Goal: Task Accomplishment & Management: Manage account settings

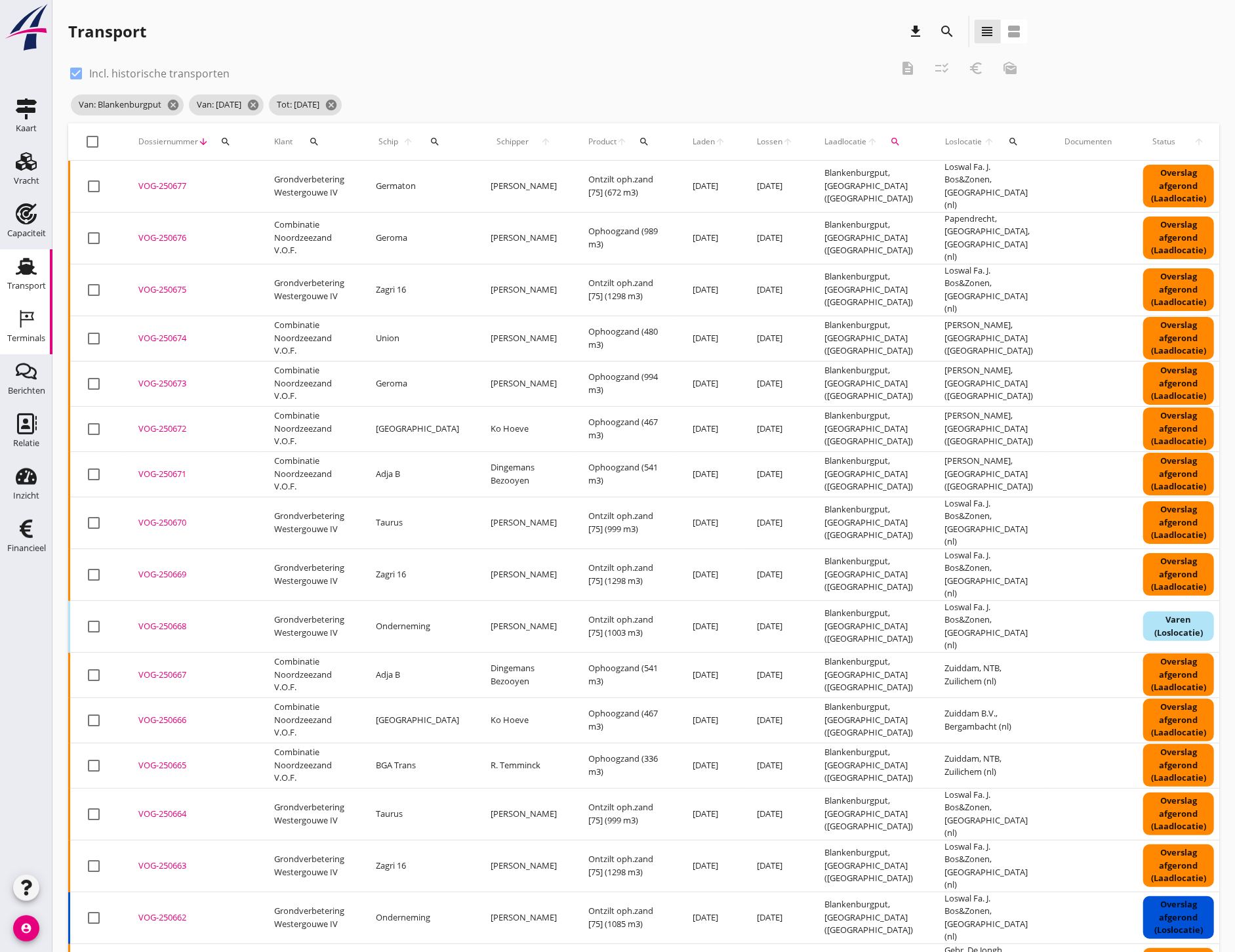
click at [28, 332] on div "Terminals" at bounding box center [25, 338] width 38 height 18
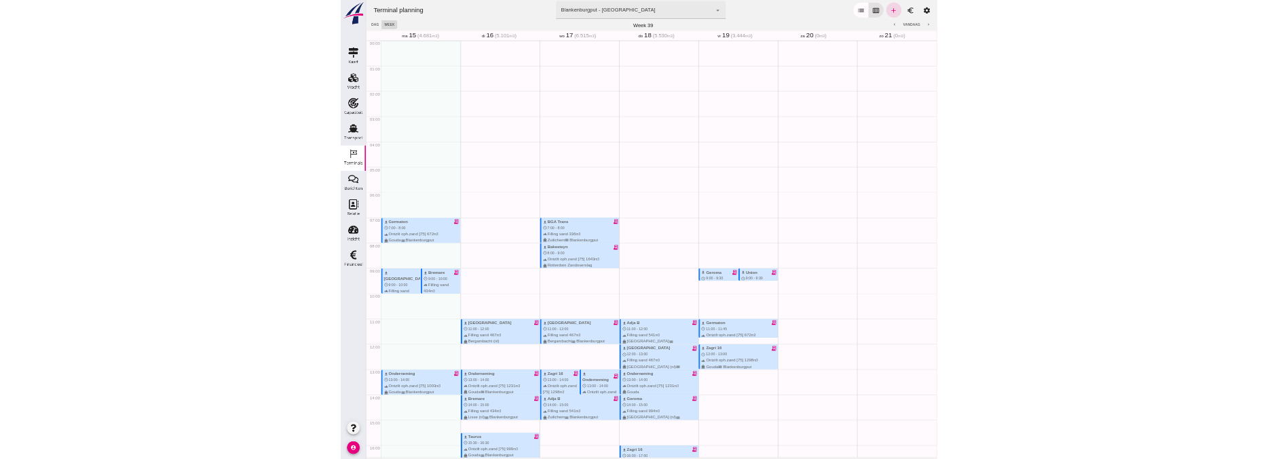
scroll to position [100, 0]
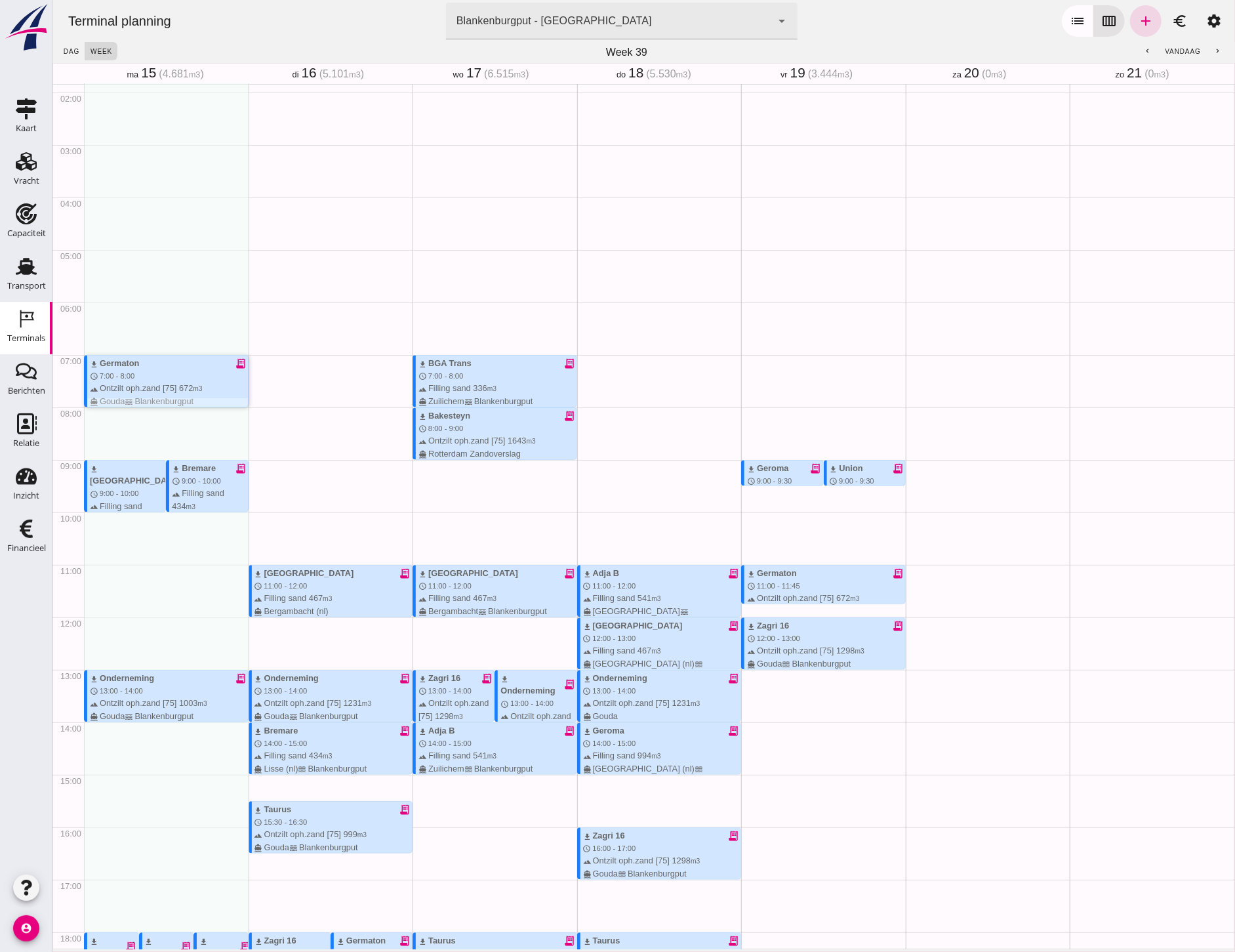
click at [159, 366] on div "download Germaton receipt_long" at bounding box center [168, 362] width 158 height 13
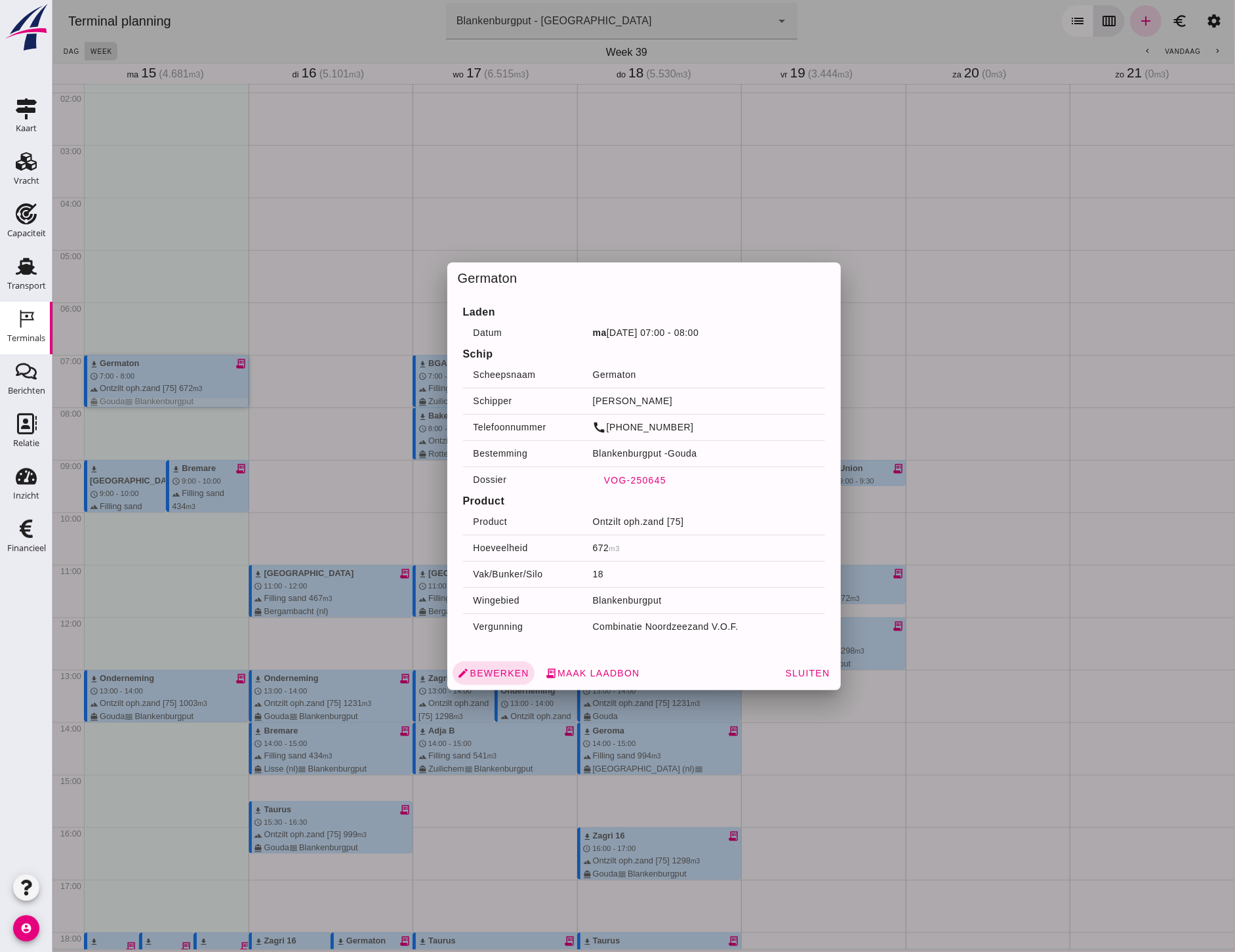
click at [634, 476] on span "VOG-250645" at bounding box center [634, 479] width 63 height 11
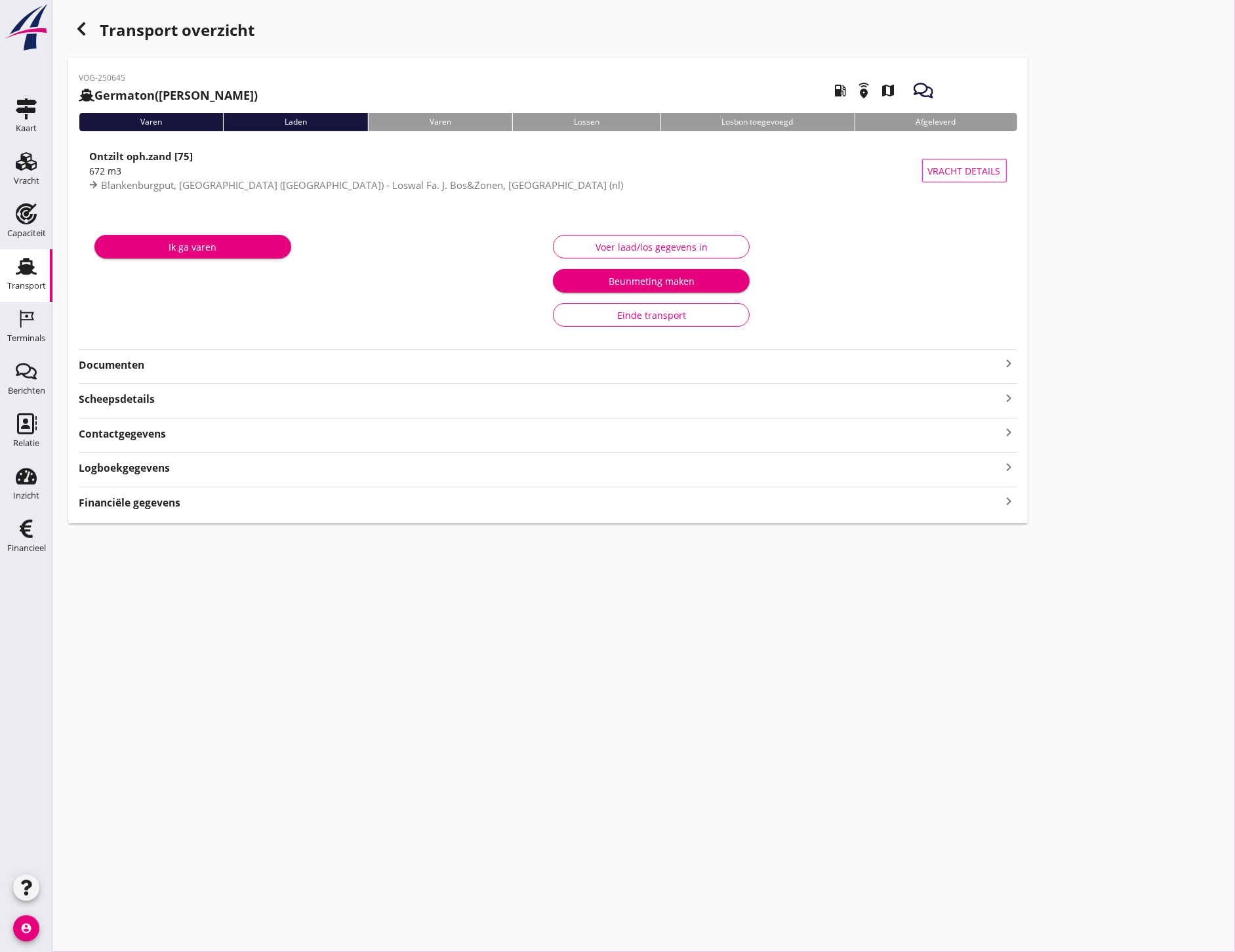
click at [634, 240] on div "Voer laad/los gegevens in" at bounding box center [651, 246] width 175 height 14
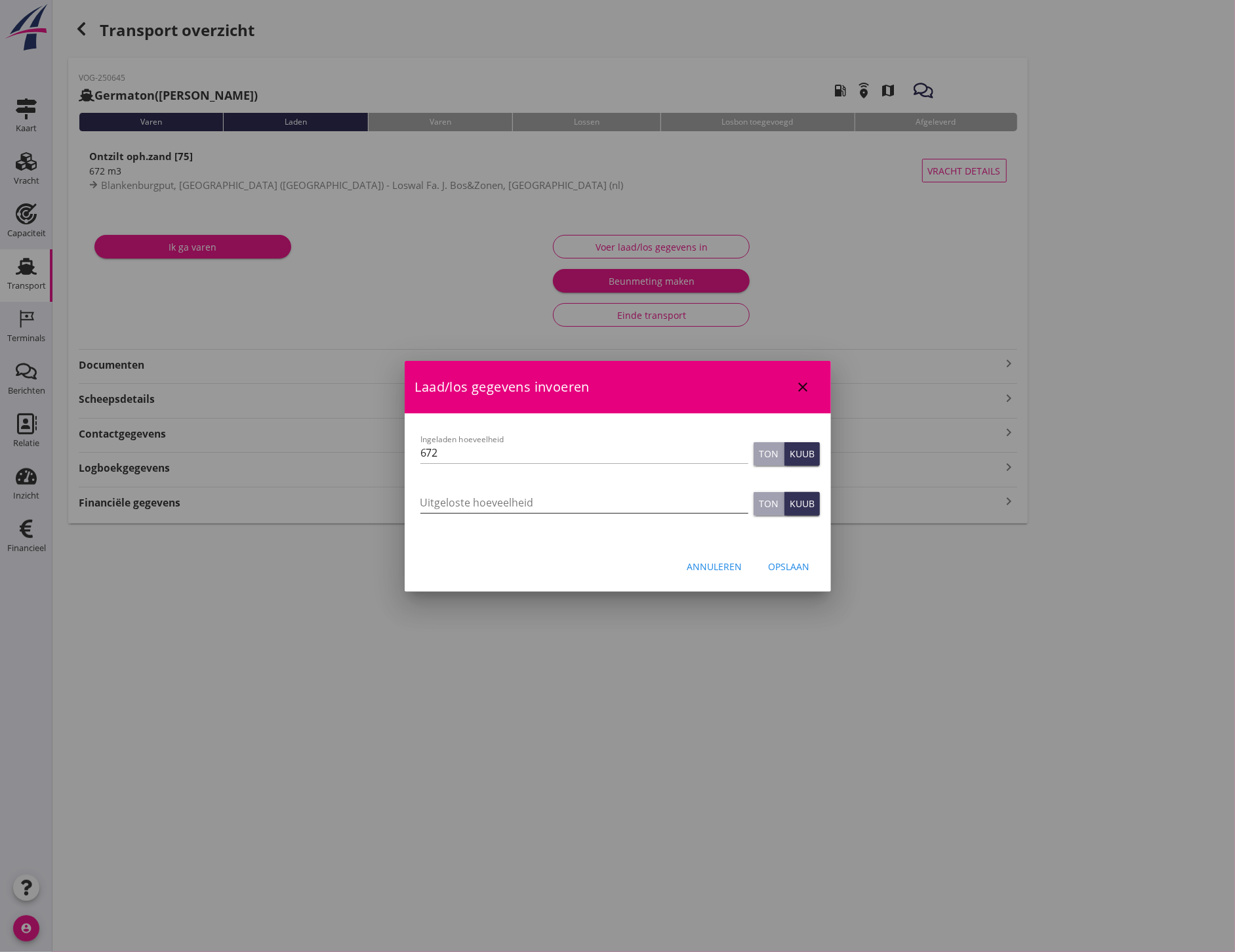
click at [523, 493] on input "Uitgeloste hoeveelheid" at bounding box center [584, 503] width 328 height 21
type input "691"
click at [801, 562] on div "Opslaan" at bounding box center [789, 566] width 42 height 14
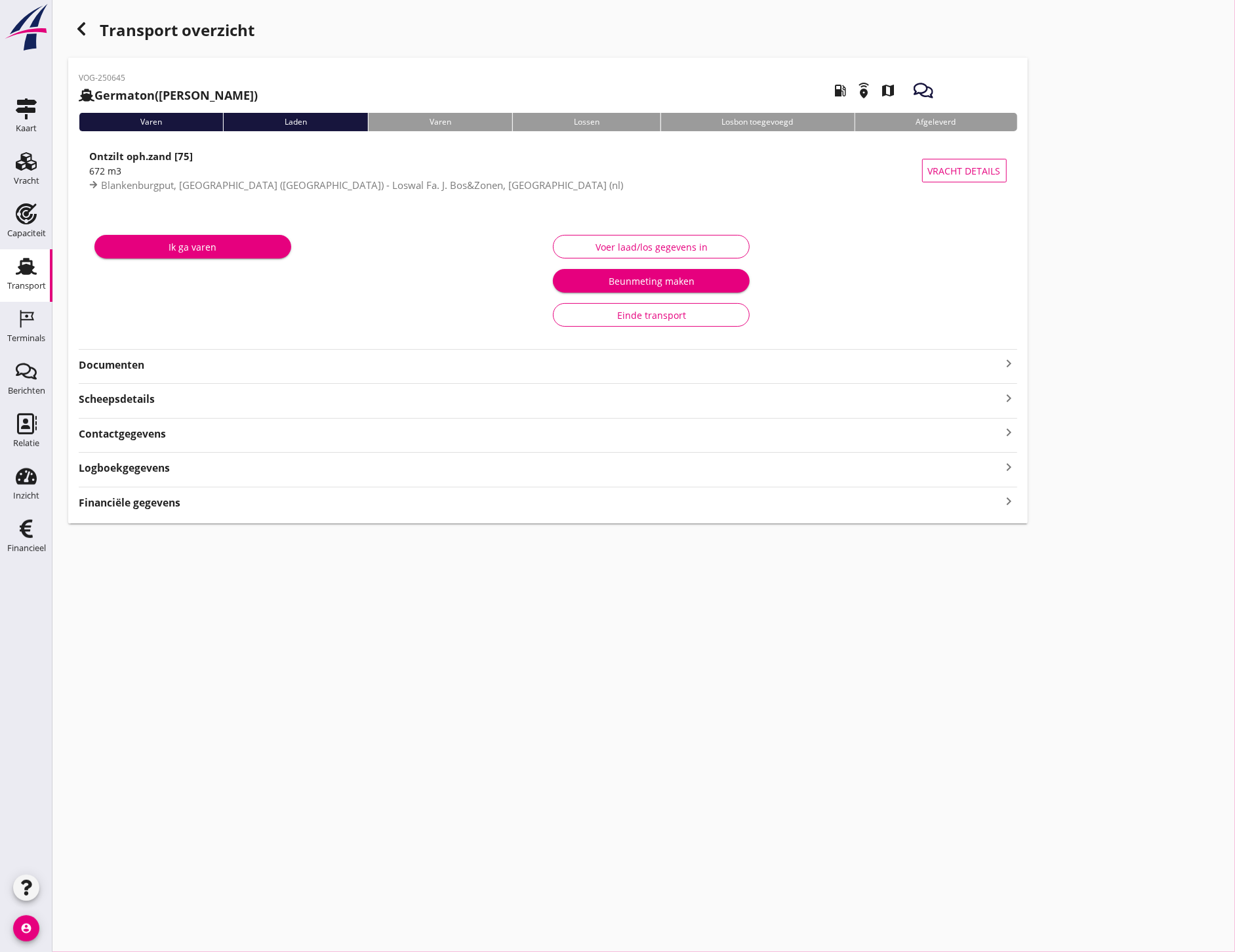
drag, startPoint x: 178, startPoint y: 357, endPoint x: 185, endPoint y: 358, distance: 7.1
click at [178, 358] on div "VOG-250645 Germaton ([PERSON_NAME]) local_gas_station emergency_share map Varen…" at bounding box center [548, 291] width 960 height 466
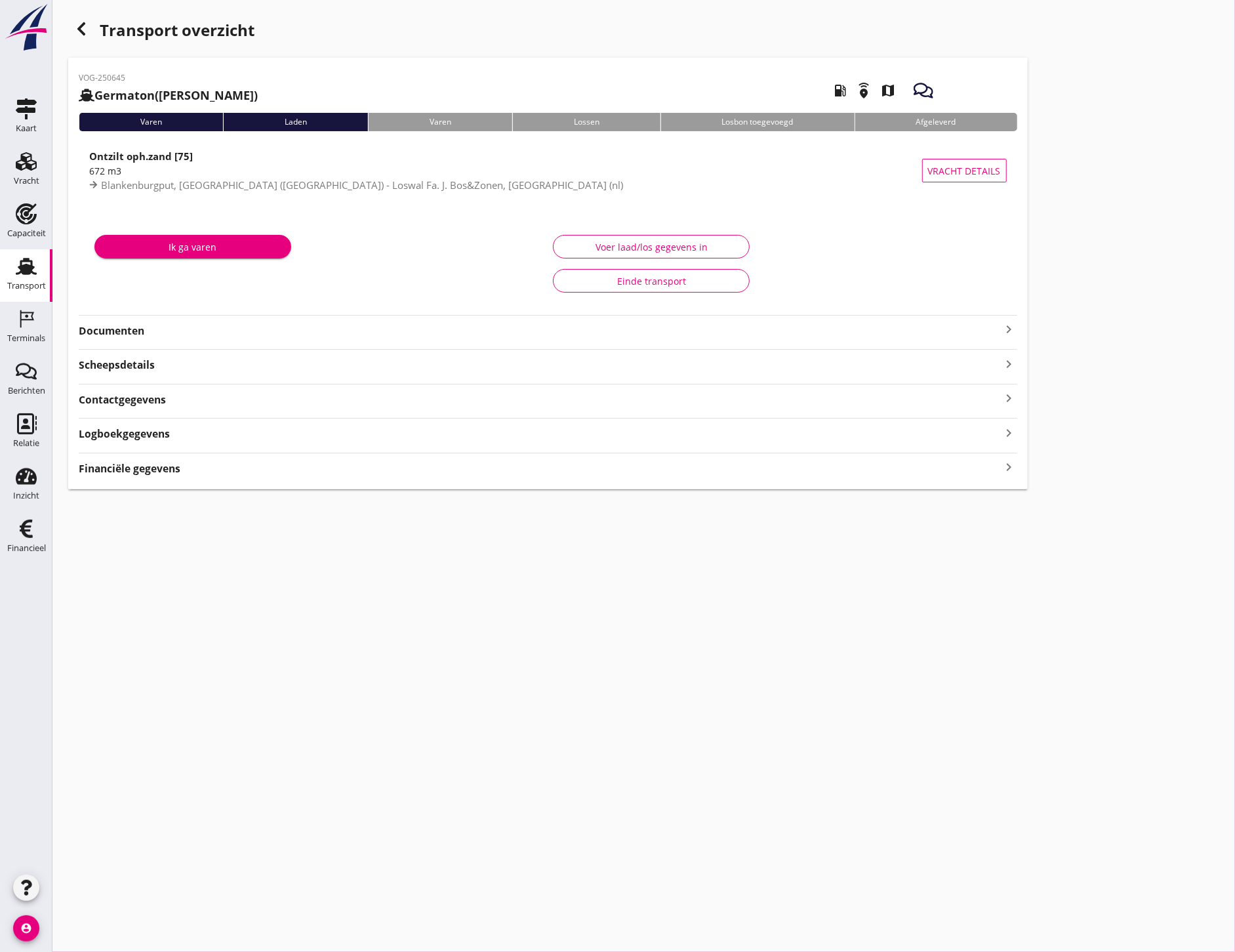
click at [212, 337] on strong "Documenten" at bounding box center [539, 332] width 923 height 15
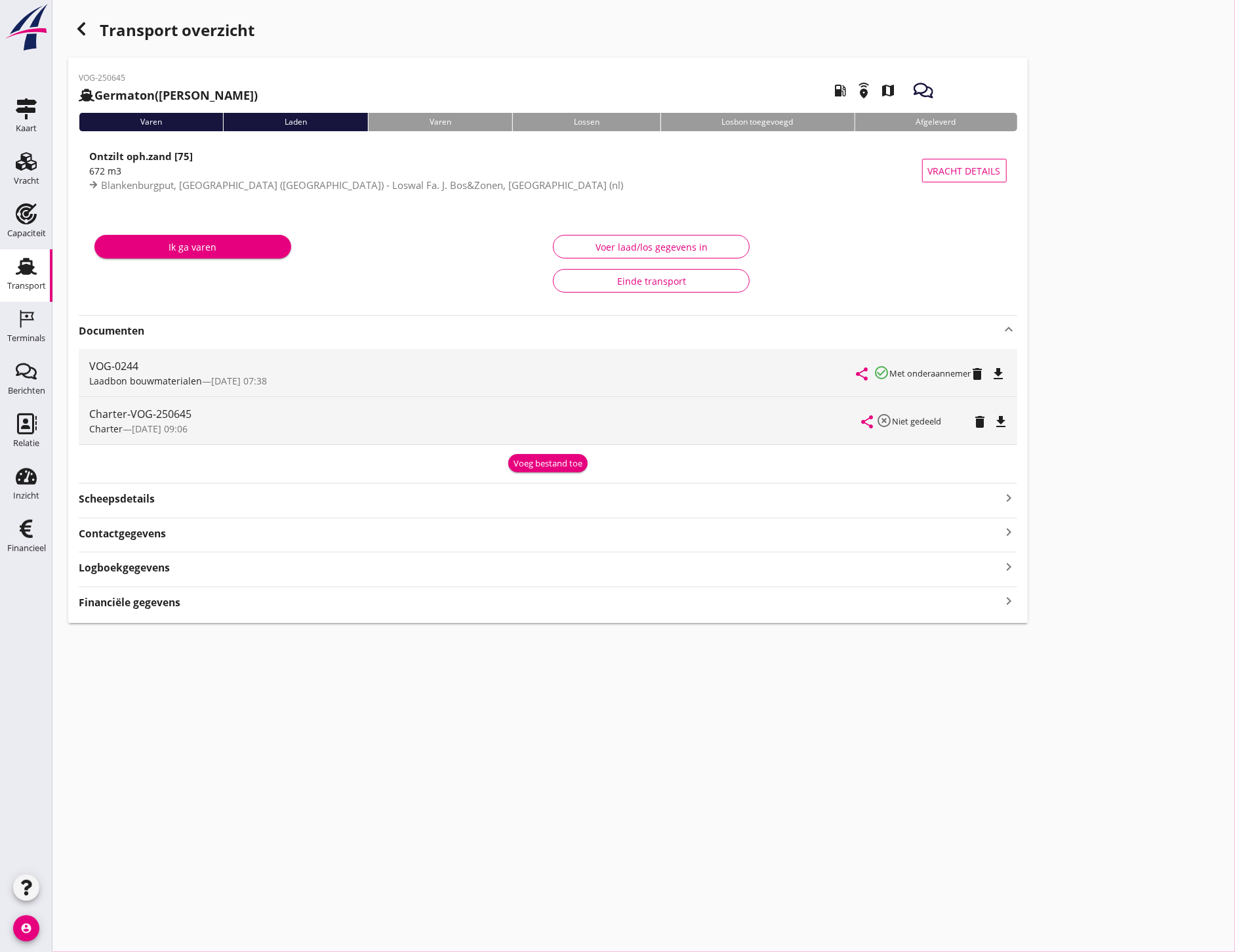
click at [90, 27] on div "button" at bounding box center [81, 28] width 26 height 26
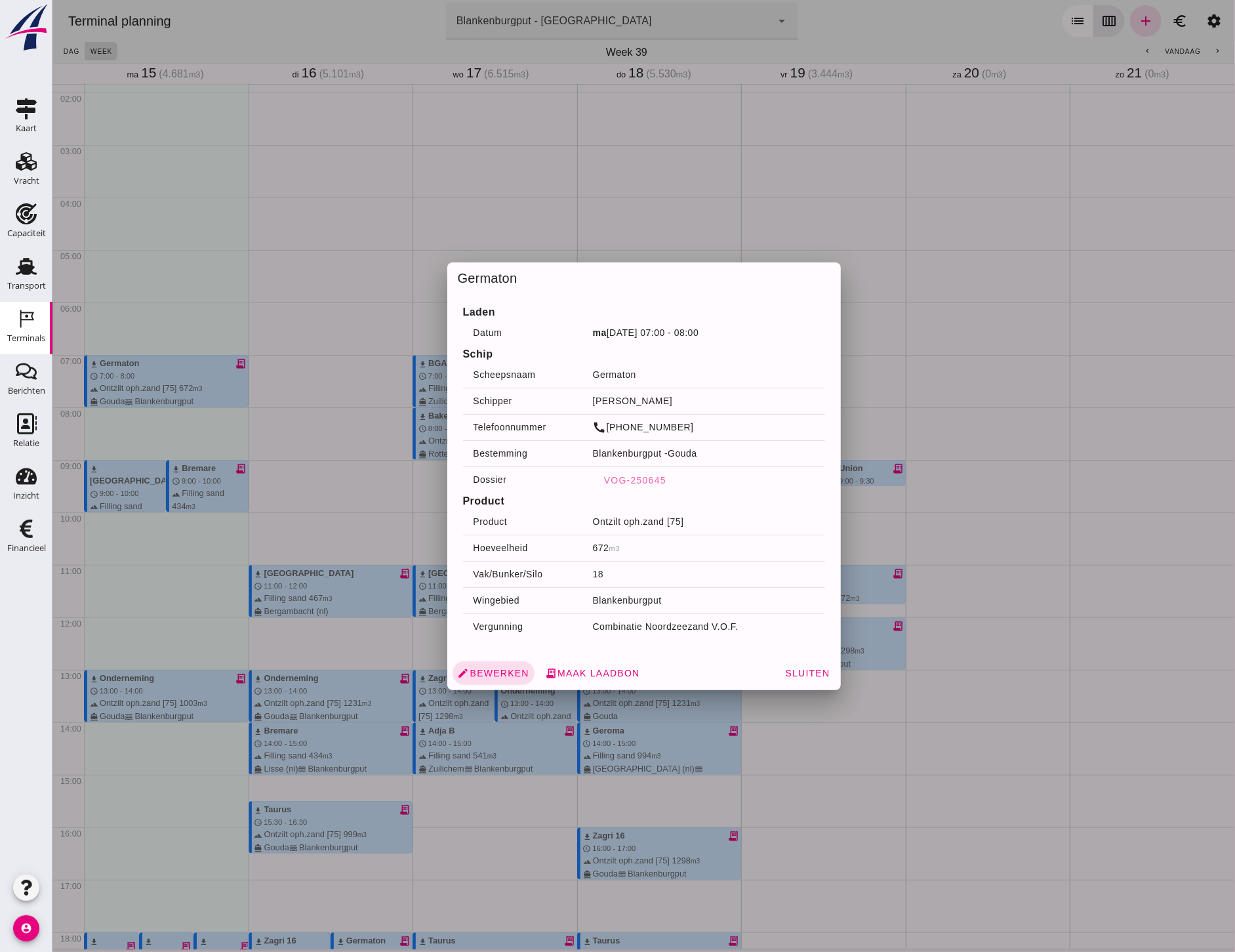
click at [344, 348] on div at bounding box center [644, 476] width 1183 height 952
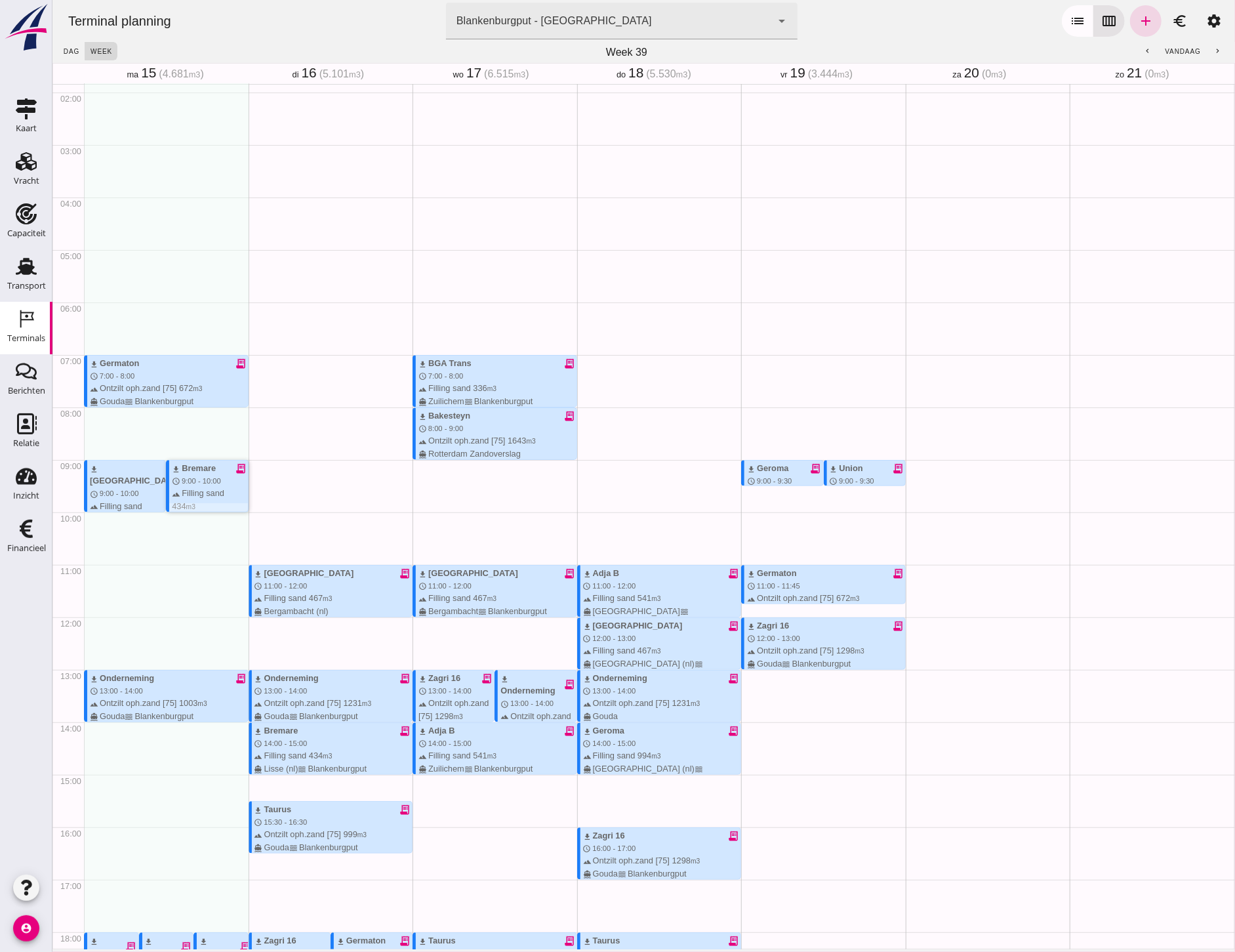
click at [196, 473] on div "download Bremare" at bounding box center [192, 468] width 43 height 13
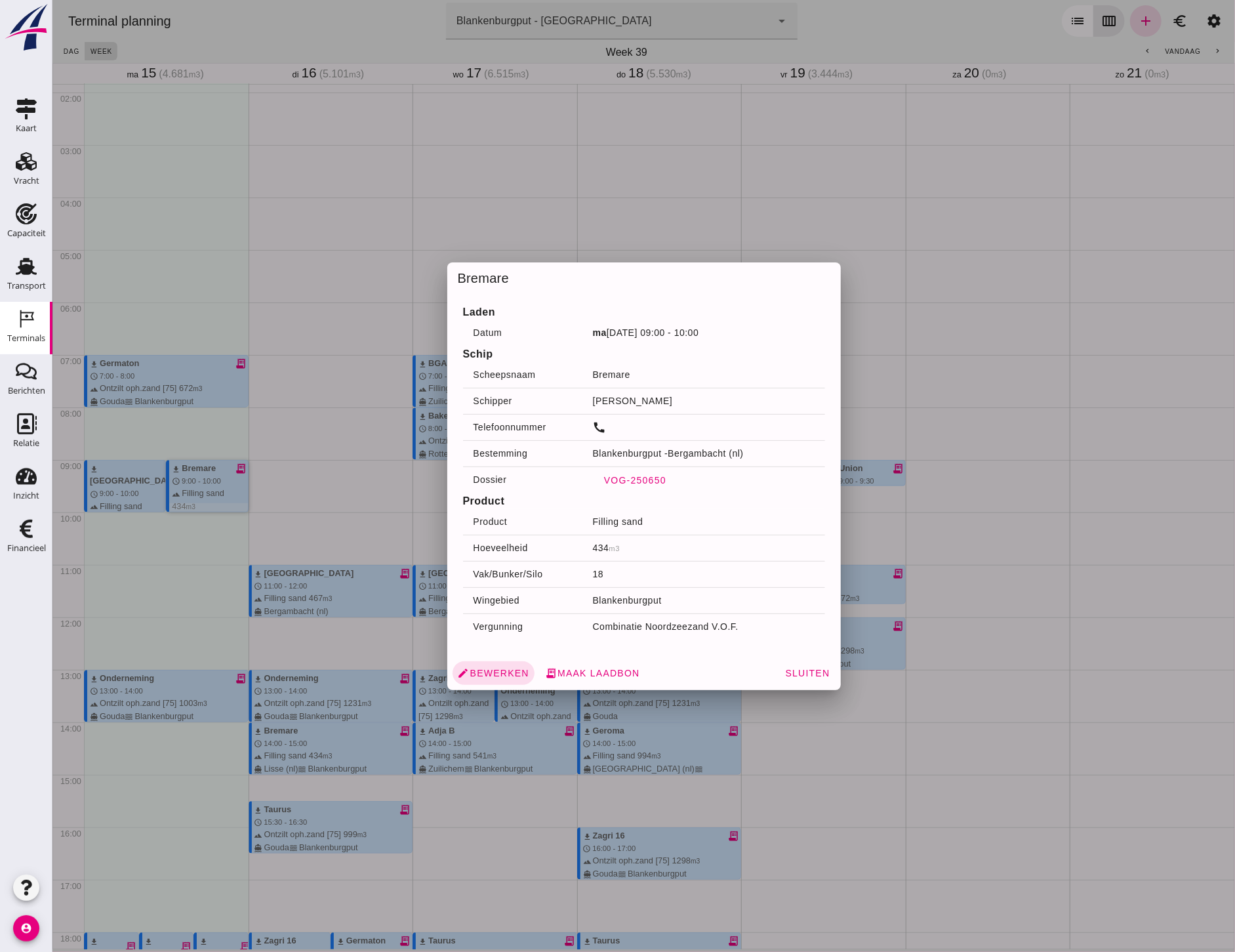
click at [617, 476] on button "VOG-250650" at bounding box center [634, 480] width 84 height 23
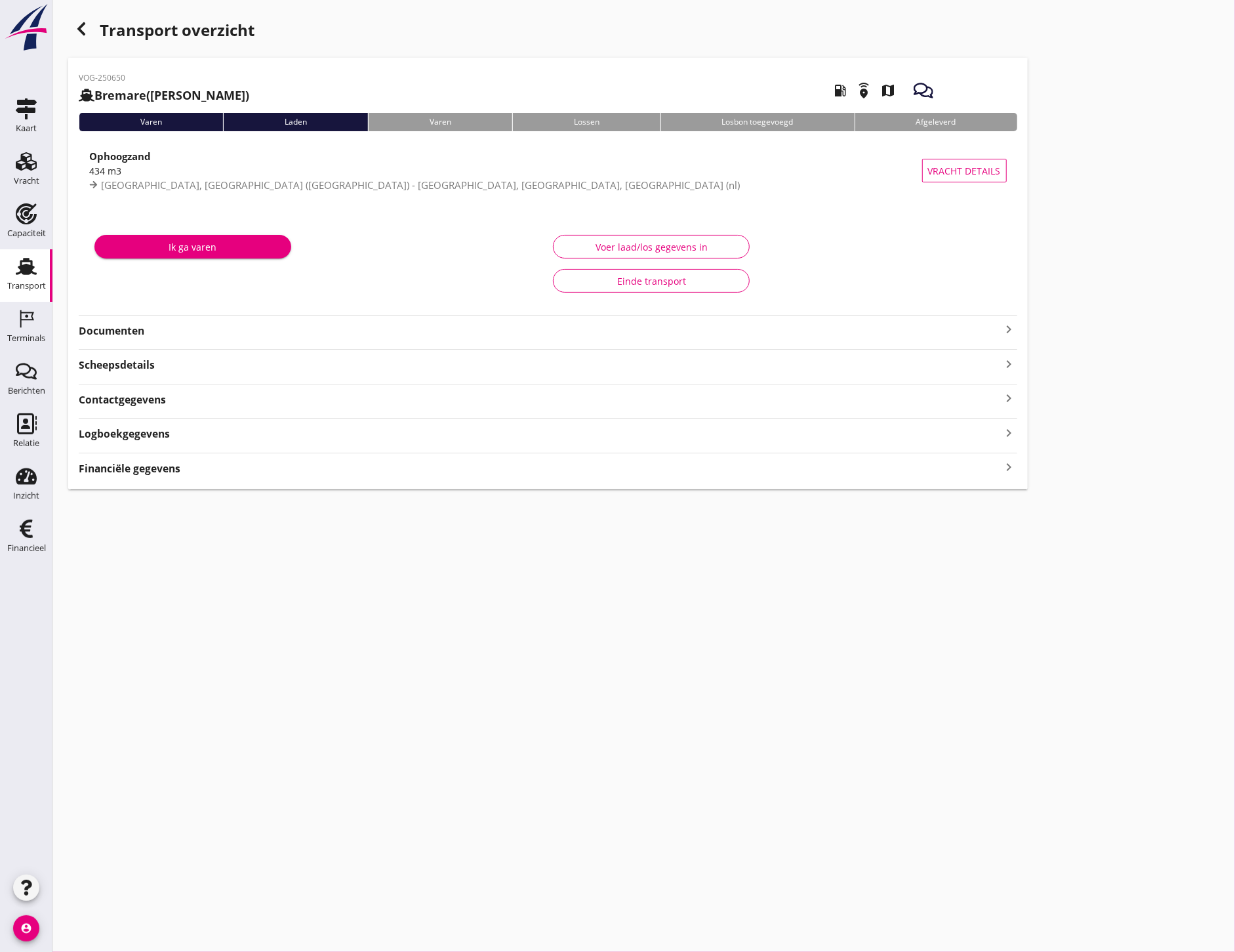
type input "434"
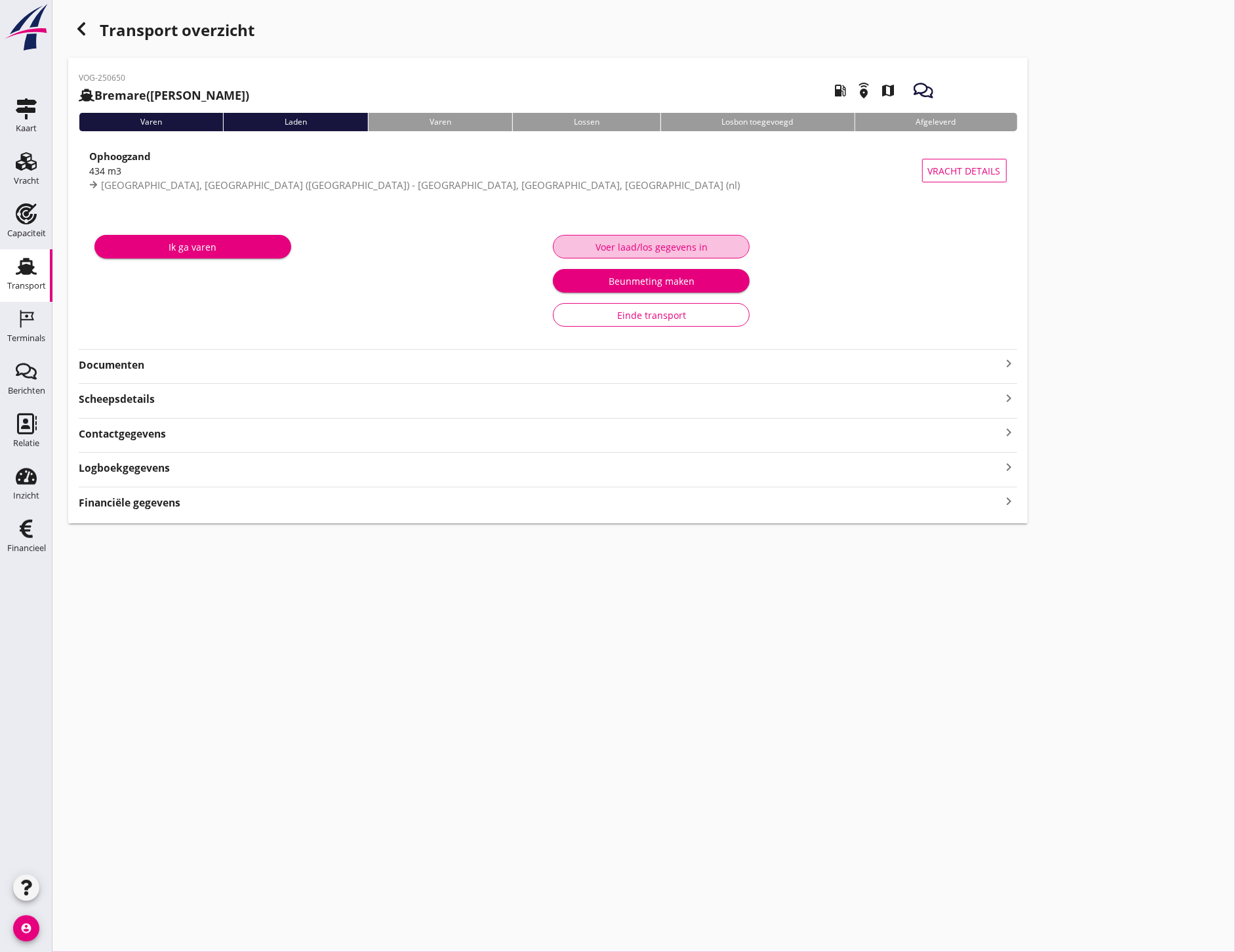
click at [709, 246] on div "Voer laad/los gegevens in" at bounding box center [651, 246] width 175 height 14
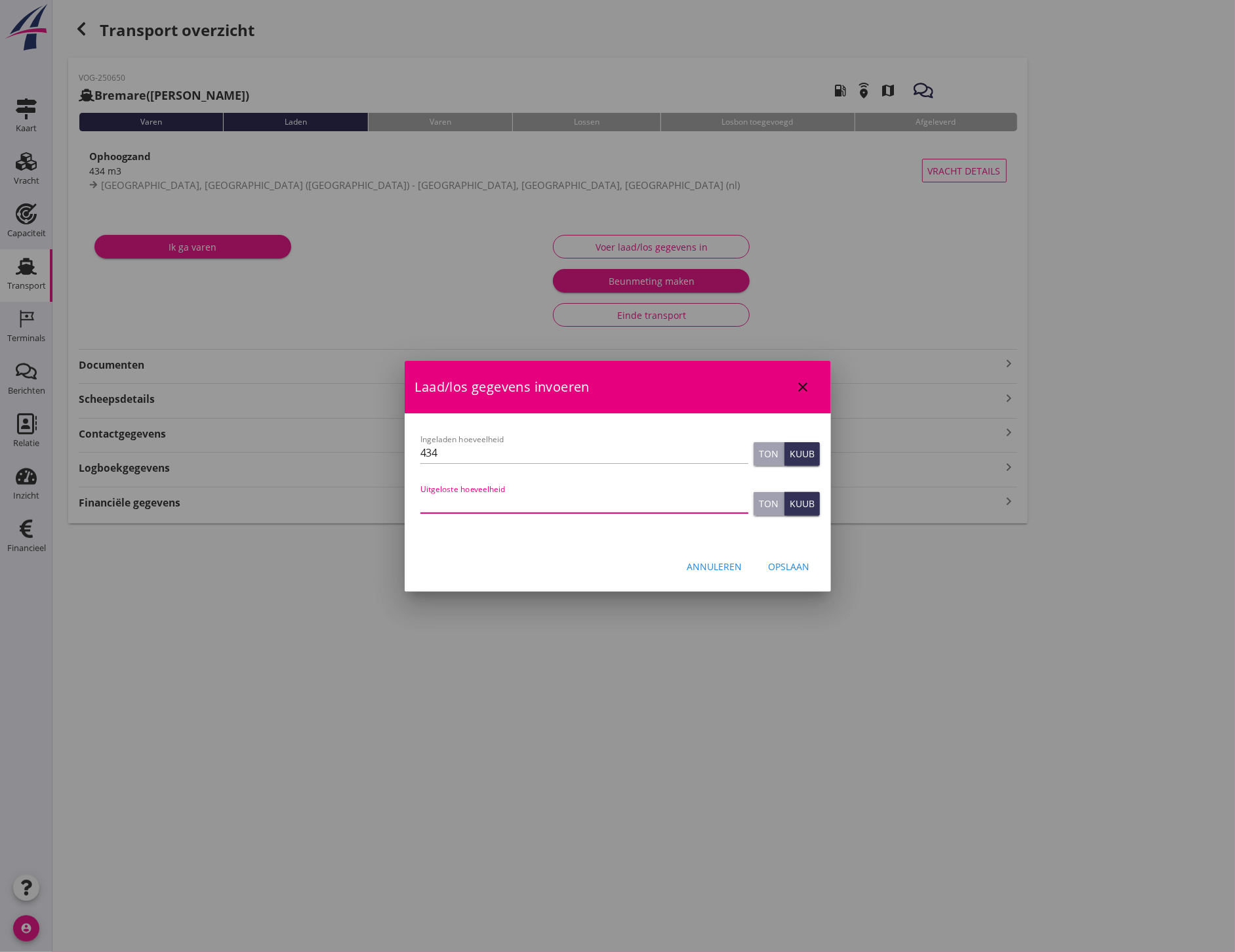
click at [560, 495] on input "Uitgeloste hoeveelheid" at bounding box center [584, 503] width 328 height 21
click at [540, 506] on input "Uitgeloste hoeveelheid" at bounding box center [584, 503] width 328 height 21
type input "440"
click at [789, 563] on div "Opslaan" at bounding box center [789, 566] width 42 height 14
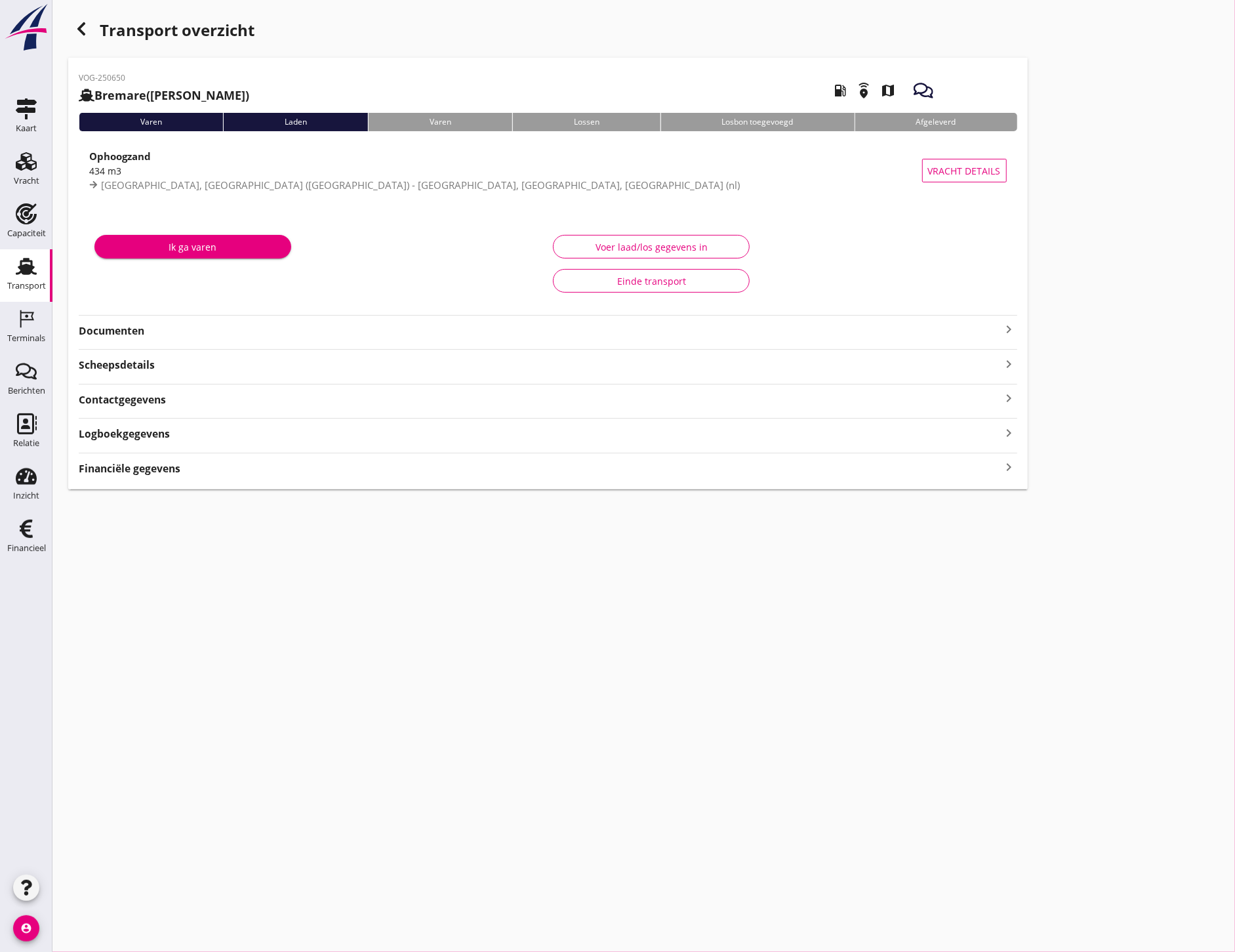
drag, startPoint x: 297, startPoint y: 332, endPoint x: 311, endPoint y: 332, distance: 14.0
click at [297, 332] on strong "Documenten" at bounding box center [539, 332] width 923 height 15
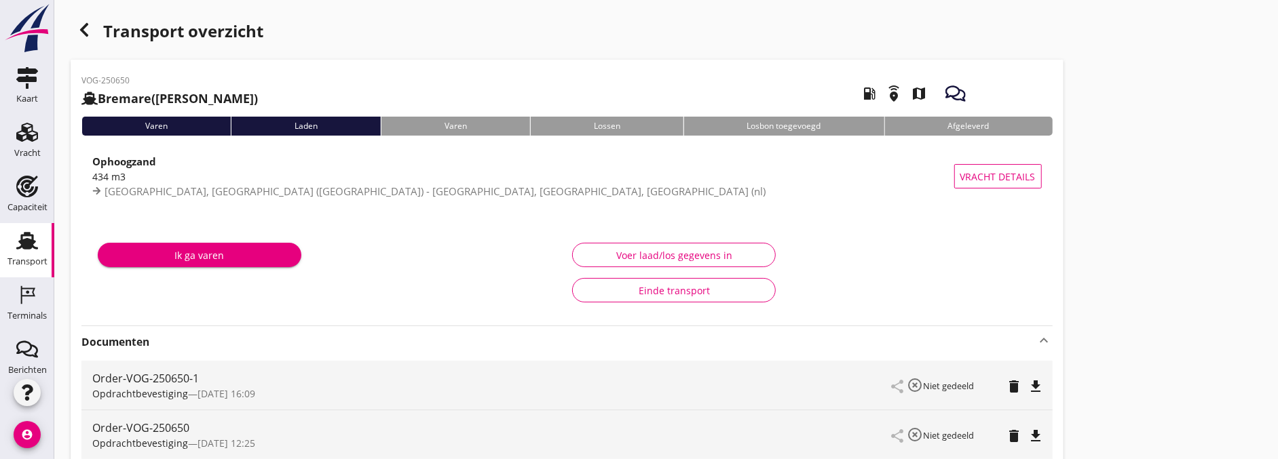
click at [83, 18] on div "button" at bounding box center [84, 29] width 27 height 27
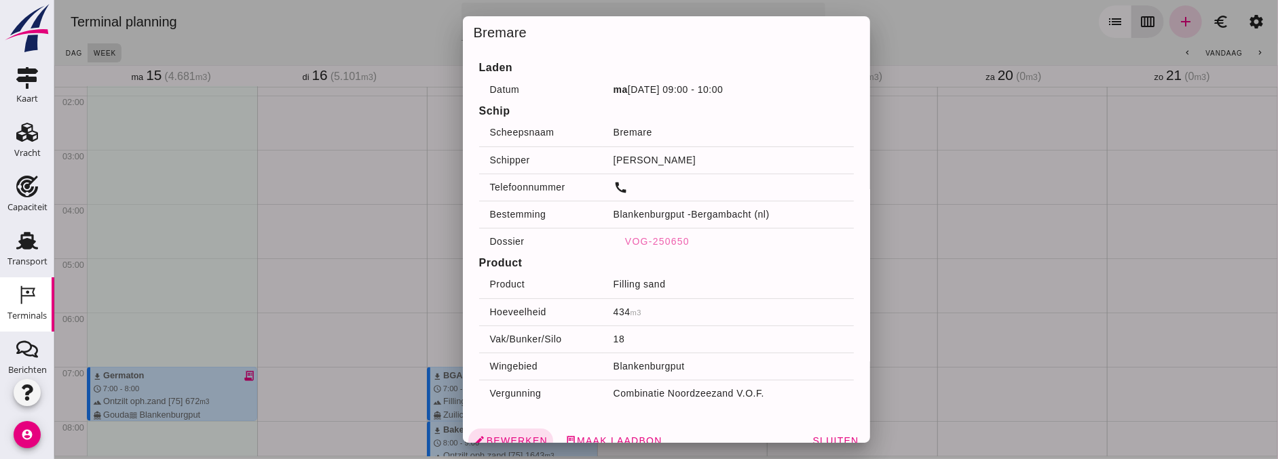
click at [113, 213] on div at bounding box center [666, 229] width 1224 height 459
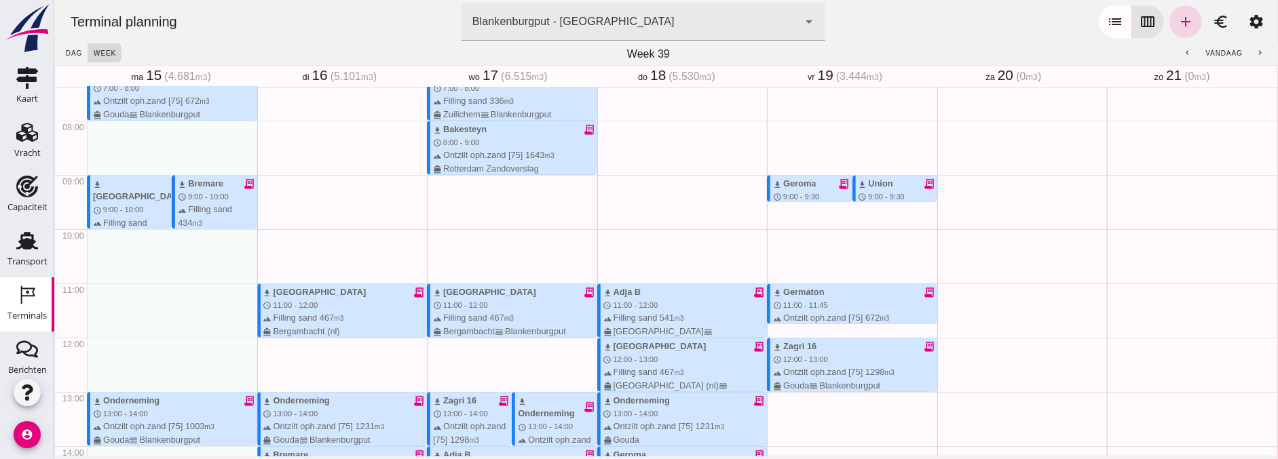
scroll to position [402, 0]
click at [126, 215] on div "terrain Filling sand 467 m3 directions_boat Hendrik-Ido-Ambacht (nl) waves Blan…" at bounding box center [131, 254] width 78 height 78
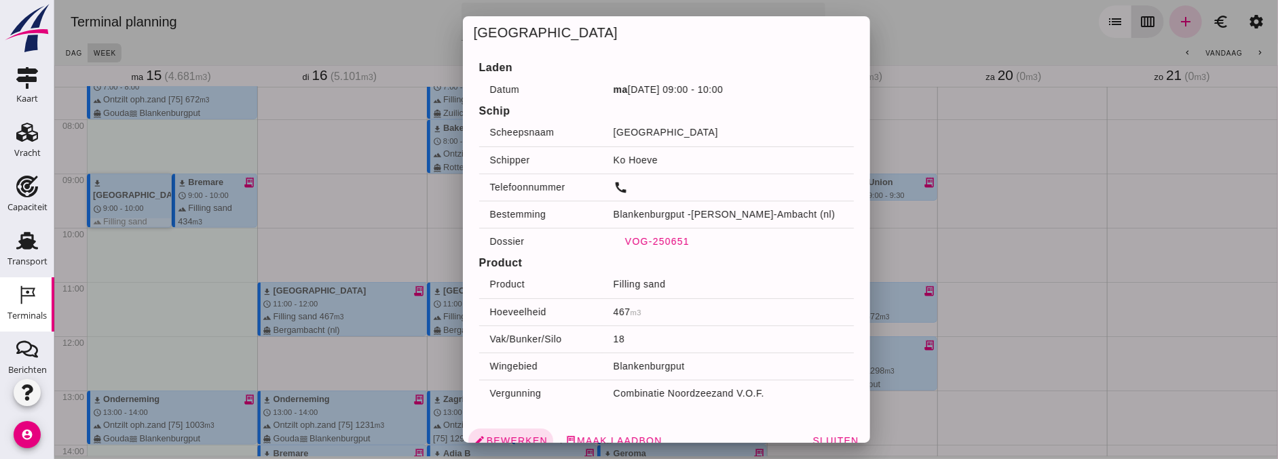
click at [655, 242] on span "VOG-250651" at bounding box center [656, 241] width 65 height 11
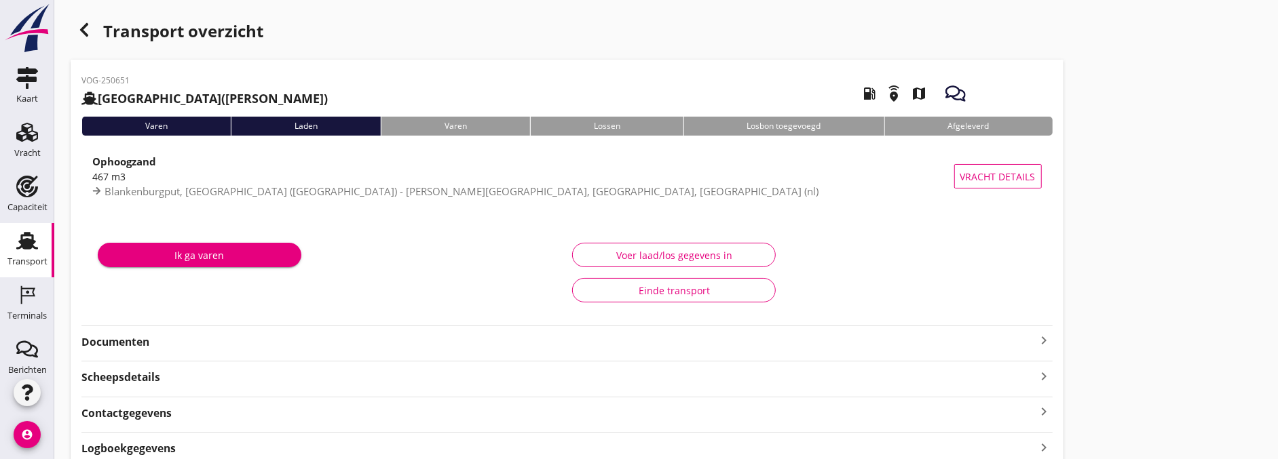
scroll to position [75, 0]
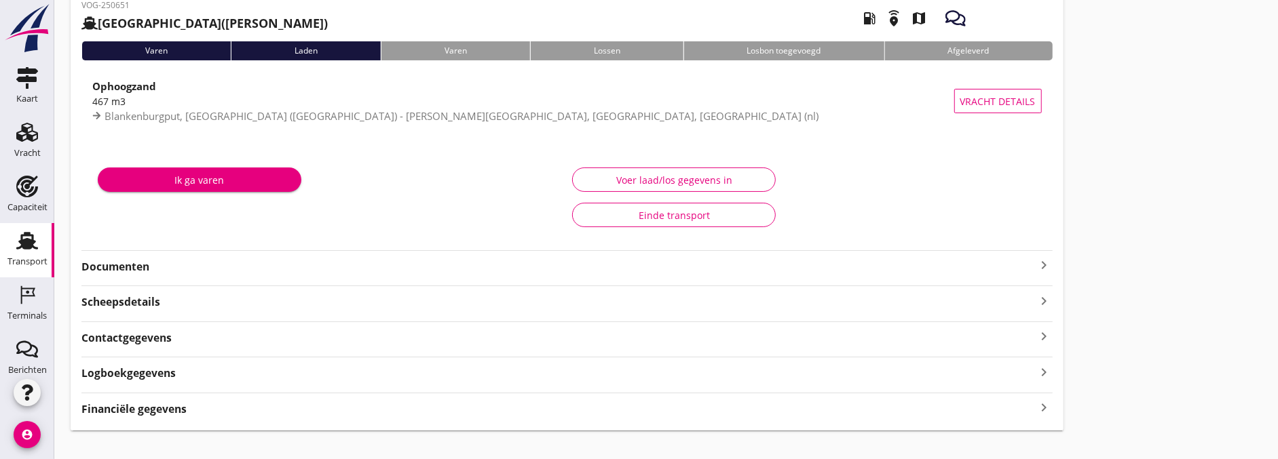
type input "467"
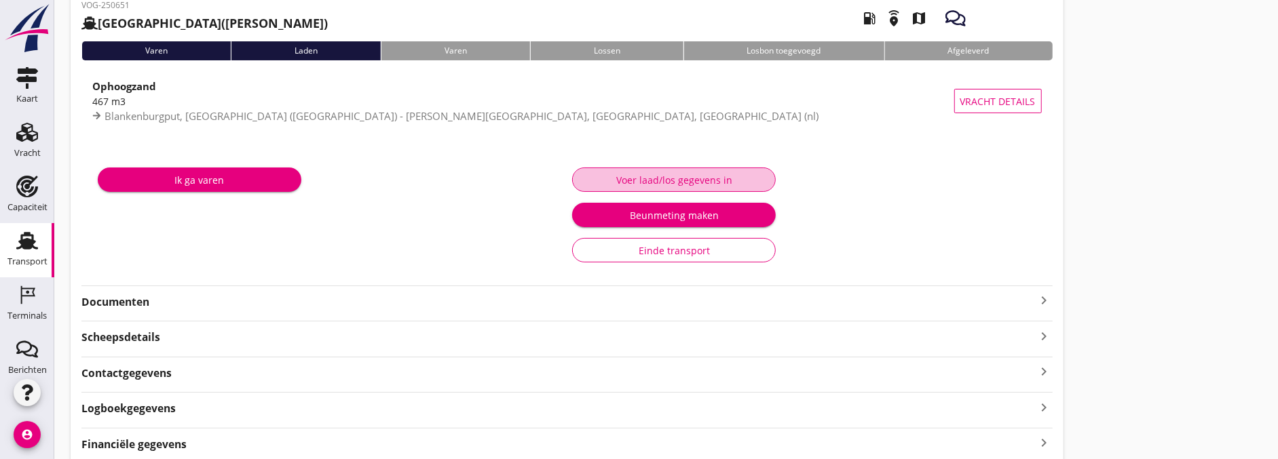
click at [645, 185] on div "Voer laad/los gegevens in" at bounding box center [674, 180] width 181 height 14
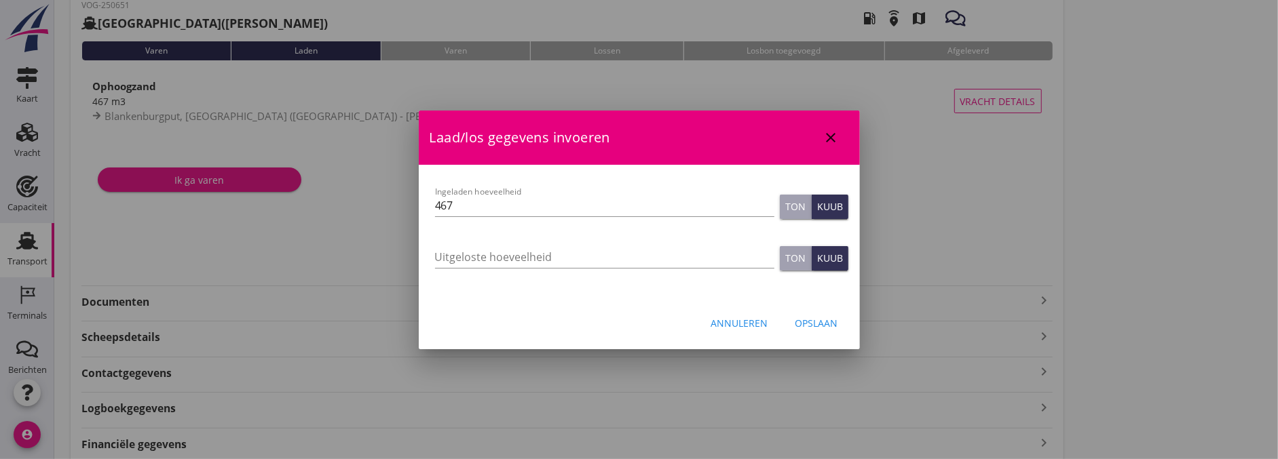
click at [512, 243] on div "Uitgeloste hoeveelheid" at bounding box center [604, 259] width 339 height 43
click at [520, 261] on input "Uitgeloste hoeveelheid" at bounding box center [604, 257] width 339 height 22
type input "467"
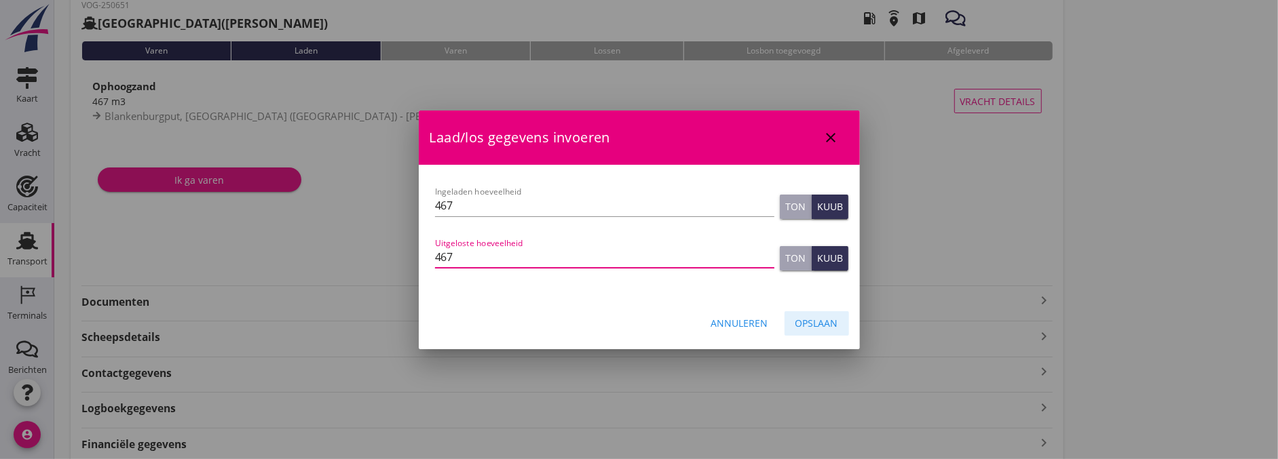
click at [836, 322] on div "Opslaan" at bounding box center [816, 323] width 43 height 14
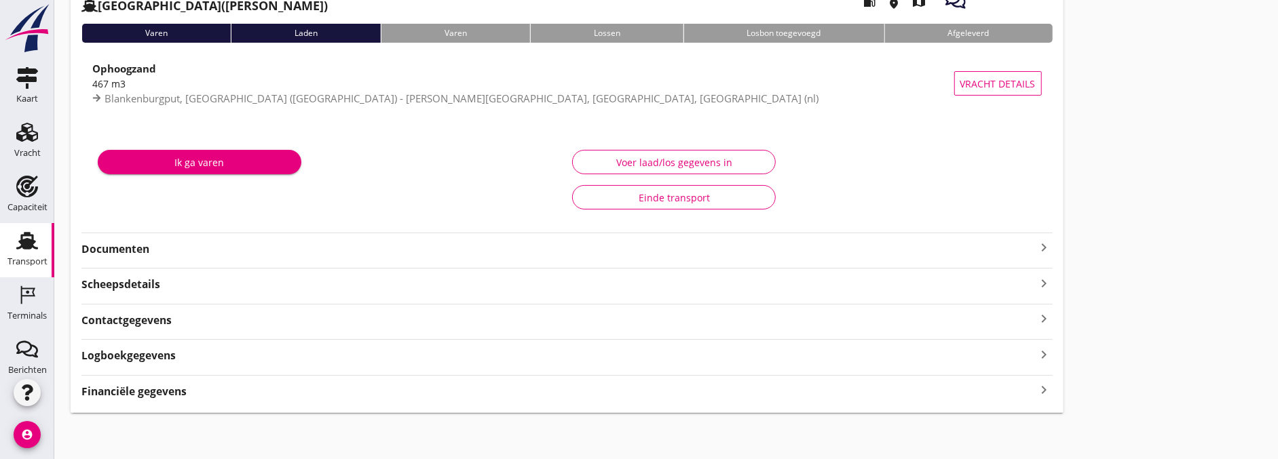
scroll to position [95, 0]
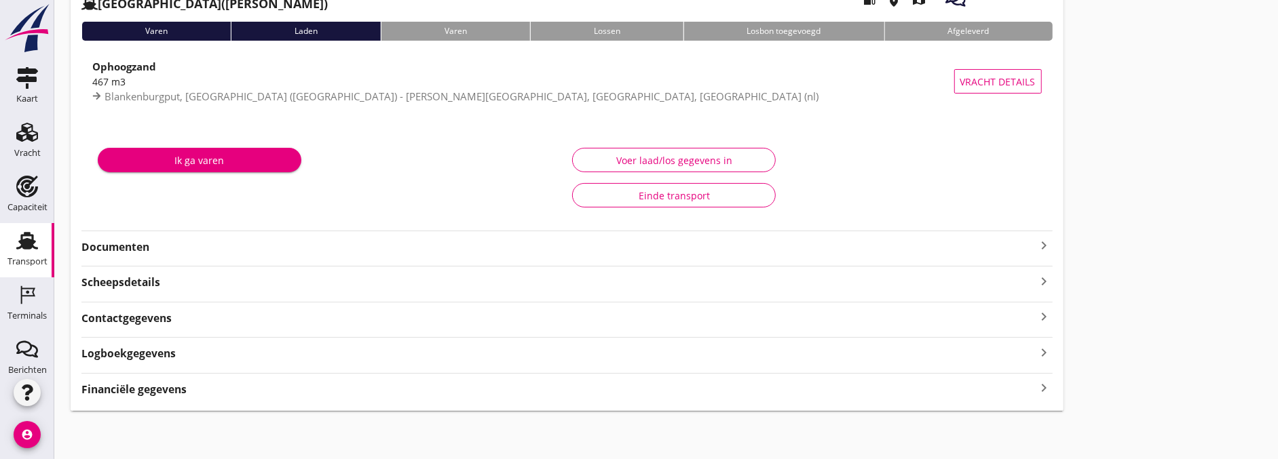
click at [212, 258] on div "VOG-250651 Sonora (Ko Hoeve) local_gas_station emergency_share map Varen Laden …" at bounding box center [567, 188] width 993 height 447
click at [119, 241] on strong "Documenten" at bounding box center [558, 248] width 955 height 16
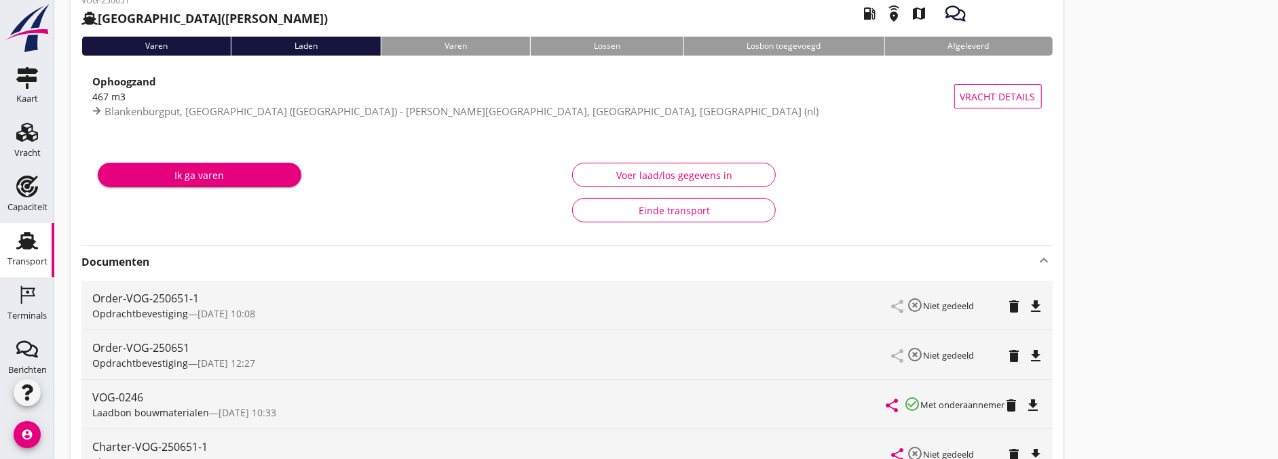
scroll to position [0, 0]
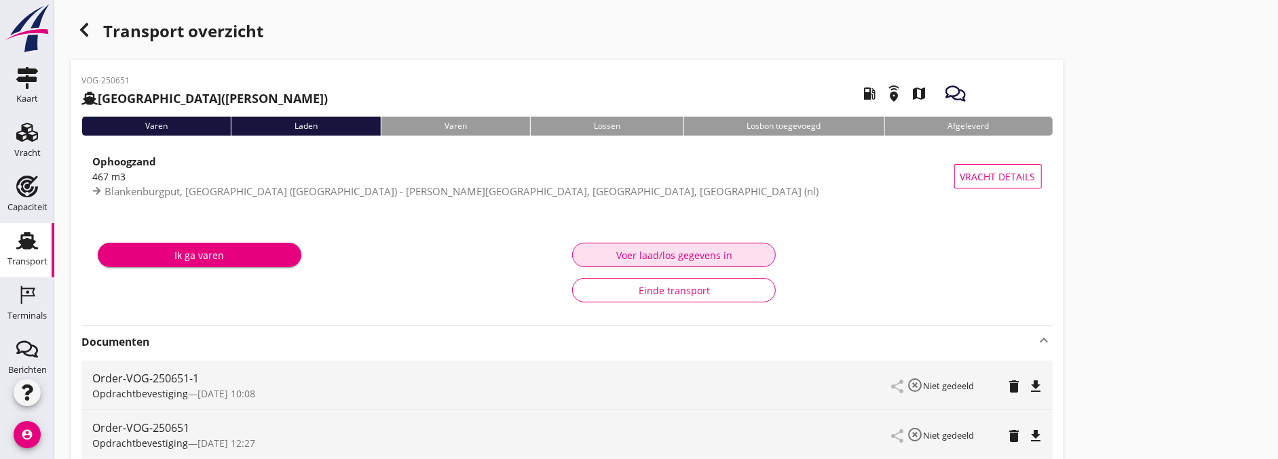
click at [654, 246] on button "Voer laad/los gegevens in" at bounding box center [674, 255] width 204 height 24
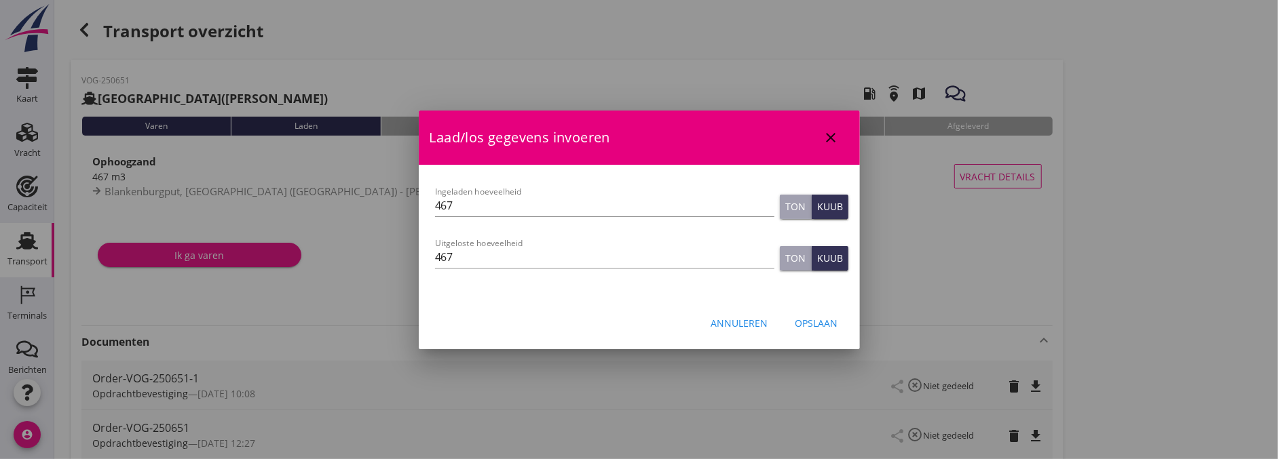
click at [813, 316] on div "Opslaan" at bounding box center [816, 323] width 43 height 14
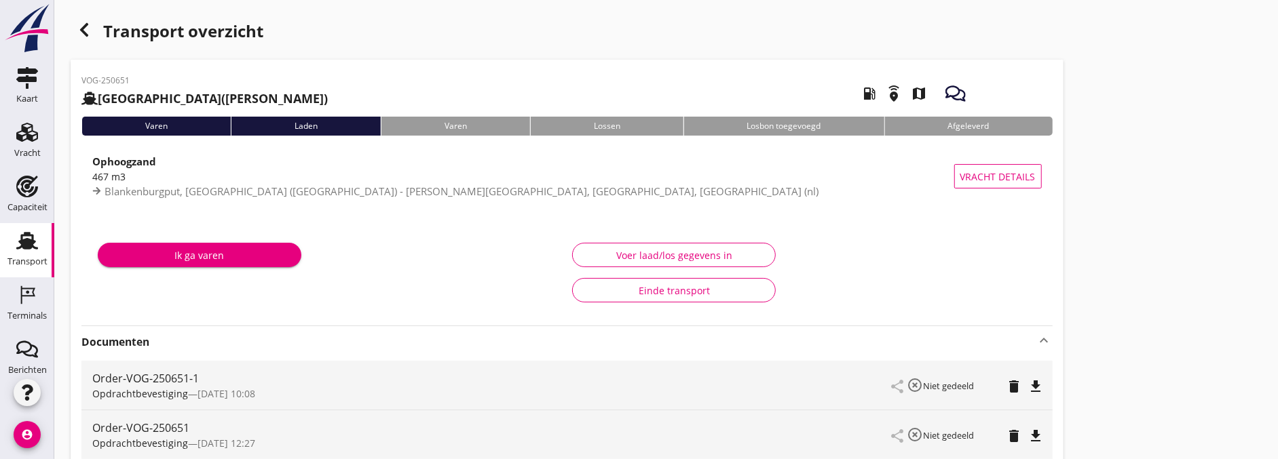
click at [82, 32] on use "button" at bounding box center [84, 30] width 8 height 14
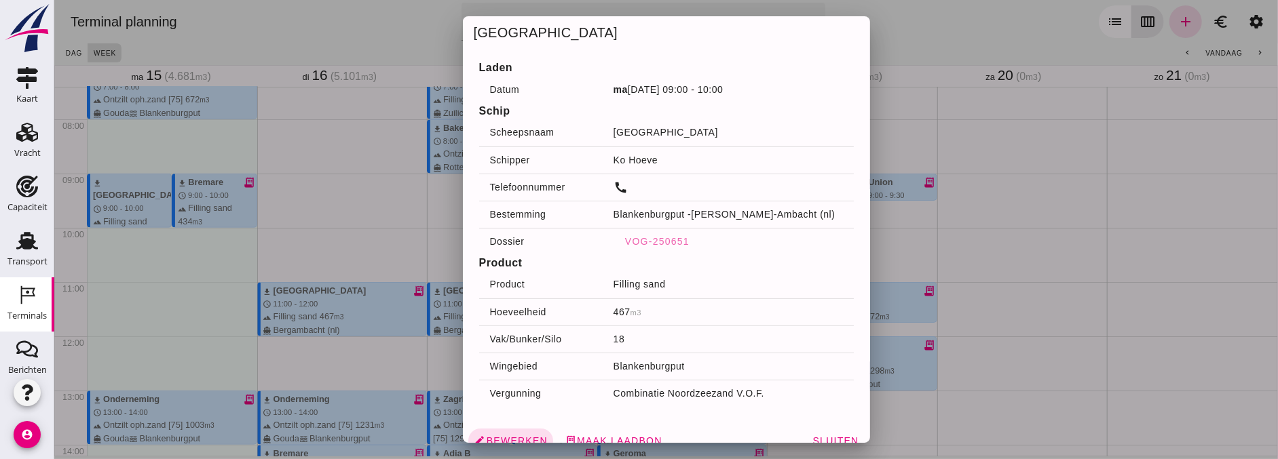
click at [394, 200] on div at bounding box center [666, 229] width 1224 height 459
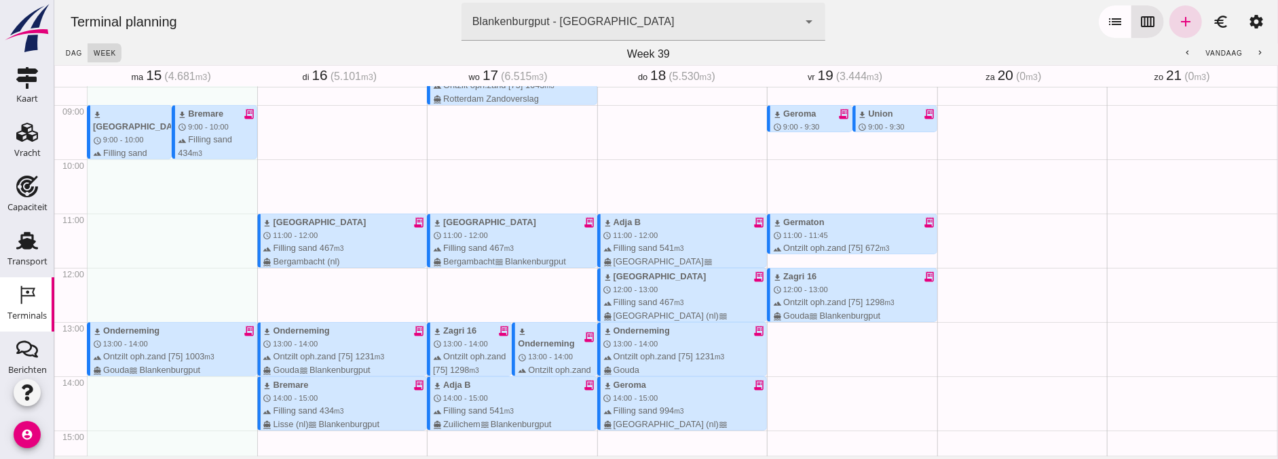
scroll to position [628, 0]
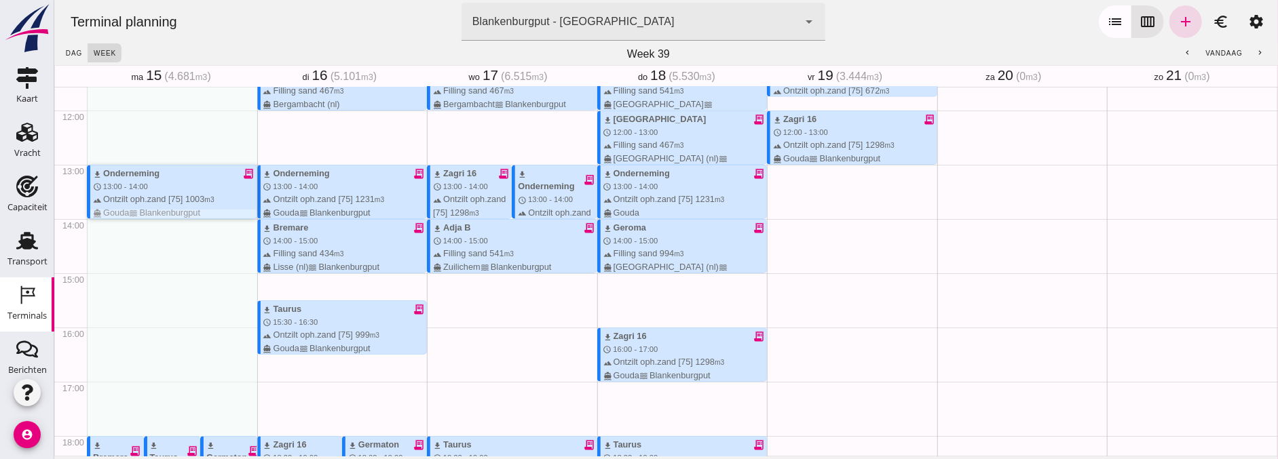
click at [155, 190] on div "download Onderneming receipt_long schedule 13:00 - 14:00 terrain Ontzilt oph.za…" at bounding box center [174, 193] width 164 height 52
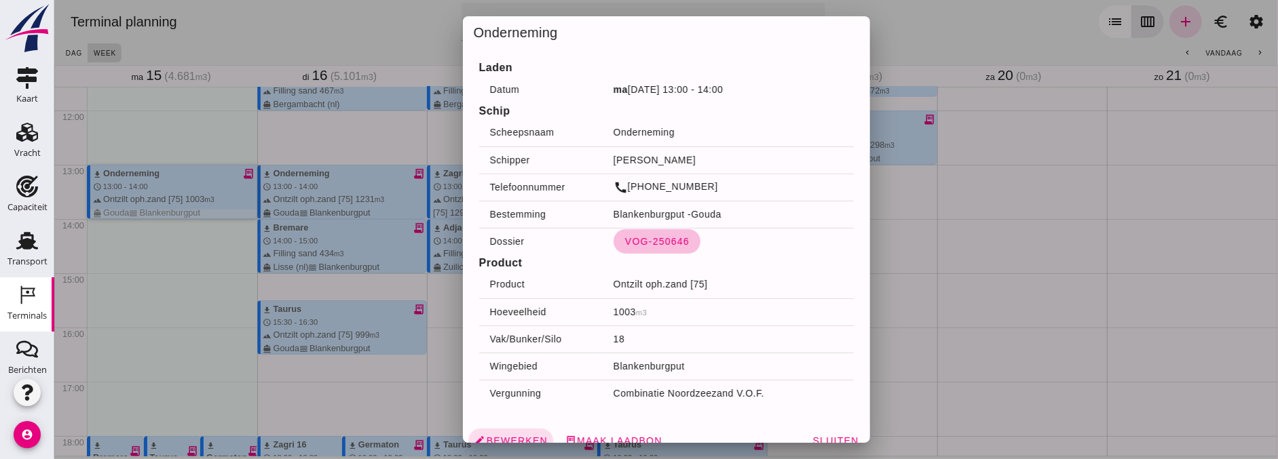
click at [631, 236] on span "VOG-250646" at bounding box center [656, 241] width 65 height 11
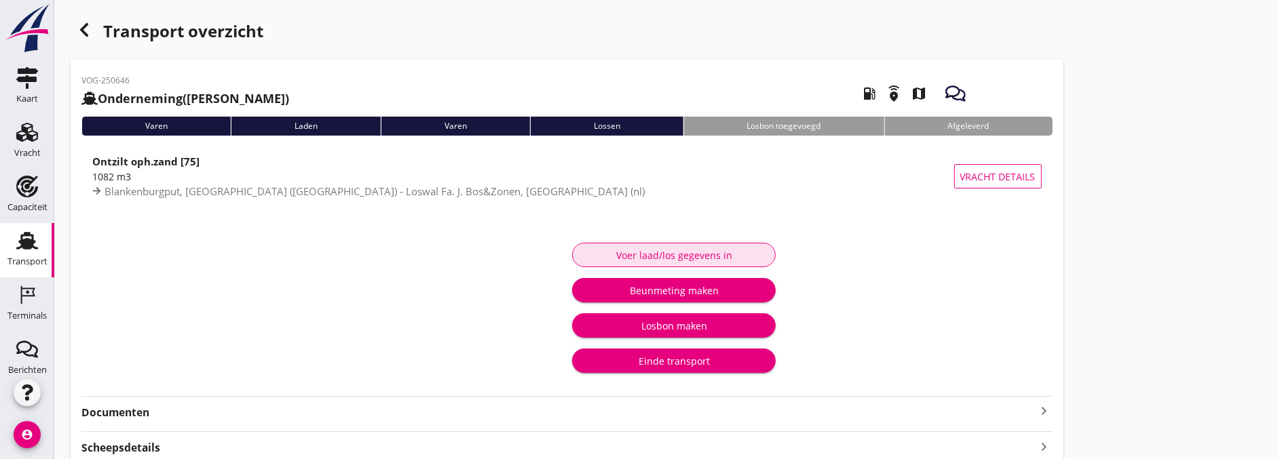
click at [646, 262] on button "Voer laad/los gegevens in" at bounding box center [674, 255] width 204 height 24
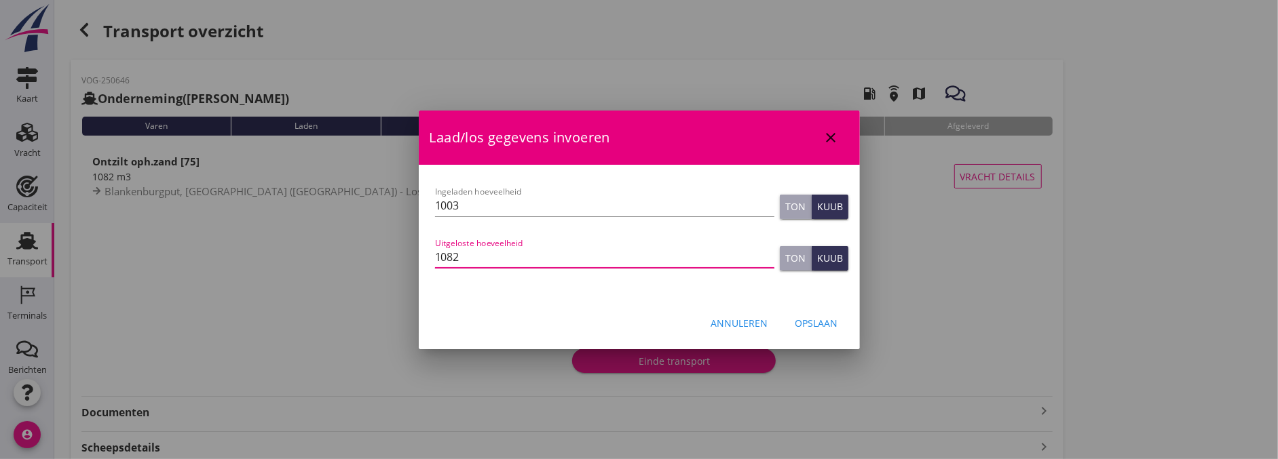
click at [513, 260] on input "1082" at bounding box center [604, 257] width 339 height 22
type input "1088"
click at [826, 335] on button "Opslaan" at bounding box center [816, 323] width 64 height 24
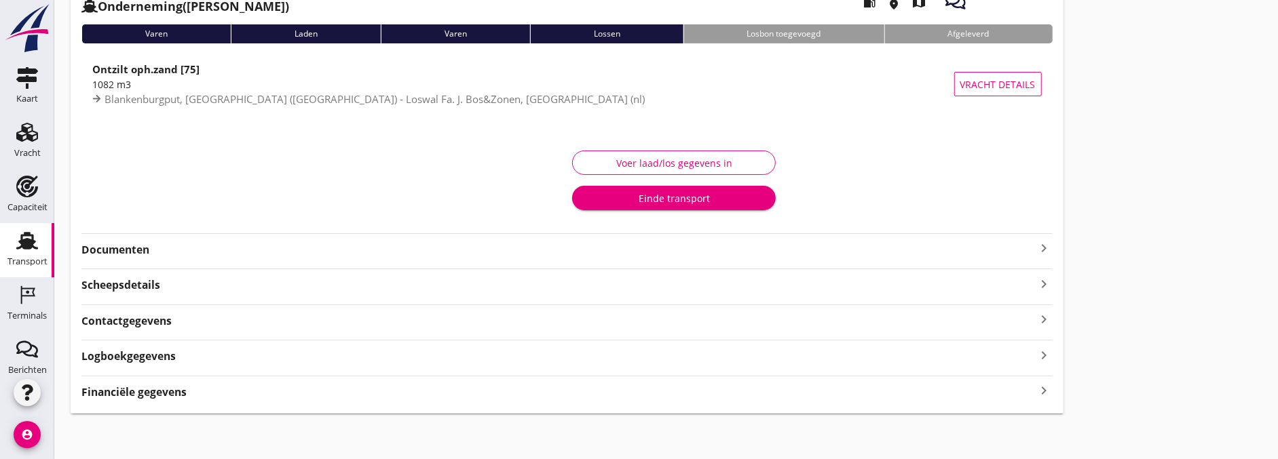
scroll to position [95, 0]
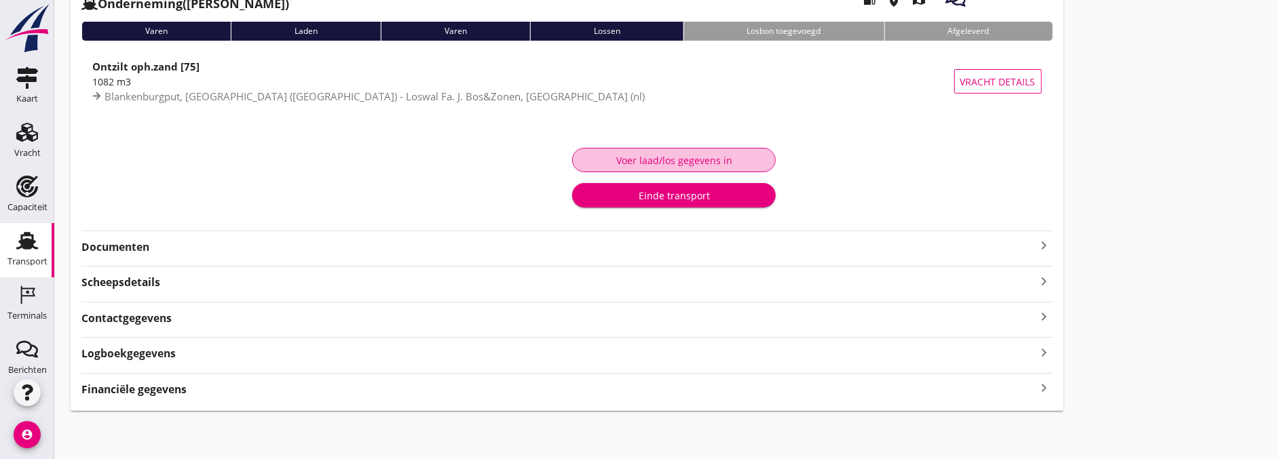
click at [675, 163] on div "Voer laad/los gegevens in" at bounding box center [674, 160] width 181 height 14
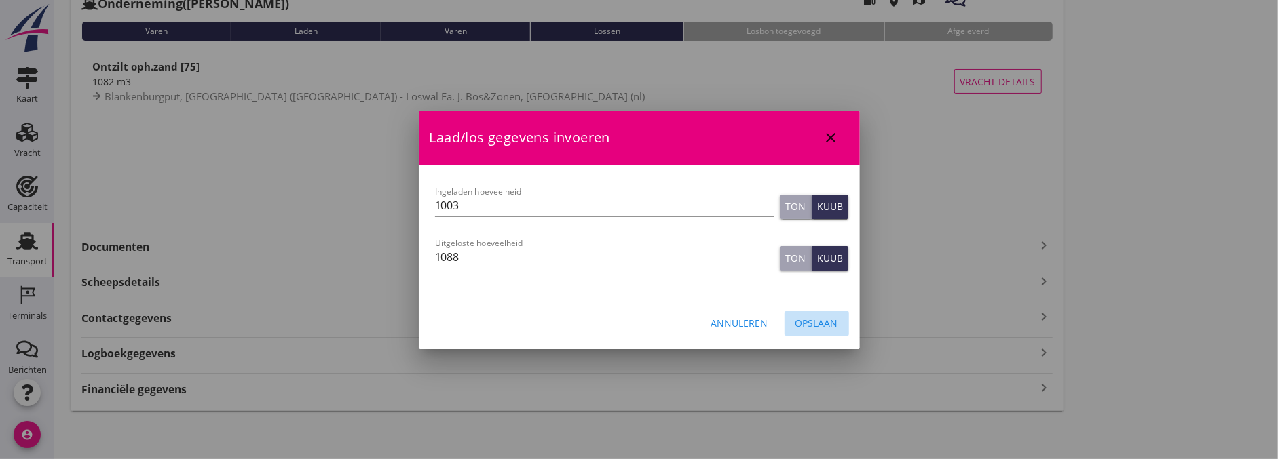
click at [817, 331] on button "Opslaan" at bounding box center [816, 323] width 64 height 24
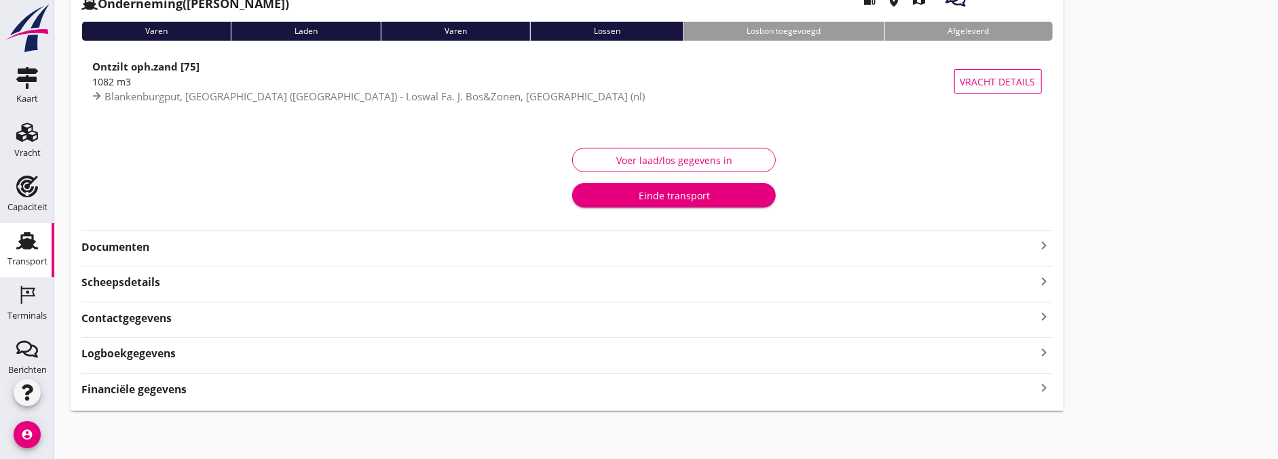
click at [131, 243] on strong "Documenten" at bounding box center [558, 248] width 955 height 16
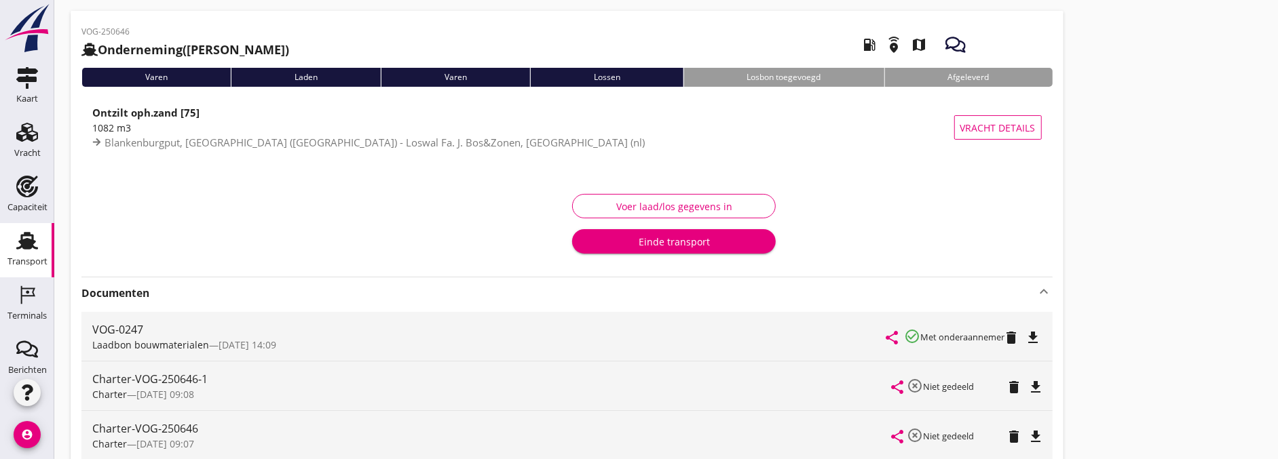
scroll to position [0, 0]
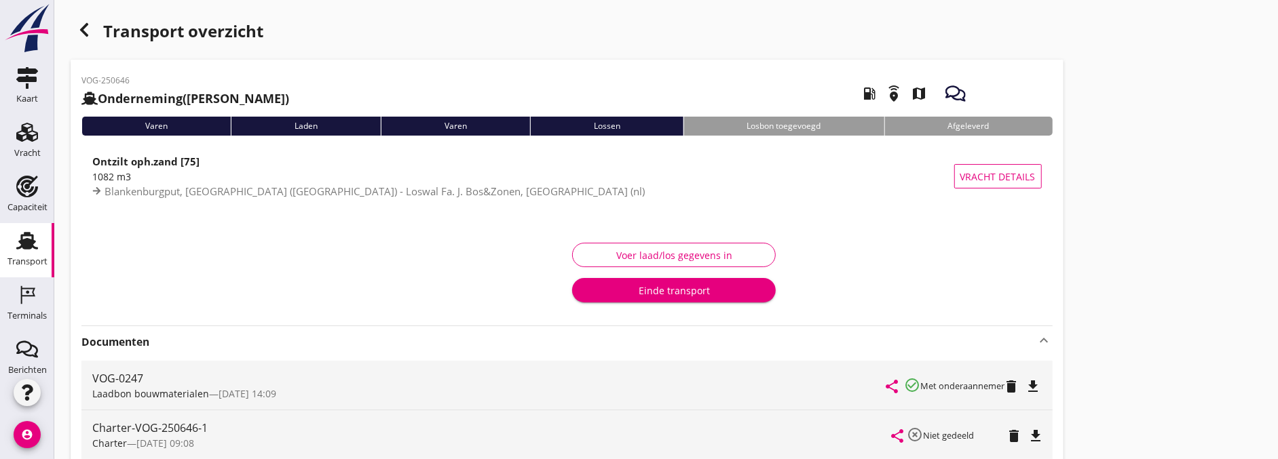
click at [85, 41] on div "button" at bounding box center [84, 29] width 27 height 27
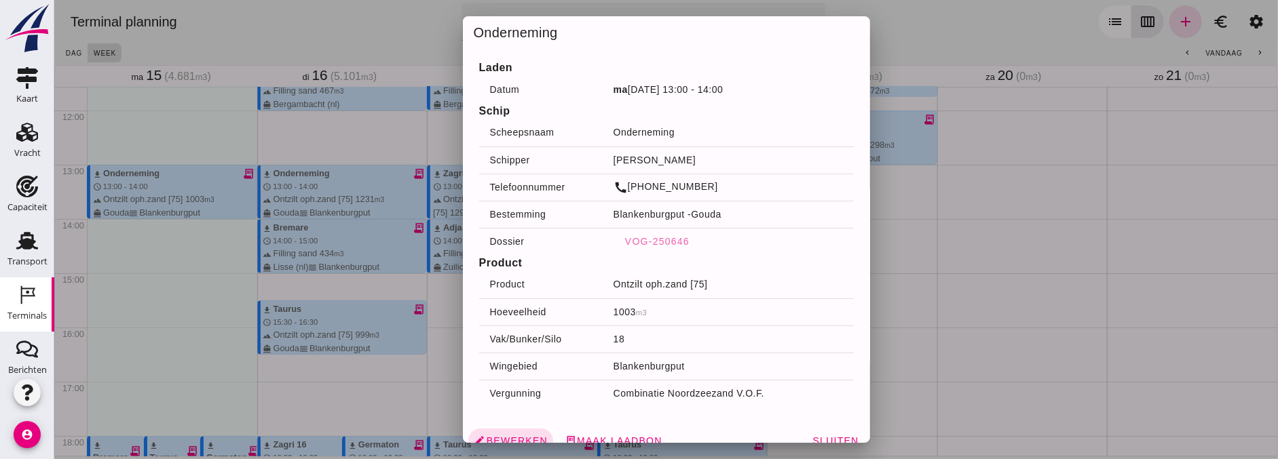
click at [150, 239] on div at bounding box center [666, 229] width 1224 height 459
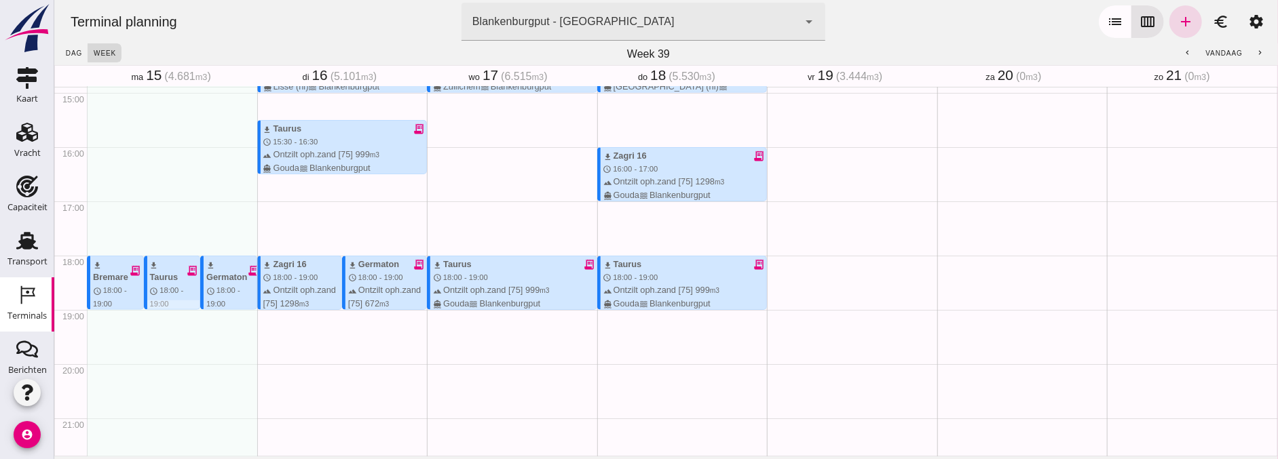
scroll to position [854, 0]
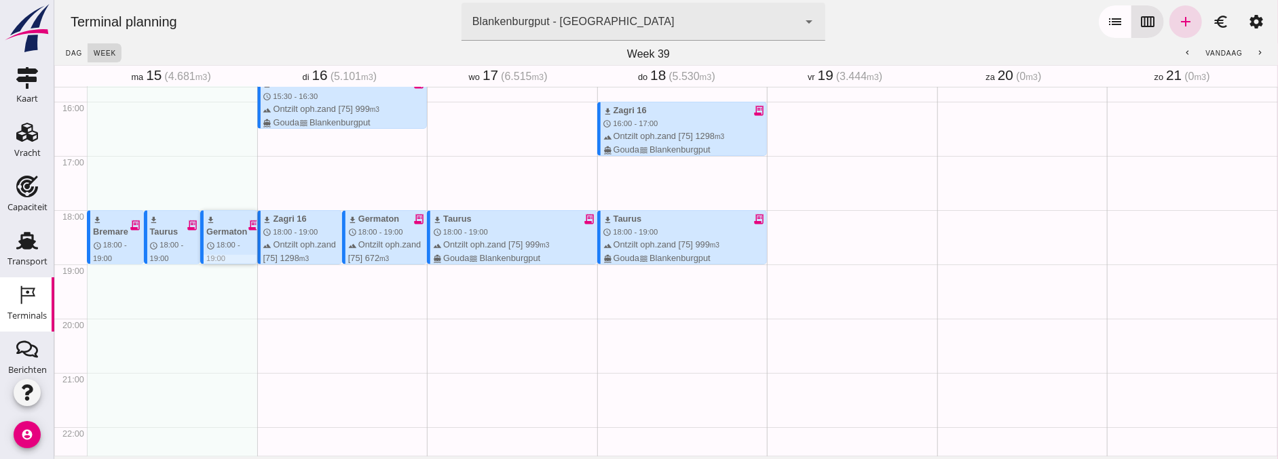
click at [221, 243] on span "18:00 - 19:00" at bounding box center [223, 251] width 34 height 21
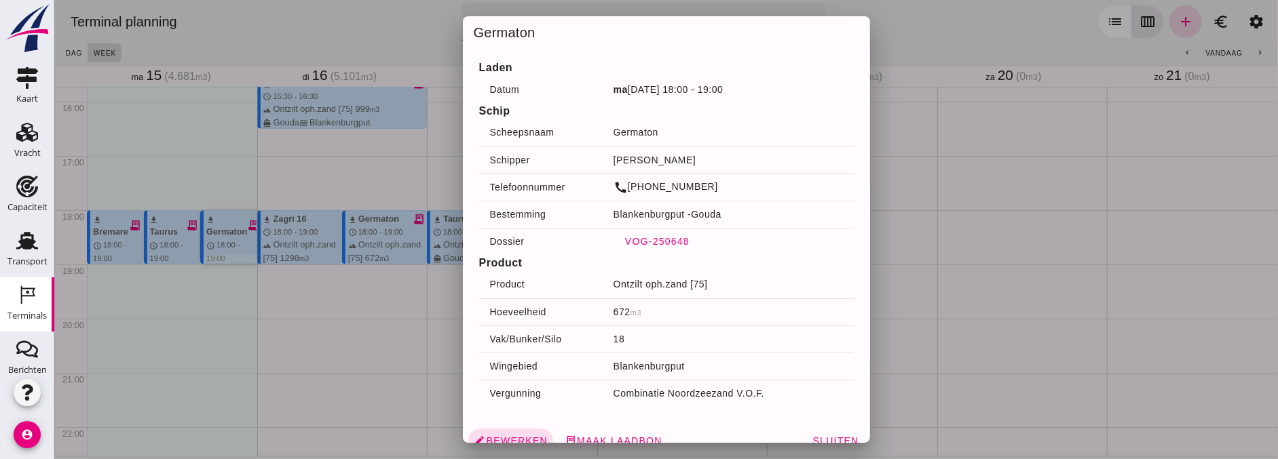
click at [624, 240] on span "VOG-250648" at bounding box center [656, 241] width 65 height 11
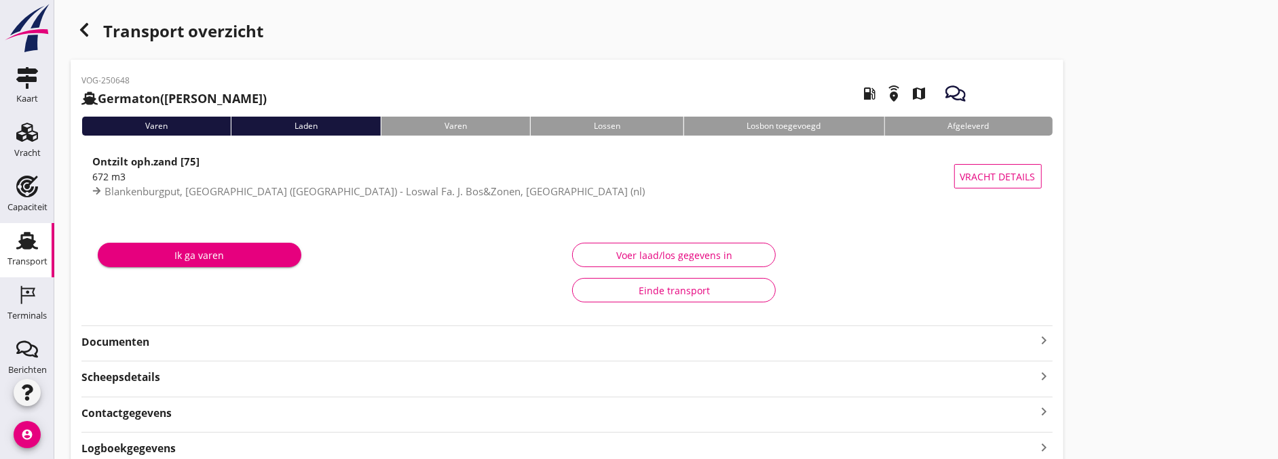
type input "672"
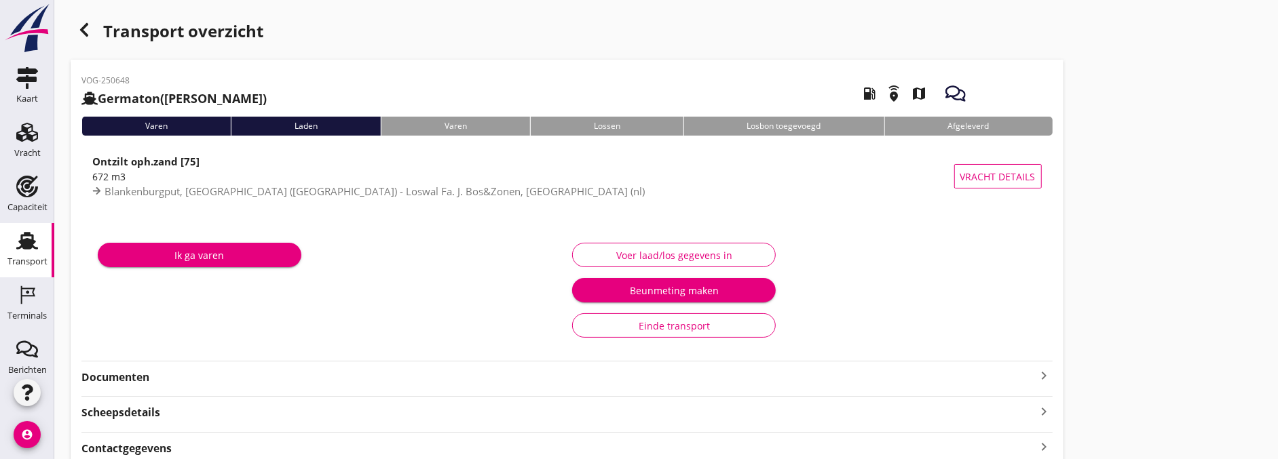
click at [613, 256] on div "Voer laad/los gegevens in" at bounding box center [674, 255] width 181 height 14
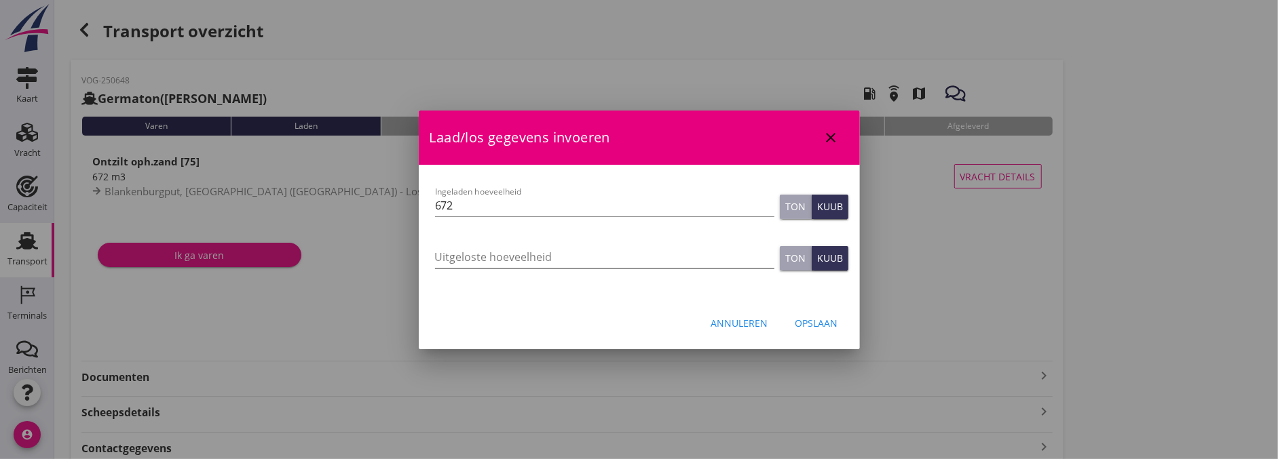
click at [528, 262] on input "Uitgeloste hoeveelheid" at bounding box center [604, 257] width 339 height 22
type input "693"
click at [837, 318] on div "Opslaan" at bounding box center [816, 323] width 43 height 14
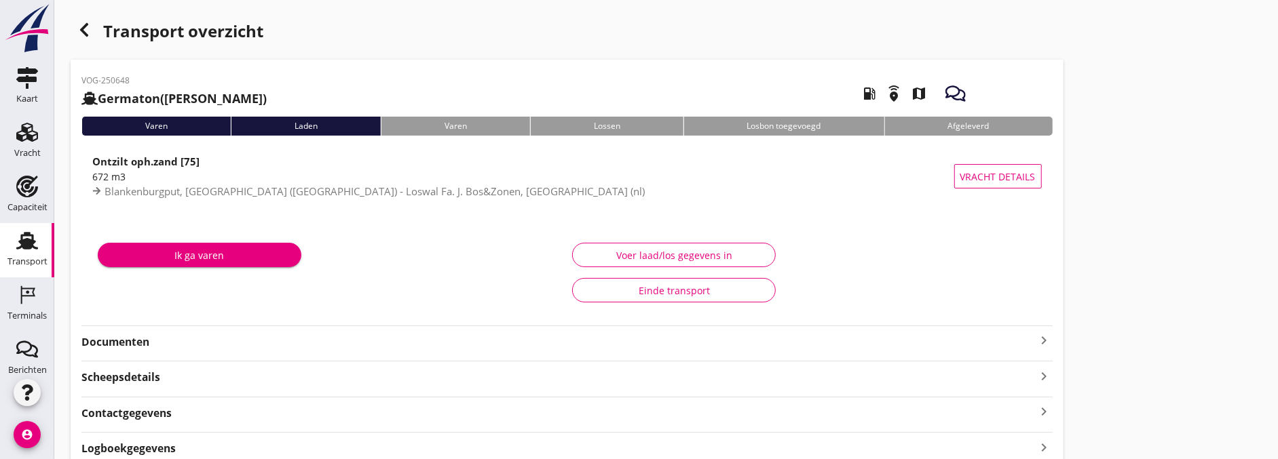
click at [211, 337] on strong "Documenten" at bounding box center [558, 343] width 955 height 16
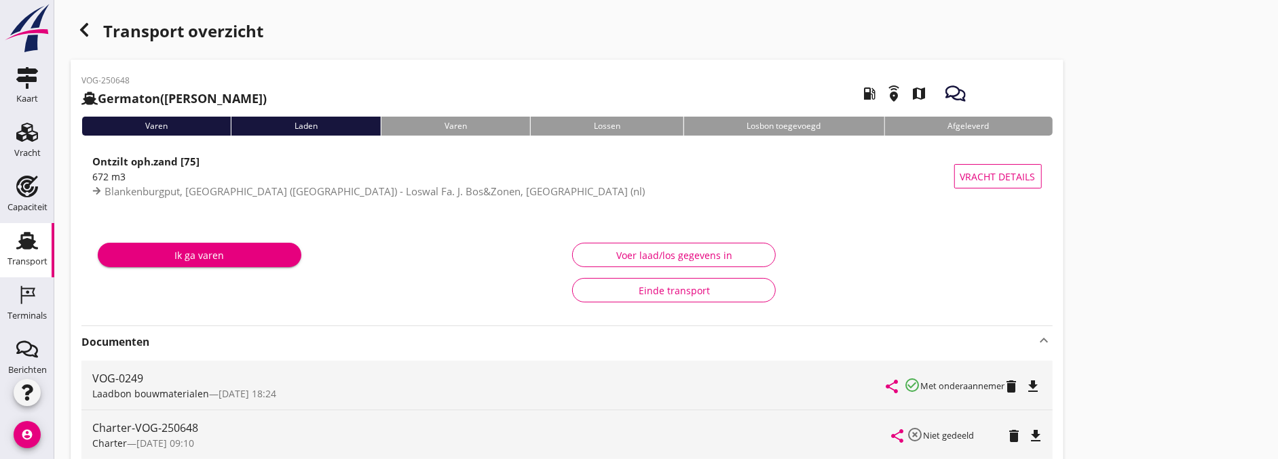
click at [79, 24] on icon "button" at bounding box center [84, 30] width 16 height 16
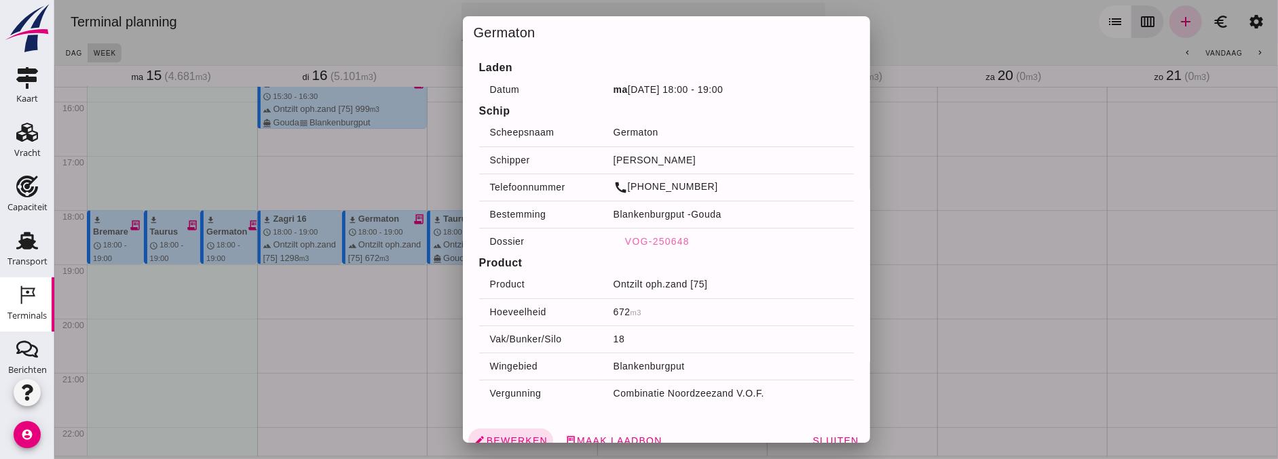
click at [330, 329] on div at bounding box center [666, 229] width 1224 height 459
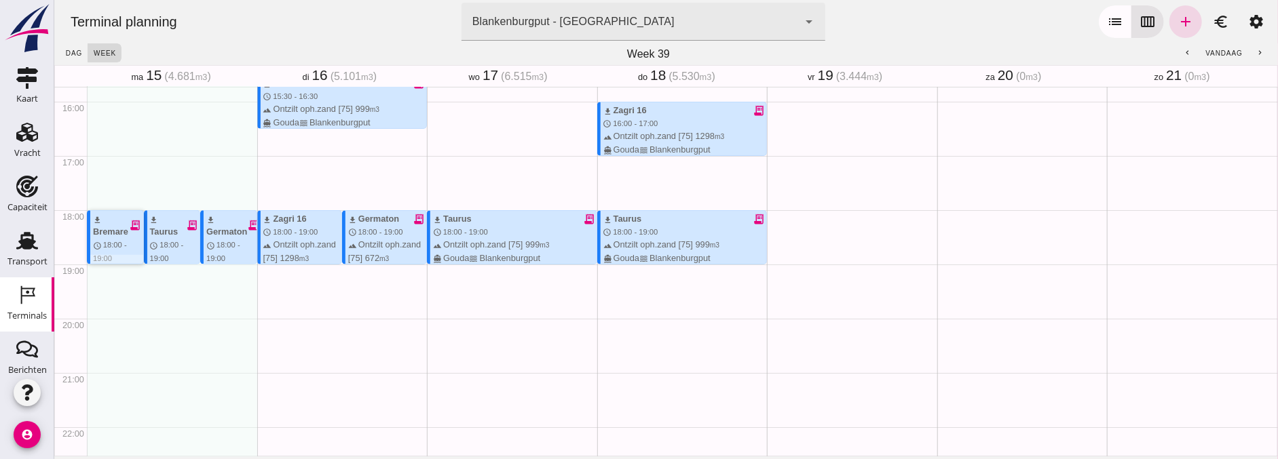
click at [120, 248] on span "18:00 - 19:00" at bounding box center [109, 251] width 34 height 21
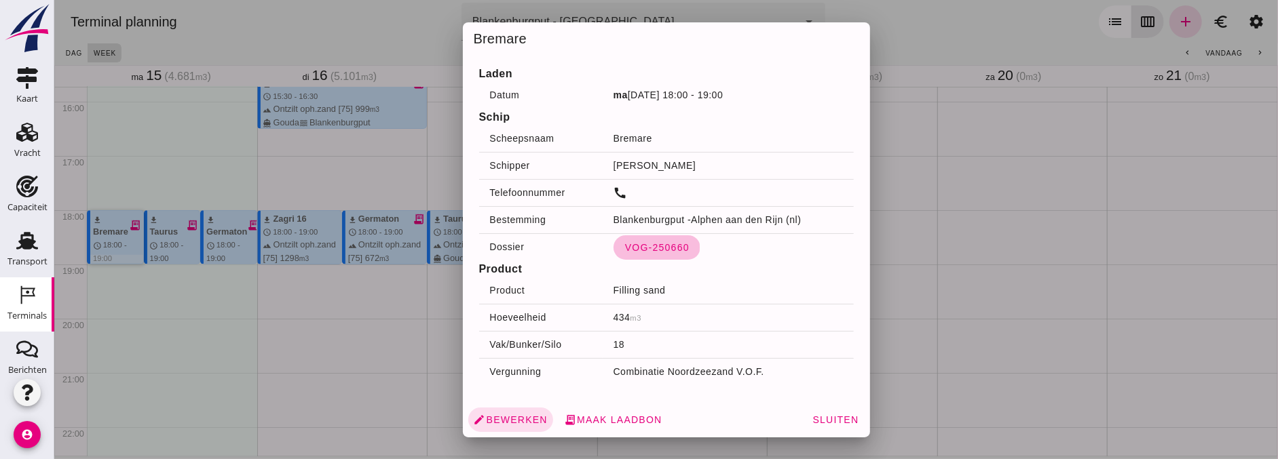
click at [624, 247] on span "VOG-250660" at bounding box center [656, 247] width 65 height 11
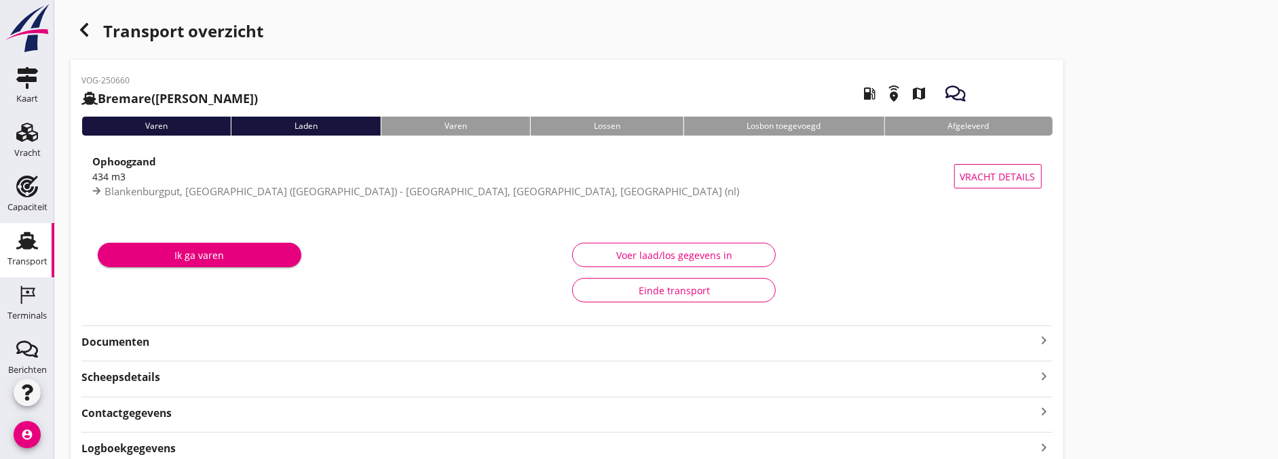
type input "434"
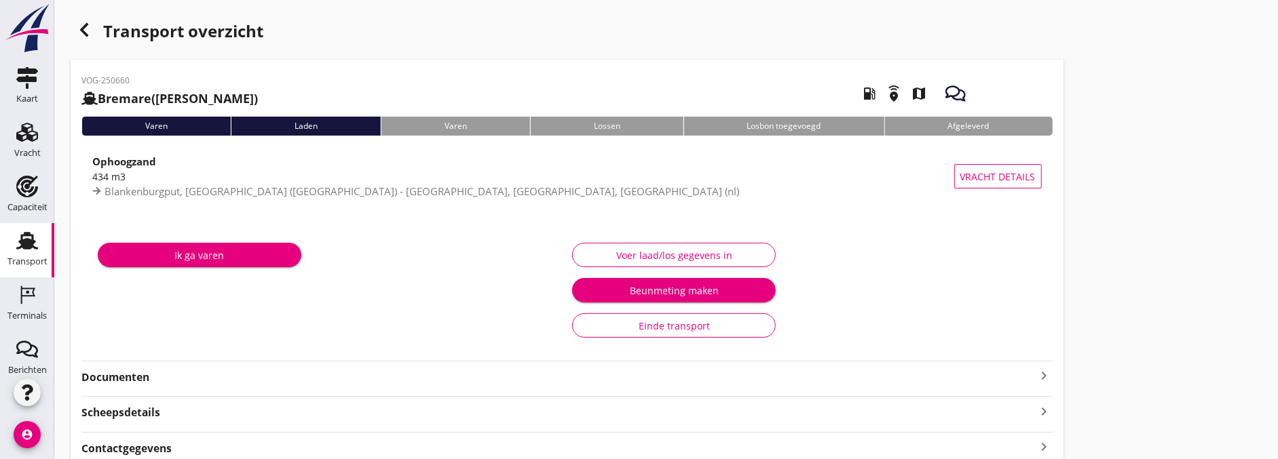
click at [752, 248] on div "Voer laad/los gegevens in" at bounding box center [674, 255] width 181 height 14
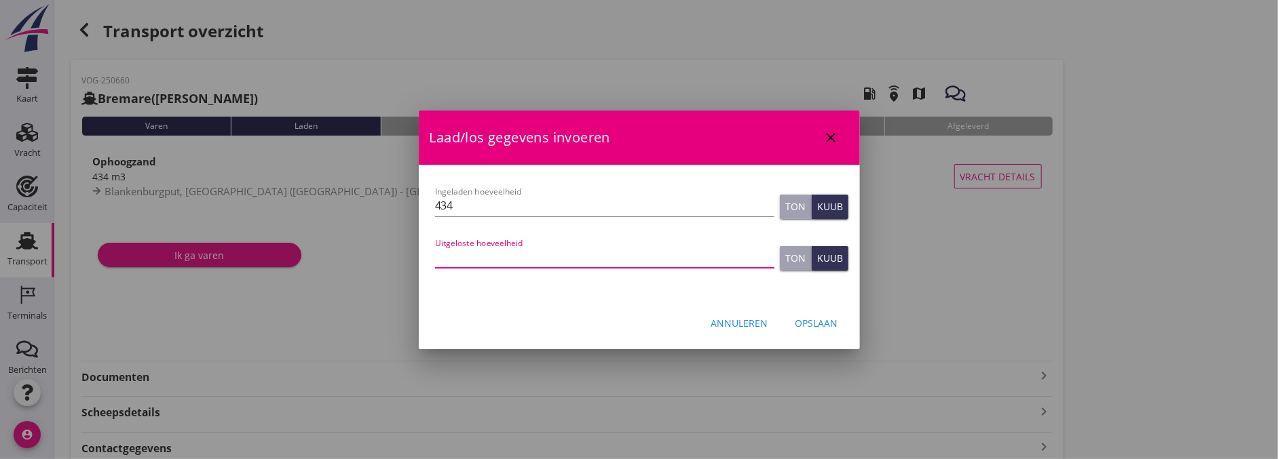
click at [662, 249] on input "Uitgeloste hoeveelheid" at bounding box center [604, 257] width 339 height 22
type input "440"
click at [836, 330] on button "Opslaan" at bounding box center [816, 323] width 64 height 24
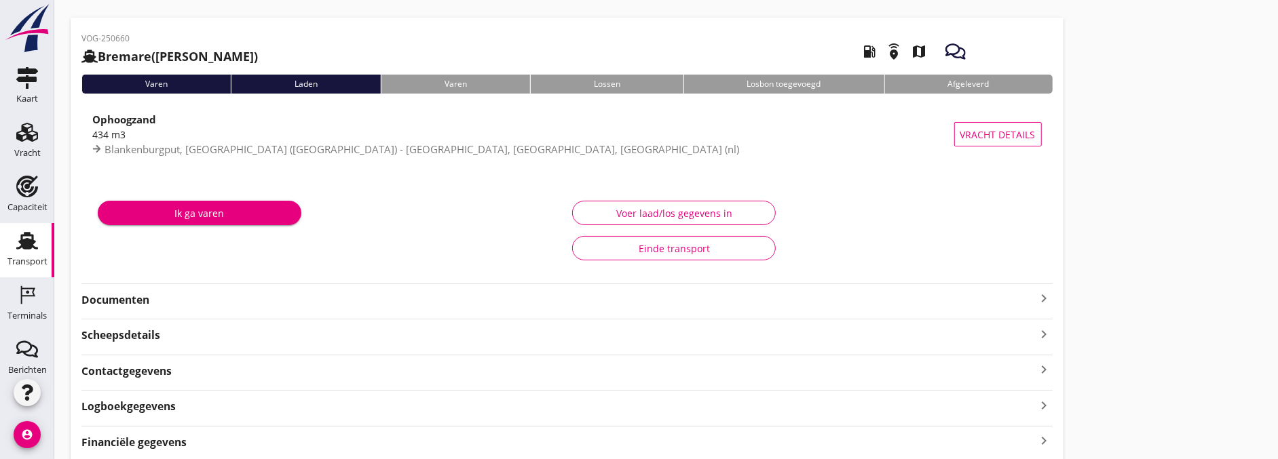
scroll to position [75, 0]
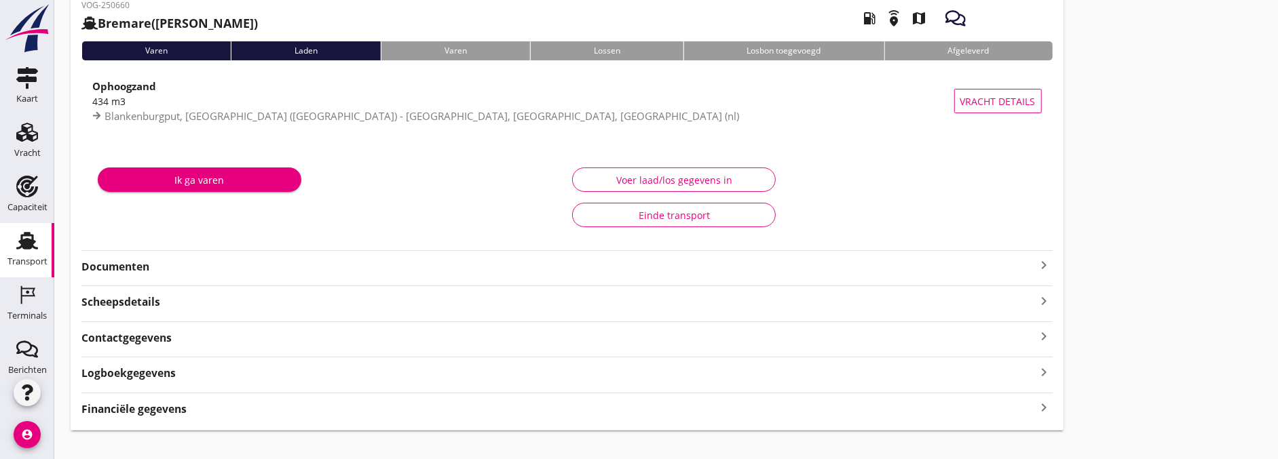
click at [179, 253] on div "Documenten keyboard_arrow_right" at bounding box center [566, 262] width 971 height 24
click at [179, 257] on div "Documenten keyboard_arrow_right" at bounding box center [566, 266] width 971 height 18
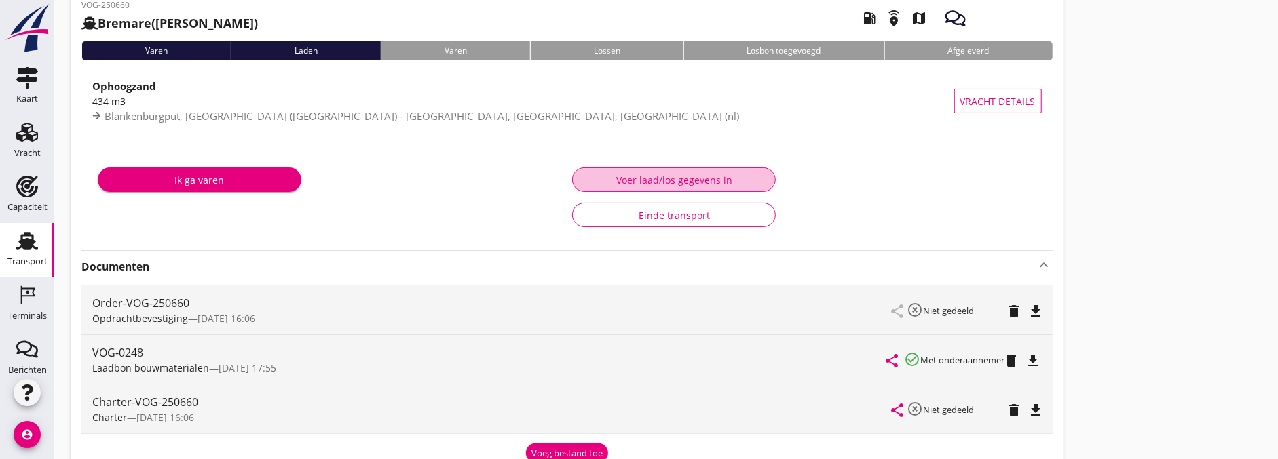
click at [609, 174] on div "Voer laad/los gegevens in" at bounding box center [674, 180] width 181 height 14
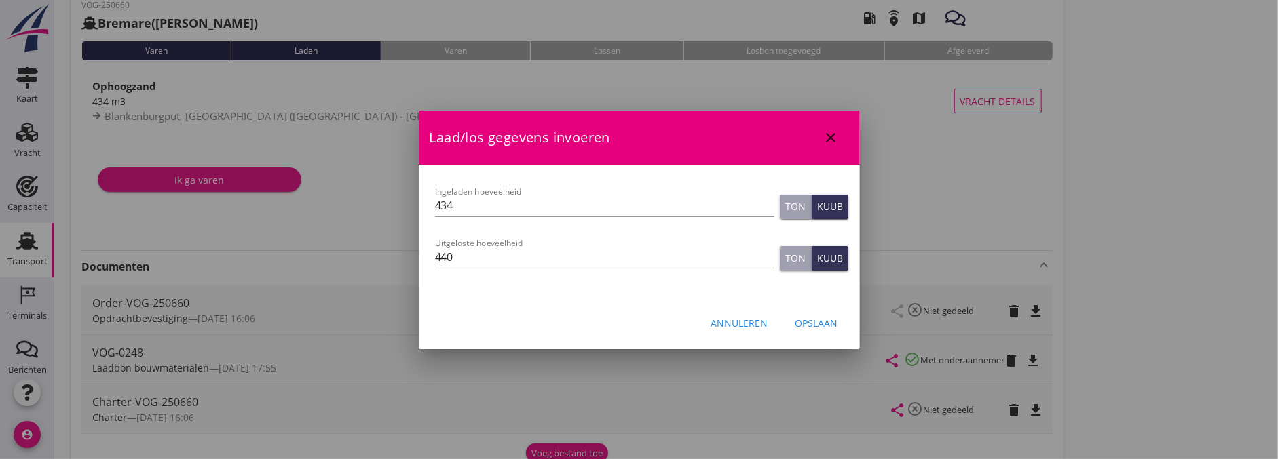
click at [823, 324] on div "Opslaan" at bounding box center [816, 323] width 43 height 14
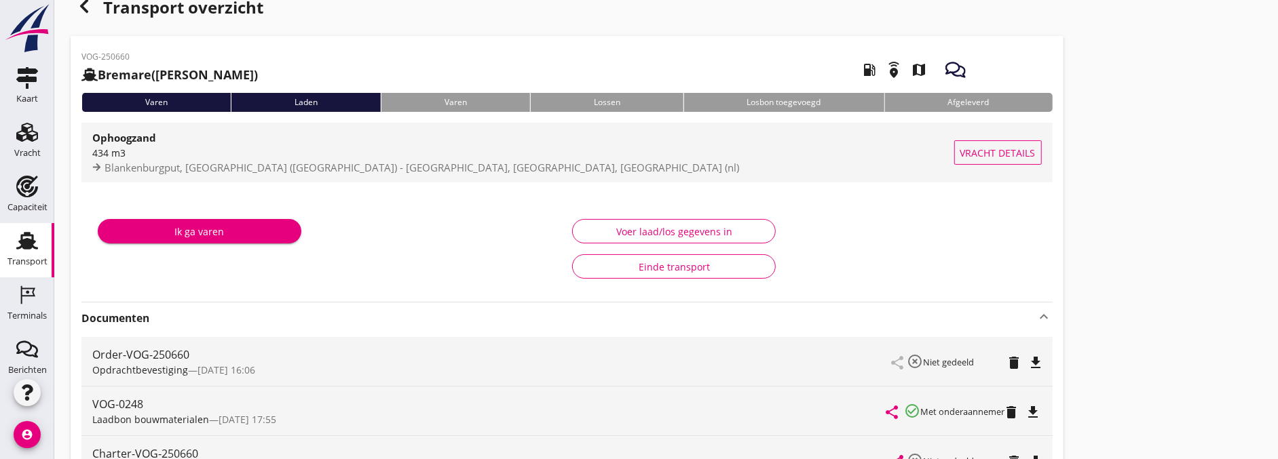
scroll to position [0, 0]
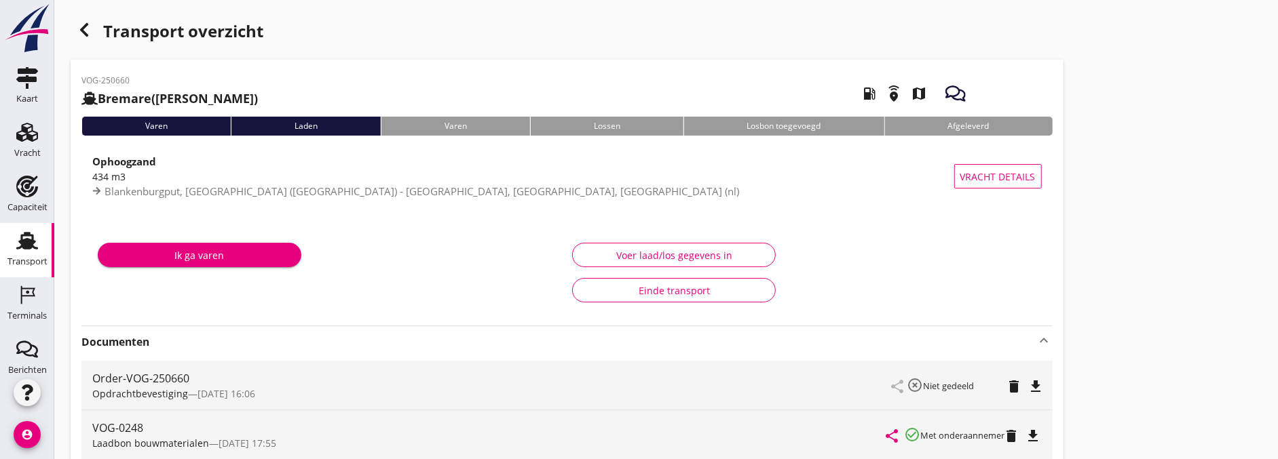
click at [71, 28] on div "Transport overzicht" at bounding box center [567, 32] width 993 height 33
click at [86, 29] on icon "button" at bounding box center [84, 30] width 16 height 16
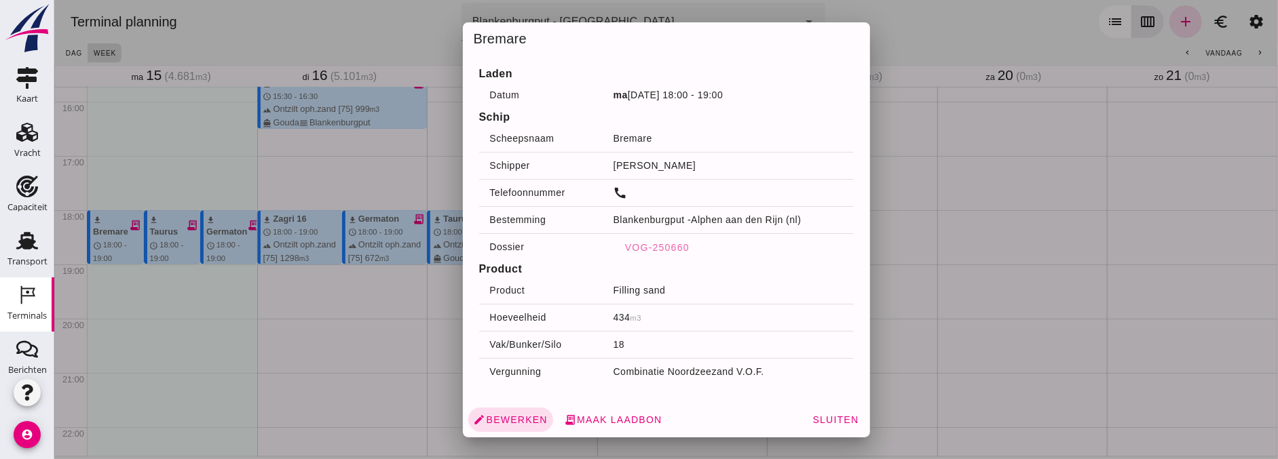
click at [307, 267] on div at bounding box center [666, 229] width 1224 height 459
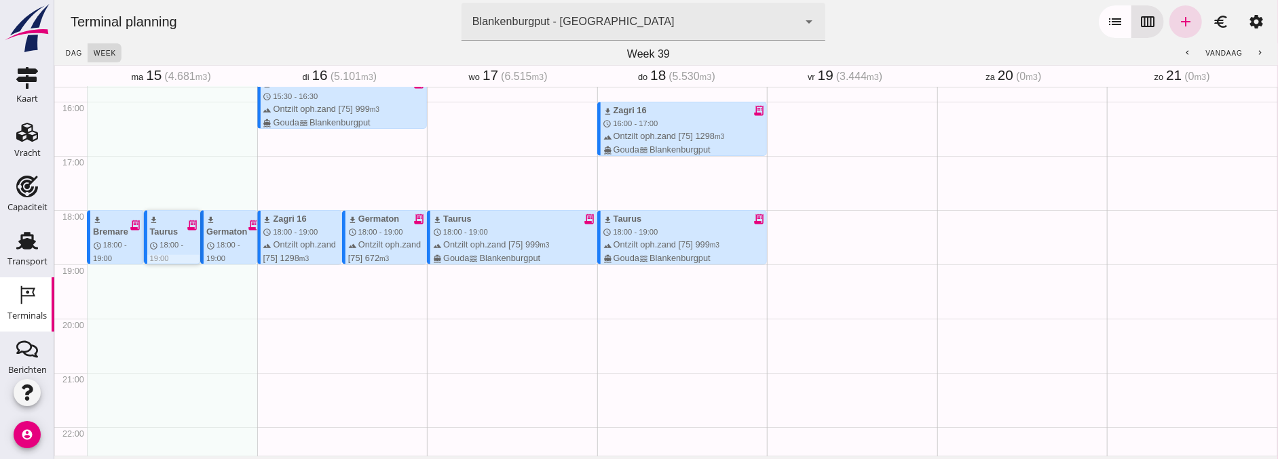
click at [165, 243] on span "18:00 - 19:00" at bounding box center [166, 251] width 34 height 21
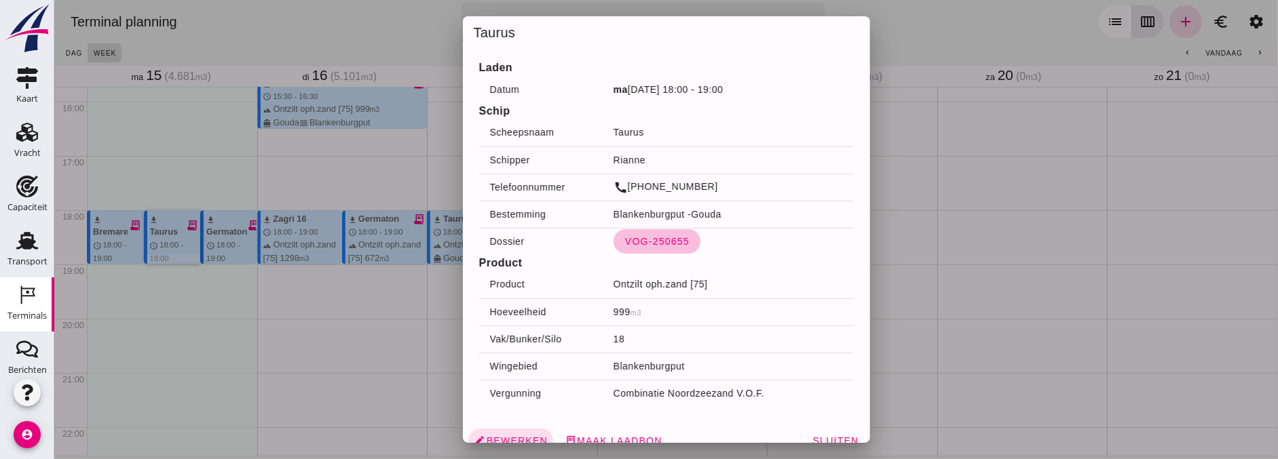
click at [624, 241] on span "VOG-250655" at bounding box center [656, 241] width 65 height 11
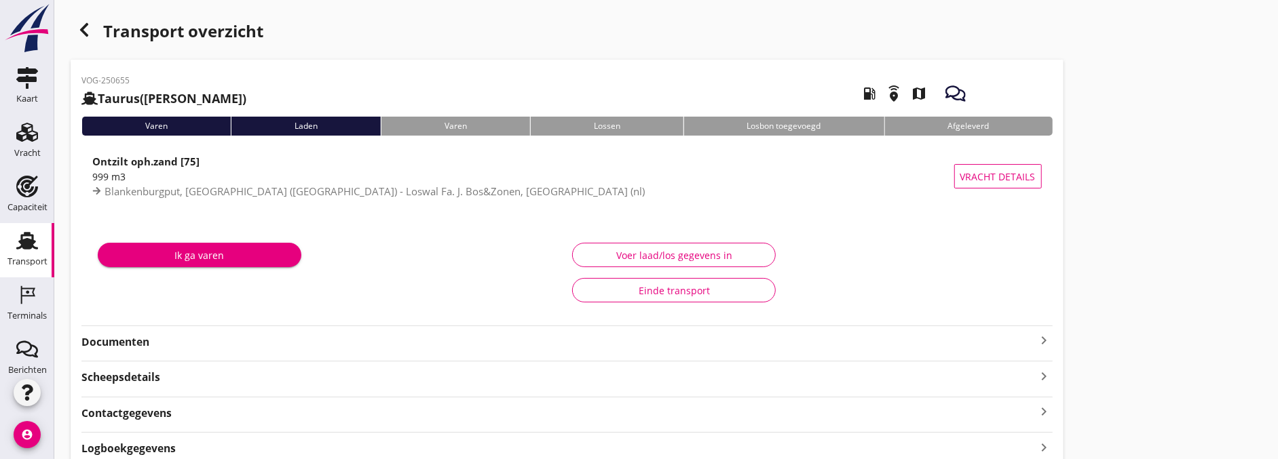
type input "999"
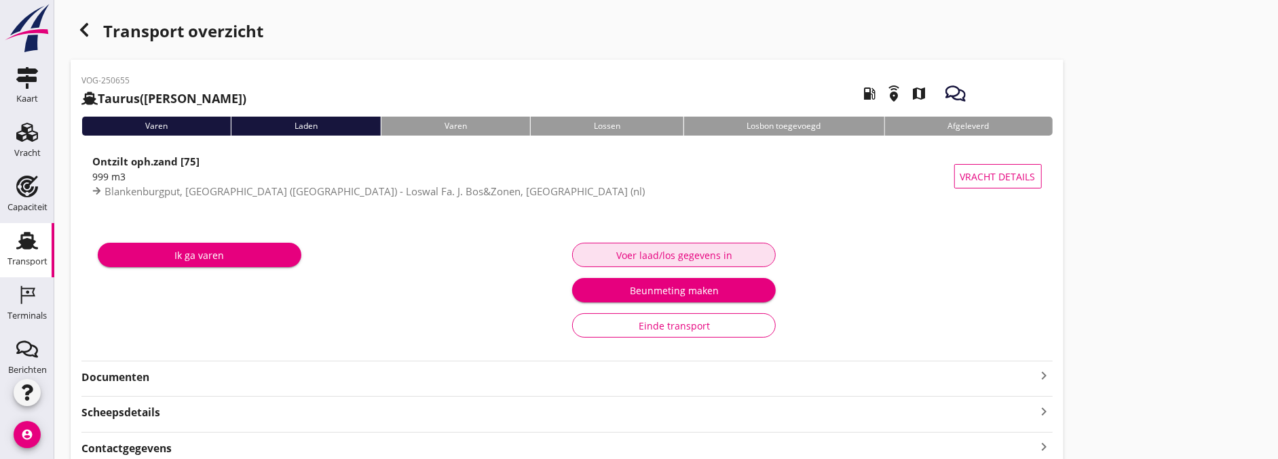
drag, startPoint x: 702, startPoint y: 263, endPoint x: 696, endPoint y: 265, distance: 7.1
click at [699, 263] on button "Voer laad/los gegevens in" at bounding box center [674, 255] width 204 height 24
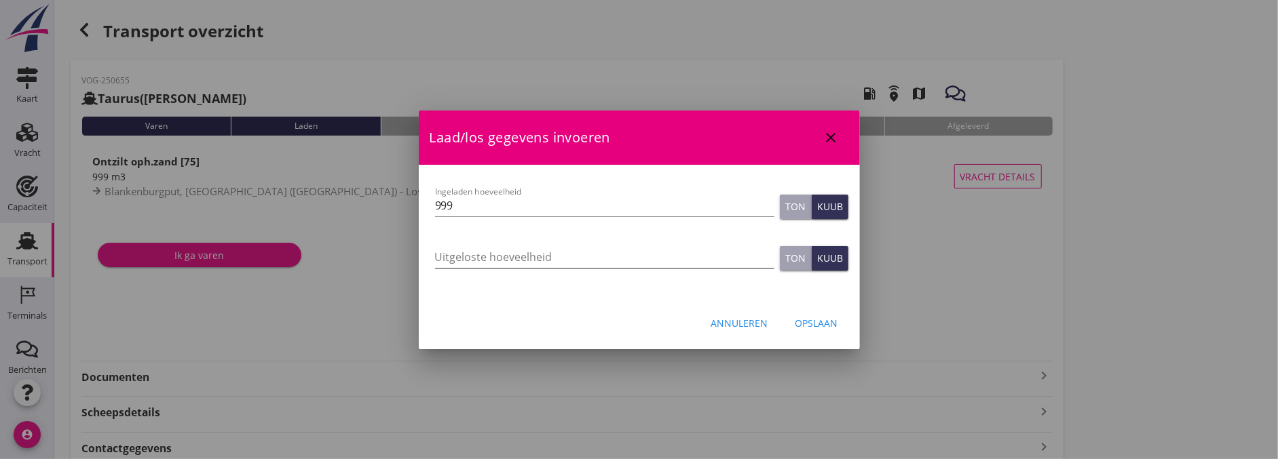
click at [572, 259] on input "Uitgeloste hoeveelheid" at bounding box center [604, 257] width 339 height 22
type input "1000"
drag, startPoint x: 831, startPoint y: 331, endPoint x: 824, endPoint y: 331, distance: 7.5
click at [829, 331] on button "Opslaan" at bounding box center [816, 323] width 64 height 24
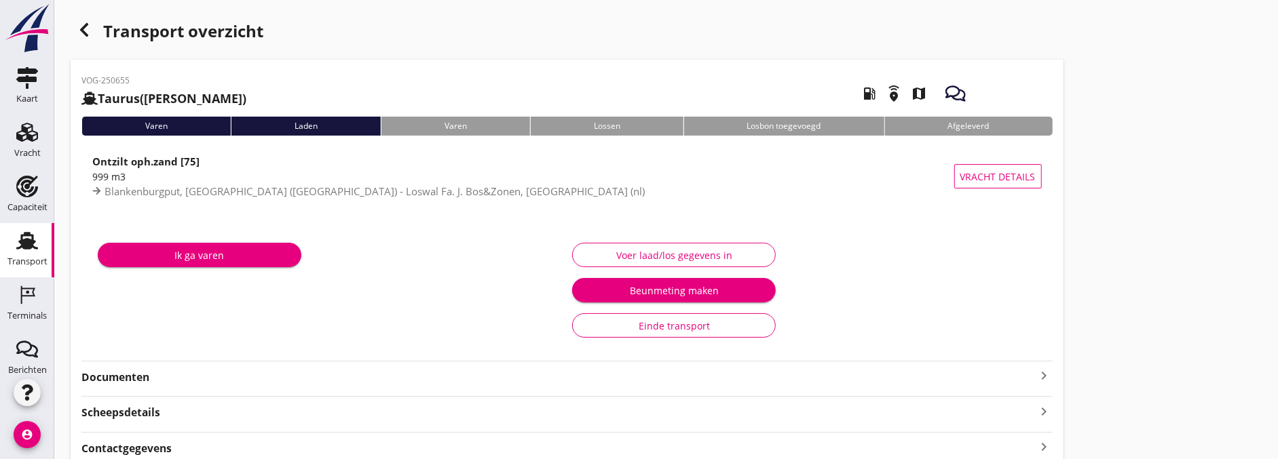
click at [284, 375] on strong "Documenten" at bounding box center [558, 378] width 955 height 16
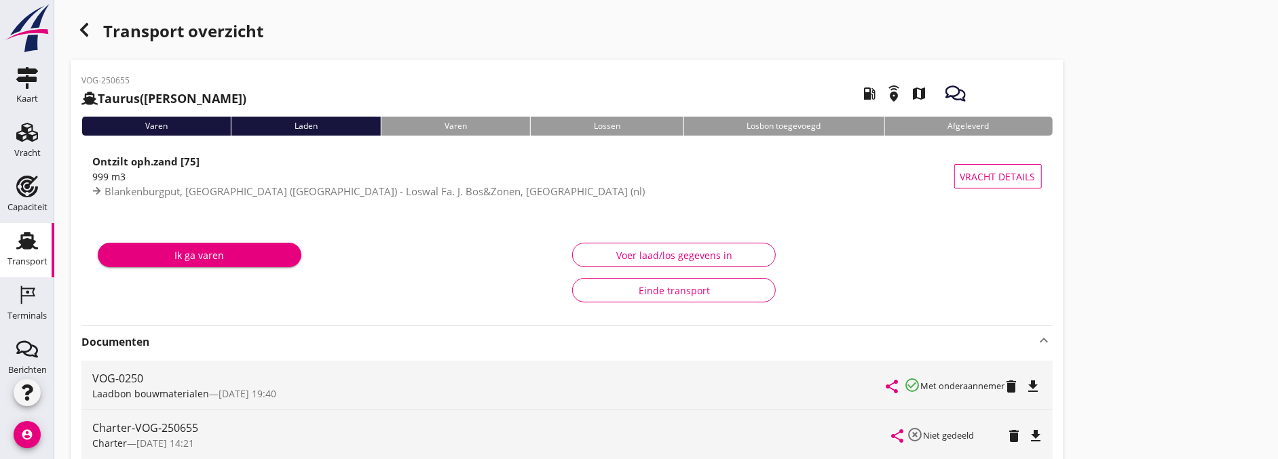
click at [80, 34] on icon "button" at bounding box center [84, 30] width 16 height 16
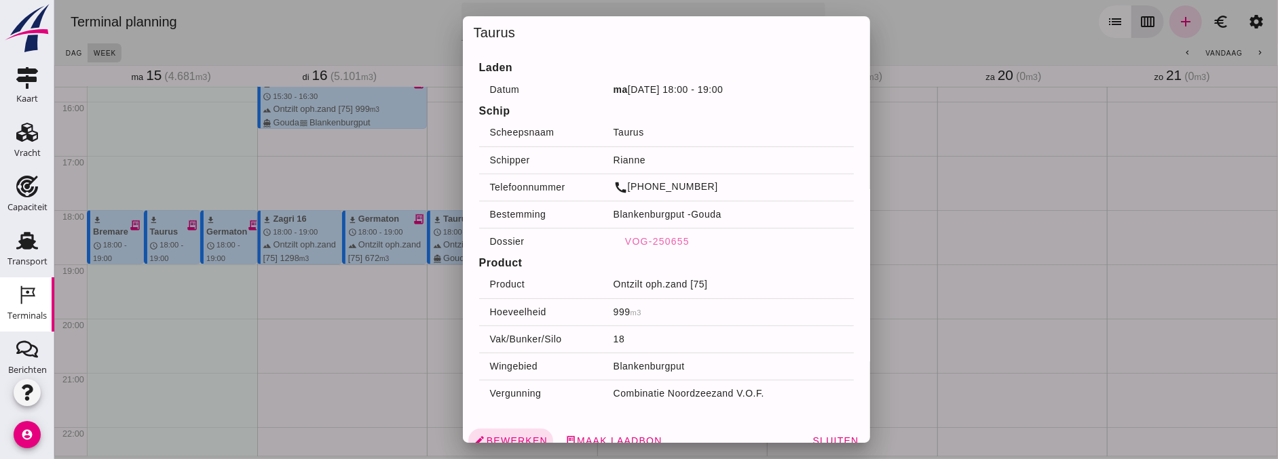
click at [373, 307] on div at bounding box center [666, 229] width 1224 height 459
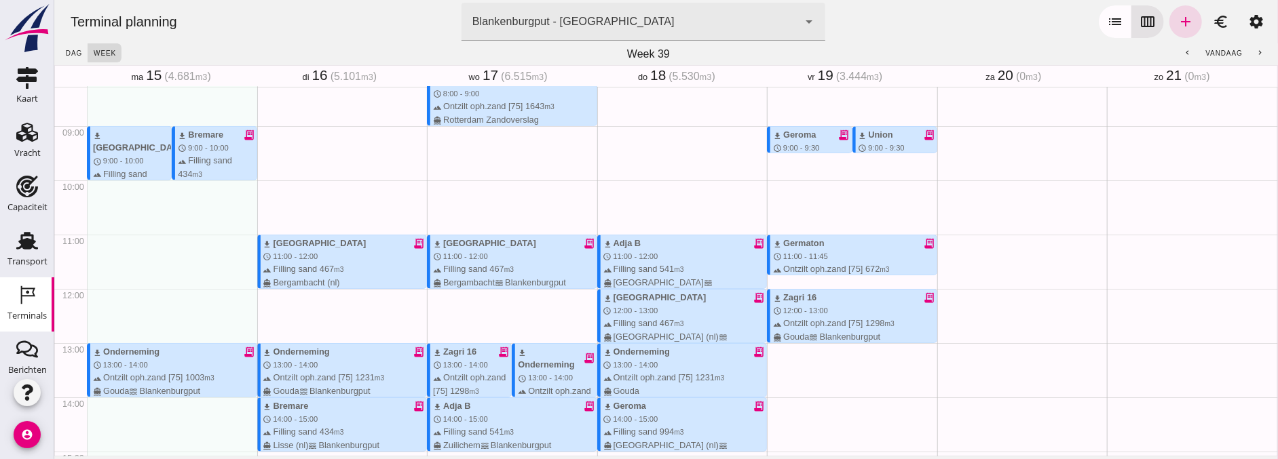
scroll to position [477, 0]
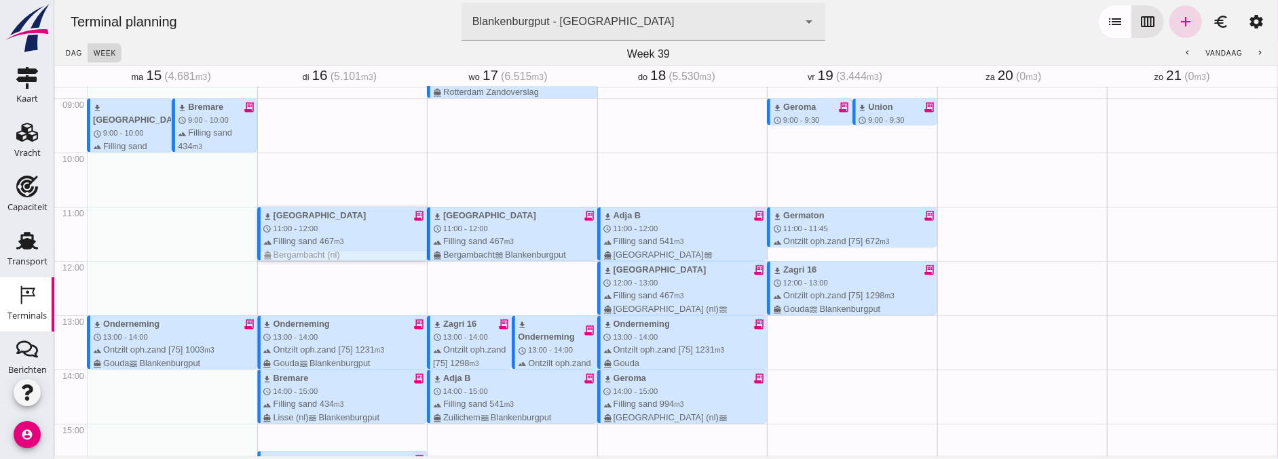
click at [341, 241] on div "terrain Filling sand 467 m3 directions_boat Bergambacht (nl)" at bounding box center [345, 248] width 164 height 26
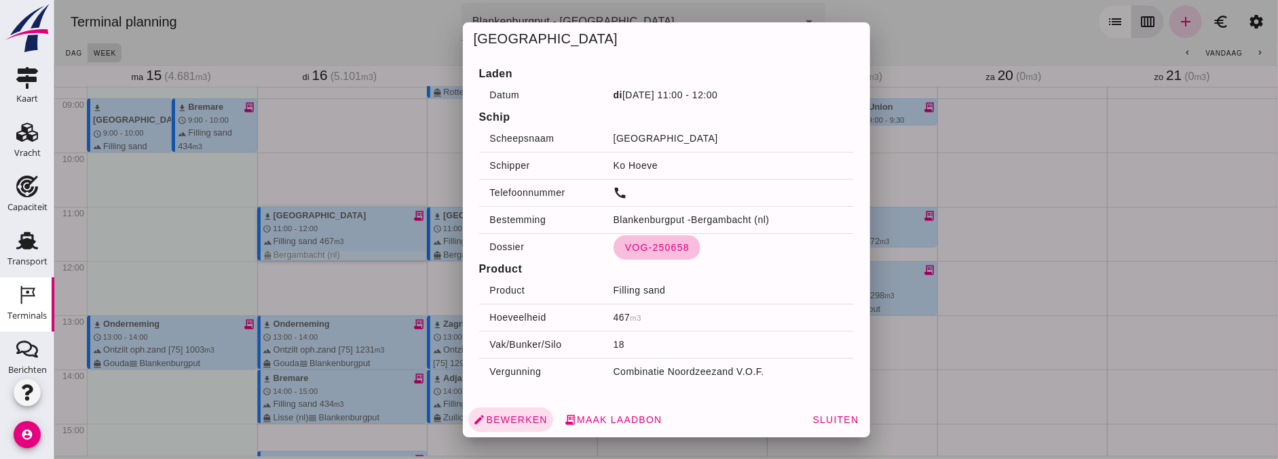
drag, startPoint x: 641, startPoint y: 244, endPoint x: 687, endPoint y: 248, distance: 46.3
click at [641, 244] on span "VOG-250658" at bounding box center [656, 247] width 65 height 11
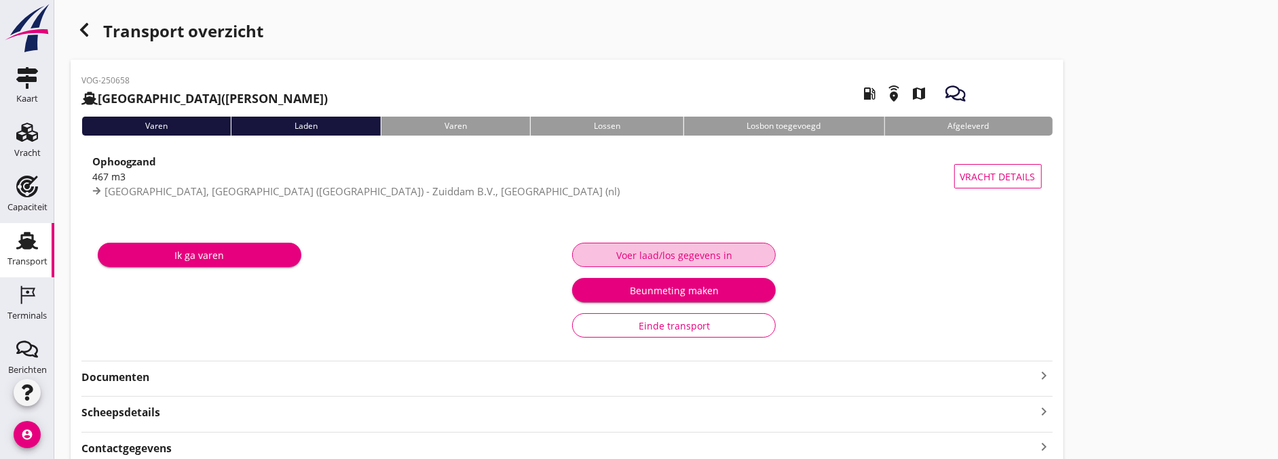
click at [677, 243] on button "Voer laad/los gegevens in" at bounding box center [674, 255] width 204 height 24
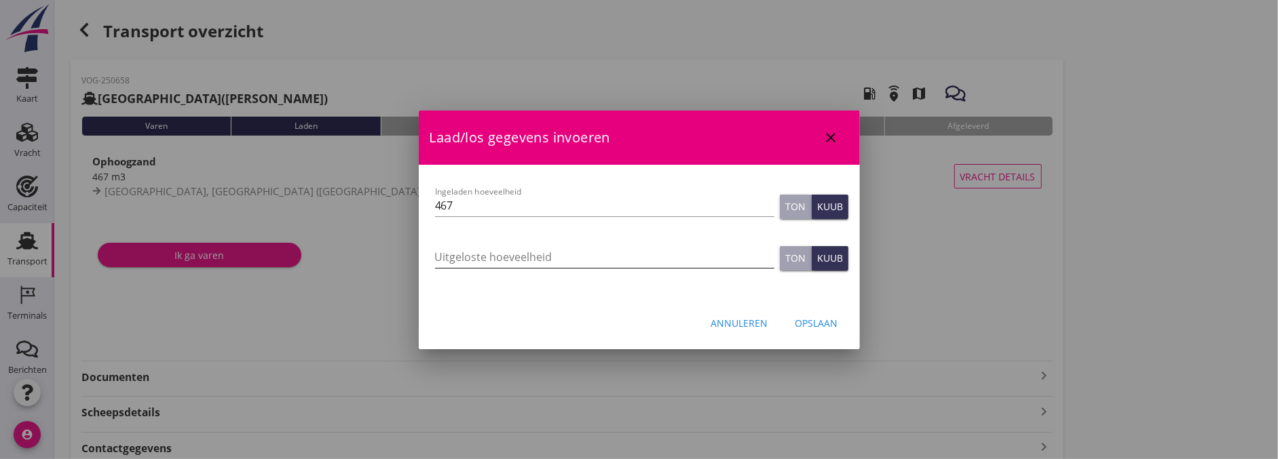
click at [611, 263] on input "Uitgeloste hoeveelheid" at bounding box center [604, 257] width 339 height 22
type input "467"
click at [816, 318] on div "Opslaan" at bounding box center [816, 323] width 43 height 14
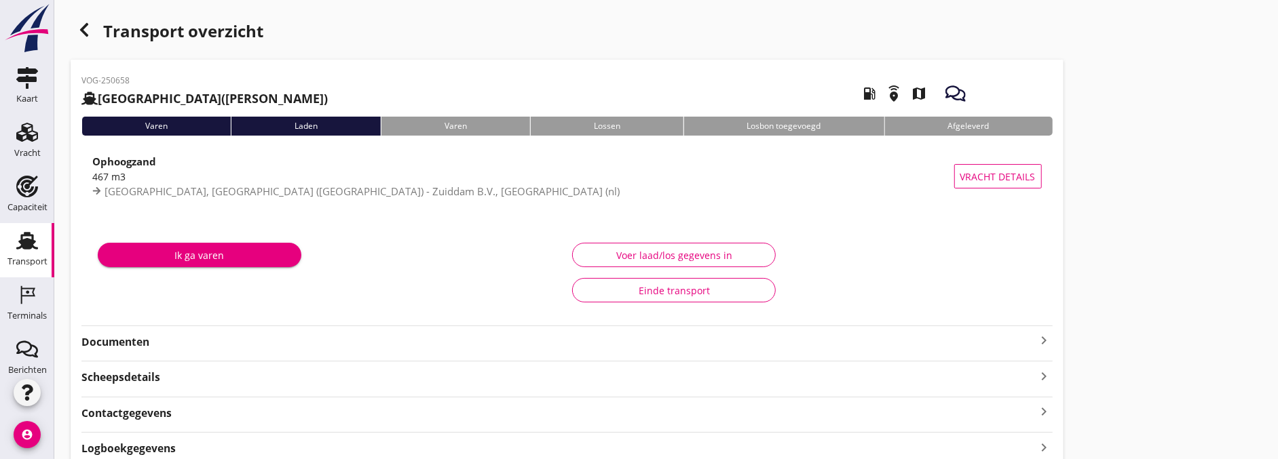
click at [680, 248] on div "Voer laad/los gegevens in" at bounding box center [674, 255] width 181 height 14
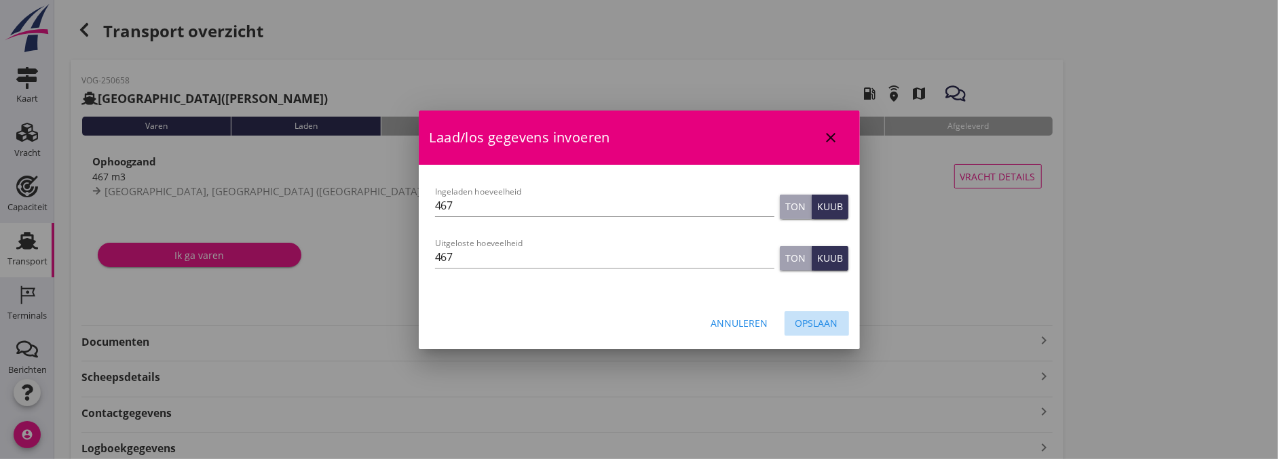
click at [812, 321] on div "Opslaan" at bounding box center [816, 323] width 43 height 14
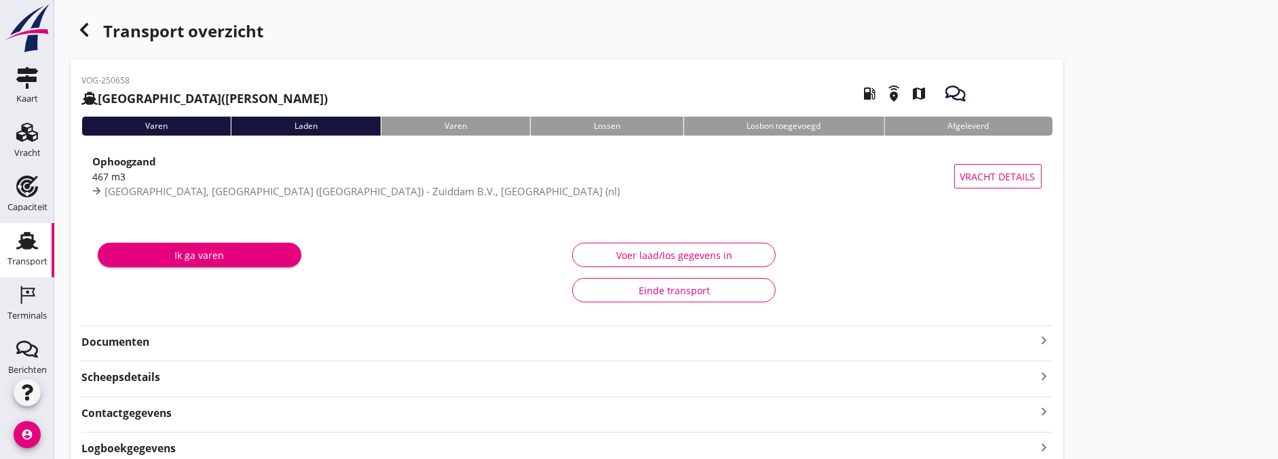
click at [594, 242] on div "Voer laad/los gegevens in Einde transport" at bounding box center [804, 272] width 474 height 79
click at [608, 252] on div "Voer laad/los gegevens in" at bounding box center [674, 255] width 181 height 14
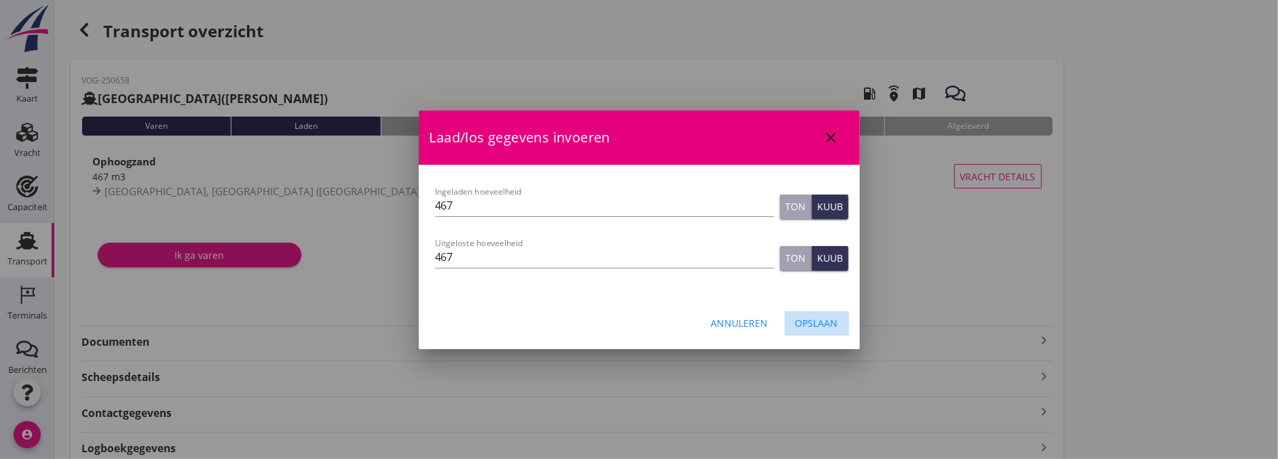
click at [814, 331] on button "Opslaan" at bounding box center [816, 323] width 64 height 24
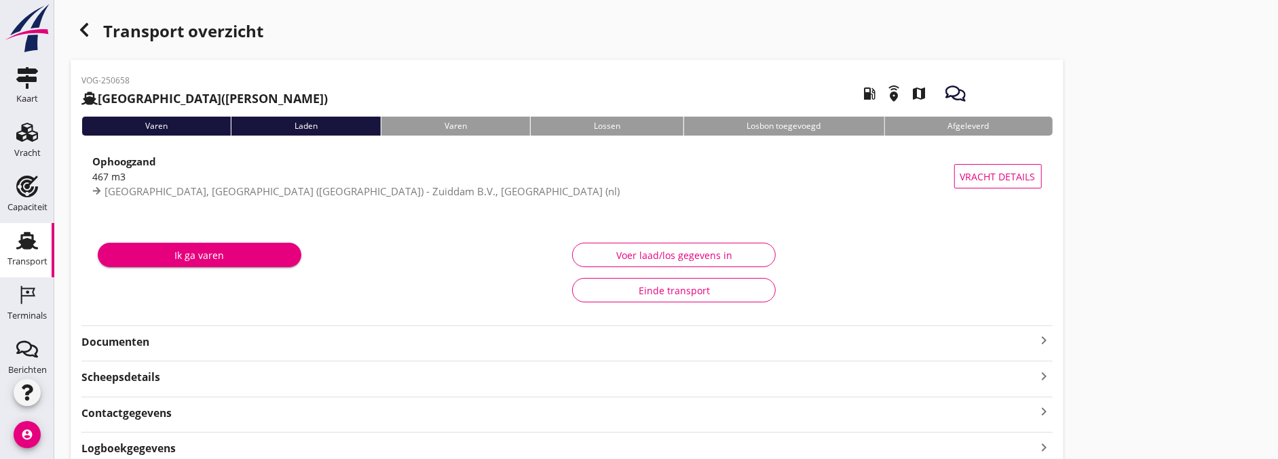
click at [81, 29] on use "button" at bounding box center [84, 30] width 8 height 14
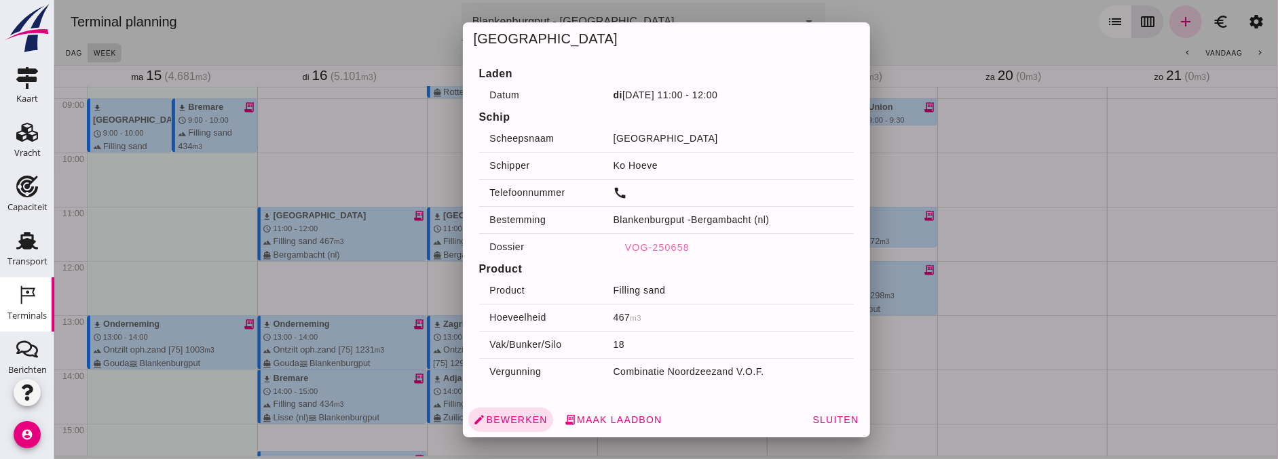
click at [356, 301] on div at bounding box center [666, 229] width 1224 height 459
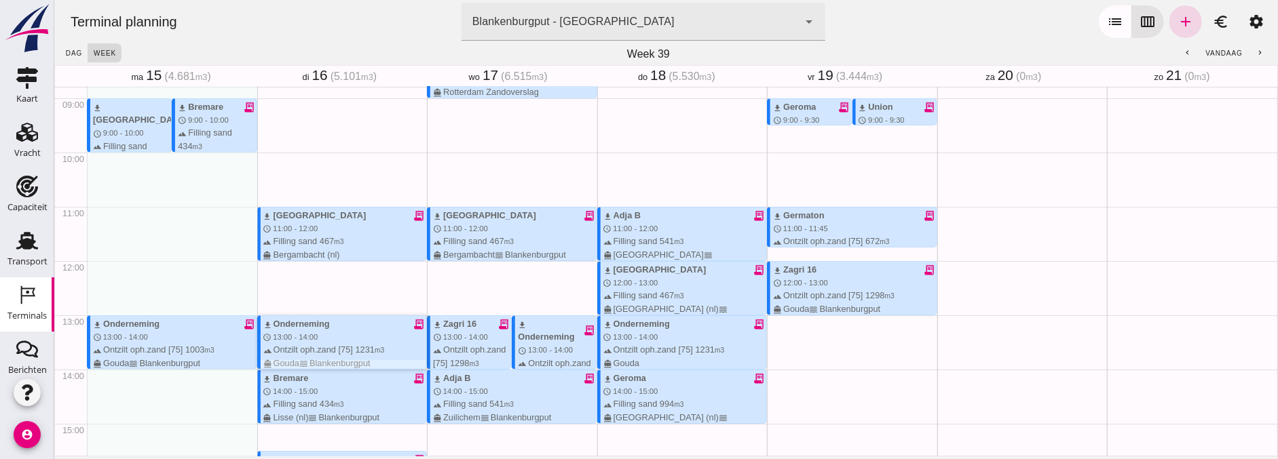
click at [333, 334] on div "download Onderneming receipt_long schedule 13:00 - 14:00 terrain Ontzilt oph.za…" at bounding box center [345, 344] width 164 height 52
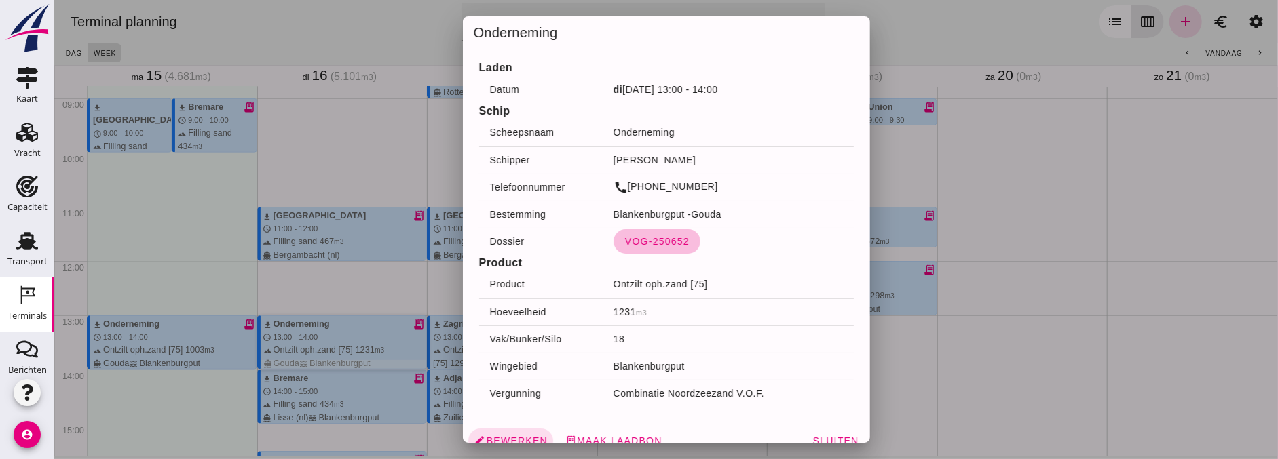
click at [613, 242] on button "VOG-250652" at bounding box center [656, 241] width 87 height 24
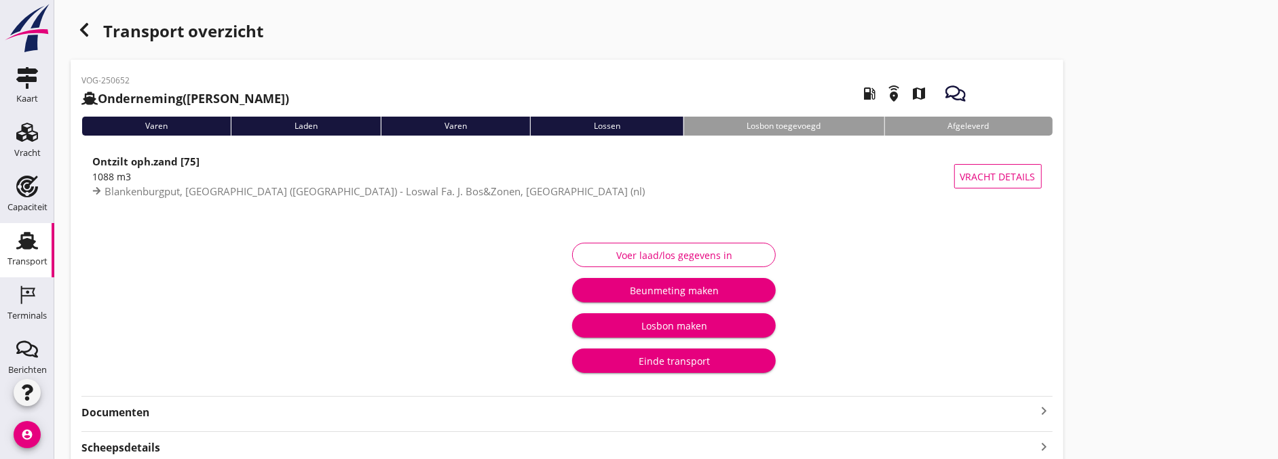
click at [708, 246] on button "Voer laad/los gegevens in" at bounding box center [674, 255] width 204 height 24
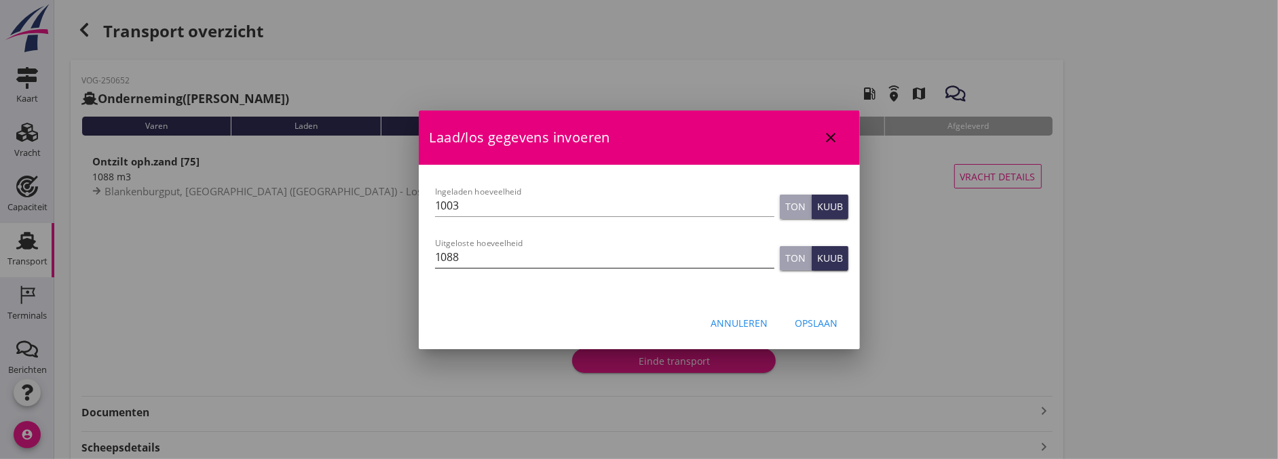
click at [535, 254] on input "1088" at bounding box center [604, 257] width 339 height 22
type input "1085"
click at [810, 328] on div "Opslaan" at bounding box center [816, 323] width 43 height 14
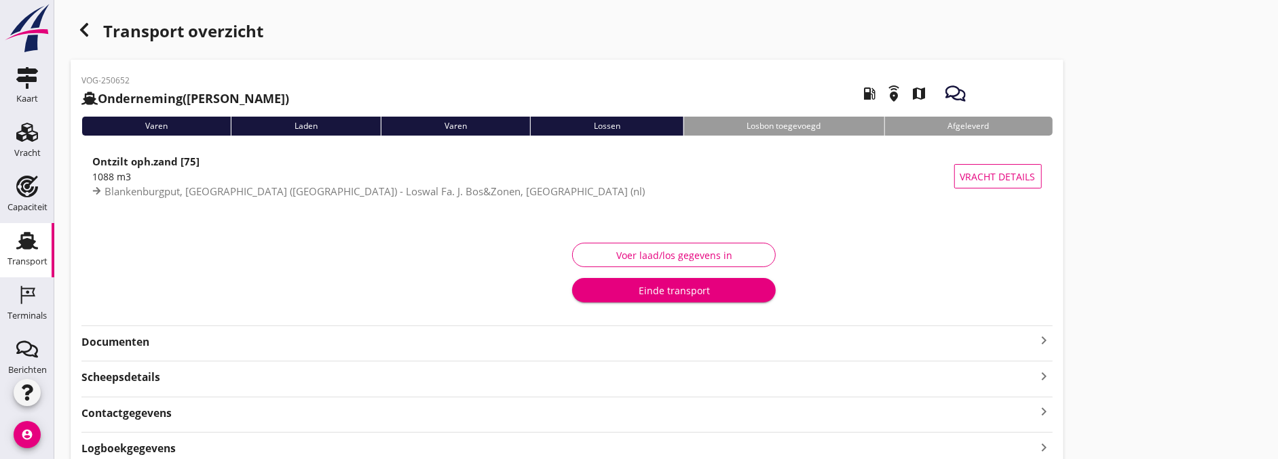
click at [176, 342] on strong "Documenten" at bounding box center [558, 343] width 955 height 16
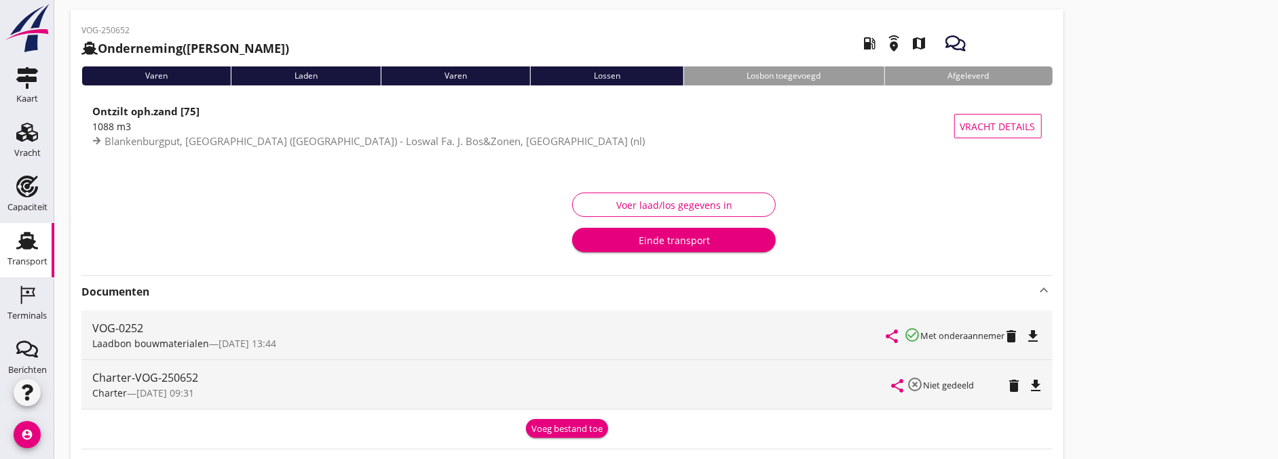
scroll to position [75, 0]
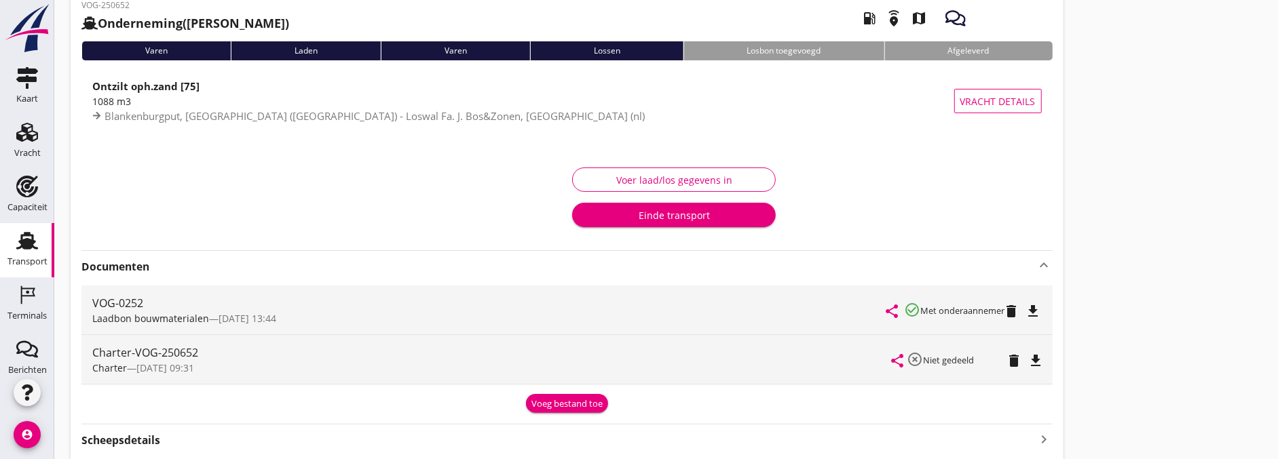
click at [715, 185] on div "Voer laad/los gegevens in" at bounding box center [674, 180] width 181 height 14
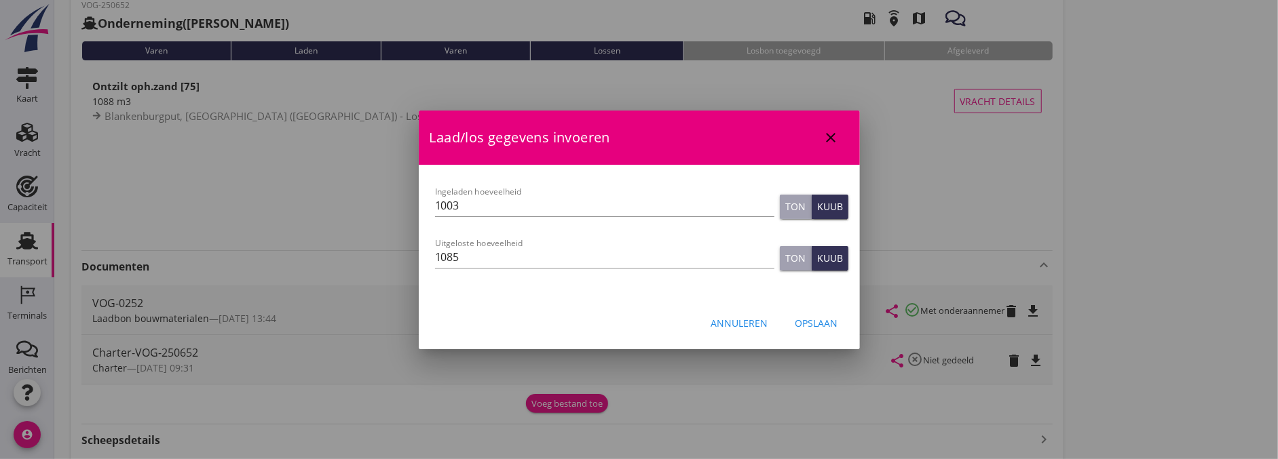
click at [824, 328] on div "Opslaan" at bounding box center [816, 323] width 43 height 14
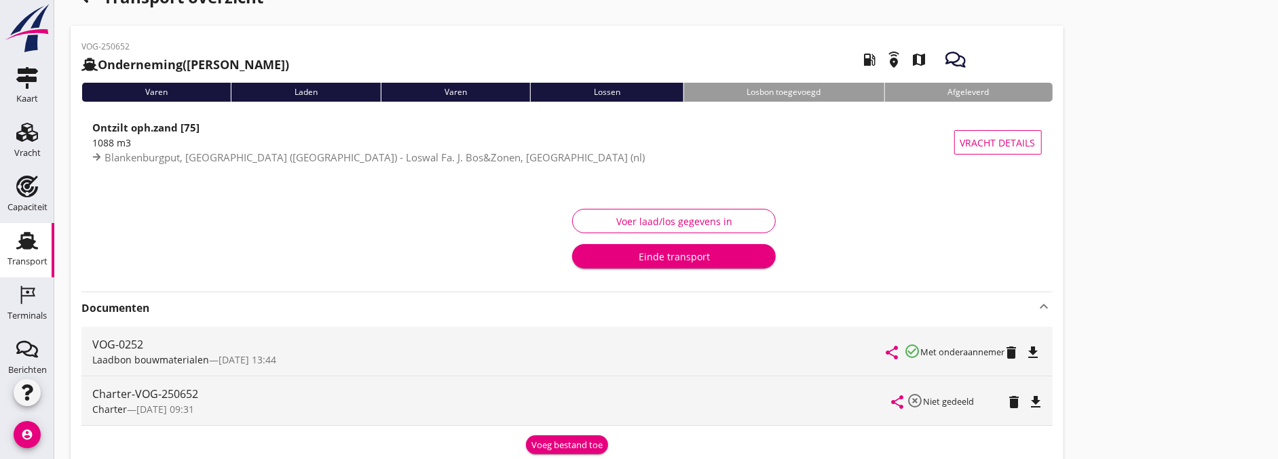
scroll to position [0, 0]
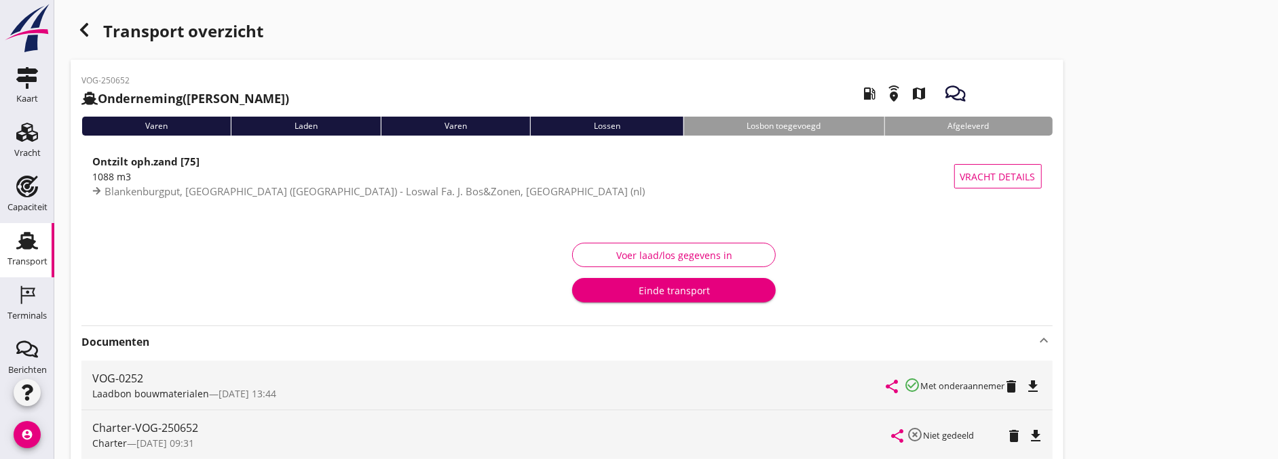
click at [86, 29] on icon "button" at bounding box center [84, 30] width 16 height 16
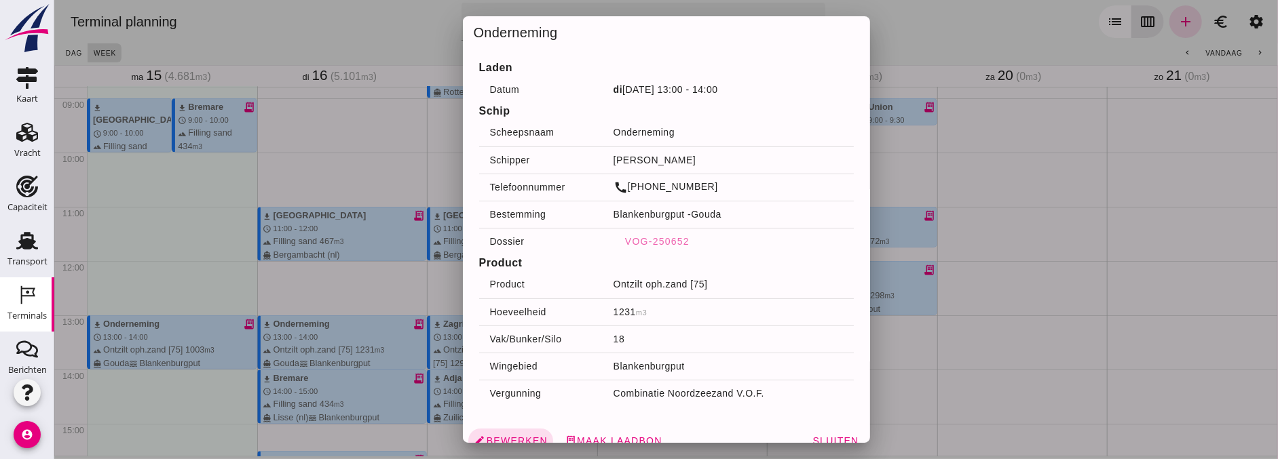
click at [1014, 222] on div at bounding box center [666, 229] width 1224 height 459
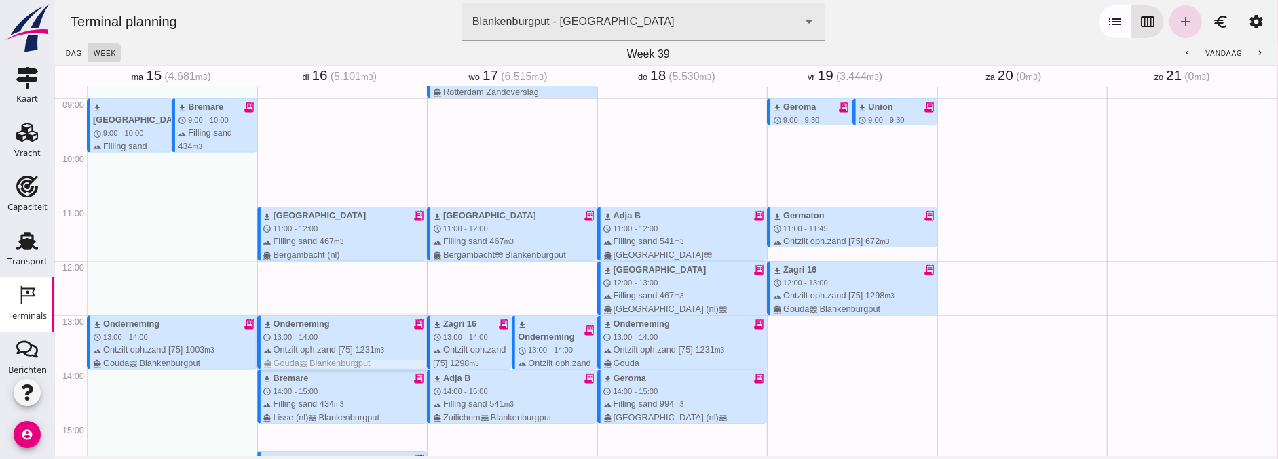
click at [335, 337] on div "download Onderneming receipt_long schedule 13:00 - 14:00 terrain Ontzilt oph.za…" at bounding box center [345, 344] width 164 height 52
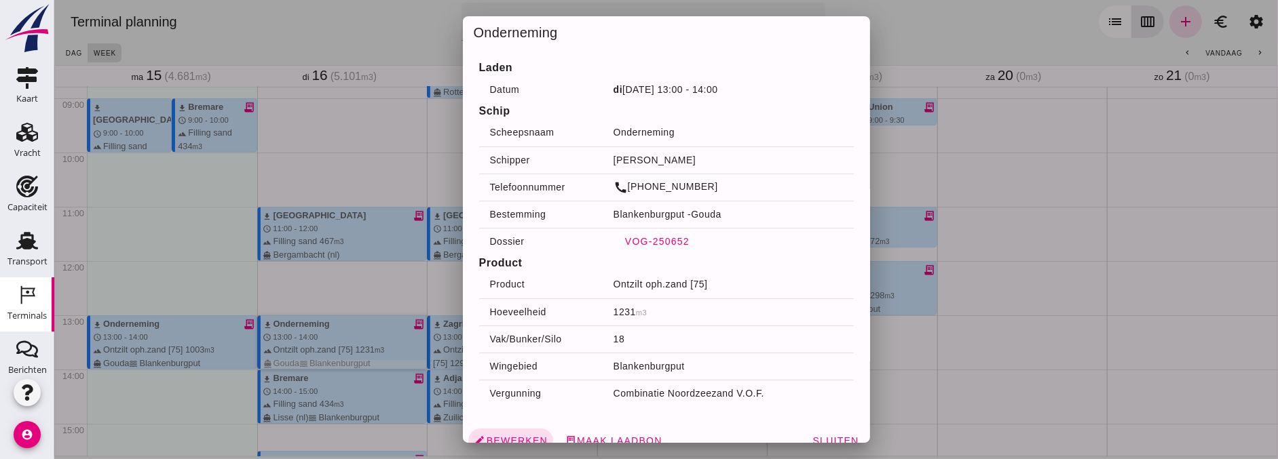
click at [673, 238] on span "VOG-250652" at bounding box center [656, 241] width 65 height 11
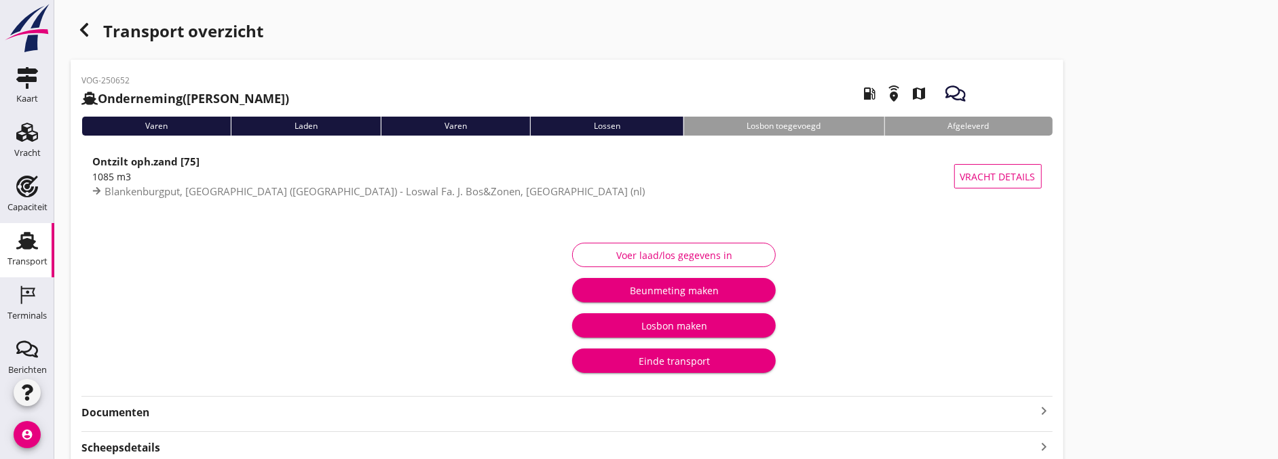
click at [197, 380] on div at bounding box center [329, 307] width 474 height 149
click at [665, 246] on button "Voer laad/los gegevens in" at bounding box center [674, 255] width 204 height 24
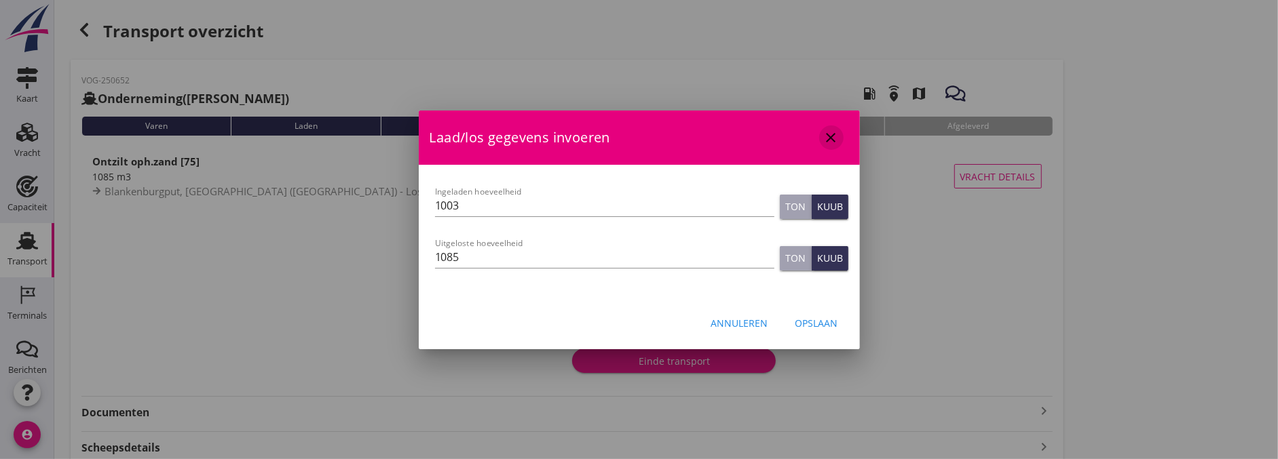
drag, startPoint x: 835, startPoint y: 140, endPoint x: 782, endPoint y: 132, distance: 54.3
click at [835, 140] on icon "close" at bounding box center [831, 138] width 16 height 16
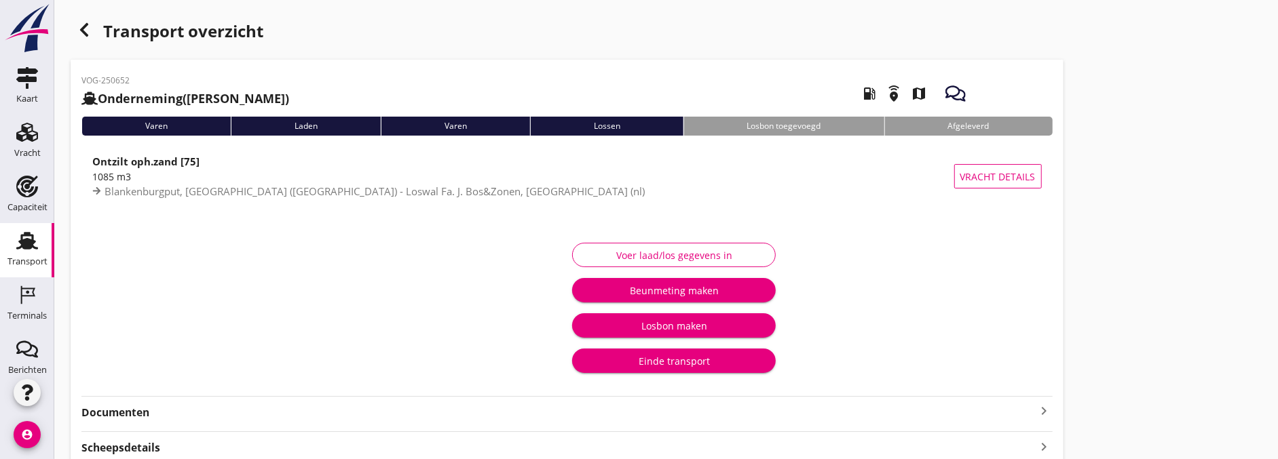
click at [94, 38] on div "button" at bounding box center [84, 29] width 27 height 27
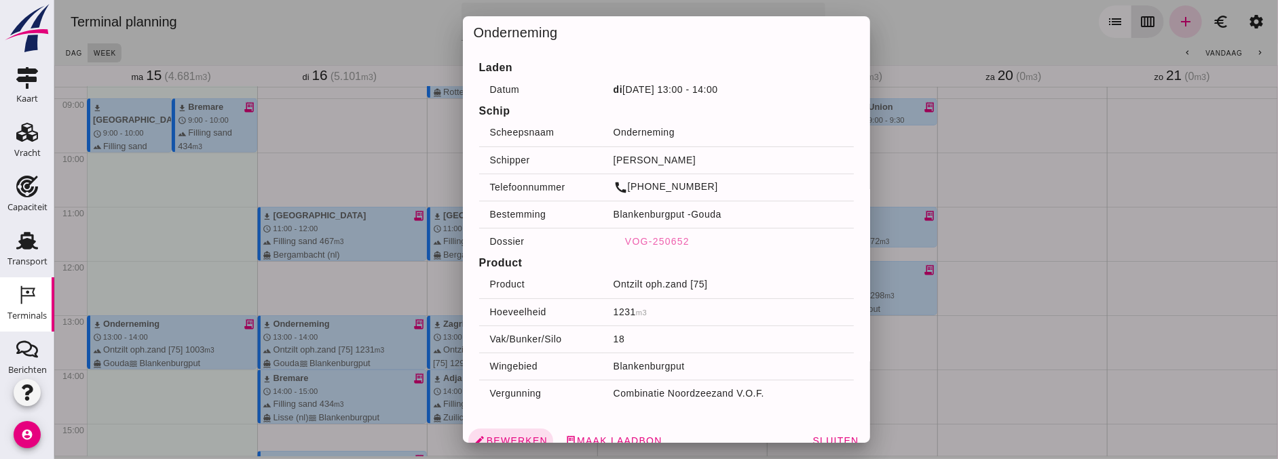
click at [1042, 305] on div at bounding box center [666, 229] width 1224 height 459
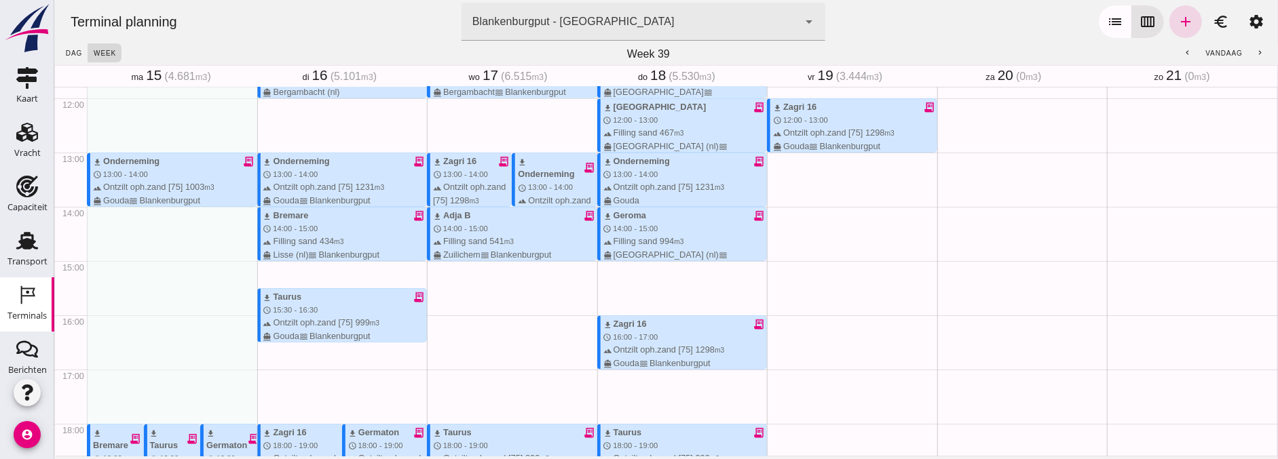
scroll to position [703, 0]
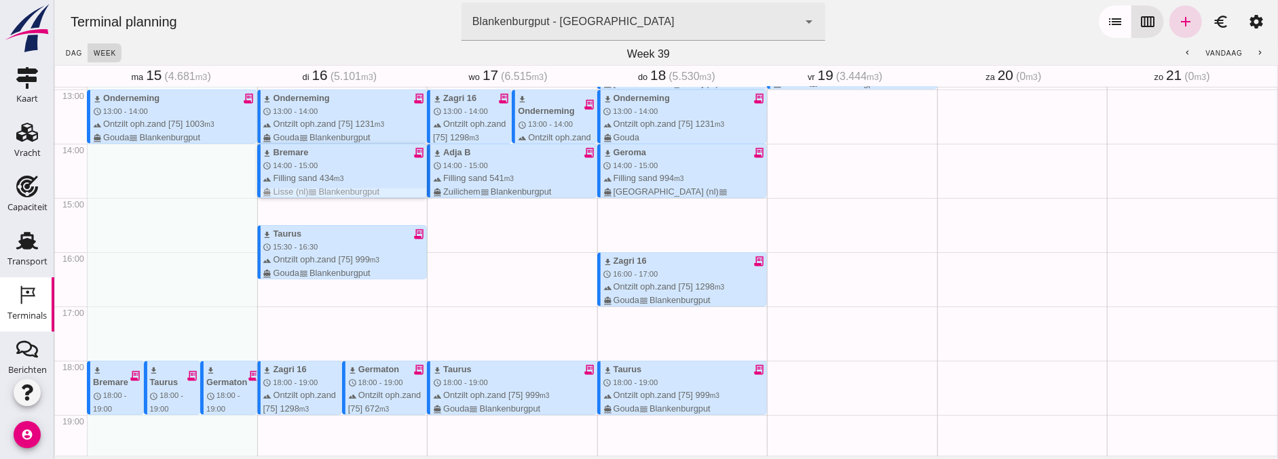
click at [317, 168] on div "download Bremare receipt_long schedule 14:00 - 15:00 terrain Filling sand 434 m…" at bounding box center [345, 172] width 164 height 52
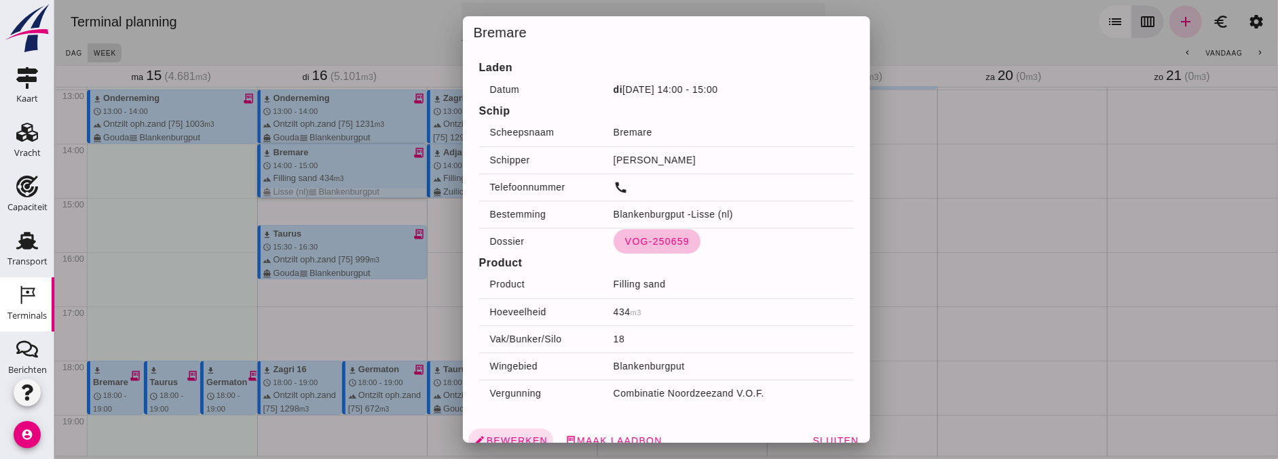
click at [678, 241] on button "VOG-250659" at bounding box center [656, 241] width 87 height 24
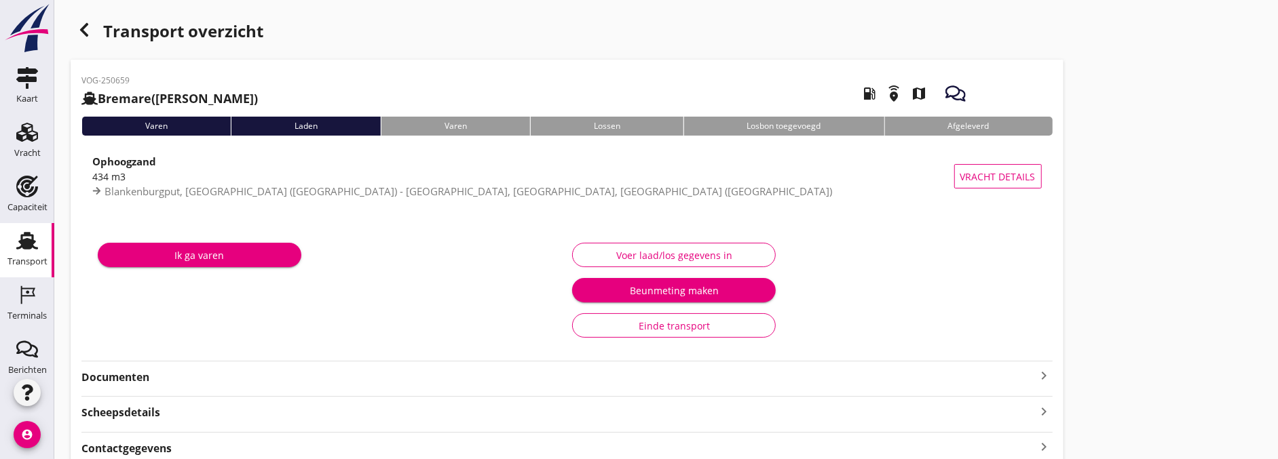
click at [744, 254] on div "Voer laad/los gegevens in" at bounding box center [674, 255] width 181 height 14
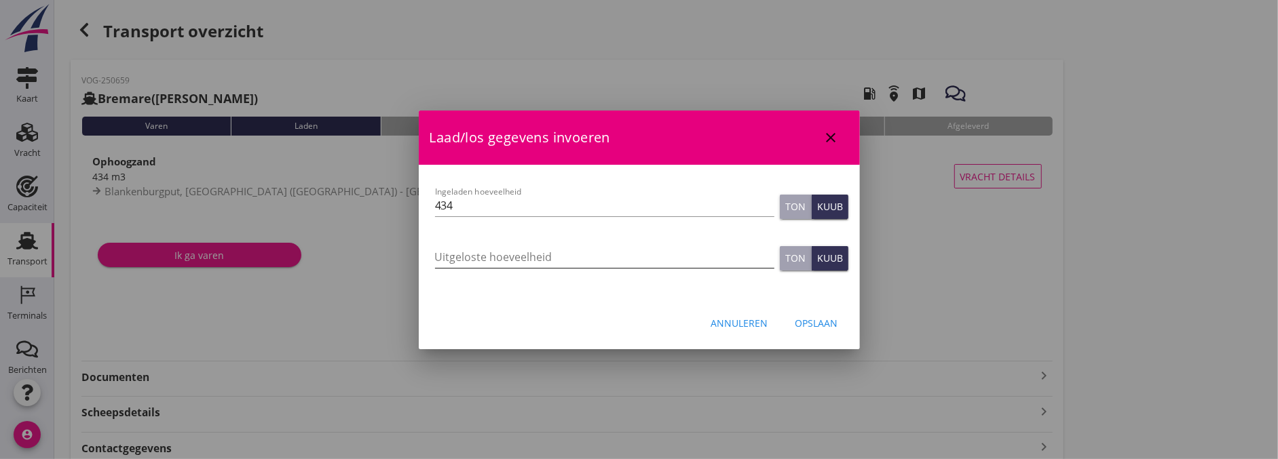
click at [496, 252] on input "Uitgeloste hoeveelheid" at bounding box center [604, 257] width 339 height 22
click at [448, 258] on input "Uitgeloste hoeveelheid" at bounding box center [604, 257] width 339 height 22
type input "435"
click at [833, 319] on div "Opslaan" at bounding box center [816, 323] width 43 height 14
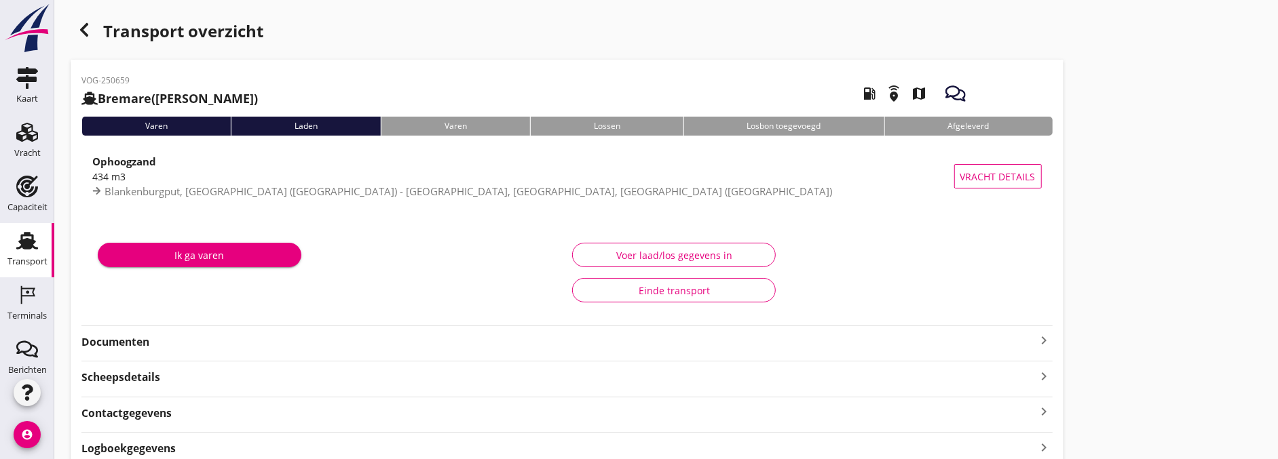
click at [148, 343] on strong "Documenten" at bounding box center [558, 343] width 955 height 16
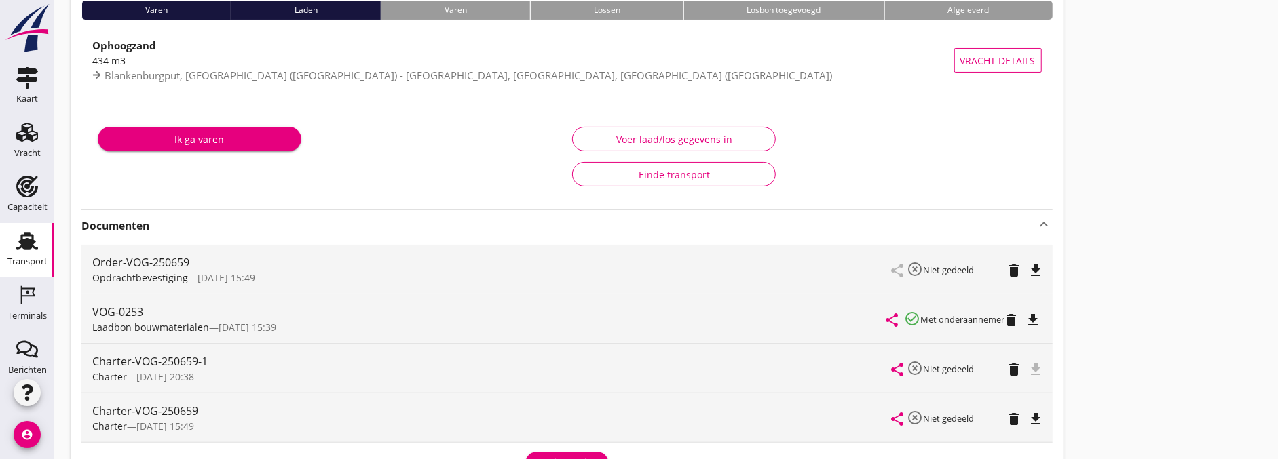
scroll to position [151, 0]
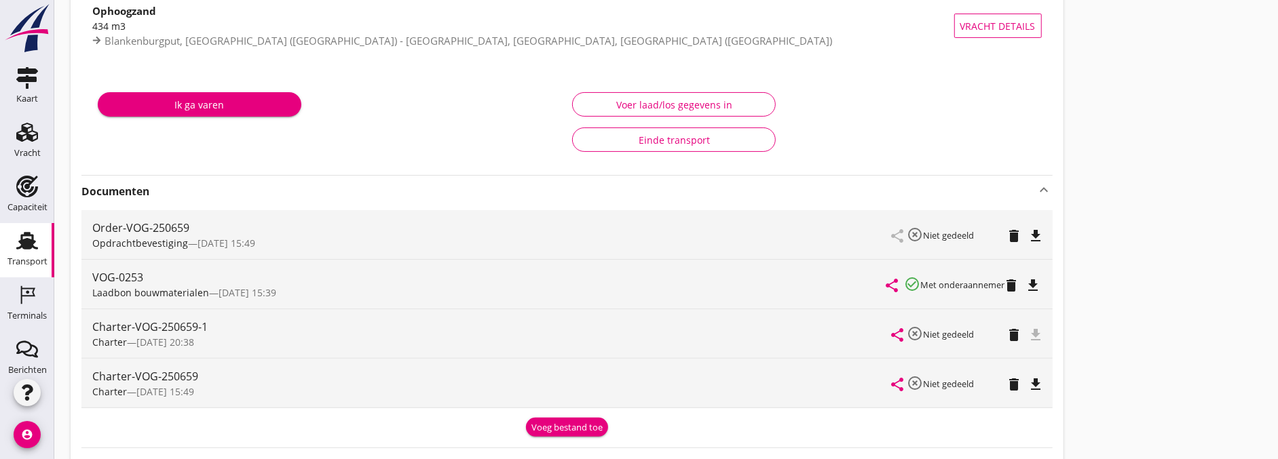
click at [699, 109] on div "Voer laad/los gegevens in" at bounding box center [674, 105] width 181 height 14
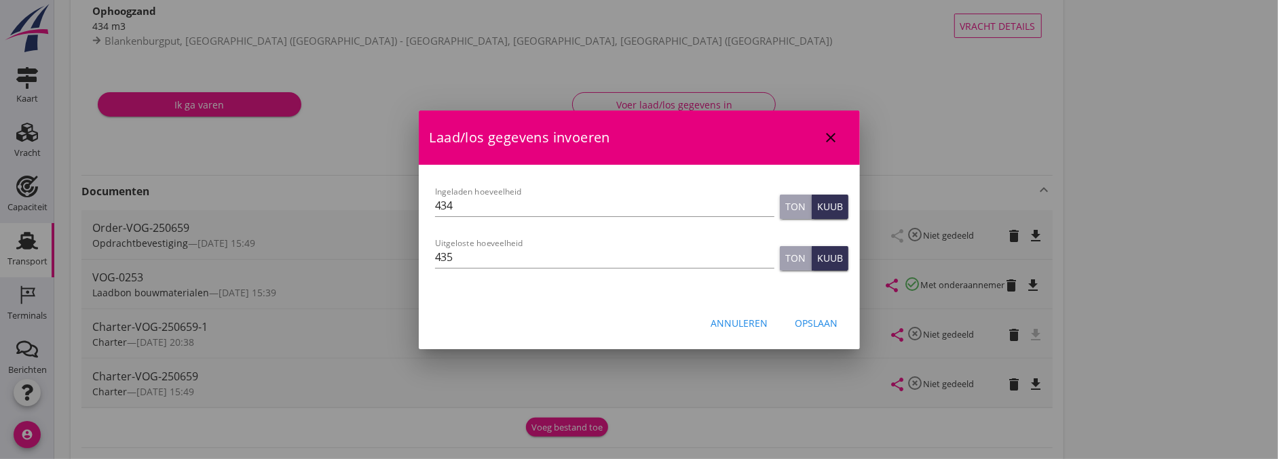
click at [812, 321] on div "Opslaan" at bounding box center [816, 323] width 43 height 14
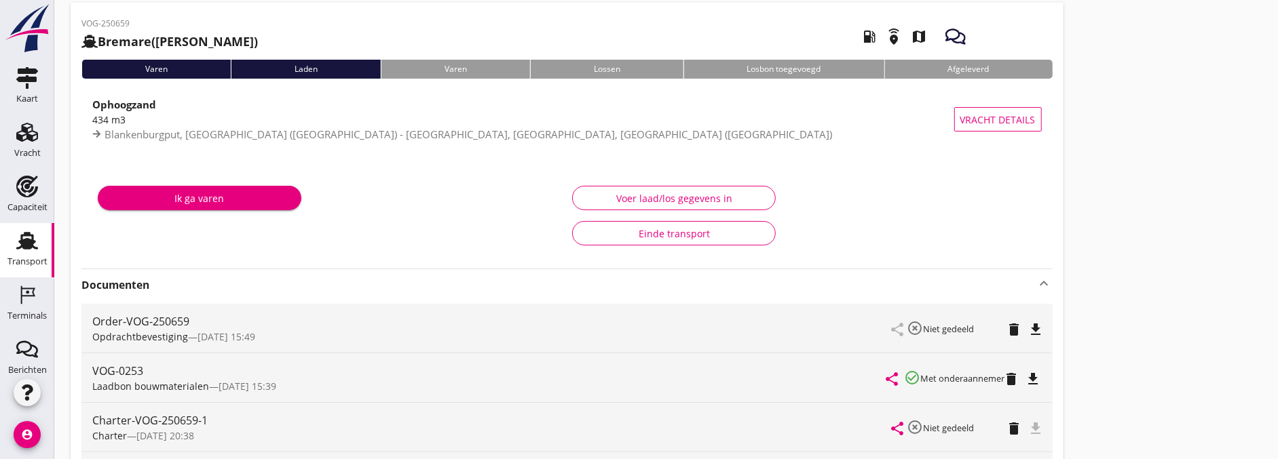
scroll to position [0, 0]
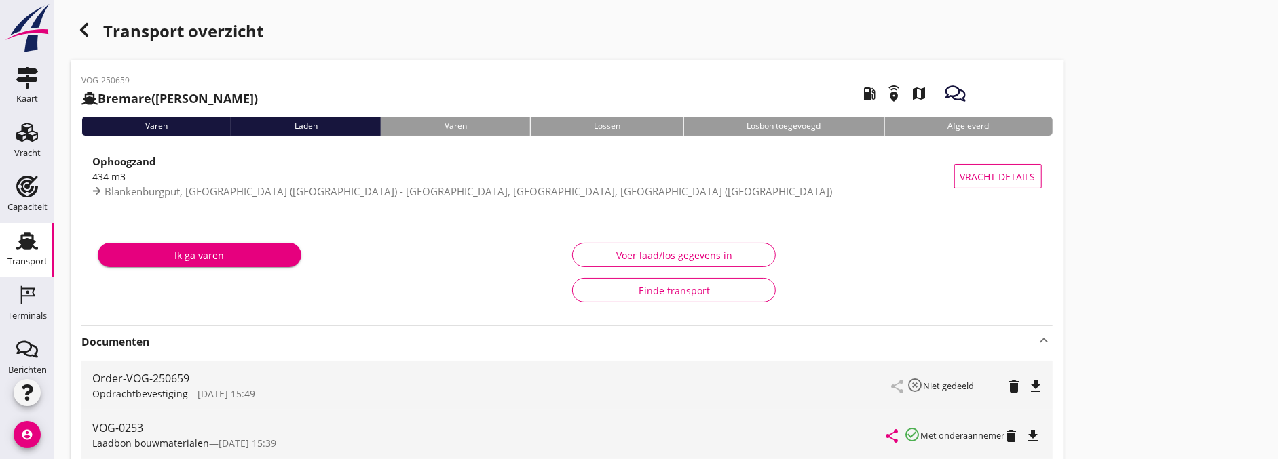
click at [92, 36] on icon "button" at bounding box center [84, 30] width 16 height 16
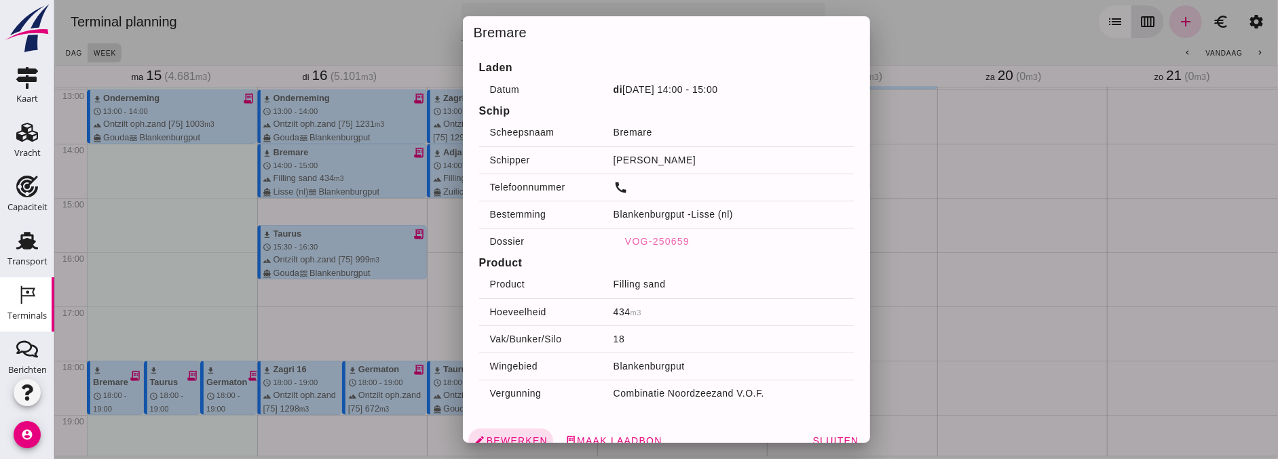
click at [393, 286] on div at bounding box center [666, 229] width 1224 height 459
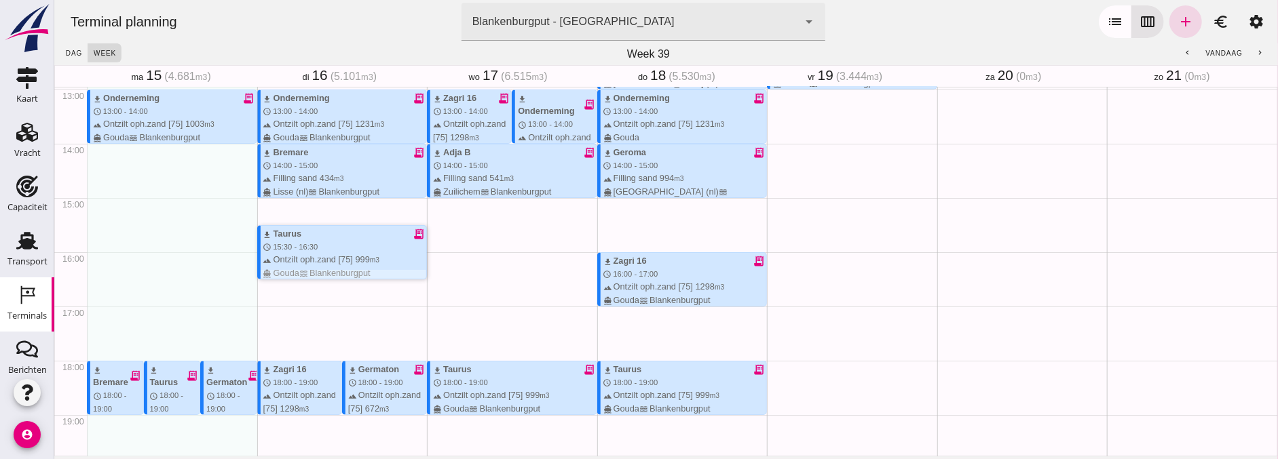
click at [311, 248] on span "15:30 - 16:30" at bounding box center [294, 247] width 45 height 8
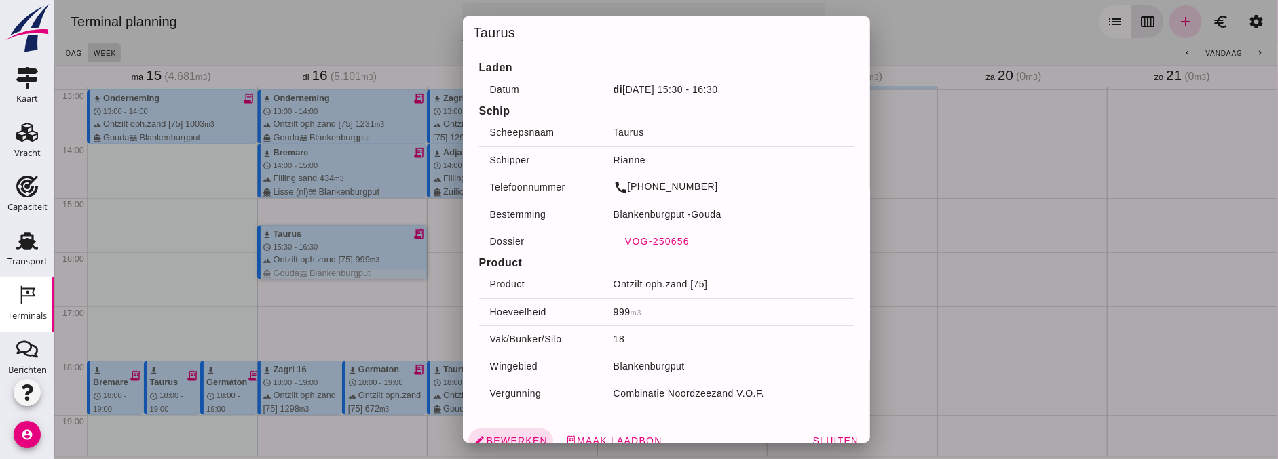
click at [651, 242] on span "VOG-250656" at bounding box center [656, 241] width 65 height 11
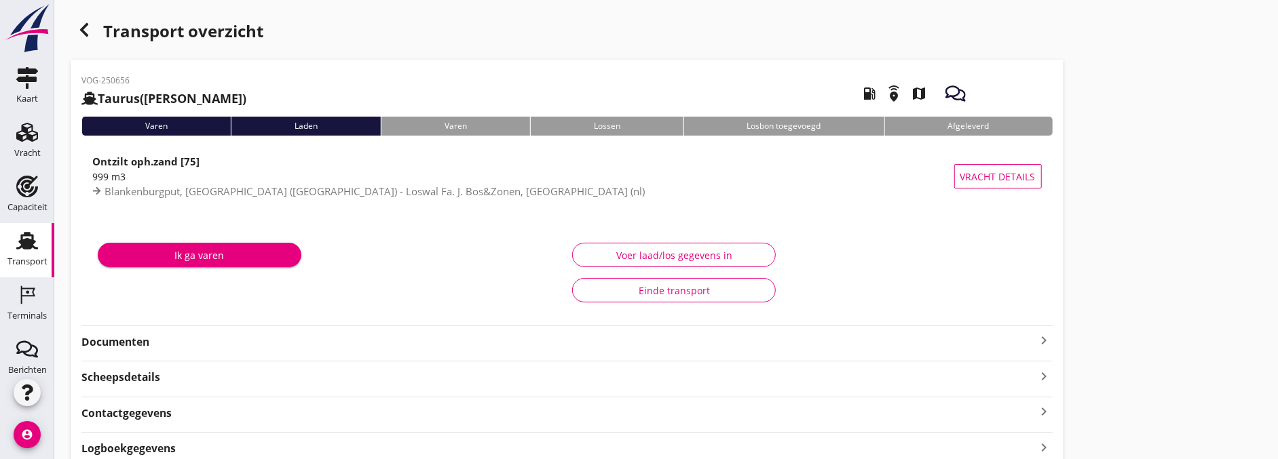
click at [151, 323] on div "Ik ga varen Voer laad/los gegevens in Einde transport" at bounding box center [566, 273] width 971 height 100
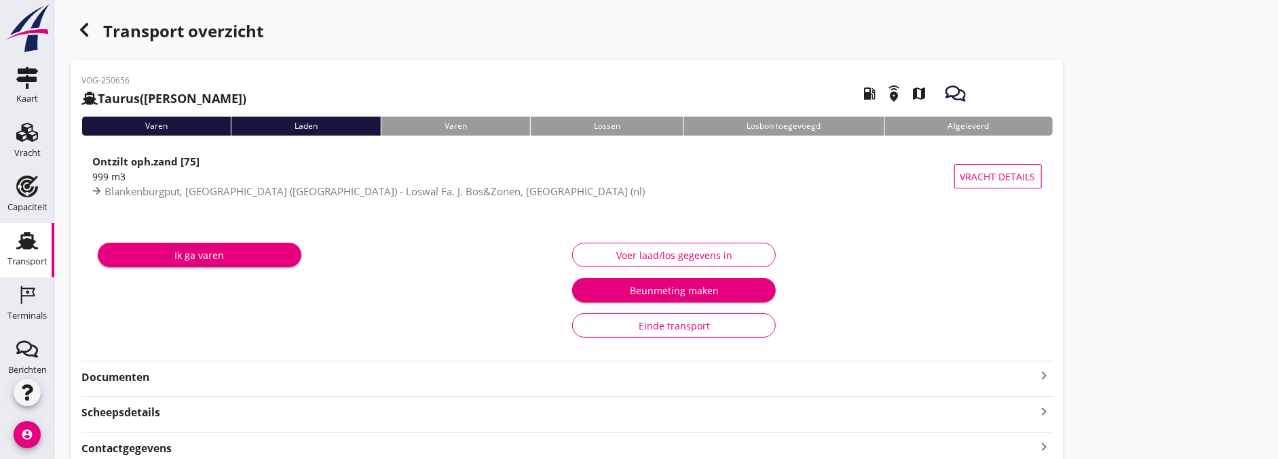
click at [145, 377] on strong "Documenten" at bounding box center [558, 378] width 955 height 16
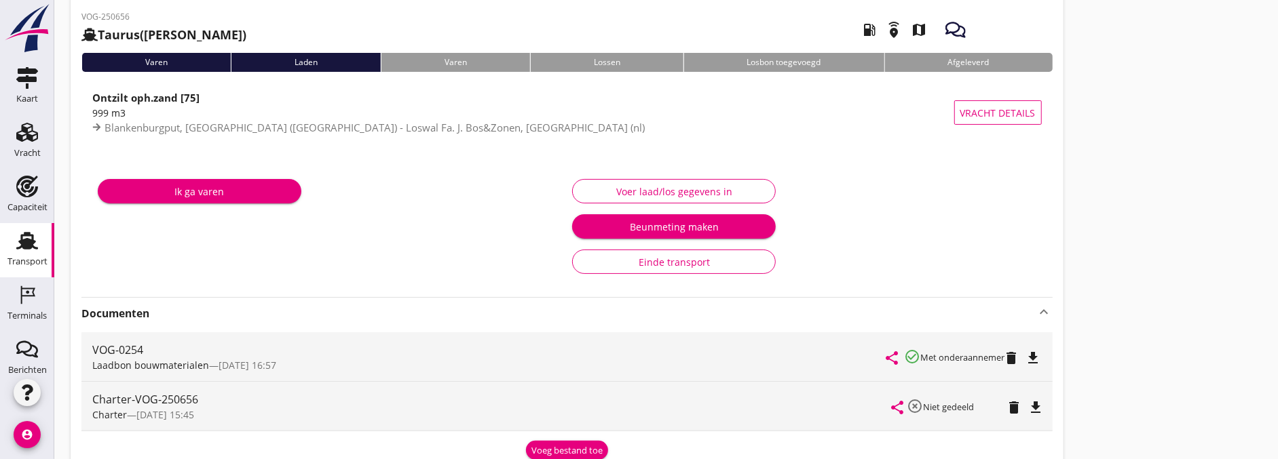
scroll to position [151, 0]
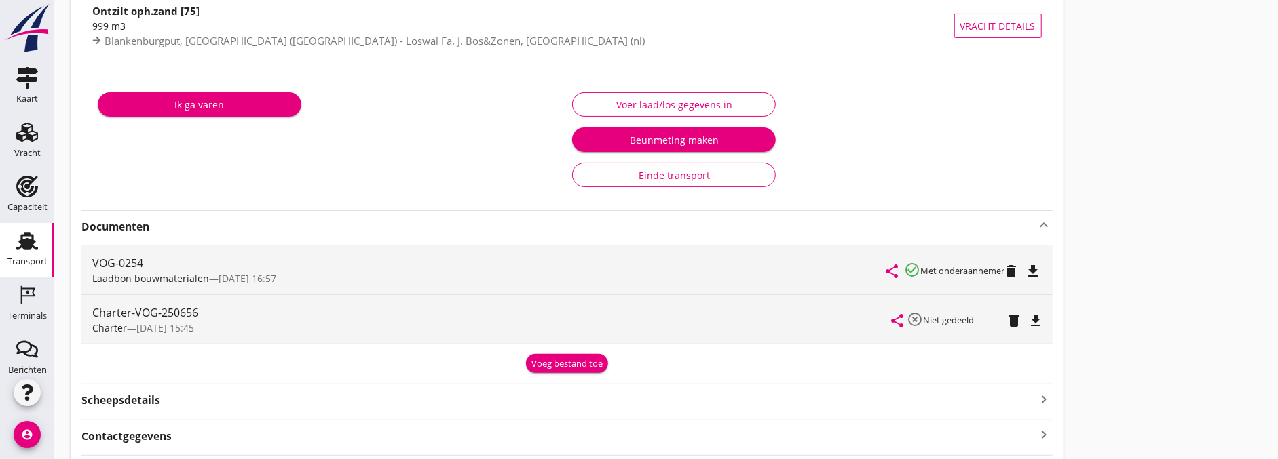
click at [642, 105] on div "Voer laad/los gegevens in" at bounding box center [674, 105] width 181 height 14
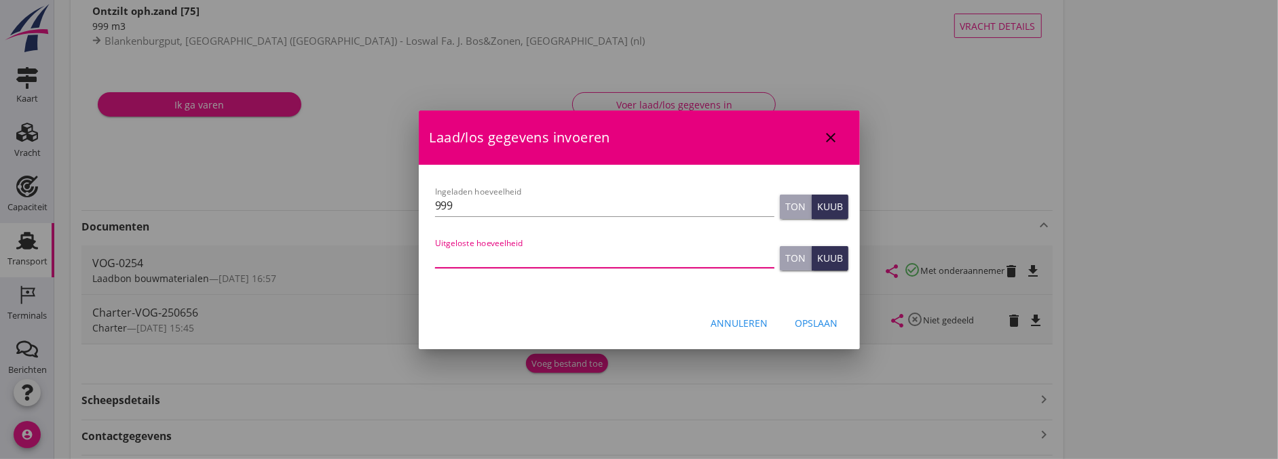
click at [525, 247] on input "Uitgeloste hoeveelheid" at bounding box center [604, 257] width 339 height 22
type input "1000"
click at [826, 324] on div "Opslaan" at bounding box center [816, 323] width 43 height 14
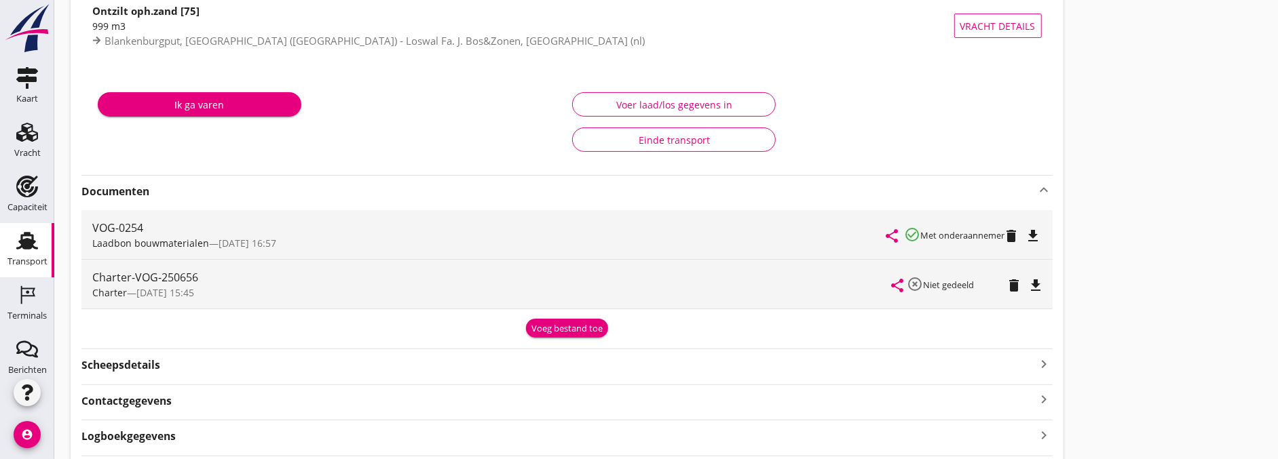
click at [643, 100] on div "Voer laad/los gegevens in" at bounding box center [674, 105] width 181 height 14
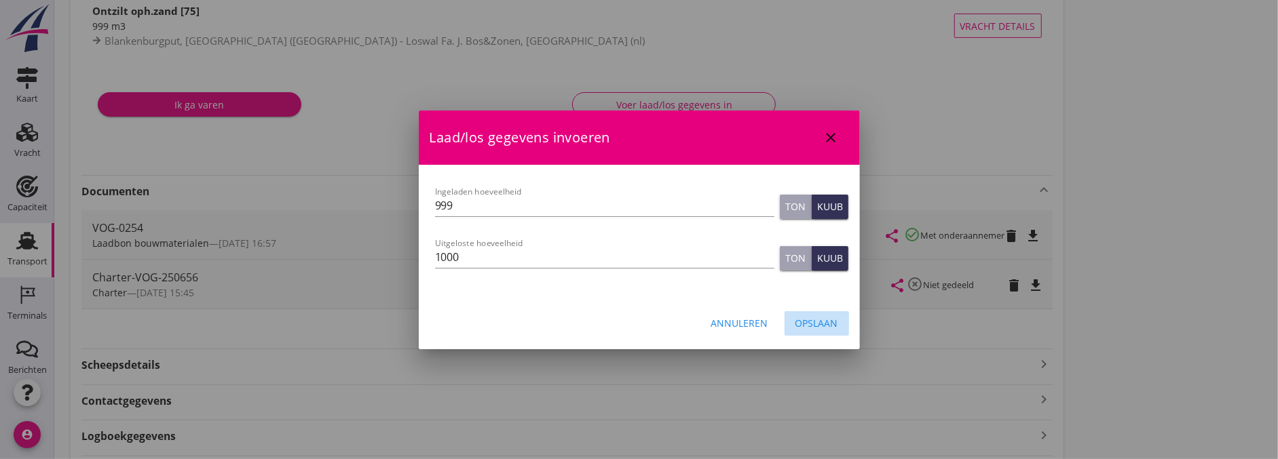
click at [830, 323] on div "Opslaan" at bounding box center [816, 323] width 43 height 14
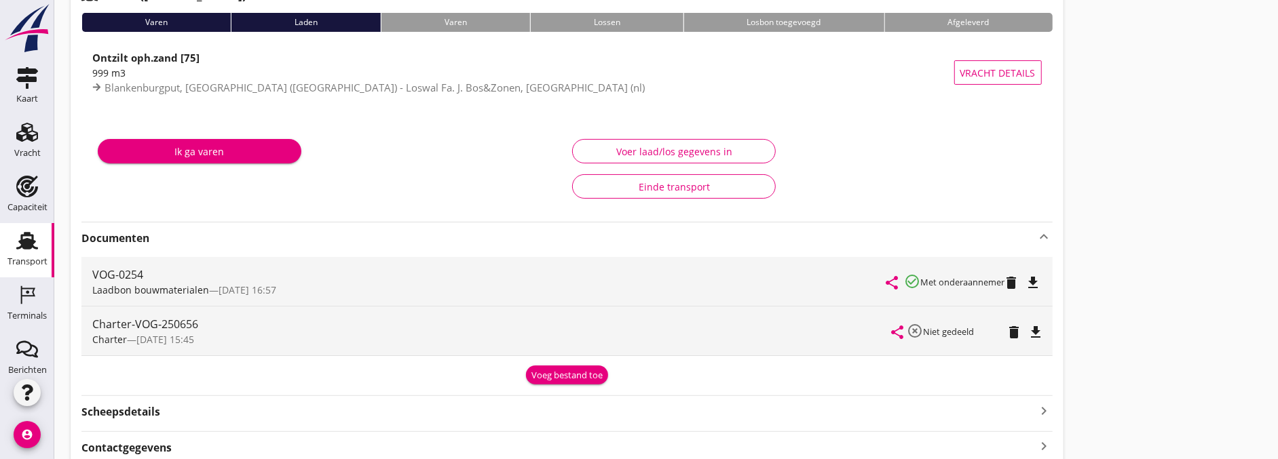
scroll to position [0, 0]
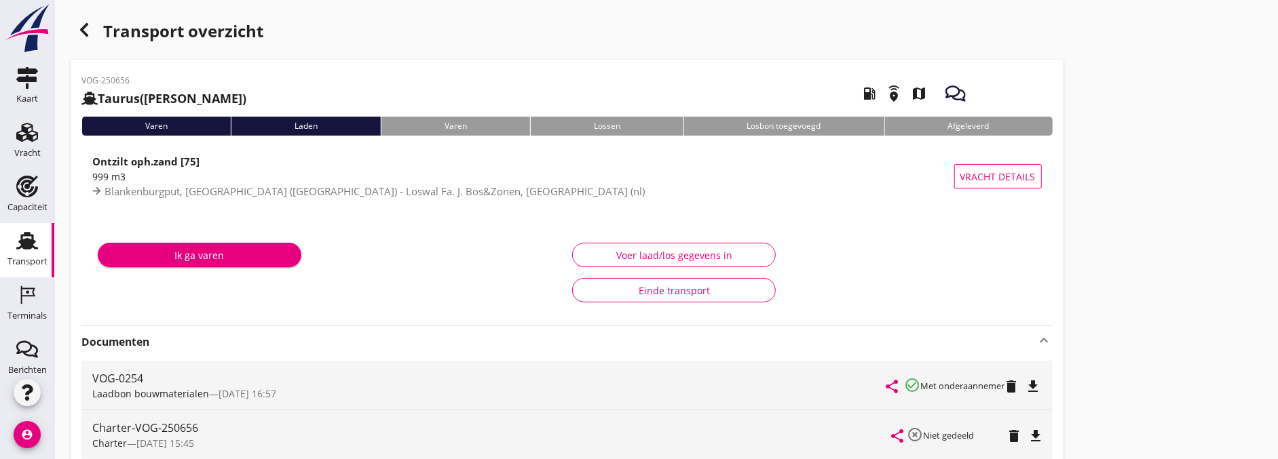
click at [96, 29] on div "button" at bounding box center [84, 29] width 27 height 27
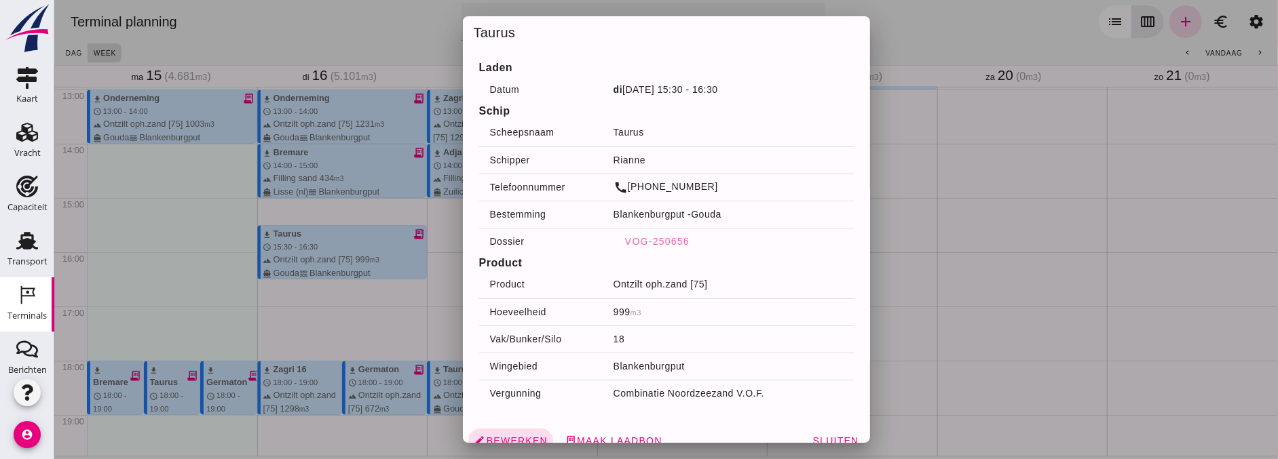
click at [985, 278] on div at bounding box center [666, 229] width 1224 height 459
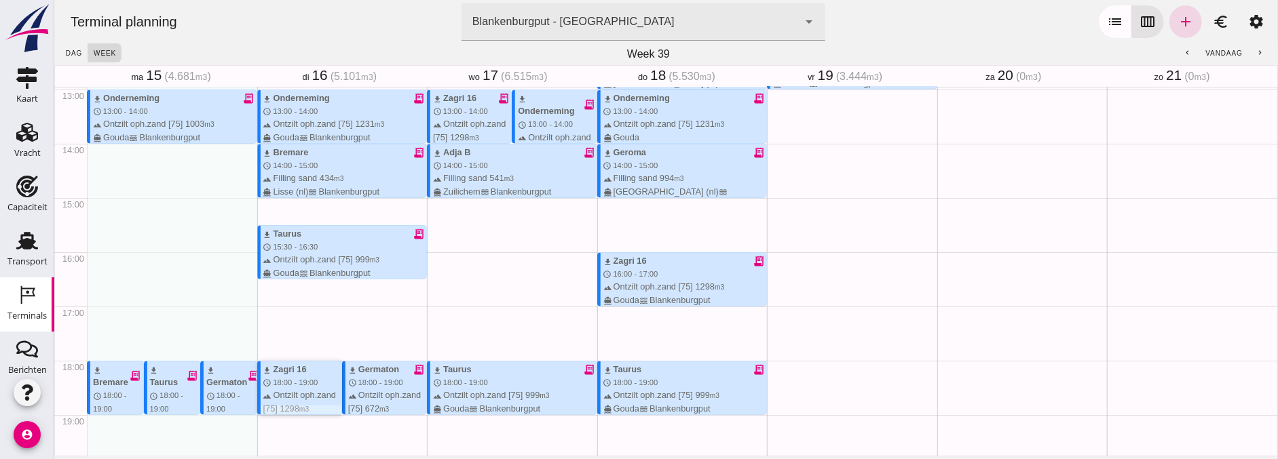
click at [313, 389] on div "terrain Ontzilt oph.zand [75] 1298 m3 directions_boat Gouda waves Blankenburgput" at bounding box center [302, 415] width 78 height 52
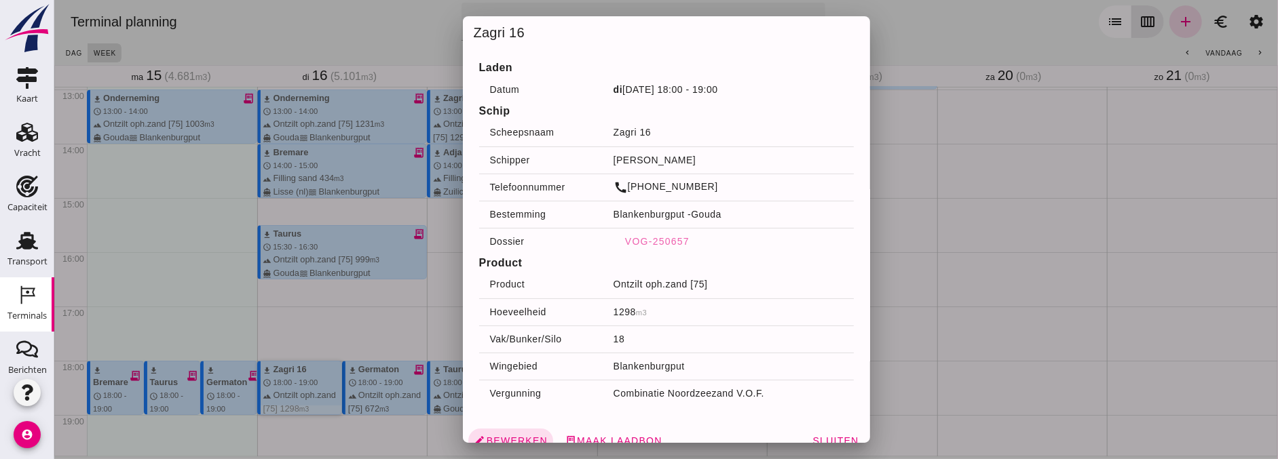
click at [1025, 292] on div at bounding box center [666, 229] width 1224 height 459
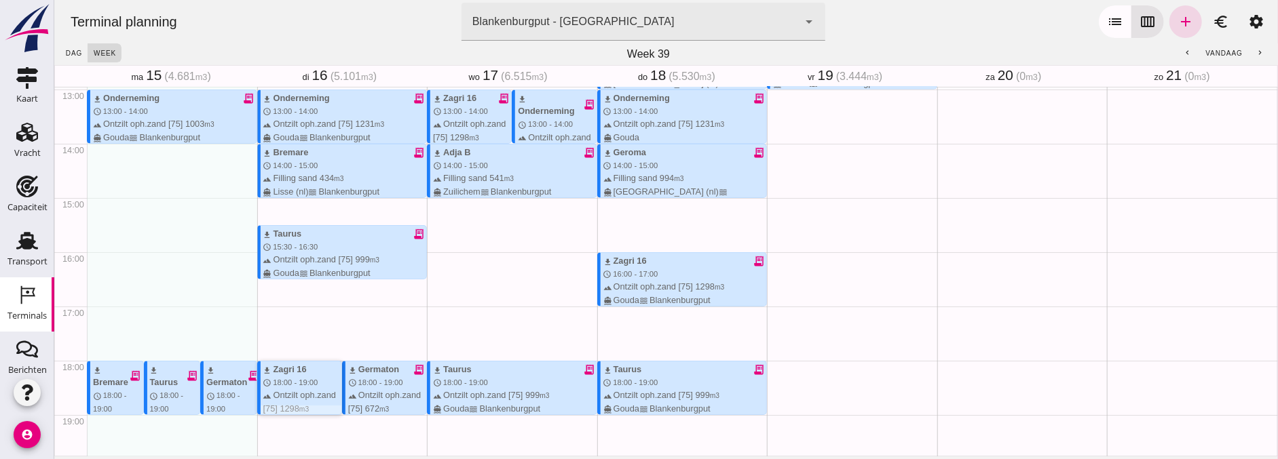
click at [335, 381] on div "download Zagri 16 schedule 18:00 - 19:00 terrain Ontzilt oph.zand [75] 1298 m3 …" at bounding box center [302, 402] width 78 height 78
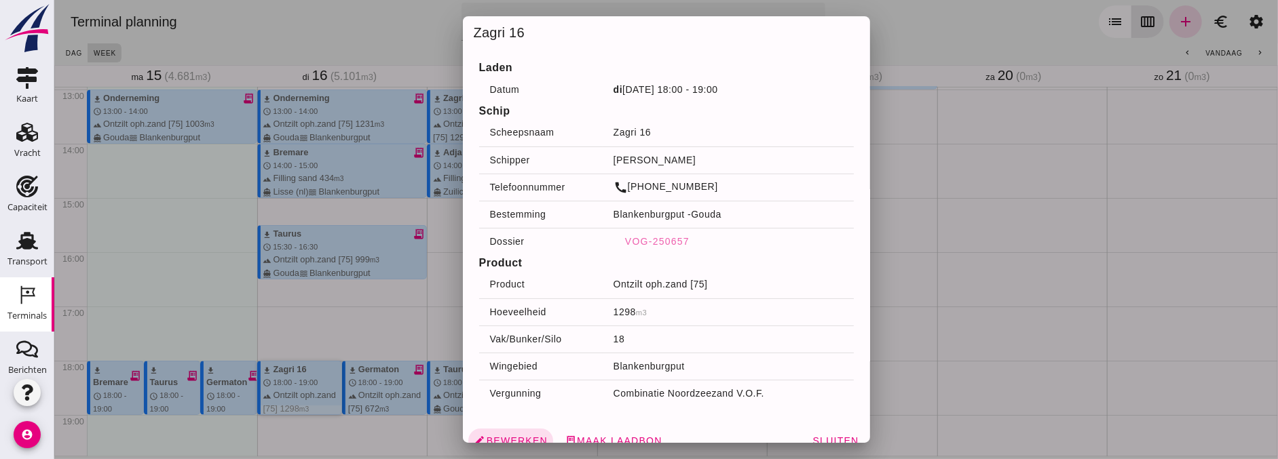
click at [297, 328] on div at bounding box center [666, 229] width 1224 height 459
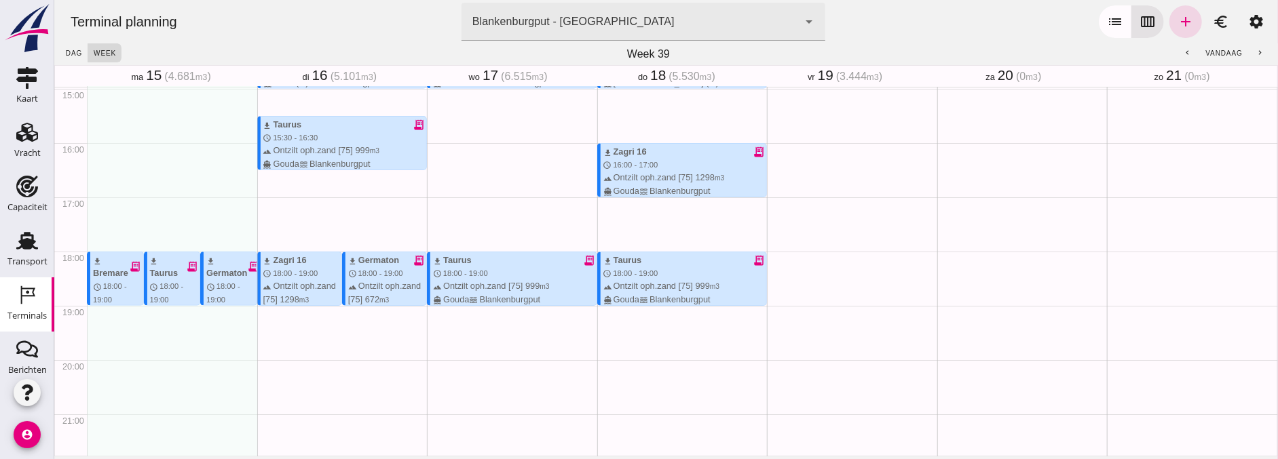
scroll to position [854, 0]
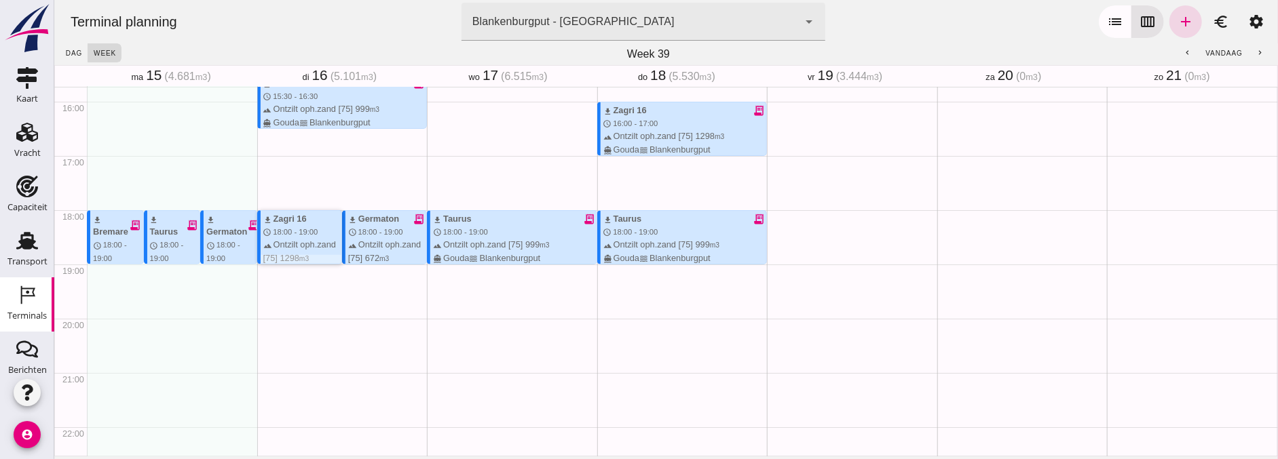
click at [301, 235] on span "18:00 - 19:00" at bounding box center [294, 232] width 45 height 8
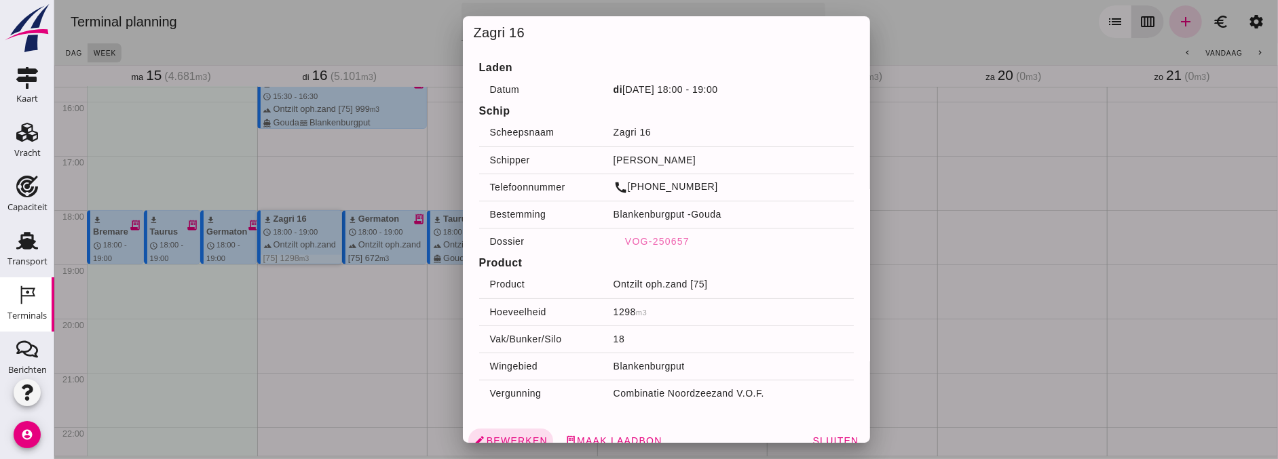
scroll to position [15, 0]
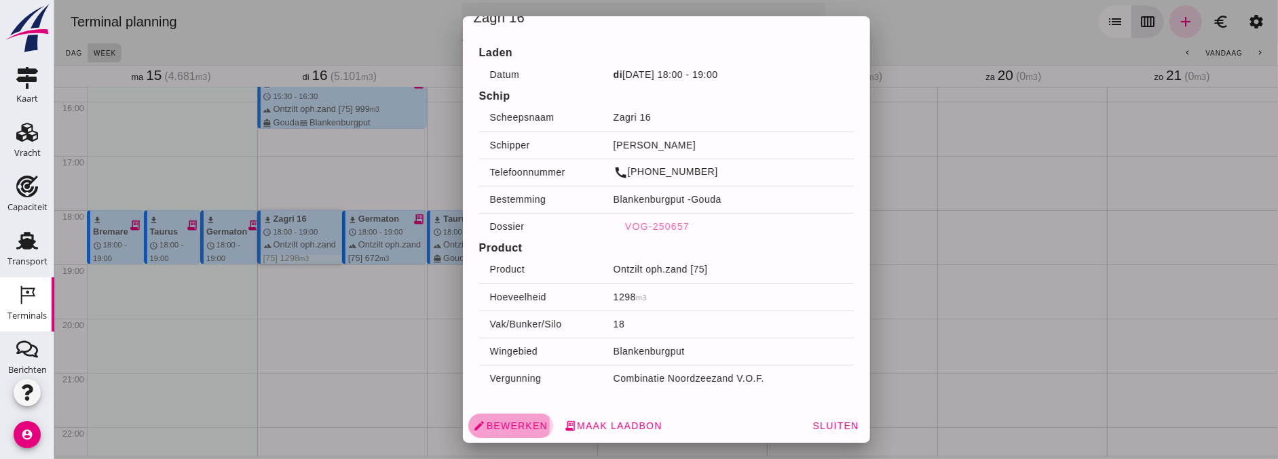
click at [511, 430] on span "edit Bewerken" at bounding box center [510, 426] width 74 height 12
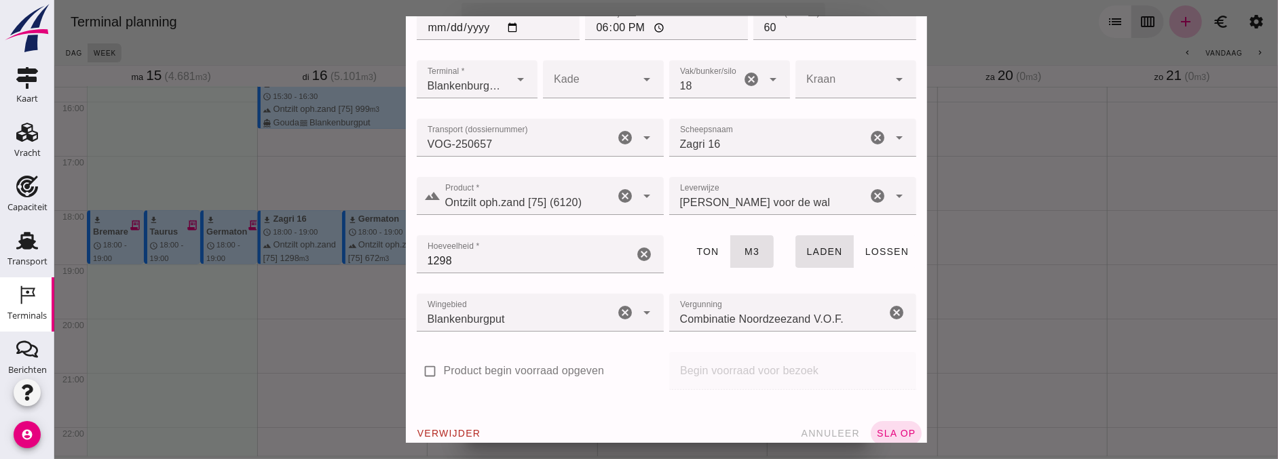
scroll to position [79, 0]
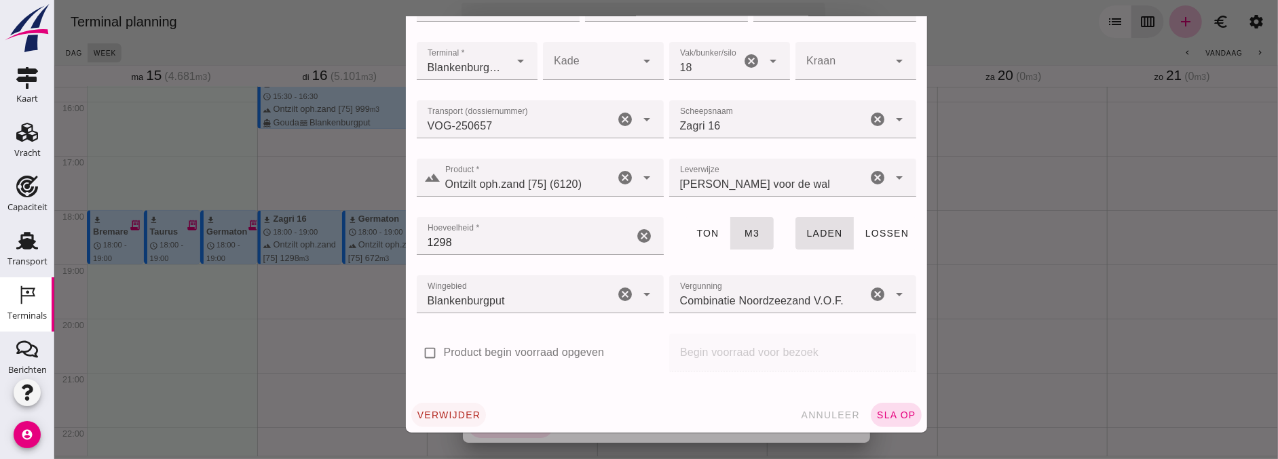
click at [465, 411] on span "verwijder" at bounding box center [448, 415] width 64 height 11
click at [518, 415] on span "bevestig" at bounding box center [518, 415] width 55 height 11
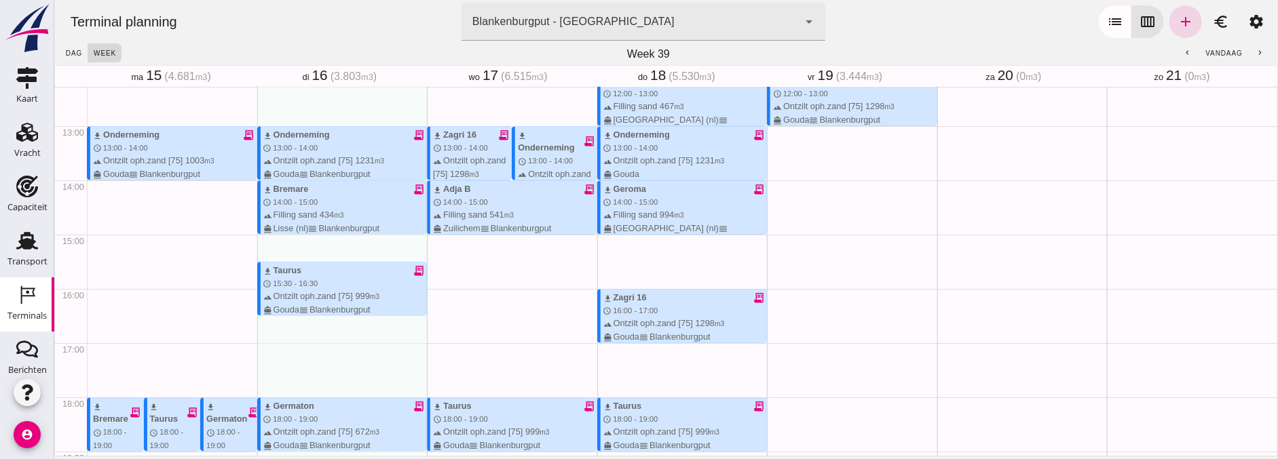
scroll to position [703, 0]
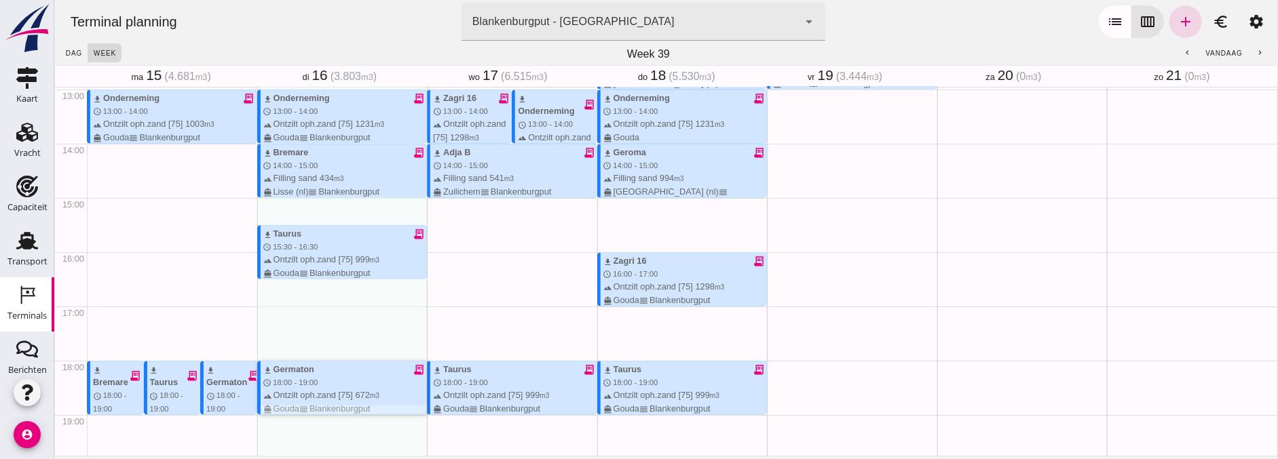
click at [330, 377] on div "download Germaton receipt_long schedule 18:00 - 19:00 terrain Ontzilt oph.zand …" at bounding box center [345, 389] width 164 height 52
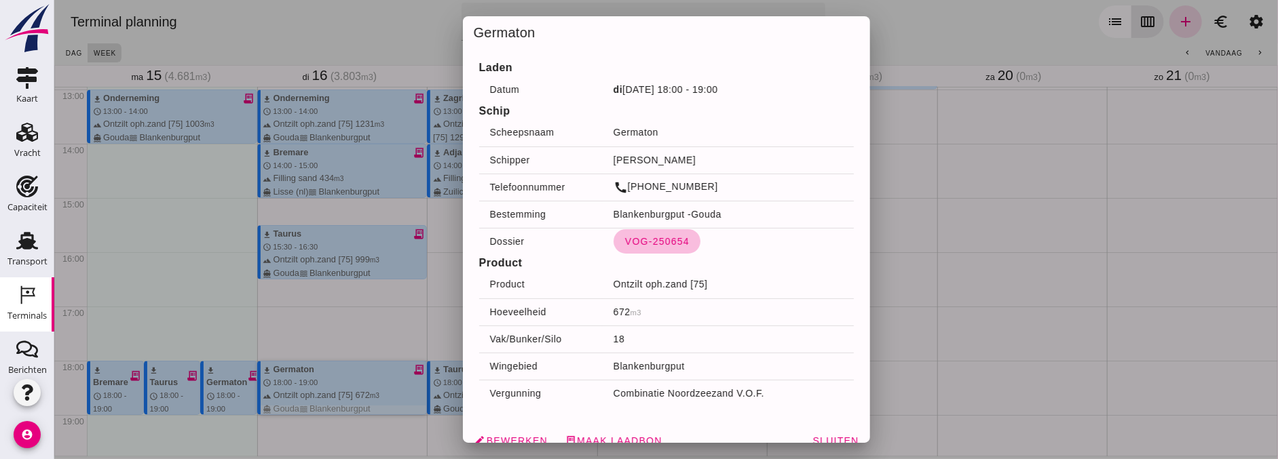
click at [647, 246] on span "VOG-250654" at bounding box center [656, 241] width 65 height 11
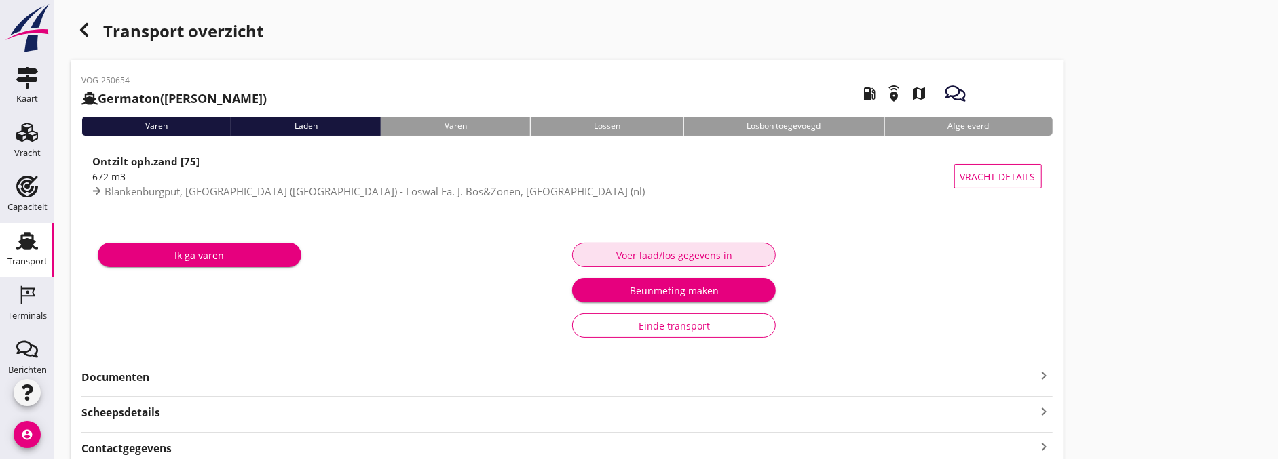
click at [661, 260] on div "Voer laad/los gegevens in" at bounding box center [674, 255] width 181 height 14
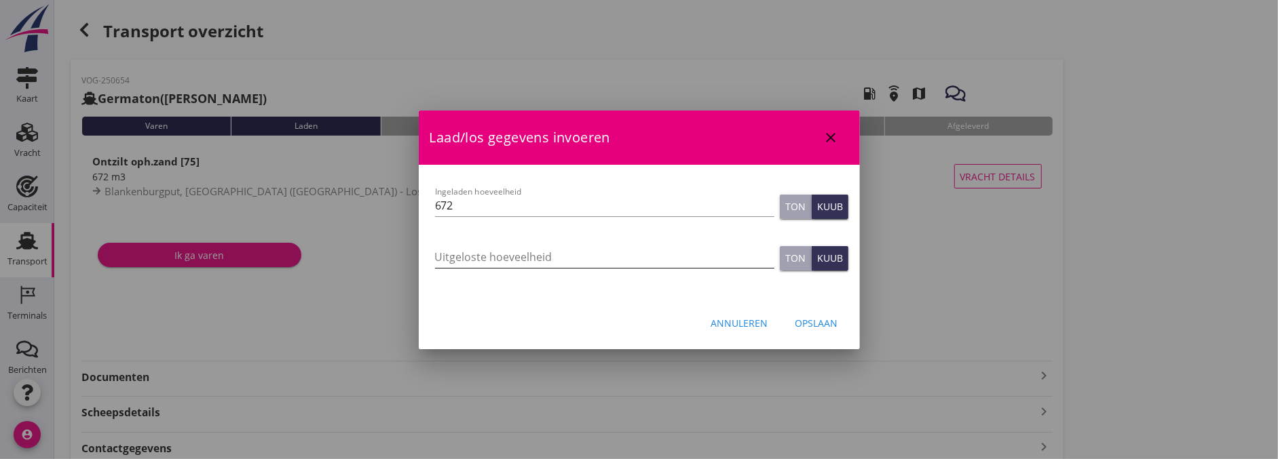
click at [693, 267] on div "Uitgeloste hoeveelheid" at bounding box center [604, 257] width 339 height 22
type input "689"
click at [818, 316] on div "Opslaan" at bounding box center [816, 323] width 43 height 14
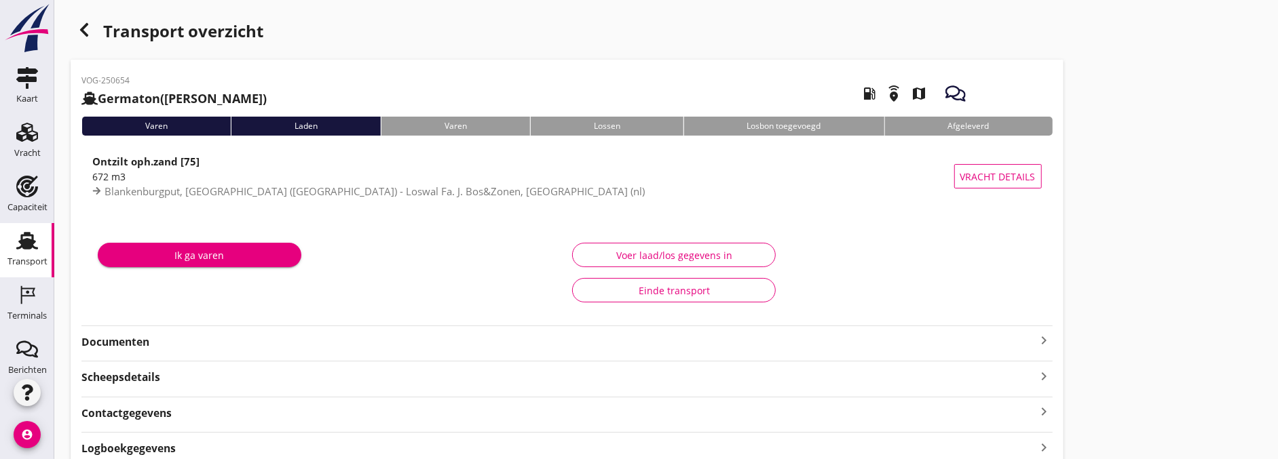
click at [162, 338] on strong "Documenten" at bounding box center [558, 343] width 955 height 16
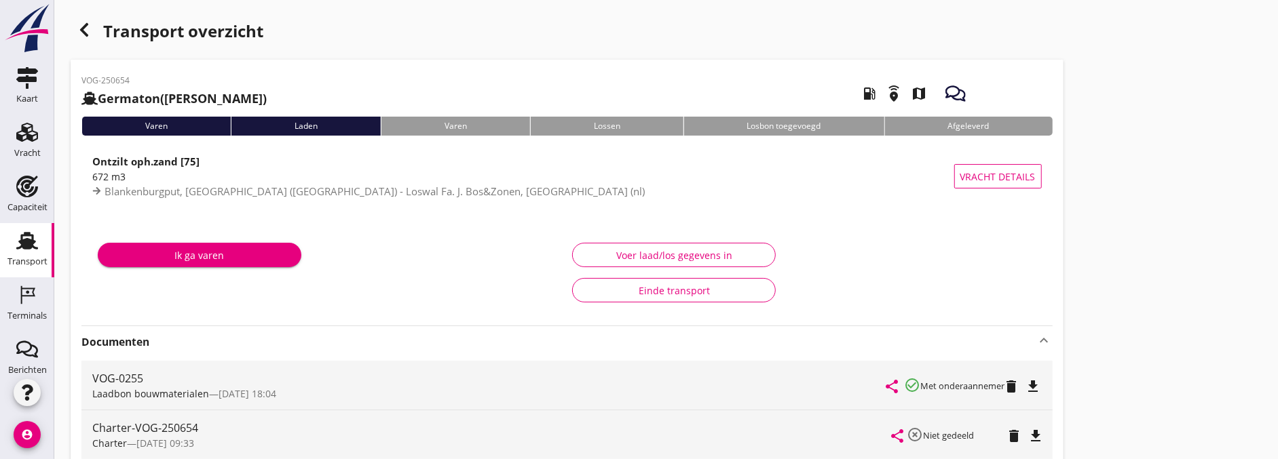
click at [91, 35] on icon "button" at bounding box center [84, 30] width 16 height 16
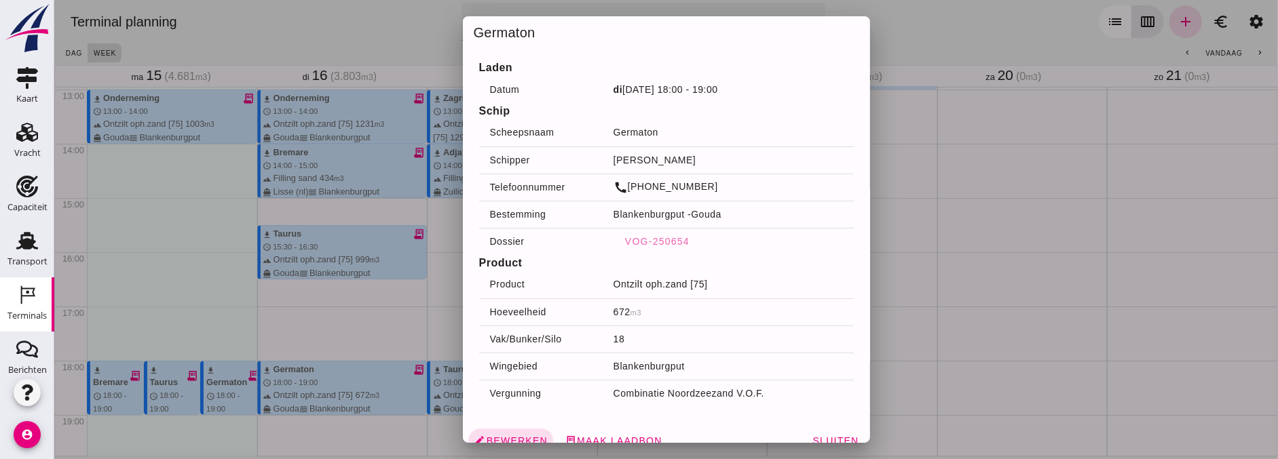
click at [400, 304] on div at bounding box center [666, 229] width 1224 height 459
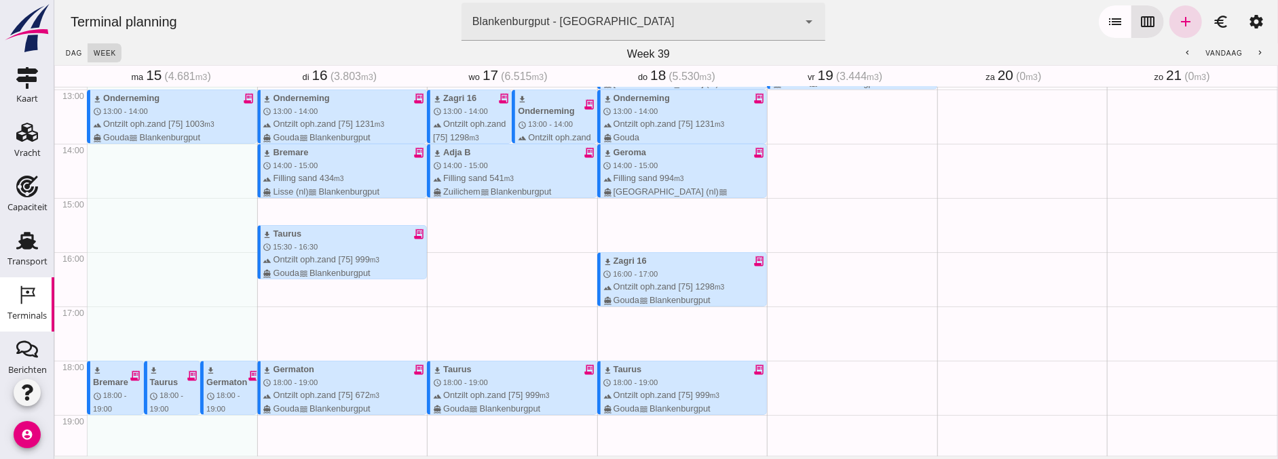
click at [518, 282] on div "download BGA Trans receipt_long schedule 7:00 - 8:00 terrain Filling sand 336 m…" at bounding box center [511, 35] width 170 height 1302
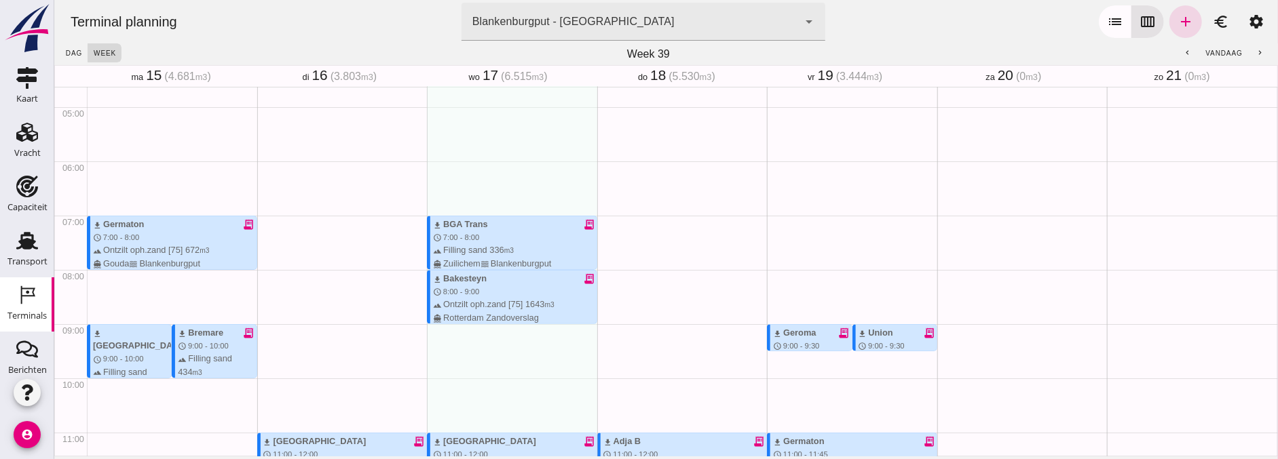
scroll to position [402, 0]
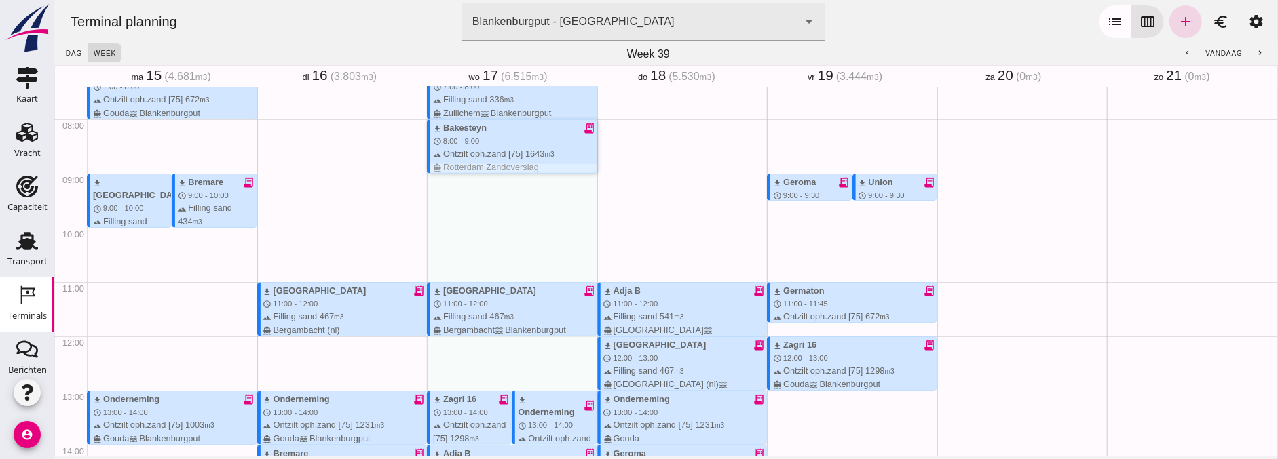
click at [470, 149] on div "terrain Ontzilt oph.zand [75] 1643 m3 directions_boat Rotterdam Zandoverslag" at bounding box center [514, 160] width 164 height 26
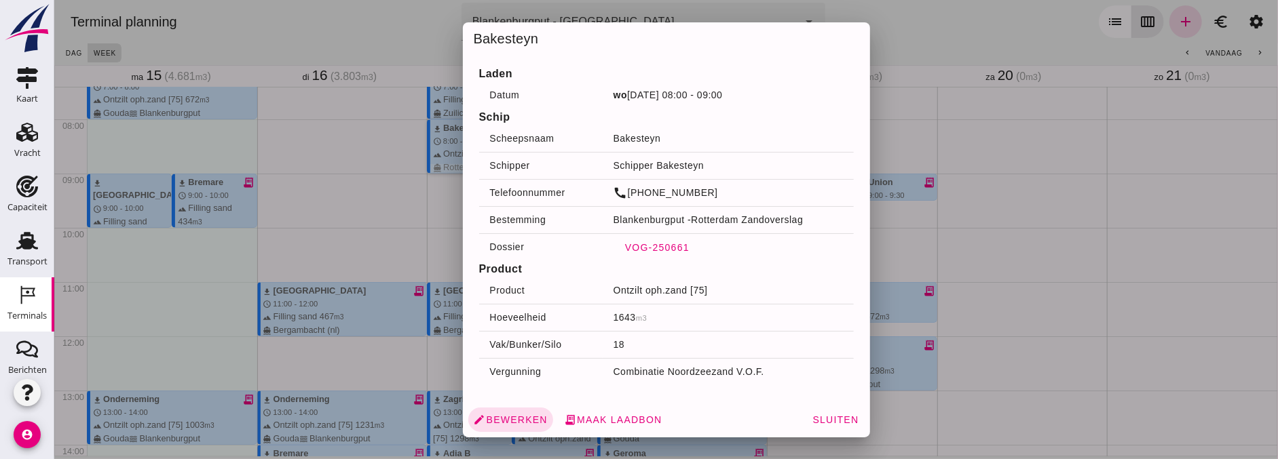
click at [652, 253] on span "VOG-250661" at bounding box center [656, 247] width 65 height 11
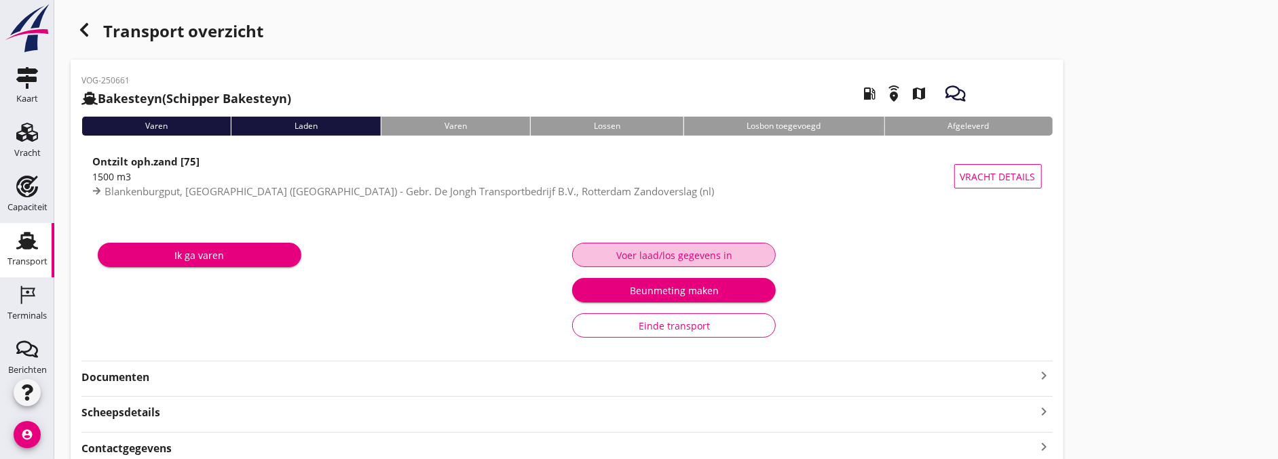
click at [661, 254] on div "Voer laad/los gegevens in" at bounding box center [674, 255] width 181 height 14
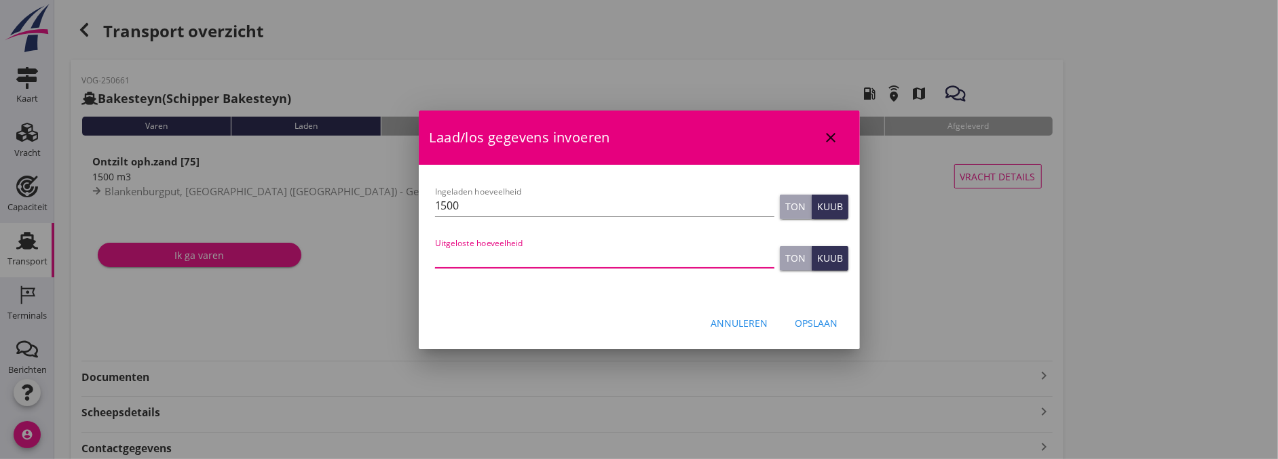
click at [670, 267] on div "Uitgeloste hoeveelheid" at bounding box center [604, 257] width 339 height 22
type input "1540"
drag, startPoint x: 820, startPoint y: 322, endPoint x: 827, endPoint y: 319, distance: 7.3
click at [820, 322] on div "Opslaan" at bounding box center [816, 323] width 43 height 14
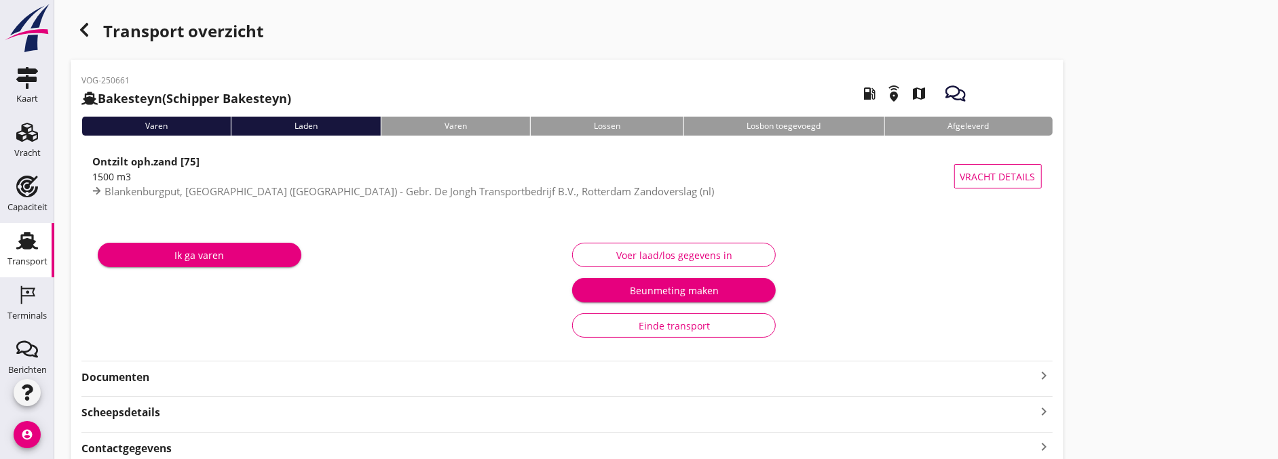
click at [174, 377] on strong "Documenten" at bounding box center [558, 378] width 955 height 16
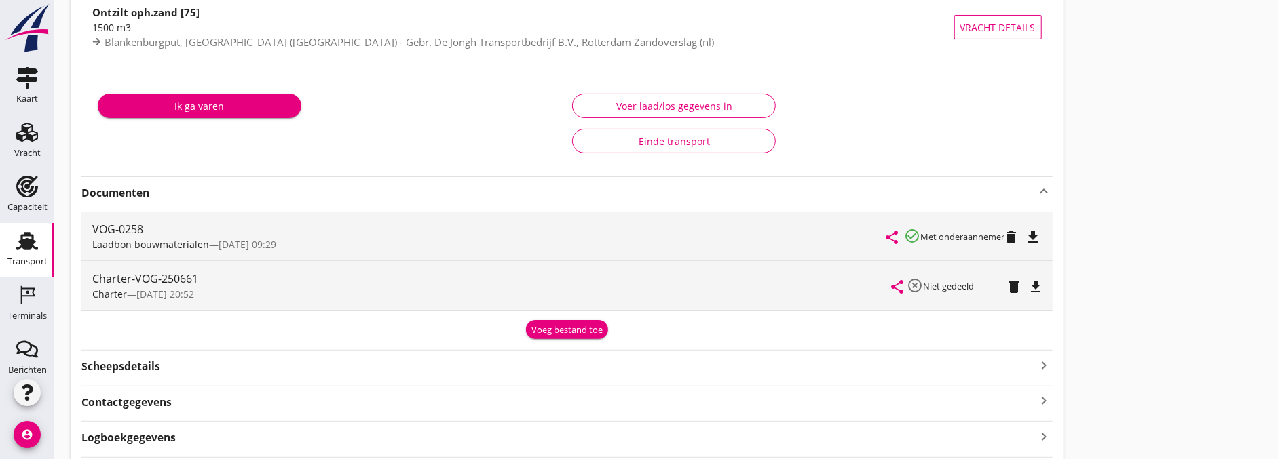
scroll to position [151, 0]
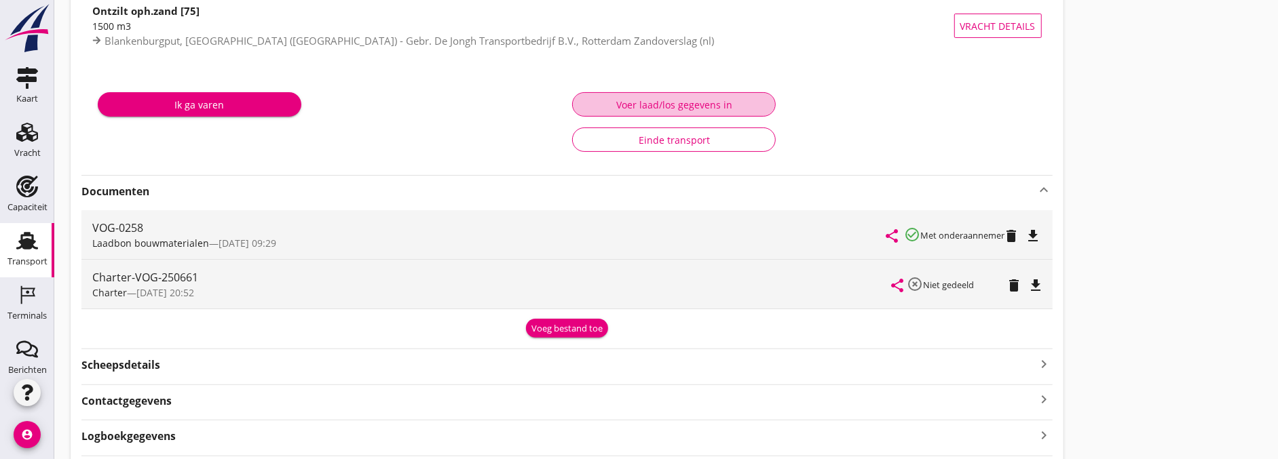
click at [670, 102] on div "Voer laad/los gegevens in" at bounding box center [674, 105] width 181 height 14
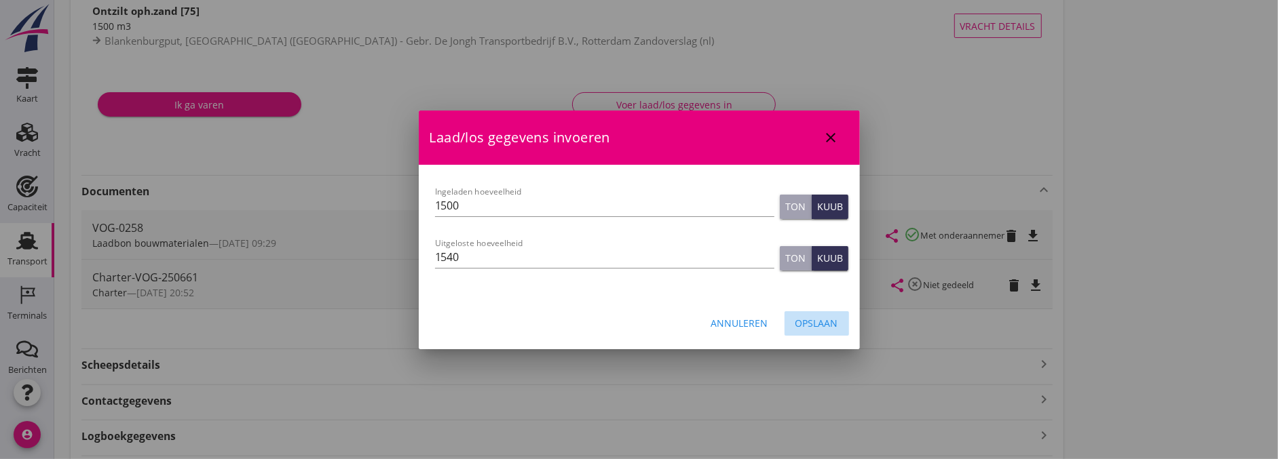
click at [837, 328] on div "Opslaan" at bounding box center [816, 323] width 43 height 14
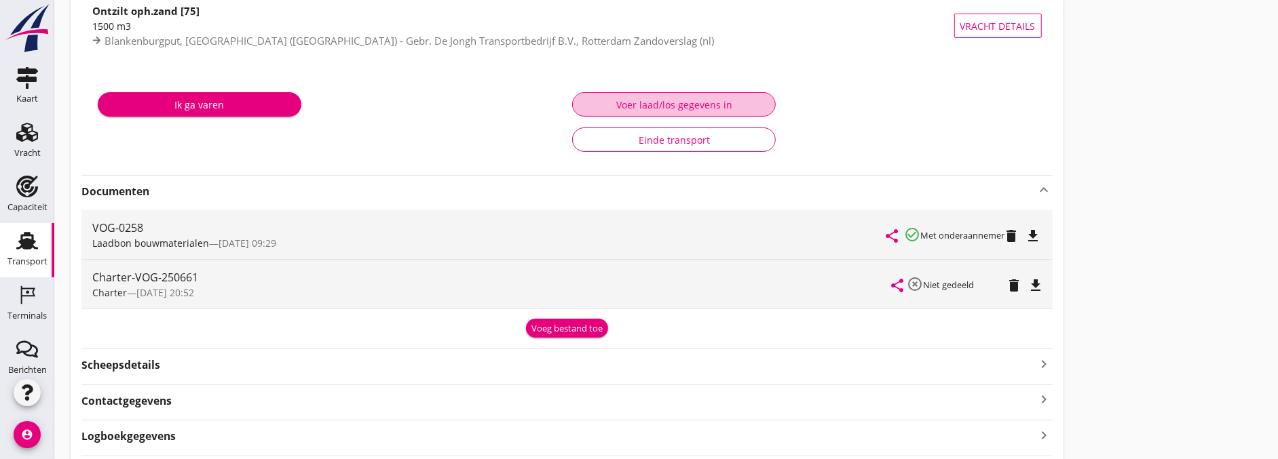
click at [643, 113] on button "Voer laad/los gegevens in" at bounding box center [674, 104] width 204 height 24
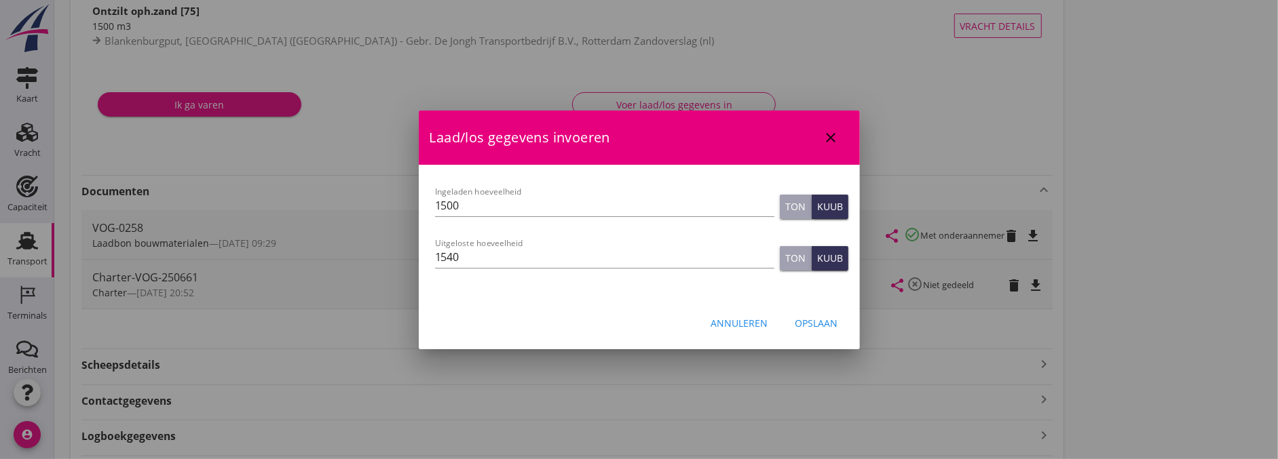
click at [823, 322] on div "Opslaan" at bounding box center [816, 323] width 43 height 14
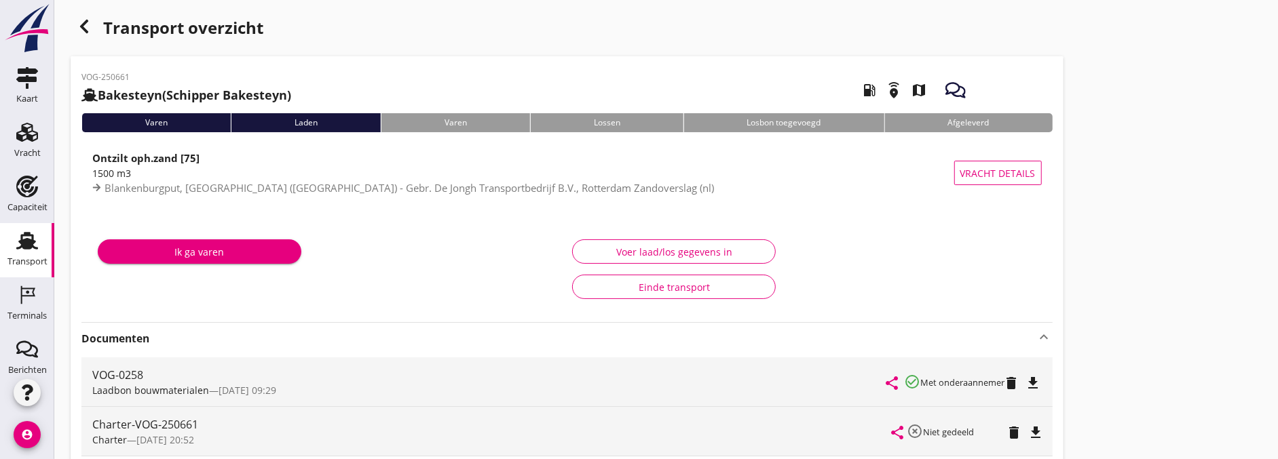
scroll to position [0, 0]
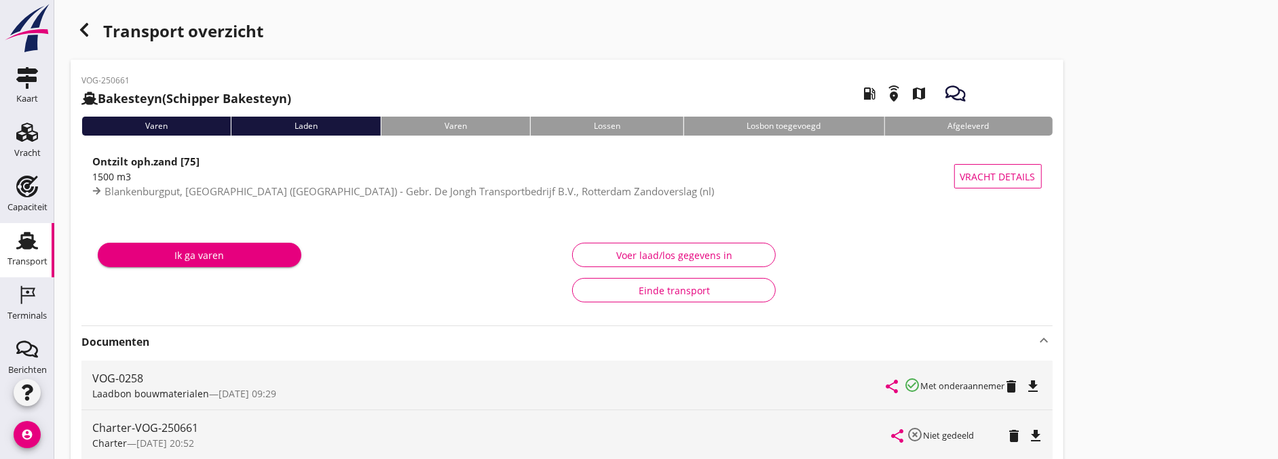
click at [87, 36] on use "button" at bounding box center [84, 30] width 8 height 14
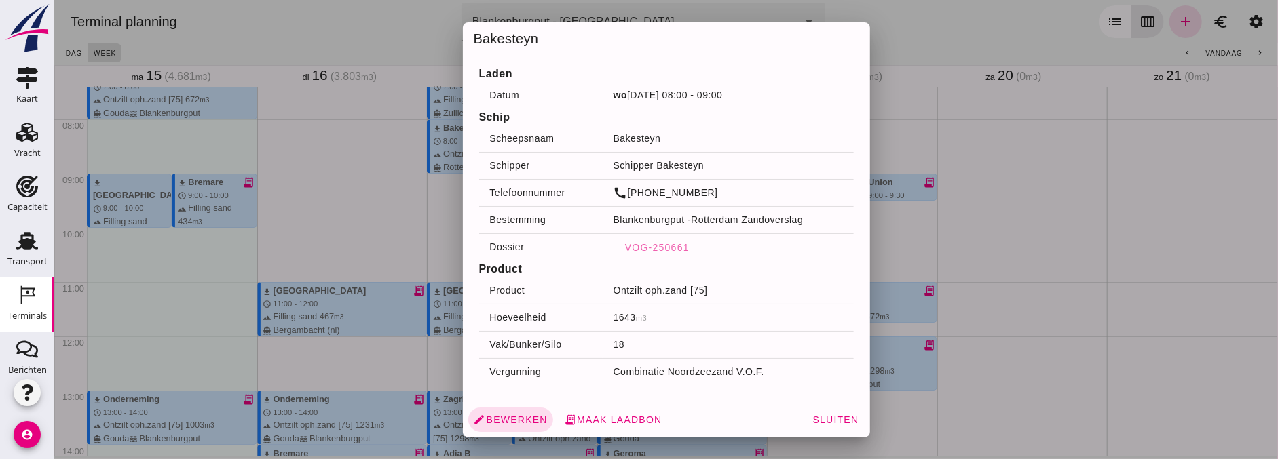
click at [417, 255] on div at bounding box center [666, 229] width 1224 height 459
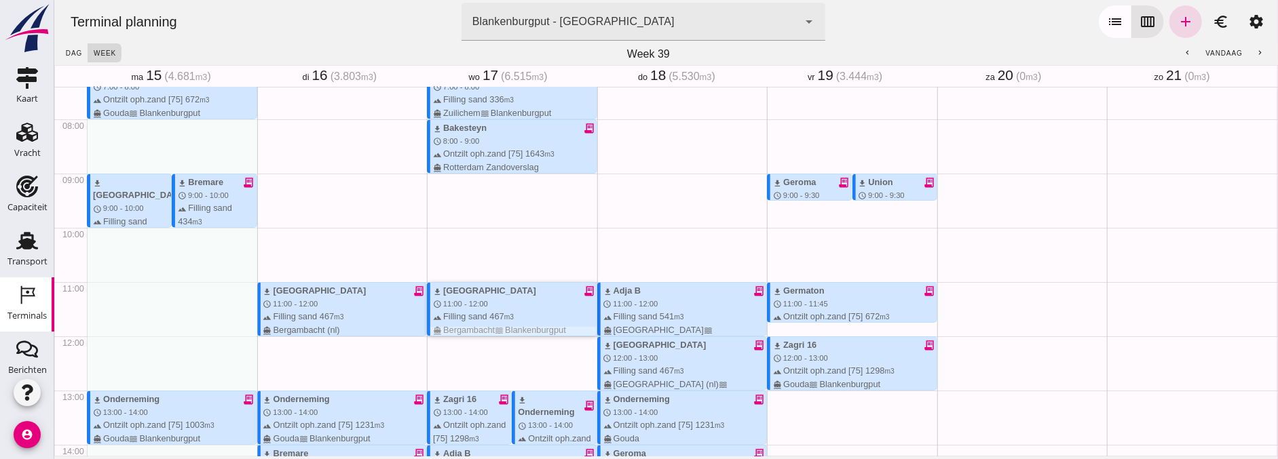
click at [498, 322] on div "terrain Filling sand 467 m3 directions_boat Bergambacht waves Blankenburgput" at bounding box center [514, 323] width 164 height 26
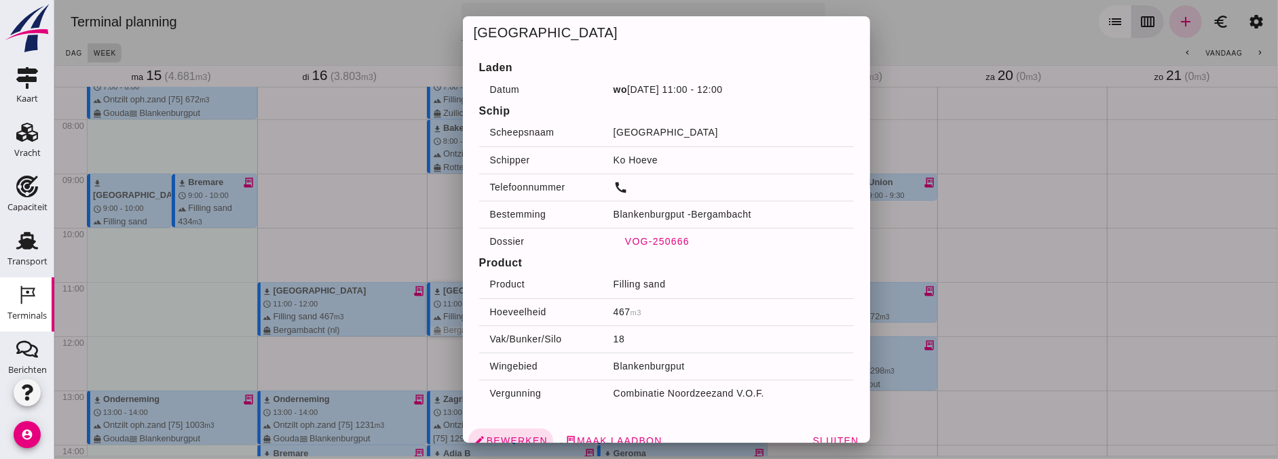
click at [637, 240] on span "VOG-250666" at bounding box center [656, 241] width 65 height 11
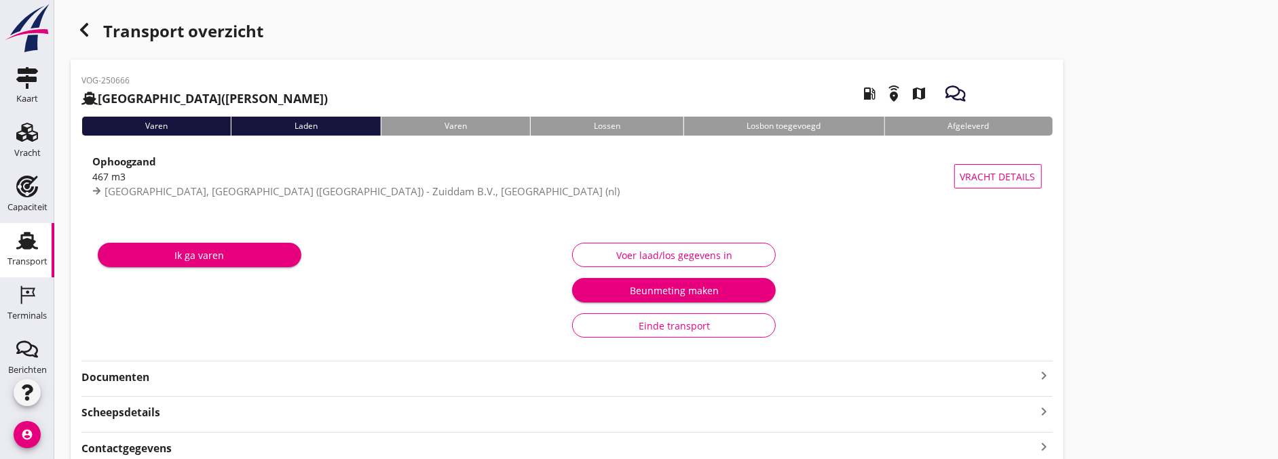
drag, startPoint x: 157, startPoint y: 328, endPoint x: 159, endPoint y: 336, distance: 7.9
click at [157, 329] on div "Ik ga varen" at bounding box center [329, 290] width 474 height 114
click at [161, 381] on strong "Documenten" at bounding box center [558, 378] width 955 height 16
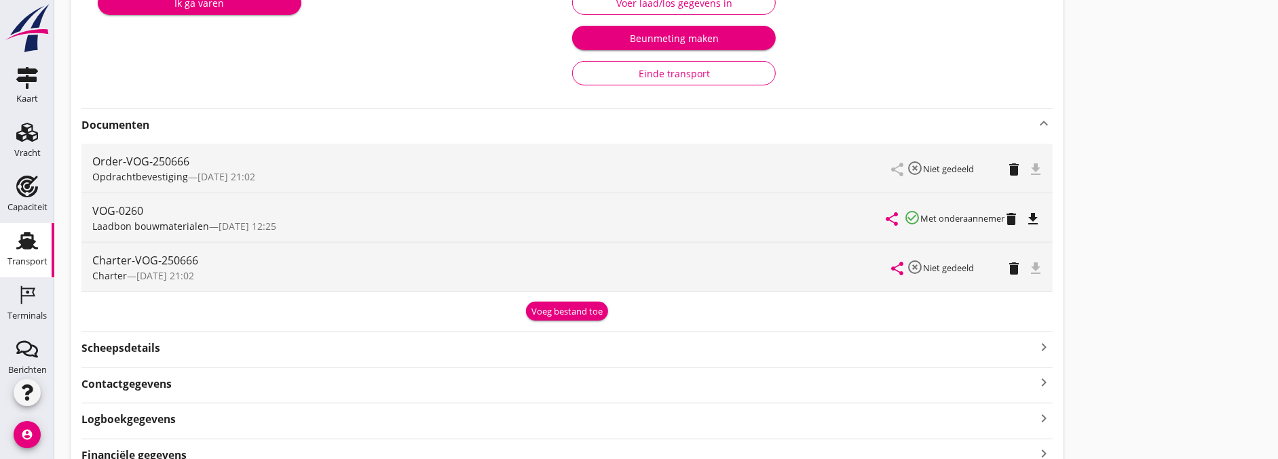
scroll to position [226, 0]
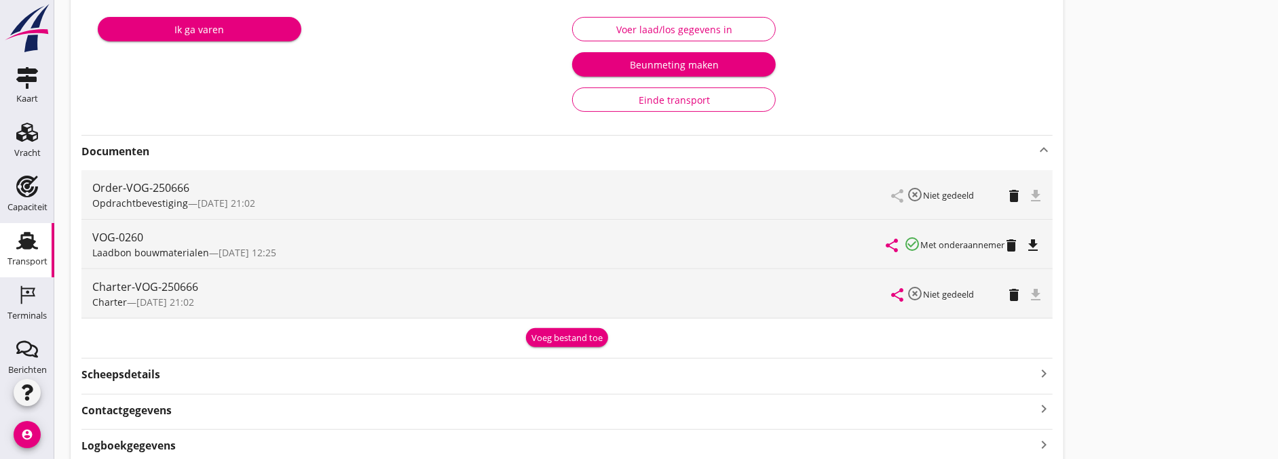
click at [335, 384] on div "VOG-250666 Sonora (Ko Hoeve) local_gas_station emergency_share map Varen Laden …" at bounding box center [567, 169] width 993 height 670
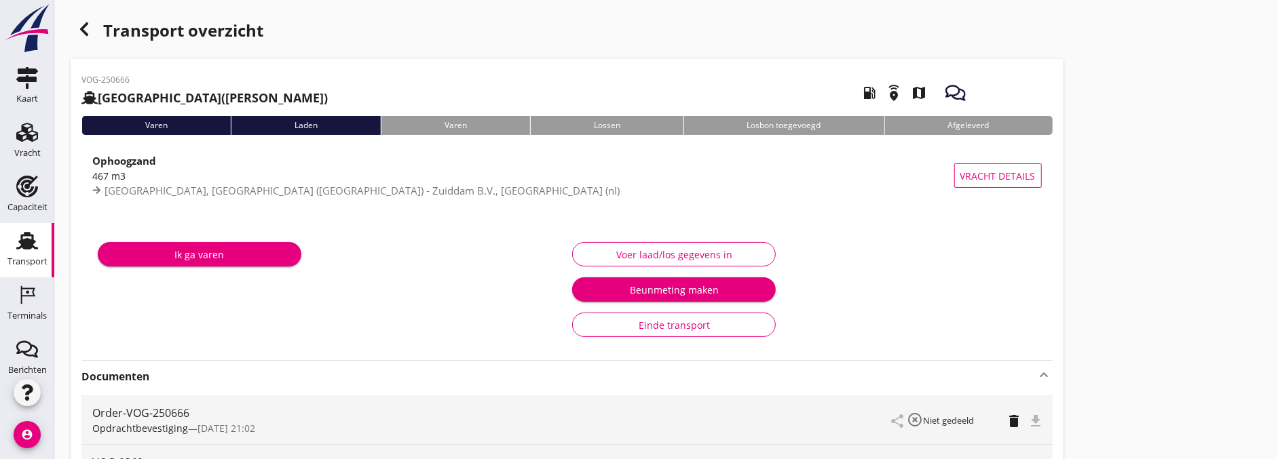
scroll to position [0, 0]
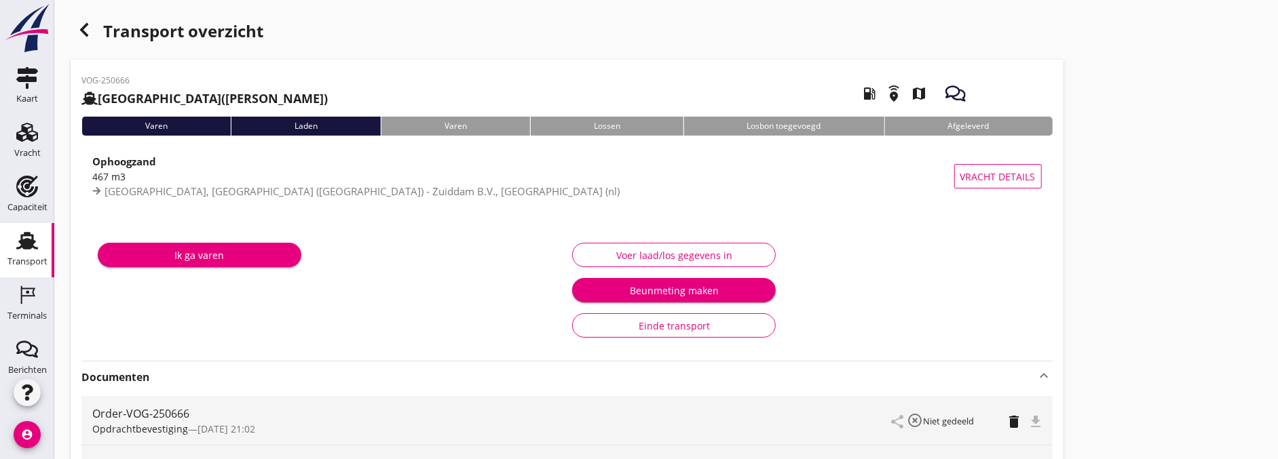
click at [628, 260] on div "Voer laad/los gegevens in" at bounding box center [674, 255] width 181 height 14
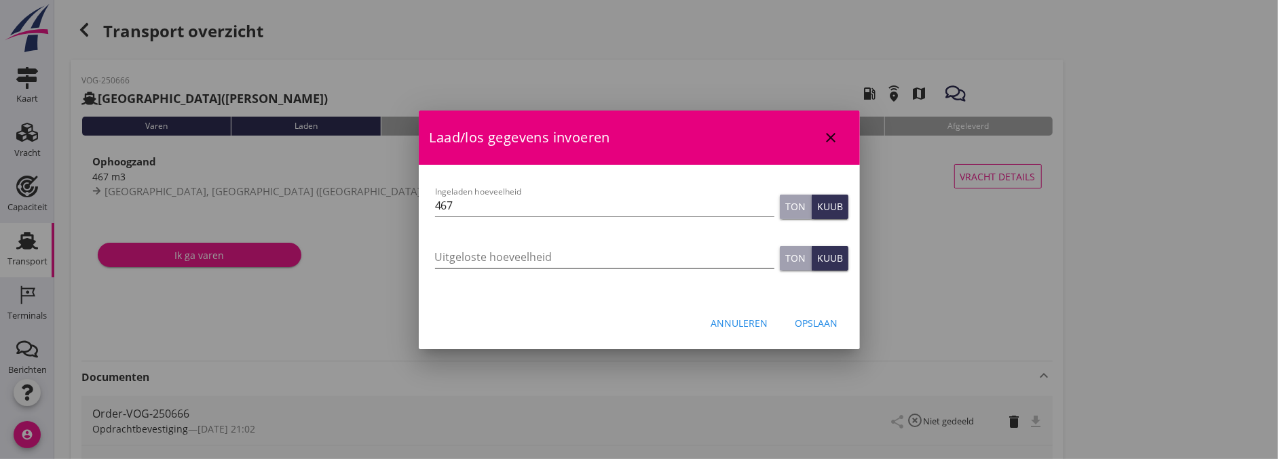
click at [500, 258] on input "Uitgeloste hoeveelheid" at bounding box center [604, 257] width 339 height 22
type input "467"
click at [831, 318] on div "Opslaan" at bounding box center [816, 323] width 43 height 14
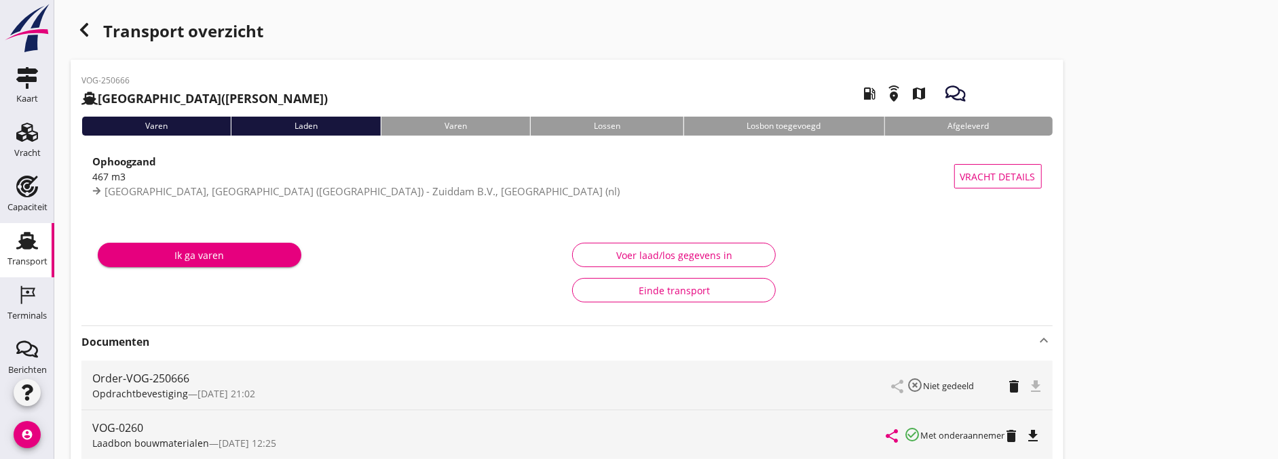
click at [81, 38] on div "button" at bounding box center [84, 29] width 27 height 27
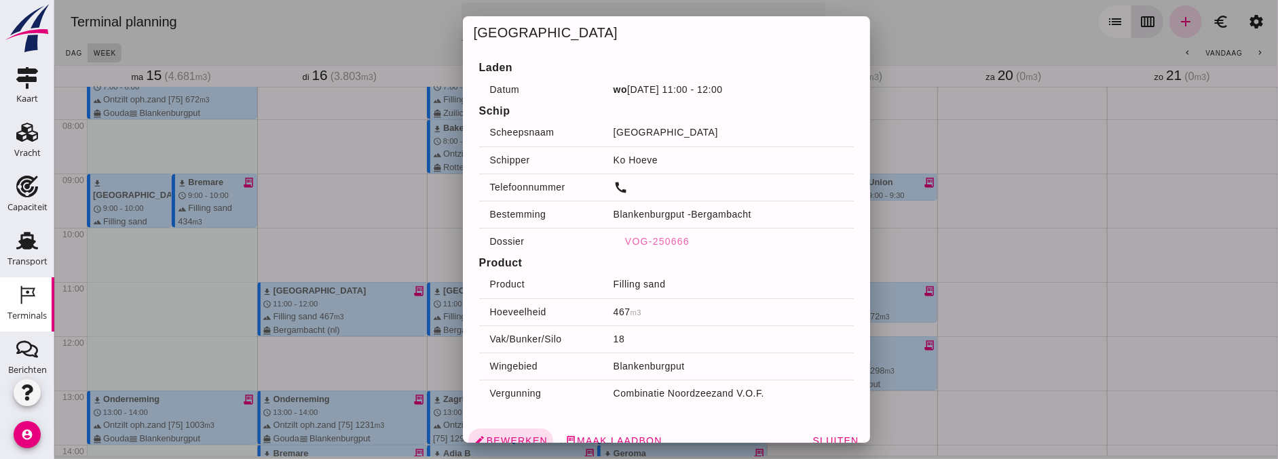
click at [328, 202] on div at bounding box center [666, 229] width 1224 height 459
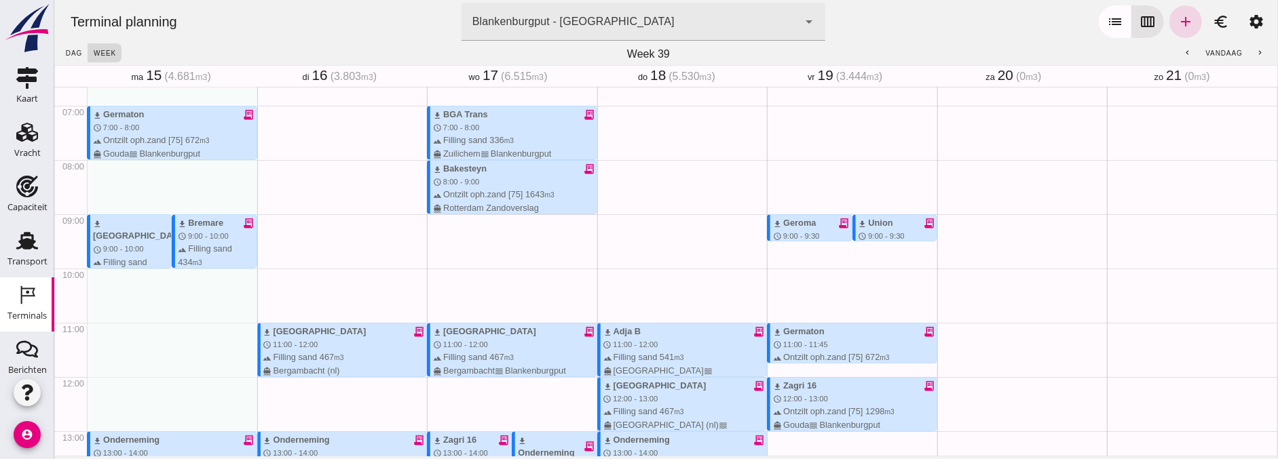
scroll to position [326, 0]
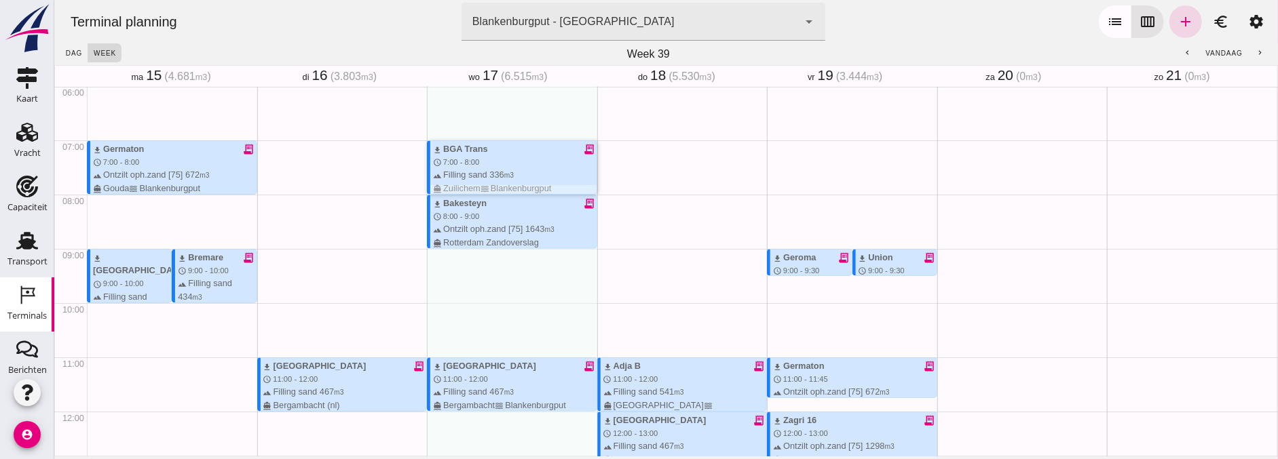
click at [501, 160] on div "download BGA Trans receipt_long schedule 7:00 - 8:00 terrain Filling sand 336 m…" at bounding box center [514, 169] width 164 height 52
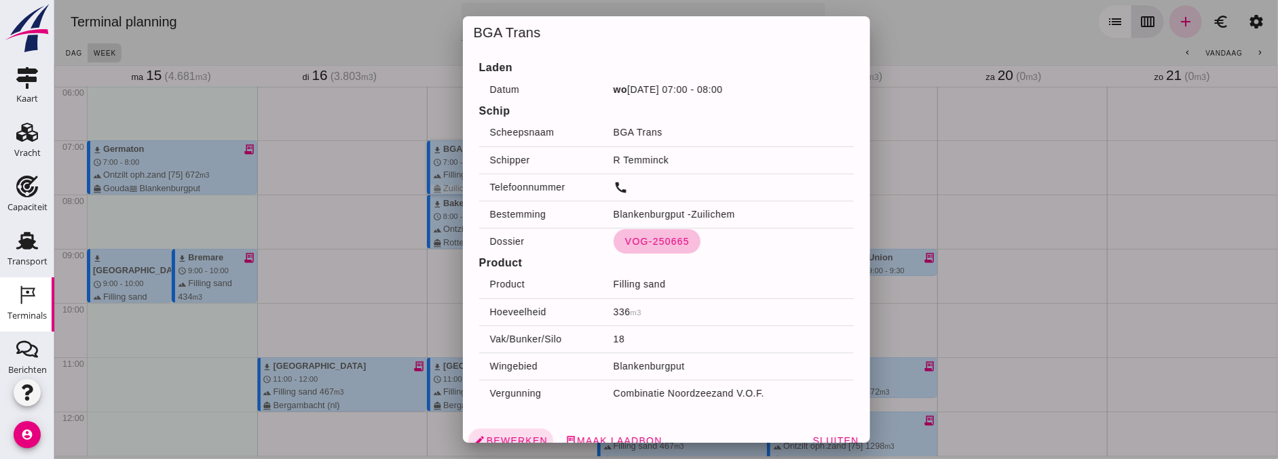
click at [664, 245] on span "VOG-250665" at bounding box center [656, 241] width 65 height 11
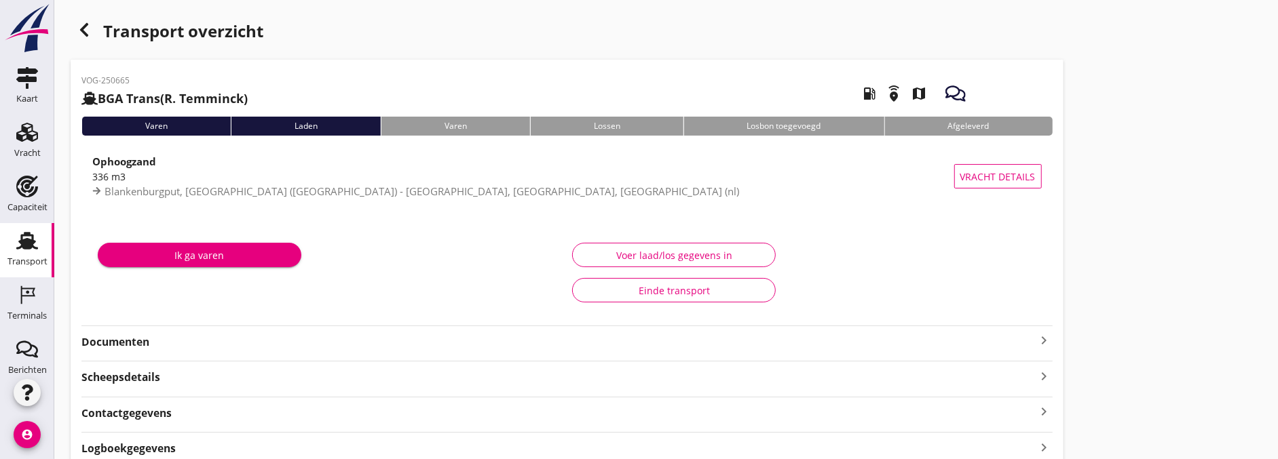
type input "336"
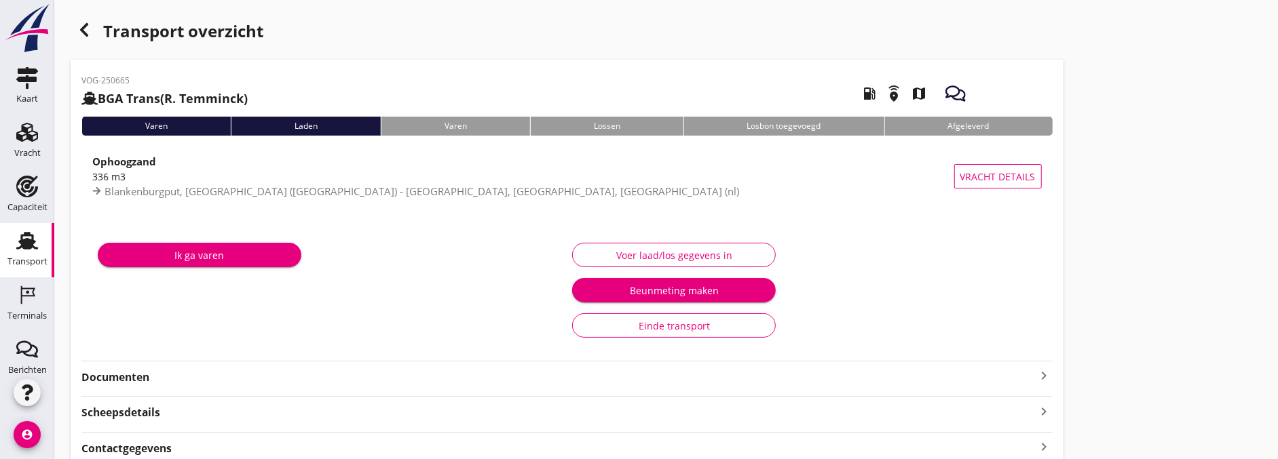
click at [619, 259] on div "Voer laad/los gegevens in" at bounding box center [674, 255] width 181 height 14
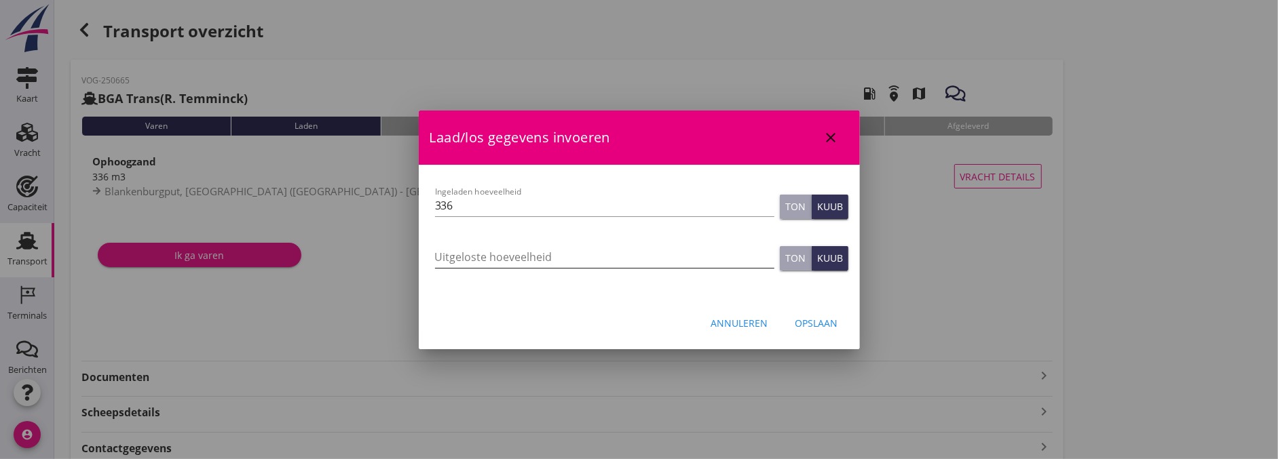
click at [548, 259] on input "Uitgeloste hoeveelheid" at bounding box center [604, 257] width 339 height 22
click at [498, 240] on div "Uitgeloste hoeveelheid" at bounding box center [604, 259] width 339 height 43
click at [505, 249] on input "Uitgeloste hoeveelheid" at bounding box center [604, 257] width 339 height 22
type input "302"
click at [795, 319] on div "Opslaan" at bounding box center [816, 323] width 43 height 14
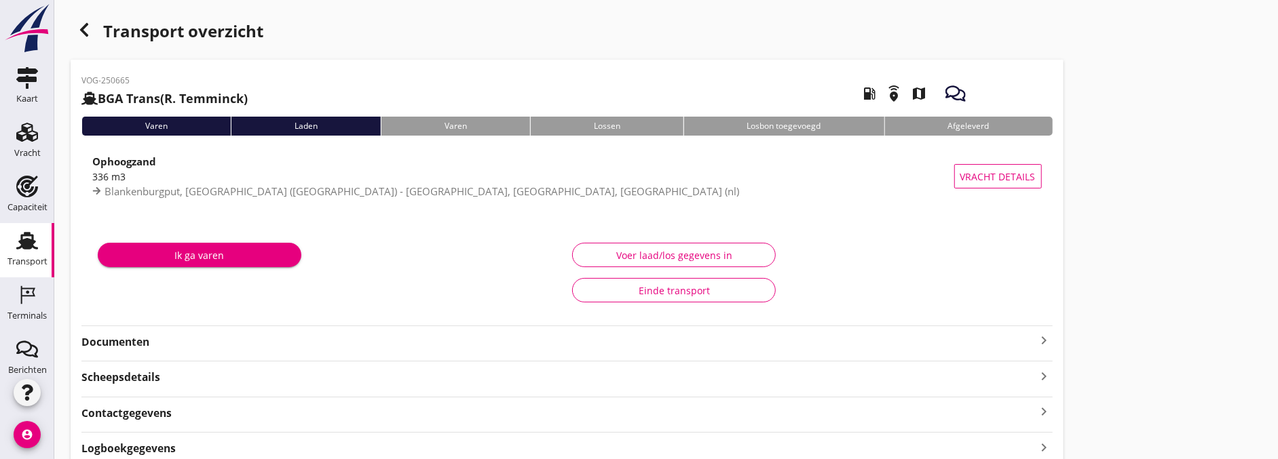
click at [262, 385] on div "Scheepsdetails keyboard_arrow_right" at bounding box center [566, 376] width 971 height 18
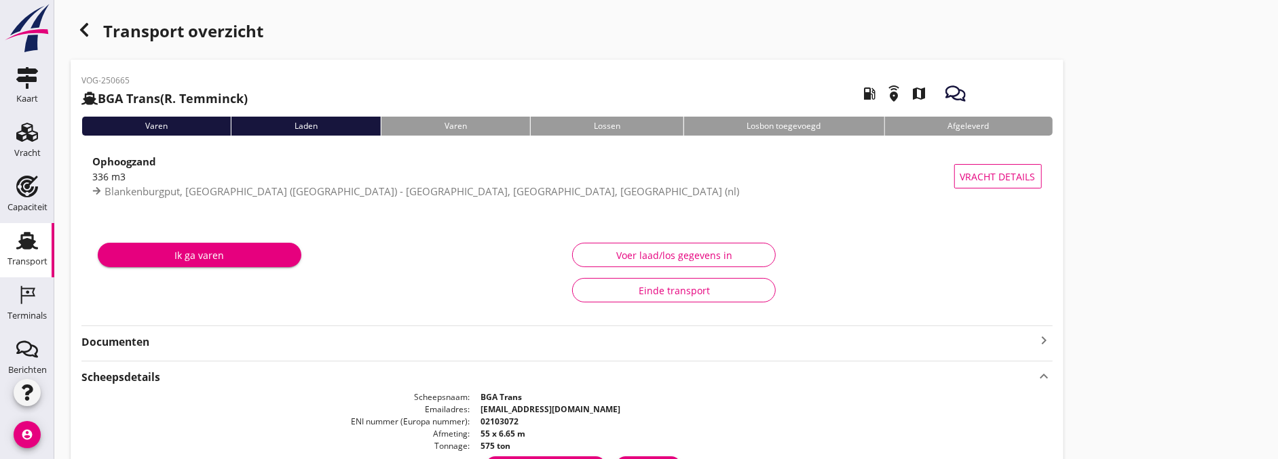
click at [252, 356] on div "VOG-250665 BGA Trans (R. Temminck) local_gas_station emergency_share map Varen …" at bounding box center [567, 330] width 993 height 540
click at [252, 348] on strong "Documenten" at bounding box center [558, 343] width 955 height 16
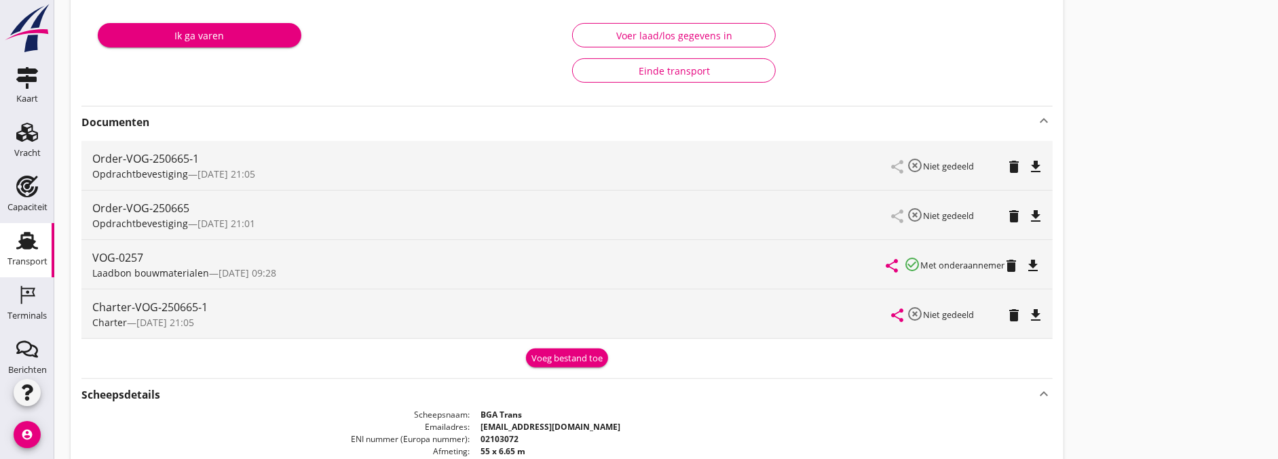
scroll to position [226, 0]
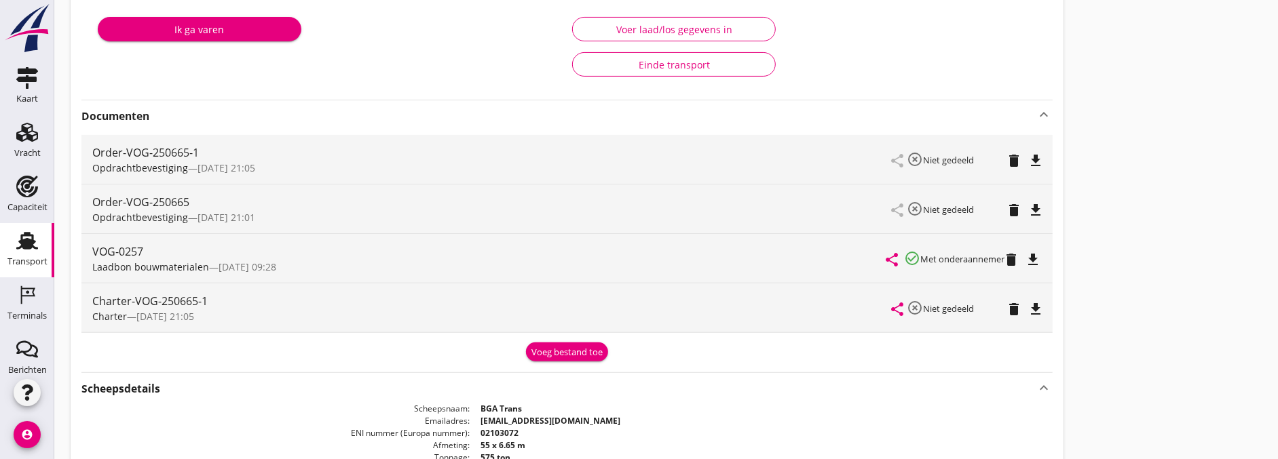
click at [1154, 385] on div "Transport overzicht VOG-250665 BGA Trans (R. Temminck) local_gas_station emerge…" at bounding box center [666, 201] width 1224 height 854
click at [1166, 335] on div "Transport overzicht VOG-250665 BGA Trans (R. Temminck) local_gas_station emerge…" at bounding box center [666, 201] width 1224 height 854
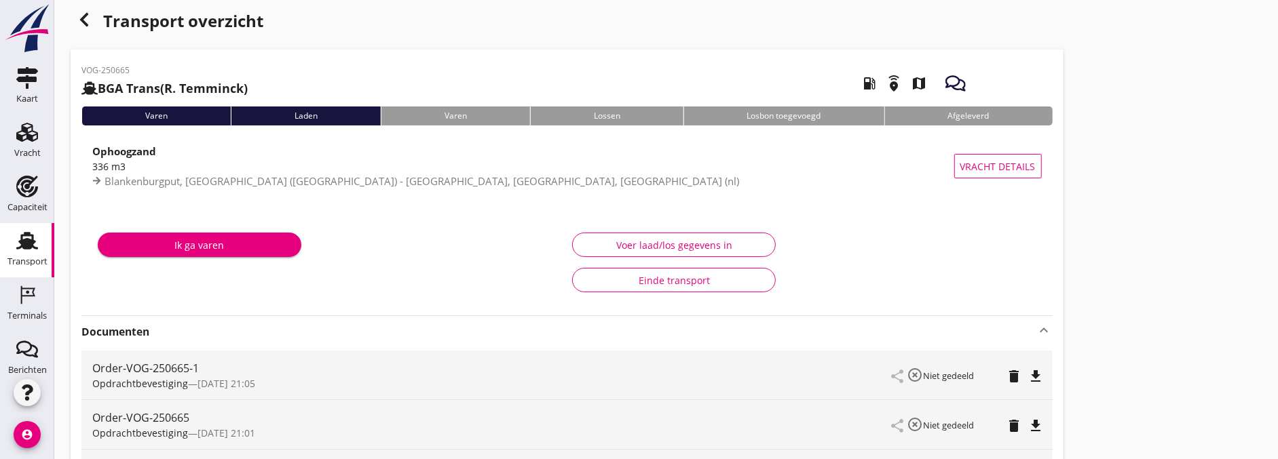
scroll to position [0, 0]
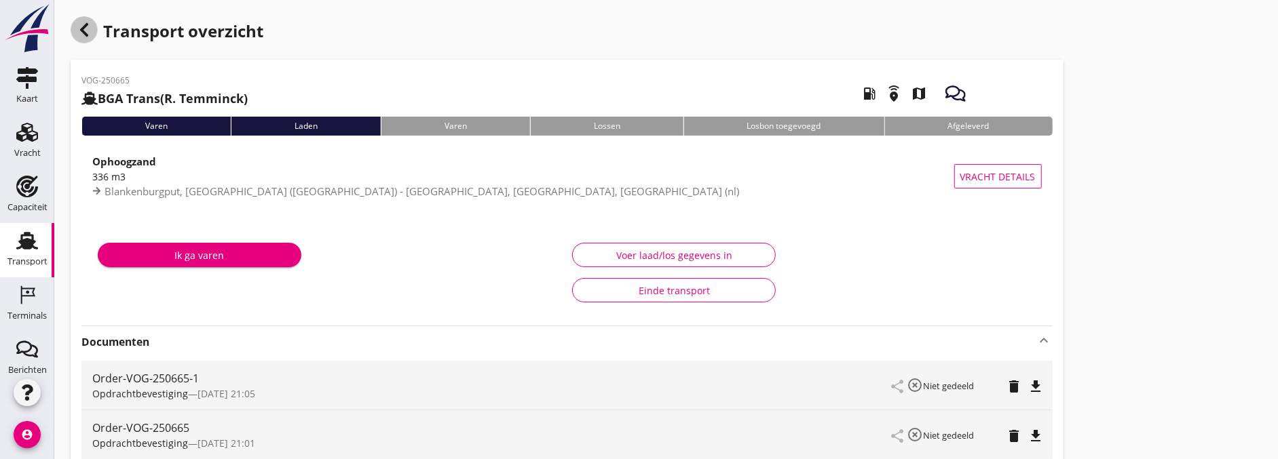
click at [83, 30] on icon "button" at bounding box center [84, 30] width 16 height 16
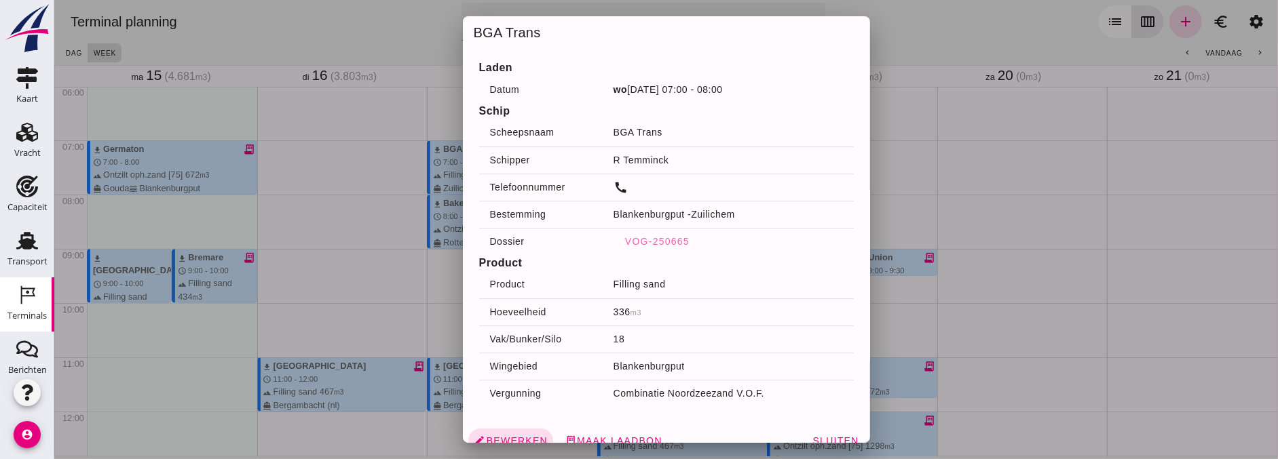
click at [1007, 266] on div at bounding box center [666, 229] width 1224 height 459
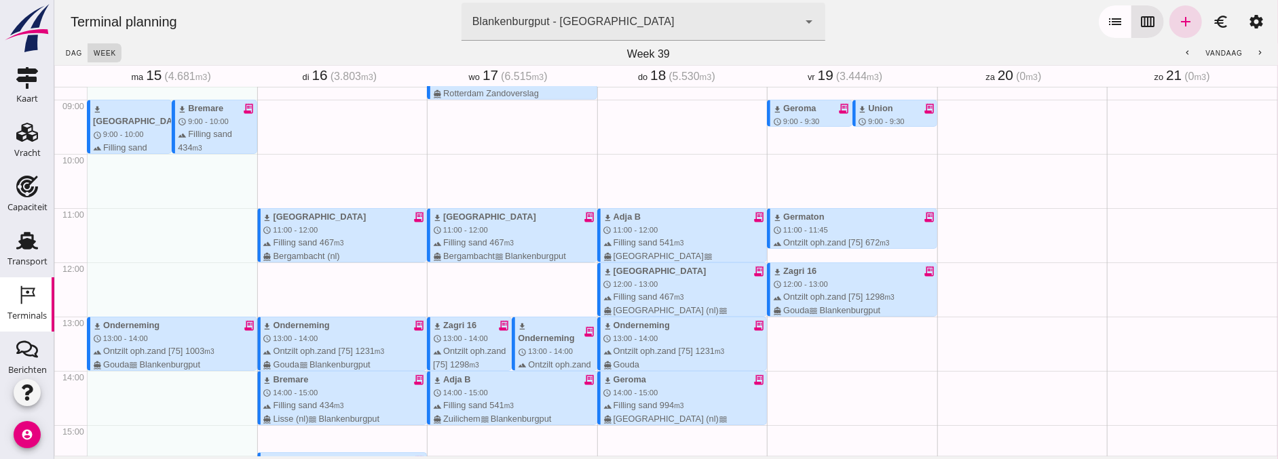
scroll to position [477, 0]
click at [459, 335] on span "13:00 - 14:00" at bounding box center [464, 337] width 45 height 8
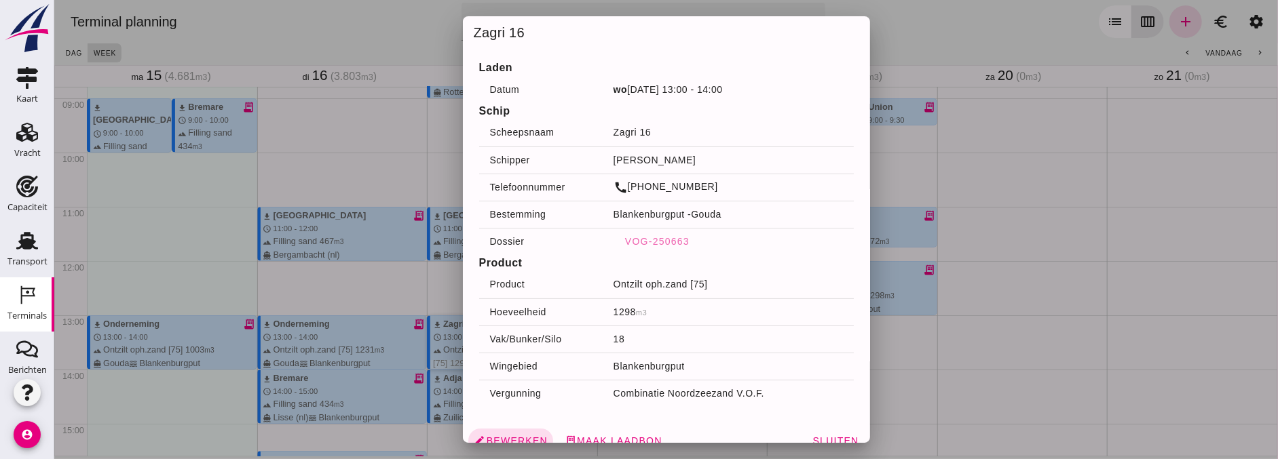
click at [326, 121] on div at bounding box center [666, 229] width 1224 height 459
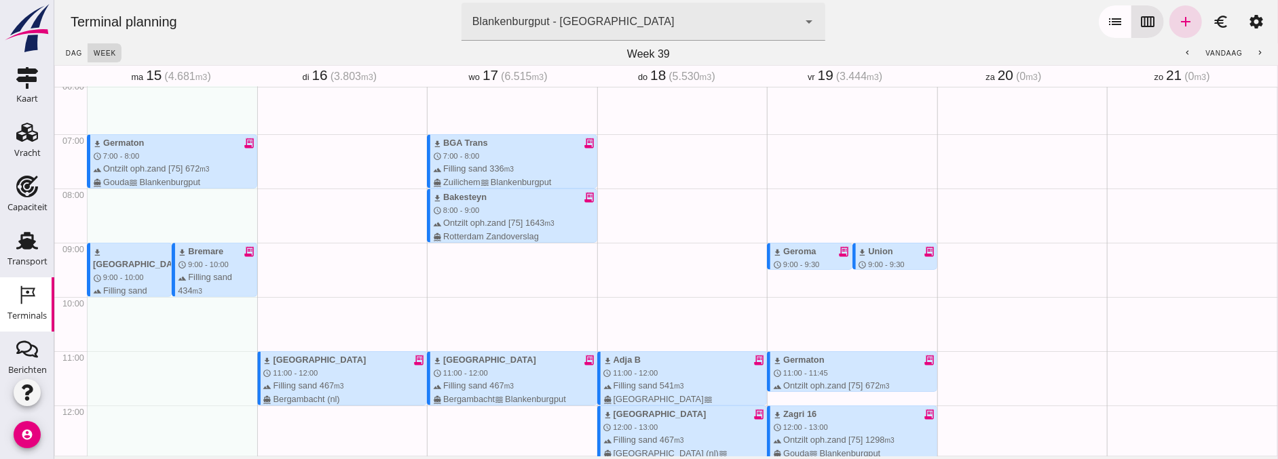
scroll to position [326, 0]
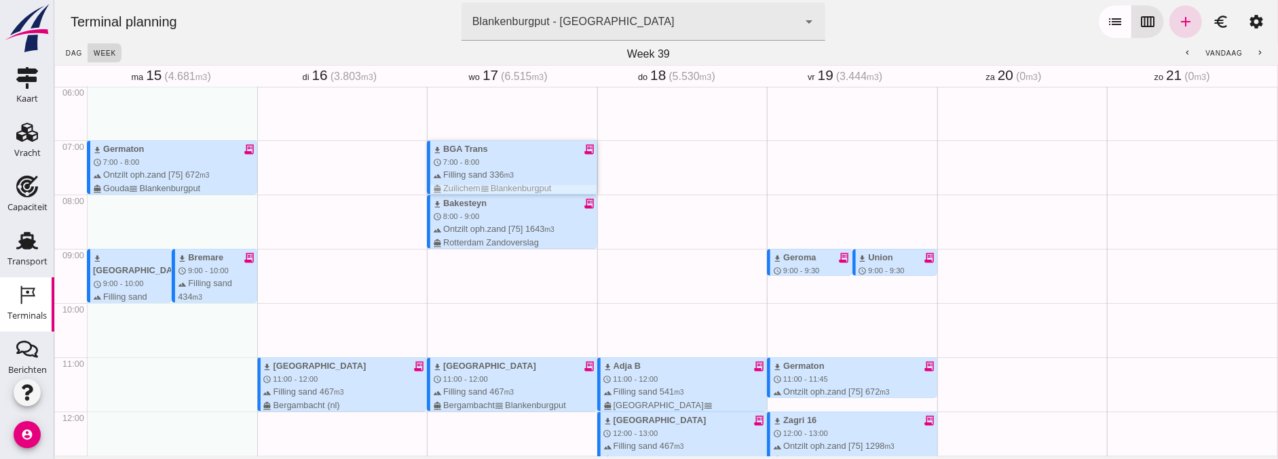
click at [506, 172] on small "m3" at bounding box center [509, 175] width 10 height 7
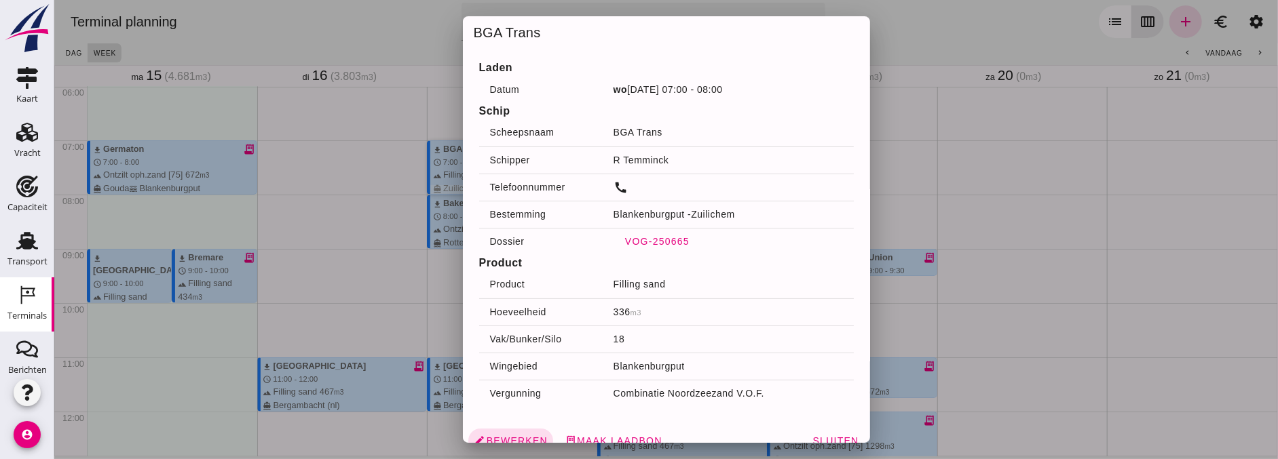
click at [662, 238] on span "VOG-250665" at bounding box center [656, 241] width 65 height 11
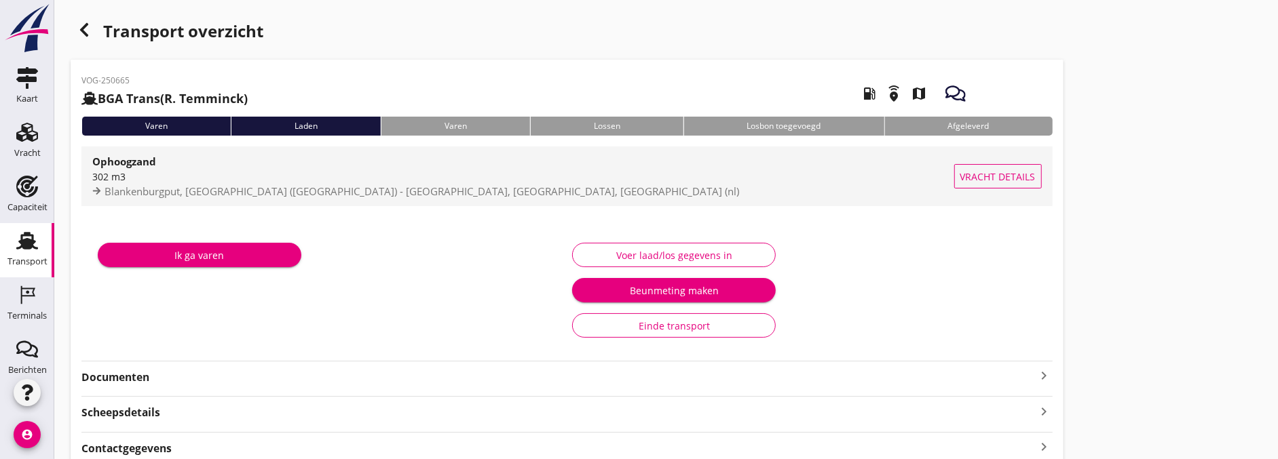
click at [994, 177] on span "Vracht details" at bounding box center [997, 177] width 75 height 14
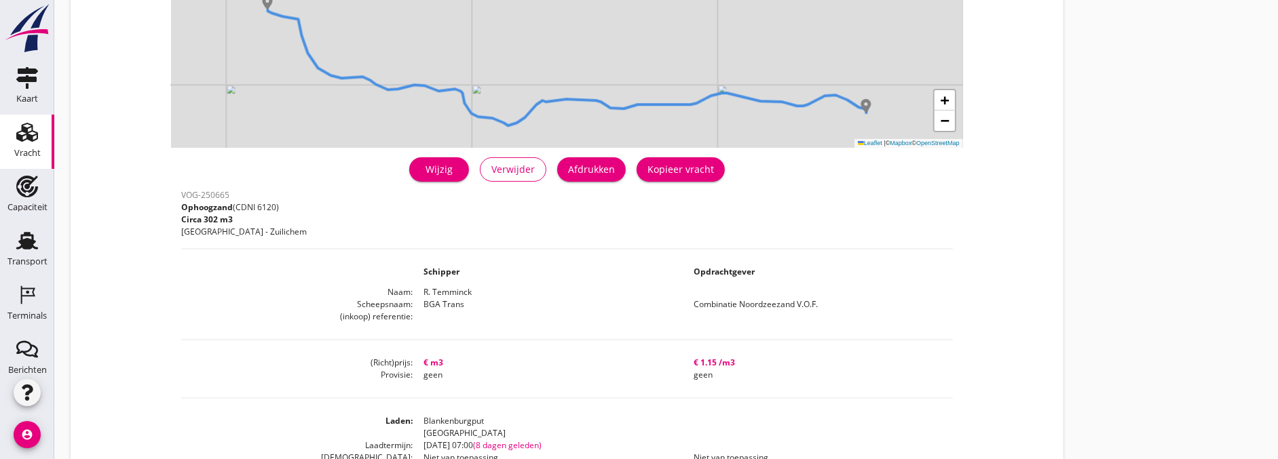
scroll to position [226, 0]
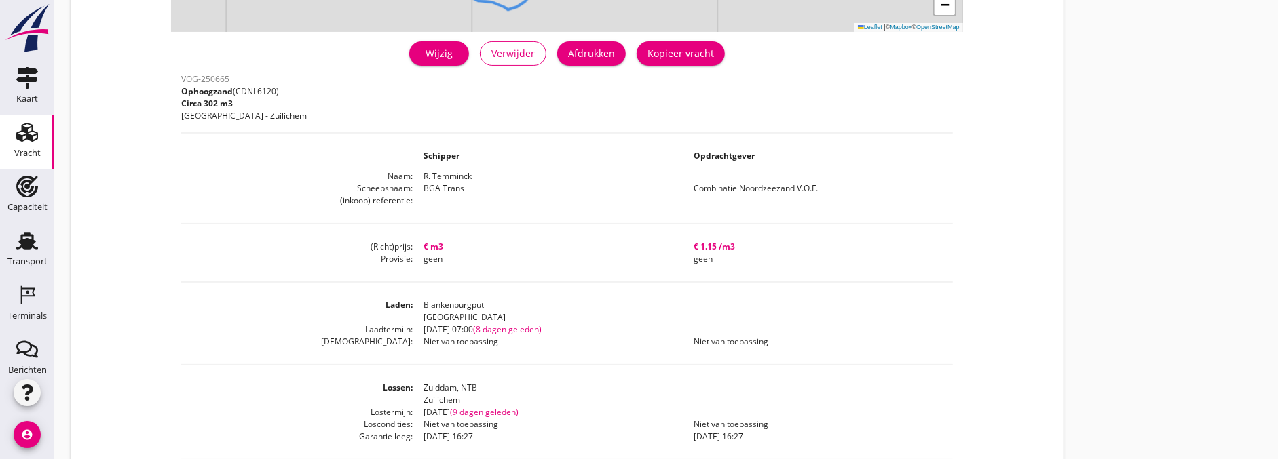
click at [453, 60] on div "Wijzig" at bounding box center [439, 53] width 38 height 14
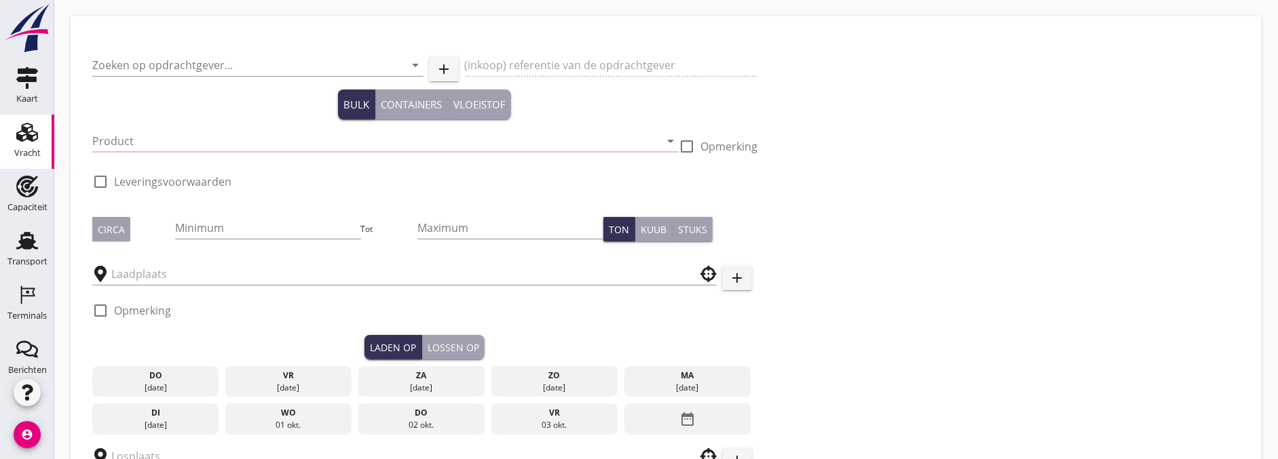
type input "Combinatie Noordzeezand V.O.F."
type input "Ophoogzand (6120)"
type input "1000"
type input "Blankenburgput"
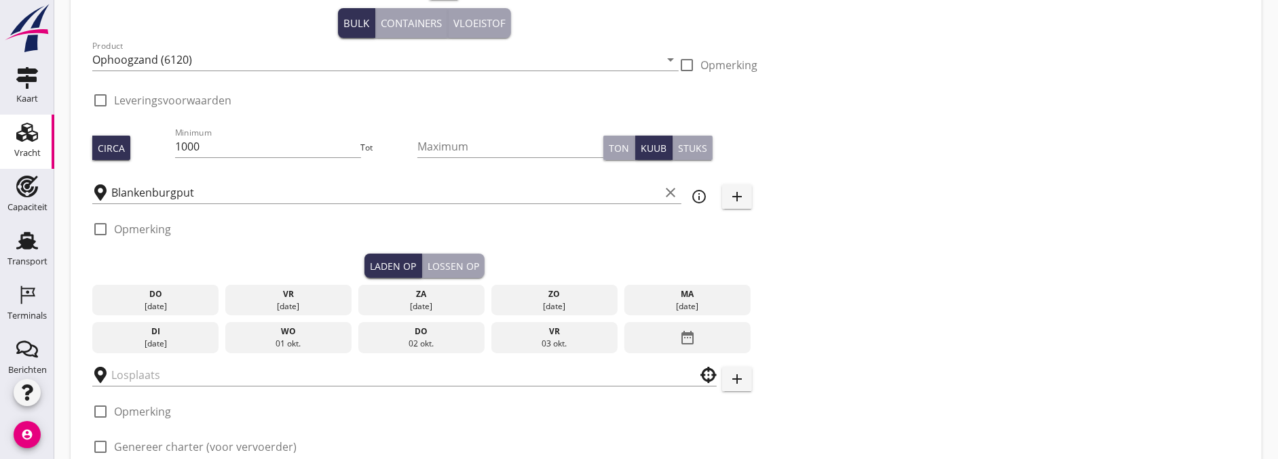
checkbox input "true"
type input "Zuiddam, NTB"
checkbox input "true"
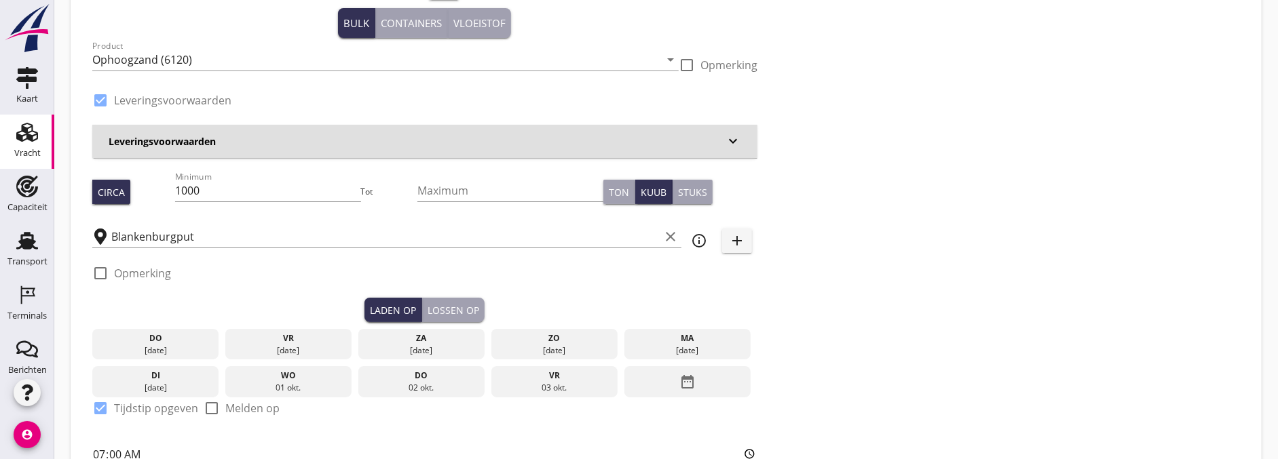
scroll to position [204, 0]
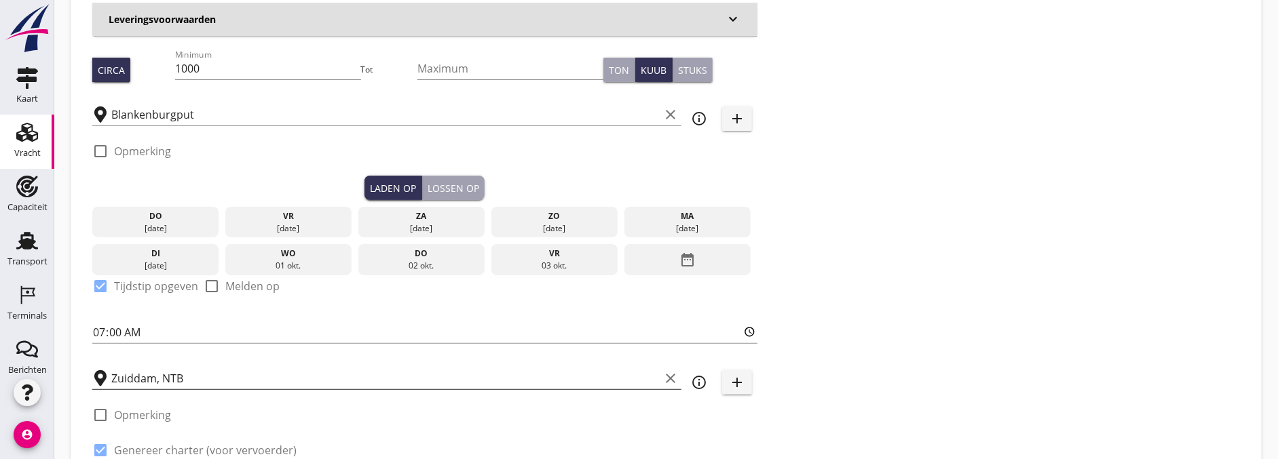
type input "0"
radio input "false"
type input "1.15"
radio input "false"
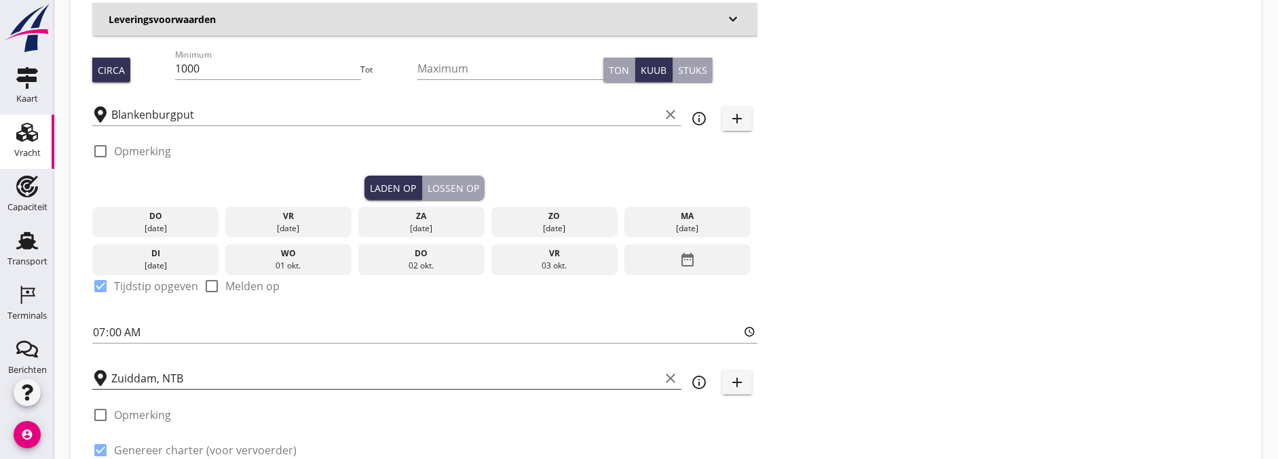
radio input "false"
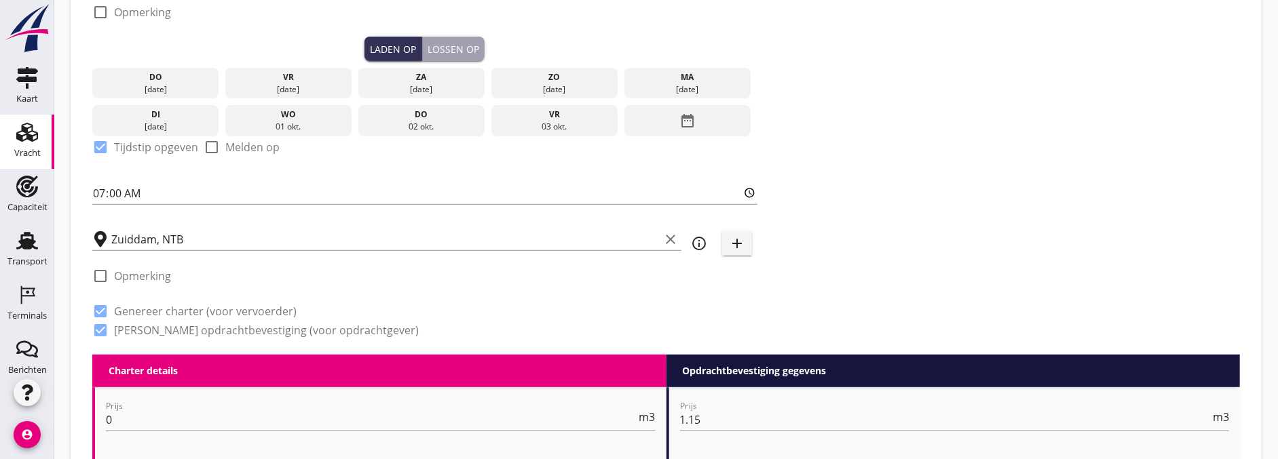
scroll to position [354, 0]
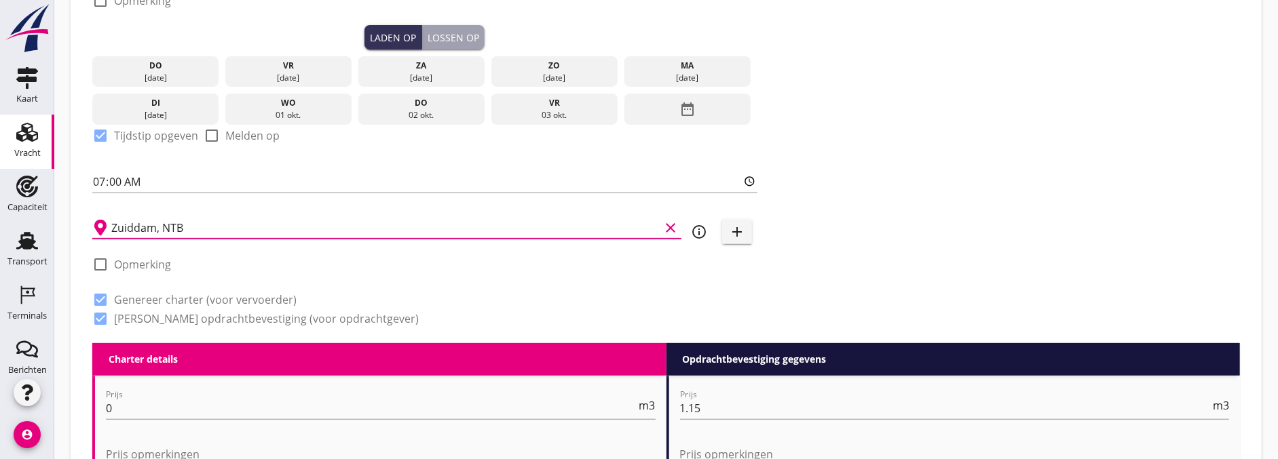
click at [211, 231] on input "Zuiddam, NTB" at bounding box center [385, 228] width 548 height 22
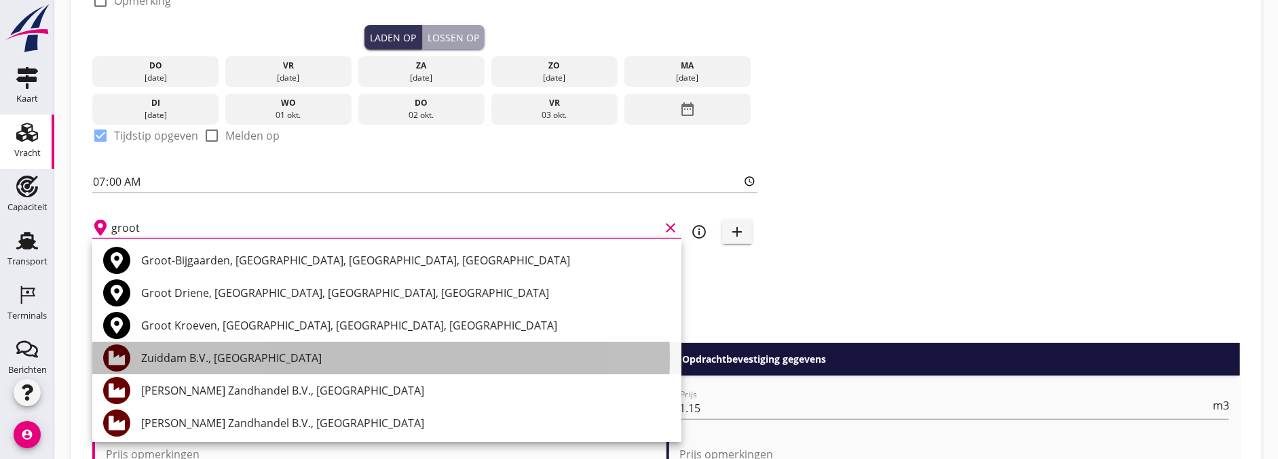
click at [260, 348] on div "Zuiddam B.V., [GEOGRAPHIC_DATA]" at bounding box center [405, 358] width 529 height 33
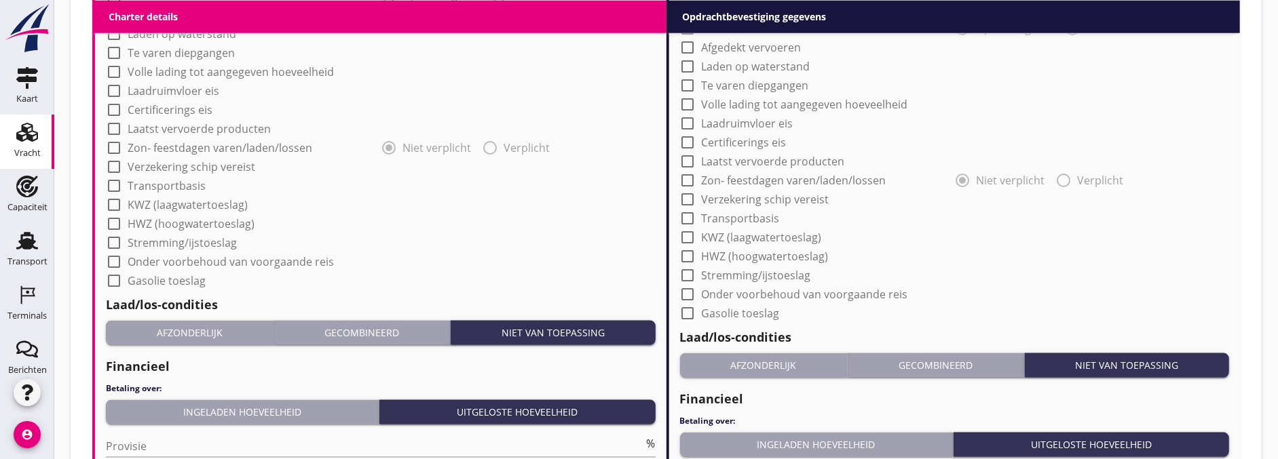
scroll to position [1379, 0]
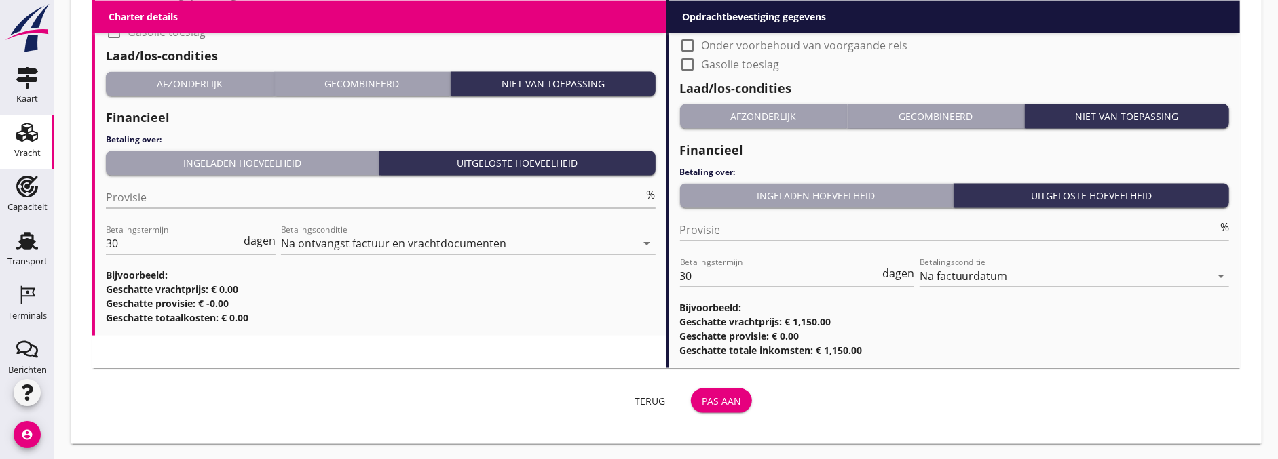
type input "Zuiddam B.V., [GEOGRAPHIC_DATA]"
drag, startPoint x: 737, startPoint y: 404, endPoint x: 867, endPoint y: 415, distance: 130.7
click at [737, 404] on div "Pas aan" at bounding box center [721, 401] width 39 height 14
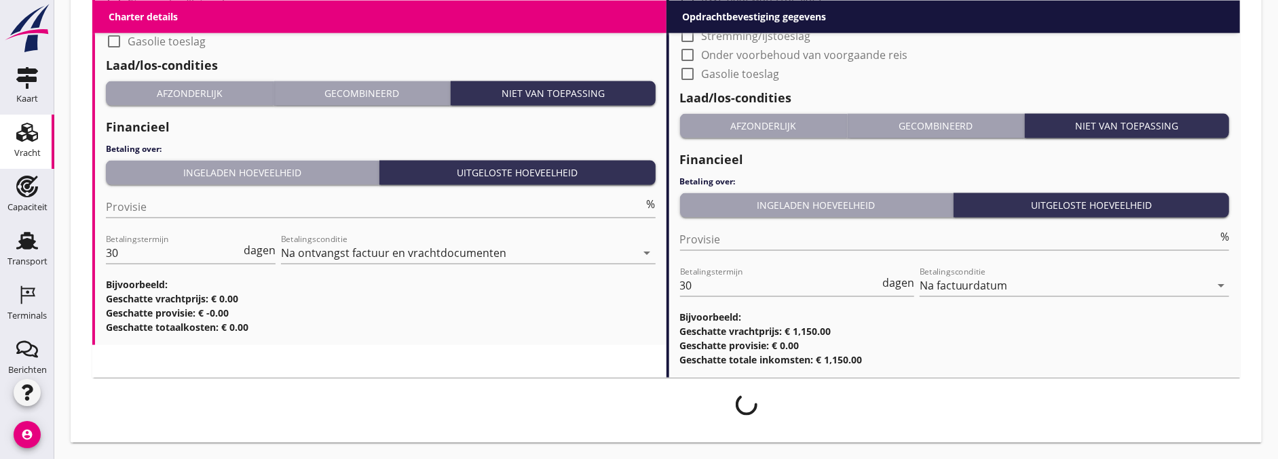
scroll to position [1368, 0]
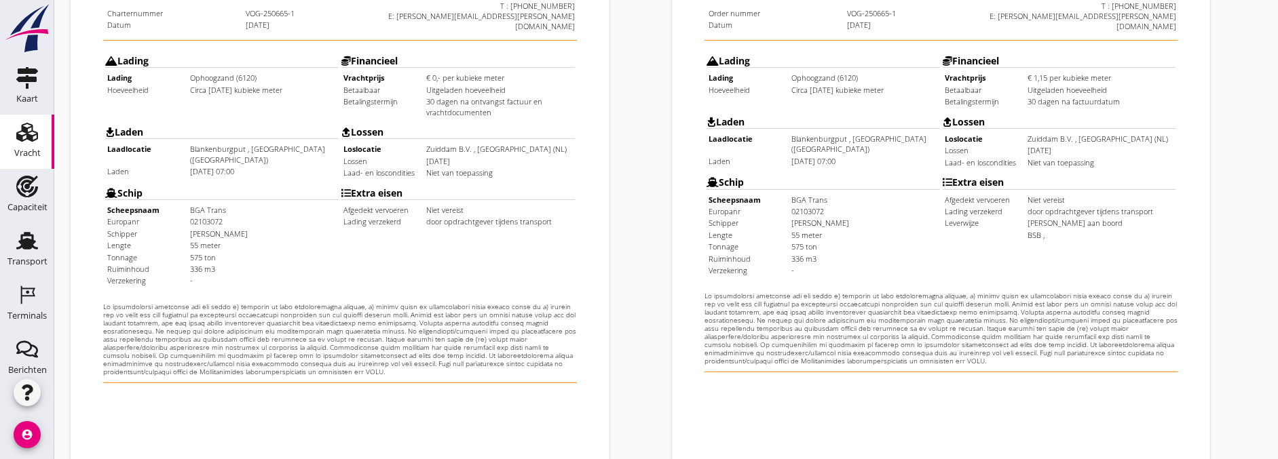
scroll to position [544, 0]
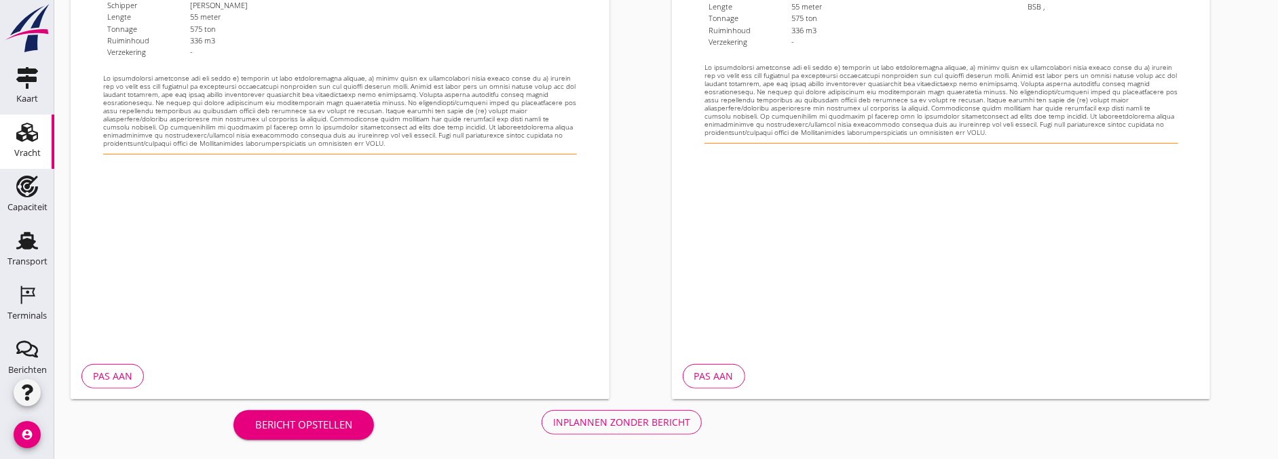
click at [641, 421] on div "Inplannen zonder bericht" at bounding box center [621, 422] width 137 height 14
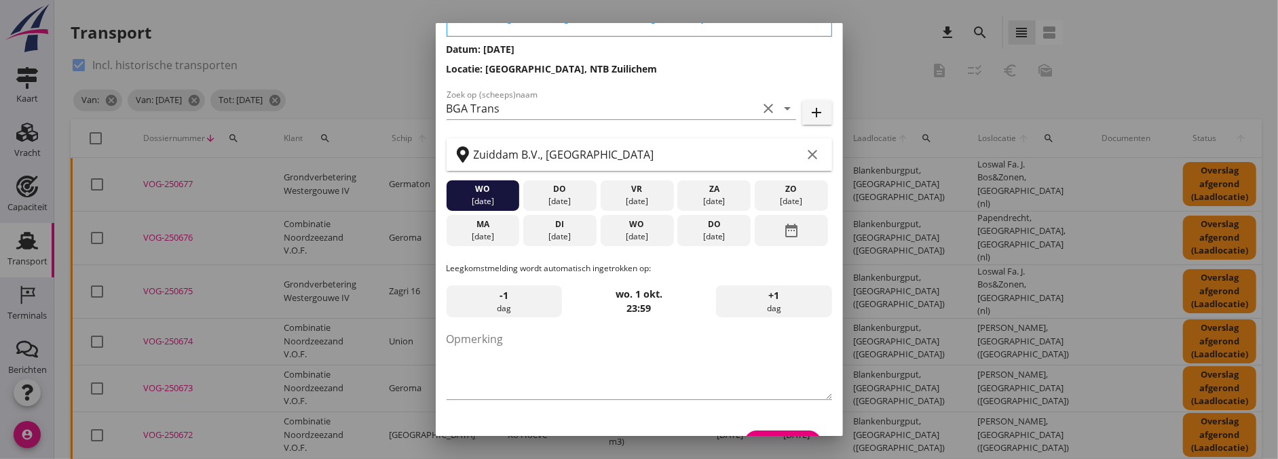
scroll to position [111, 0]
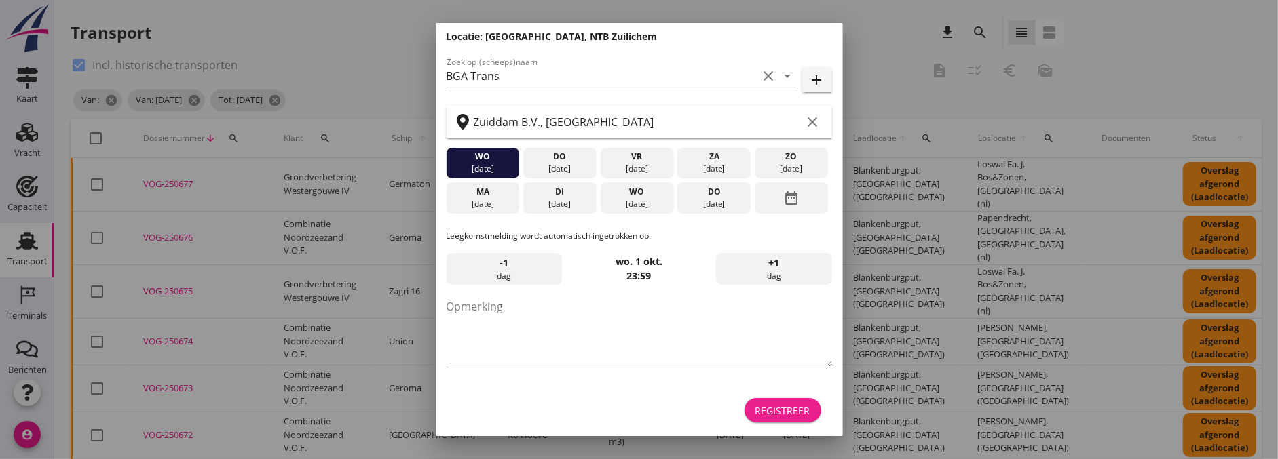
drag, startPoint x: 780, startPoint y: 405, endPoint x: 825, endPoint y: 398, distance: 45.3
click at [780, 405] on div "Registreer" at bounding box center [782, 411] width 55 height 14
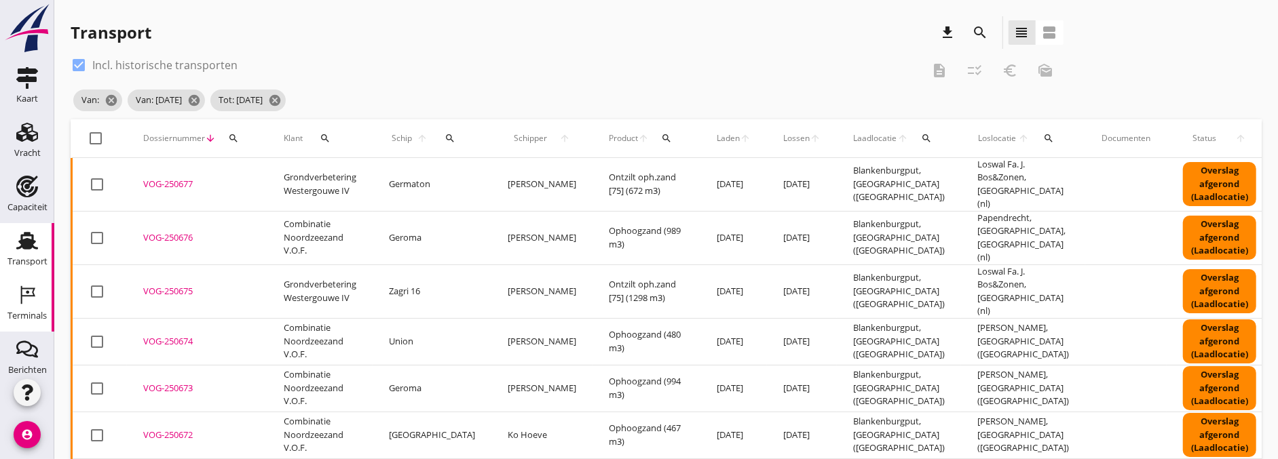
click at [29, 296] on use at bounding box center [28, 295] width 14 height 18
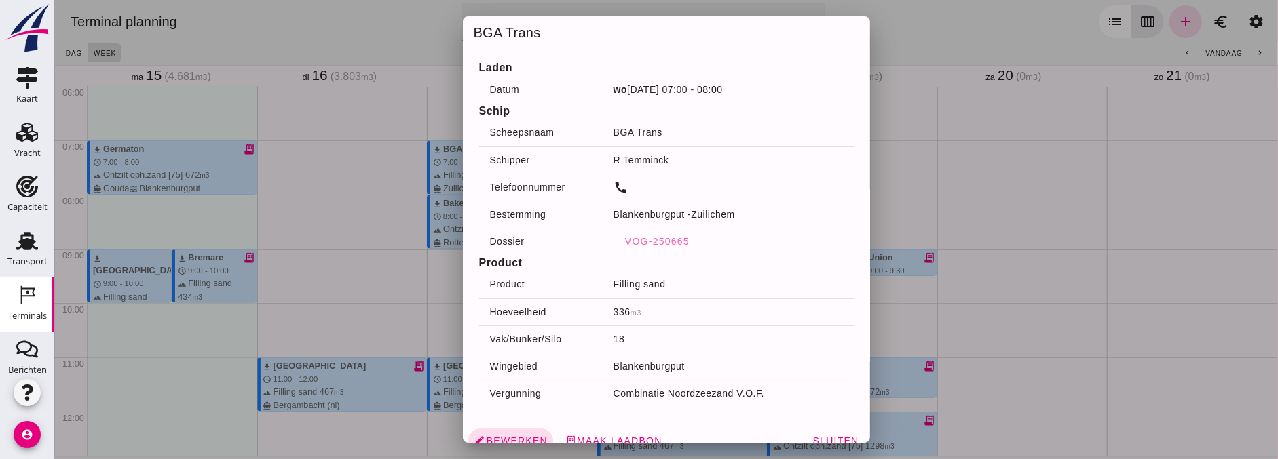
click at [323, 343] on div at bounding box center [666, 229] width 1224 height 459
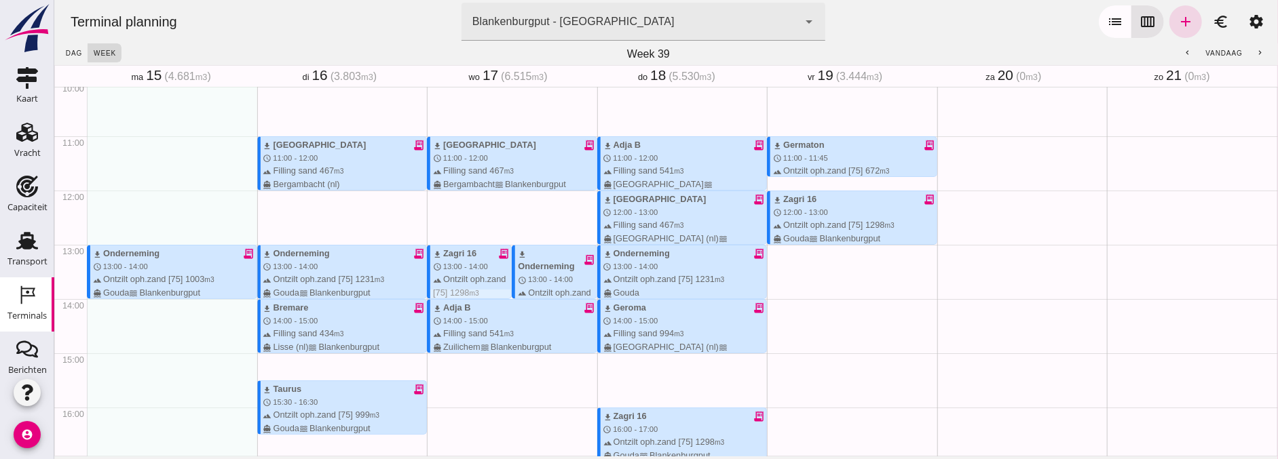
scroll to position [552, 0]
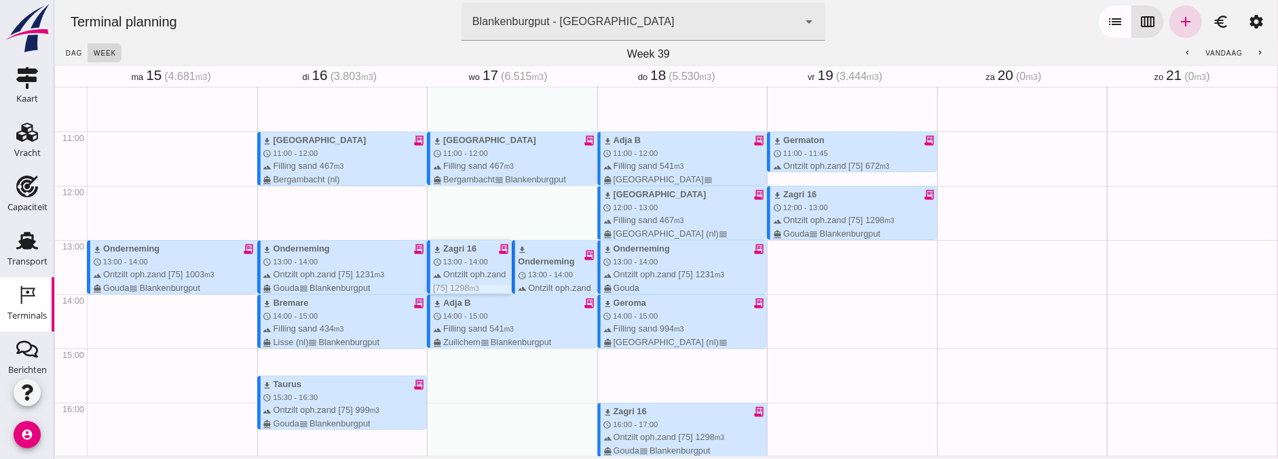
click at [459, 263] on span "13:00 - 14:00" at bounding box center [464, 262] width 45 height 8
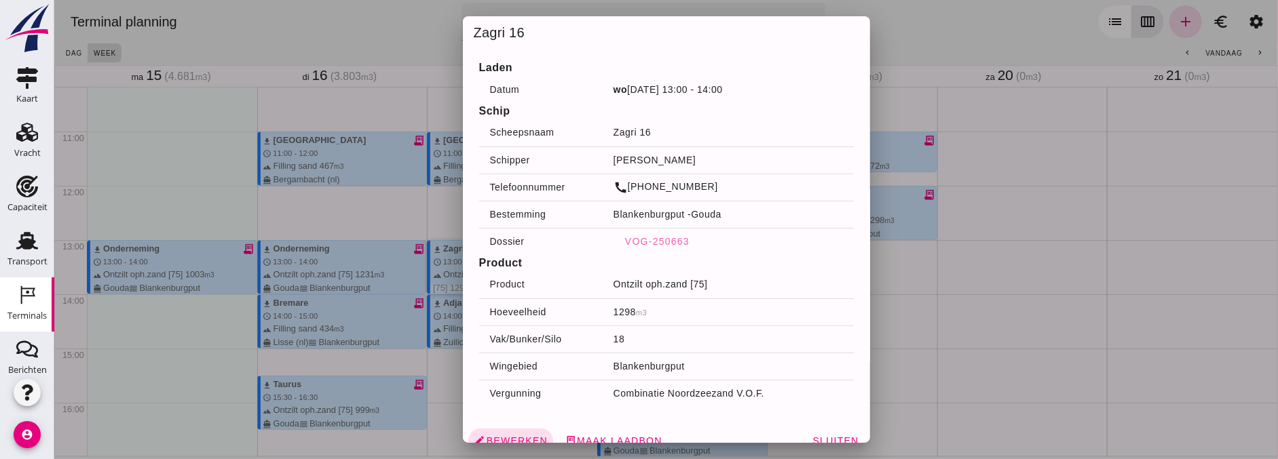
click at [1025, 272] on div at bounding box center [666, 229] width 1224 height 459
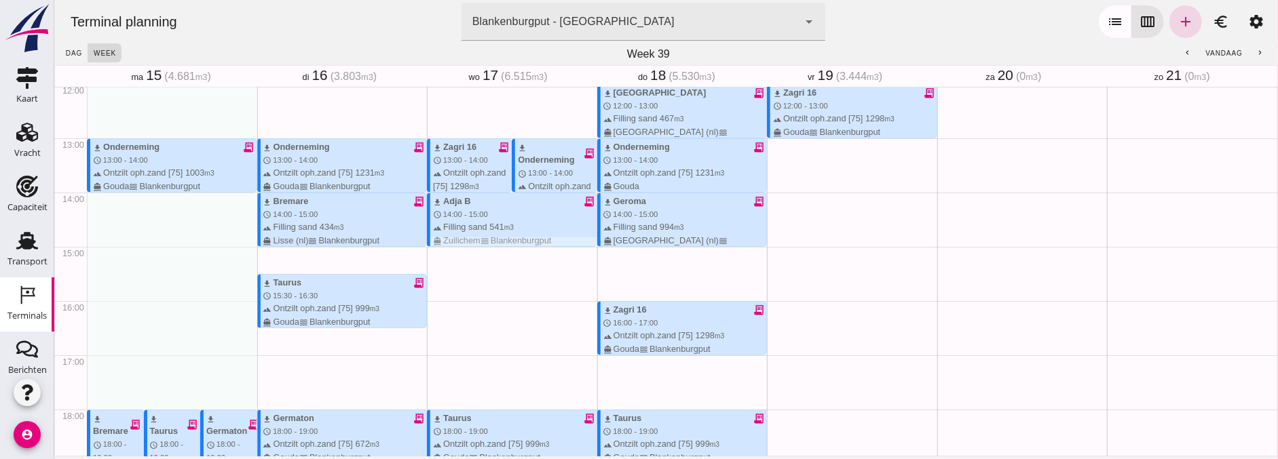
scroll to position [628, 0]
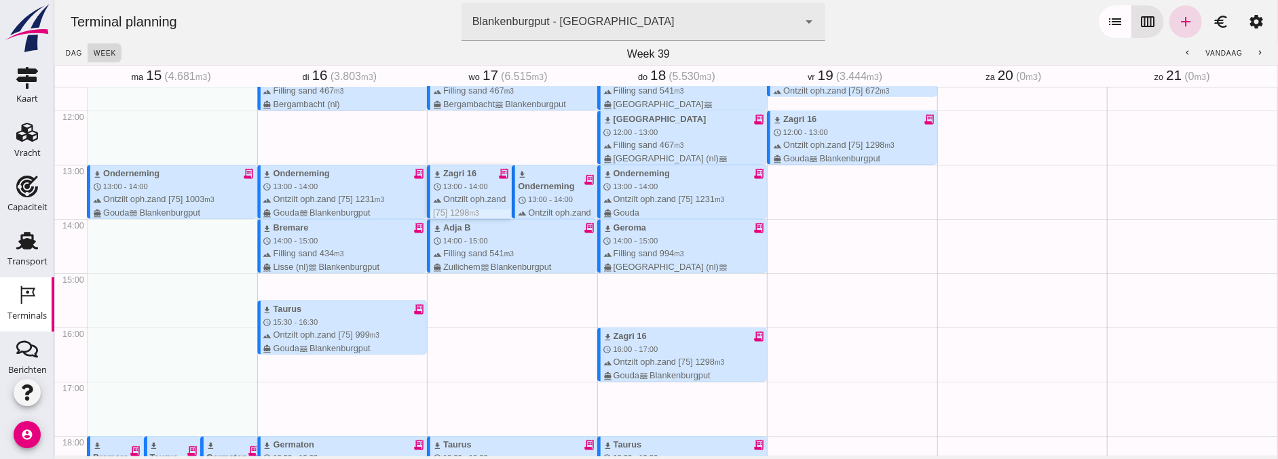
click at [469, 187] on span "13:00 - 14:00" at bounding box center [464, 187] width 45 height 8
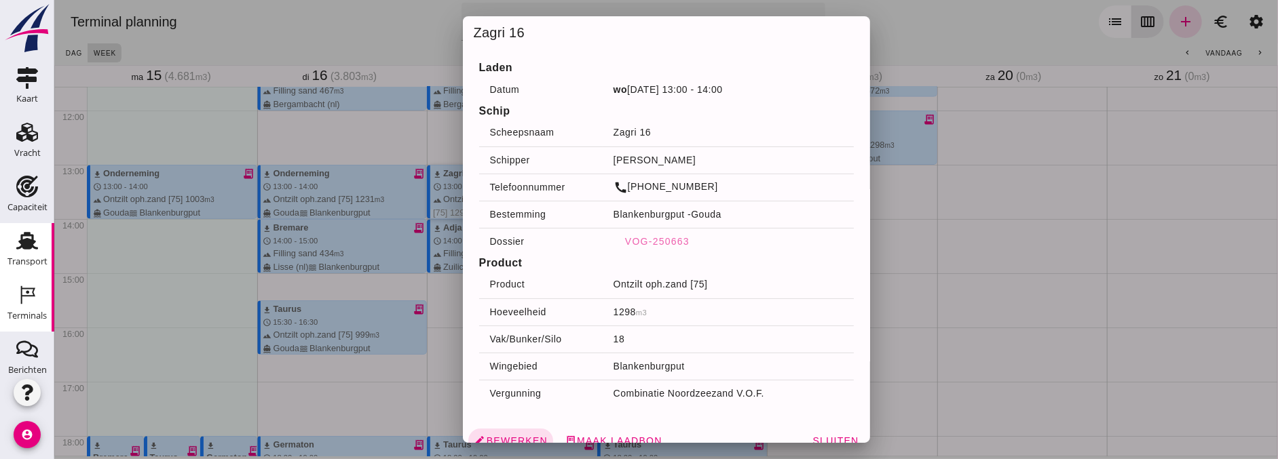
click at [21, 258] on div "Transport" at bounding box center [27, 261] width 40 height 9
click at [661, 252] on button "VOG-250663" at bounding box center [656, 241] width 87 height 24
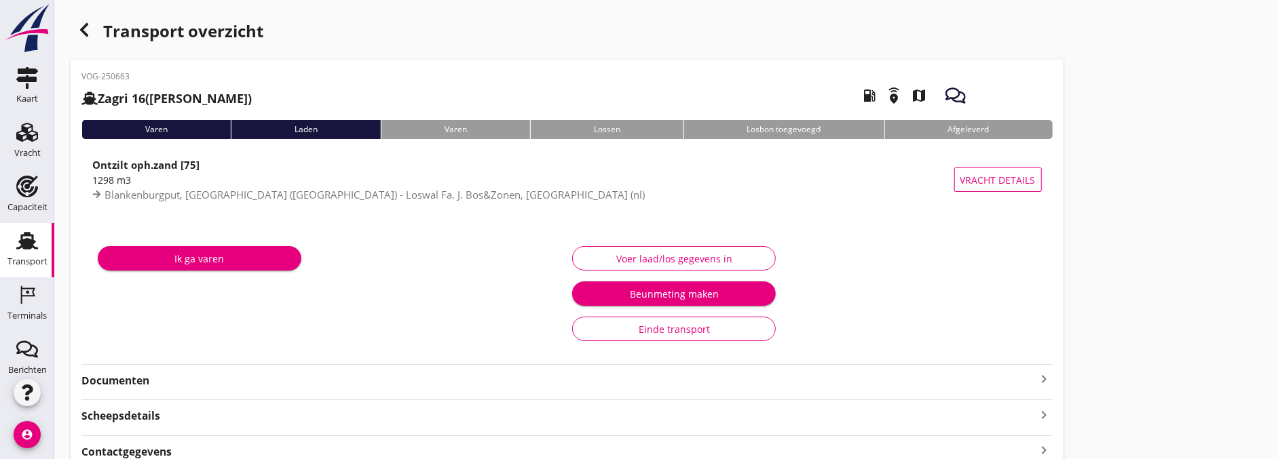
click at [208, 381] on strong "Documenten" at bounding box center [558, 381] width 955 height 16
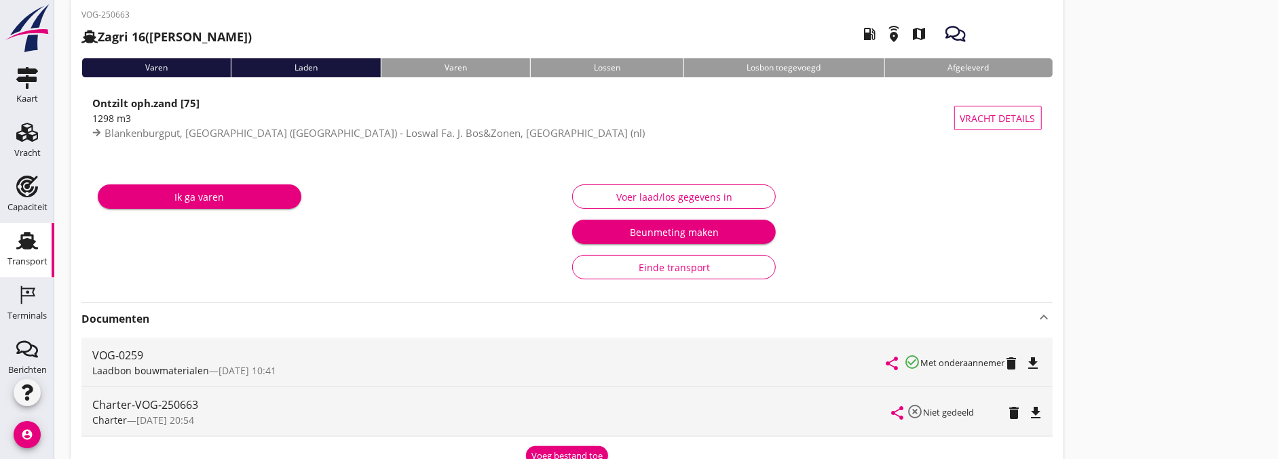
scroll to position [151, 0]
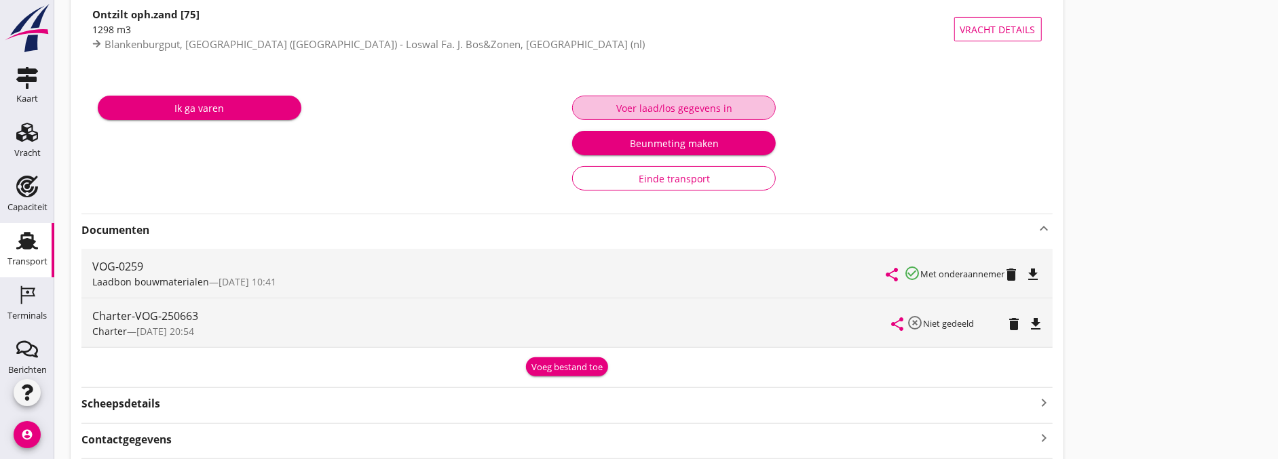
click at [735, 117] on button "Voer laad/los gegevens in" at bounding box center [674, 108] width 204 height 24
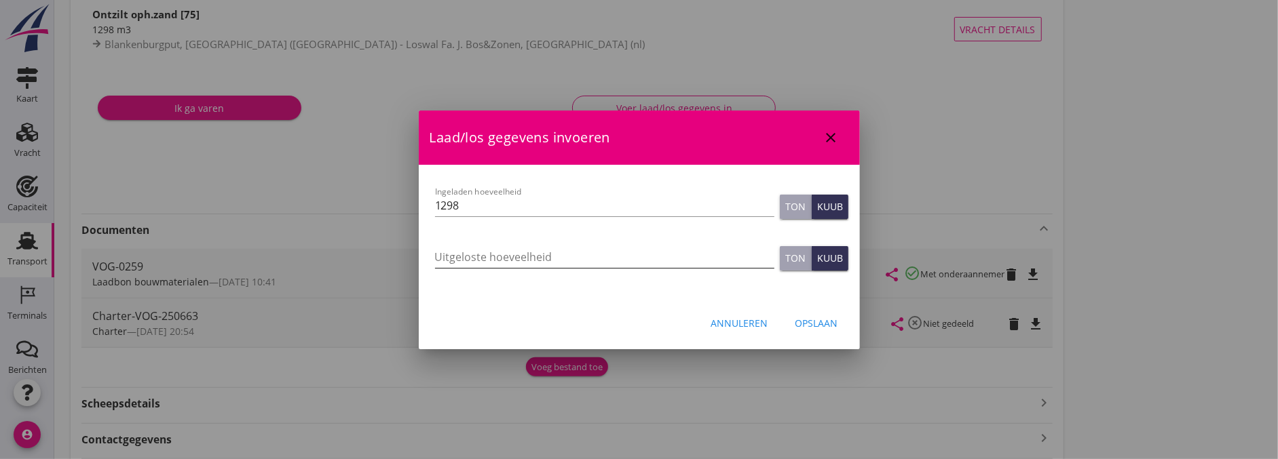
click at [537, 261] on input "Uitgeloste hoeveelheid" at bounding box center [604, 257] width 339 height 22
type input "1299"
click at [806, 330] on div "Opslaan" at bounding box center [816, 323] width 43 height 14
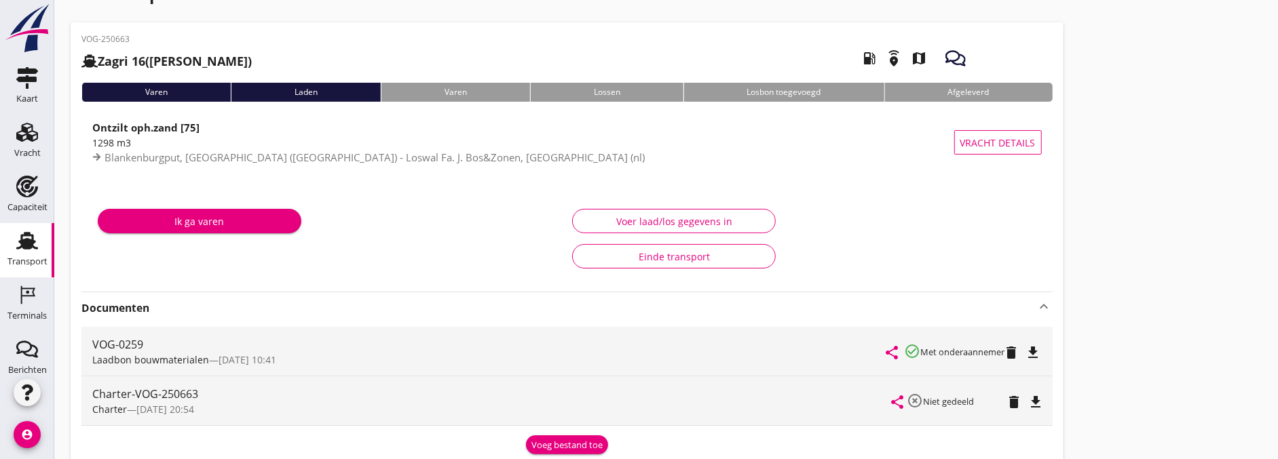
scroll to position [0, 0]
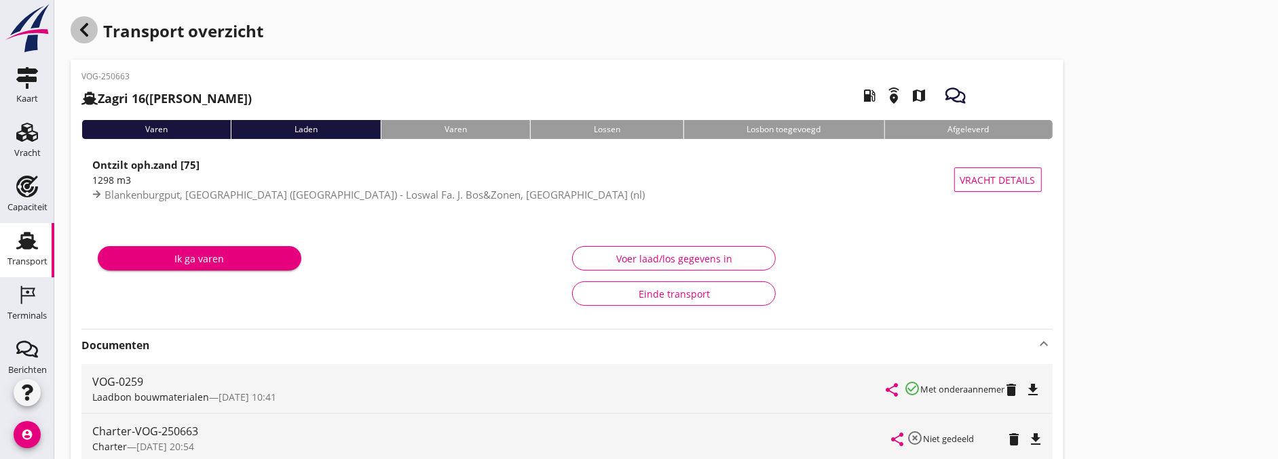
drag, startPoint x: 79, startPoint y: 31, endPoint x: 43, endPoint y: 37, distance: 36.5
click at [79, 31] on icon "button" at bounding box center [84, 30] width 16 height 16
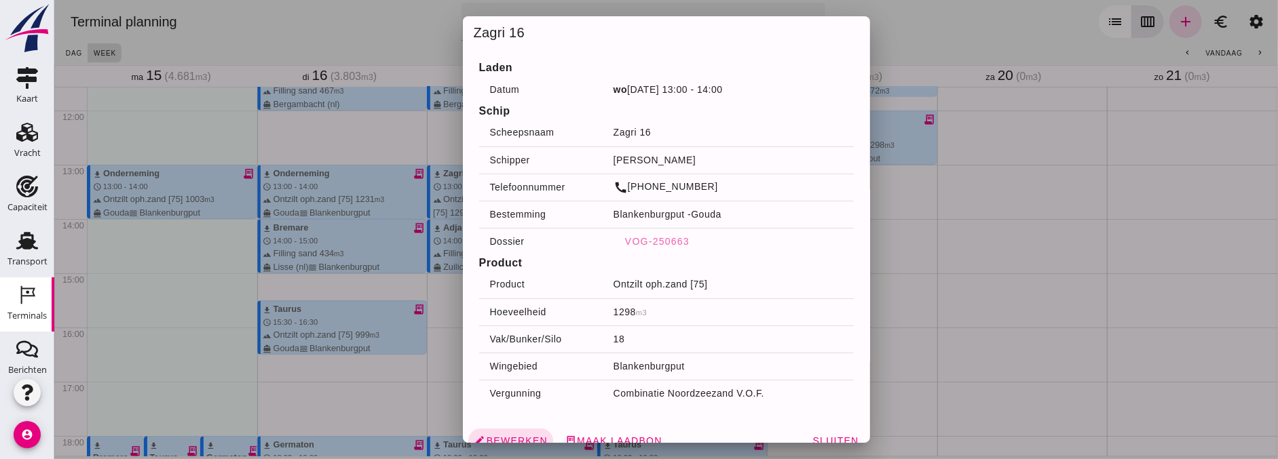
click at [367, 116] on div at bounding box center [666, 229] width 1224 height 459
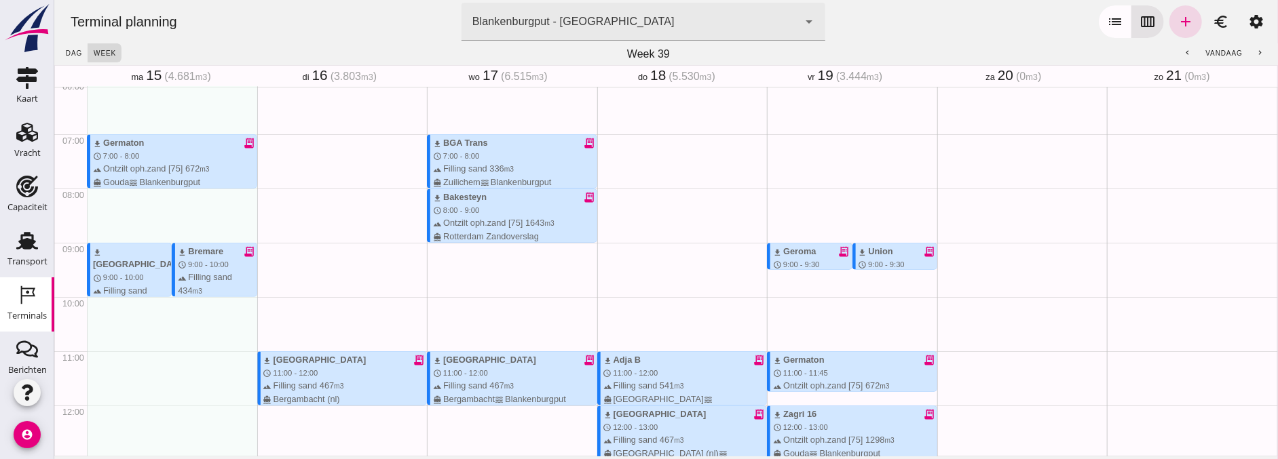
scroll to position [326, 0]
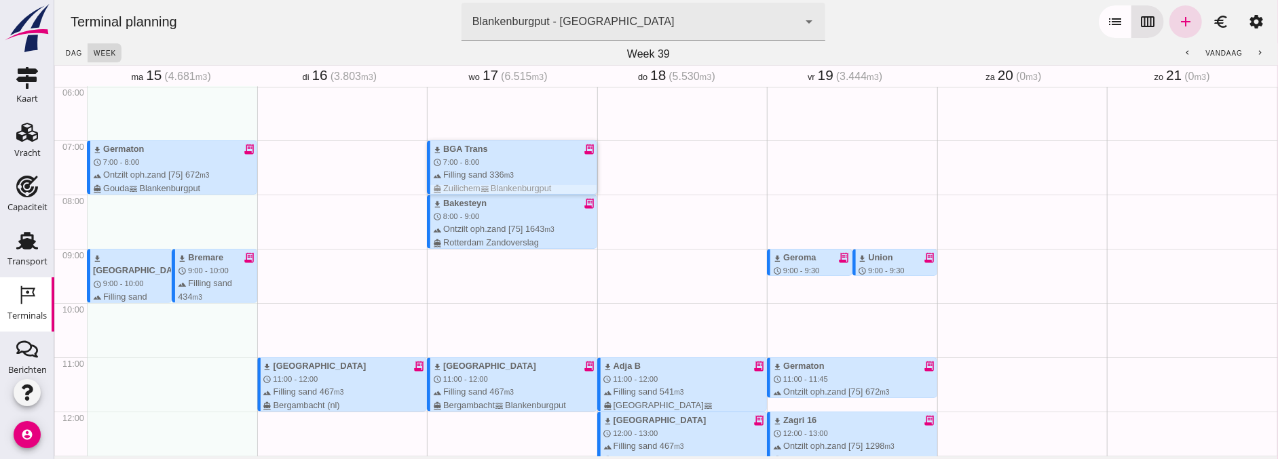
click at [491, 185] on div "download BGA Trans receipt_long schedule 7:00 - 8:00 terrain Filling sand 336 m…" at bounding box center [511, 167] width 170 height 54
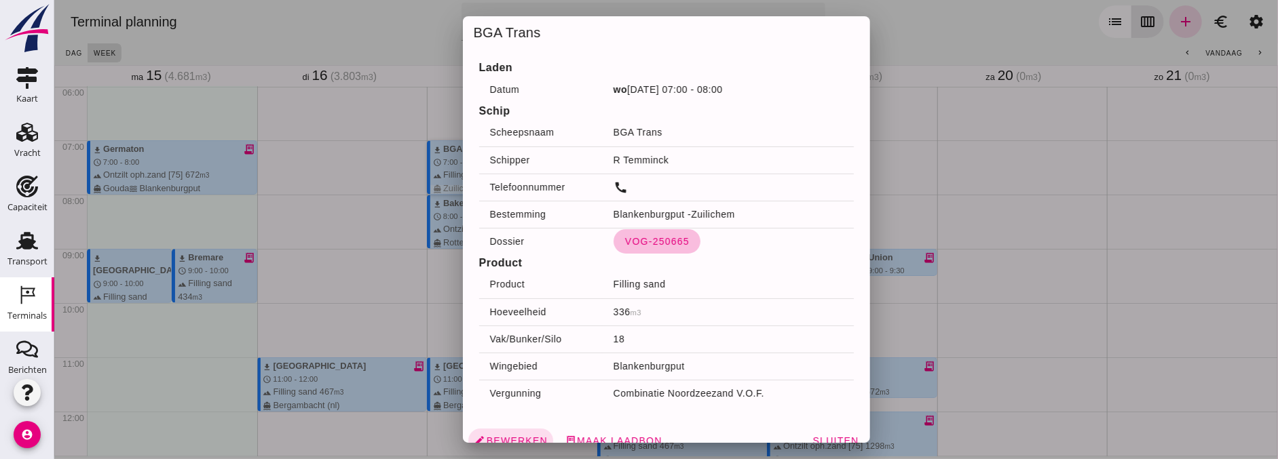
click at [660, 245] on span "VOG-250665" at bounding box center [656, 241] width 65 height 11
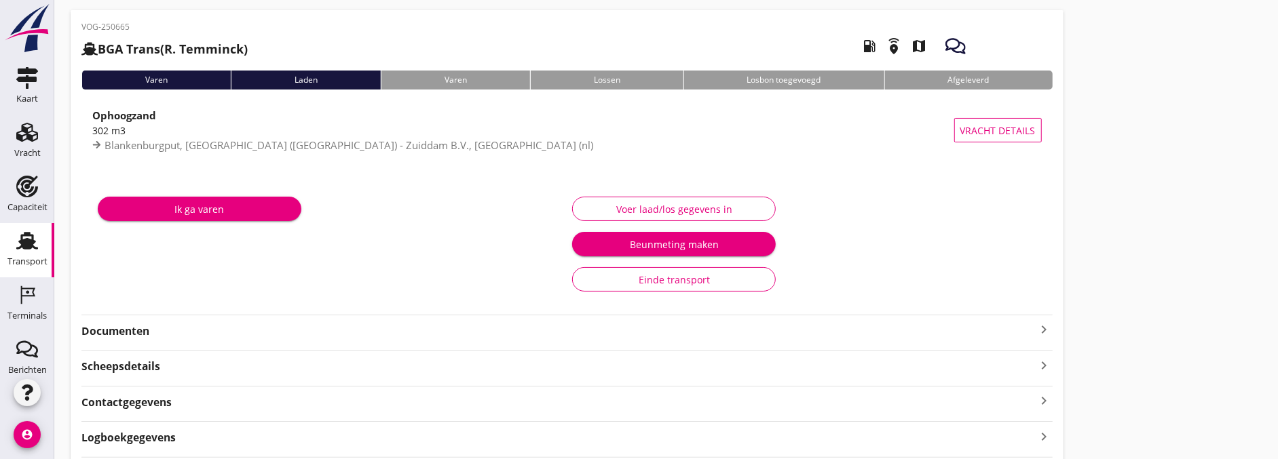
scroll to position [98, 0]
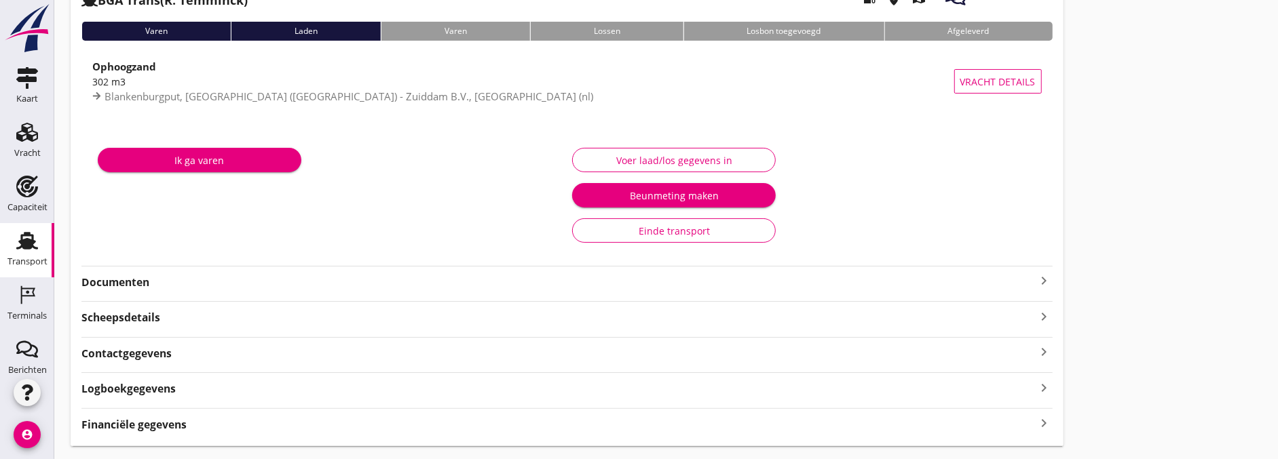
click at [143, 292] on div "VOG-250665 BGA Trans (R. Temminck) local_gas_station emergency_share map Varen …" at bounding box center [567, 203] width 993 height 485
click at [145, 286] on strong "Documenten" at bounding box center [558, 283] width 955 height 16
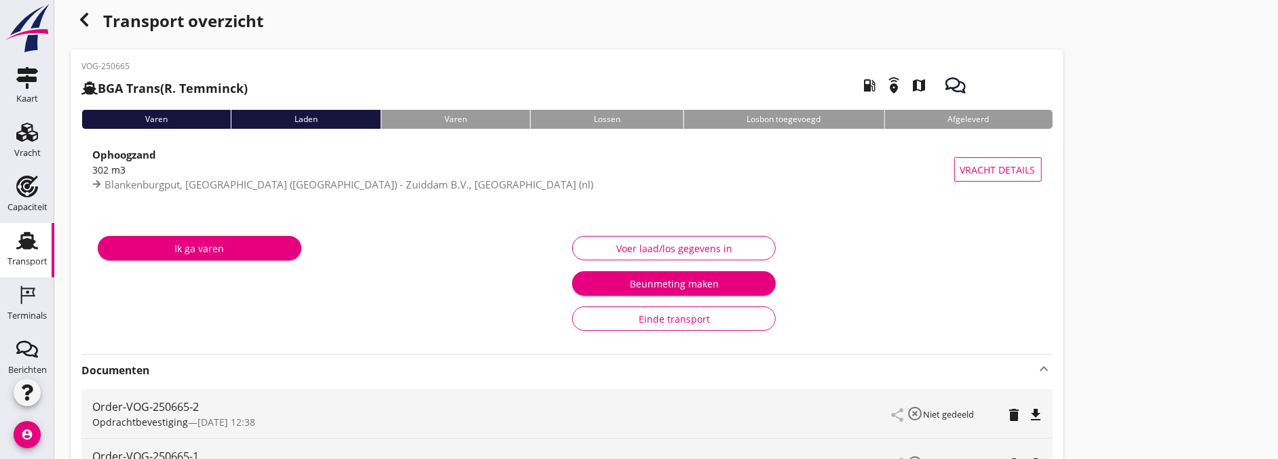
scroll to position [0, 0]
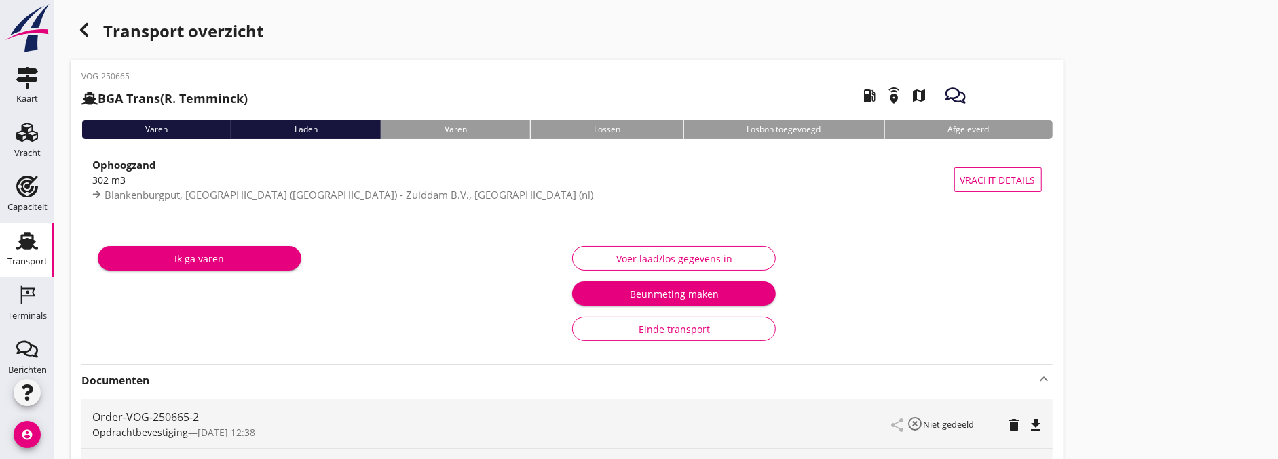
click at [734, 257] on div "Voer laad/los gegevens in" at bounding box center [674, 259] width 181 height 14
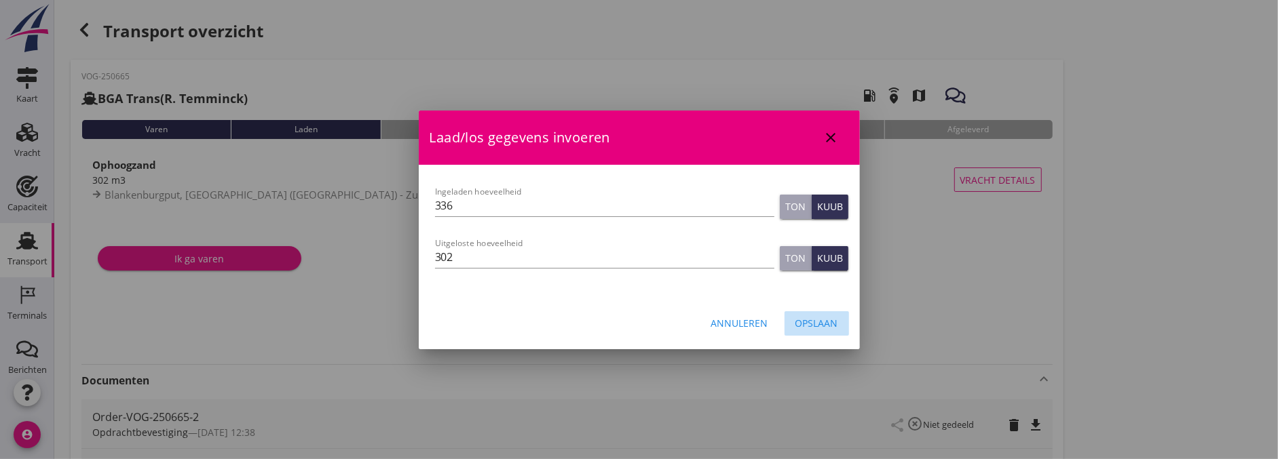
click at [815, 321] on div "Opslaan" at bounding box center [816, 323] width 43 height 14
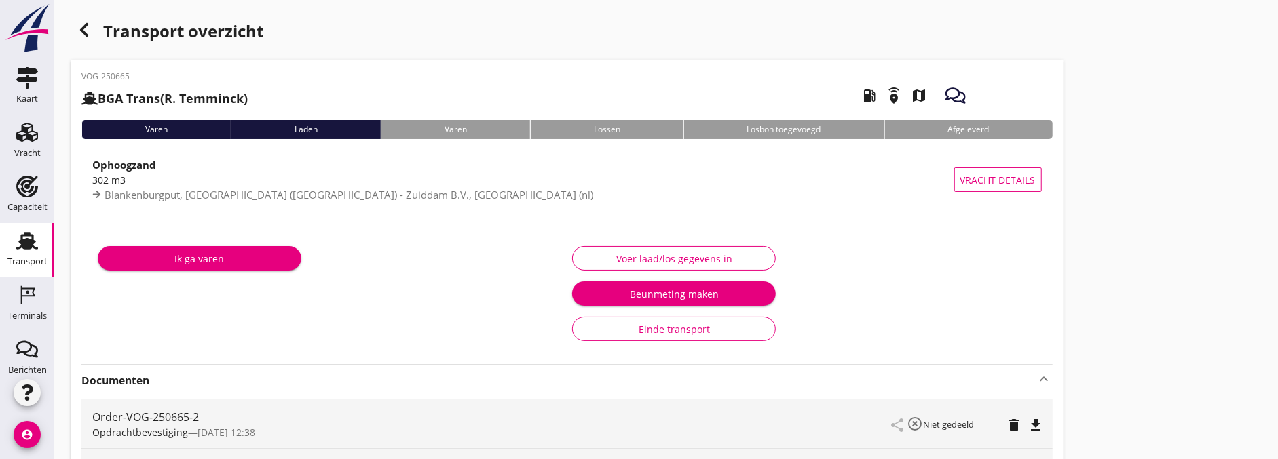
click at [91, 37] on icon "button" at bounding box center [84, 30] width 16 height 16
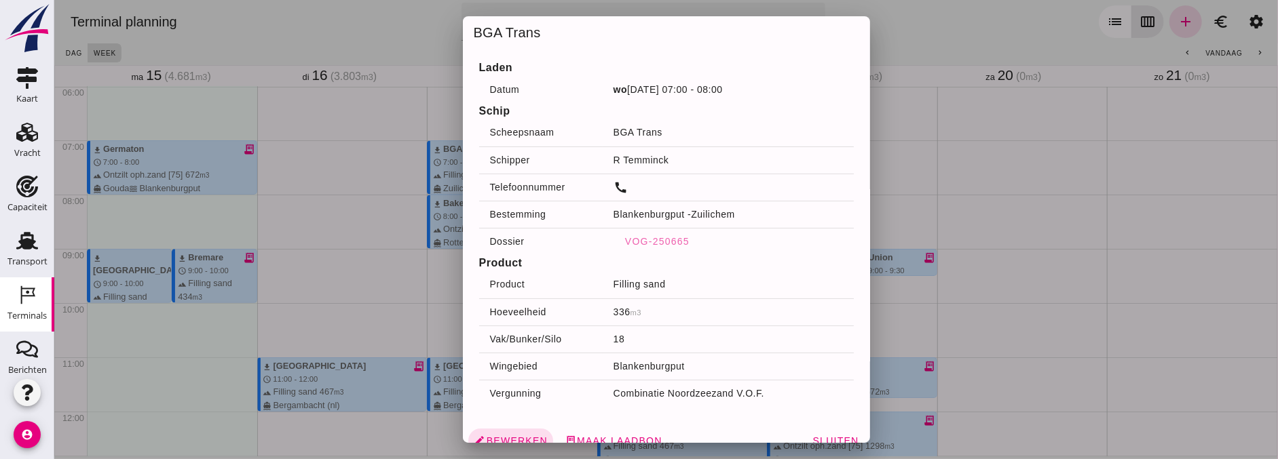
click at [332, 219] on div at bounding box center [666, 229] width 1224 height 459
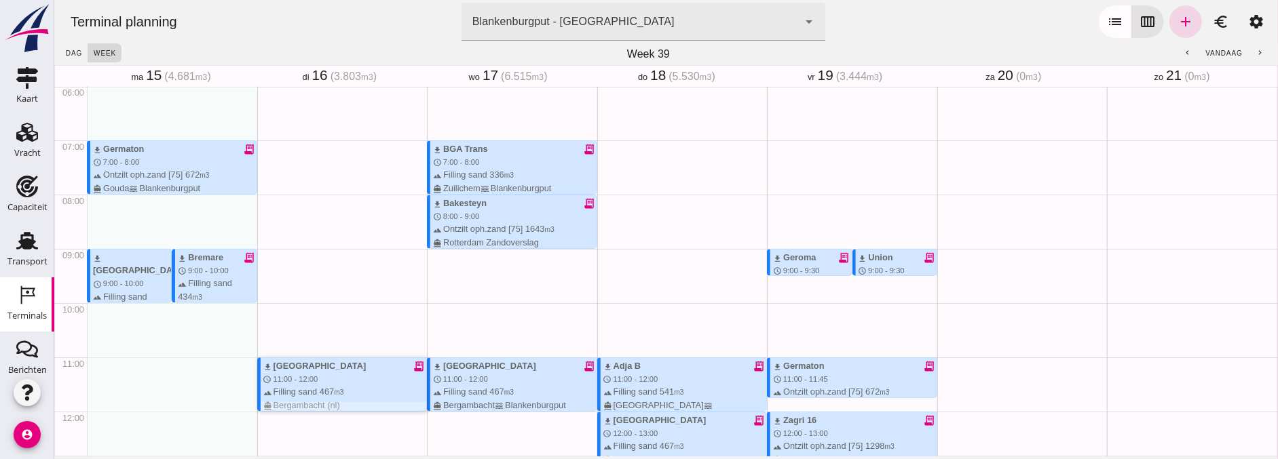
click at [349, 379] on div "download Sonora receipt_long schedule 11:00 - 12:00 terrain Filling sand 467 m3…" at bounding box center [345, 386] width 164 height 52
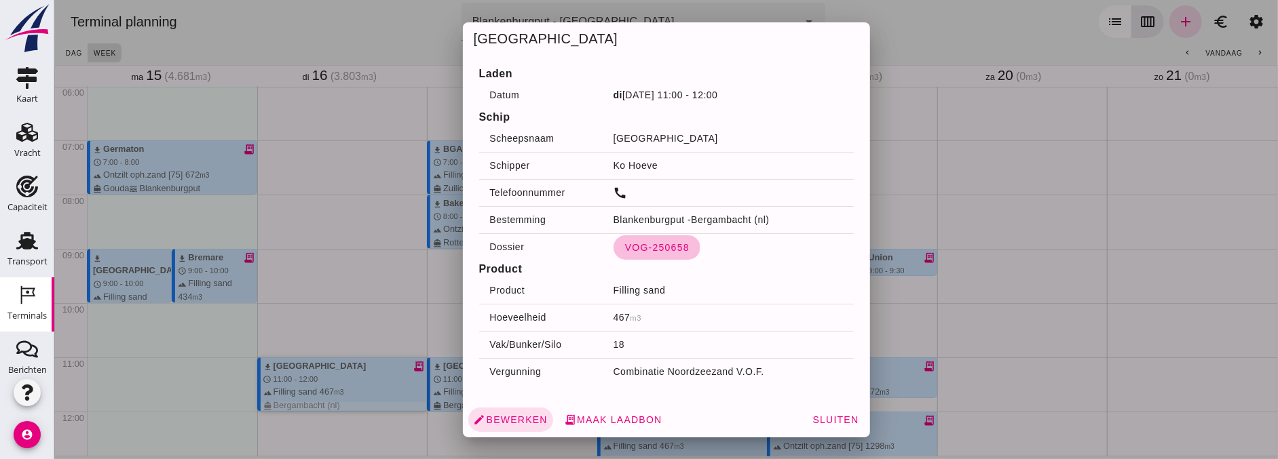
click at [639, 242] on span "VOG-250658" at bounding box center [656, 247] width 65 height 11
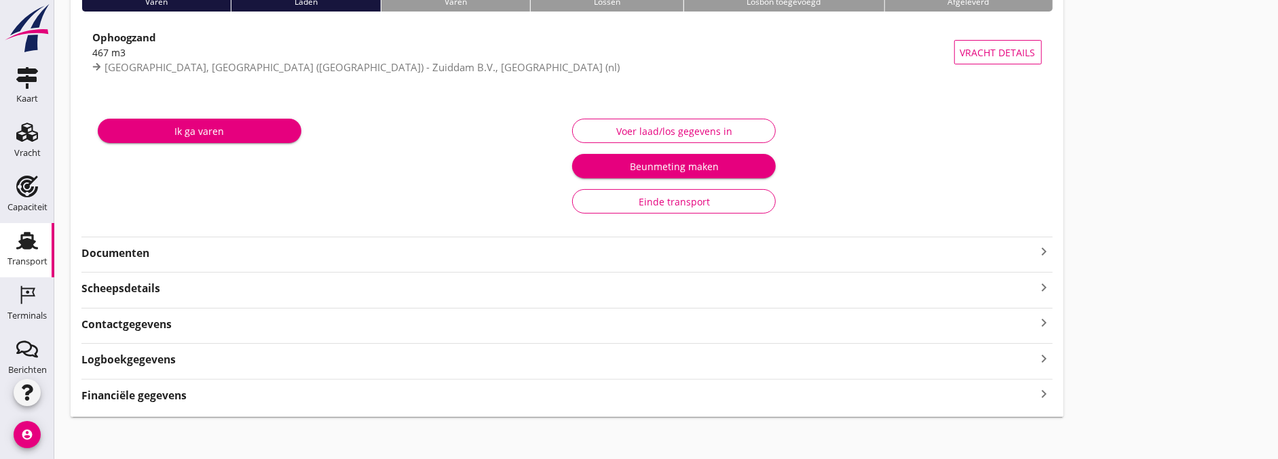
scroll to position [134, 0]
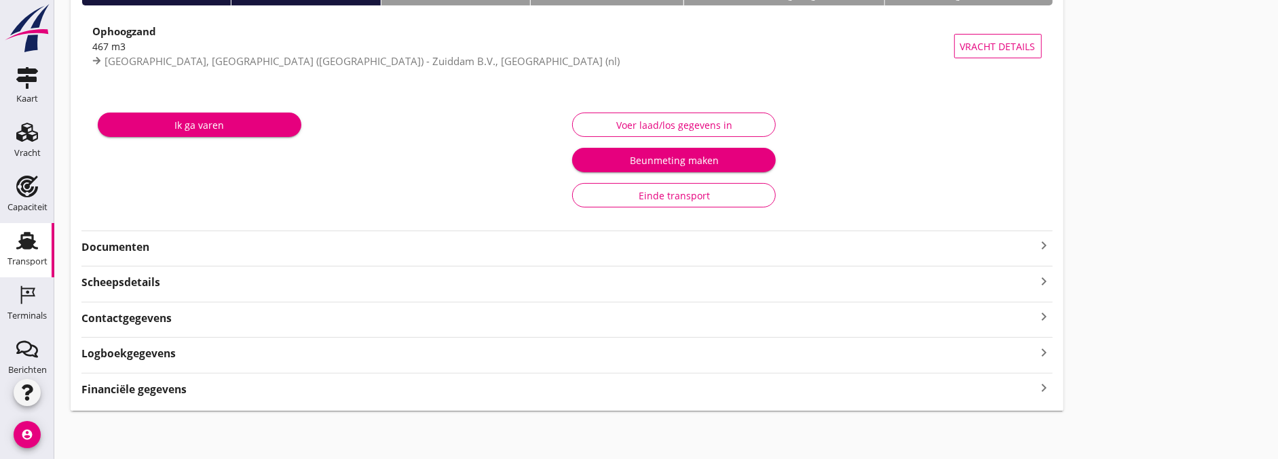
click at [132, 260] on div "VOG-250658 Sonora (Ko Hoeve) local_gas_station emergency_share map Varen Laden …" at bounding box center [567, 168] width 993 height 485
click at [139, 253] on strong "Documenten" at bounding box center [558, 248] width 955 height 16
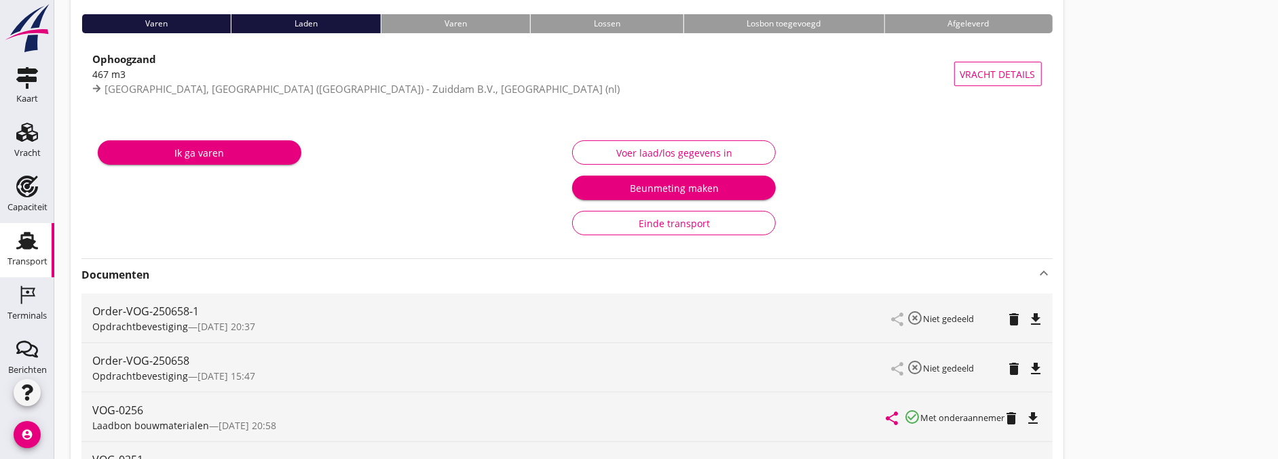
scroll to position [0, 0]
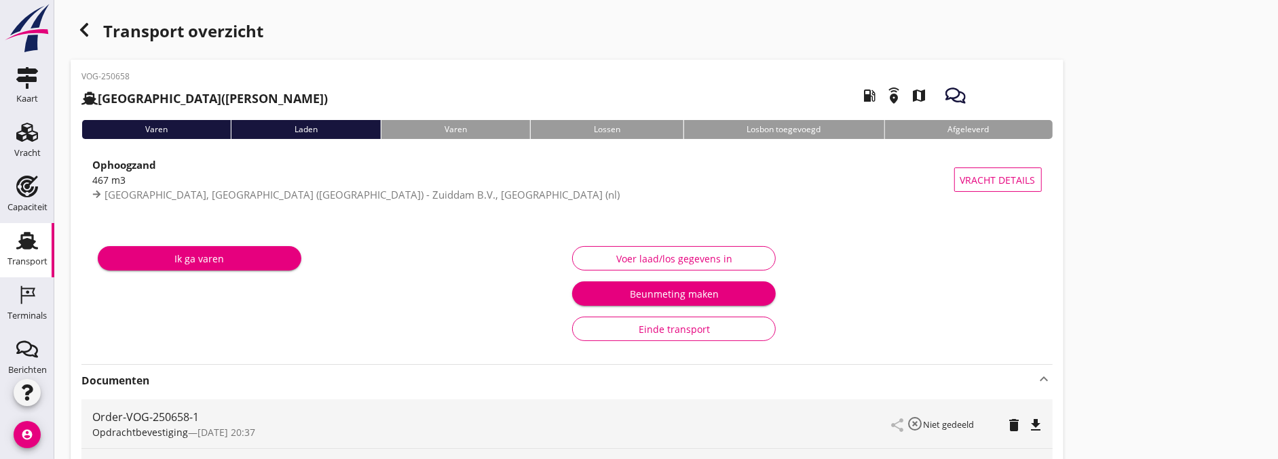
click at [90, 29] on icon "button" at bounding box center [84, 30] width 16 height 16
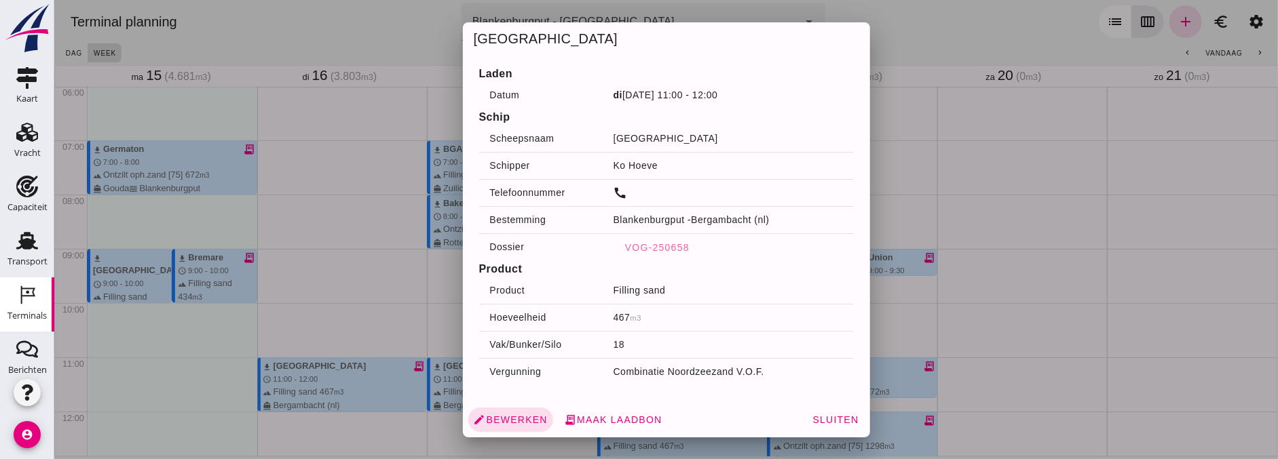
click at [392, 272] on div at bounding box center [666, 229] width 1224 height 459
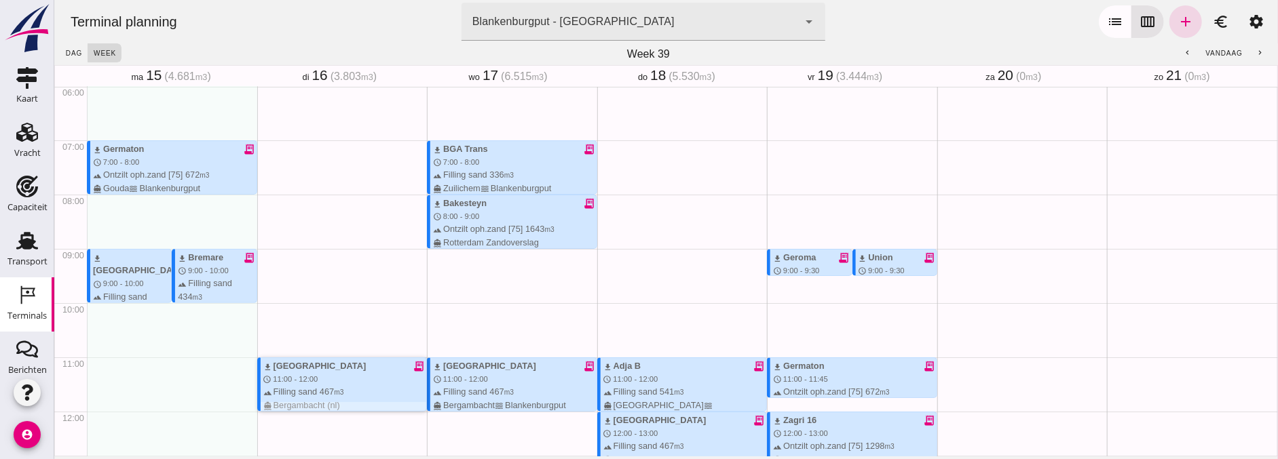
click at [377, 364] on div "download Sonora receipt_long" at bounding box center [345, 366] width 164 height 13
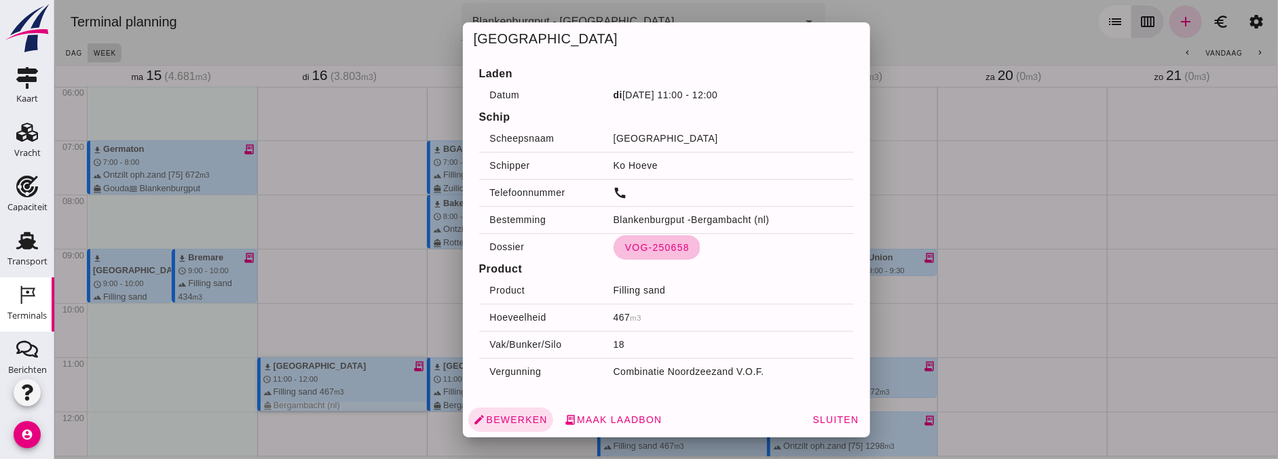
click at [634, 248] on span "VOG-250658" at bounding box center [656, 247] width 65 height 11
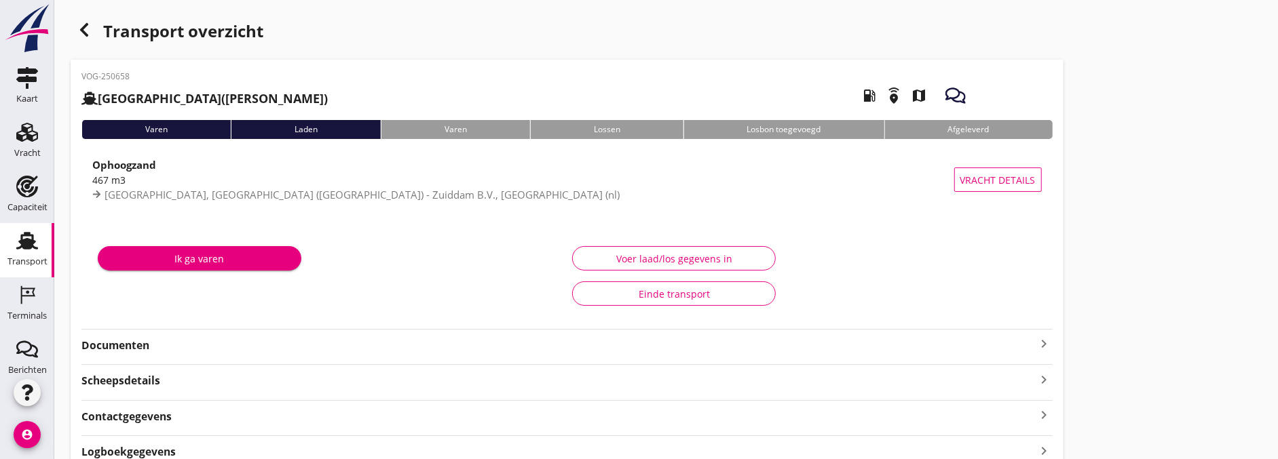
scroll to position [75, 0]
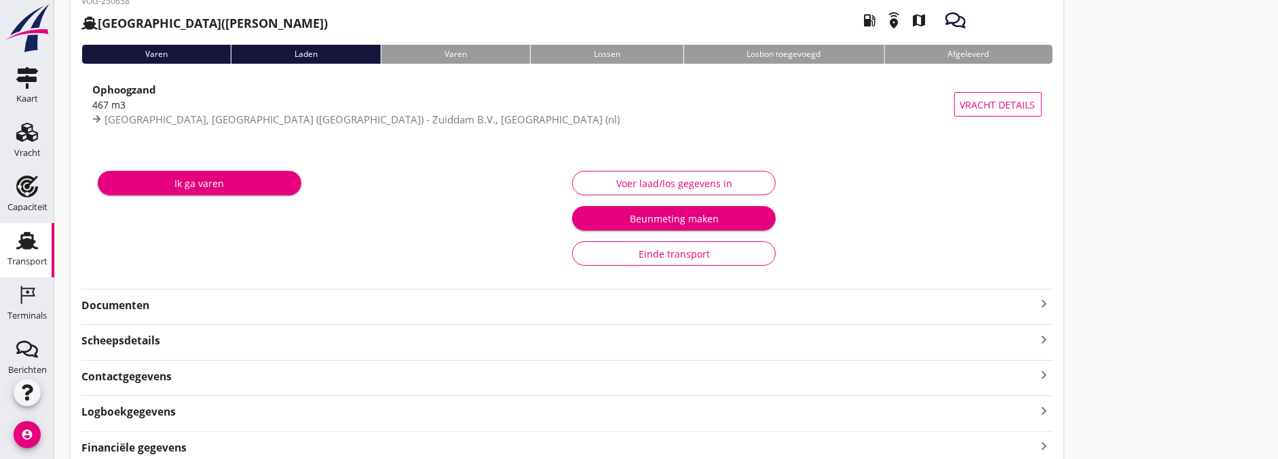
click at [145, 311] on strong "Documenten" at bounding box center [558, 306] width 955 height 16
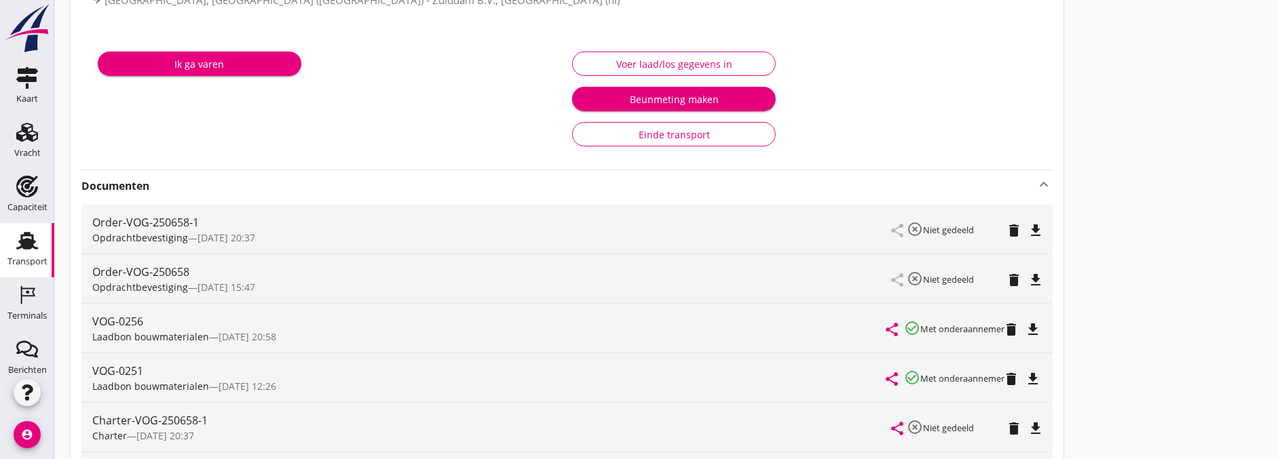
scroll to position [0, 0]
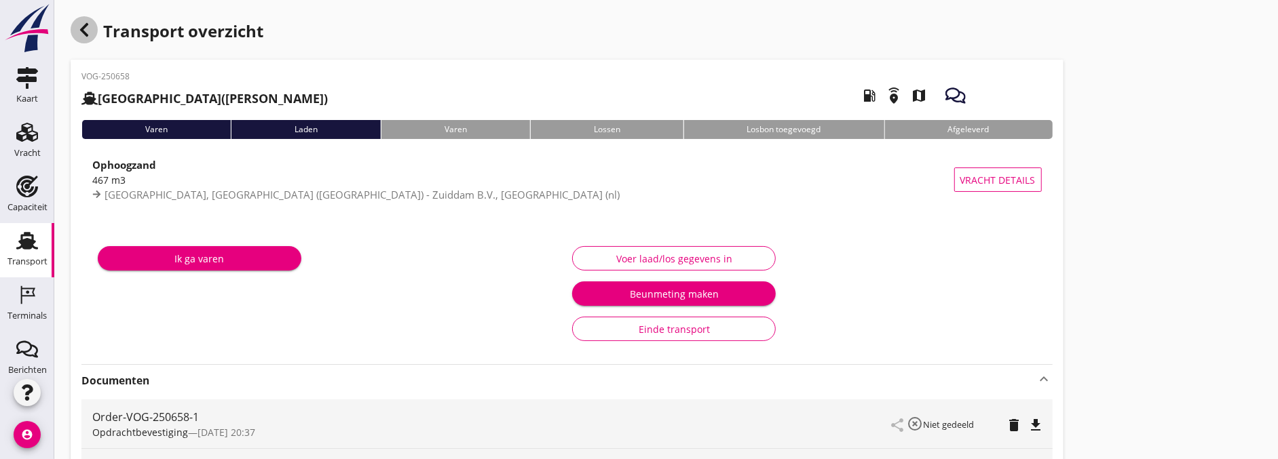
drag, startPoint x: 90, startPoint y: 38, endPoint x: 38, endPoint y: 41, distance: 51.7
click at [90, 38] on div "button" at bounding box center [84, 29] width 27 height 27
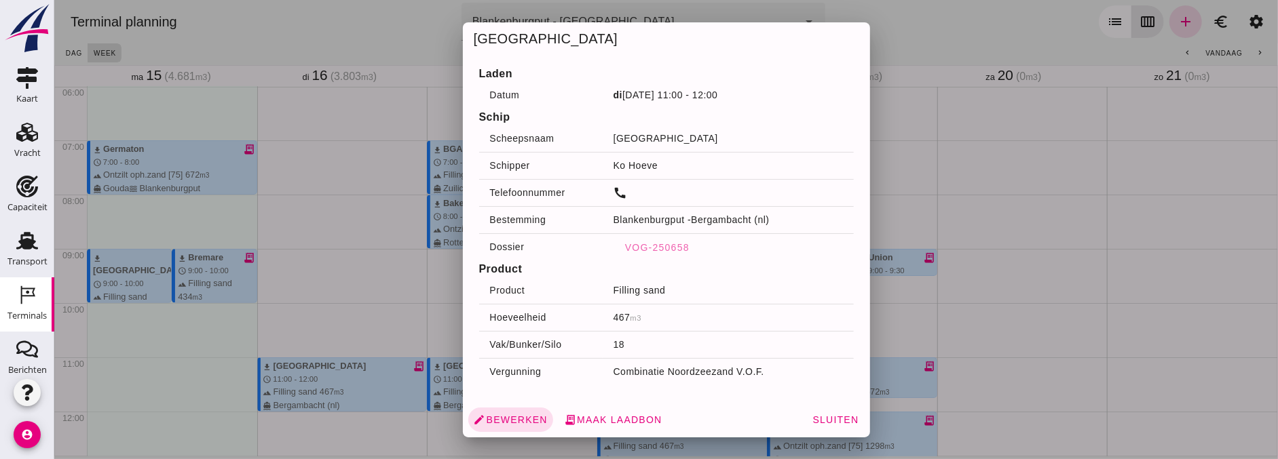
click at [281, 279] on div at bounding box center [666, 229] width 1224 height 459
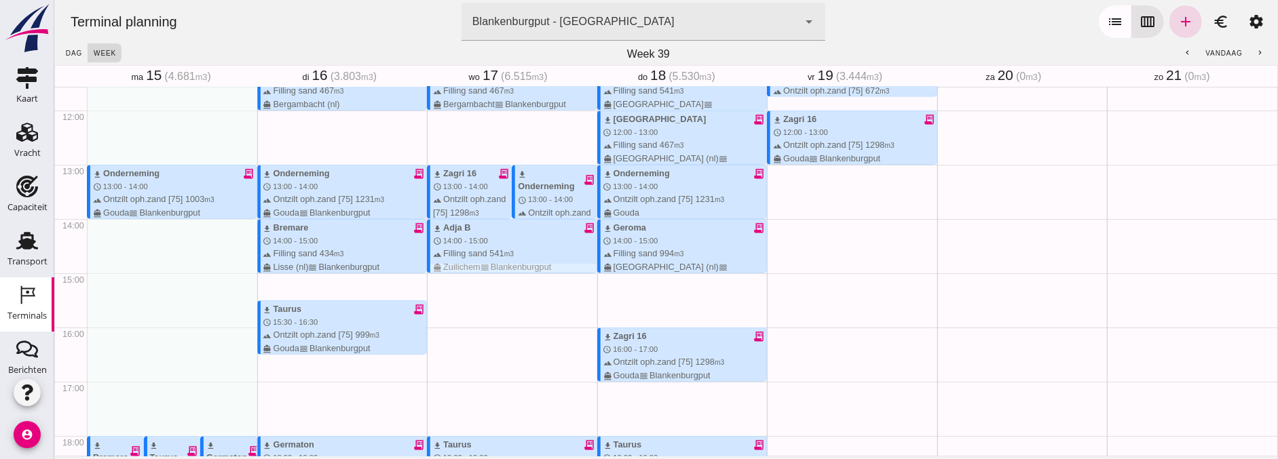
scroll to position [703, 0]
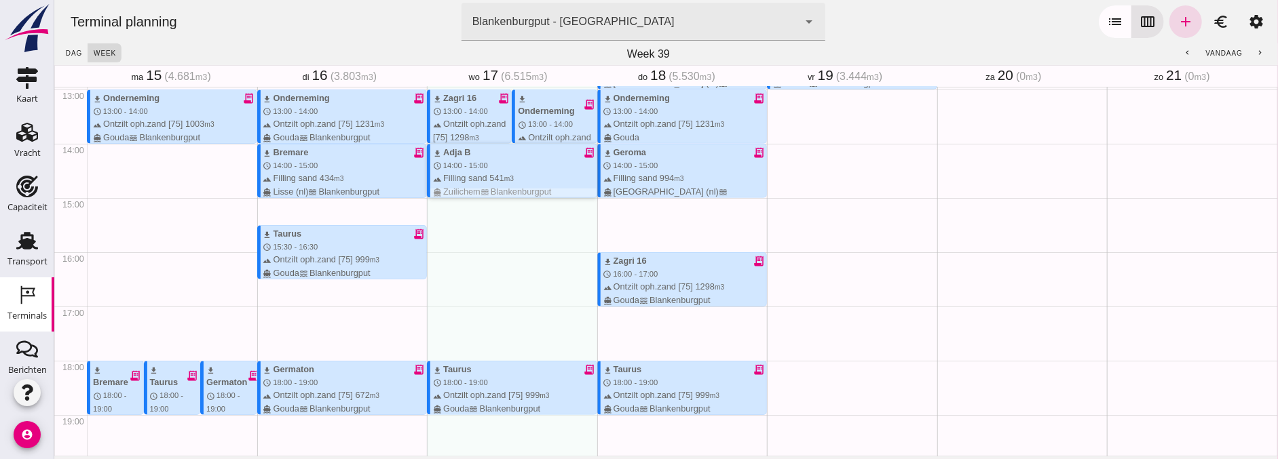
click at [493, 178] on div "terrain Filling sand 541 m3 directions_boat Zuilichem waves Blankenburgput" at bounding box center [514, 185] width 164 height 26
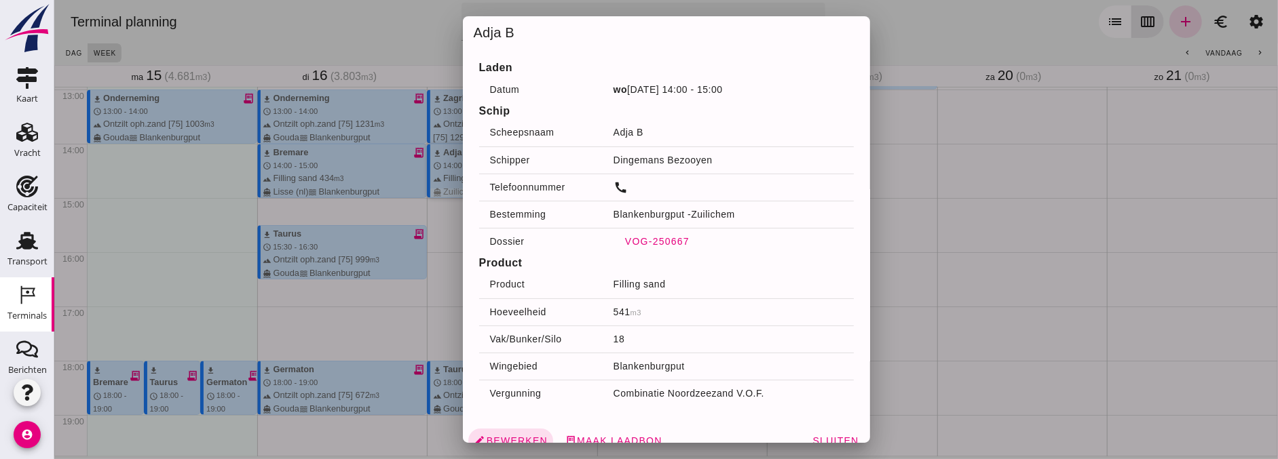
click at [628, 236] on span "VOG-250667" at bounding box center [656, 241] width 65 height 11
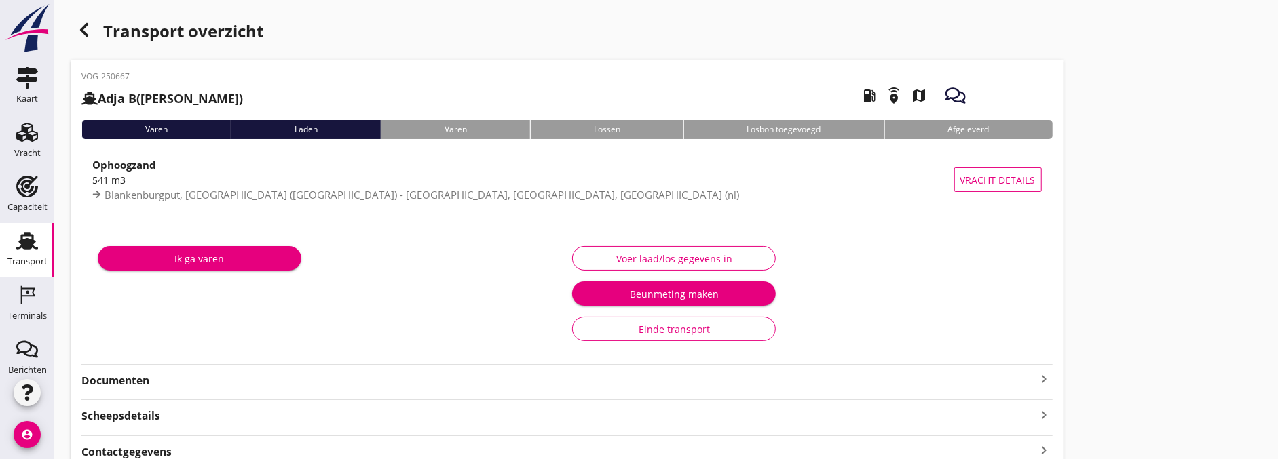
click at [206, 383] on strong "Documenten" at bounding box center [558, 381] width 955 height 16
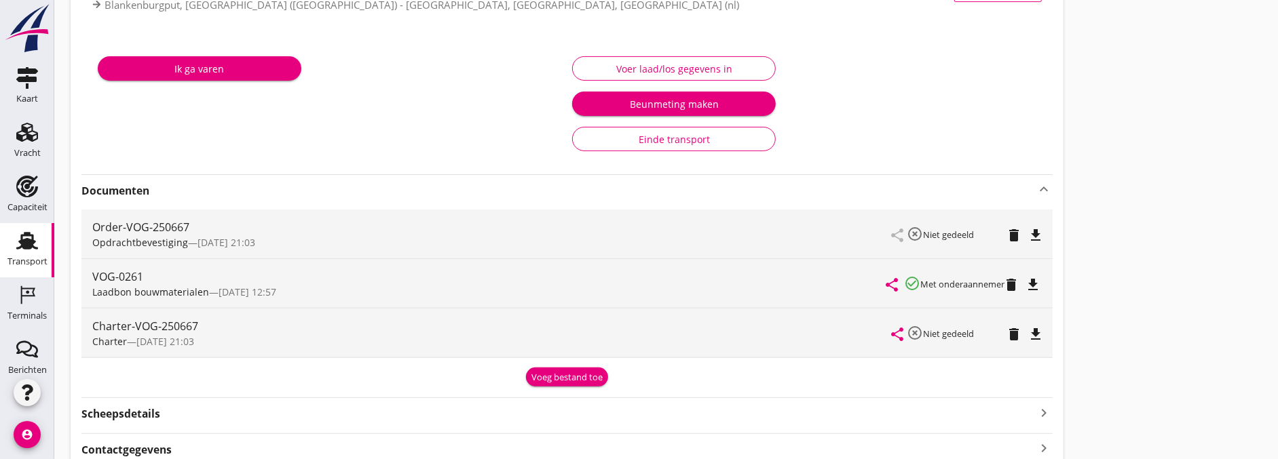
scroll to position [226, 0]
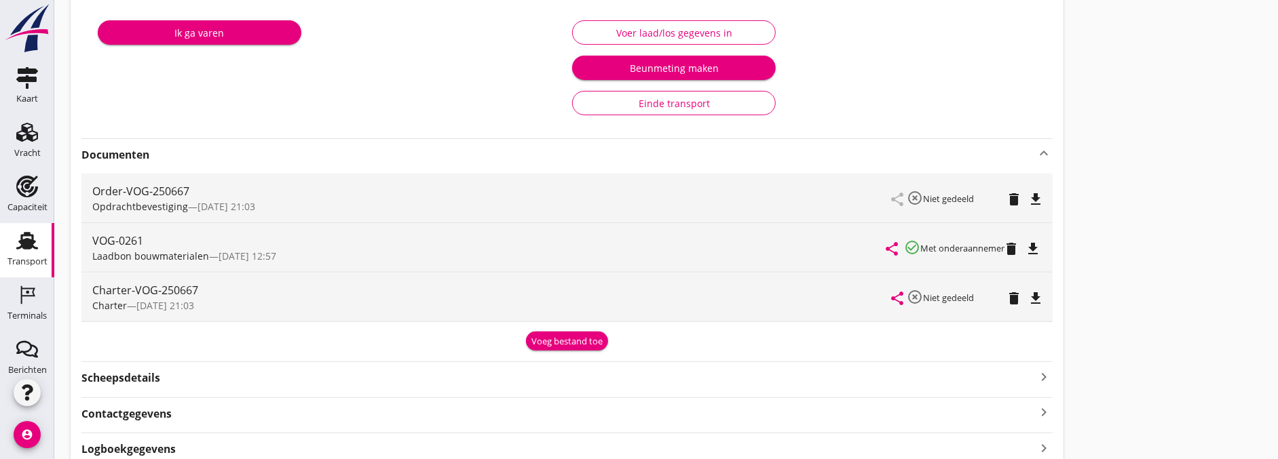
click at [715, 22] on button "Voer laad/los gegevens in" at bounding box center [674, 32] width 204 height 24
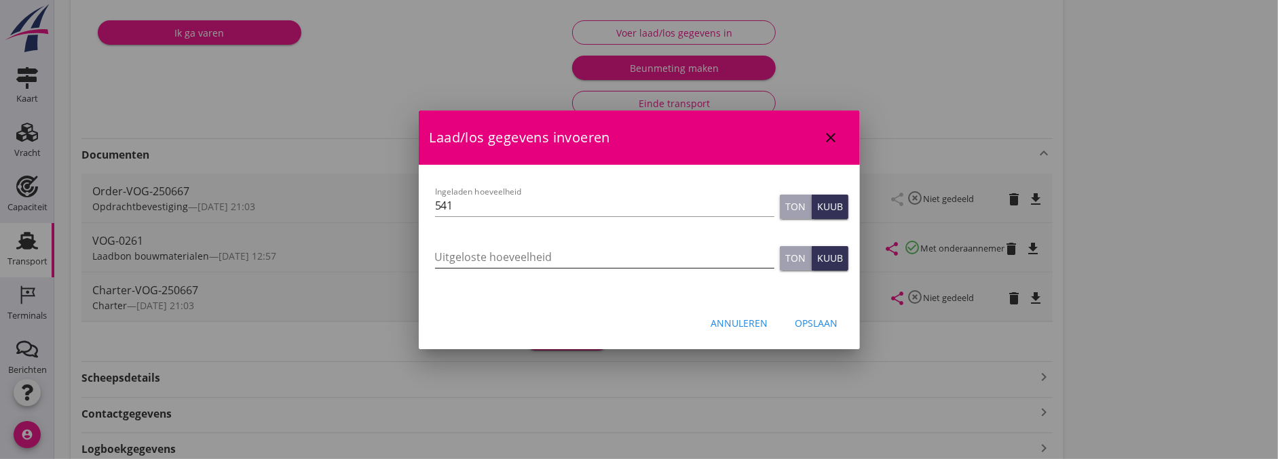
click at [533, 259] on input "Uitgeloste hoeveelheid" at bounding box center [604, 257] width 339 height 22
type input "550"
click at [806, 323] on div "Opslaan" at bounding box center [816, 323] width 43 height 14
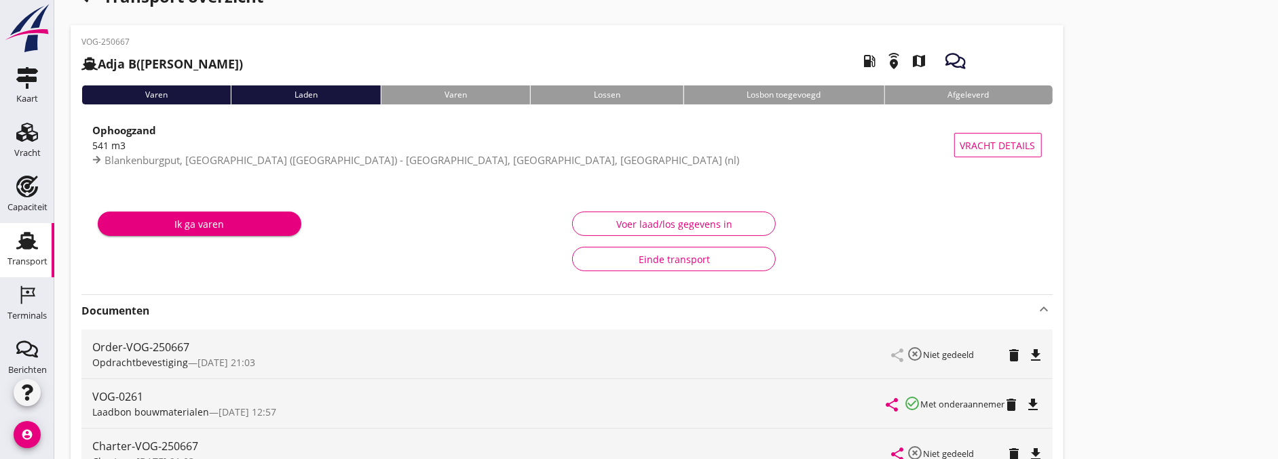
scroll to position [0, 0]
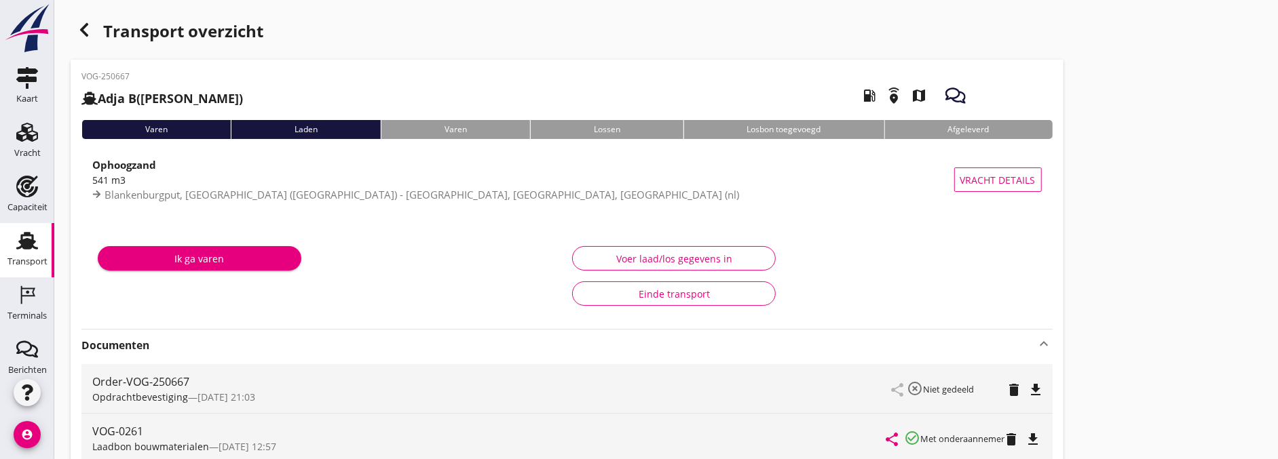
click at [629, 248] on button "Voer laad/los gegevens in" at bounding box center [674, 258] width 204 height 24
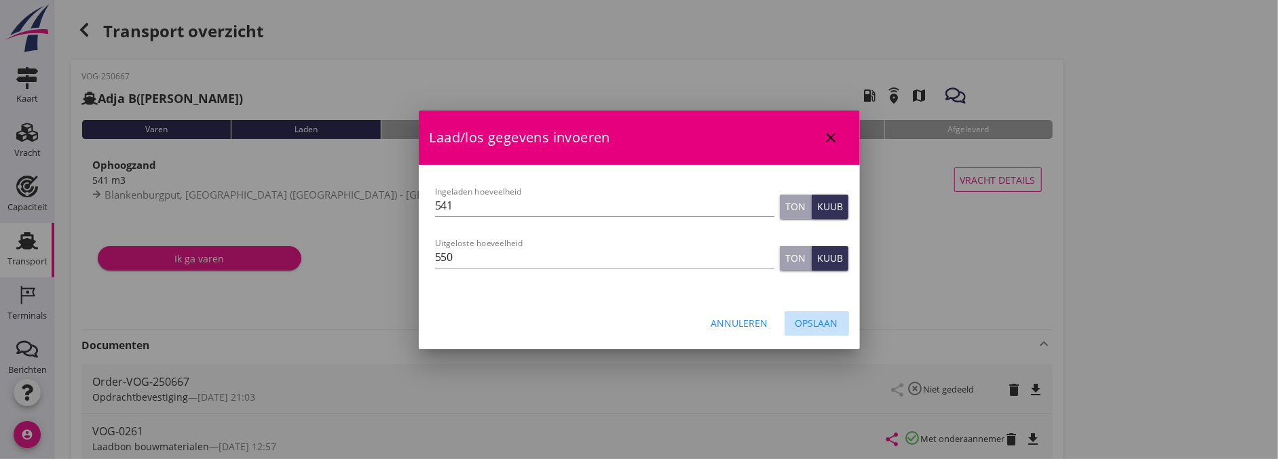
click at [837, 335] on button "Opslaan" at bounding box center [816, 323] width 64 height 24
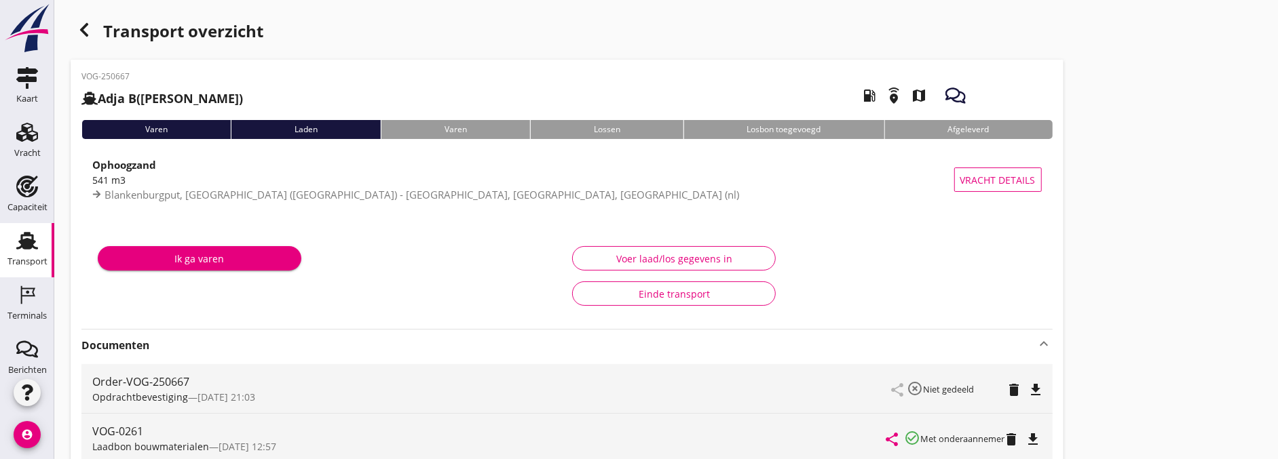
click at [86, 44] on div "Transport overzicht" at bounding box center [567, 32] width 993 height 33
click at [84, 37] on icon "button" at bounding box center [84, 30] width 16 height 16
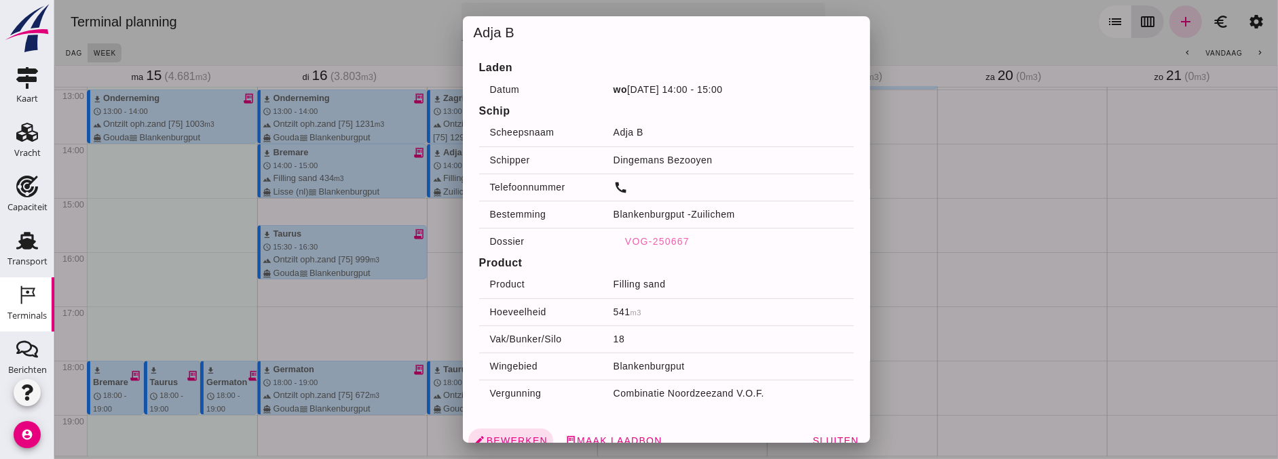
click at [431, 285] on div at bounding box center [666, 229] width 1224 height 459
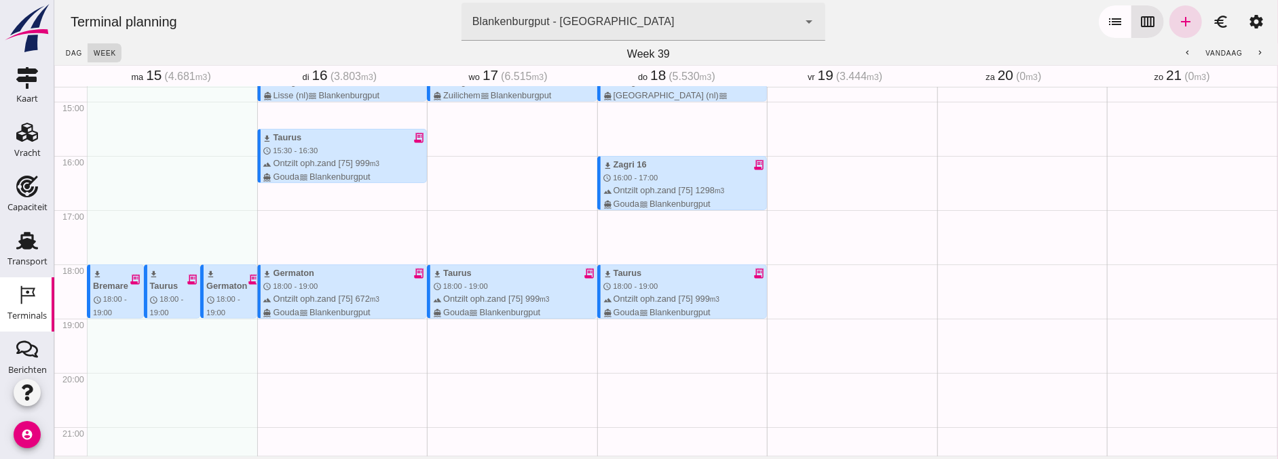
scroll to position [857, 0]
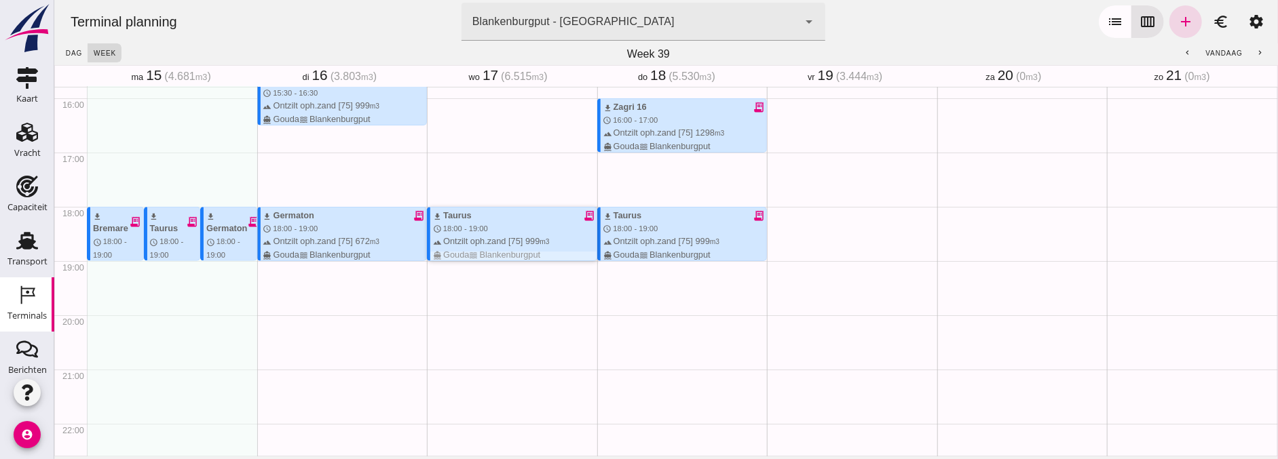
click at [445, 221] on div "download Taurus" at bounding box center [451, 215] width 39 height 13
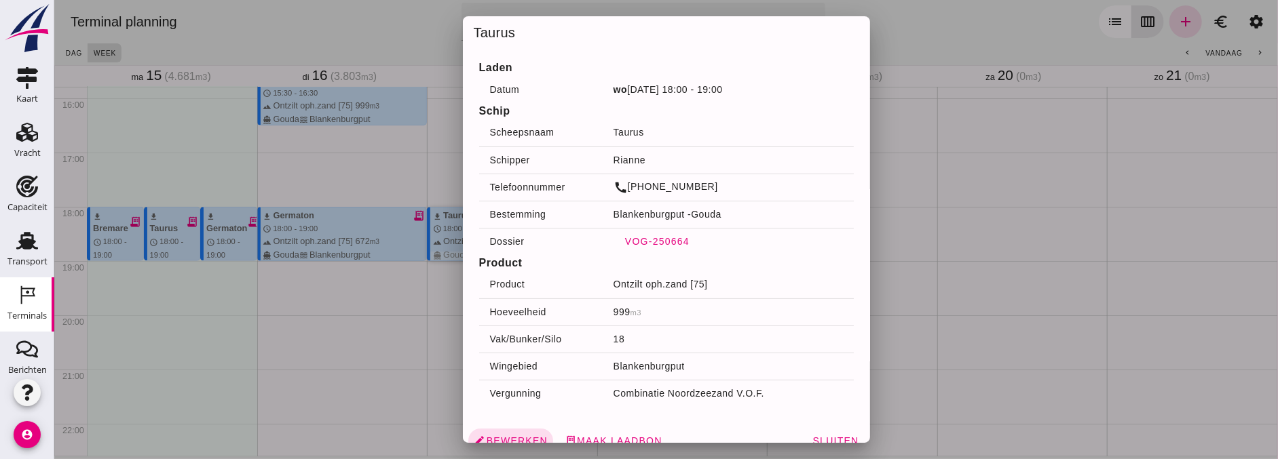
click at [660, 242] on span "VOG-250664" at bounding box center [656, 241] width 65 height 11
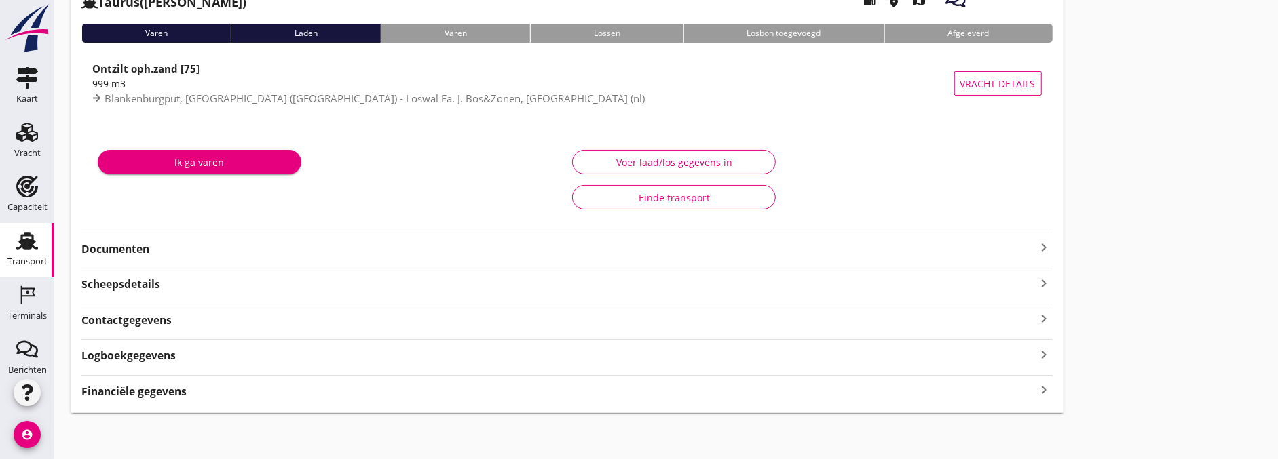
scroll to position [98, 0]
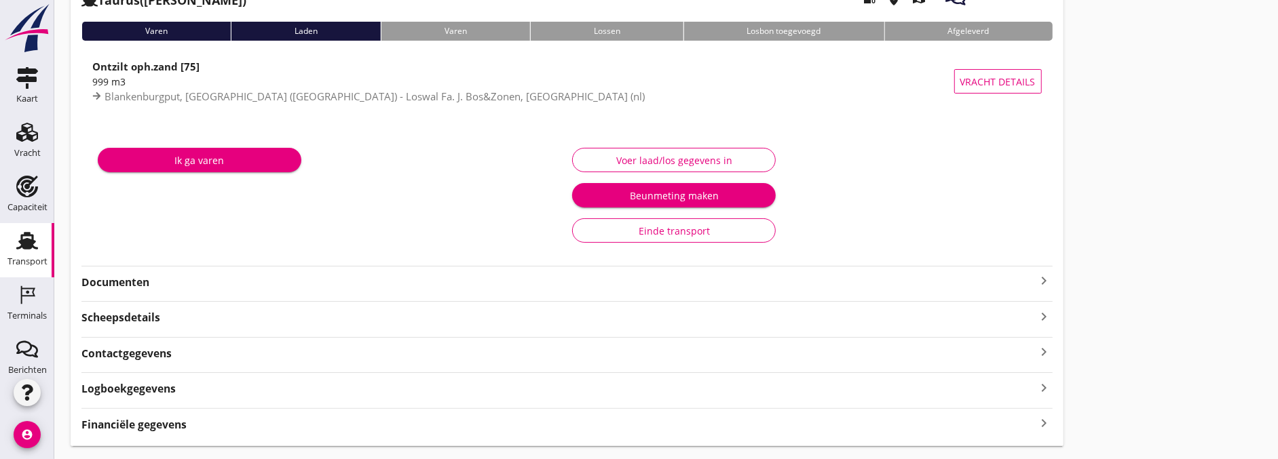
click at [165, 287] on strong "Documenten" at bounding box center [558, 283] width 955 height 16
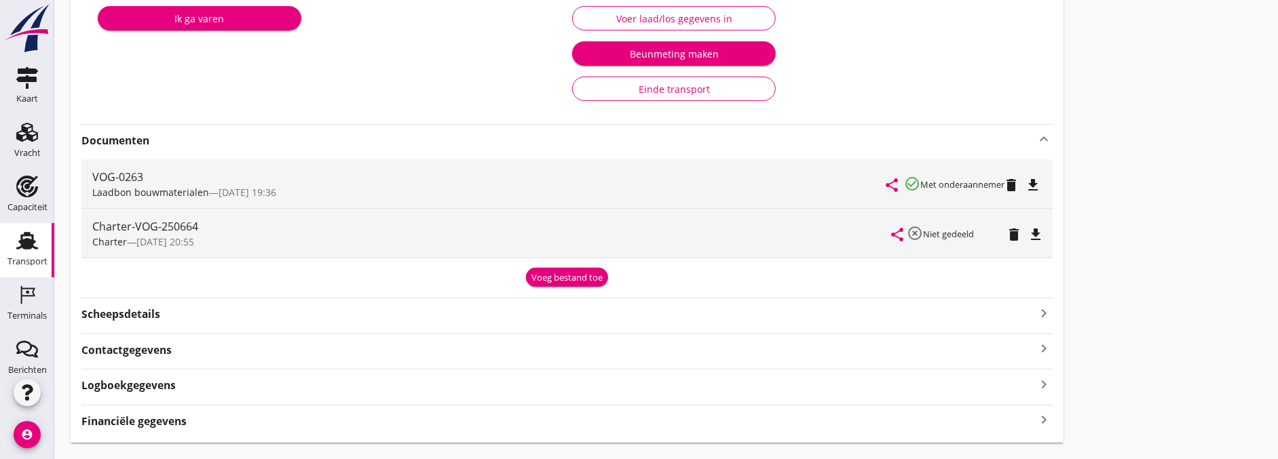
scroll to position [249, 0]
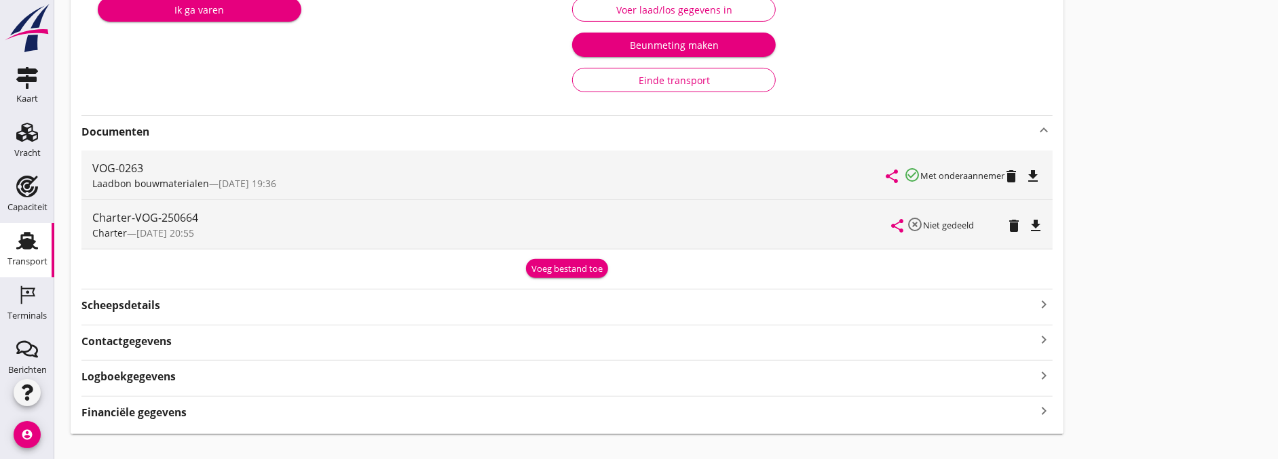
click at [1177, 286] on div "Transport overzicht VOG-250664 Taurus (Van Oord) local_gas_station emergency_sh…" at bounding box center [666, 101] width 1224 height 700
click at [748, 12] on div "Voer laad/los gegevens in" at bounding box center [674, 10] width 181 height 14
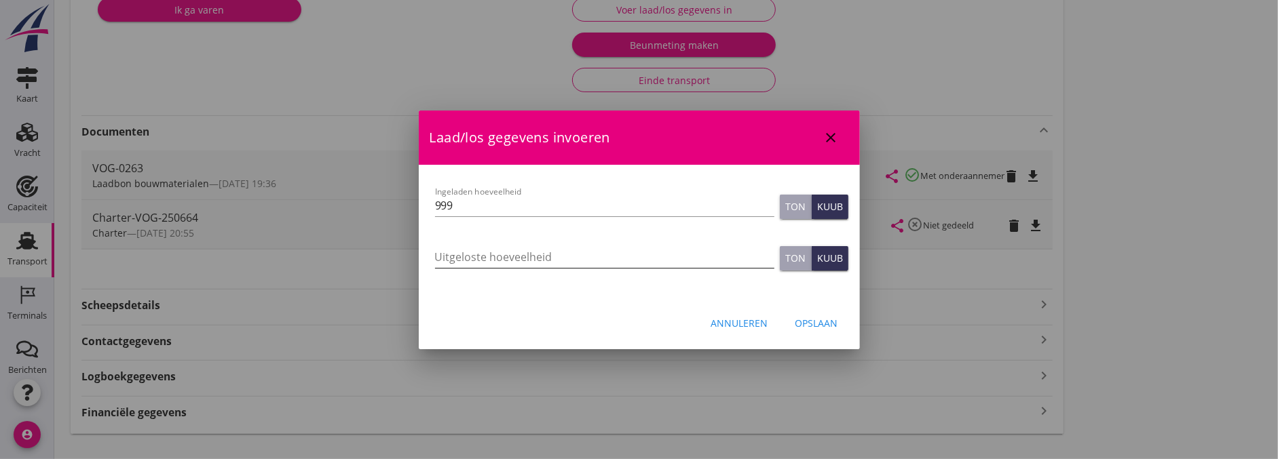
click at [540, 263] on input "Uitgeloste hoeveelheid" at bounding box center [604, 257] width 339 height 22
type input "1000"
click at [826, 317] on div "Opslaan" at bounding box center [816, 323] width 43 height 14
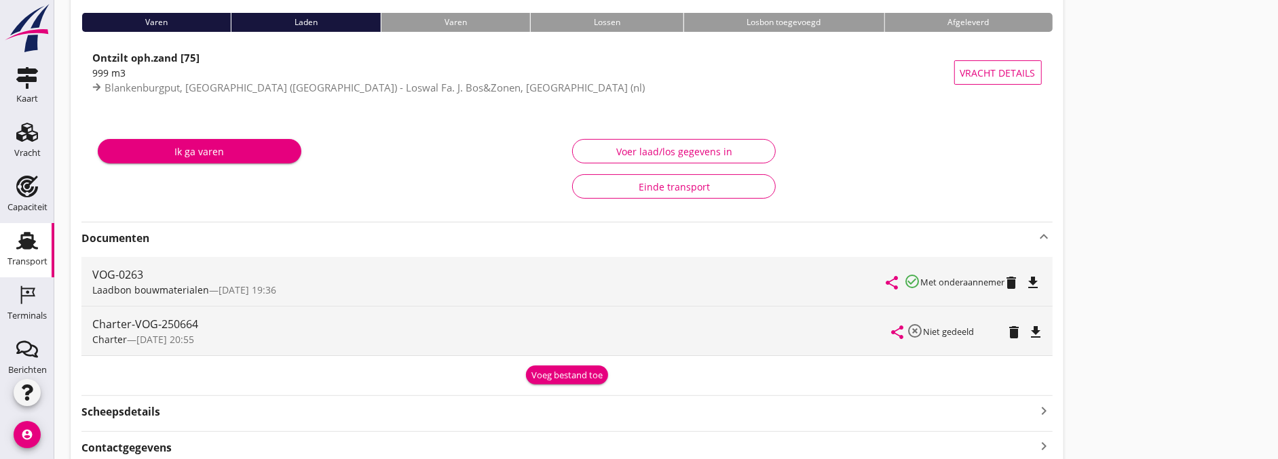
scroll to position [0, 0]
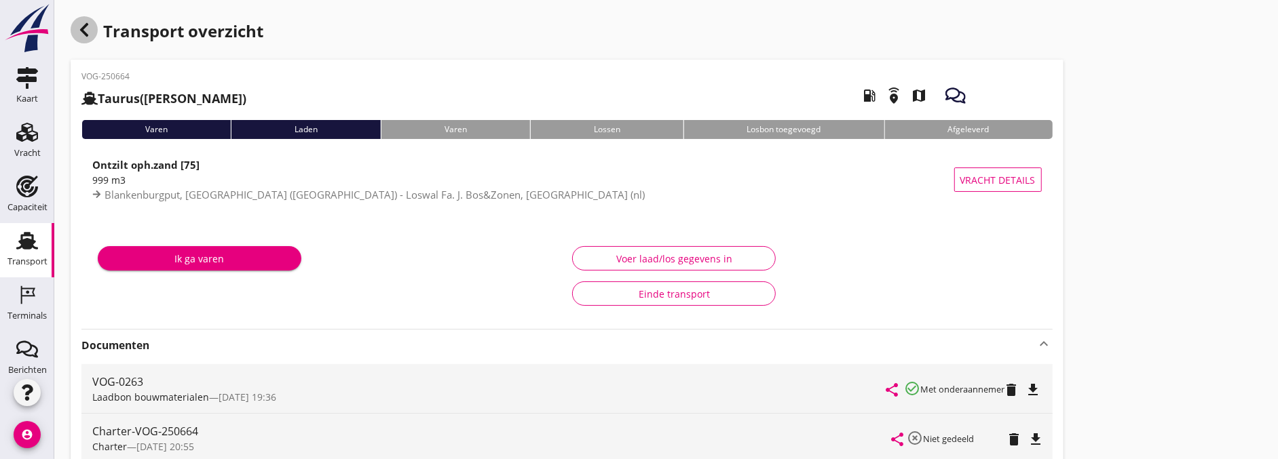
drag, startPoint x: 79, startPoint y: 37, endPoint x: 77, endPoint y: 70, distance: 33.4
click at [79, 37] on icon "button" at bounding box center [84, 30] width 16 height 16
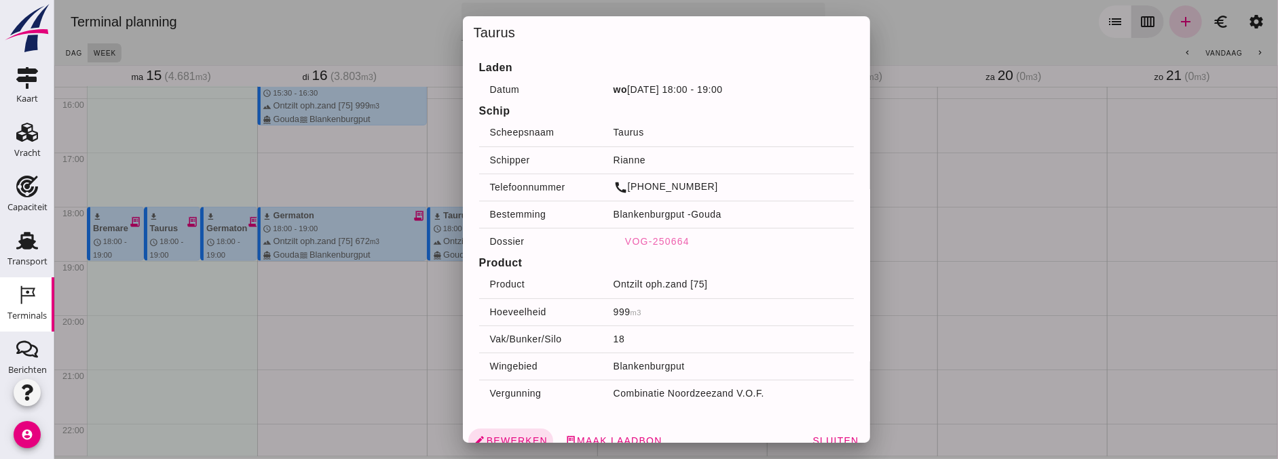
click at [1038, 316] on div at bounding box center [666, 229] width 1224 height 459
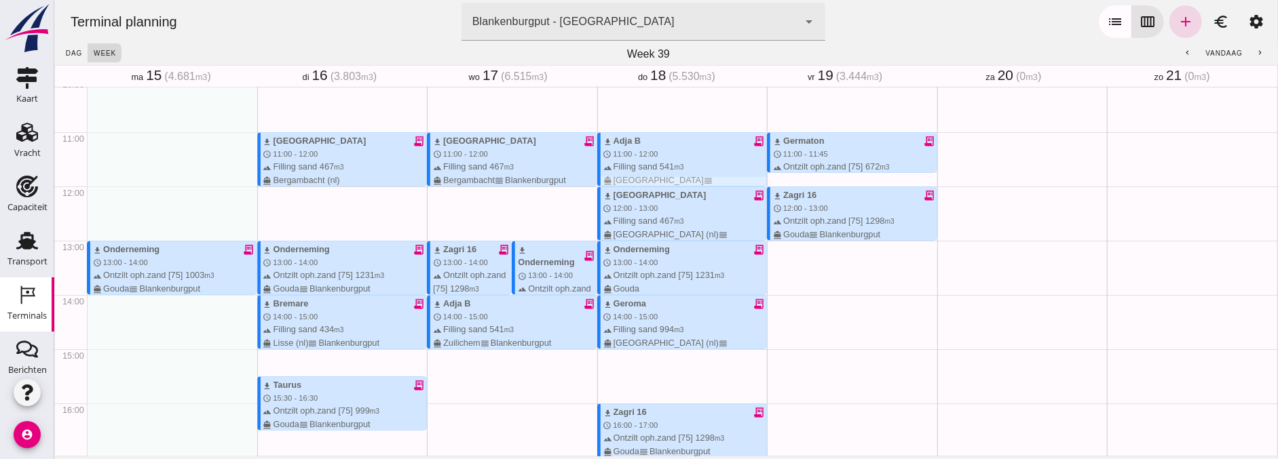
scroll to position [555, 0]
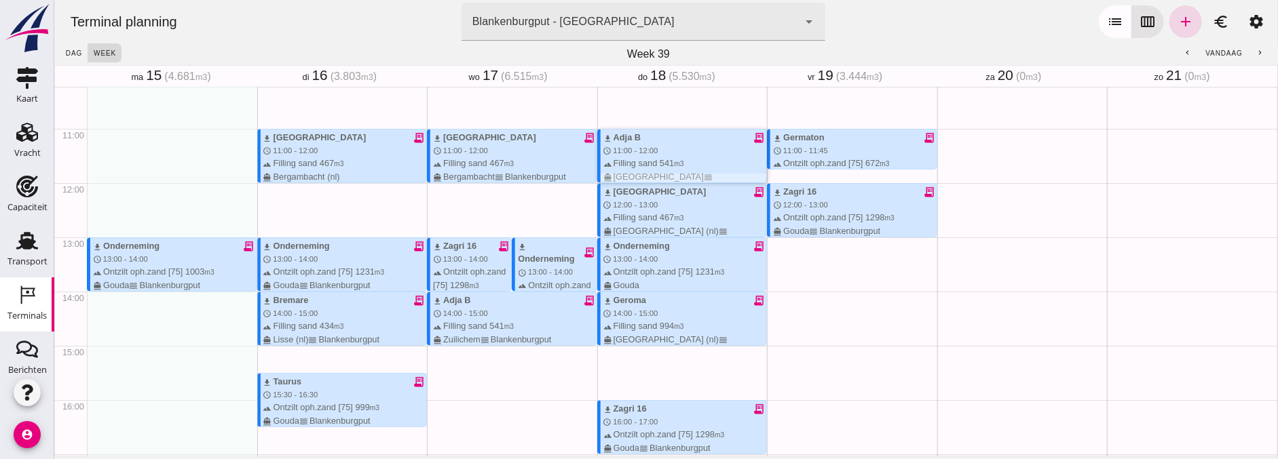
click at [649, 154] on div "download Adja B receipt_long schedule 11:00 - 12:00 terrain Filling sand 541 m3…" at bounding box center [685, 163] width 164 height 65
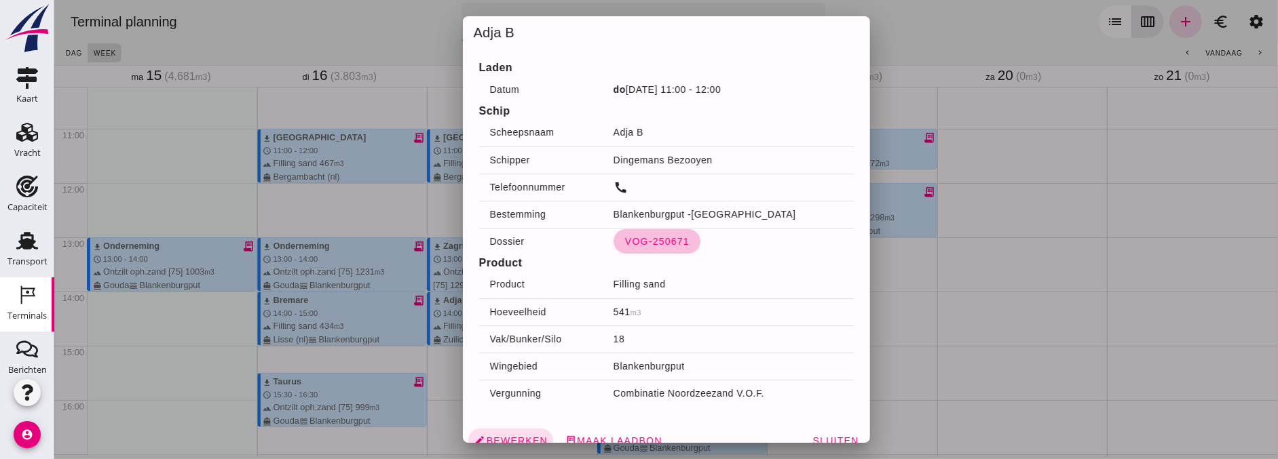
click at [659, 244] on span "VOG-250671" at bounding box center [656, 241] width 65 height 11
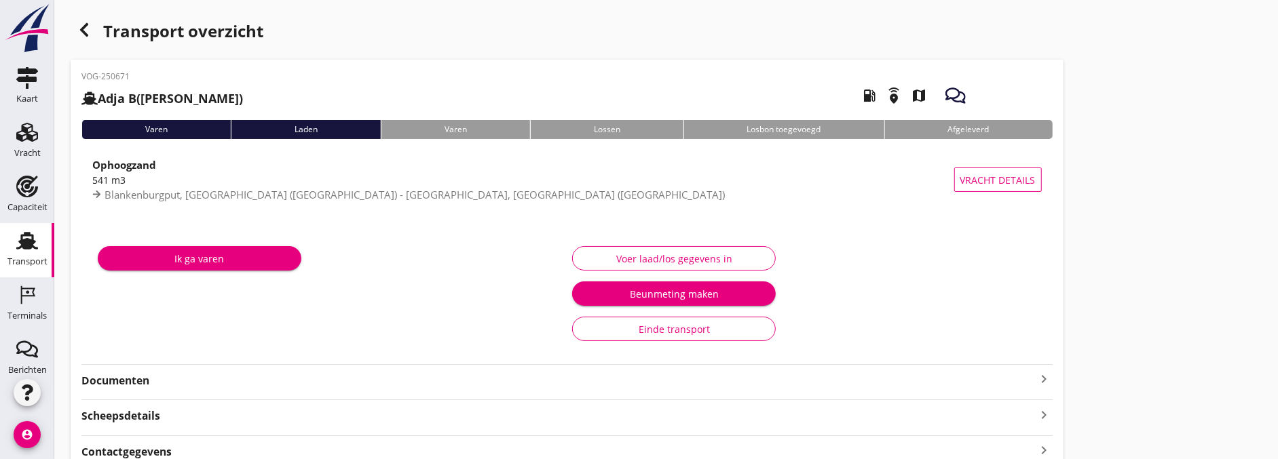
click at [164, 387] on strong "Documenten" at bounding box center [558, 381] width 955 height 16
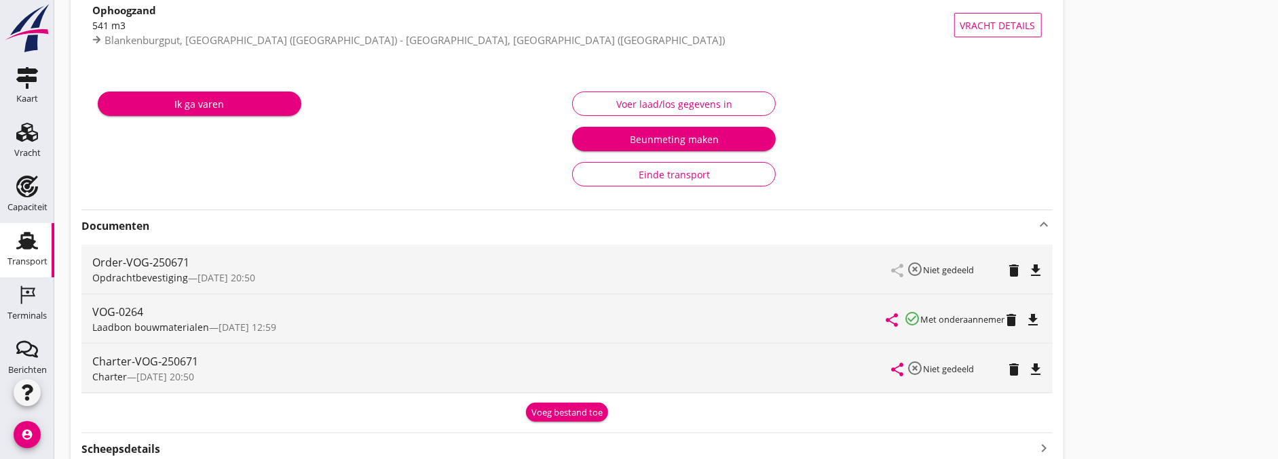
scroll to position [226, 0]
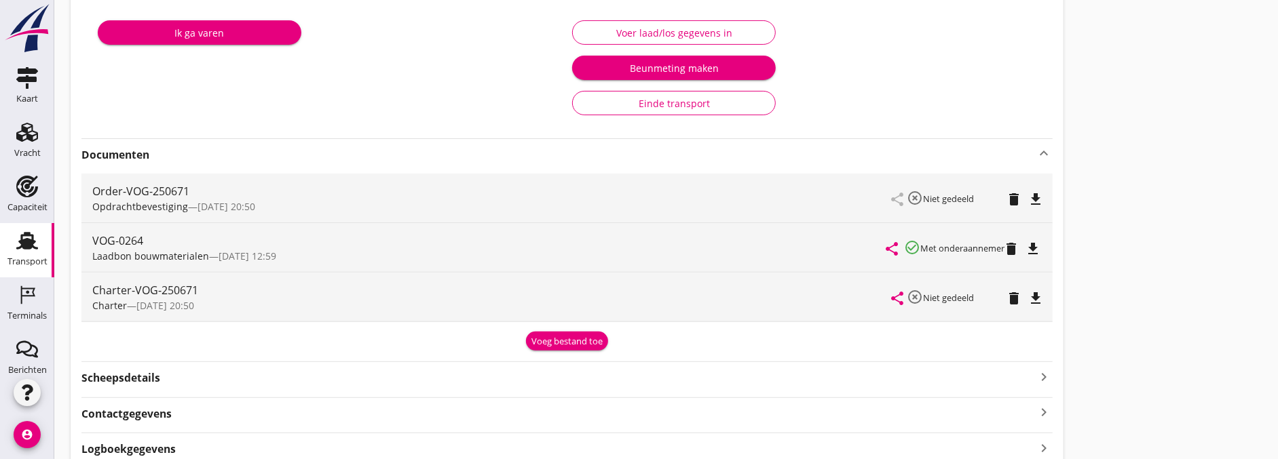
click at [603, 21] on button "Voer laad/los gegevens in" at bounding box center [674, 32] width 204 height 24
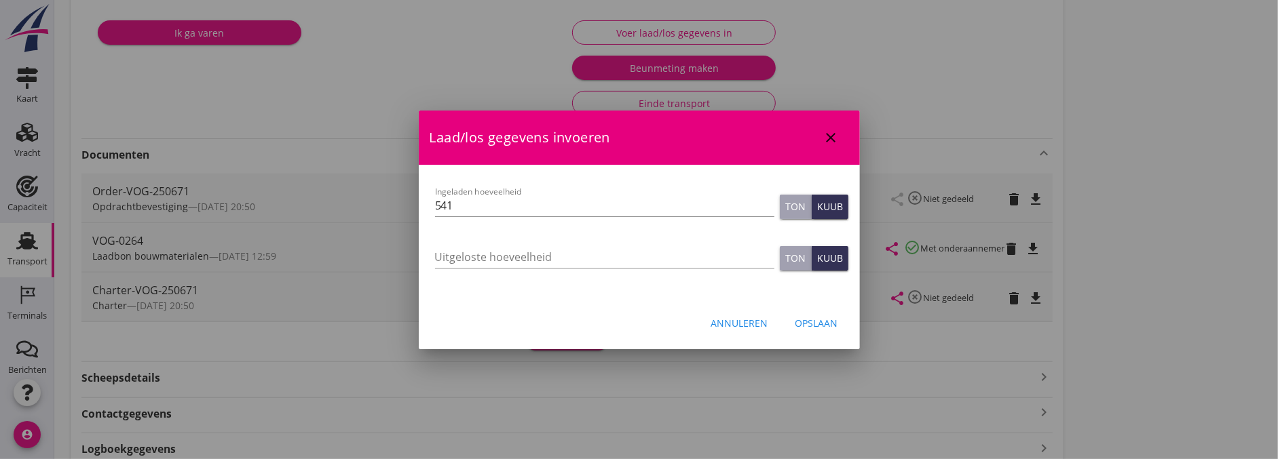
click at [376, 117] on div at bounding box center [639, 229] width 1278 height 459
click at [577, 254] on input "Uitgeloste hoeveelheid" at bounding box center [604, 257] width 339 height 22
click at [830, 138] on icon "close" at bounding box center [831, 138] width 16 height 16
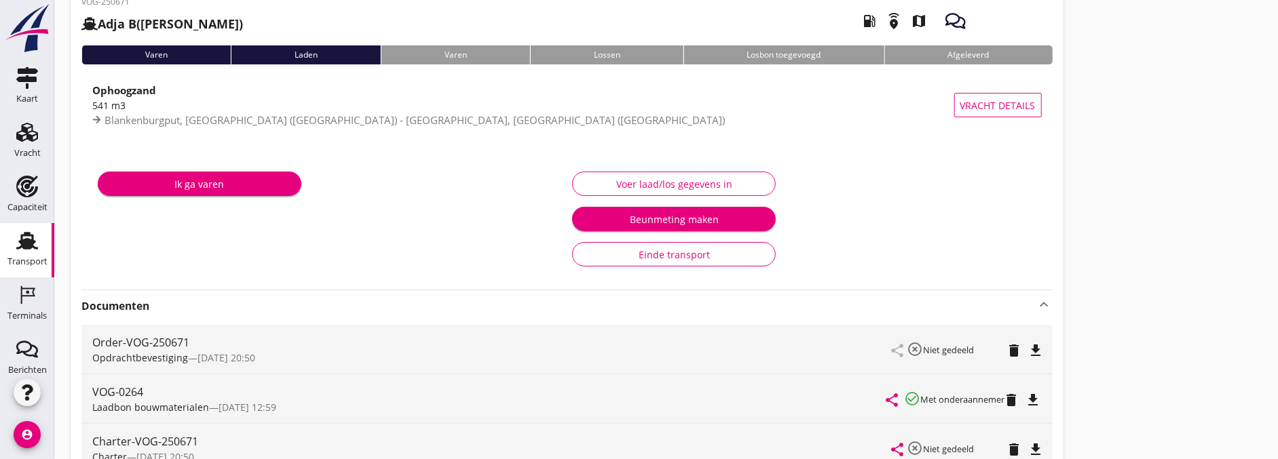
scroll to position [75, 0]
click at [607, 185] on div "Voer laad/los gegevens in" at bounding box center [674, 183] width 181 height 14
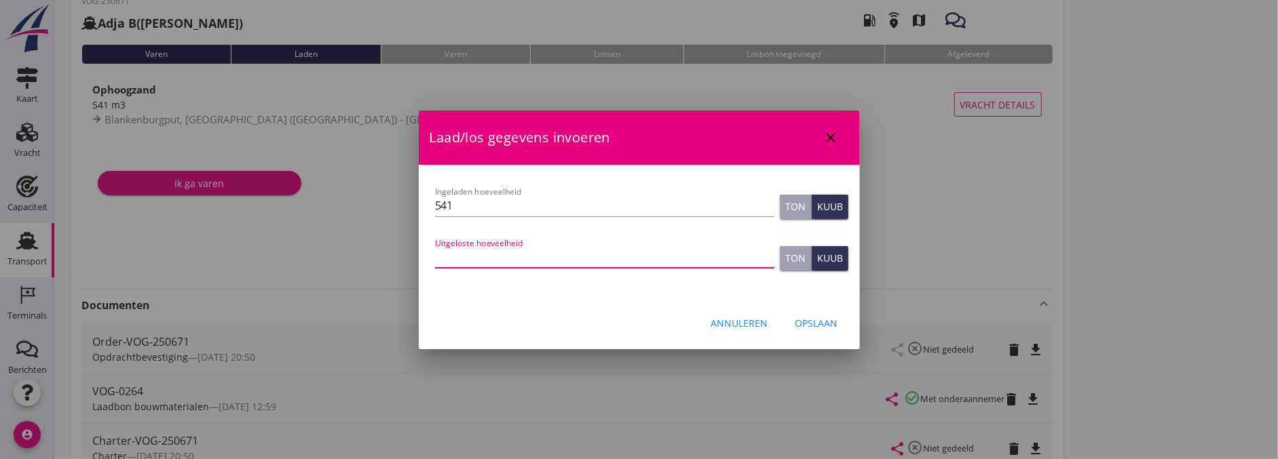
click at [613, 265] on input "Uitgeloste hoeveelheid" at bounding box center [604, 257] width 339 height 22
type input "541"
click at [812, 311] on button "Opslaan" at bounding box center [816, 323] width 64 height 24
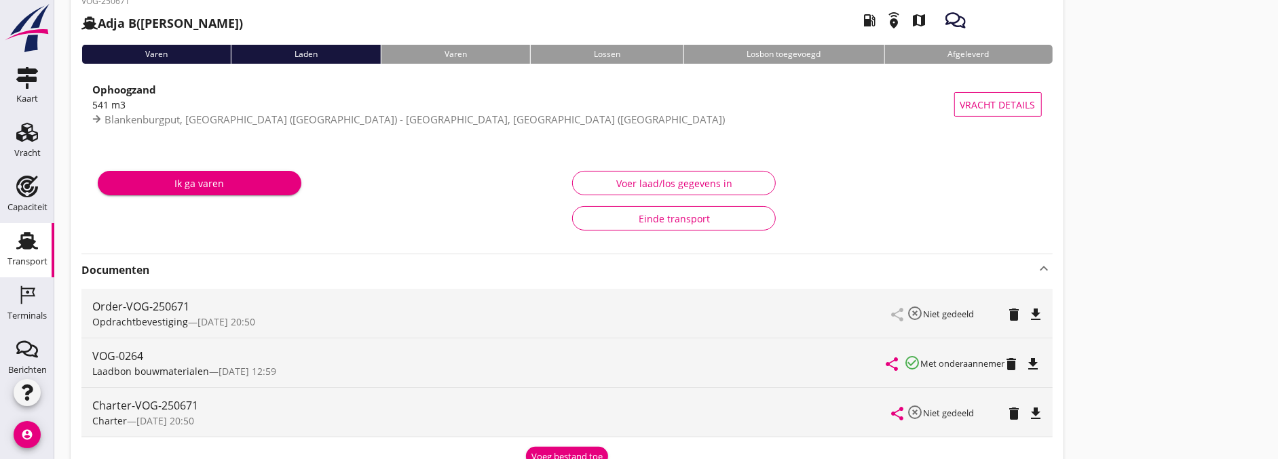
click at [635, 188] on div "Voer laad/los gegevens in" at bounding box center [674, 183] width 181 height 14
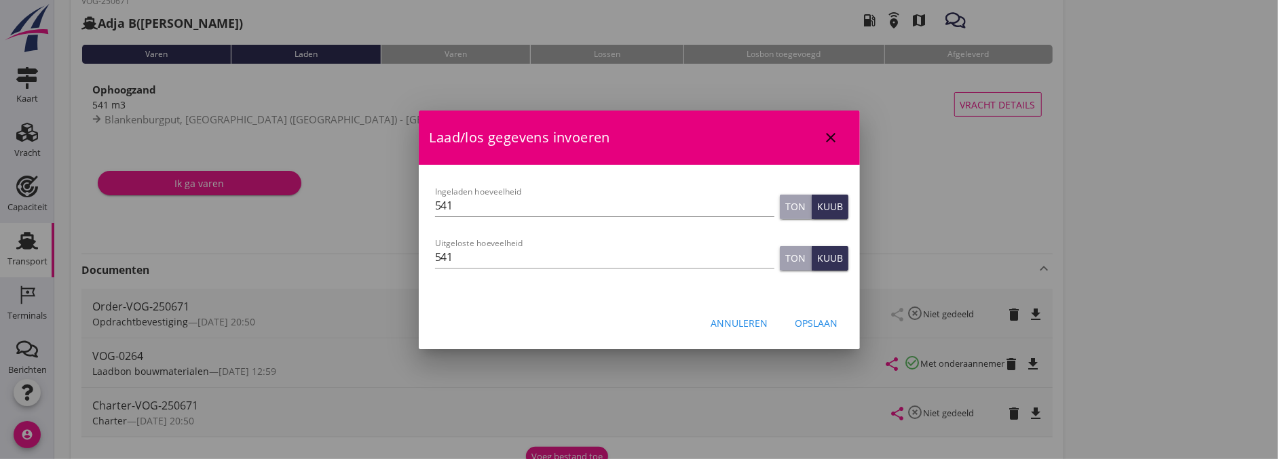
click at [830, 326] on div "Opslaan" at bounding box center [816, 323] width 43 height 14
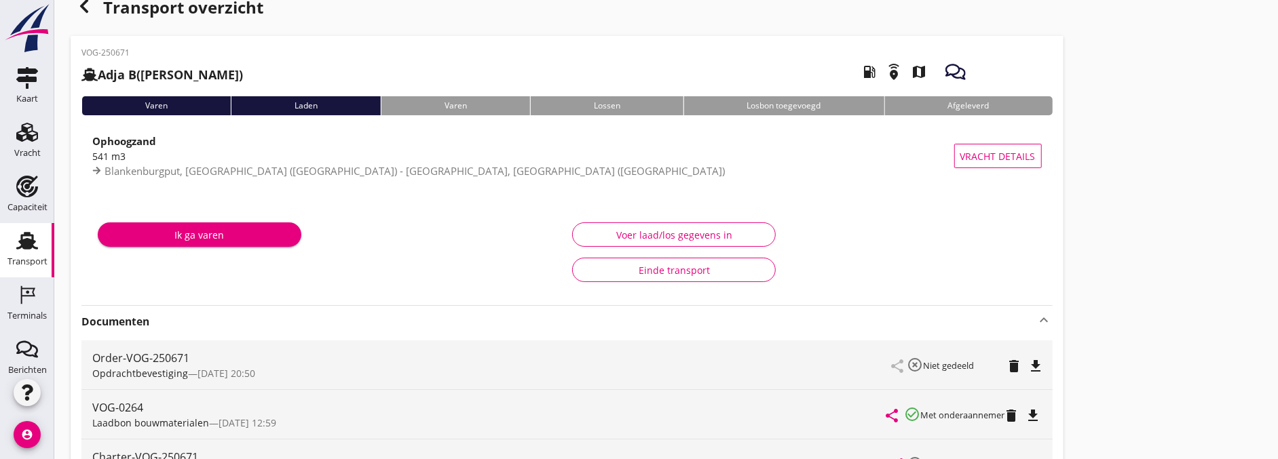
scroll to position [0, 0]
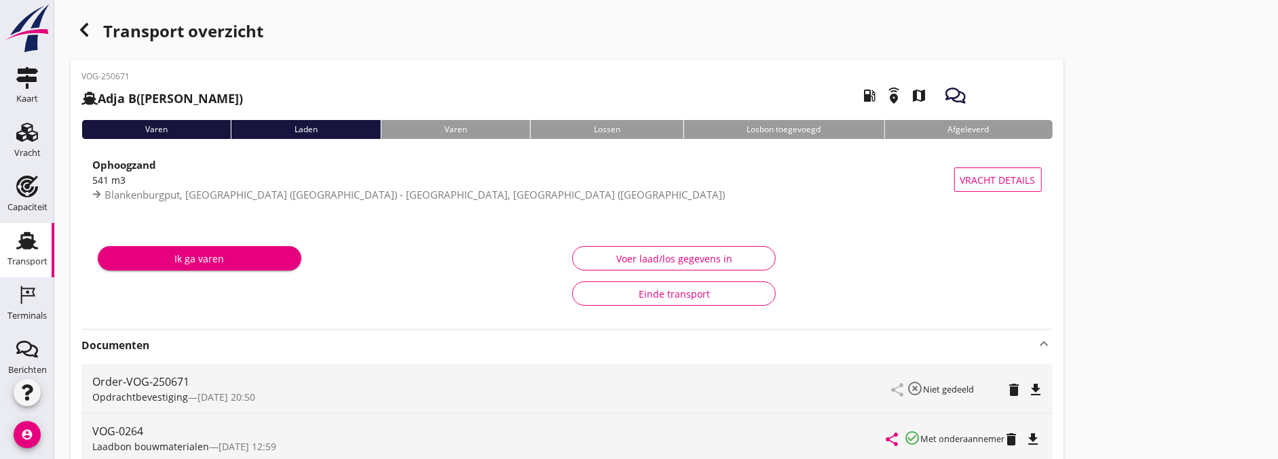
click at [88, 24] on use "button" at bounding box center [84, 30] width 8 height 14
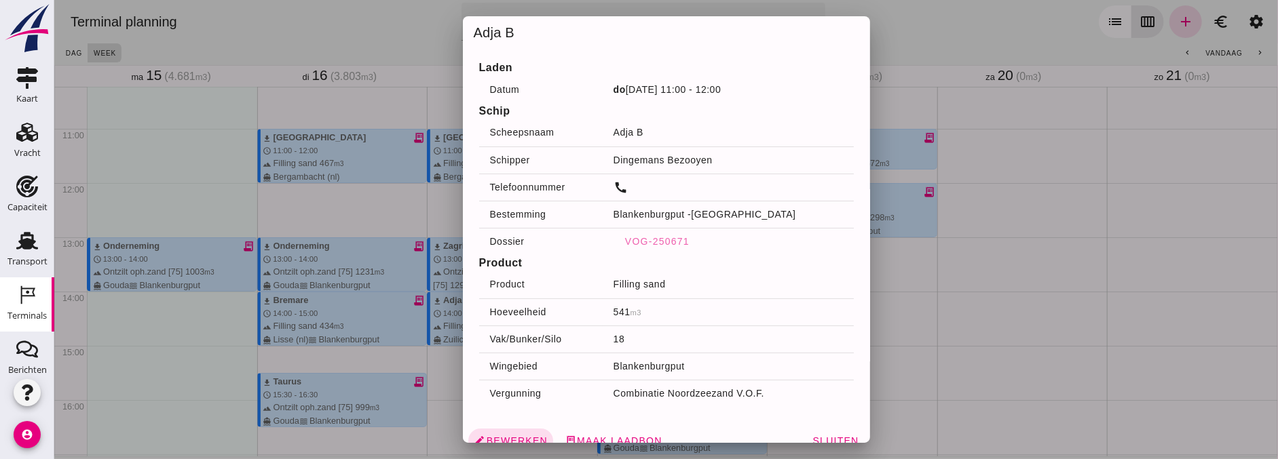
click at [1069, 370] on div at bounding box center [666, 229] width 1224 height 459
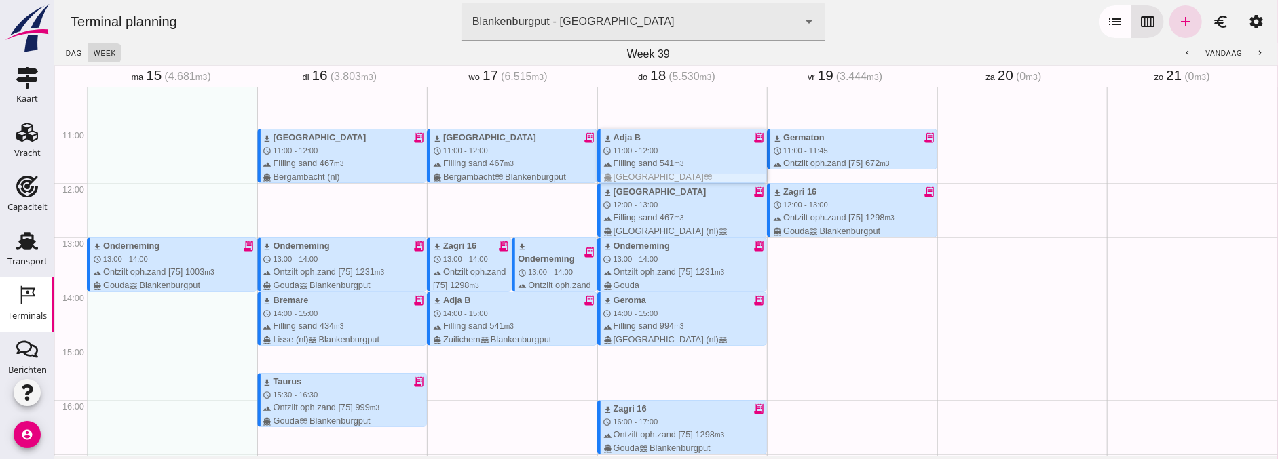
click at [673, 160] on small "m3" at bounding box center [678, 163] width 10 height 7
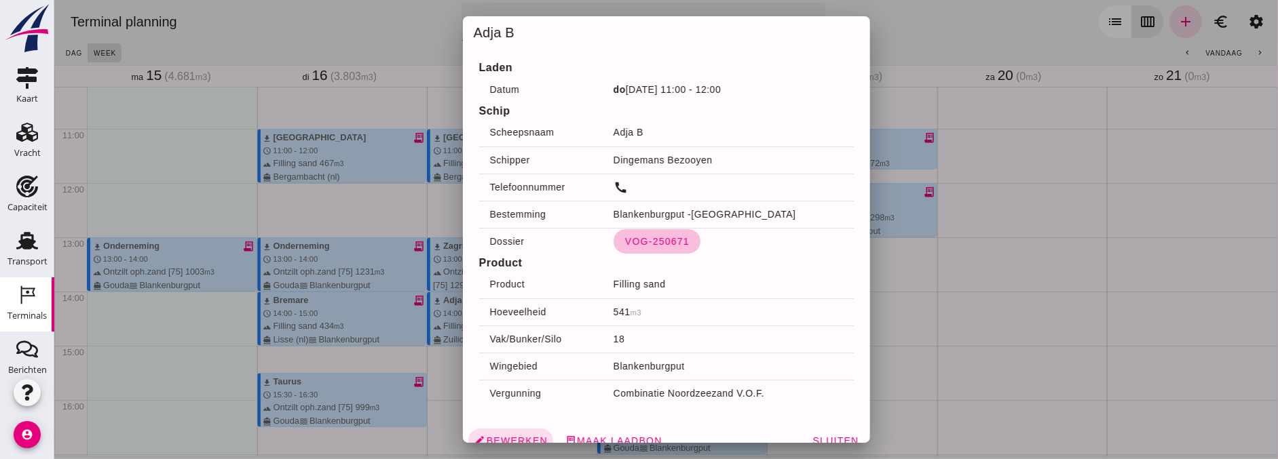
click at [652, 246] on span "VOG-250671" at bounding box center [656, 241] width 65 height 11
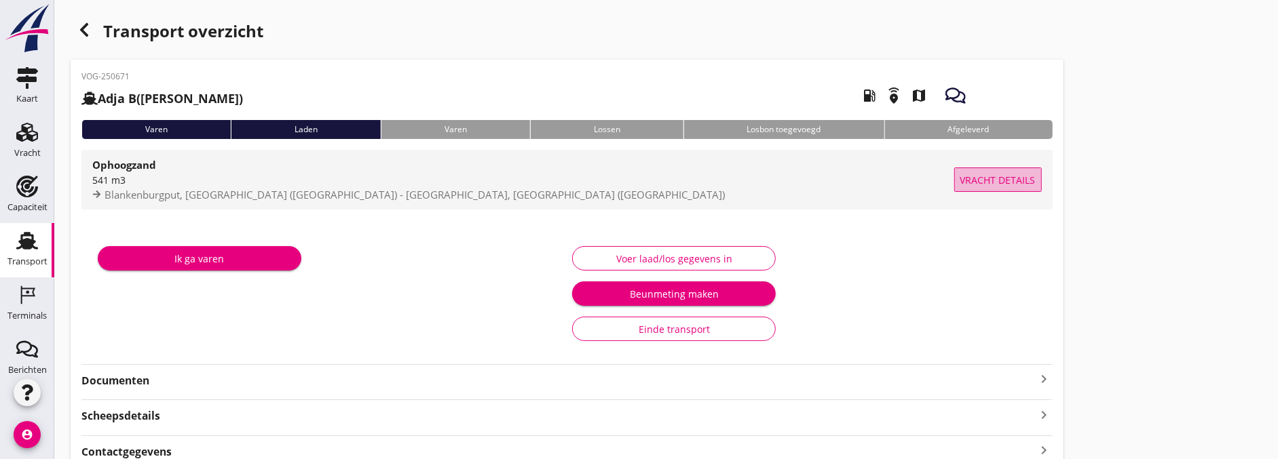
click at [989, 171] on button "Vracht details" at bounding box center [998, 180] width 88 height 24
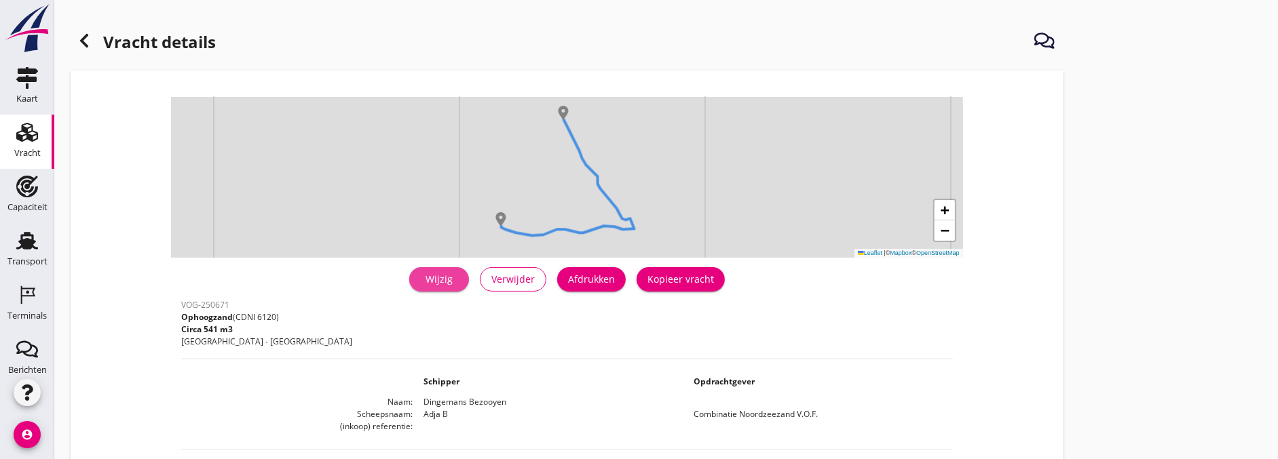
click at [449, 288] on link "Wijzig" at bounding box center [439, 279] width 60 height 24
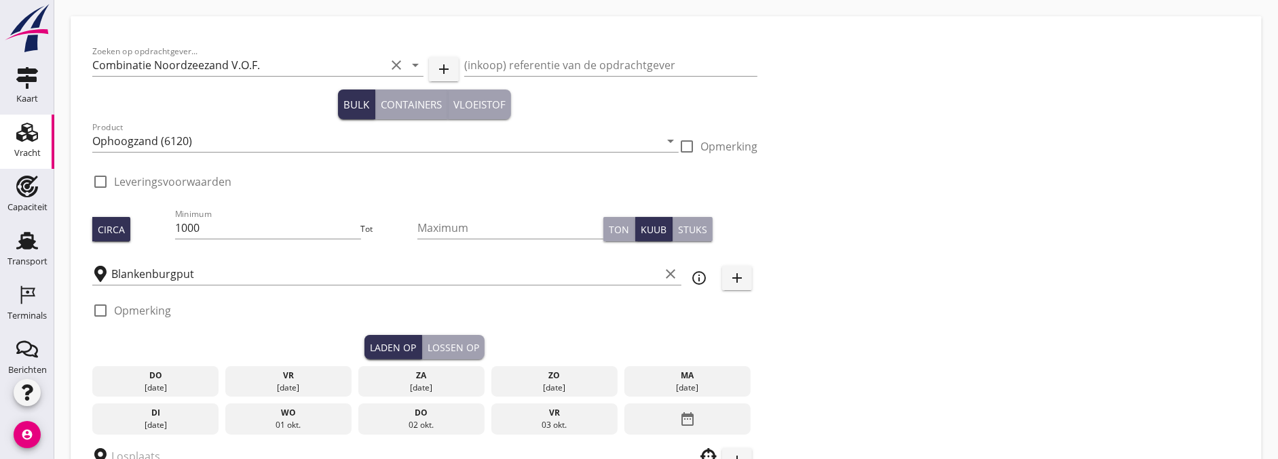
checkbox input "true"
type input "[PERSON_NAME]"
checkbox input "true"
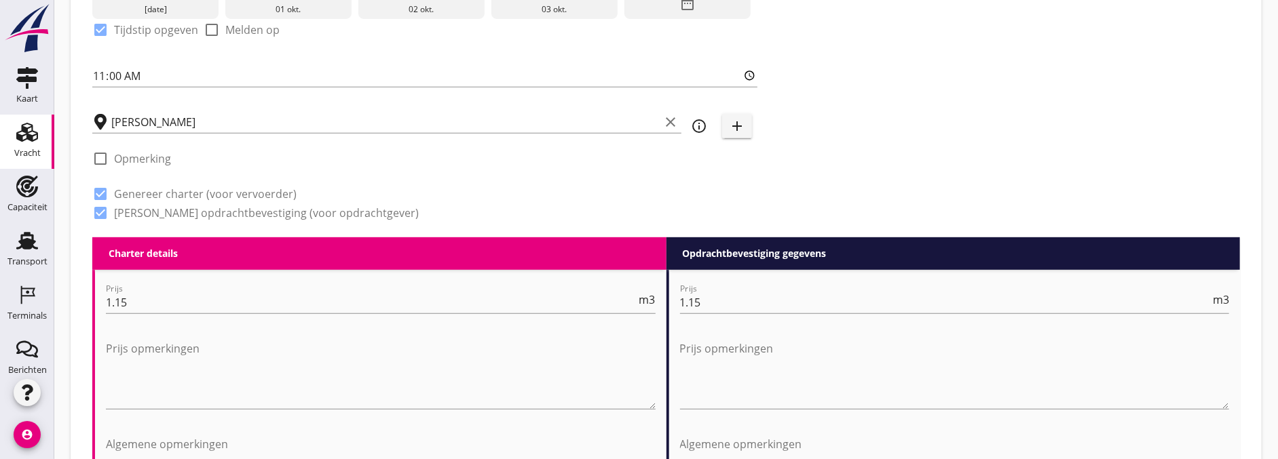
scroll to position [377, 0]
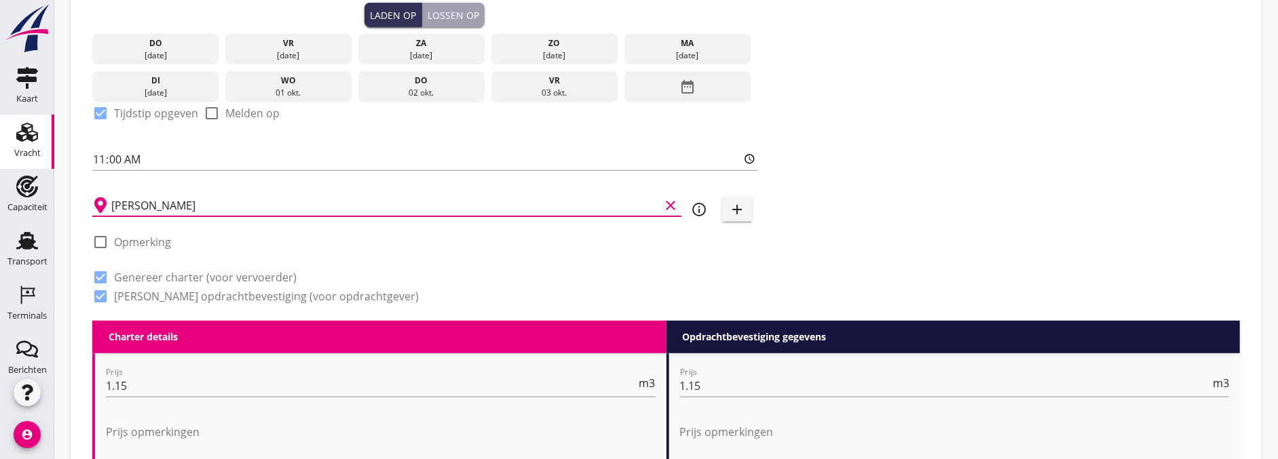
click at [167, 195] on input "[PERSON_NAME]" at bounding box center [385, 206] width 548 height 22
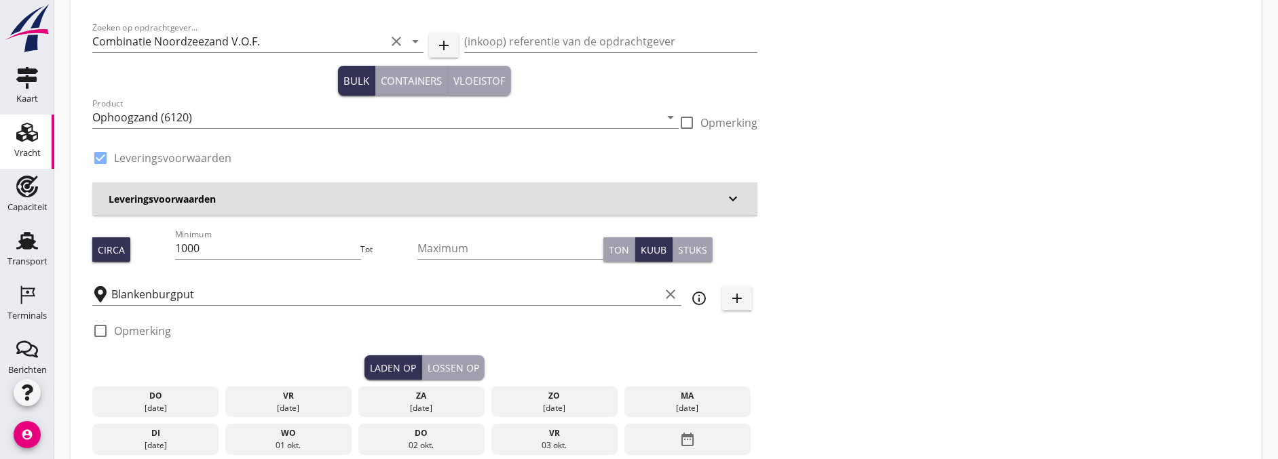
scroll to position [0, 0]
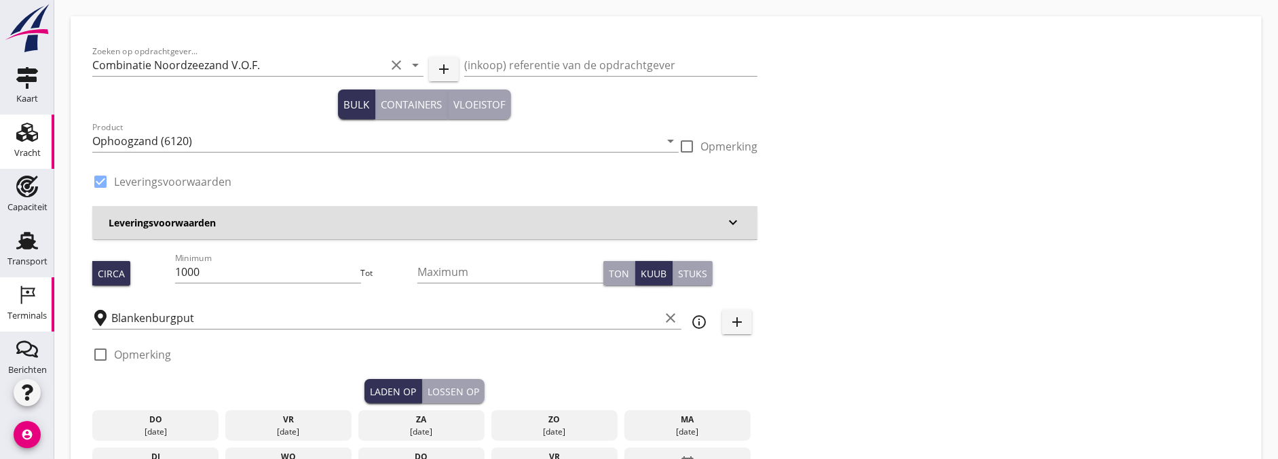
type input "Zuiddiep"
click at [31, 303] on icon "Terminals" at bounding box center [27, 295] width 22 height 22
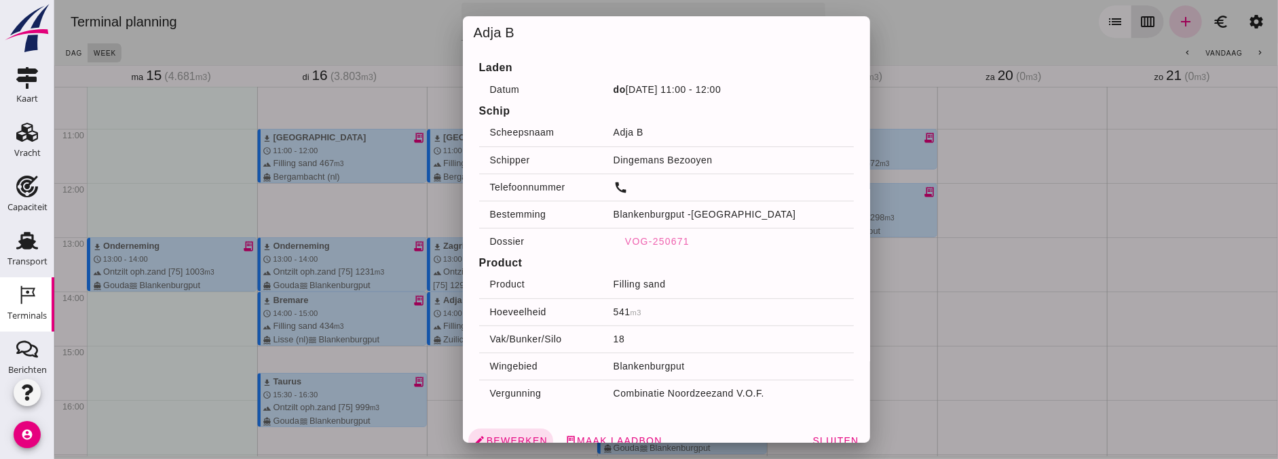
click at [1006, 299] on div at bounding box center [666, 229] width 1224 height 459
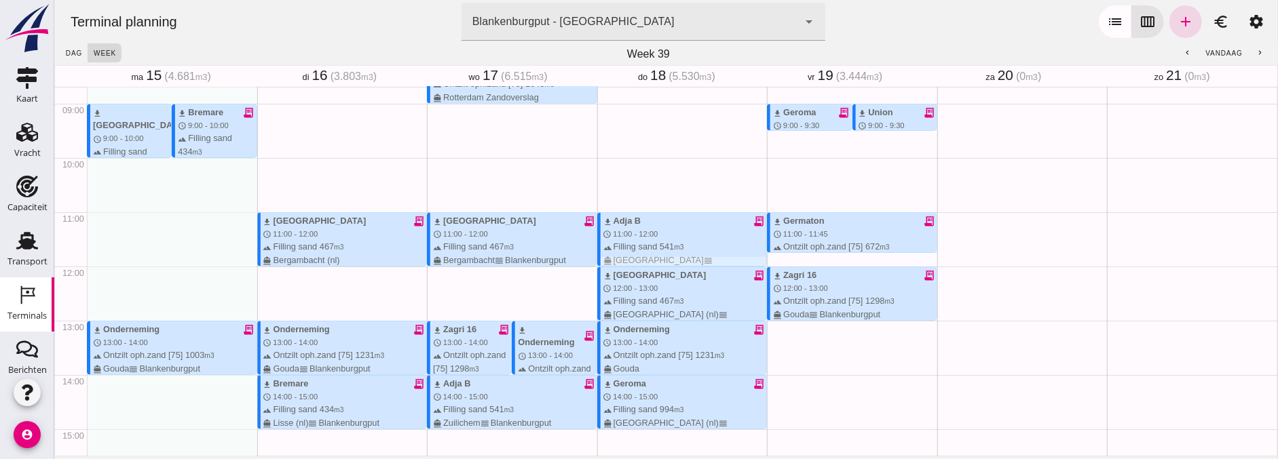
scroll to position [480, 0]
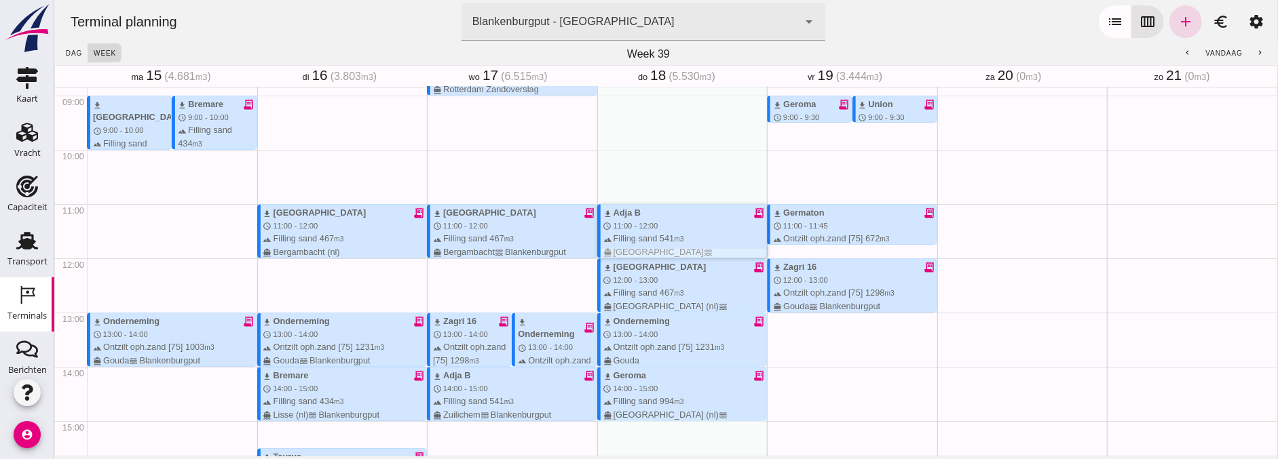
click at [673, 235] on small "m3" at bounding box center [678, 238] width 10 height 7
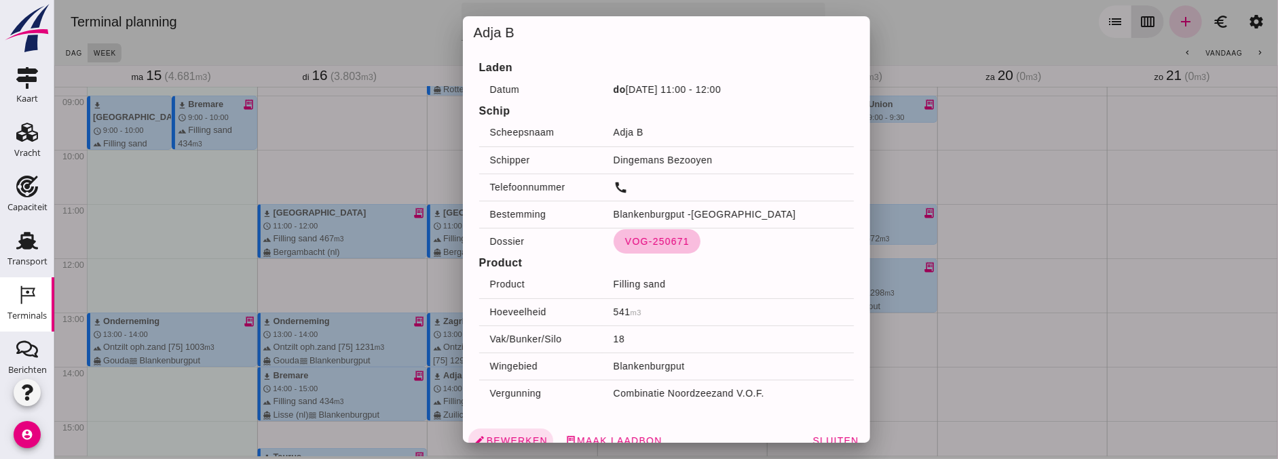
click at [656, 246] on span "VOG-250671" at bounding box center [656, 241] width 65 height 11
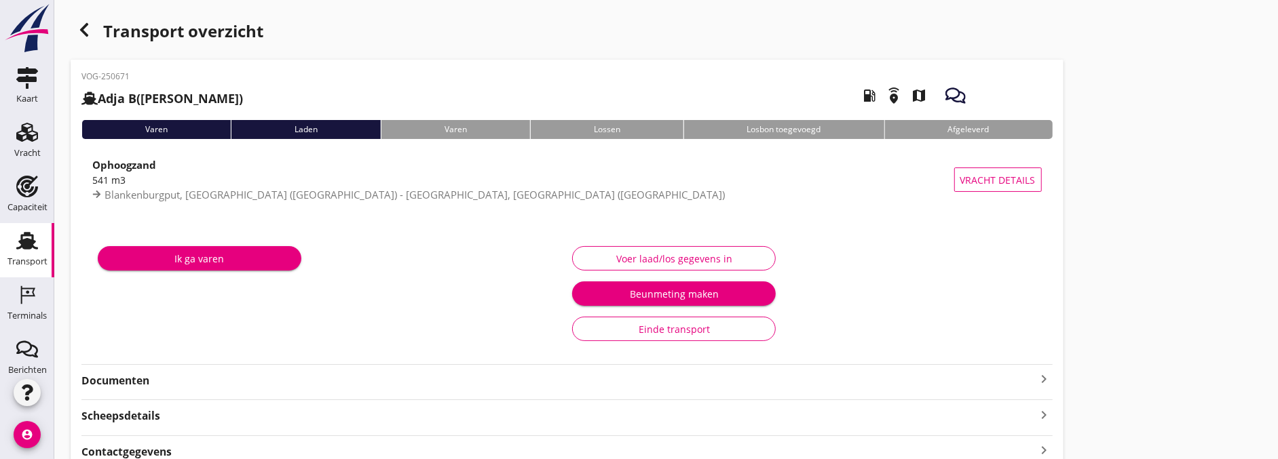
click at [660, 249] on button "Voer laad/los gegevens in" at bounding box center [674, 258] width 204 height 24
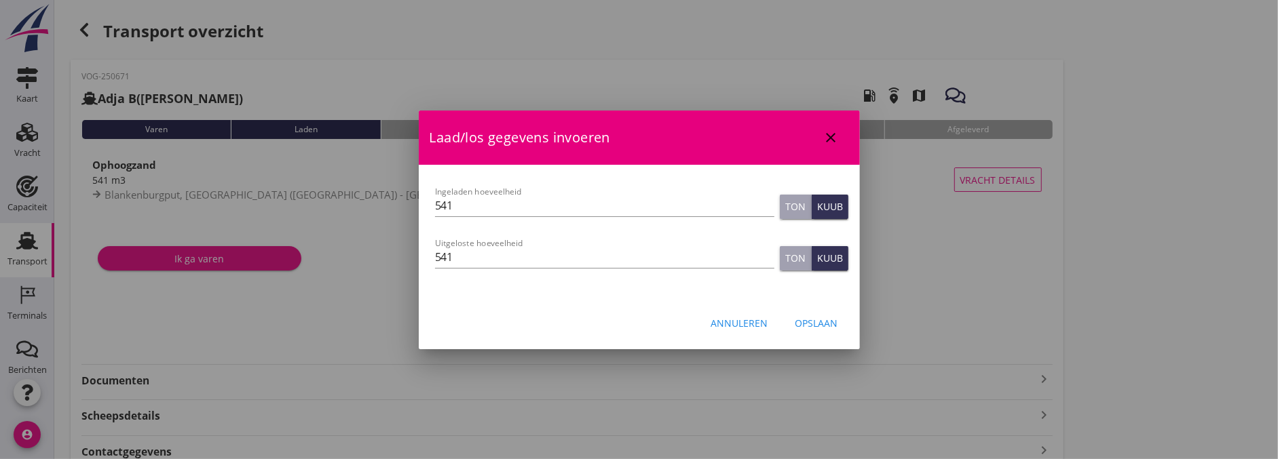
click at [829, 324] on div "Opslaan" at bounding box center [816, 323] width 43 height 14
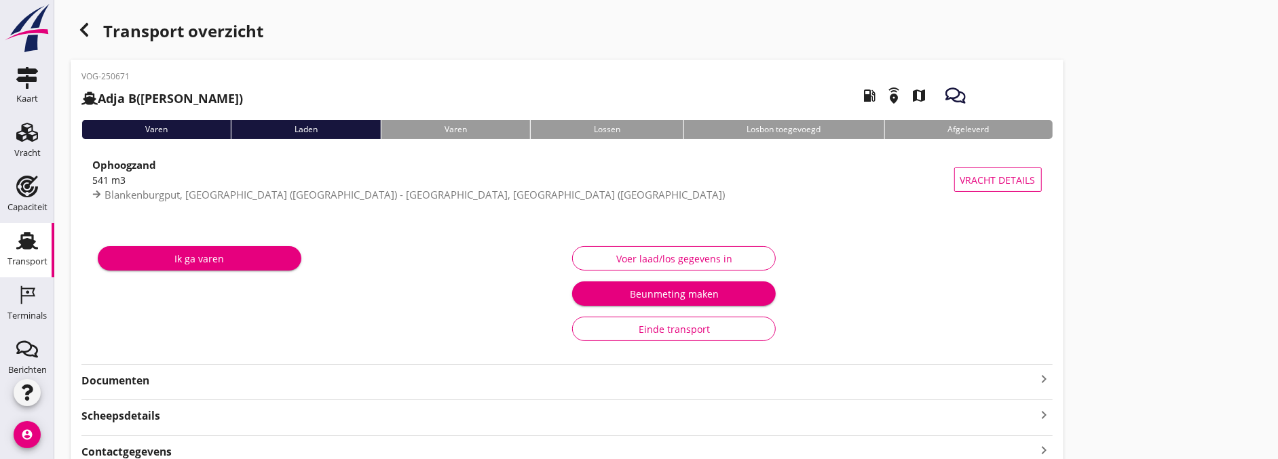
click at [292, 381] on strong "Documenten" at bounding box center [558, 381] width 955 height 16
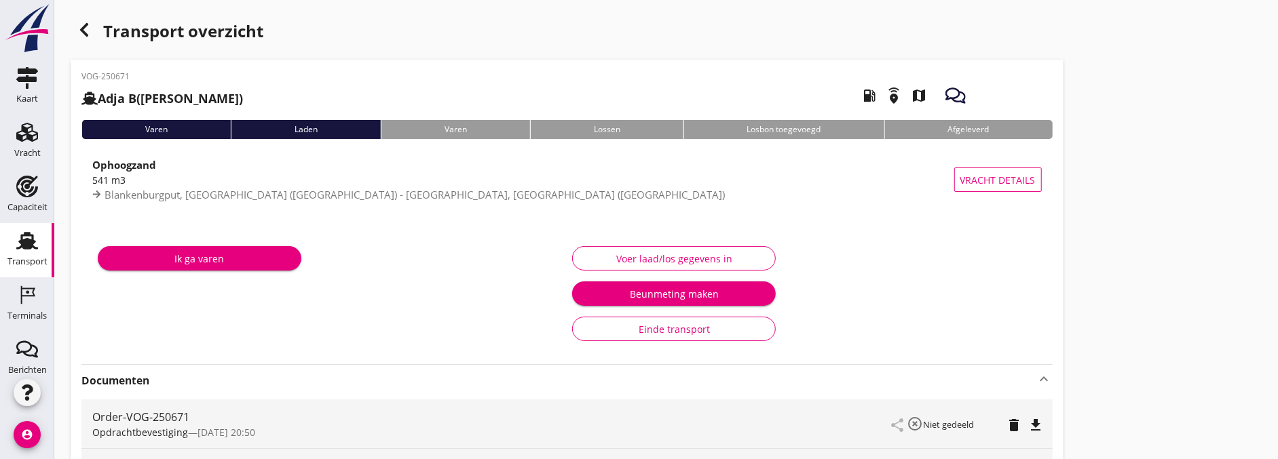
click at [92, 31] on div "button" at bounding box center [84, 29] width 27 height 27
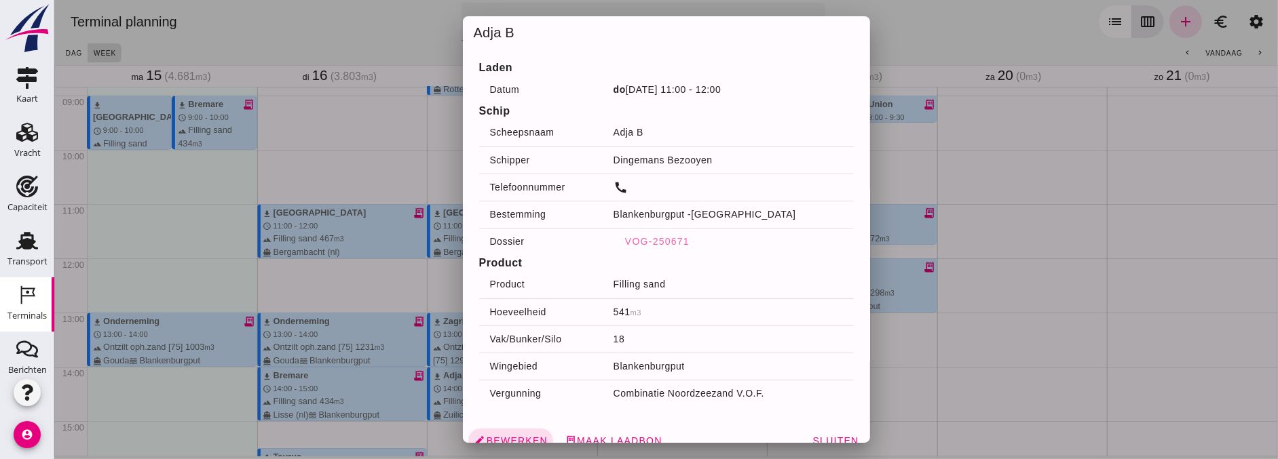
click at [998, 335] on div at bounding box center [666, 229] width 1224 height 459
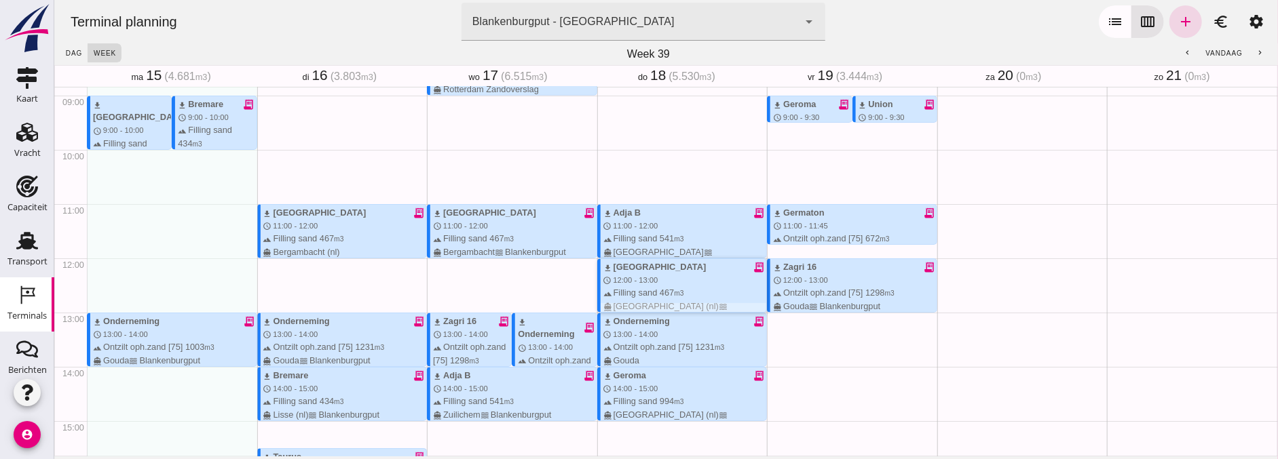
click at [682, 280] on div "download Sonora receipt_long schedule 12:00 - 13:00 terrain Filling sand 467 m3…" at bounding box center [685, 293] width 164 height 65
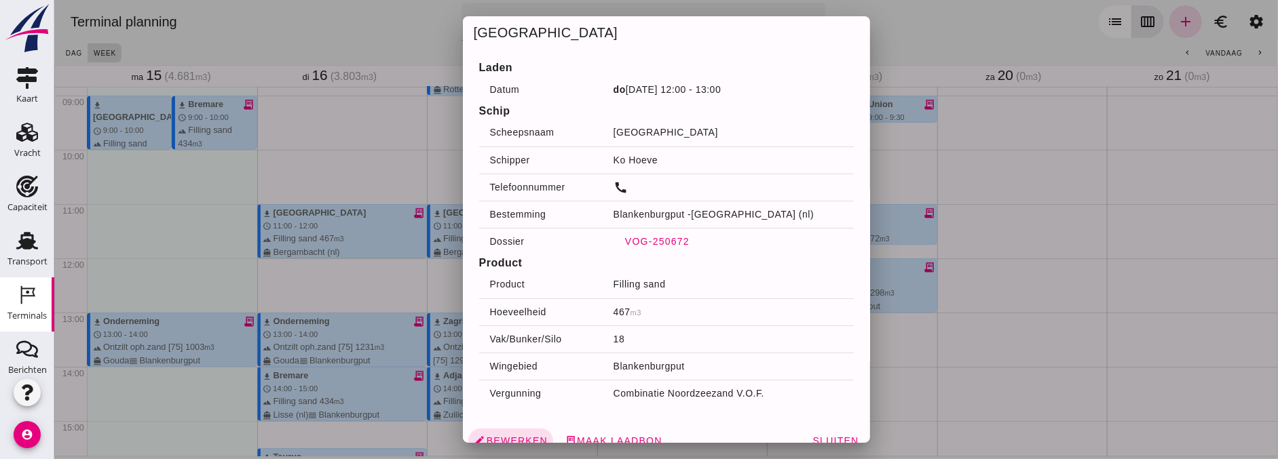
click at [649, 238] on span "VOG-250672" at bounding box center [656, 241] width 65 height 11
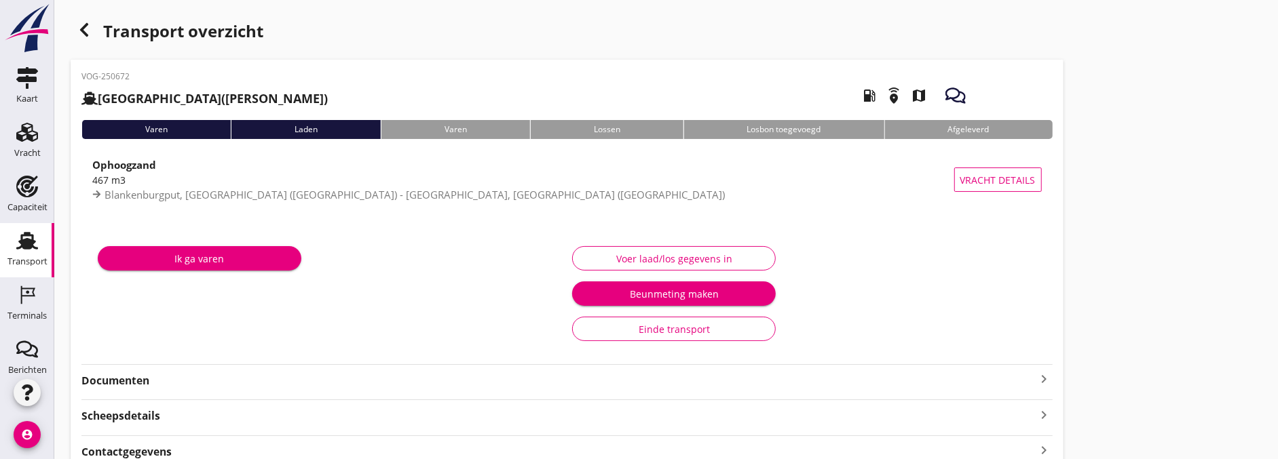
click at [201, 378] on strong "Documenten" at bounding box center [558, 381] width 955 height 16
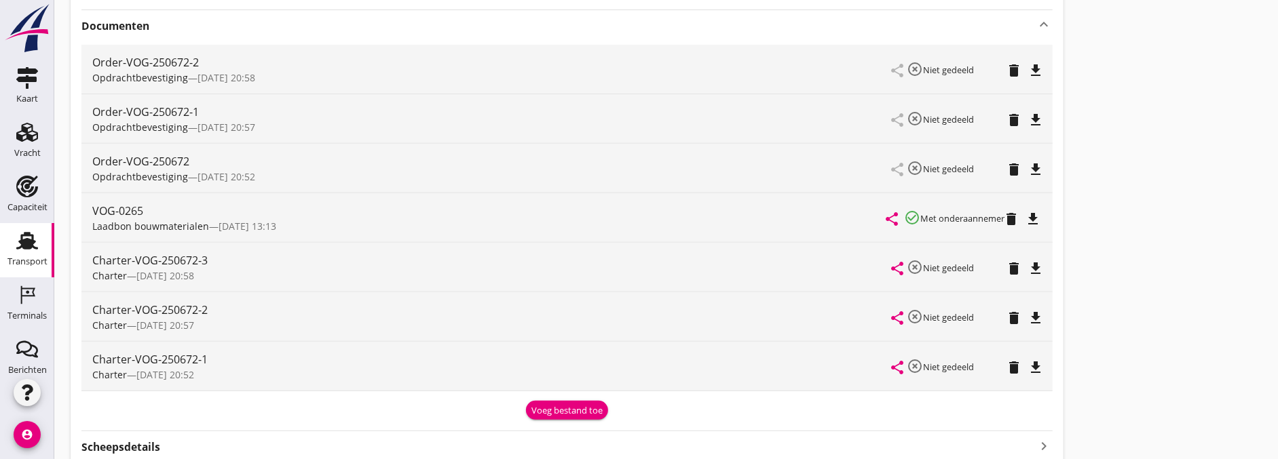
scroll to position [377, 0]
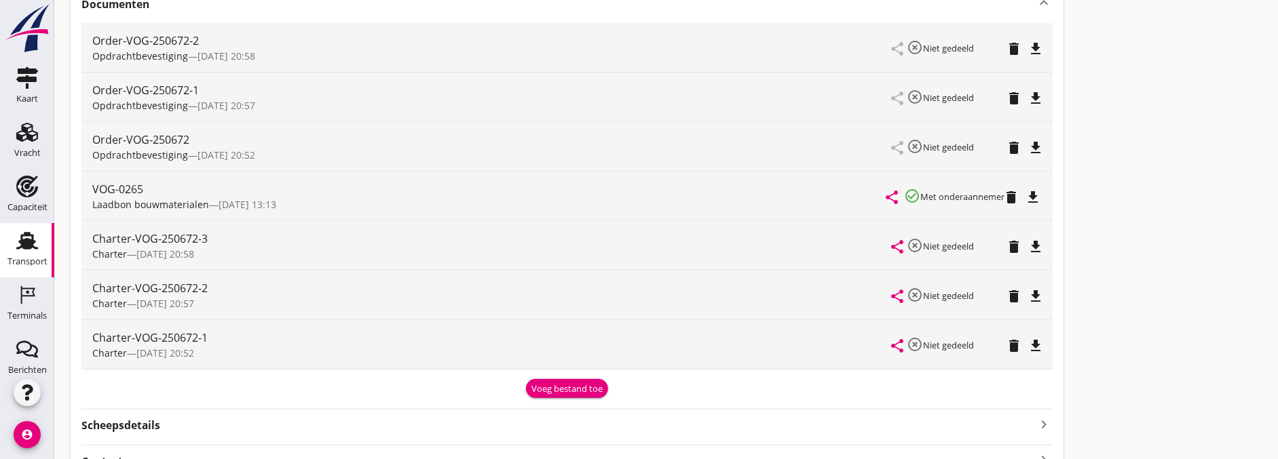
click at [1219, 202] on div "Transport overzicht VOG-250672 Sonora (Ko Hoeve) local_gas_station emergency_sh…" at bounding box center [666, 96] width 1224 height 947
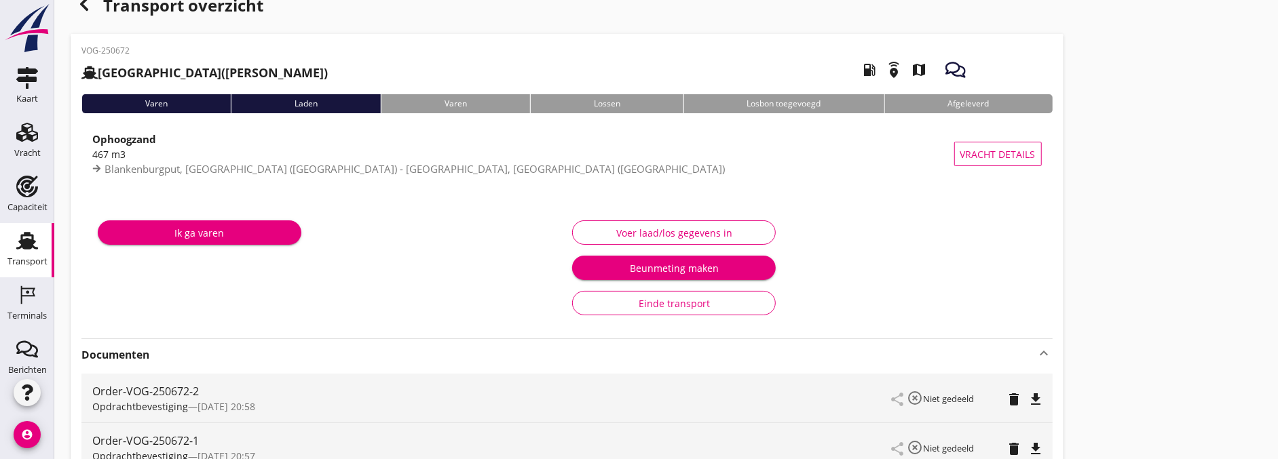
scroll to position [0, 0]
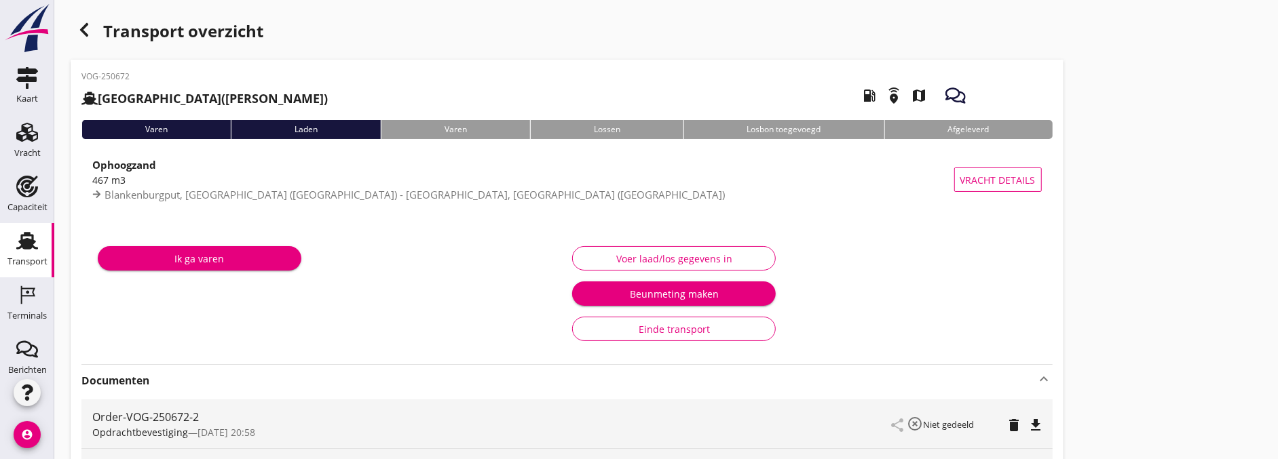
click at [776, 261] on div "Voer laad/los gegevens in" at bounding box center [803, 258] width 463 height 24
click at [759, 258] on div "Voer laad/los gegevens in" at bounding box center [674, 259] width 181 height 14
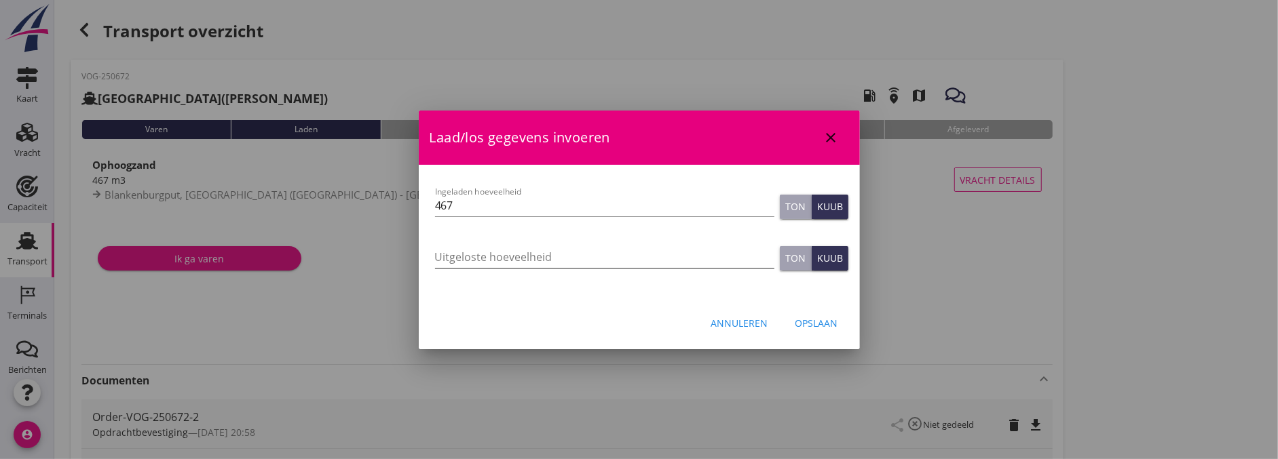
click at [574, 259] on input "Uitgeloste hoeveelheid" at bounding box center [604, 257] width 339 height 22
type input "458"
click at [829, 327] on div "Opslaan" at bounding box center [816, 323] width 43 height 14
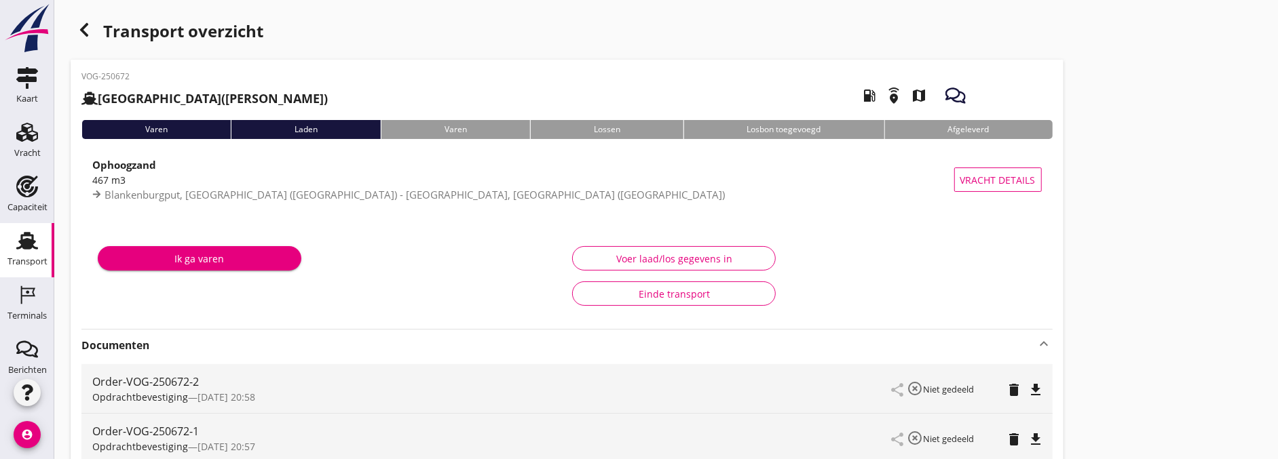
click at [88, 28] on icon "button" at bounding box center [84, 30] width 16 height 16
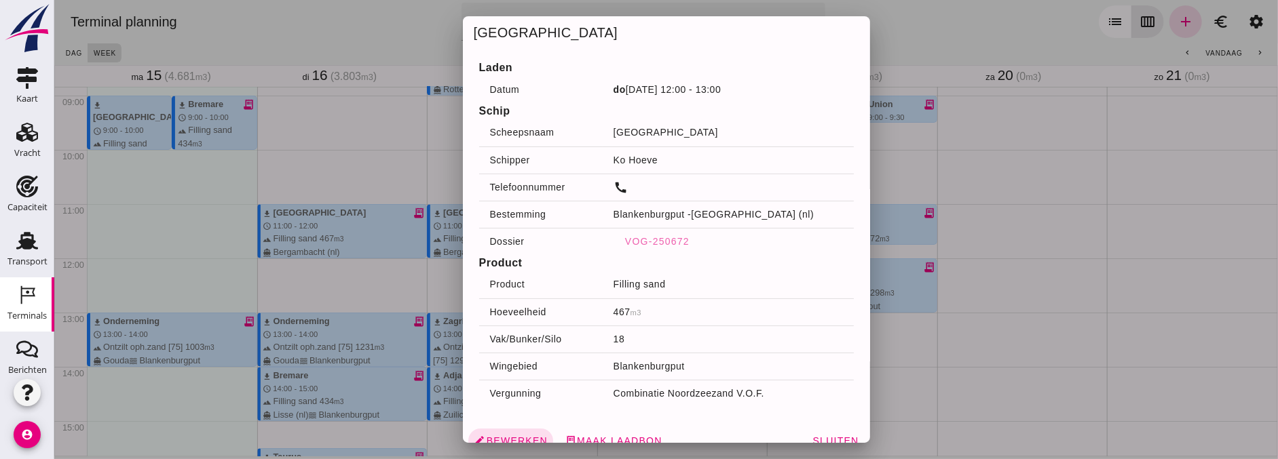
click at [1051, 249] on div at bounding box center [666, 229] width 1224 height 459
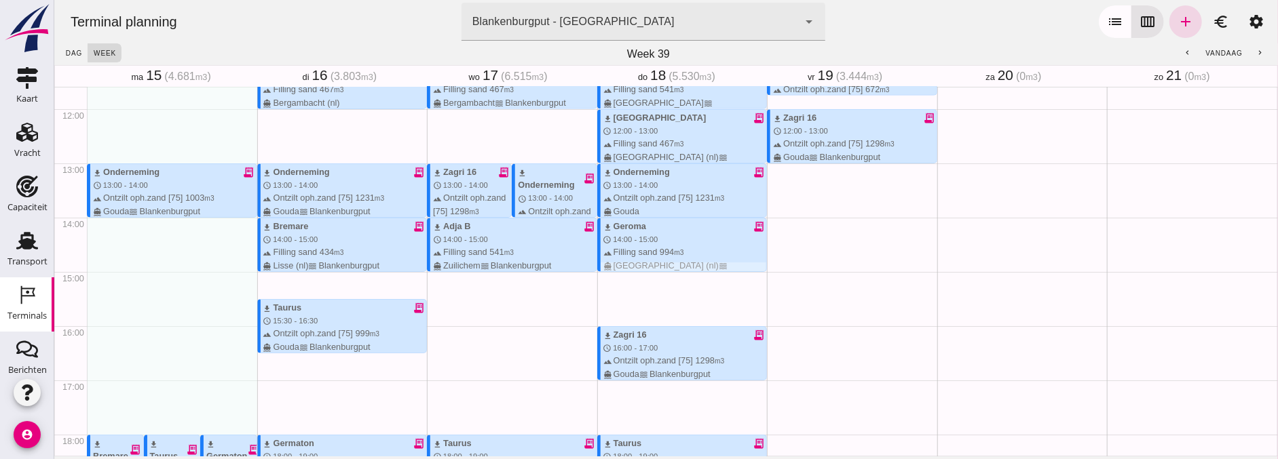
scroll to position [631, 0]
click at [656, 178] on div "download Onderneming receipt_long schedule 13:00 - 14:00 terrain Ontzilt oph.za…" at bounding box center [685, 190] width 164 height 52
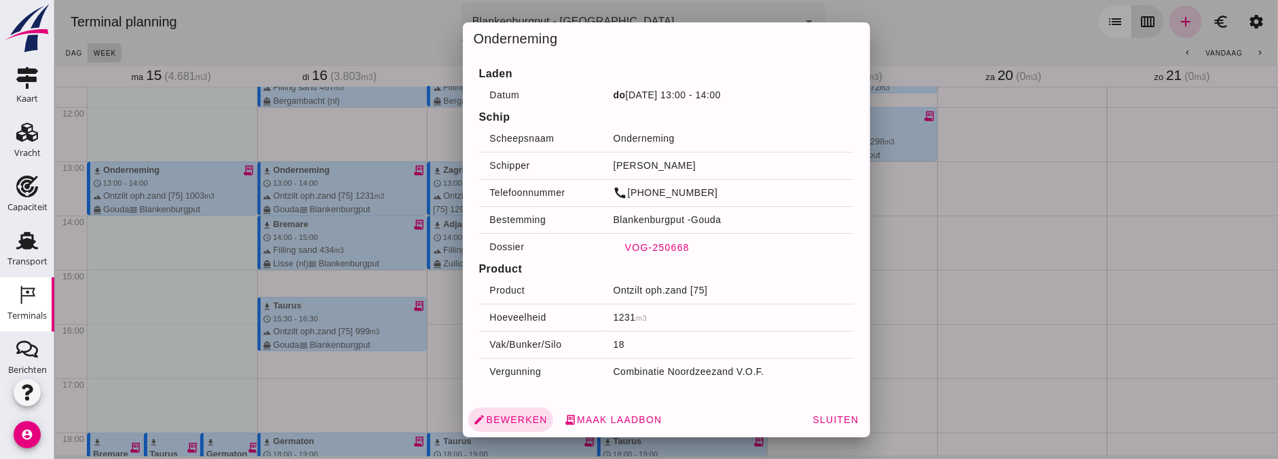
click at [666, 252] on span "VOG-250668" at bounding box center [656, 247] width 65 height 11
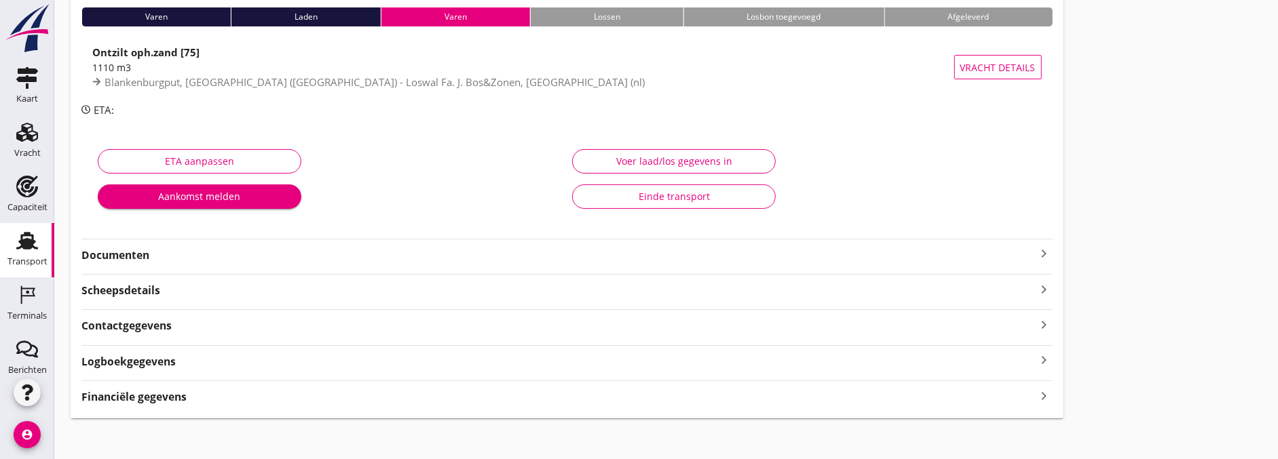
scroll to position [120, 0]
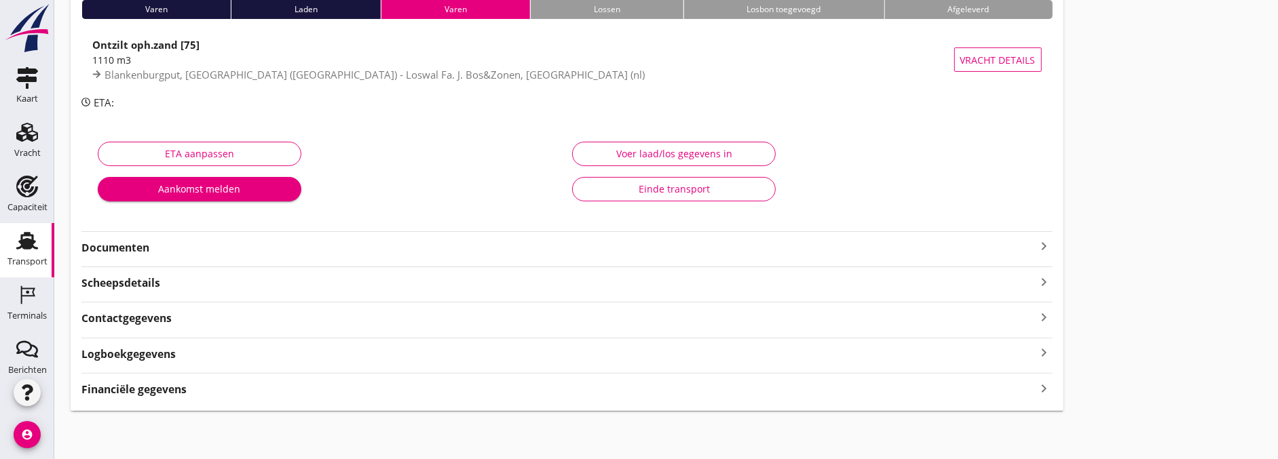
click at [688, 148] on div "Voer laad/los gegevens in" at bounding box center [674, 154] width 181 height 14
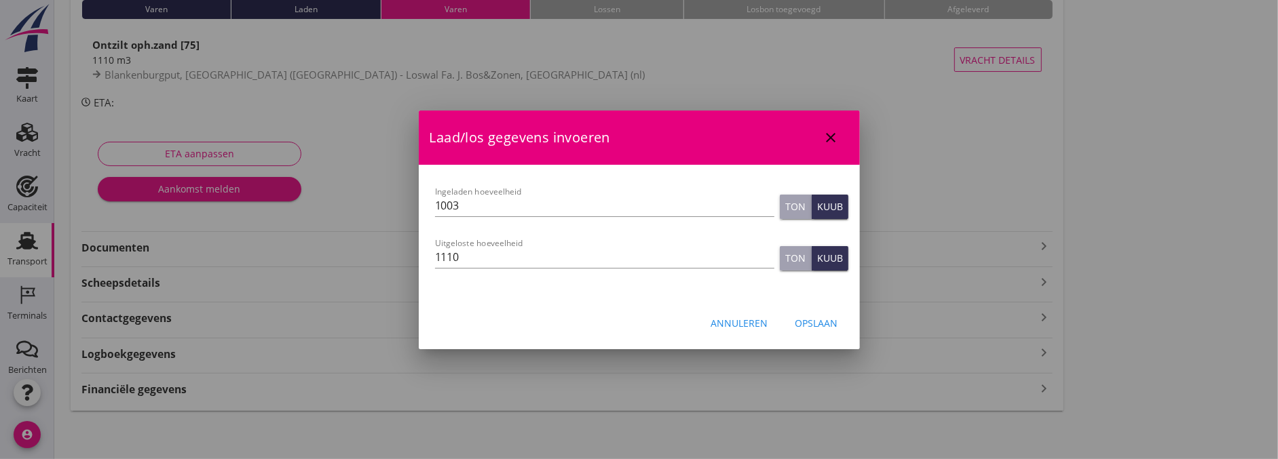
click at [831, 322] on div "Opslaan" at bounding box center [816, 323] width 43 height 14
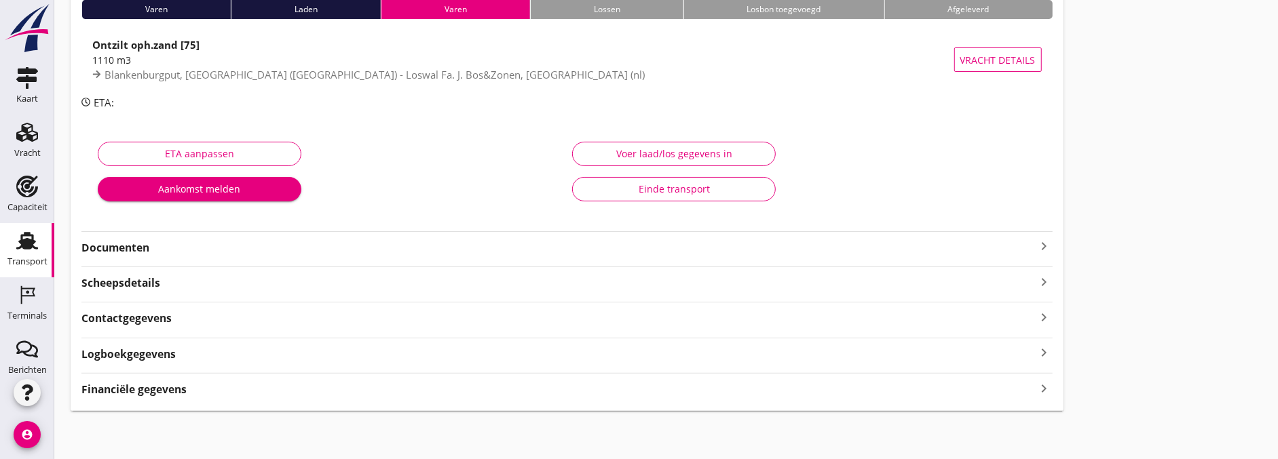
click at [147, 262] on div "VOG-250668 Onderneming (Dino Martins) local_gas_station emergency_share map Var…" at bounding box center [567, 176] width 993 height 472
click at [151, 259] on div "VOG-250668 Onderneming (Dino Martins) local_gas_station emergency_share map Var…" at bounding box center [567, 176] width 993 height 472
click at [153, 255] on div "VOG-250668 Onderneming (Dino Martins) local_gas_station emergency_share map Var…" at bounding box center [567, 176] width 993 height 472
click at [153, 248] on strong "Documenten" at bounding box center [558, 248] width 955 height 16
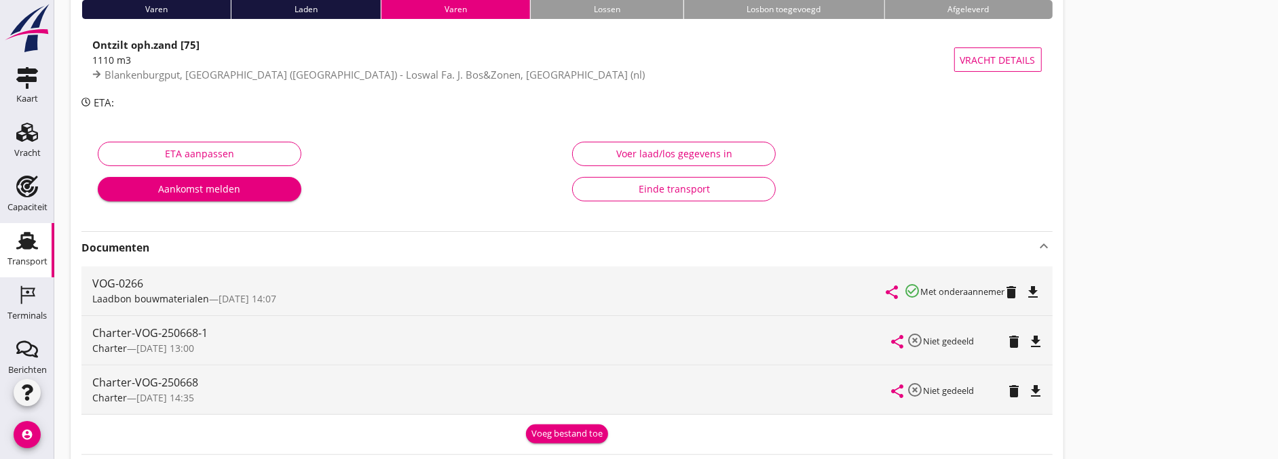
scroll to position [0, 0]
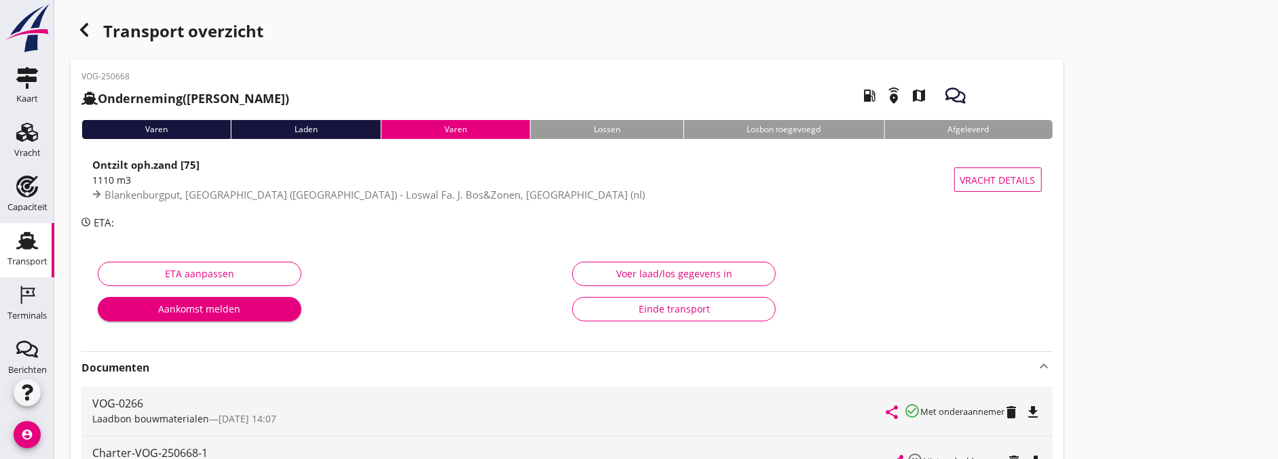
click at [633, 265] on button "Voer laad/los gegevens in" at bounding box center [674, 274] width 204 height 24
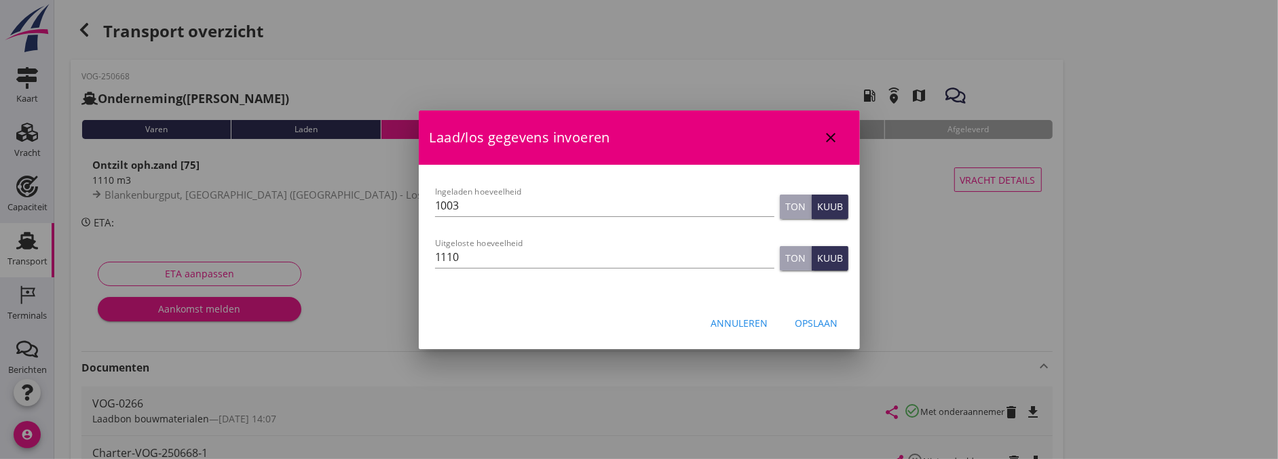
click at [816, 326] on div "Opslaan" at bounding box center [816, 323] width 43 height 14
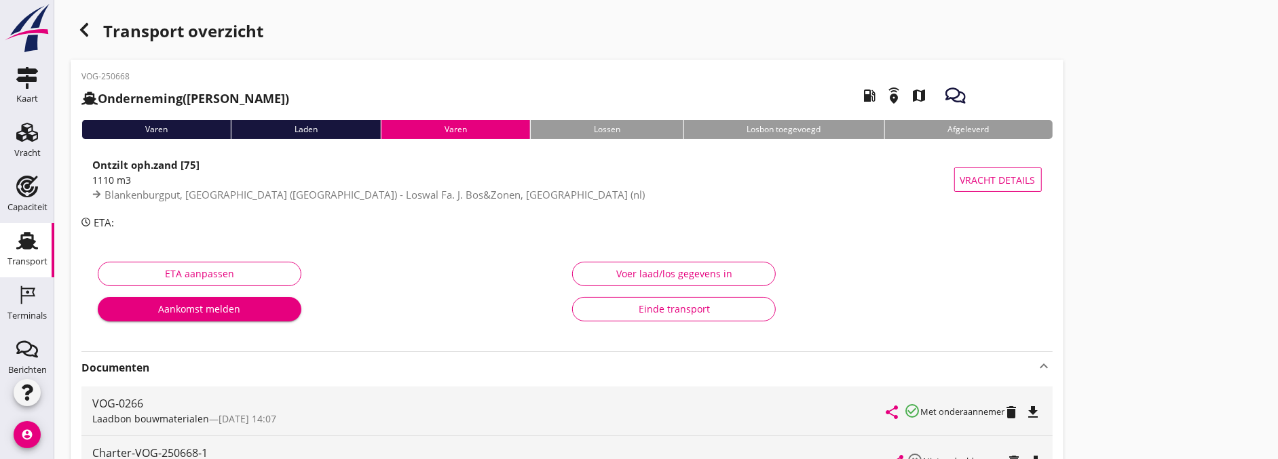
click at [93, 29] on div "button" at bounding box center [84, 29] width 27 height 27
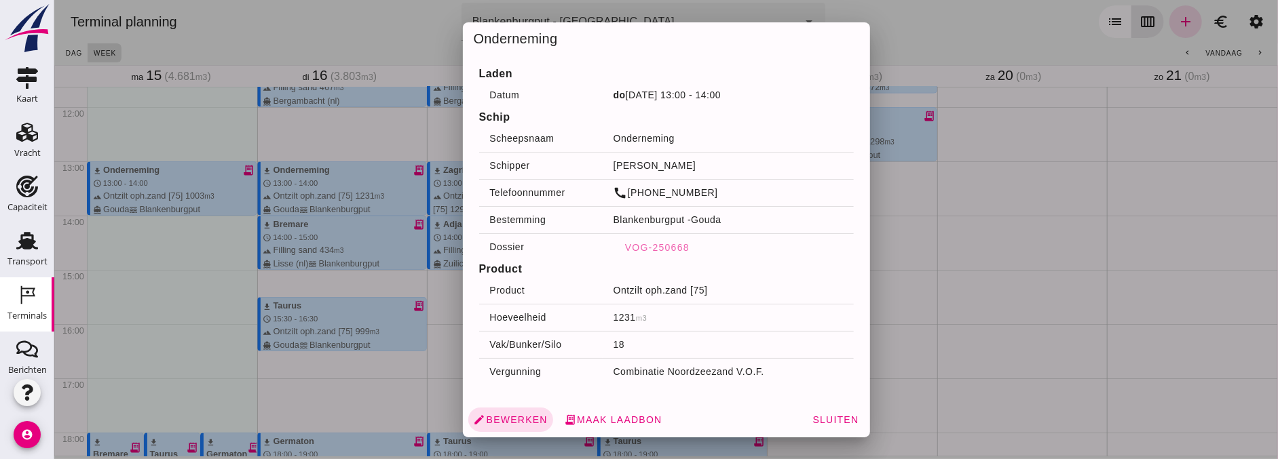
click at [429, 337] on div at bounding box center [666, 229] width 1224 height 459
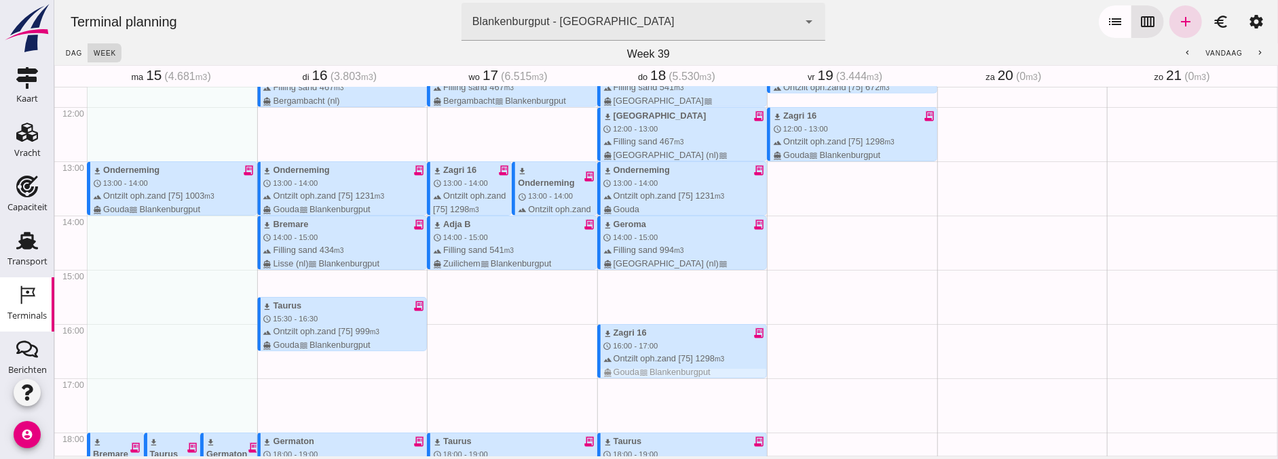
scroll to position [555, 0]
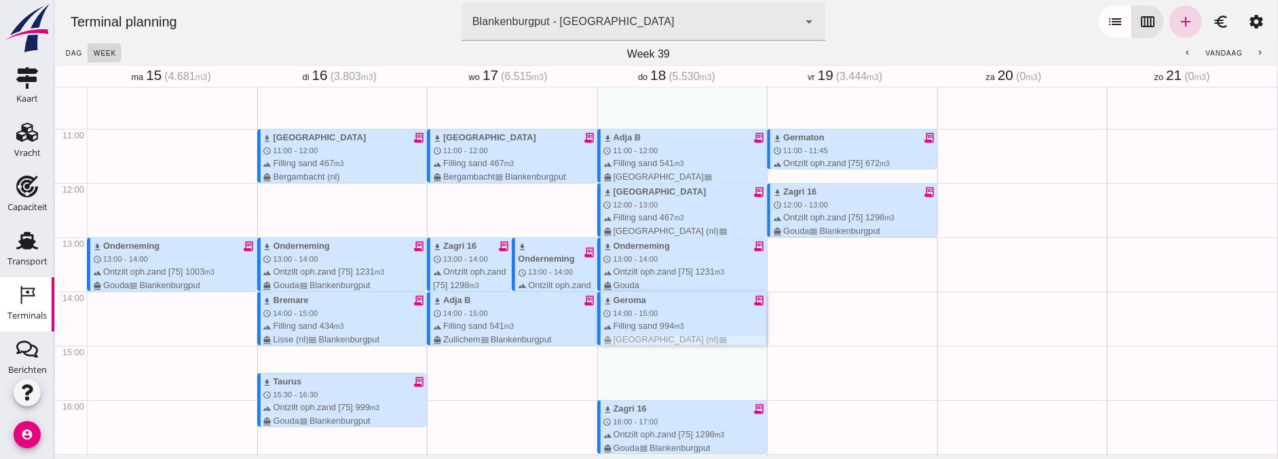
click at [673, 315] on div "download Geroma receipt_long schedule 14:00 - 15:00 terrain Filling sand 994 m3…" at bounding box center [685, 326] width 164 height 65
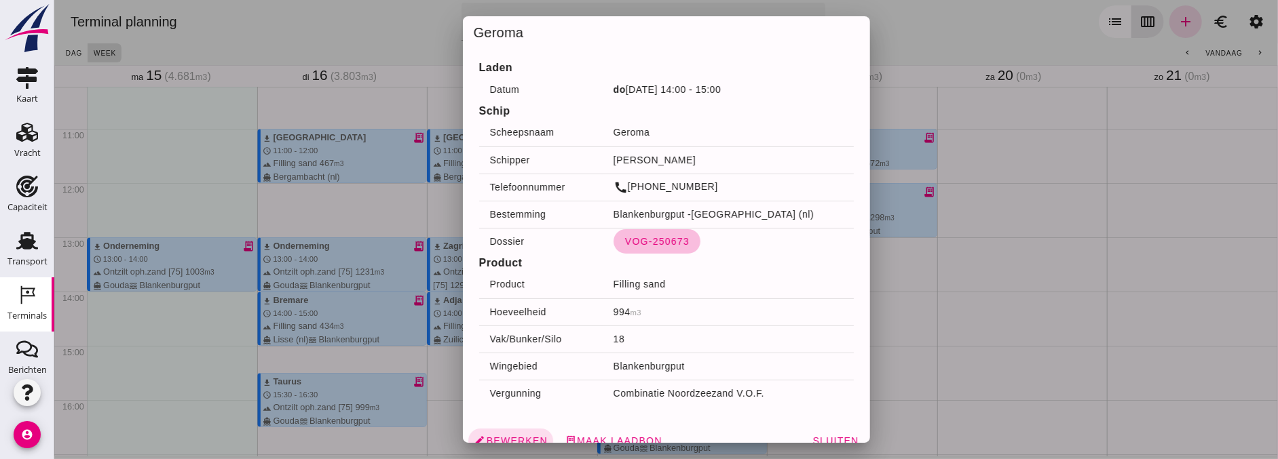
click at [665, 246] on span "VOG-250673" at bounding box center [656, 241] width 65 height 11
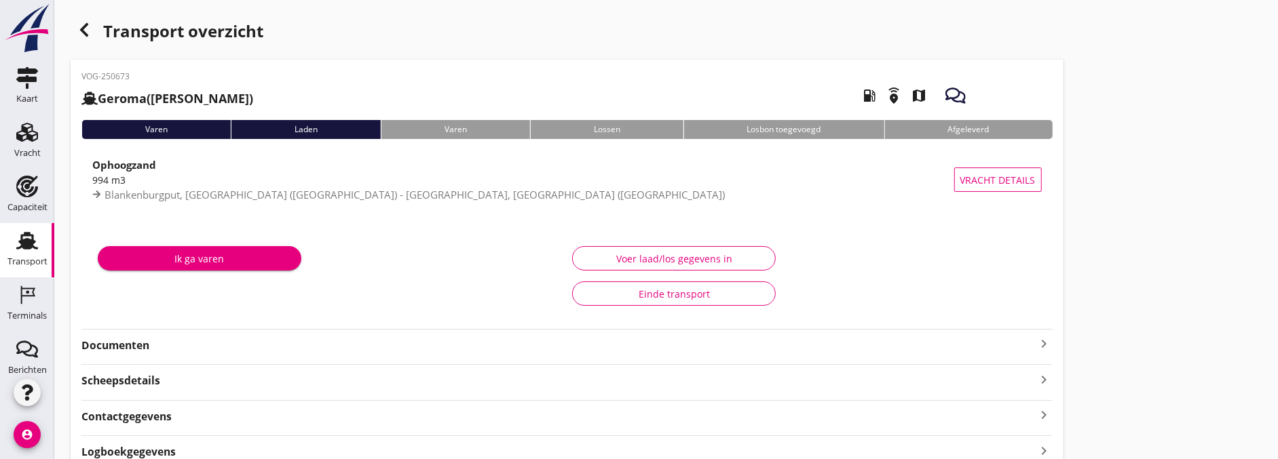
type input "994"
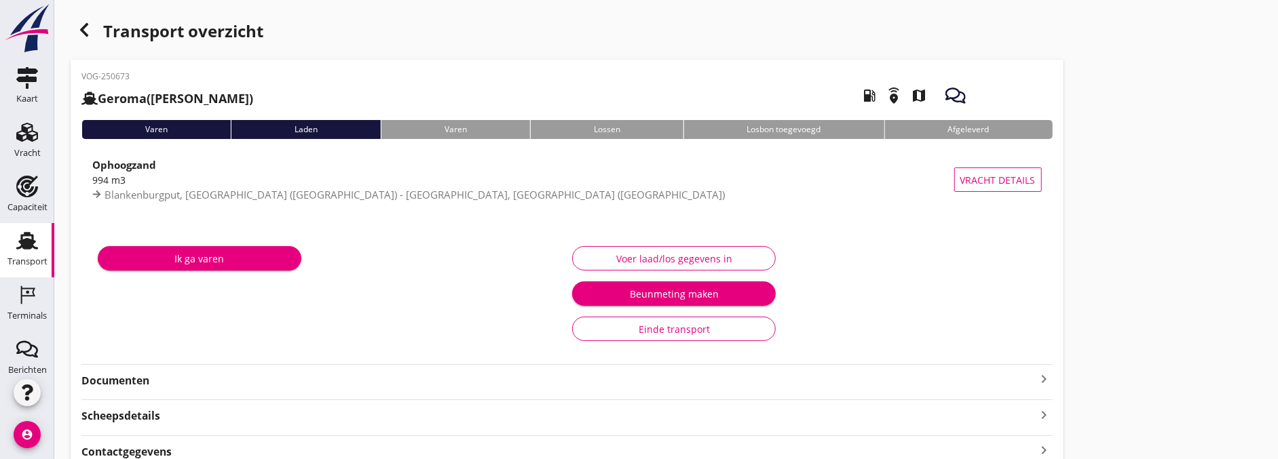
click at [733, 263] on div "Voer laad/los gegevens in" at bounding box center [674, 259] width 181 height 14
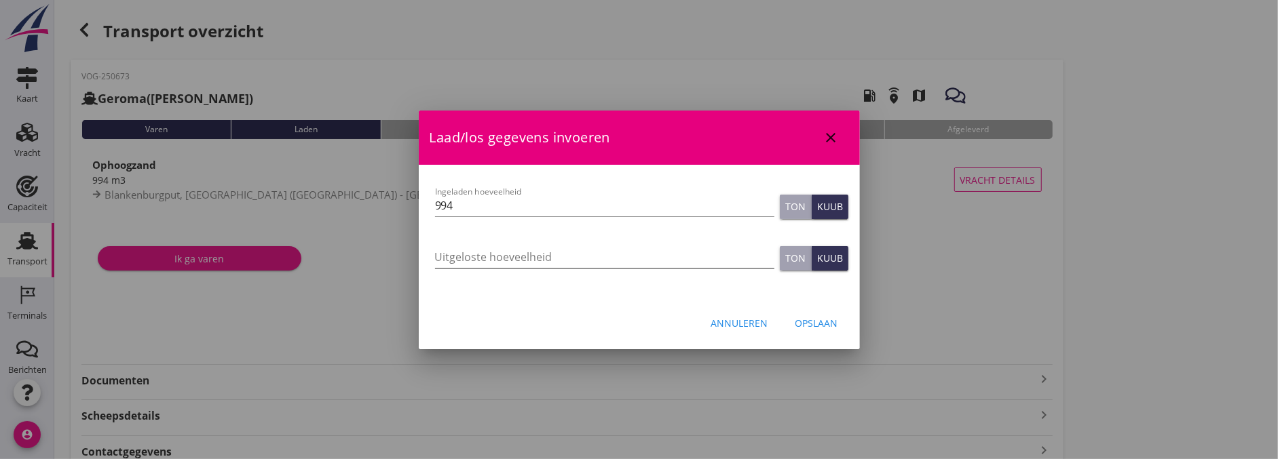
click at [663, 250] on input "Uitgeloste hoeveelheid" at bounding box center [604, 257] width 339 height 22
type input "1300"
click at [818, 316] on div "Opslaan" at bounding box center [816, 323] width 43 height 14
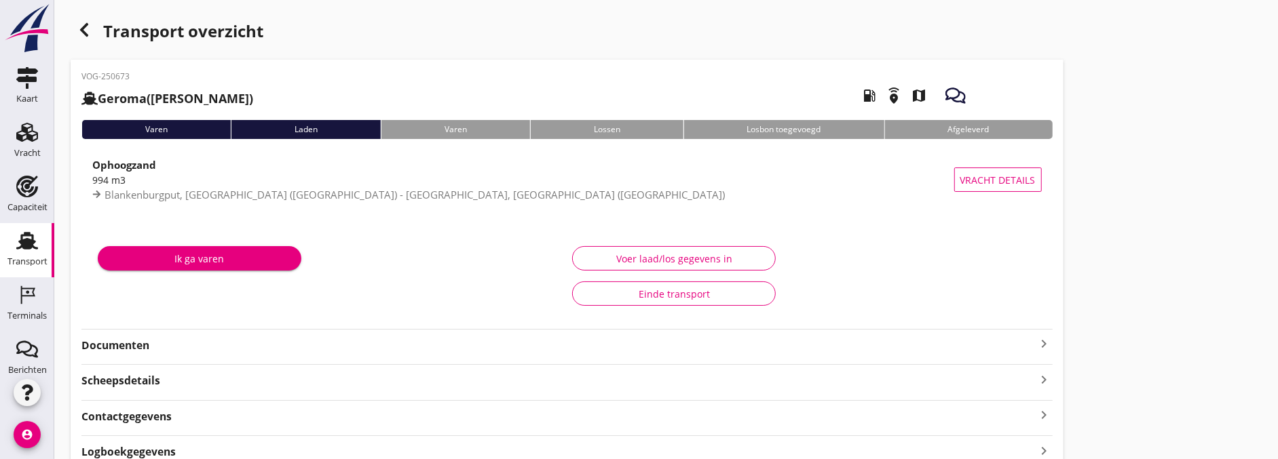
click at [611, 250] on button "Voer laad/los gegevens in" at bounding box center [674, 258] width 204 height 24
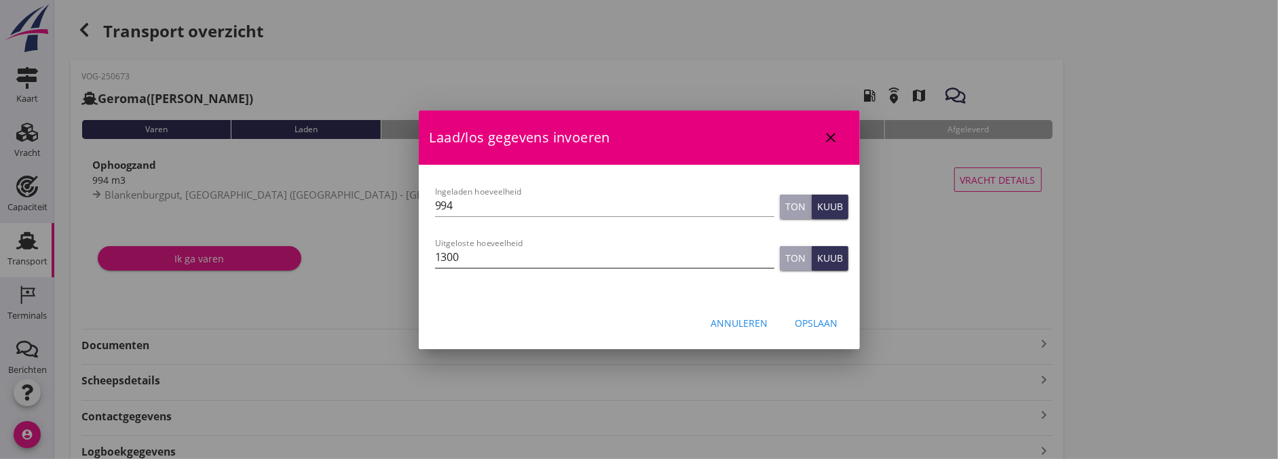
click at [580, 249] on input "1300" at bounding box center [604, 257] width 339 height 22
type input "1000"
click at [822, 313] on button "Opslaan" at bounding box center [816, 323] width 64 height 24
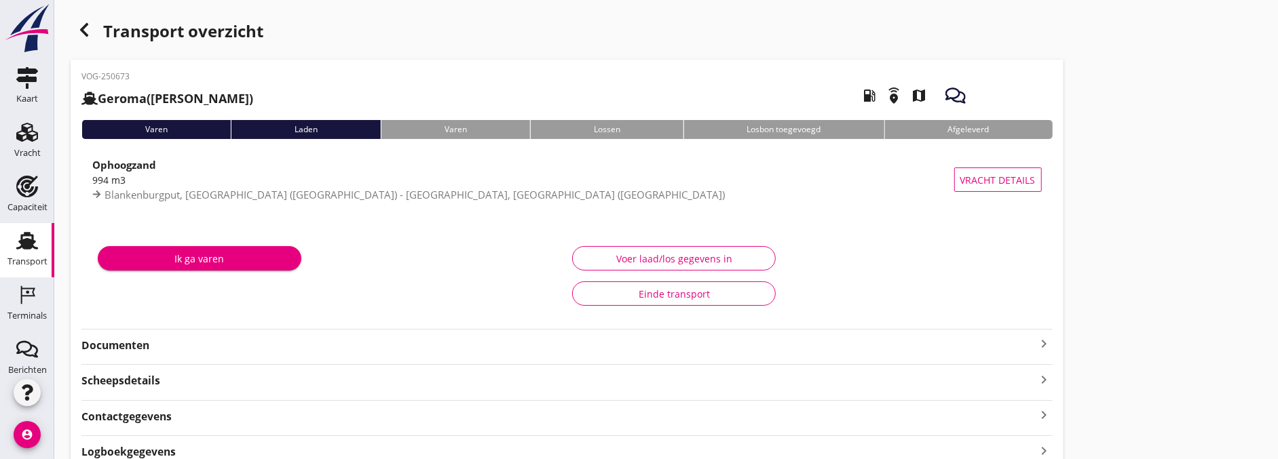
click at [700, 259] on div "Voer laad/los gegevens in" at bounding box center [674, 259] width 181 height 14
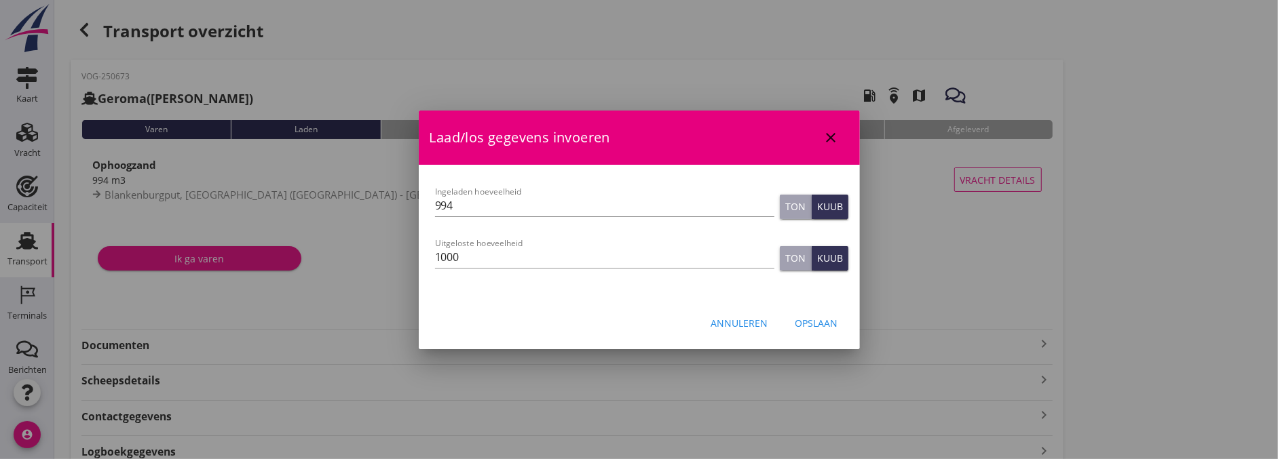
click at [801, 314] on button "Opslaan" at bounding box center [816, 323] width 64 height 24
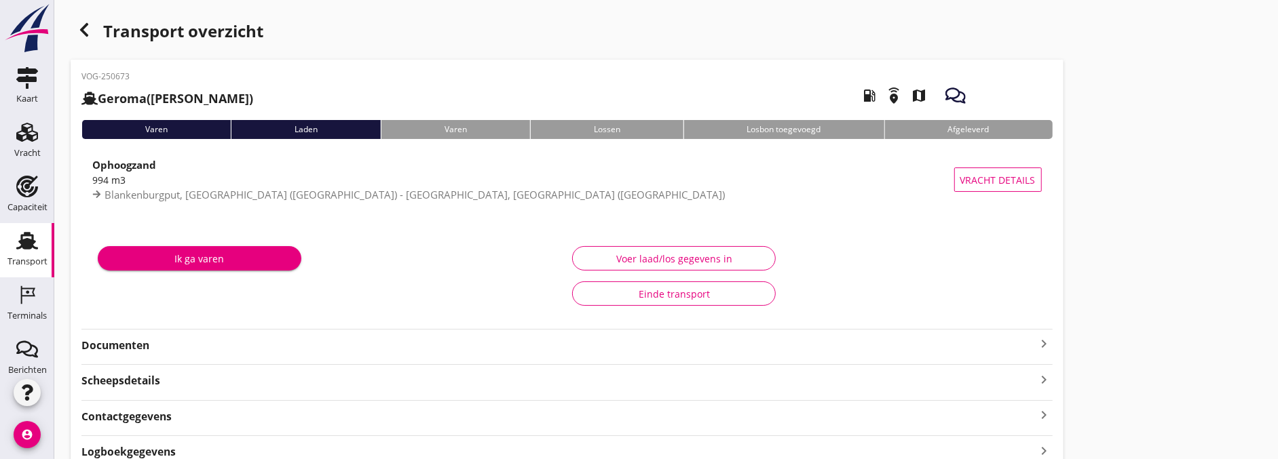
click at [117, 356] on div "VOG-250673 Geroma (Gerard Mesken) local_gas_station emergency_share map Varen L…" at bounding box center [567, 285] width 993 height 450
click at [153, 347] on strong "Documenten" at bounding box center [558, 346] width 955 height 16
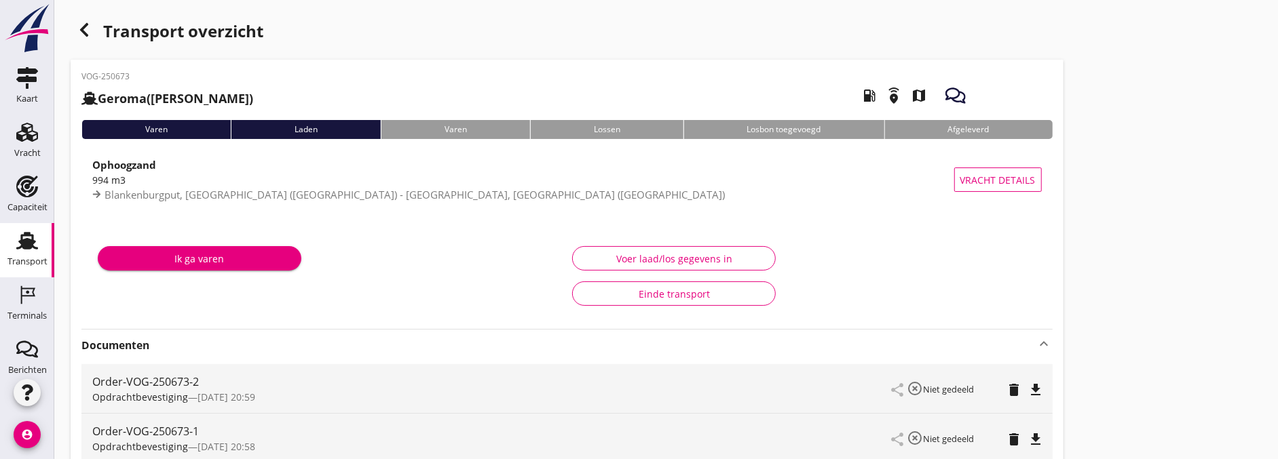
click at [90, 38] on div "button" at bounding box center [84, 29] width 27 height 27
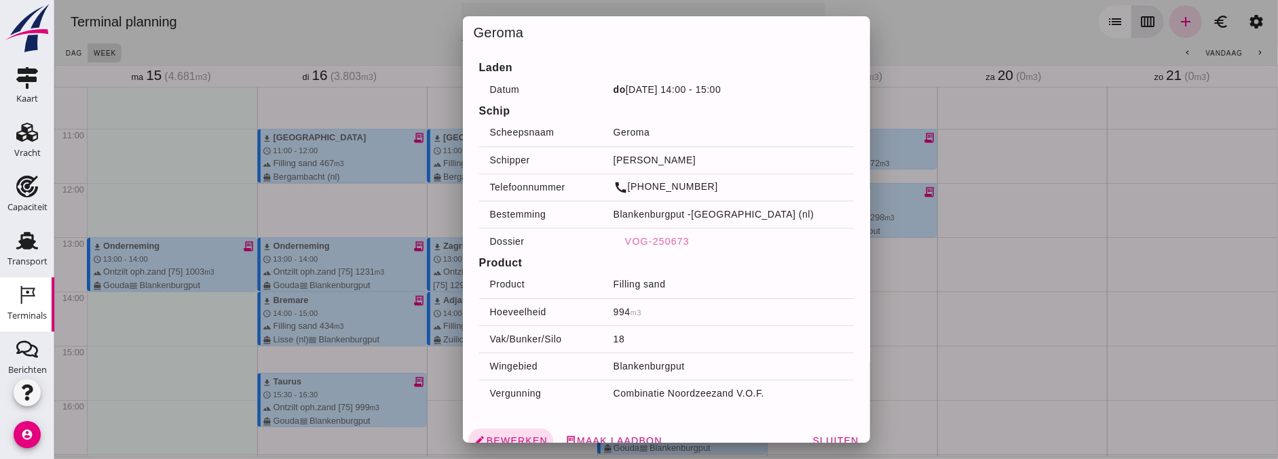
click at [401, 269] on div at bounding box center [666, 229] width 1224 height 459
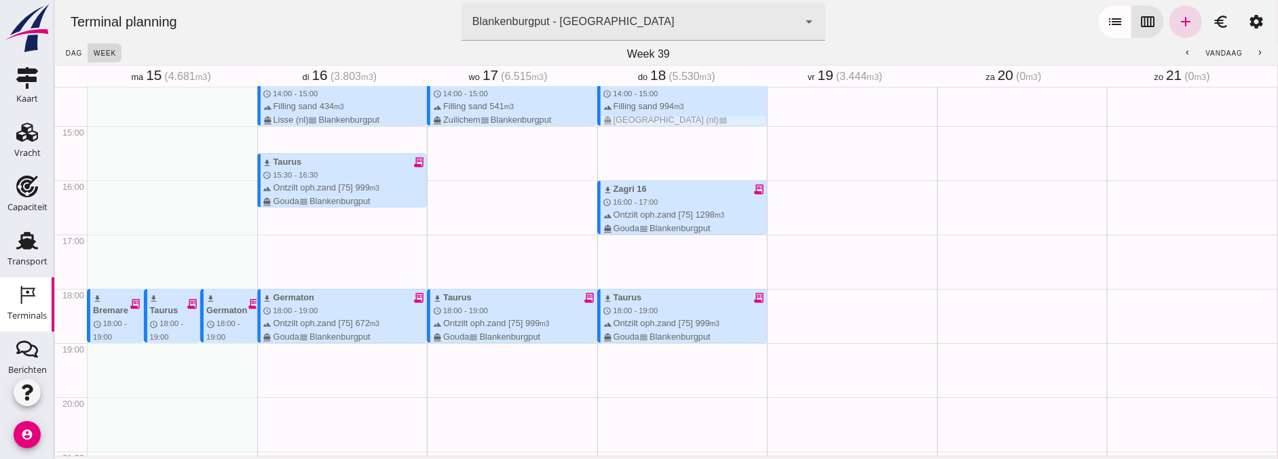
scroll to position [782, 0]
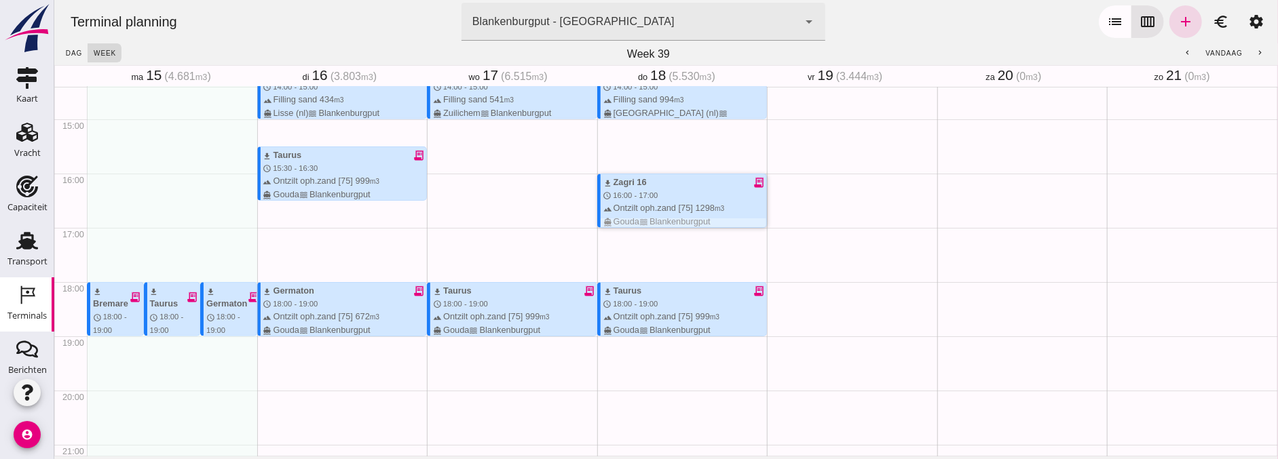
click at [654, 207] on div "terrain Ontzilt oph.zand [75] 1298 m3 directions_boat Gouda waves Blankenburgput" at bounding box center [685, 215] width 164 height 26
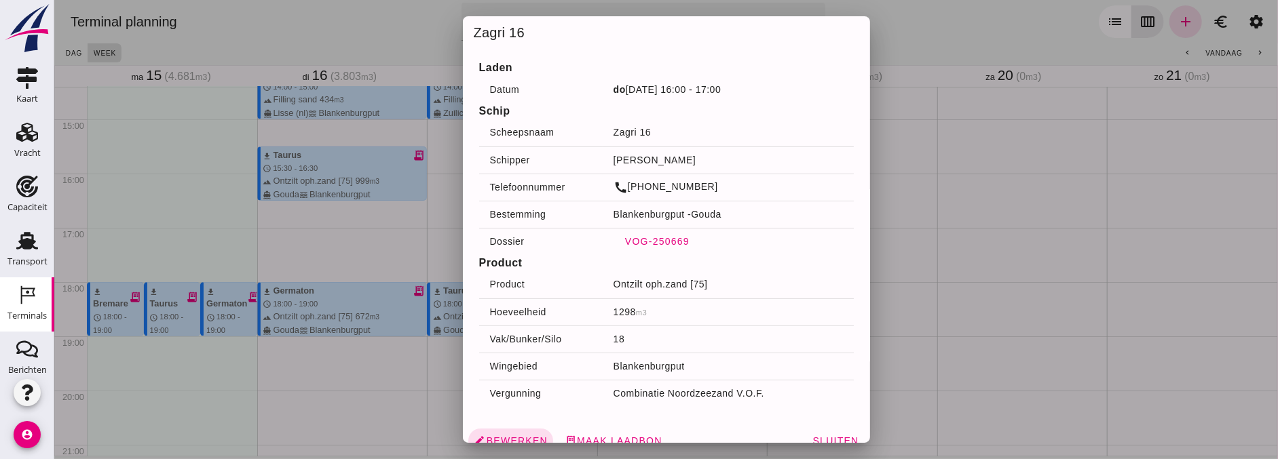
click at [656, 243] on span "VOG-250669" at bounding box center [656, 241] width 65 height 11
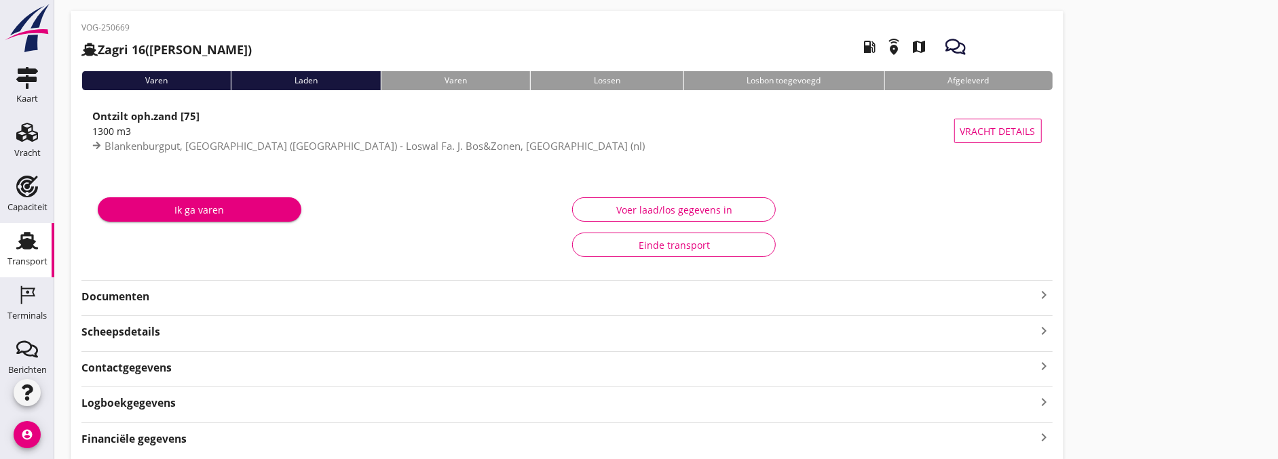
scroll to position [98, 0]
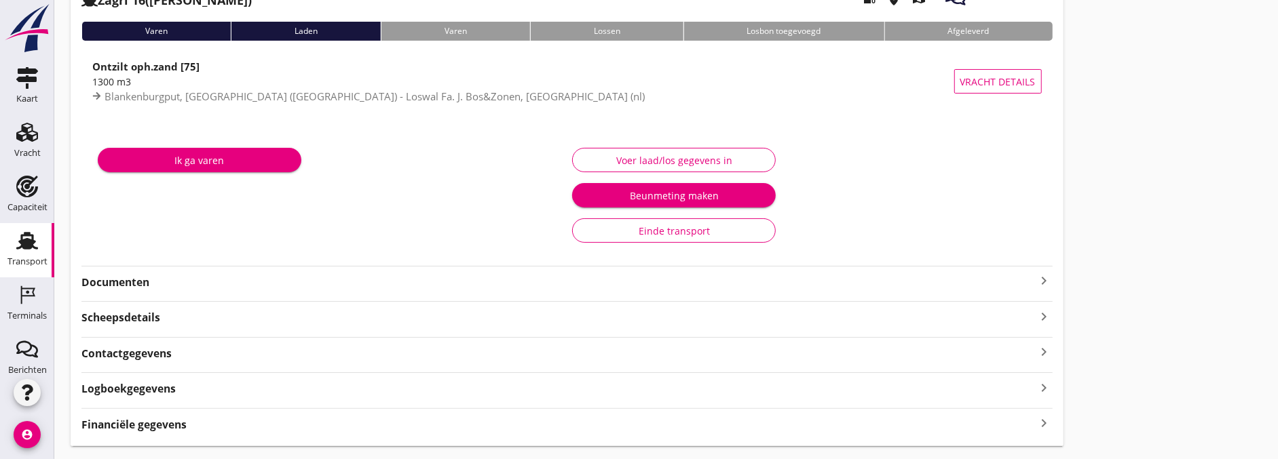
click at [157, 258] on div "Ik ga varen Voer laad/los gegevens in Beunmeting maken Einde transport" at bounding box center [566, 196] width 971 height 136
click at [159, 282] on strong "Documenten" at bounding box center [558, 283] width 955 height 16
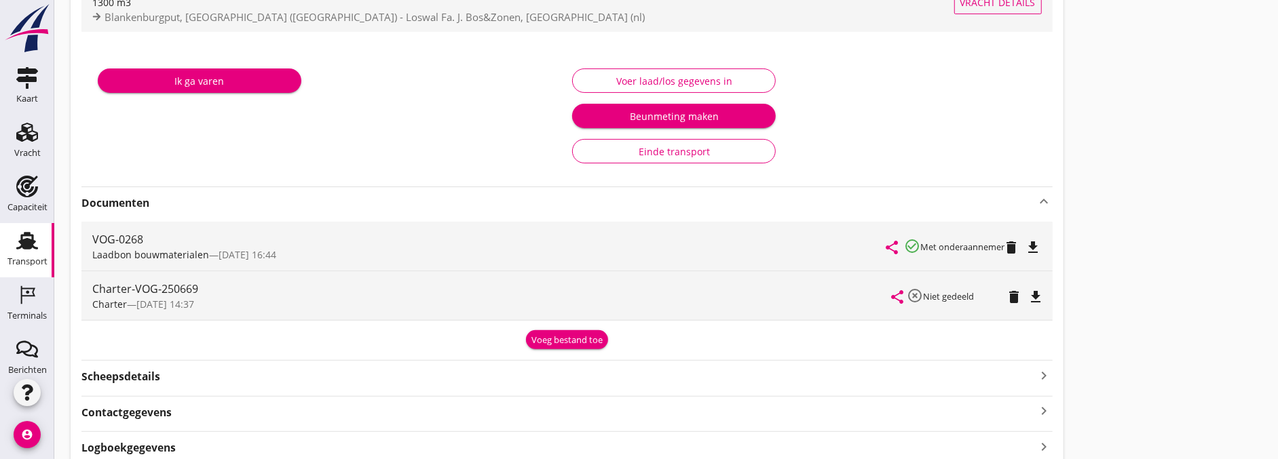
scroll to position [0, 0]
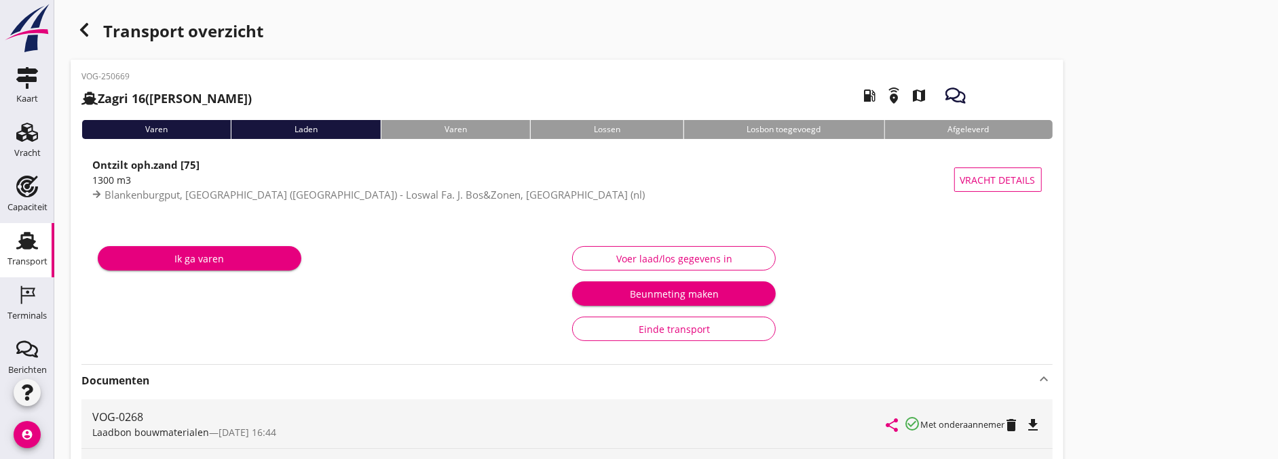
click at [685, 258] on div "Voer laad/los gegevens in" at bounding box center [674, 259] width 181 height 14
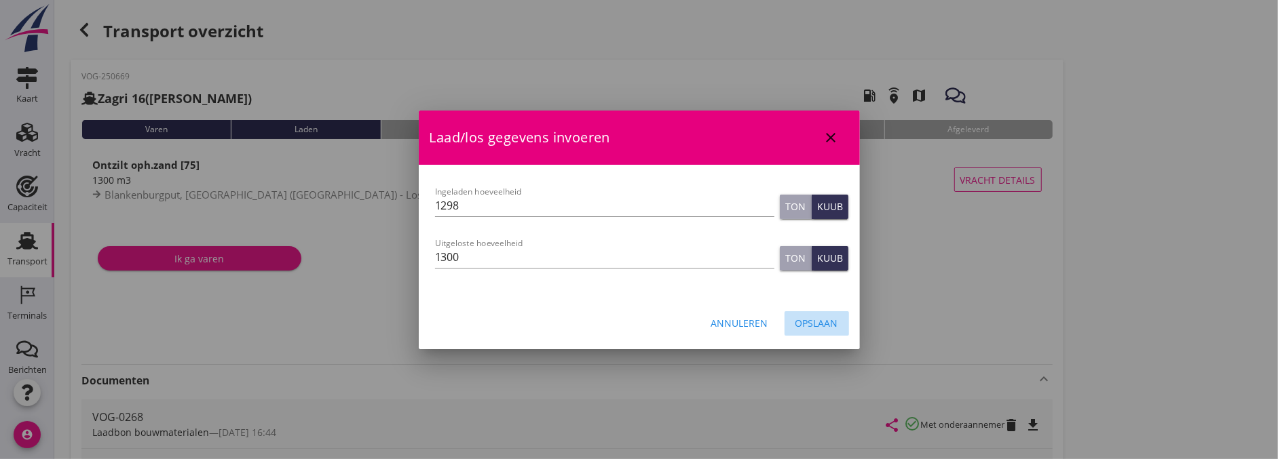
click at [844, 329] on button "Opslaan" at bounding box center [816, 323] width 64 height 24
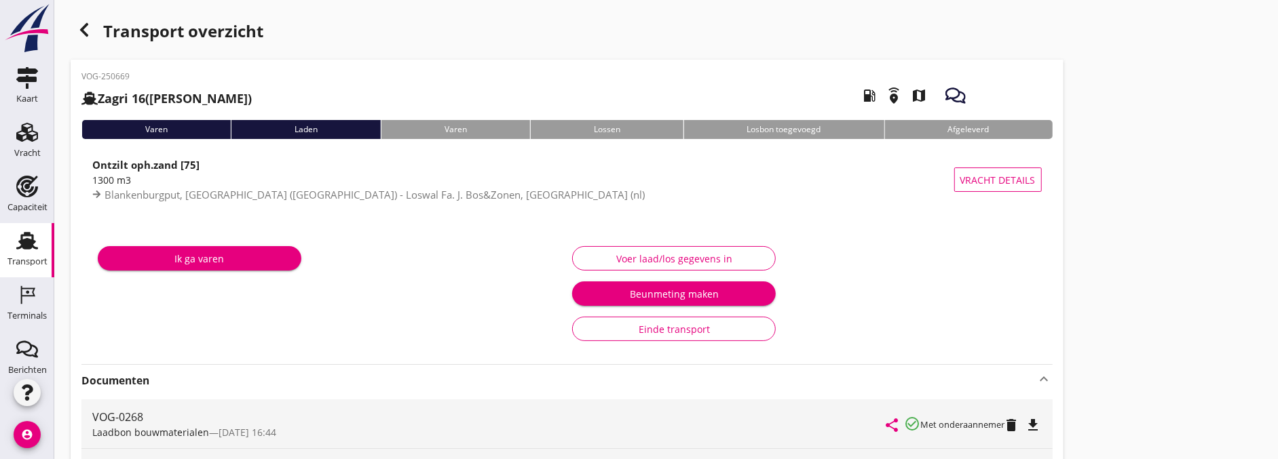
click at [758, 260] on div "Voer laad/los gegevens in" at bounding box center [674, 259] width 181 height 14
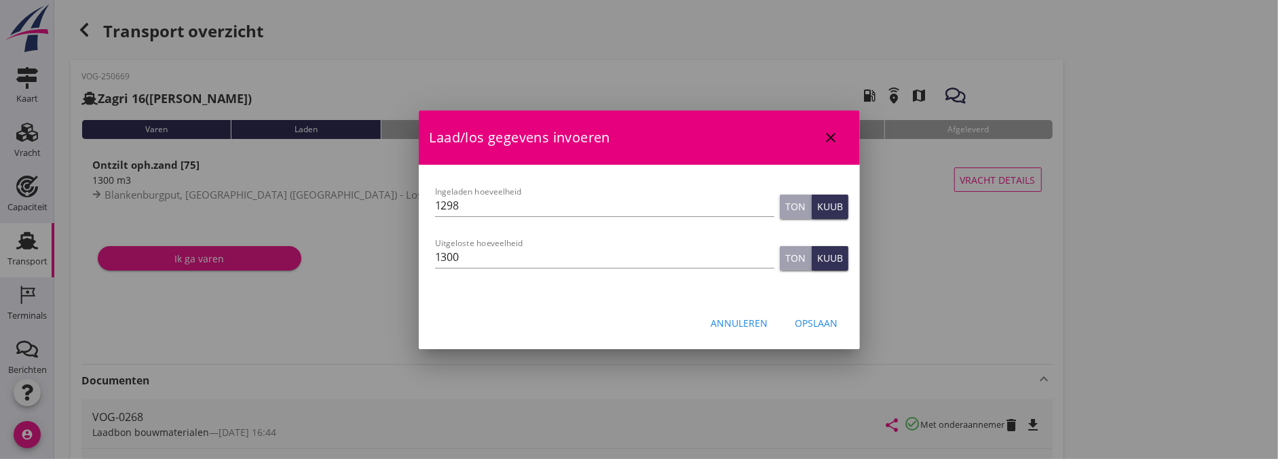
click at [839, 323] on button "Opslaan" at bounding box center [816, 323] width 64 height 24
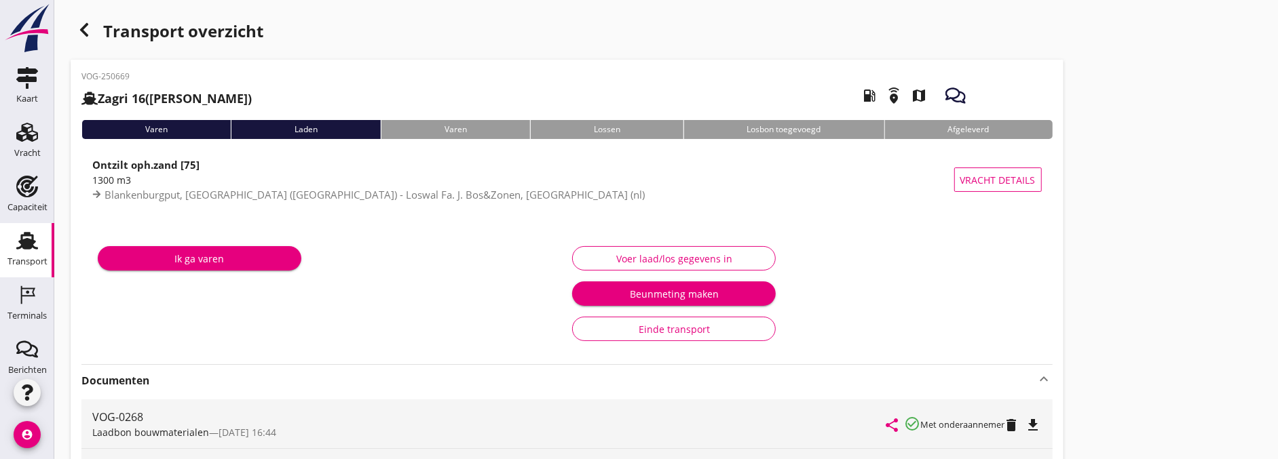
click at [73, 35] on div "button" at bounding box center [84, 29] width 27 height 27
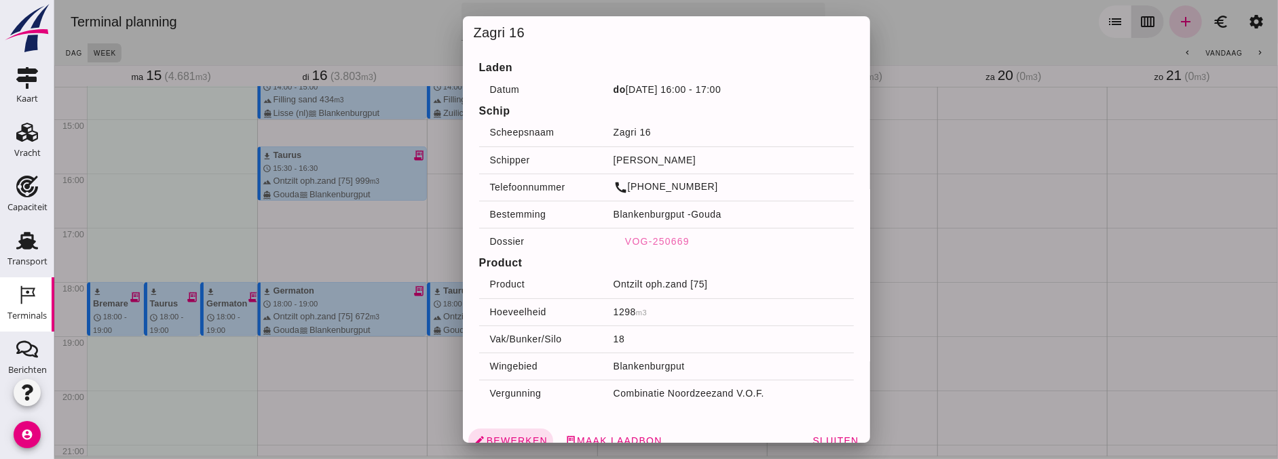
click at [391, 267] on div at bounding box center [666, 229] width 1224 height 459
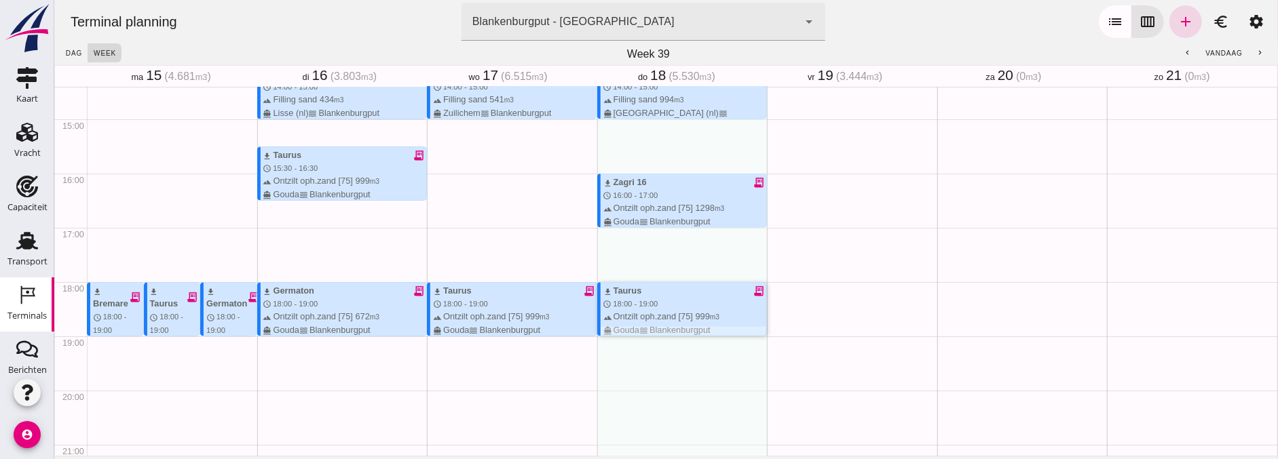
click at [694, 301] on div "download Taurus receipt_long schedule 18:00 - 19:00 terrain Ontzilt oph.zand [7…" at bounding box center [685, 310] width 164 height 52
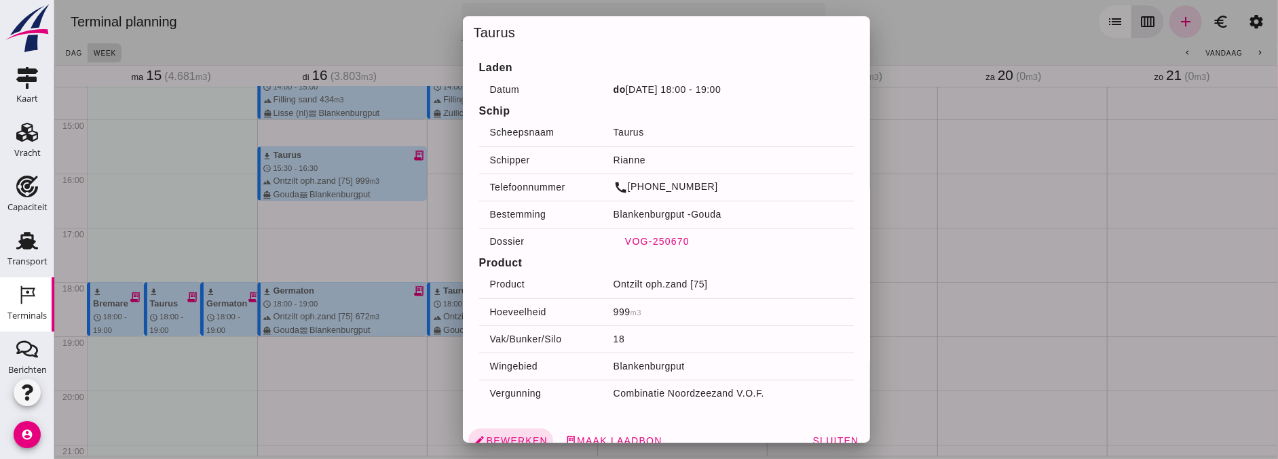
click at [636, 243] on span "VOG-250670" at bounding box center [656, 241] width 65 height 11
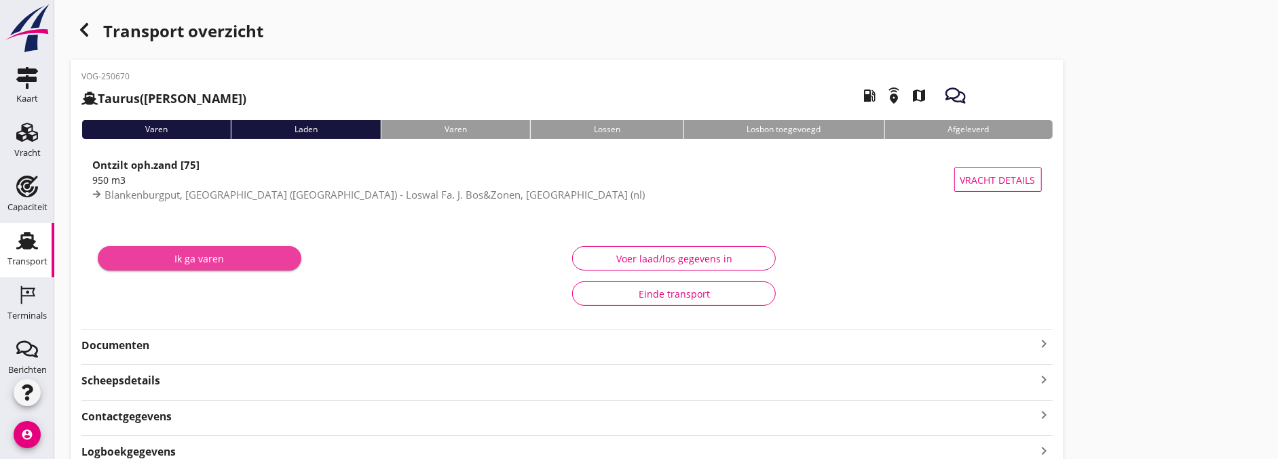
type input "999"
type input "950"
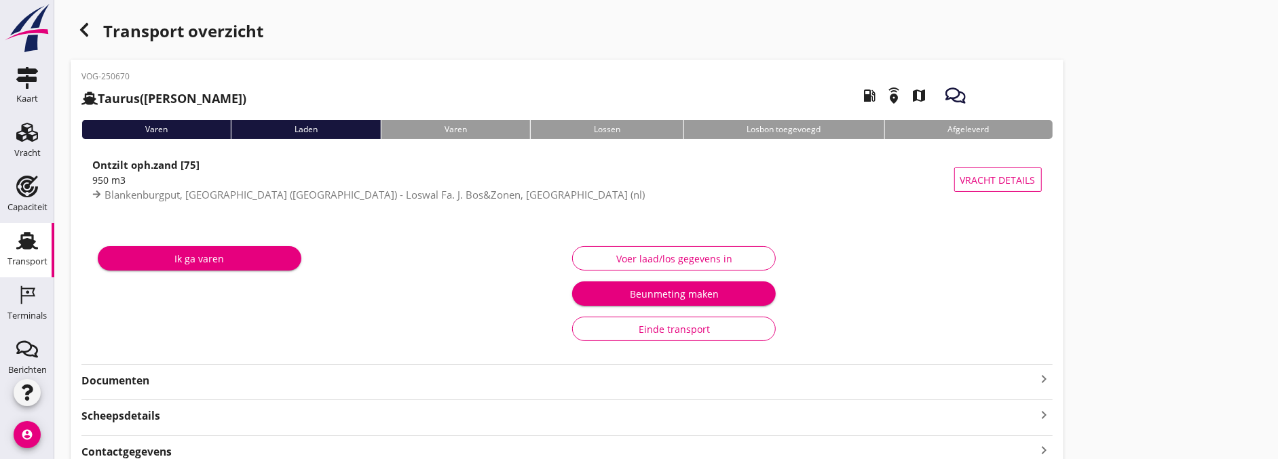
click at [658, 72] on div "VOG-250670 Taurus (Van Oord) local_gas_station emergency_share map Varen Laden …" at bounding box center [567, 302] width 993 height 485
click at [687, 252] on div "Voer laad/los gegevens in" at bounding box center [674, 259] width 181 height 14
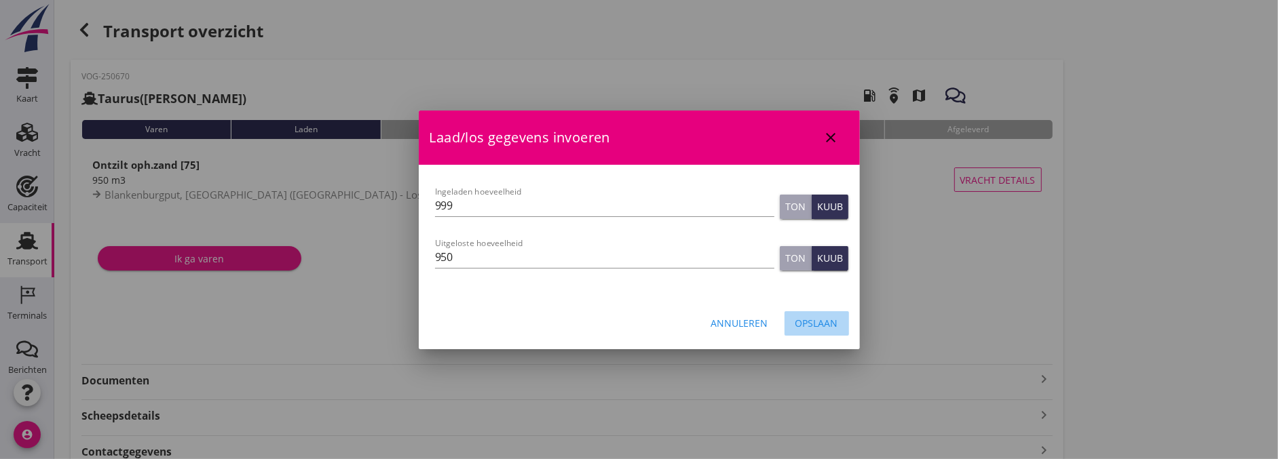
drag, startPoint x: 837, startPoint y: 328, endPoint x: 514, endPoint y: 351, distance: 323.8
click at [837, 328] on div "Opslaan" at bounding box center [816, 323] width 43 height 14
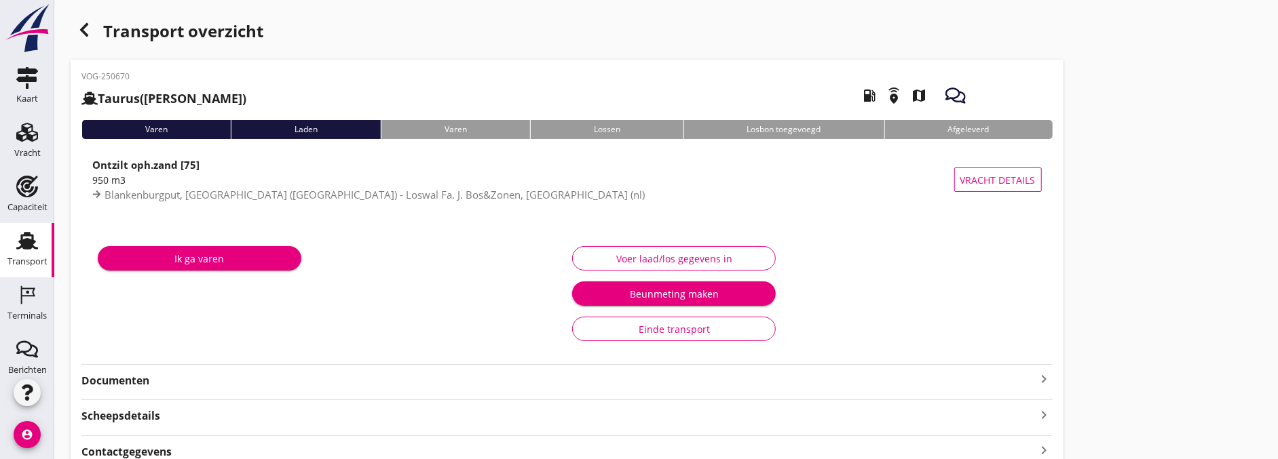
click at [178, 382] on strong "Documenten" at bounding box center [558, 381] width 955 height 16
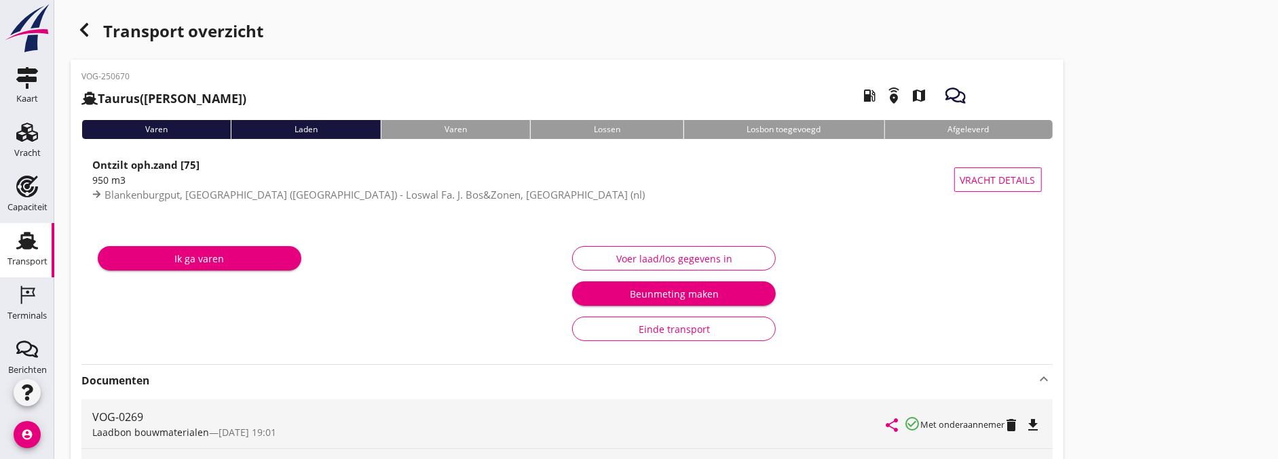
click at [90, 23] on icon "button" at bounding box center [84, 30] width 16 height 16
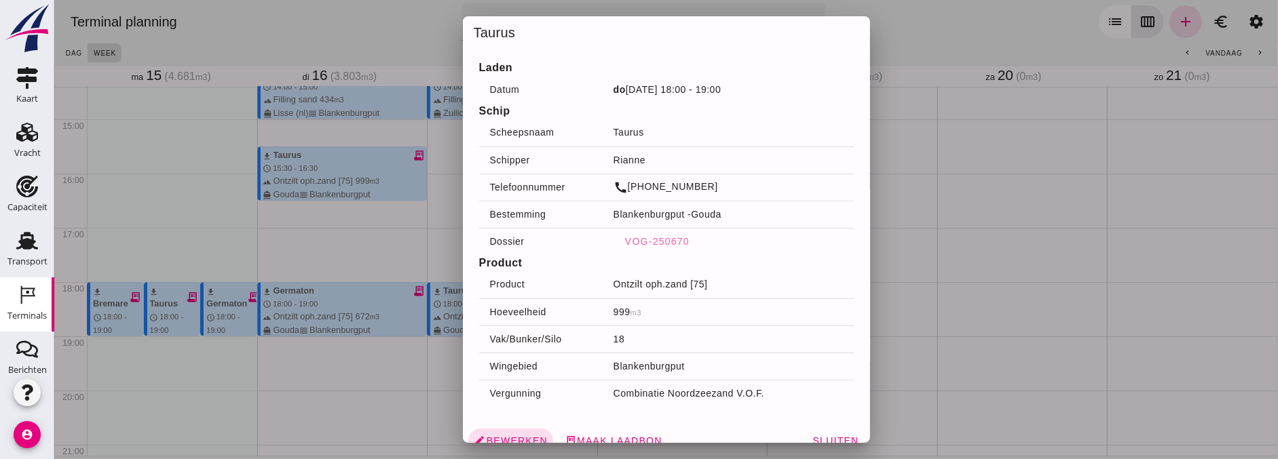
click at [1086, 252] on div at bounding box center [666, 229] width 1224 height 459
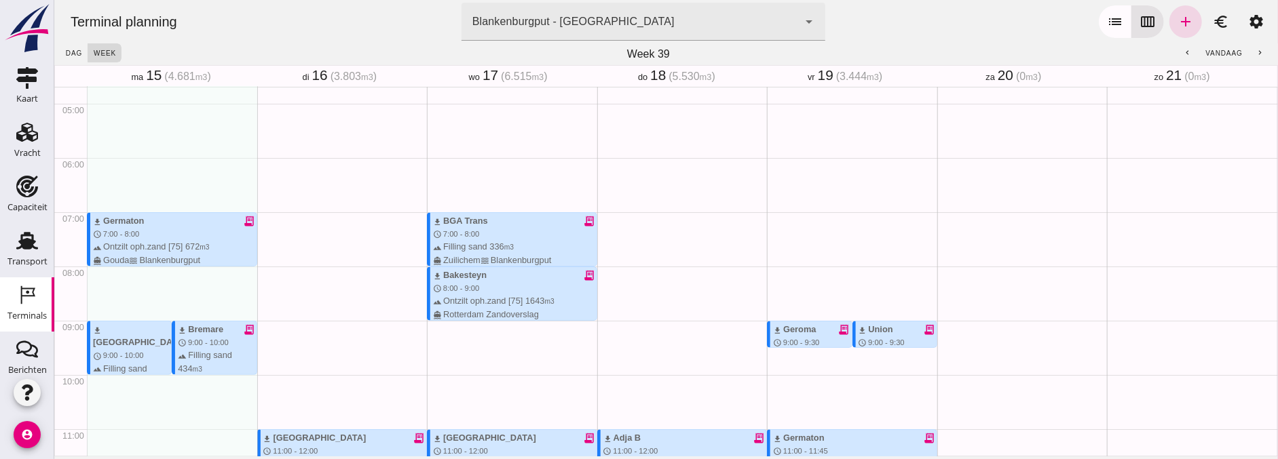
scroll to position [254, 0]
click at [772, 329] on span "download" at bounding box center [776, 332] width 9 height 9
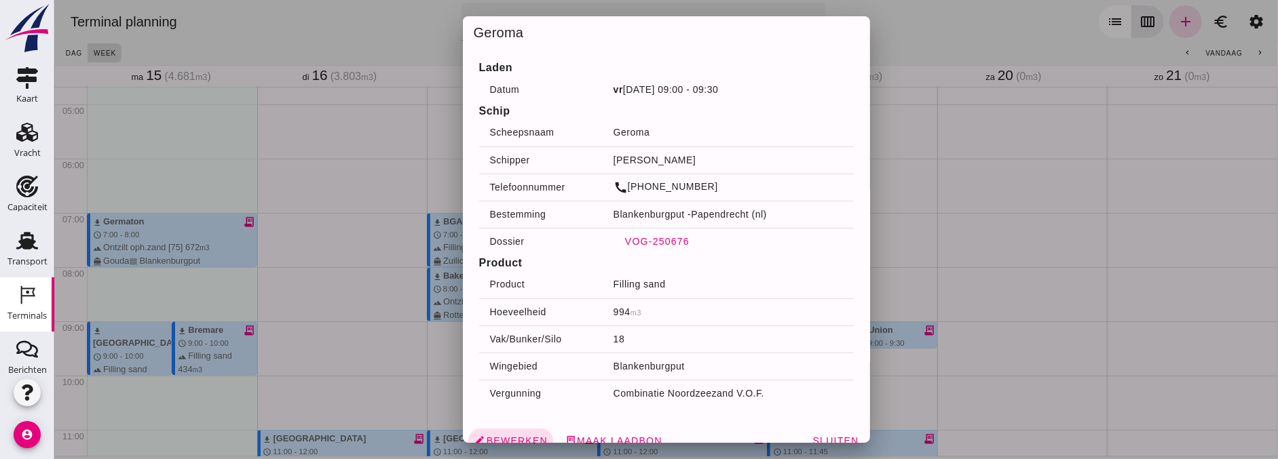
click at [624, 245] on span "VOG-250676" at bounding box center [656, 241] width 65 height 11
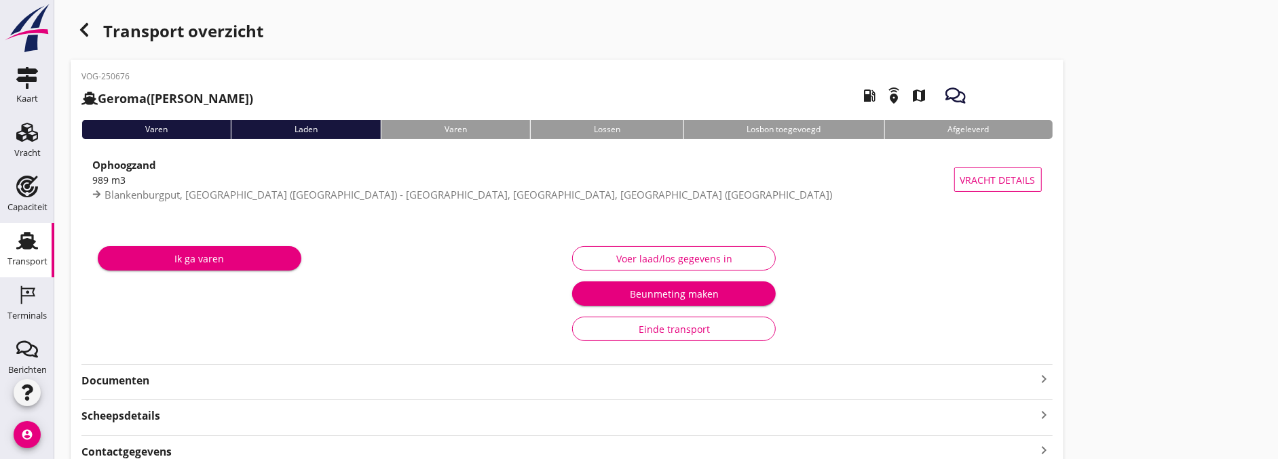
click at [742, 262] on div "Voer laad/los gegevens in" at bounding box center [674, 259] width 181 height 14
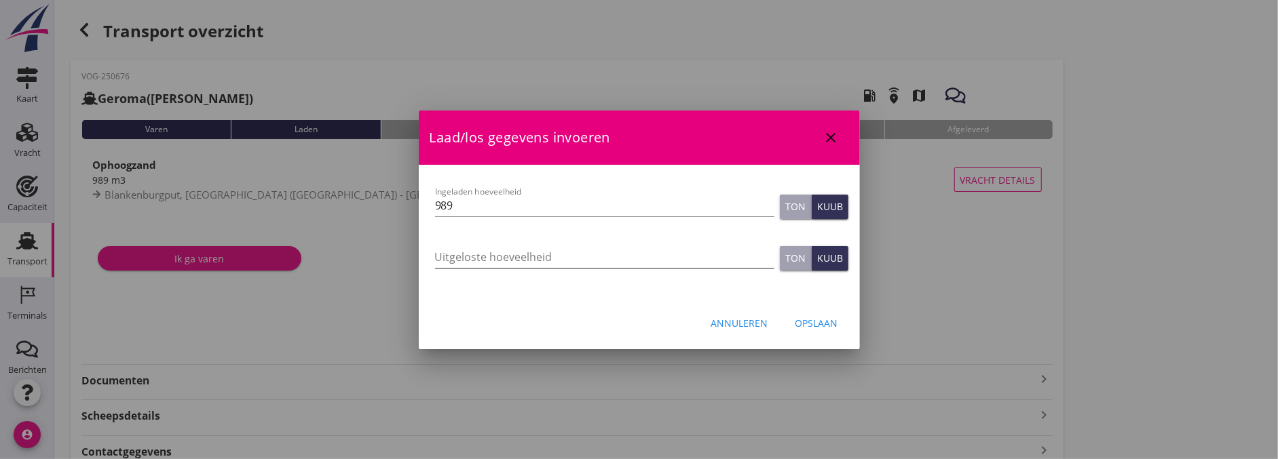
click at [528, 259] on input "Uitgeloste hoeveelheid" at bounding box center [604, 257] width 339 height 22
type input "999"
click at [818, 316] on div "Opslaan" at bounding box center [816, 323] width 43 height 14
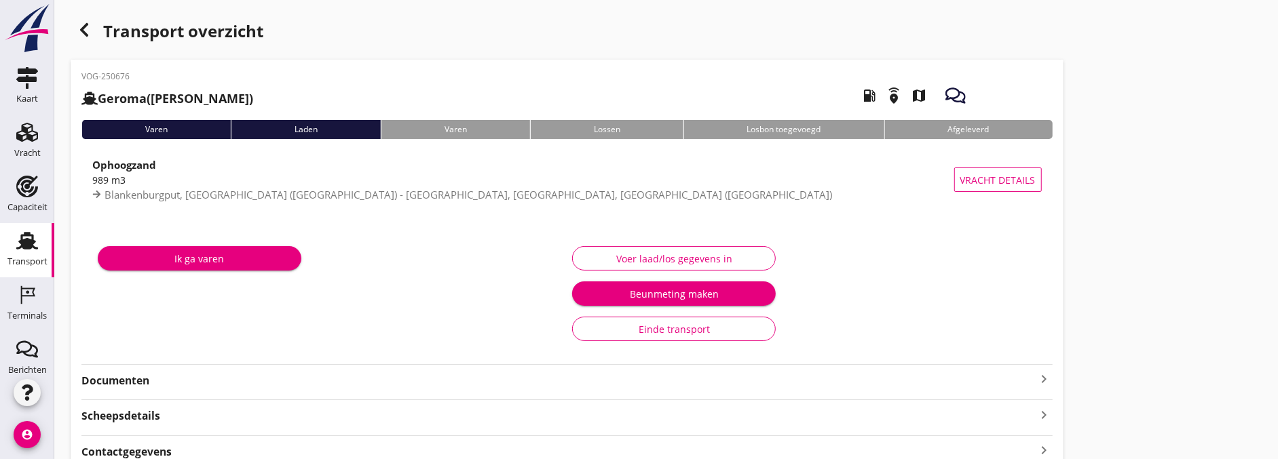
scroll to position [75, 0]
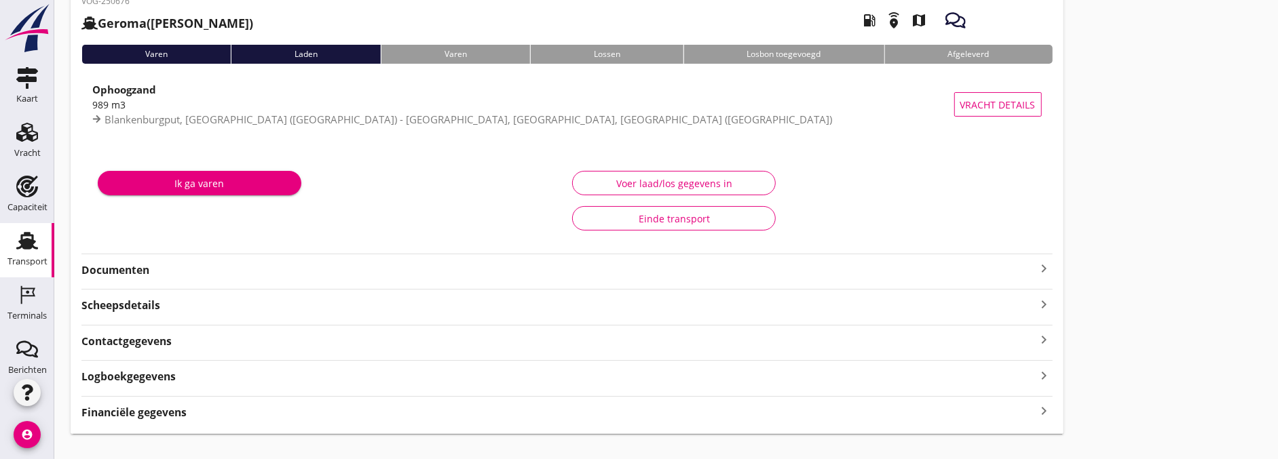
click at [184, 280] on div "VOG-250676 Geroma (Gerard Mesken) local_gas_station emergency_share map Varen L…" at bounding box center [567, 209] width 993 height 450
click at [133, 276] on strong "Documenten" at bounding box center [558, 271] width 955 height 16
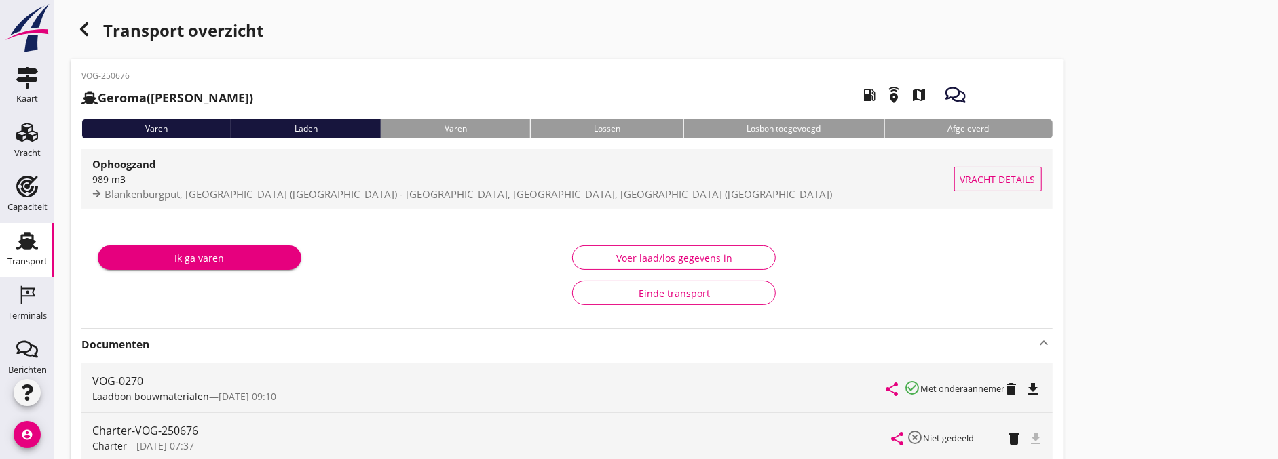
scroll to position [0, 0]
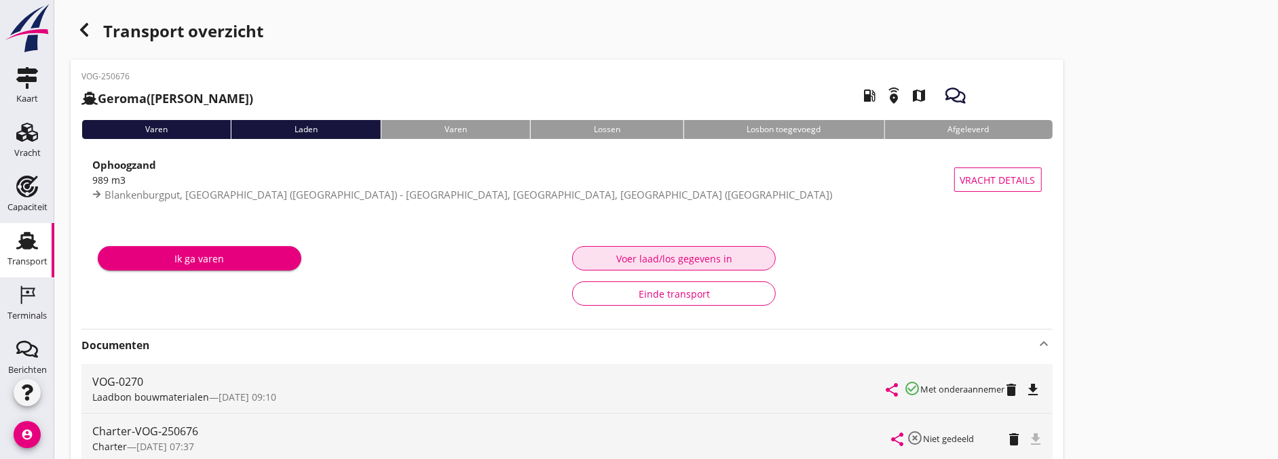
click at [686, 260] on div "Voer laad/los gegevens in" at bounding box center [674, 259] width 181 height 14
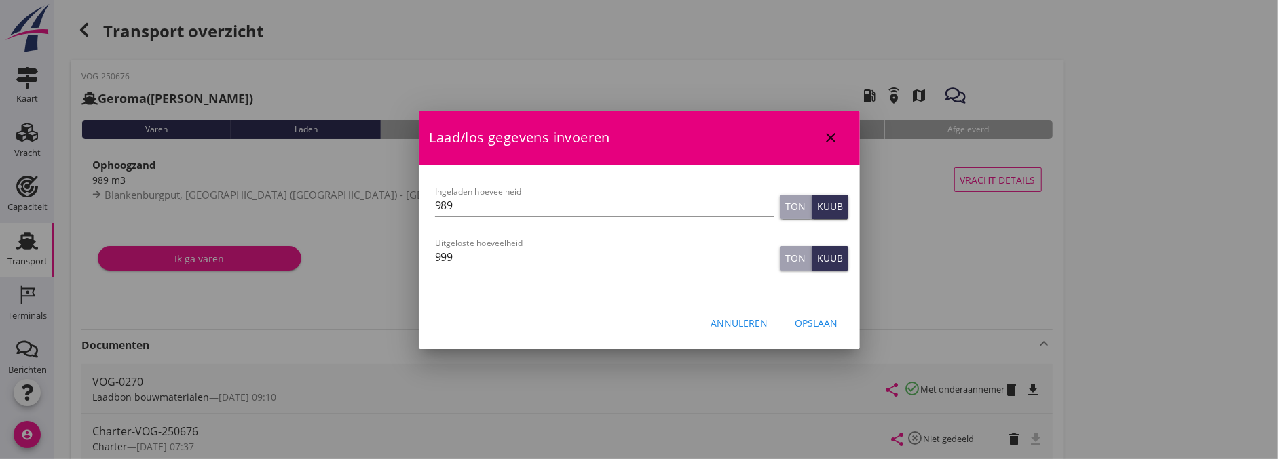
click at [818, 330] on button "Opslaan" at bounding box center [816, 323] width 64 height 24
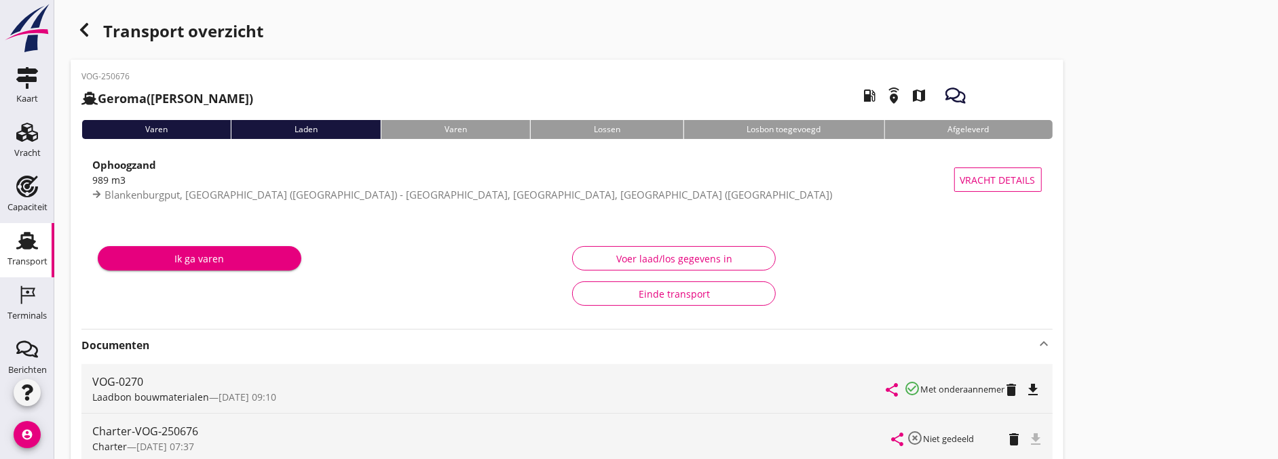
click at [76, 39] on div "button" at bounding box center [84, 29] width 27 height 27
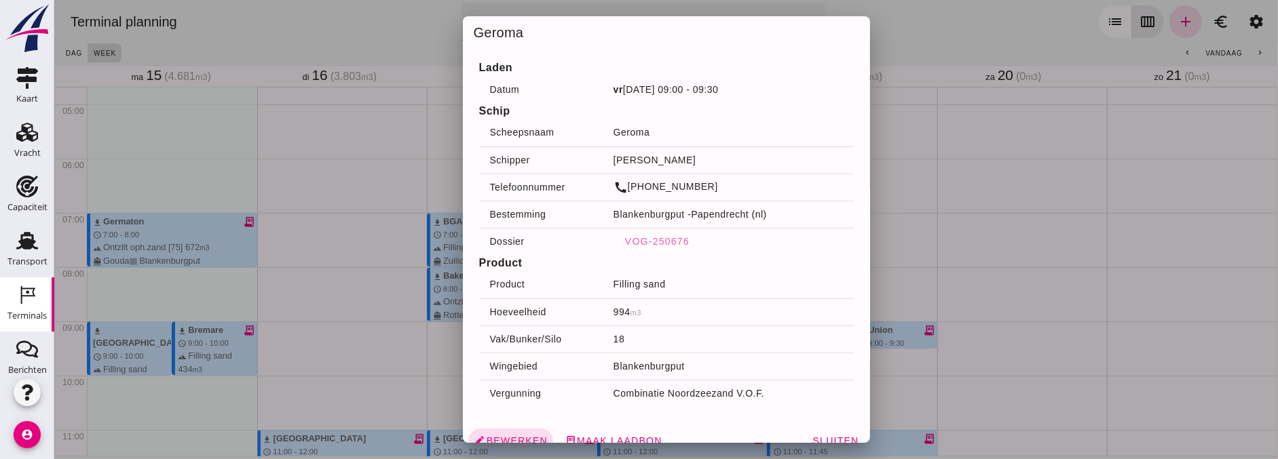
click at [932, 236] on div at bounding box center [666, 229] width 1224 height 459
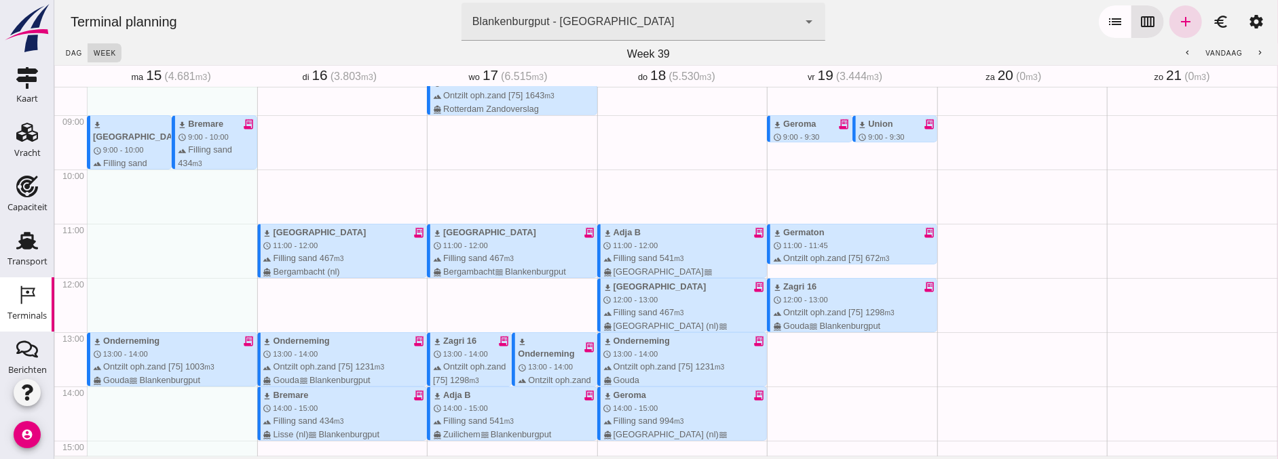
scroll to position [480, 0]
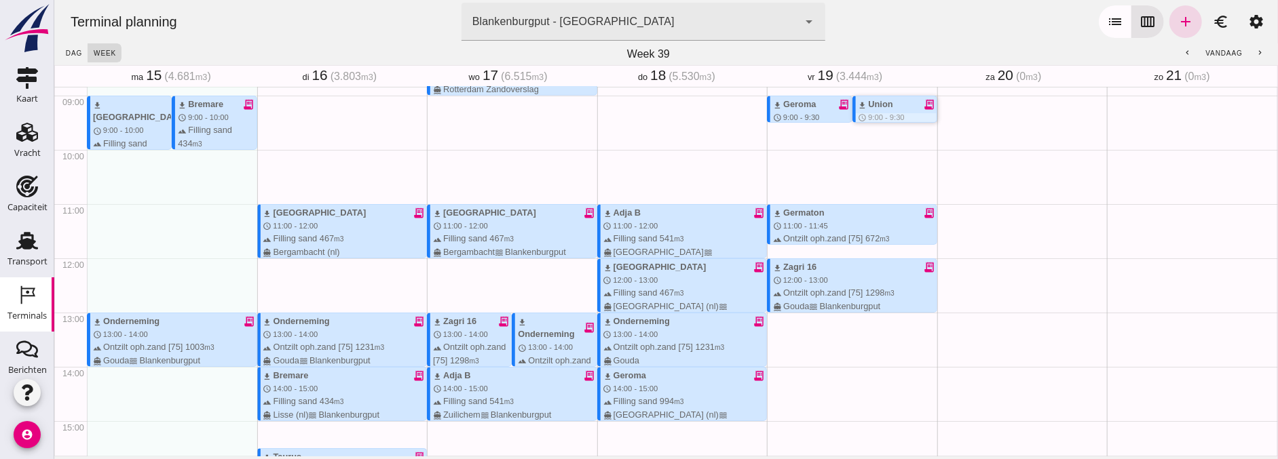
click at [871, 106] on div "download Union" at bounding box center [875, 104] width 35 height 13
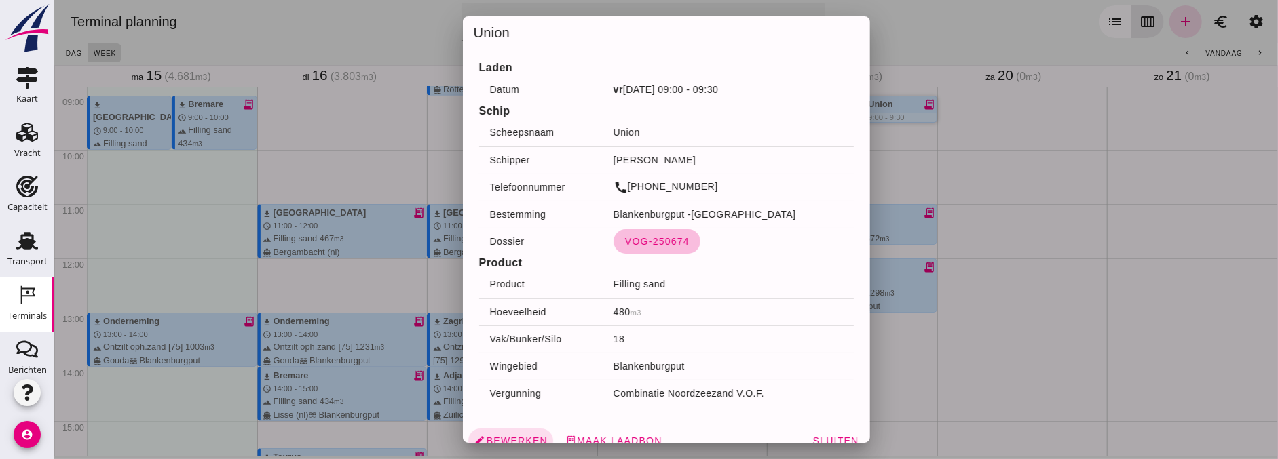
drag, startPoint x: 643, startPoint y: 242, endPoint x: 1101, endPoint y: 306, distance: 462.6
click at [643, 242] on span "VOG-250674" at bounding box center [656, 241] width 65 height 11
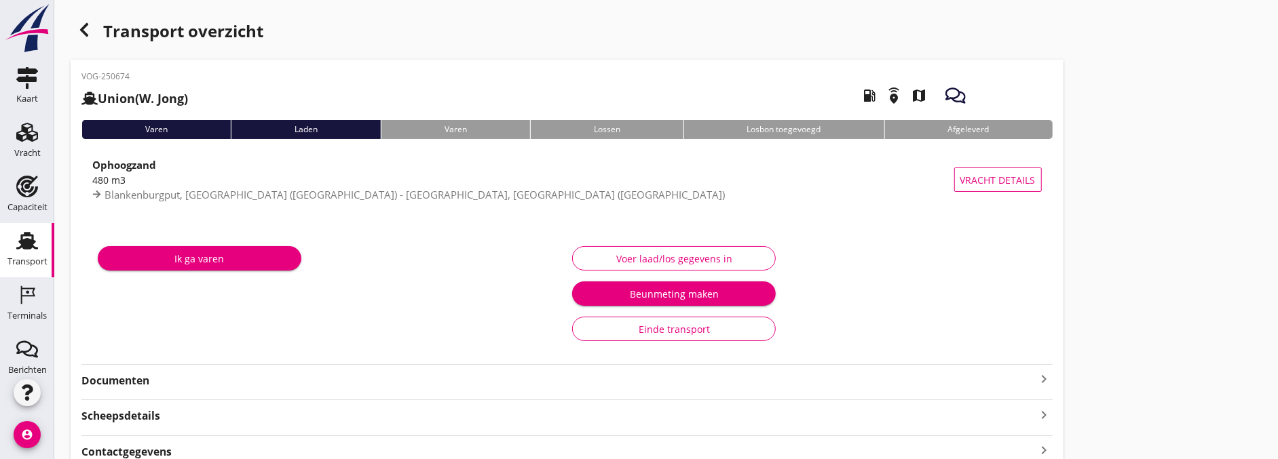
click at [117, 355] on div "Ik ga varen Voer laad/los gegevens in Beunmeting maken Einde transport" at bounding box center [566, 294] width 971 height 136
click at [127, 376] on strong "Documenten" at bounding box center [558, 381] width 955 height 16
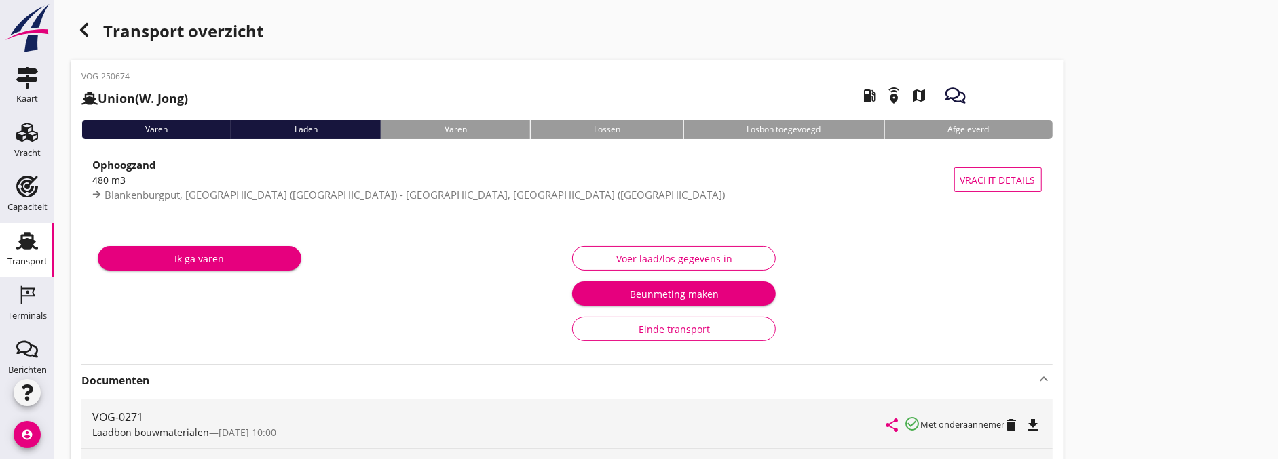
click at [738, 242] on div "Voer laad/los gegevens in Beunmeting maken Einde transport" at bounding box center [804, 294] width 474 height 114
click at [738, 252] on div "Voer laad/los gegevens in" at bounding box center [674, 259] width 181 height 14
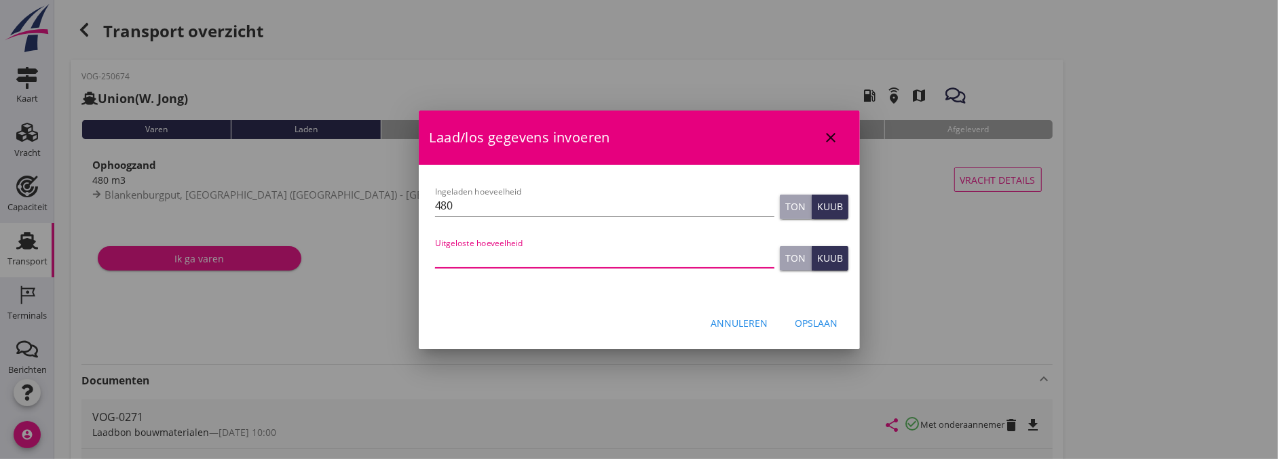
click at [527, 252] on input "Uitgeloste hoeveelheid" at bounding box center [604, 257] width 339 height 22
type input "478"
click at [816, 318] on div "Opslaan" at bounding box center [816, 323] width 43 height 14
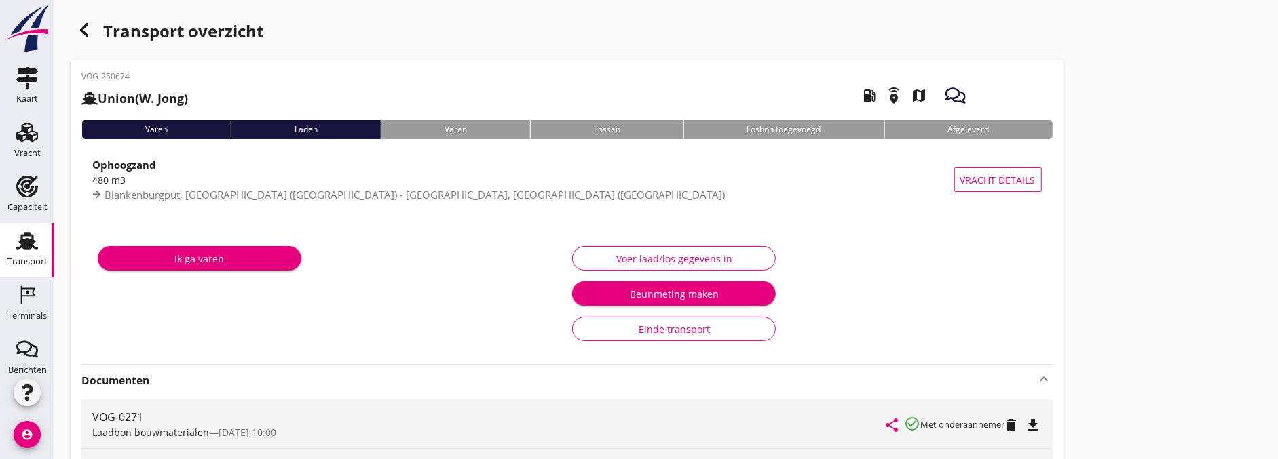
click at [337, 421] on div "VOG-0271" at bounding box center [489, 417] width 795 height 16
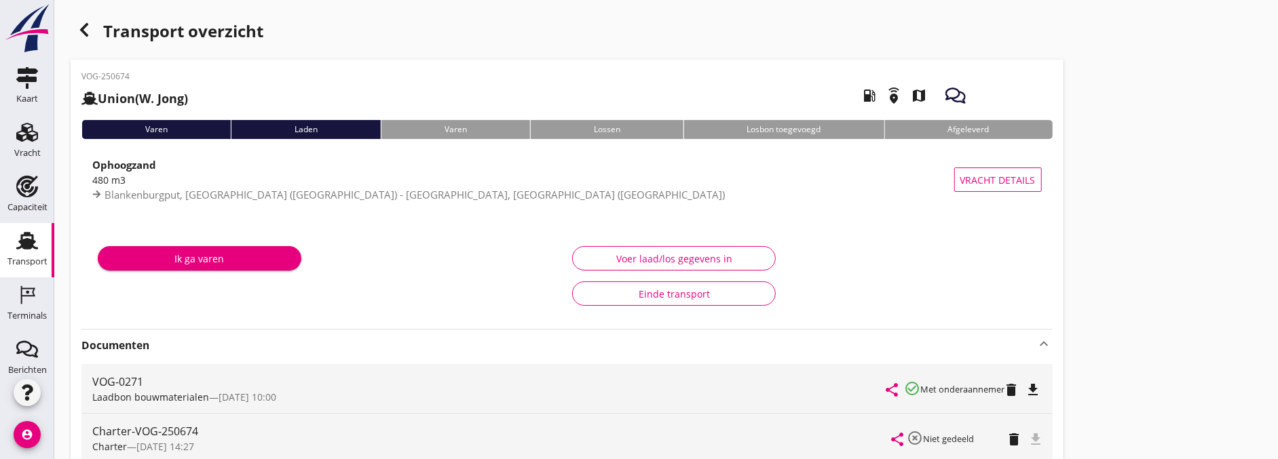
click at [92, 33] on icon "button" at bounding box center [84, 30] width 16 height 16
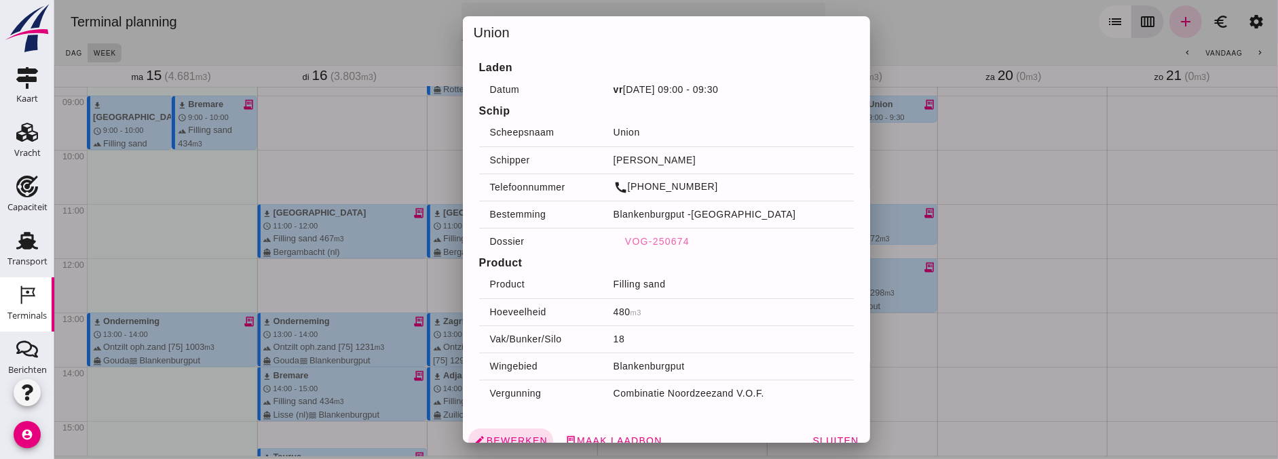
click at [288, 251] on div at bounding box center [666, 229] width 1224 height 459
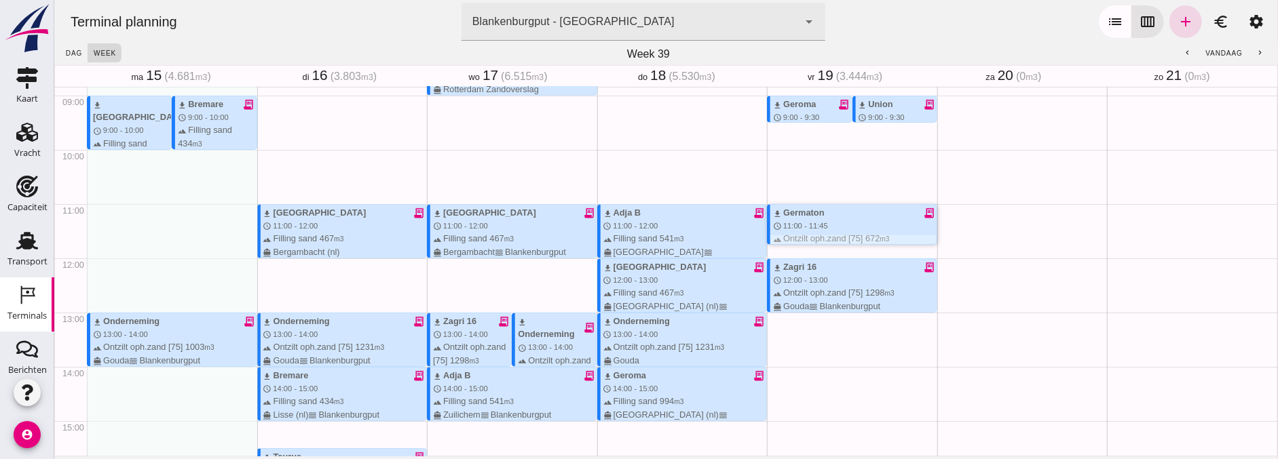
click at [858, 221] on div "download Germaton receipt_long schedule 11:00 - 11:45 terrain Ontzilt oph.zand …" at bounding box center [854, 232] width 164 height 52
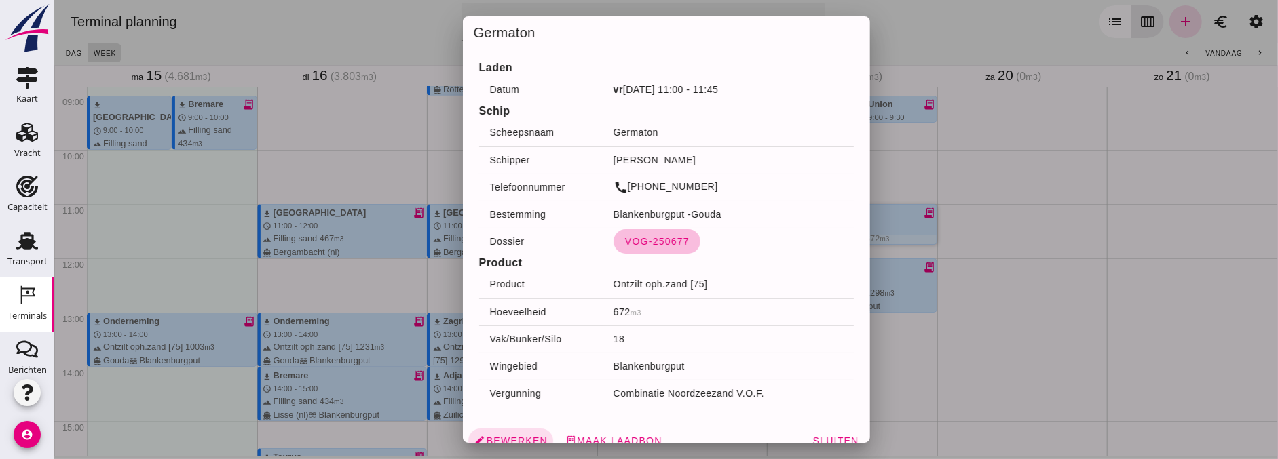
drag, startPoint x: 638, startPoint y: 240, endPoint x: 698, endPoint y: 240, distance: 60.4
click at [638, 240] on span "VOG-250677" at bounding box center [656, 241] width 65 height 11
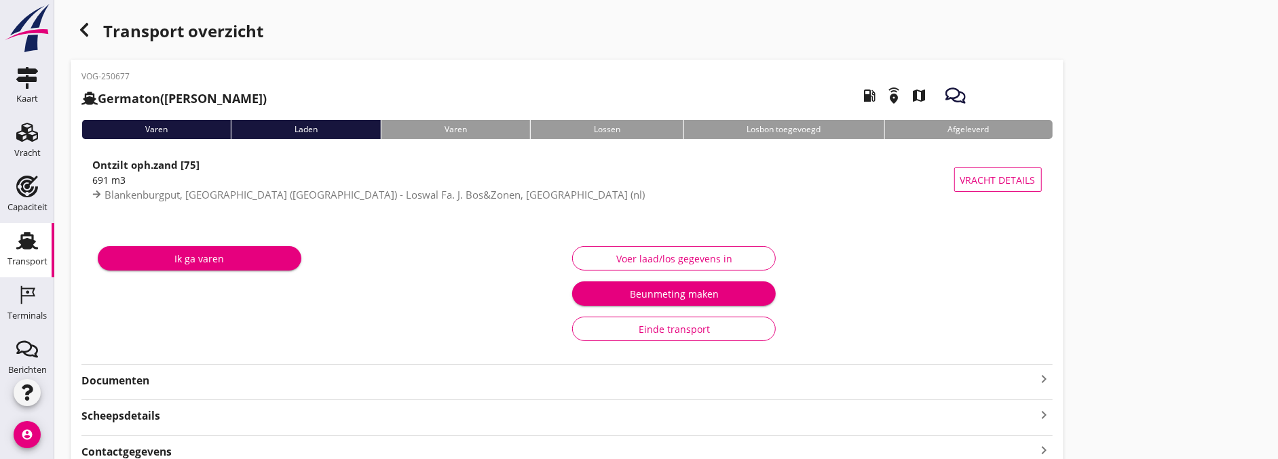
click at [111, 385] on strong "Documenten" at bounding box center [558, 381] width 955 height 16
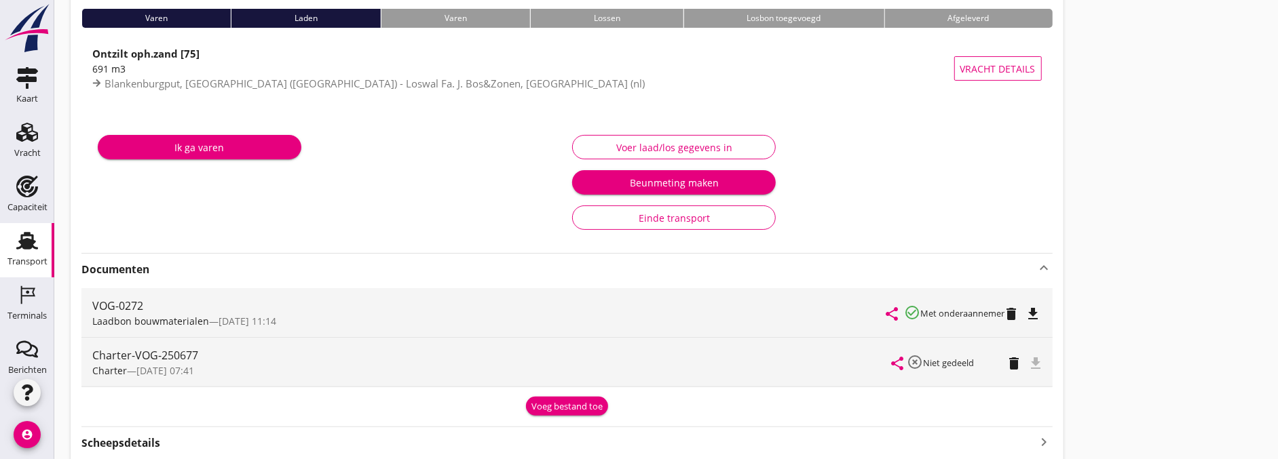
scroll to position [151, 0]
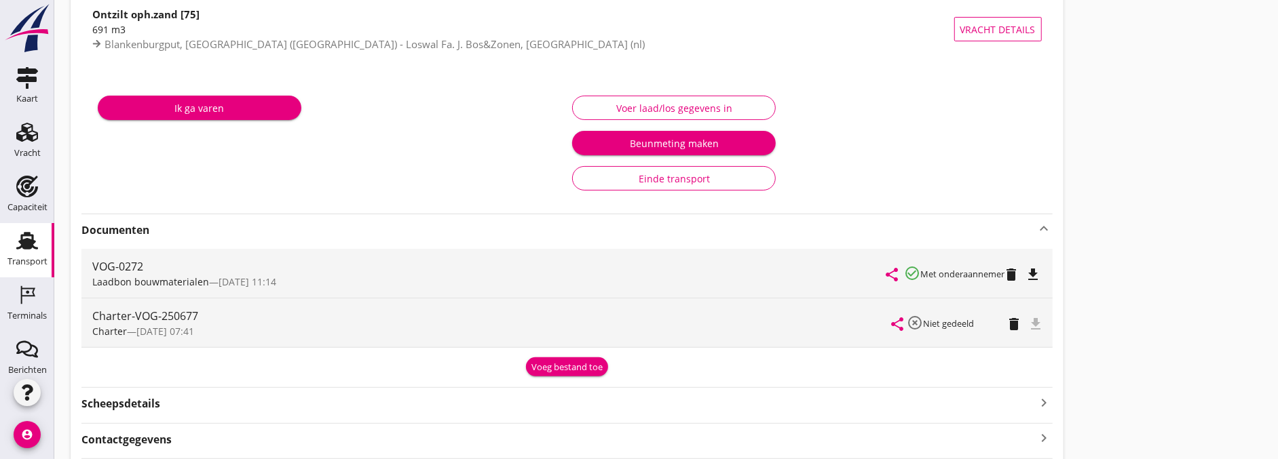
click at [670, 97] on button "Voer laad/los gegevens in" at bounding box center [674, 108] width 204 height 24
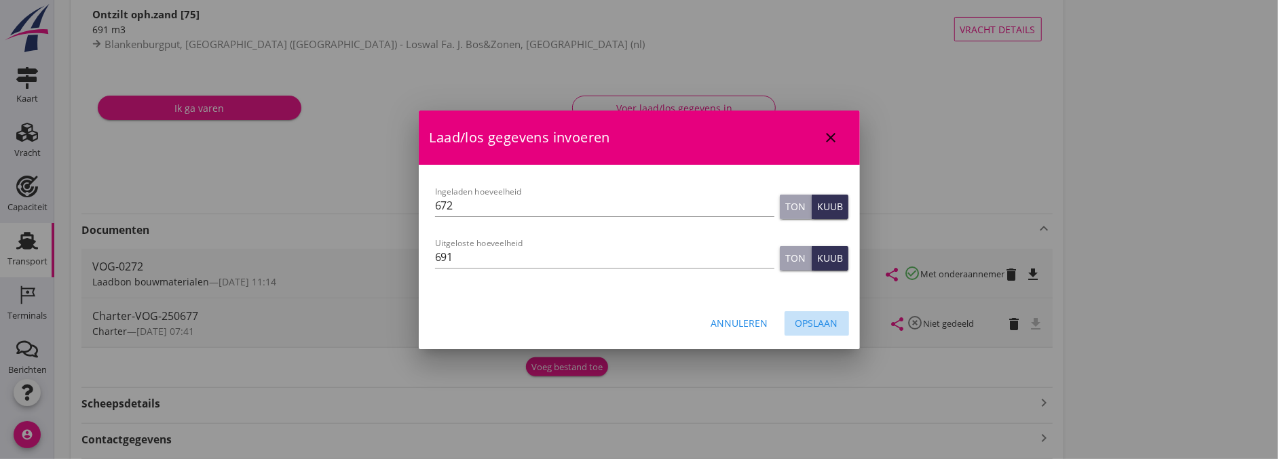
click at [820, 316] on div "Opslaan" at bounding box center [816, 323] width 43 height 14
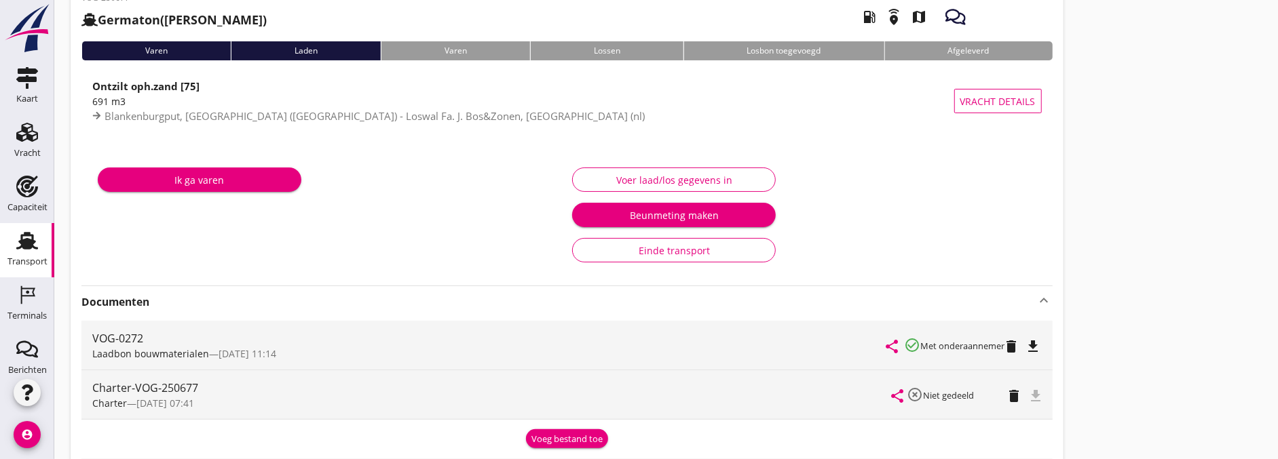
scroll to position [0, 0]
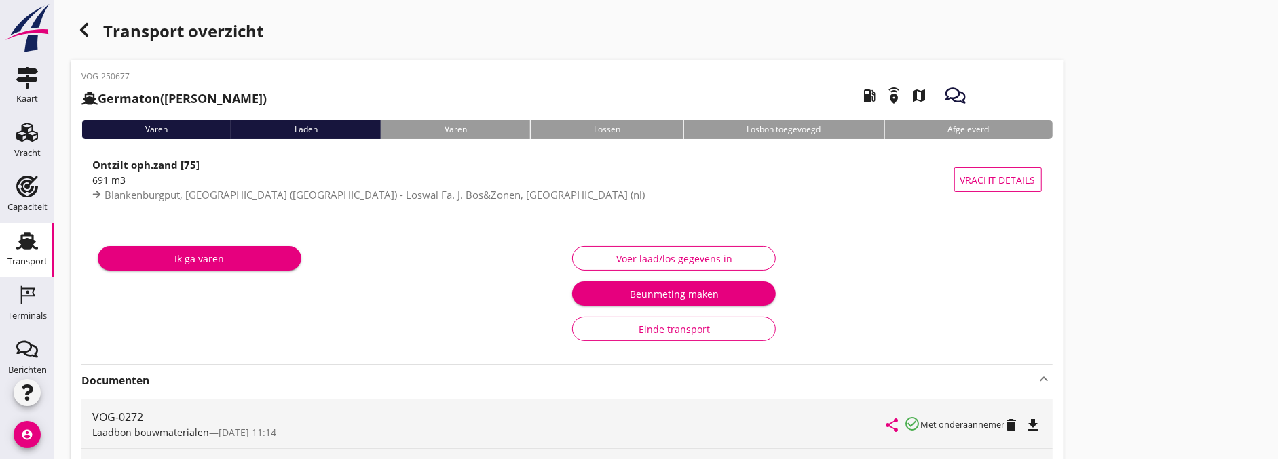
click at [86, 46] on div "Transport overzicht" at bounding box center [567, 32] width 993 height 33
click at [90, 42] on div "button" at bounding box center [84, 29] width 27 height 27
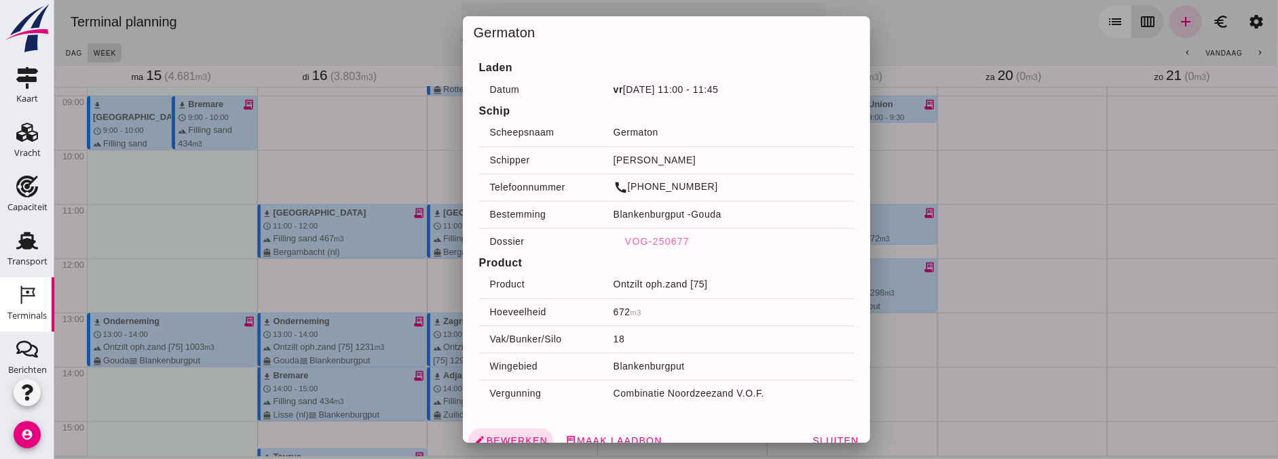
drag, startPoint x: 313, startPoint y: 233, endPoint x: 339, endPoint y: 233, distance: 25.8
click at [314, 233] on div at bounding box center [666, 229] width 1224 height 459
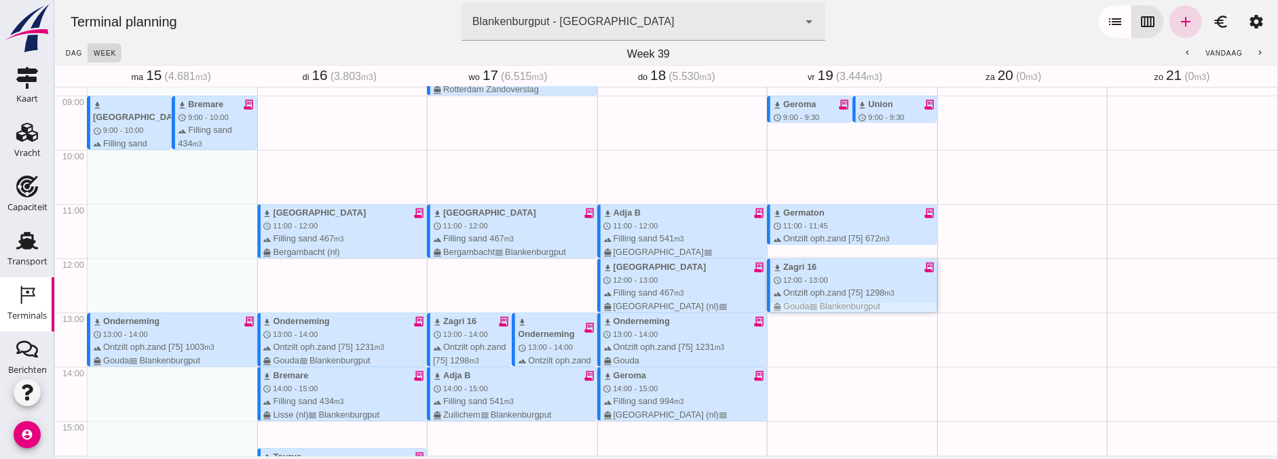
click at [884, 290] on small "m3" at bounding box center [889, 293] width 10 height 7
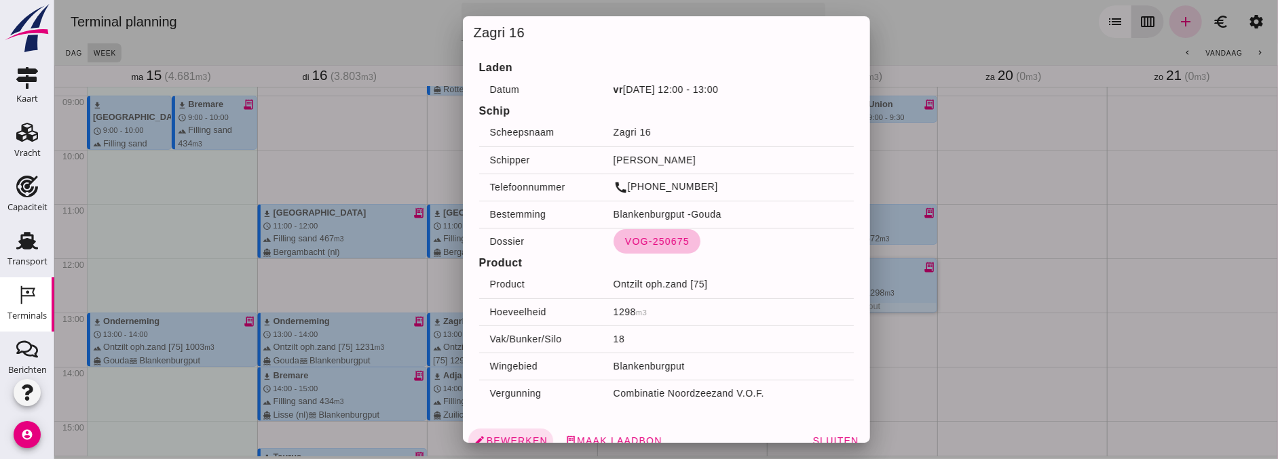
click at [656, 238] on span "VOG-250675" at bounding box center [656, 241] width 65 height 11
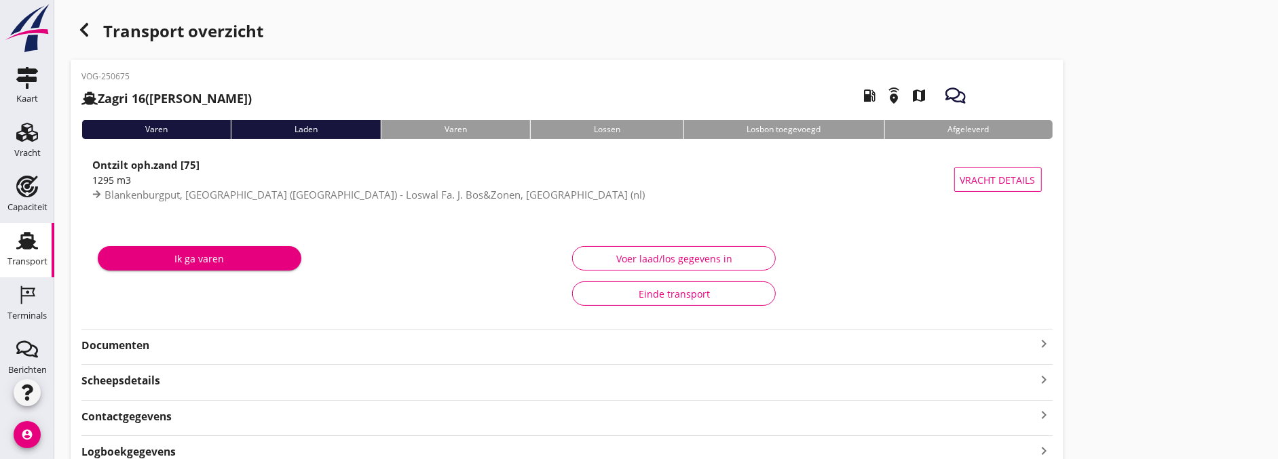
click at [130, 316] on div "Ik ga varen" at bounding box center [329, 276] width 474 height 79
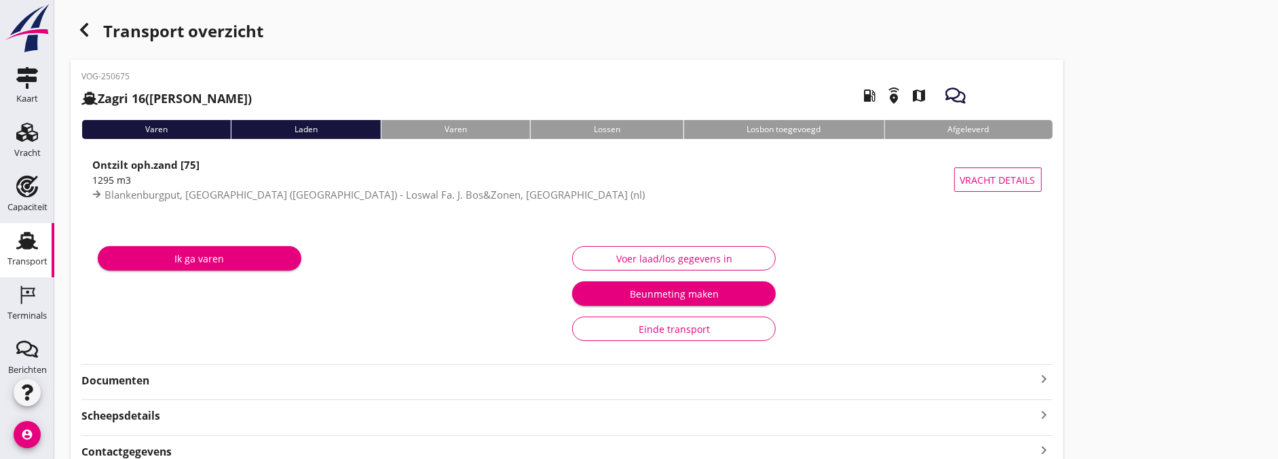
click at [659, 261] on div "Voer laad/los gegevens in" at bounding box center [674, 259] width 181 height 14
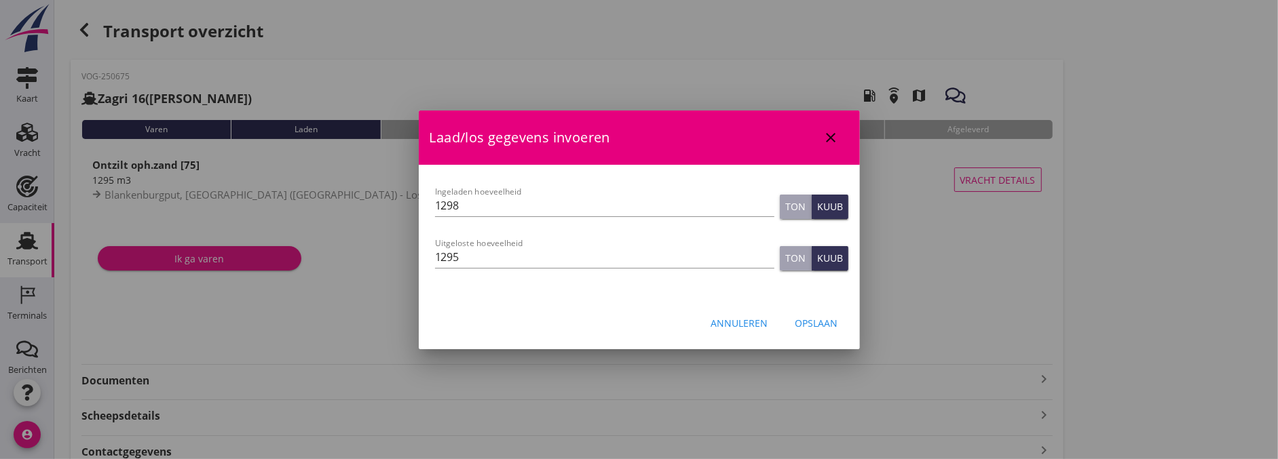
click at [837, 324] on div "Opslaan" at bounding box center [816, 323] width 43 height 14
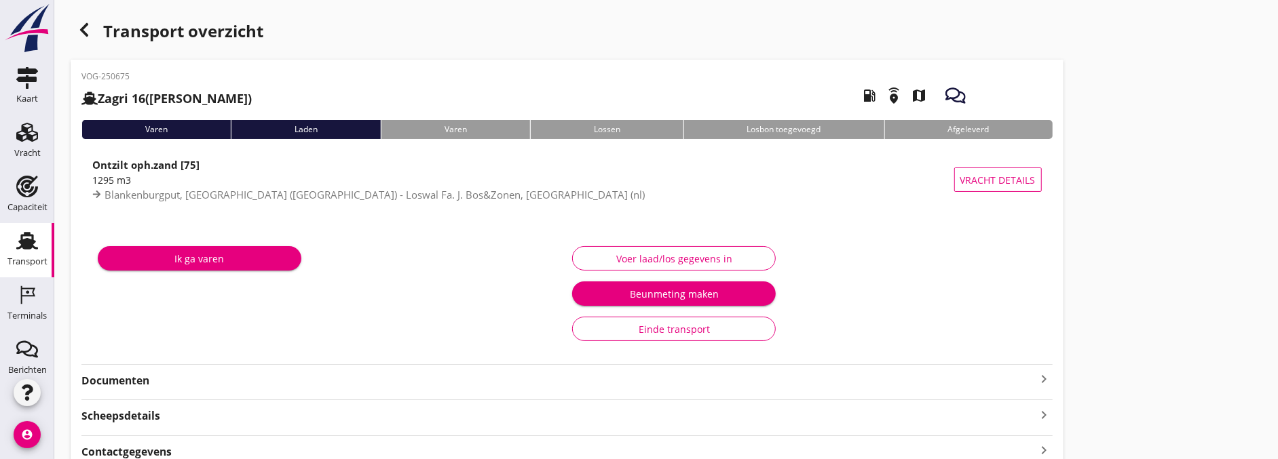
click at [184, 374] on strong "Documenten" at bounding box center [558, 381] width 955 height 16
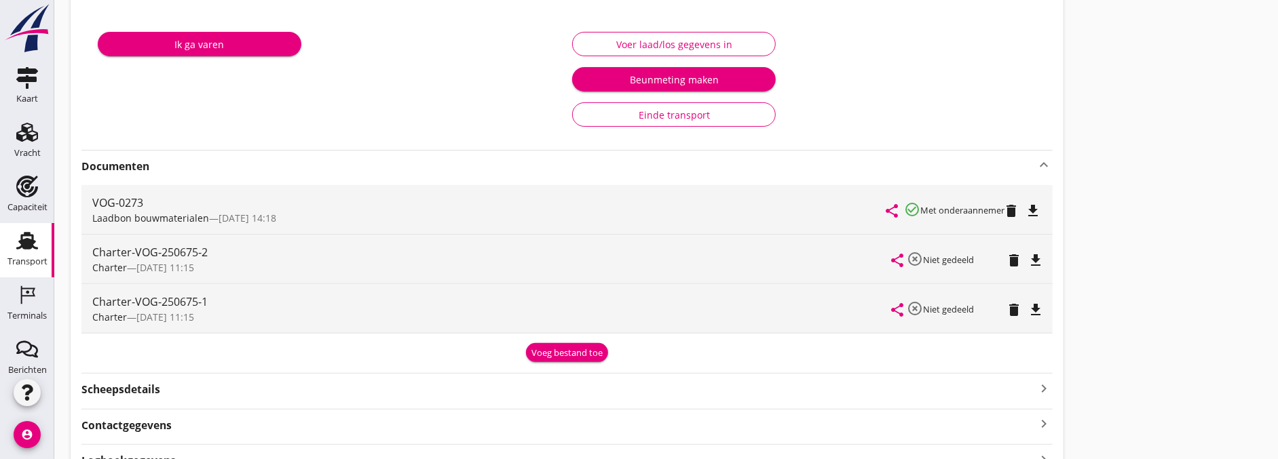
scroll to position [226, 0]
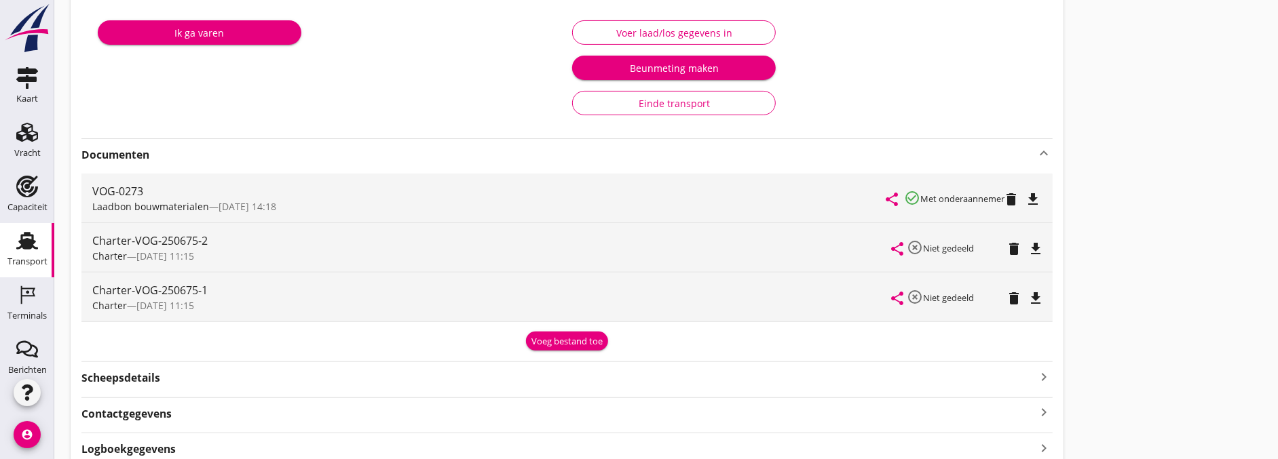
click at [1226, 321] on div "Transport overzicht VOG-250675 Zagri 16 (Maarten Bakker) local_gas_station emer…" at bounding box center [666, 148] width 1224 height 749
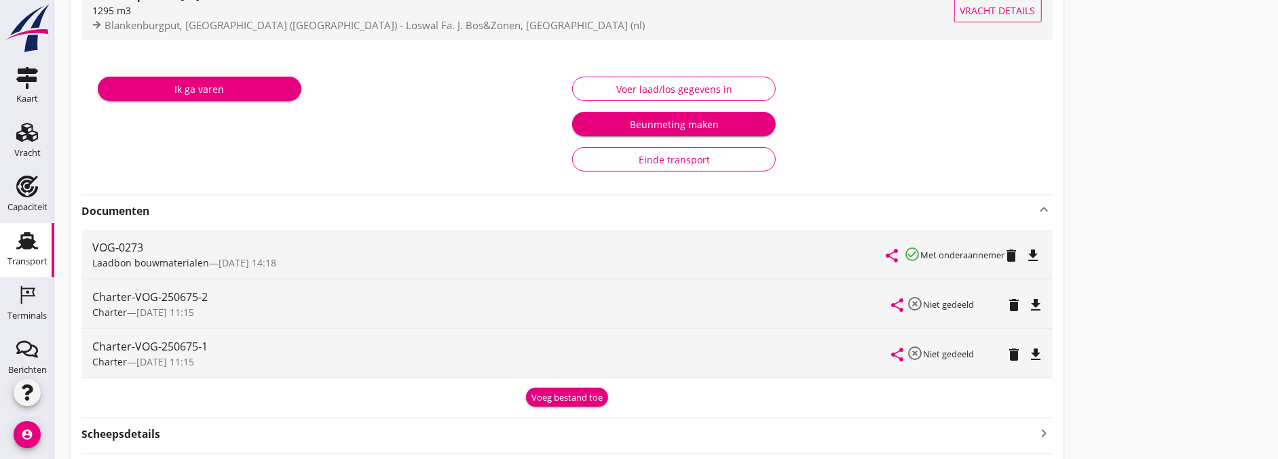
scroll to position [0, 0]
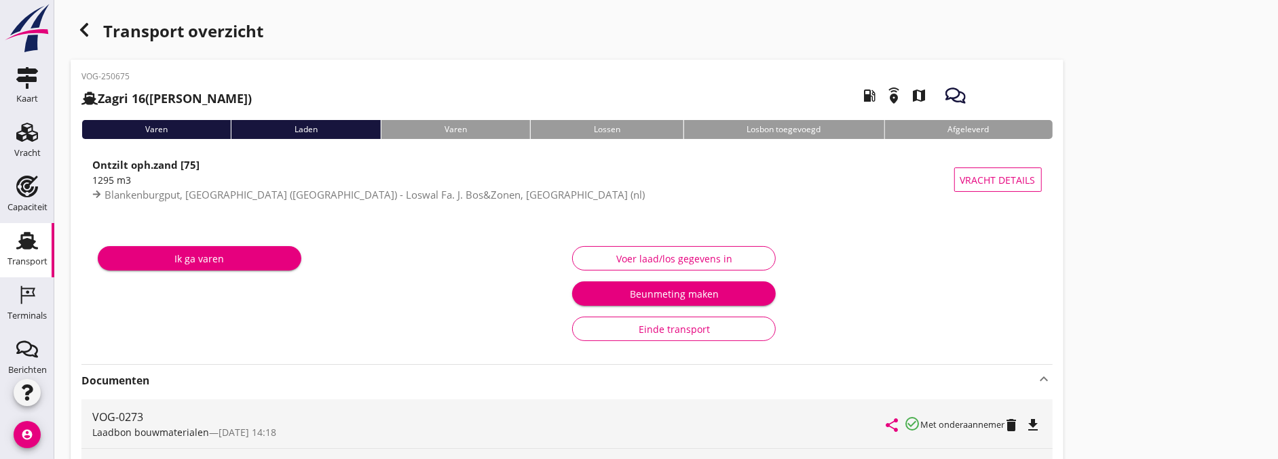
click at [730, 255] on div "Voer laad/los gegevens in" at bounding box center [674, 259] width 181 height 14
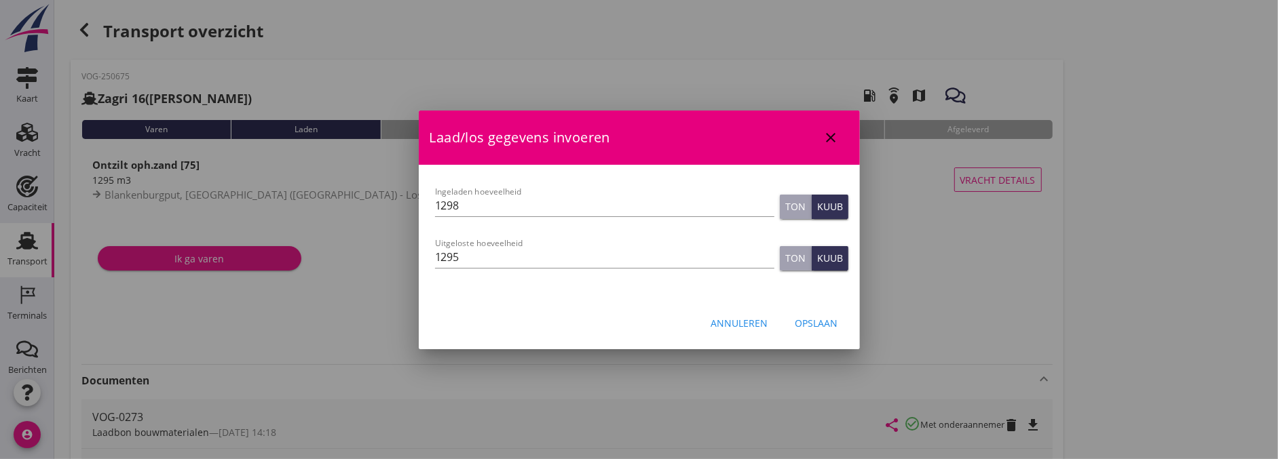
click at [839, 316] on button "Opslaan" at bounding box center [816, 323] width 64 height 24
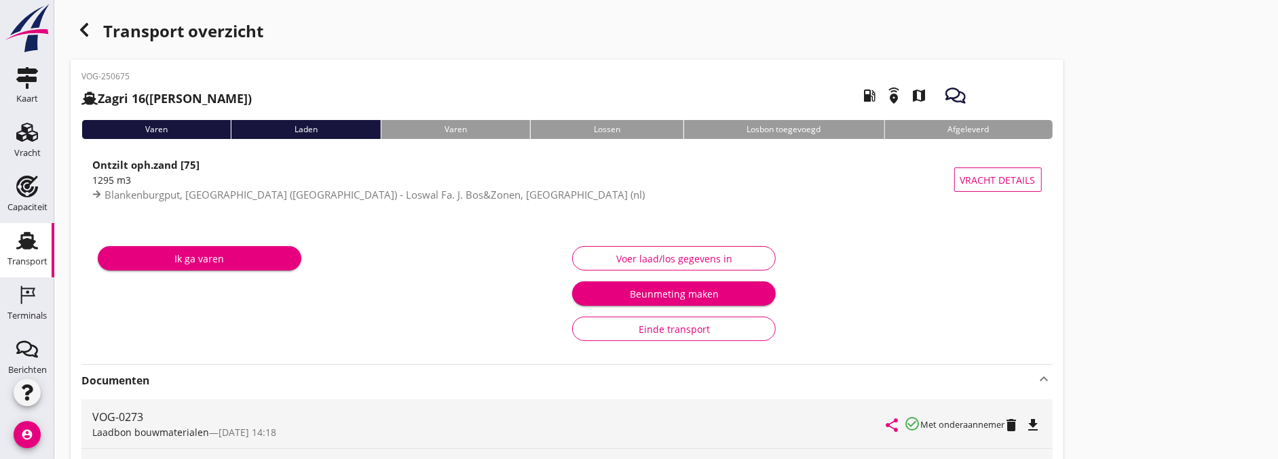
click at [77, 31] on icon "button" at bounding box center [84, 30] width 16 height 16
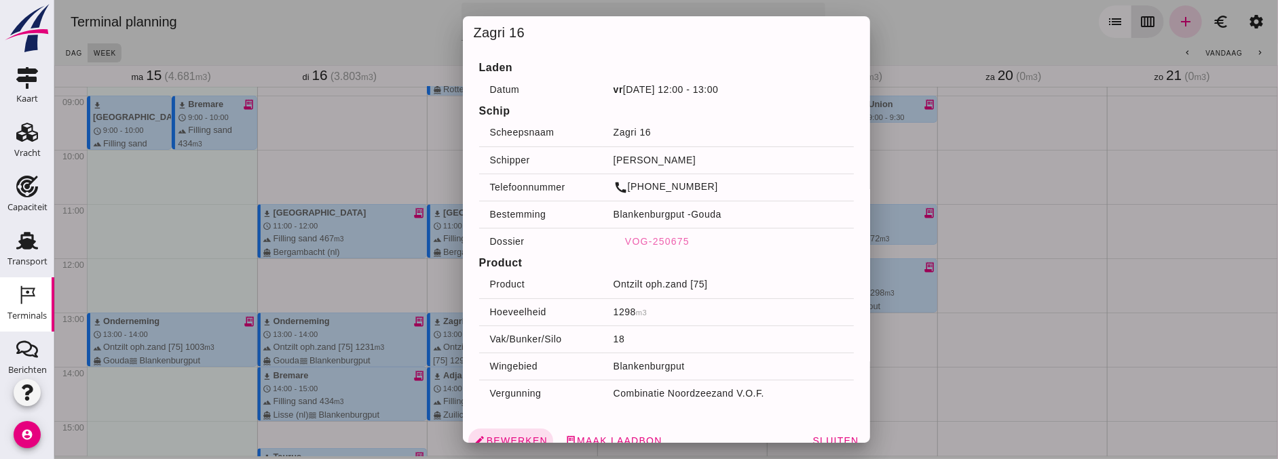
click at [290, 59] on div at bounding box center [666, 229] width 1224 height 459
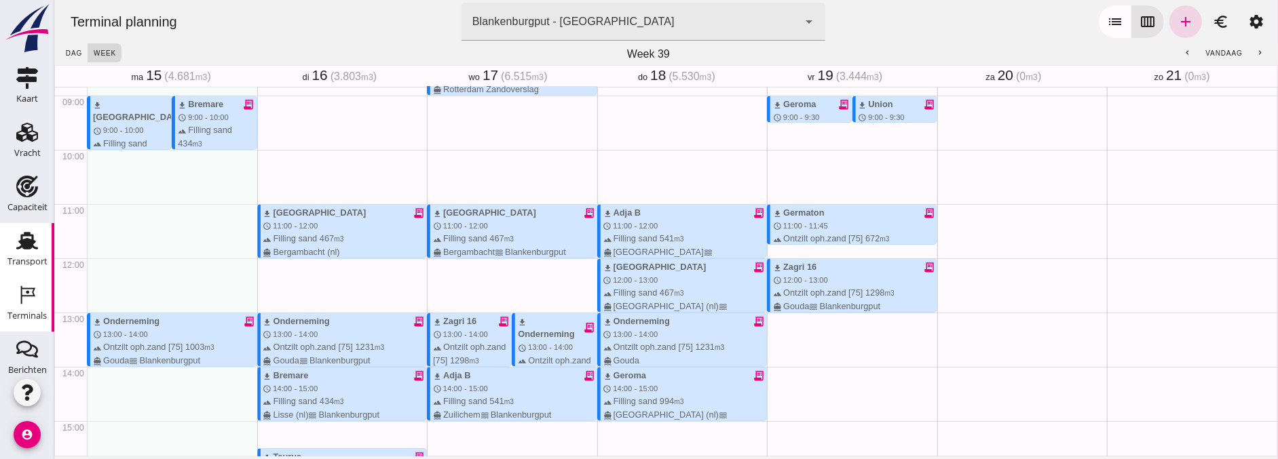
click at [28, 236] on use at bounding box center [27, 242] width 22 height 18
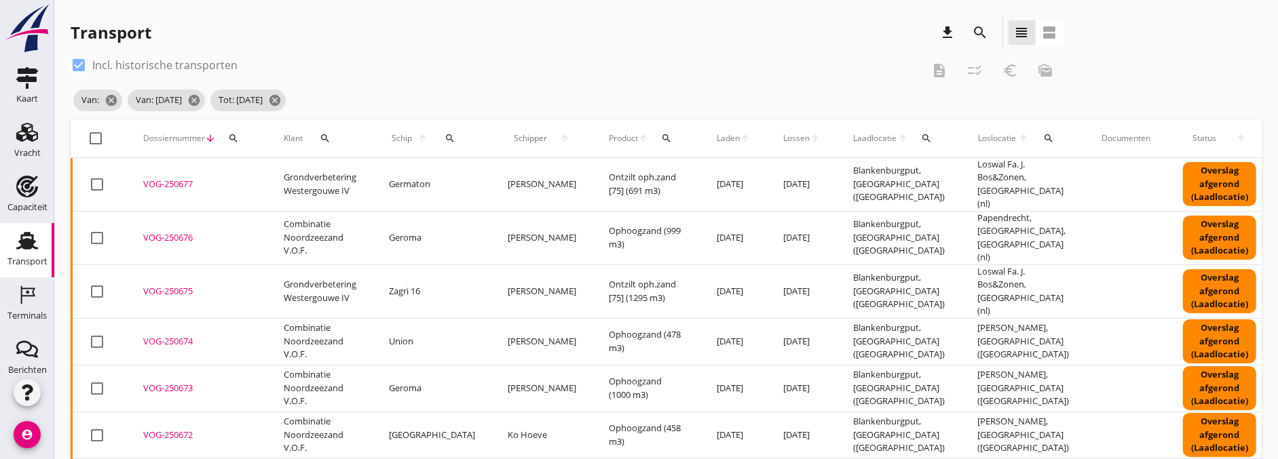
click at [336, 141] on div "search" at bounding box center [325, 138] width 34 height 11
click at [229, 139] on icon "search" at bounding box center [233, 138] width 11 height 11
click at [295, 180] on input "Zoeken op dossiernummer..." at bounding box center [296, 178] width 141 height 22
paste input "VOG-250667"
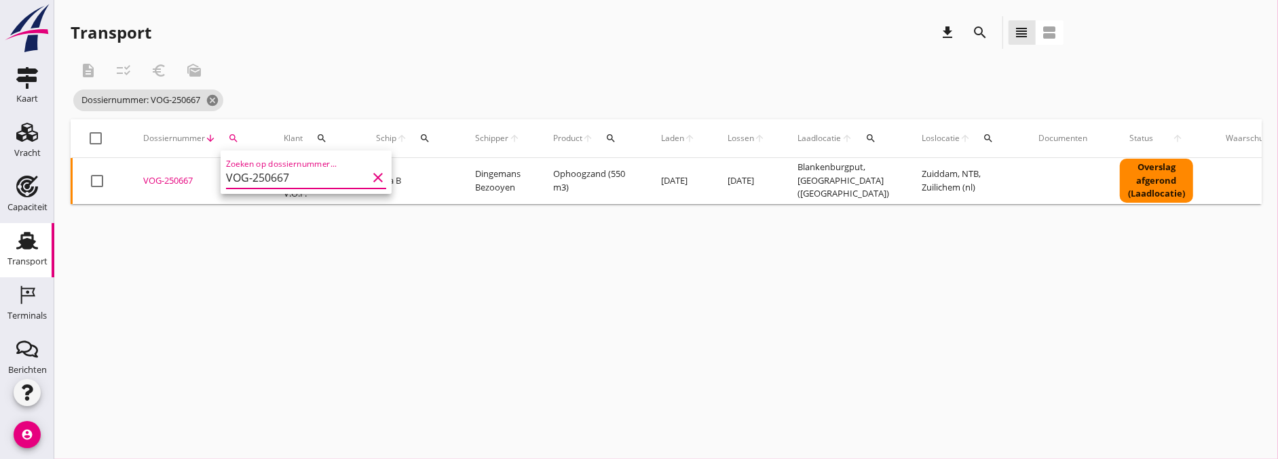
type input "VOG-250667"
click at [185, 174] on div "VOG-250667" at bounding box center [197, 181] width 108 height 14
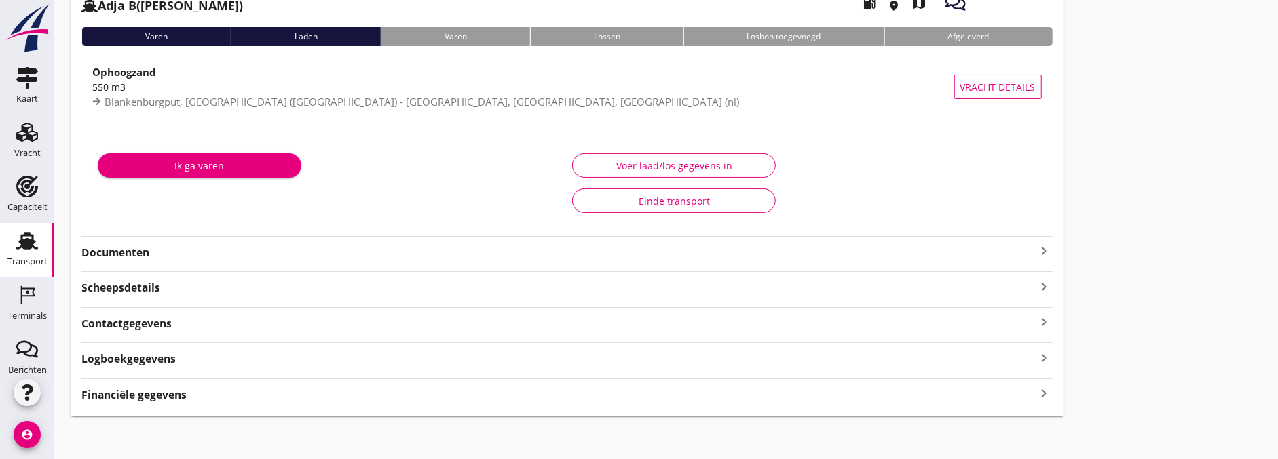
scroll to position [98, 0]
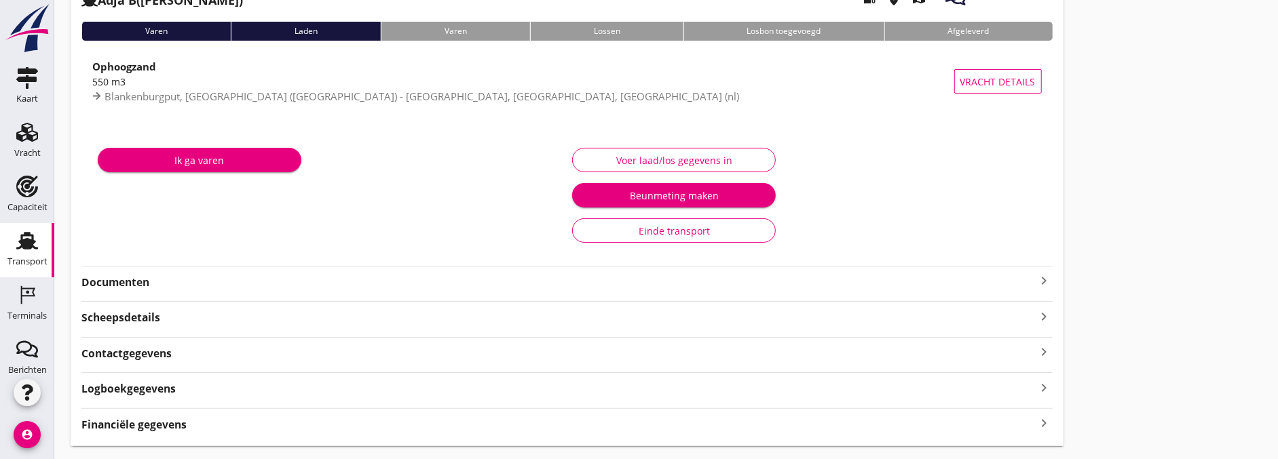
click at [170, 288] on strong "Documenten" at bounding box center [558, 283] width 955 height 16
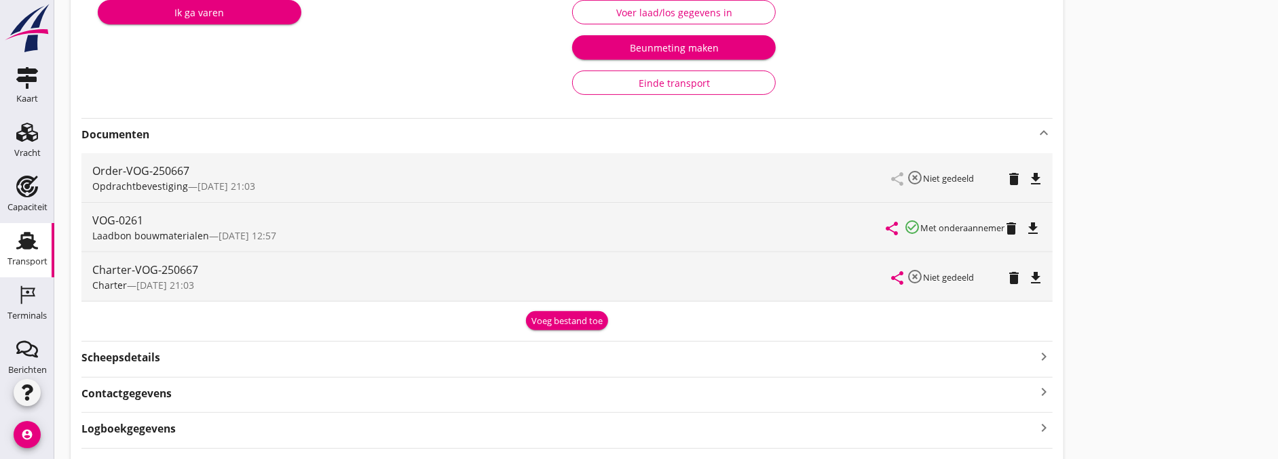
scroll to position [249, 0]
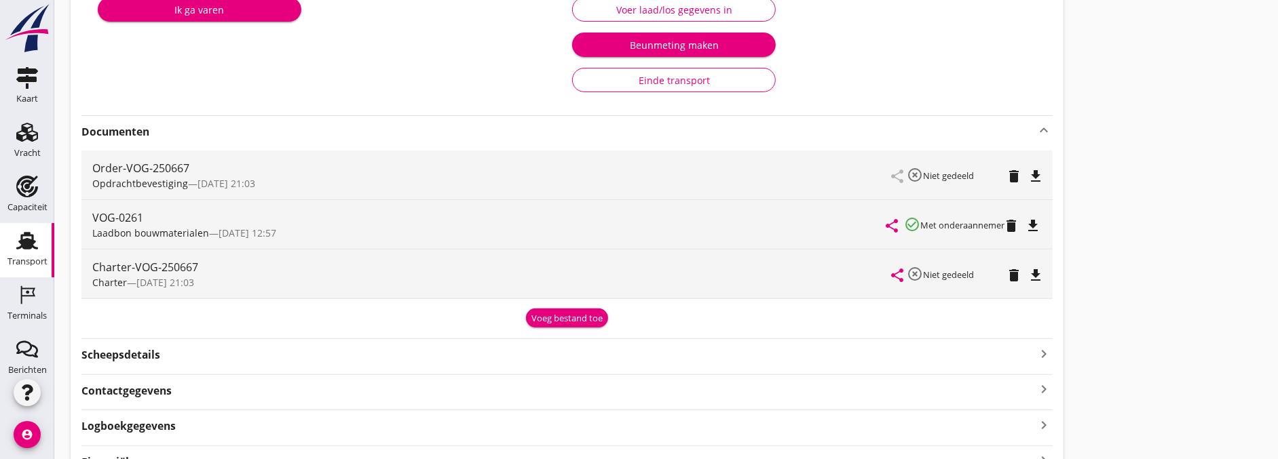
click at [1047, 324] on div "Voeg bestand toe" at bounding box center [566, 316] width 971 height 23
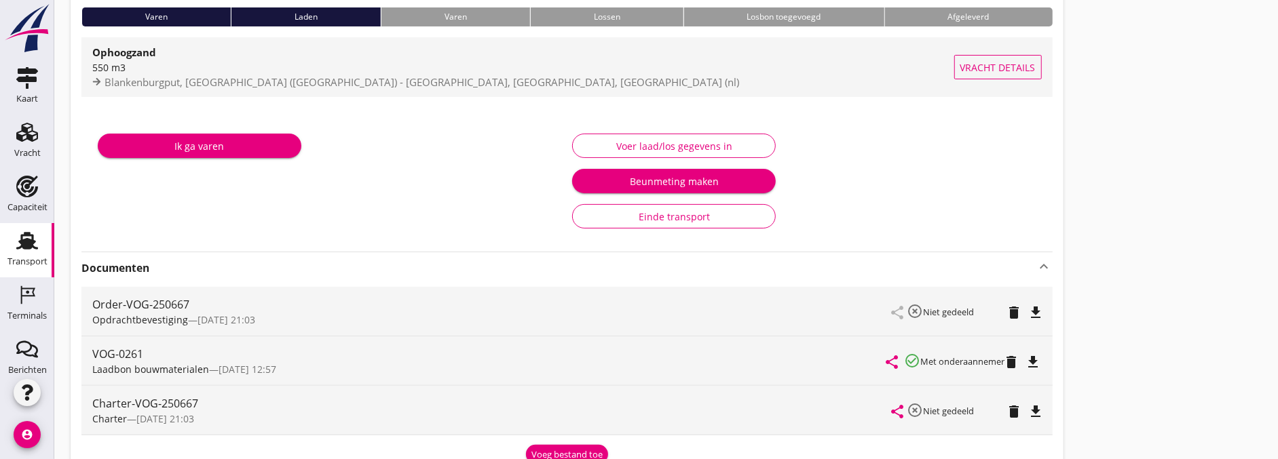
scroll to position [0, 0]
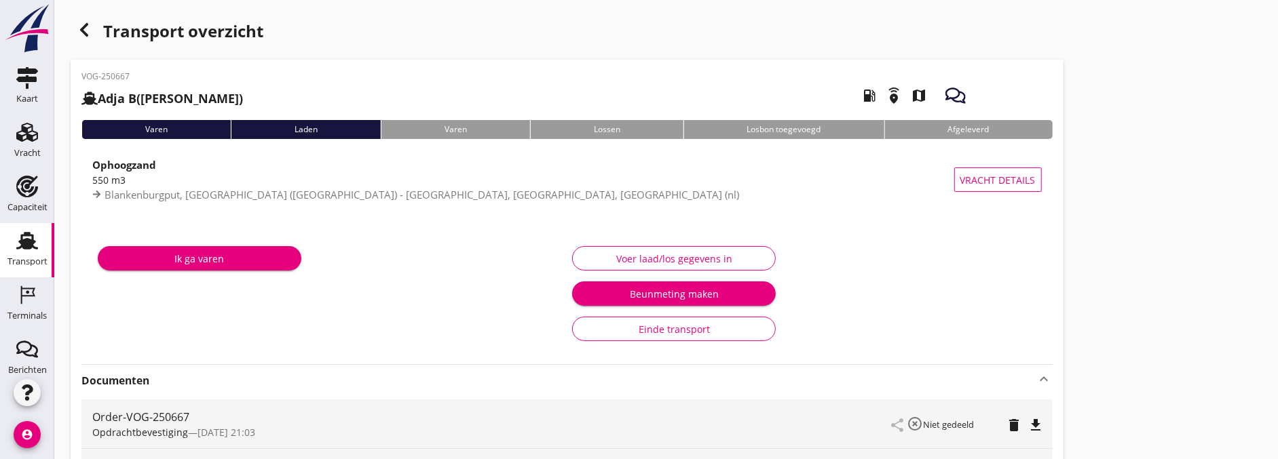
click at [89, 38] on div "button" at bounding box center [84, 29] width 27 height 27
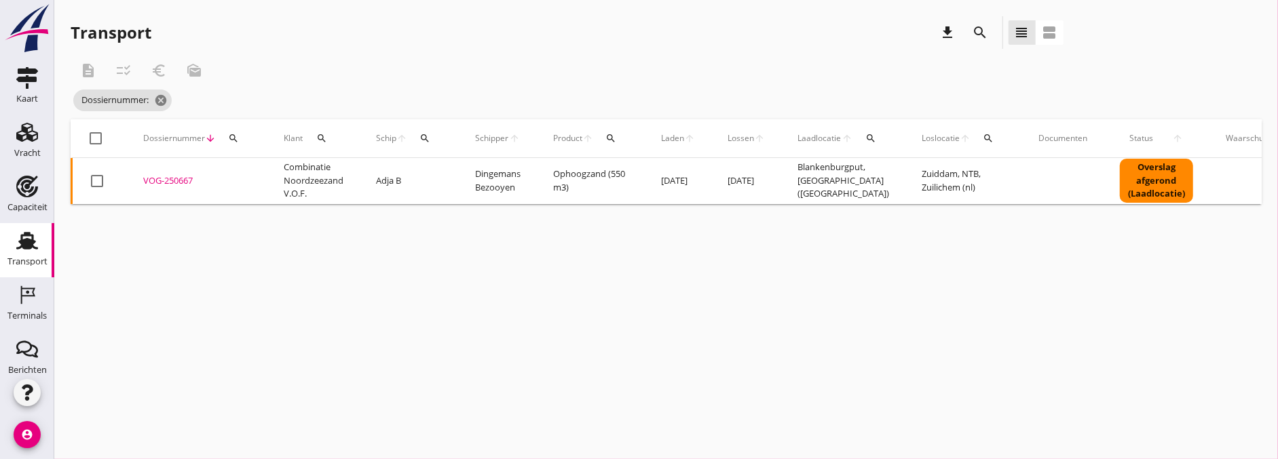
click at [234, 146] on button "search" at bounding box center [233, 138] width 24 height 24
click at [260, 181] on input "Zoeken op dossiernummer..." at bounding box center [296, 178] width 141 height 22
paste input "VOG-250664"
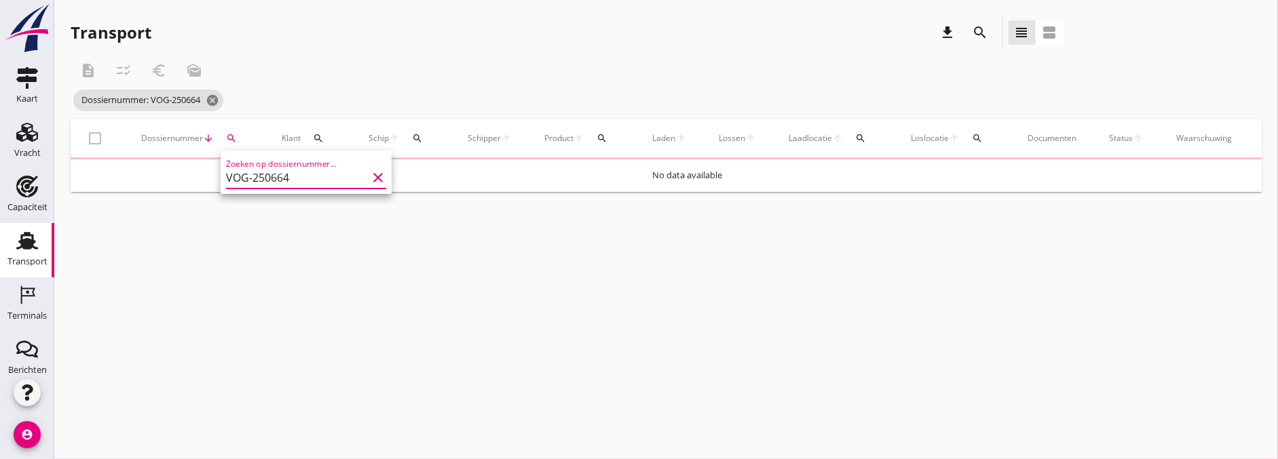
type input "VOG-250664"
click at [429, 246] on div "cancel You are impersonating another user. Transport download search view_headl…" at bounding box center [666, 229] width 1224 height 459
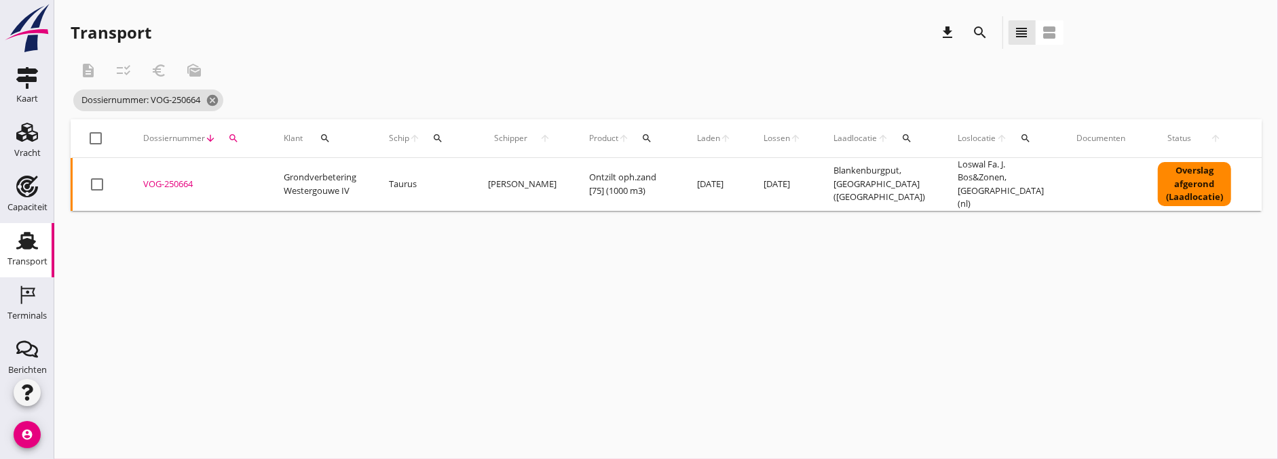
click at [183, 183] on div "VOG-250664" at bounding box center [197, 185] width 108 height 14
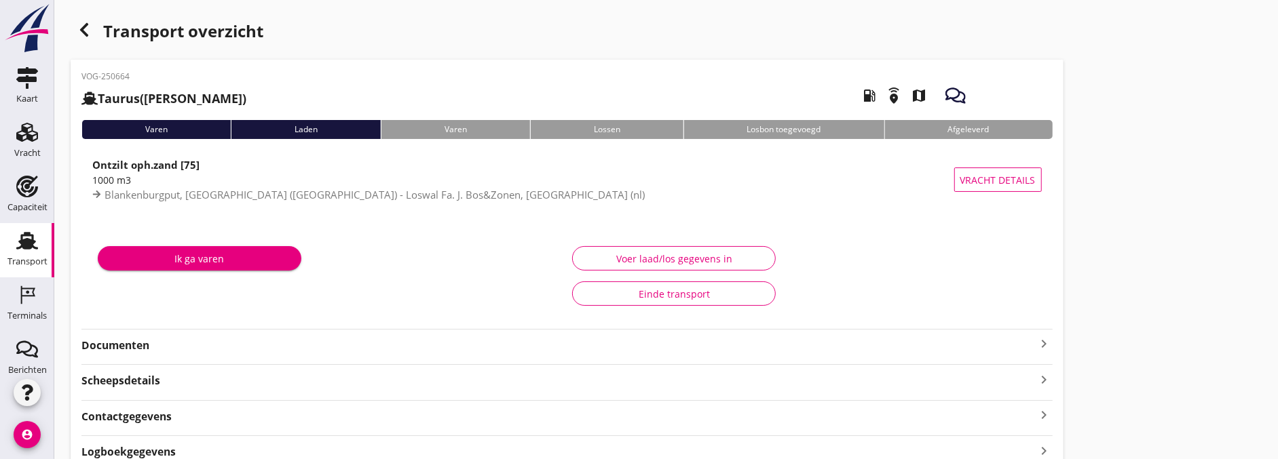
click at [122, 348] on strong "Documenten" at bounding box center [558, 346] width 955 height 16
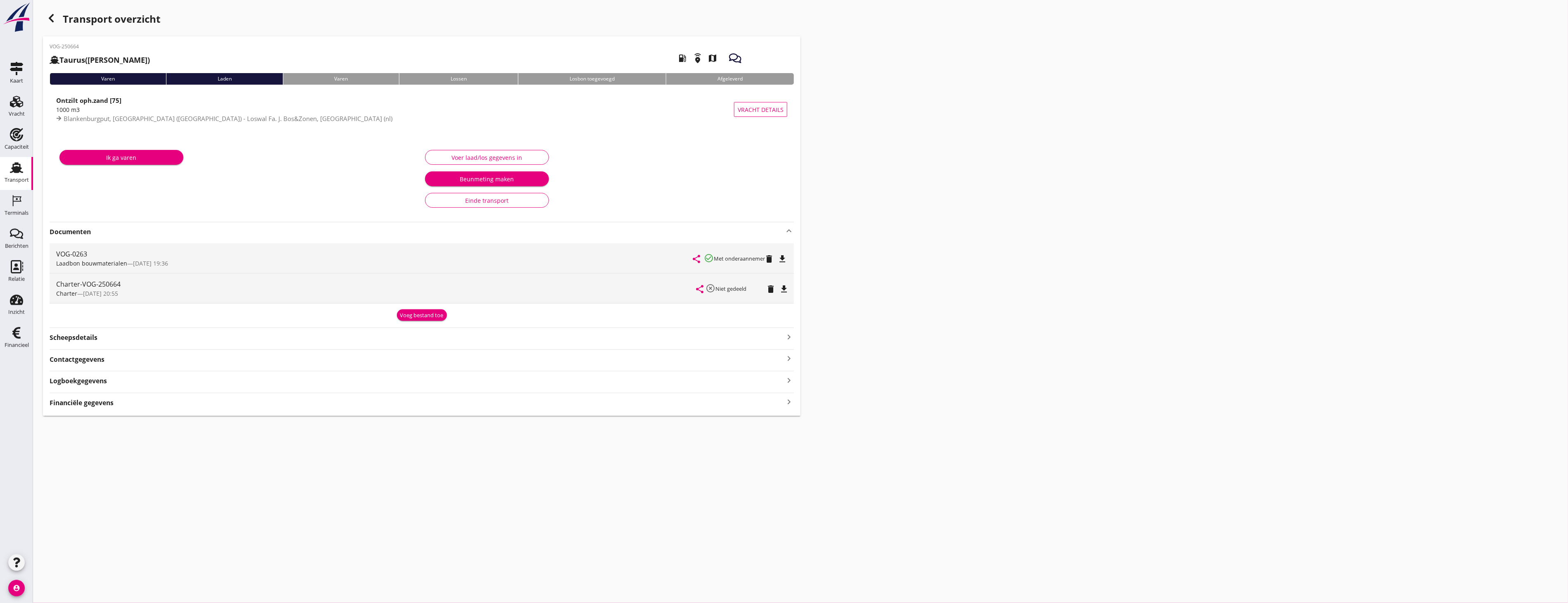
click at [46, 26] on div "Transport overzicht" at bounding box center [422, 19] width 758 height 20
click at [51, 19] on use "button" at bounding box center [51, 18] width 5 height 9
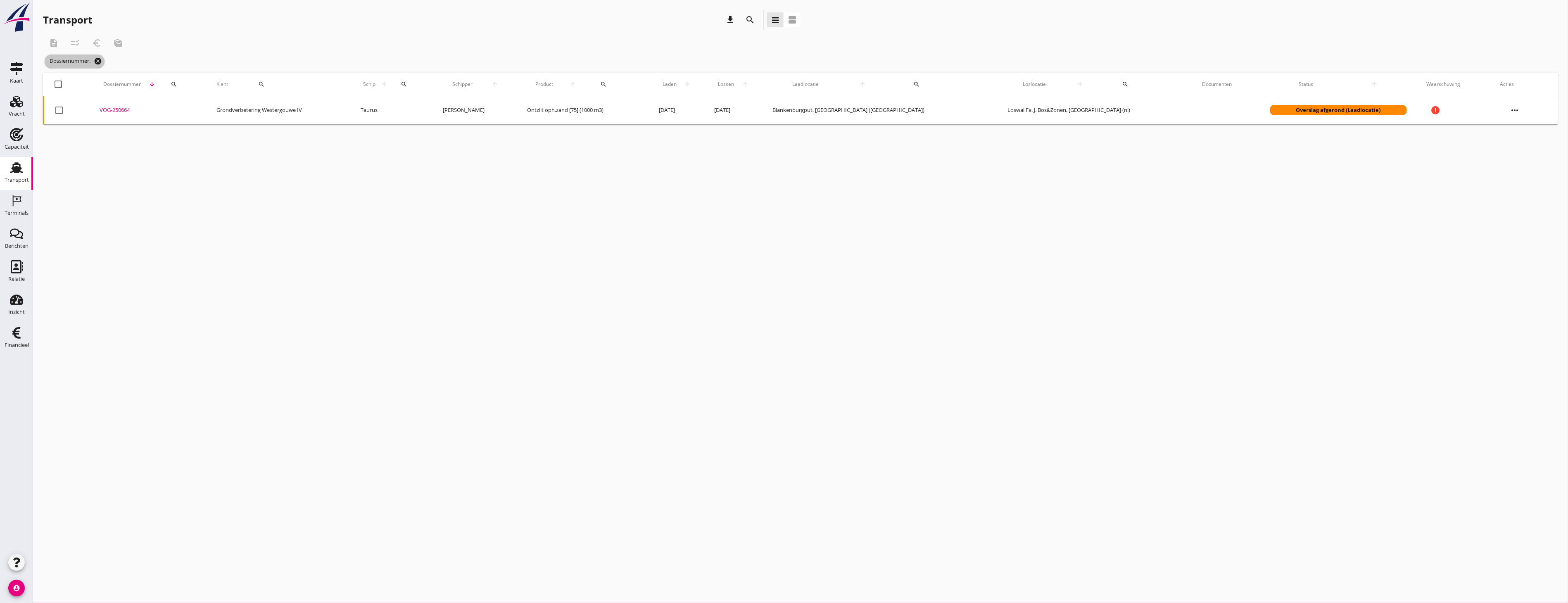
click at [98, 62] on icon "cancel" at bounding box center [98, 61] width 9 height 9
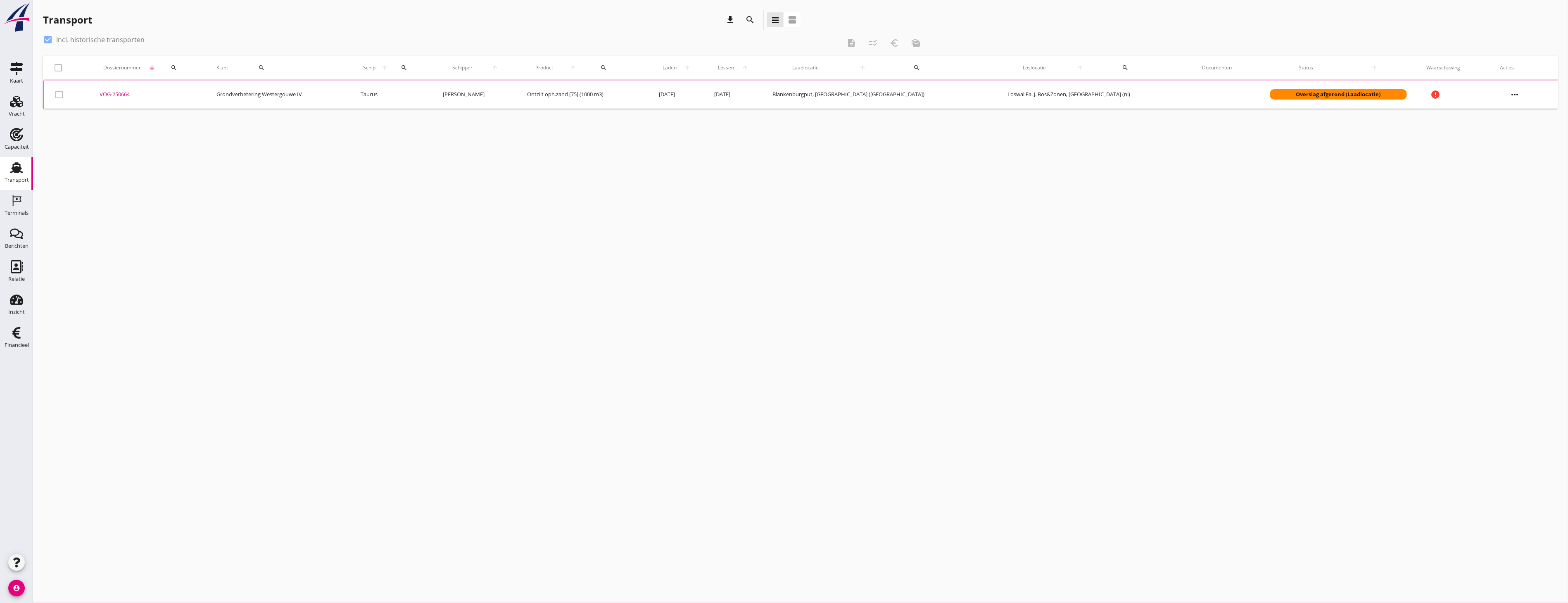
click at [993, 21] on div "Transport download search view_headline view_agenda" at bounding box center [800, 21] width 1515 height 23
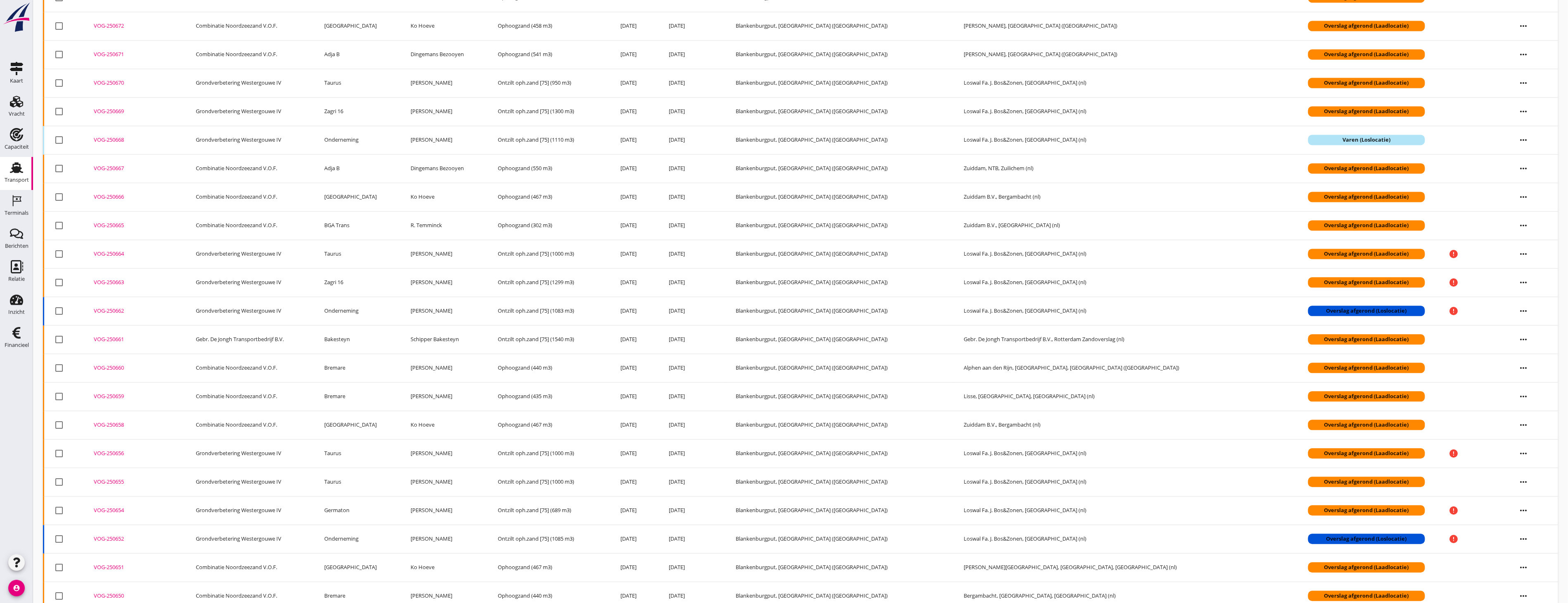
scroll to position [1208, 0]
click at [120, 257] on div "VOG-250664" at bounding box center [135, 254] width 82 height 9
click at [121, 225] on div "VOG-250665" at bounding box center [135, 225] width 82 height 9
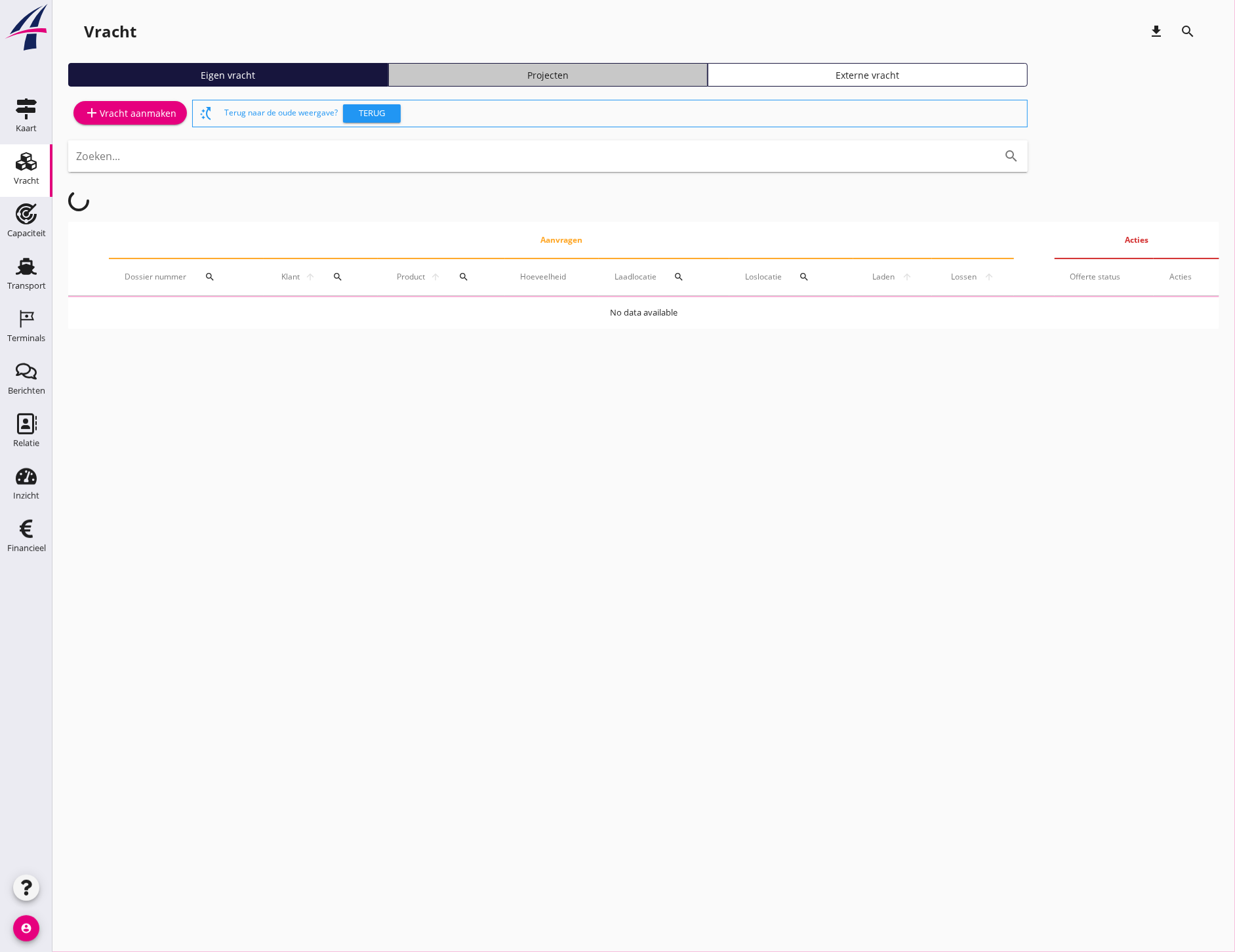
click at [497, 72] on div "Projecten" at bounding box center [548, 75] width 308 height 14
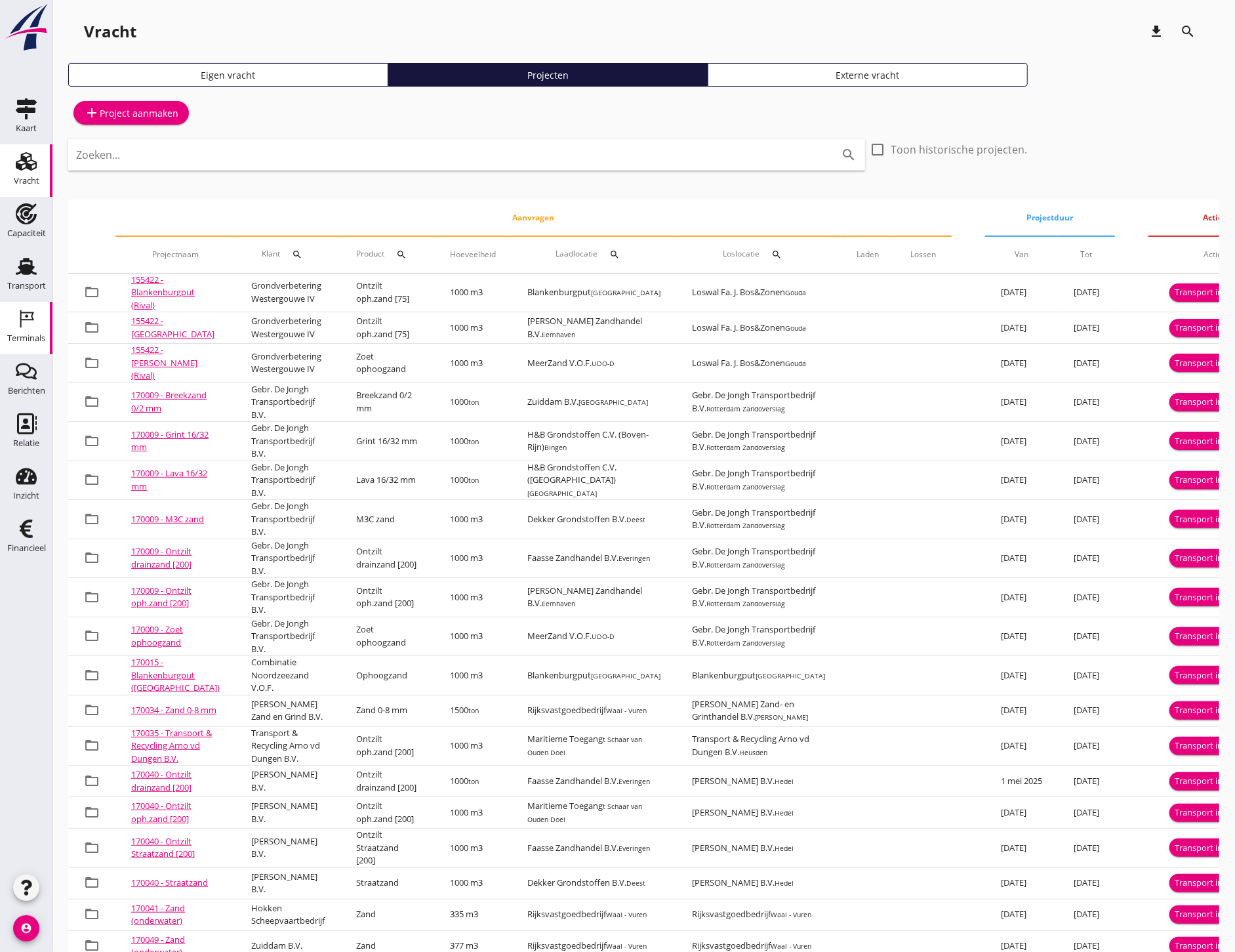
click at [14, 334] on div "Terminals" at bounding box center [25, 337] width 38 height 9
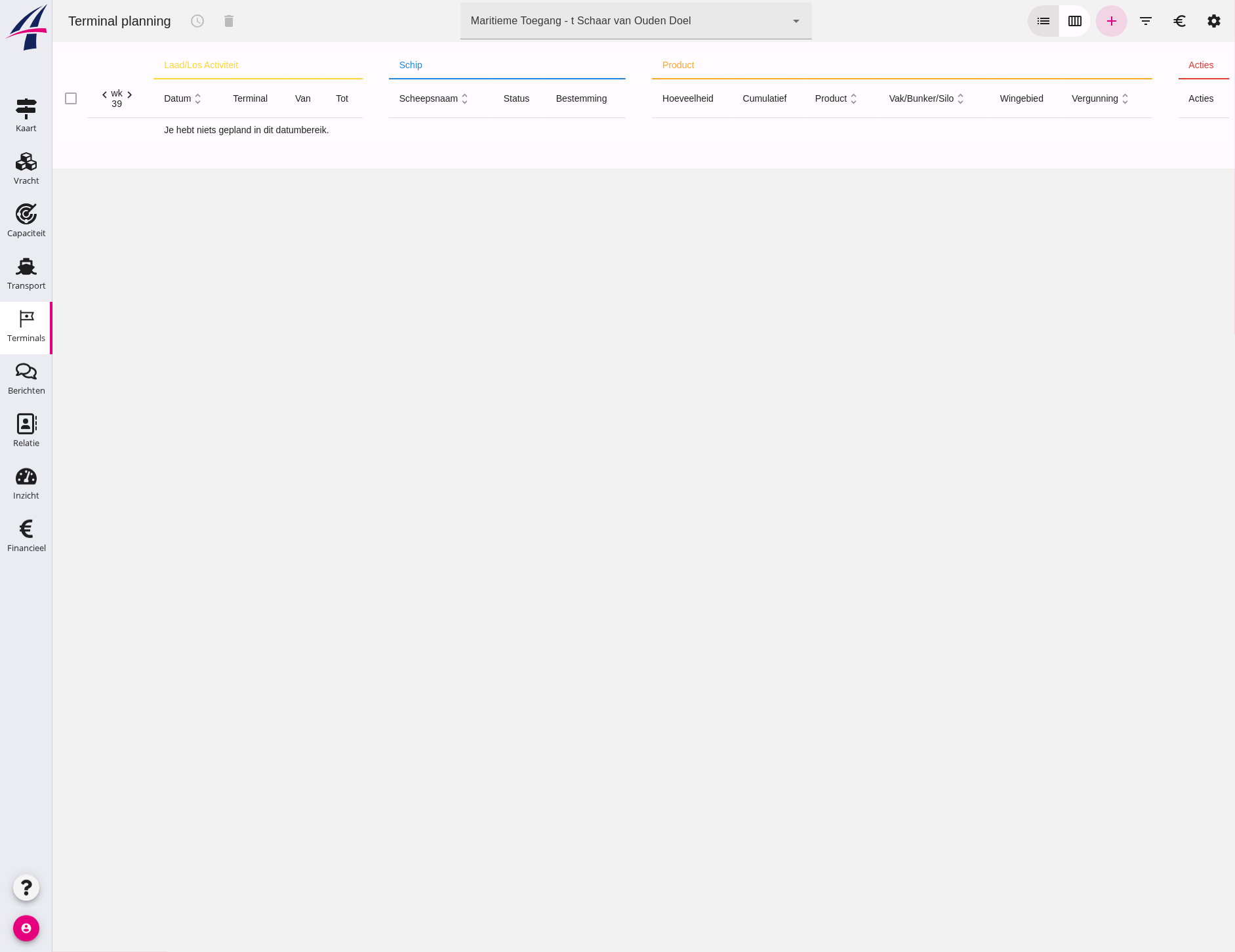
click at [597, 15] on div "Maritieme Toegang - t Schaar van Ouden Doel" at bounding box center [581, 21] width 220 height 15
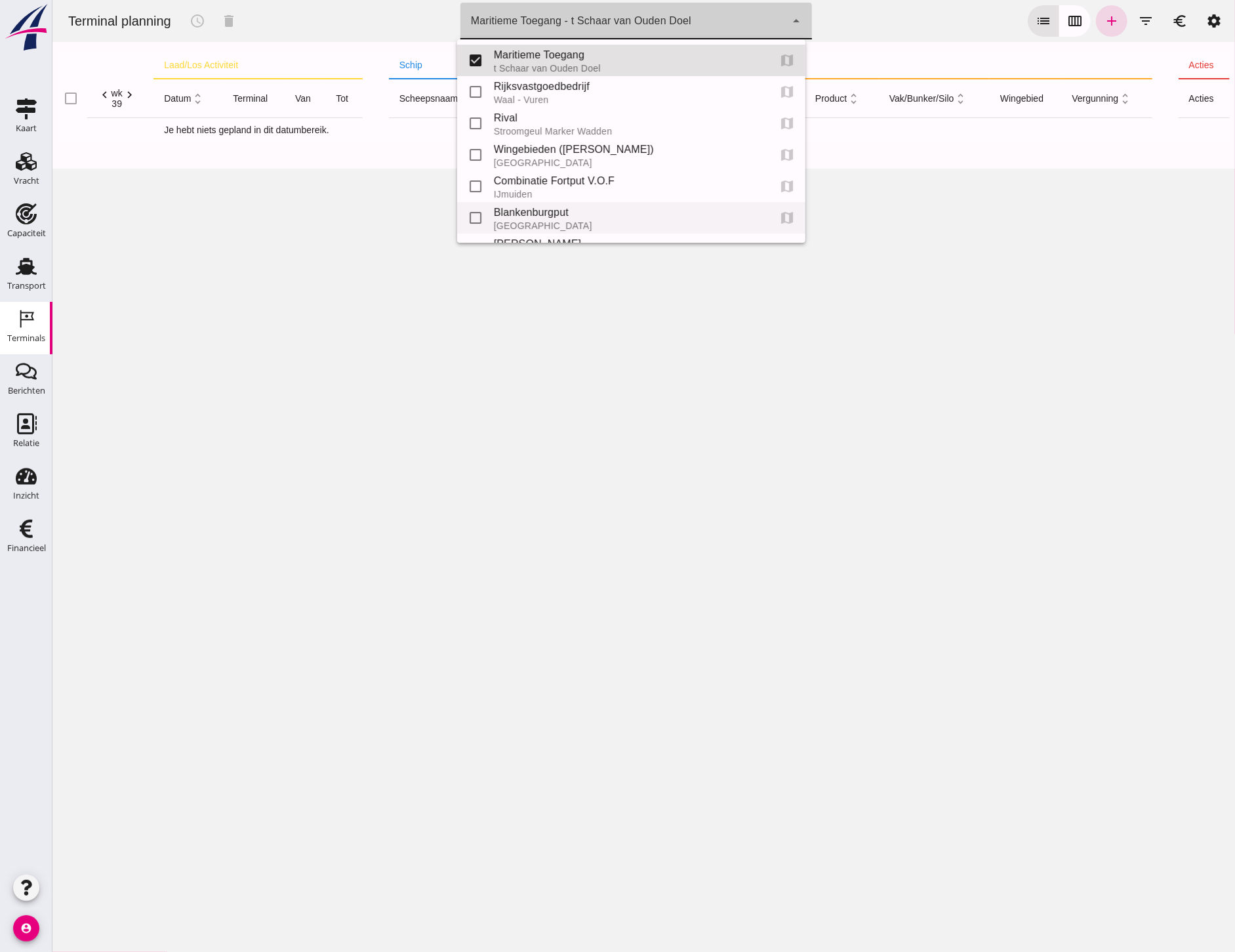
click at [544, 209] on div "Blankenburgput" at bounding box center [624, 213] width 264 height 15
type input "e6c78bfd-e3f1-4bb9-b01e-b37ce3668b52"
checkbox input "false"
checkbox input "true"
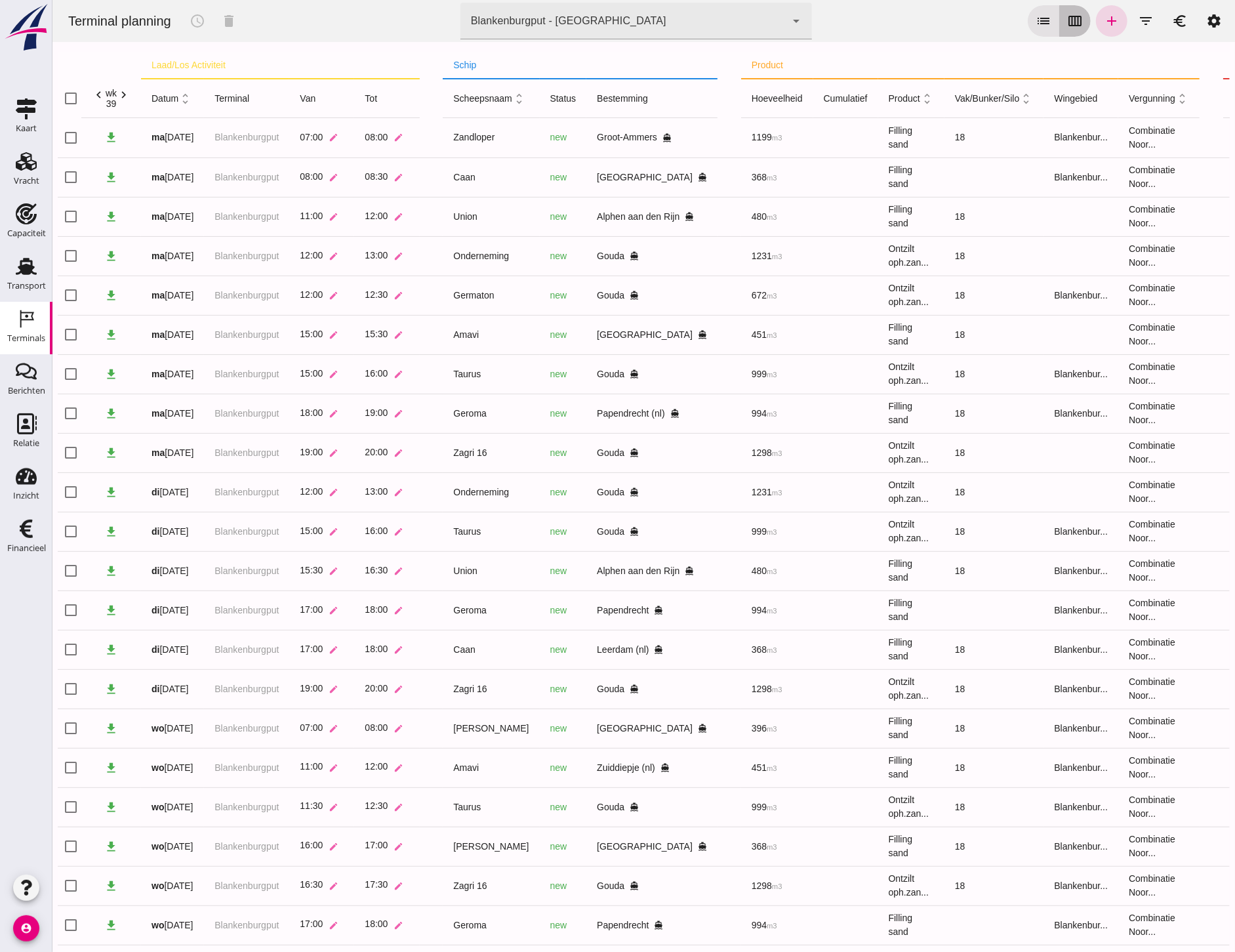
click at [1070, 21] on icon "calendar_view_week" at bounding box center [1074, 21] width 15 height 15
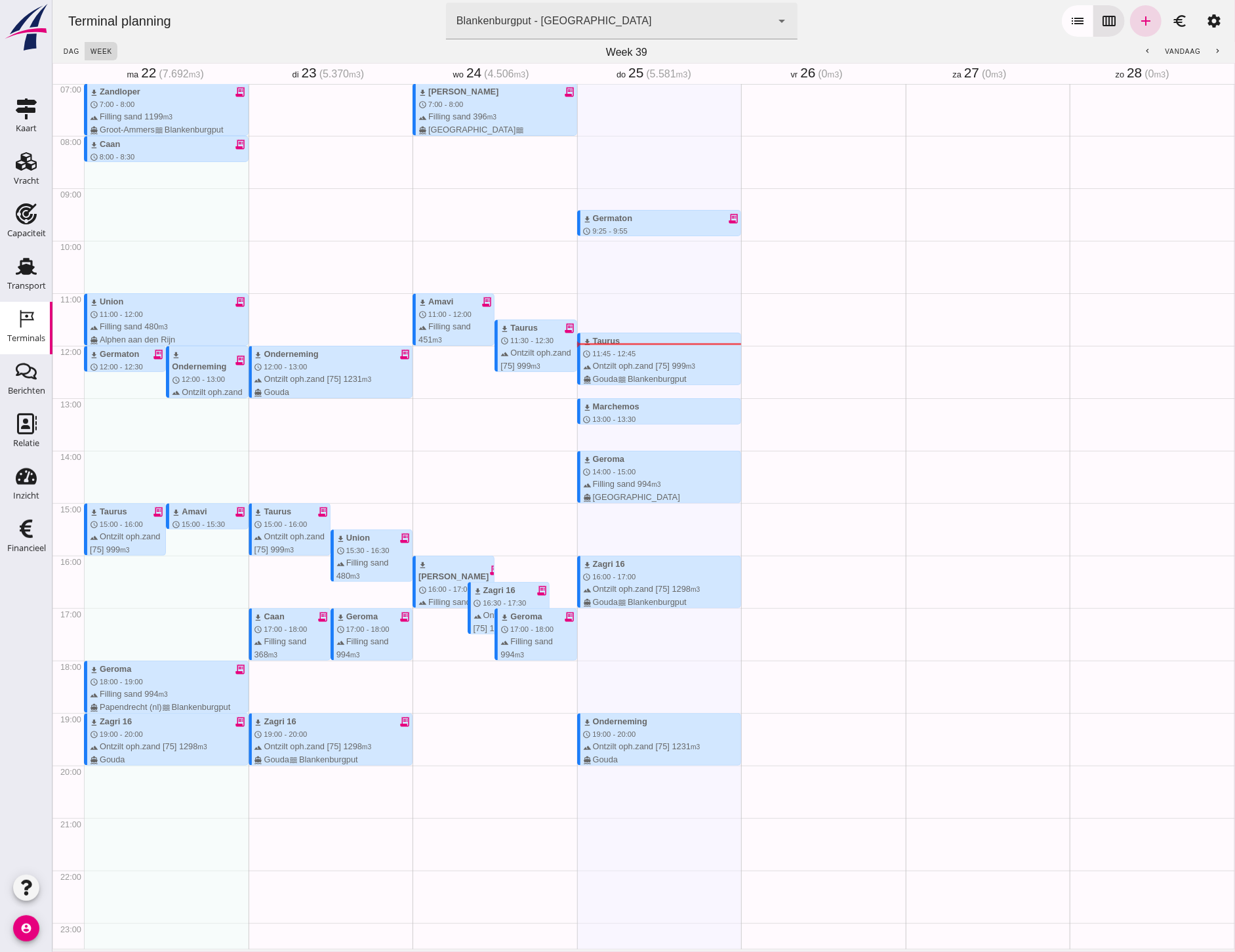
scroll to position [394, 0]
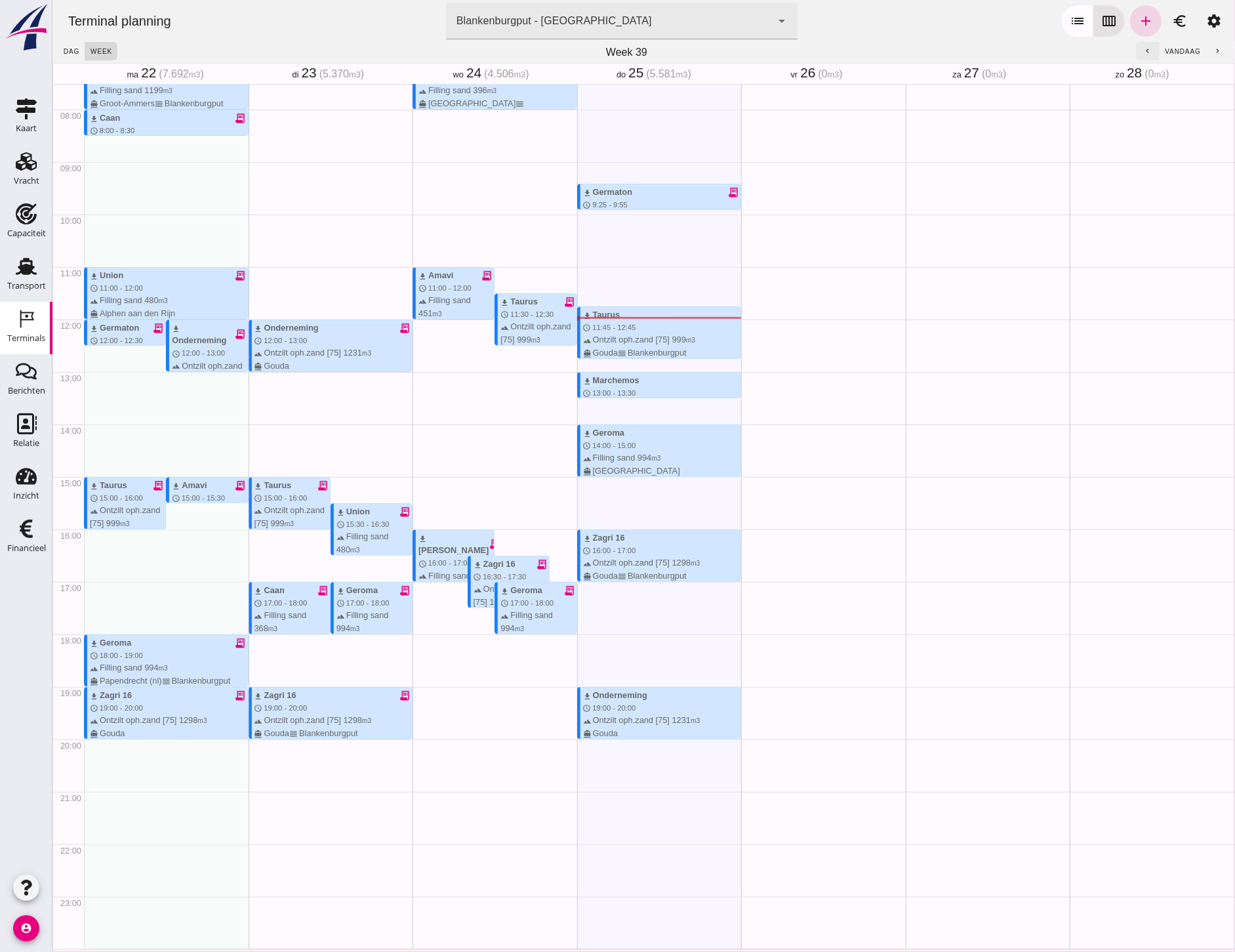
click at [1142, 51] on icon "chevron_left" at bounding box center [1146, 51] width 9 height 9
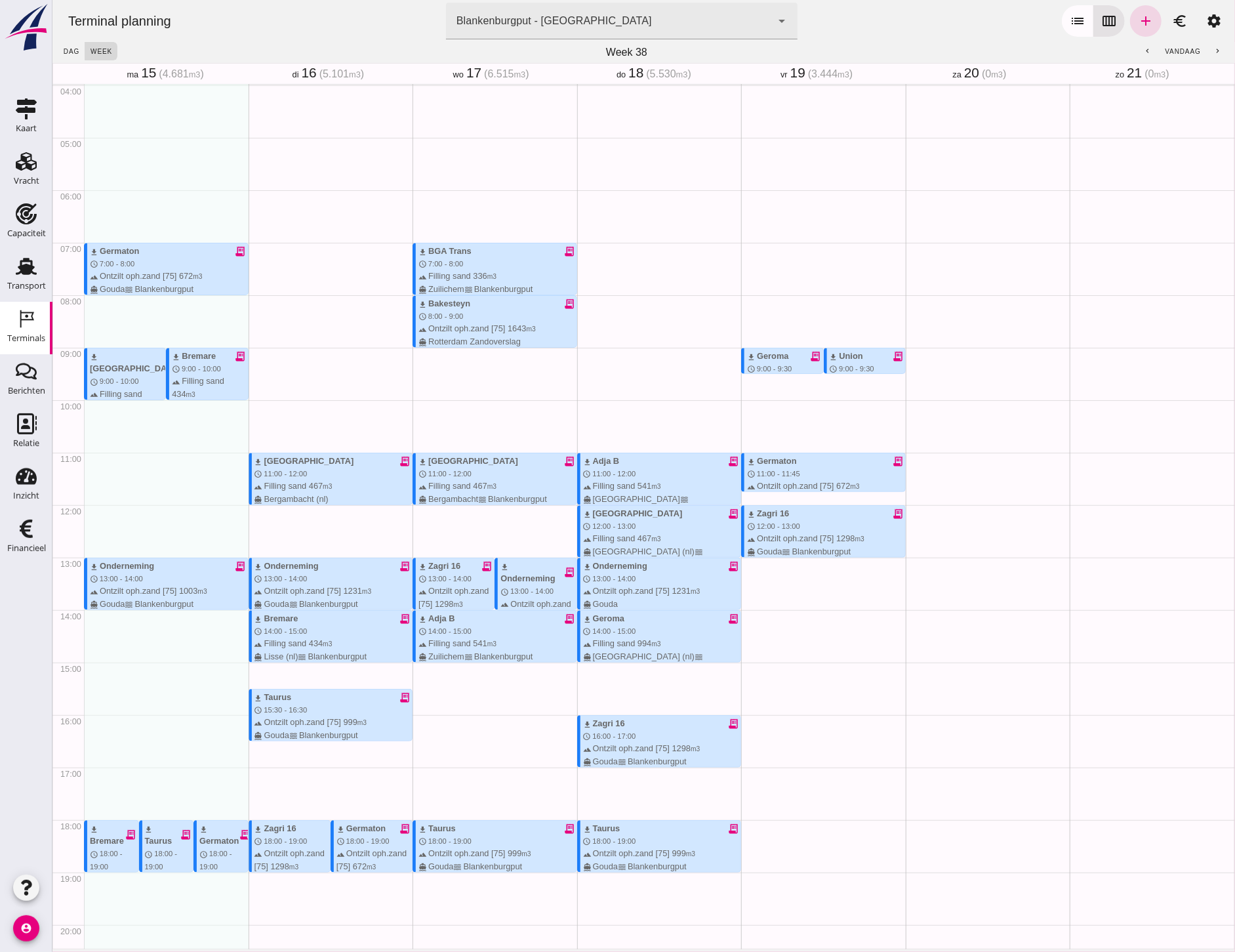
scroll to position [248, 0]
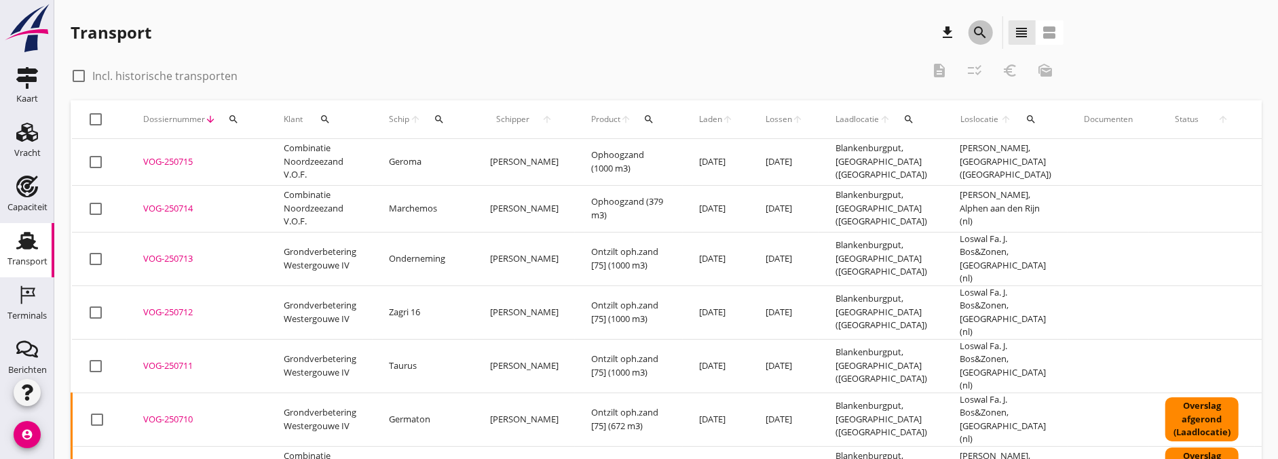
click at [973, 35] on icon "search" at bounding box center [980, 32] width 16 height 16
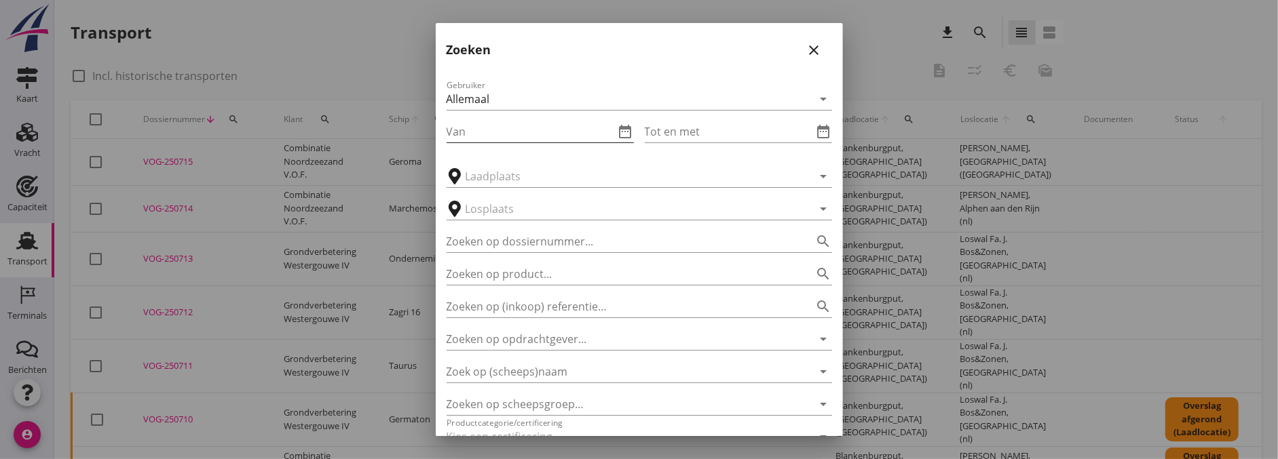
click at [558, 134] on input "Van" at bounding box center [531, 132] width 168 height 22
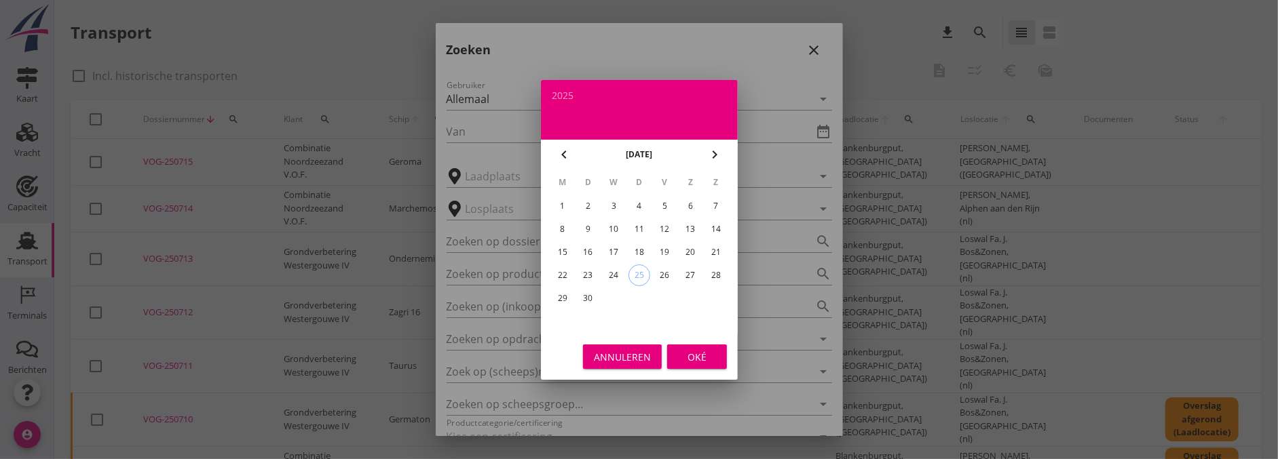
click at [614, 125] on div at bounding box center [639, 117] width 175 height 23
click at [693, 232] on div "13" at bounding box center [690, 230] width 22 height 22
type input "2025-09-13"
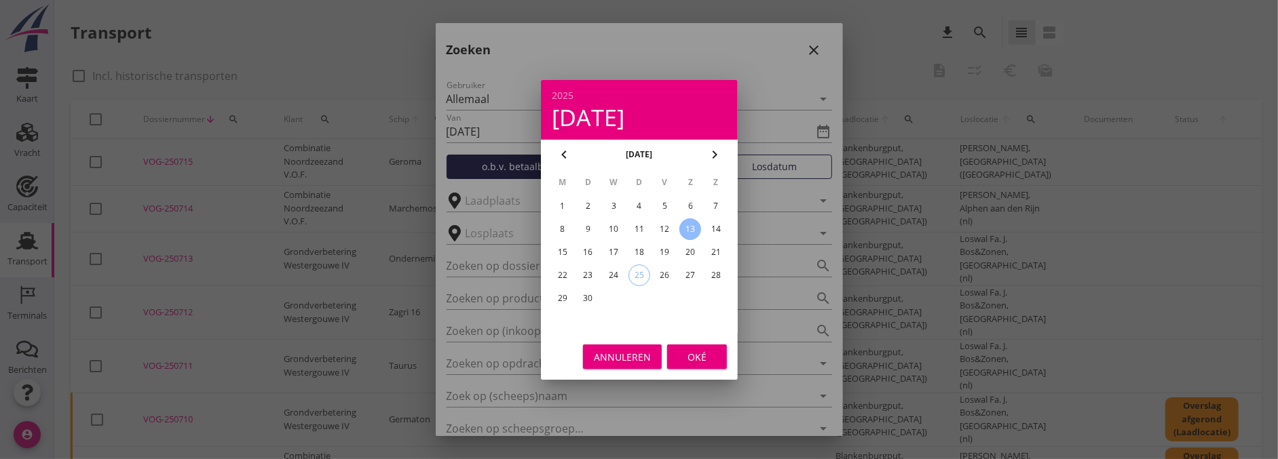
click at [702, 352] on div "Oké" at bounding box center [697, 356] width 38 height 14
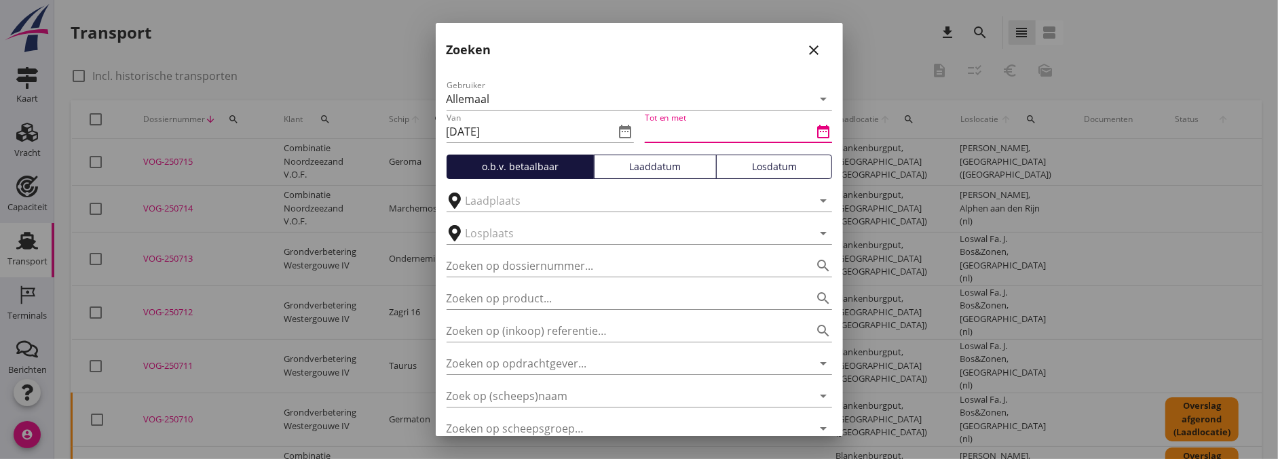
click at [738, 133] on input "Tot en met" at bounding box center [729, 132] width 168 height 22
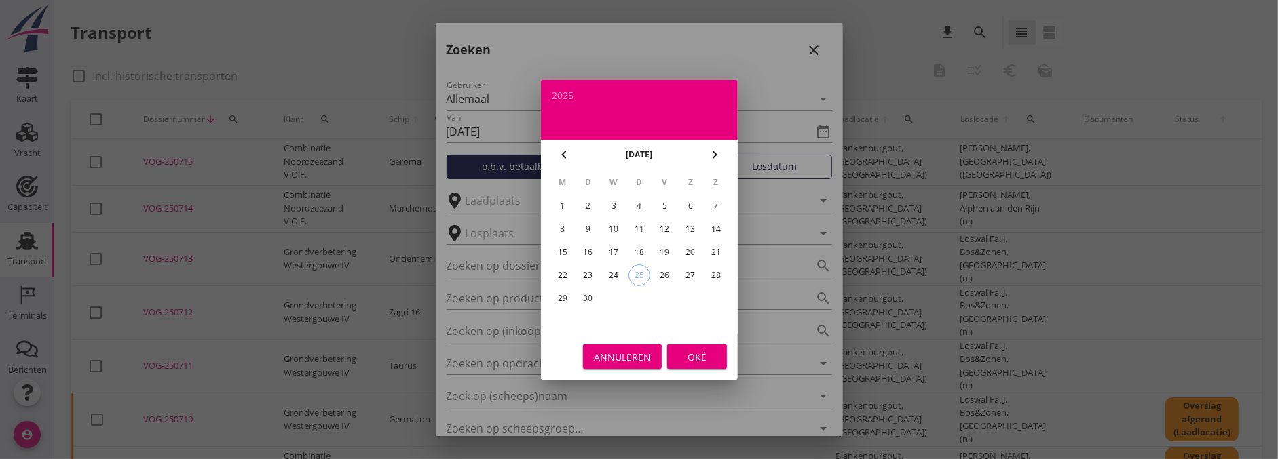
click at [715, 254] on div "21" at bounding box center [716, 253] width 22 height 22
type input "[DATE]"
click at [692, 345] on button "Oké" at bounding box center [697, 357] width 60 height 24
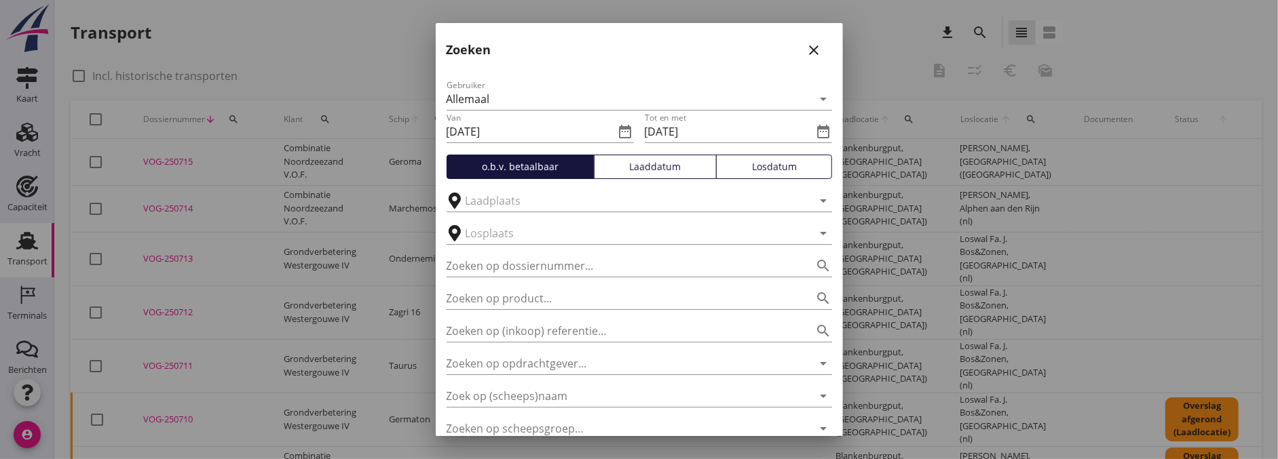
click at [648, 170] on div "Laaddatum" at bounding box center [655, 166] width 111 height 14
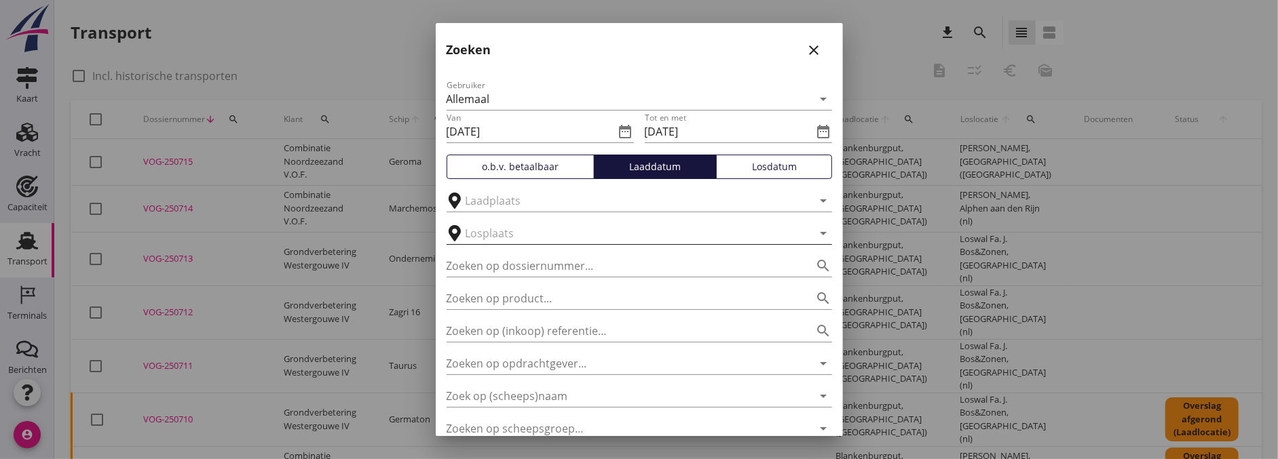
click at [530, 238] on input "text" at bounding box center [630, 234] width 328 height 22
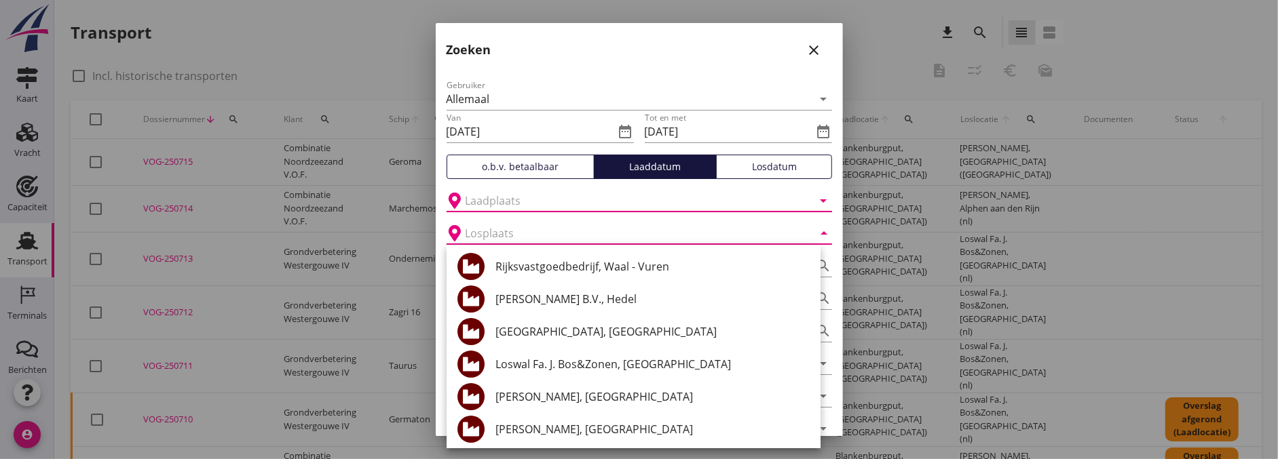
click at [537, 202] on input "text" at bounding box center [630, 201] width 328 height 22
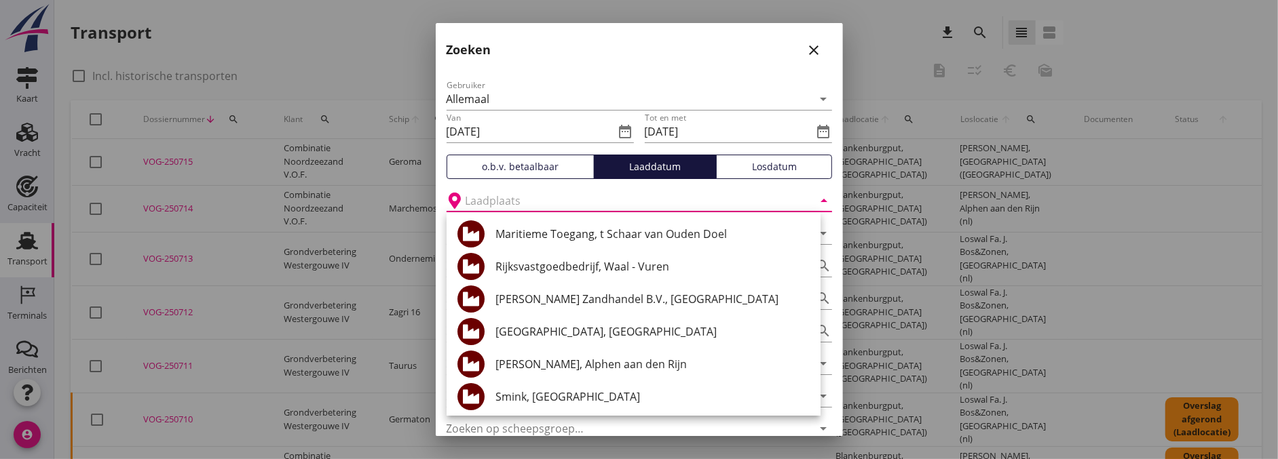
drag, startPoint x: 568, startPoint y: 333, endPoint x: 598, endPoint y: 351, distance: 35.0
click at [567, 333] on div "[GEOGRAPHIC_DATA], [GEOGRAPHIC_DATA]" at bounding box center [652, 332] width 314 height 16
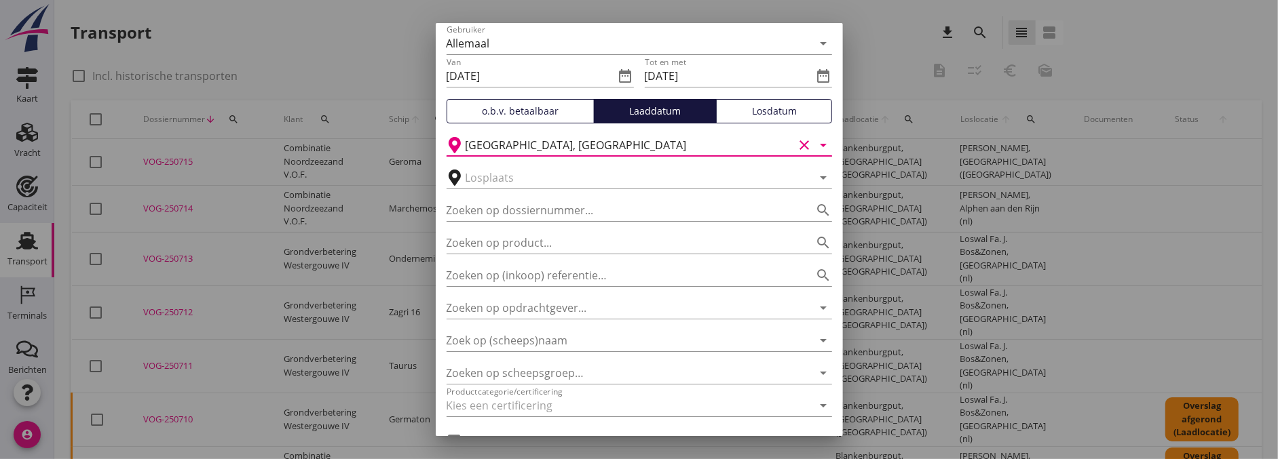
scroll to position [124, 0]
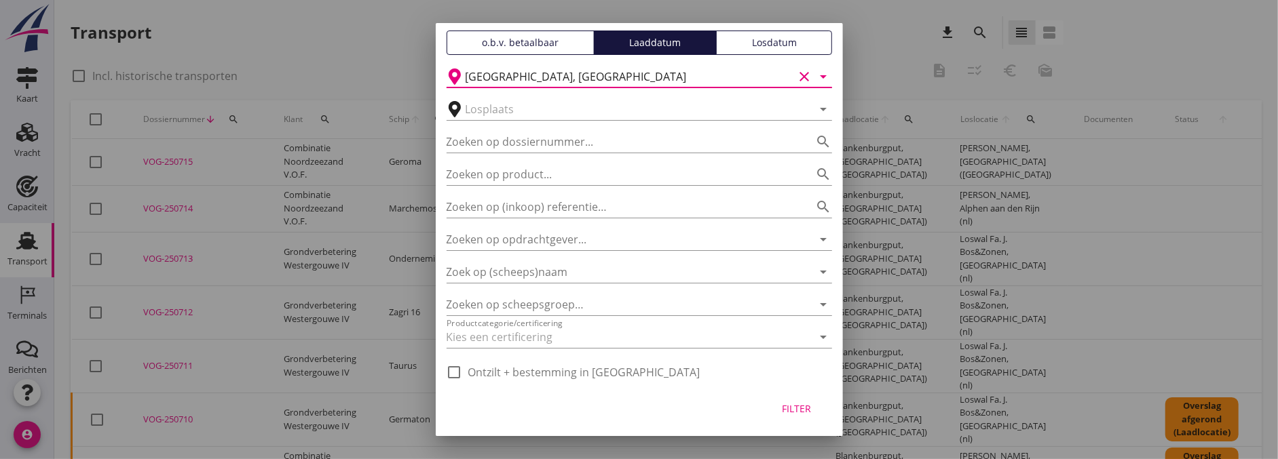
click at [802, 408] on div "Filter" at bounding box center [797, 409] width 38 height 14
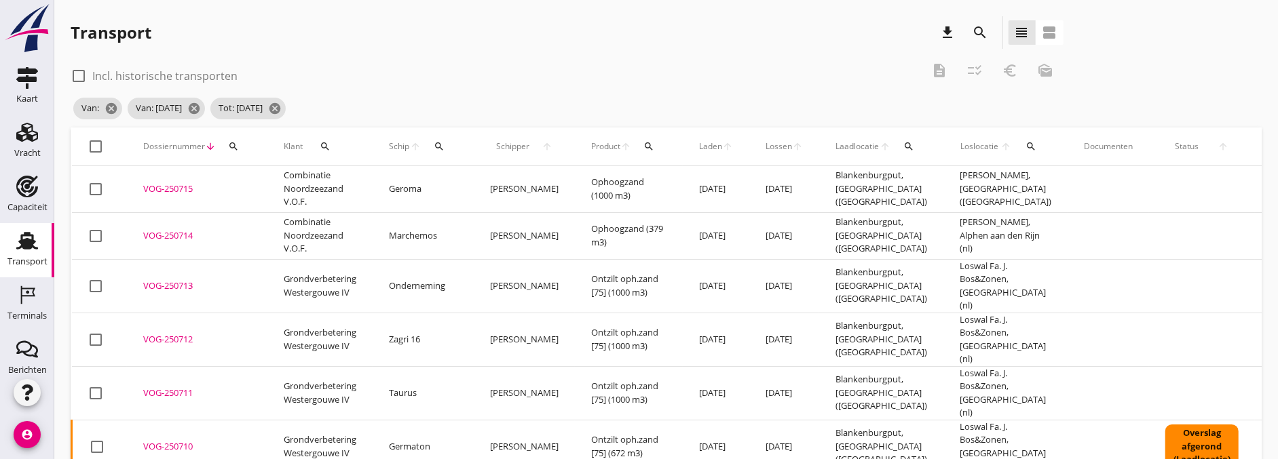
type input "Blankenburgput"
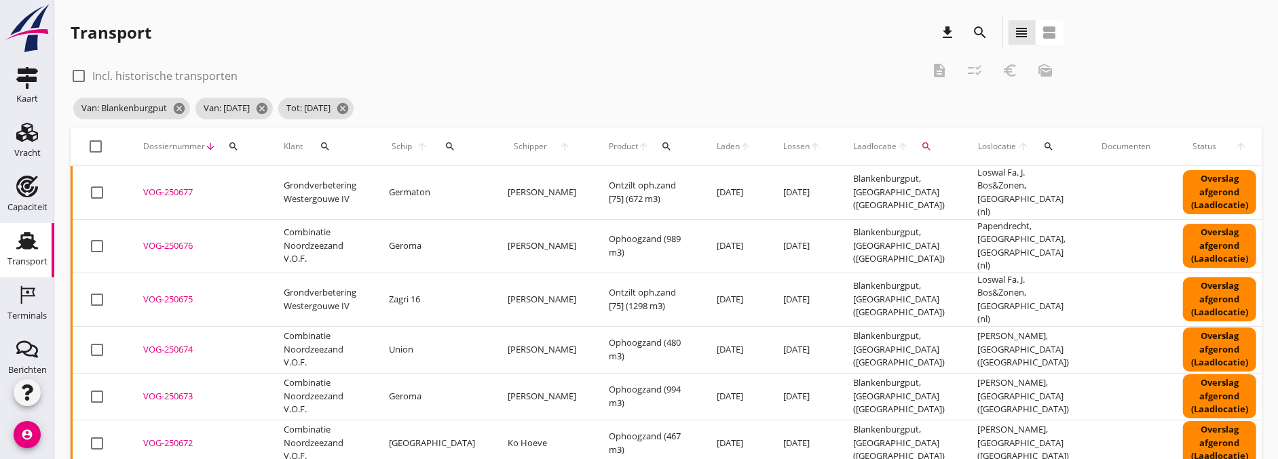
click at [740, 141] on icon "arrow_upward" at bounding box center [745, 146] width 11 height 11
click at [717, 145] on span "Laden" at bounding box center [728, 146] width 23 height 12
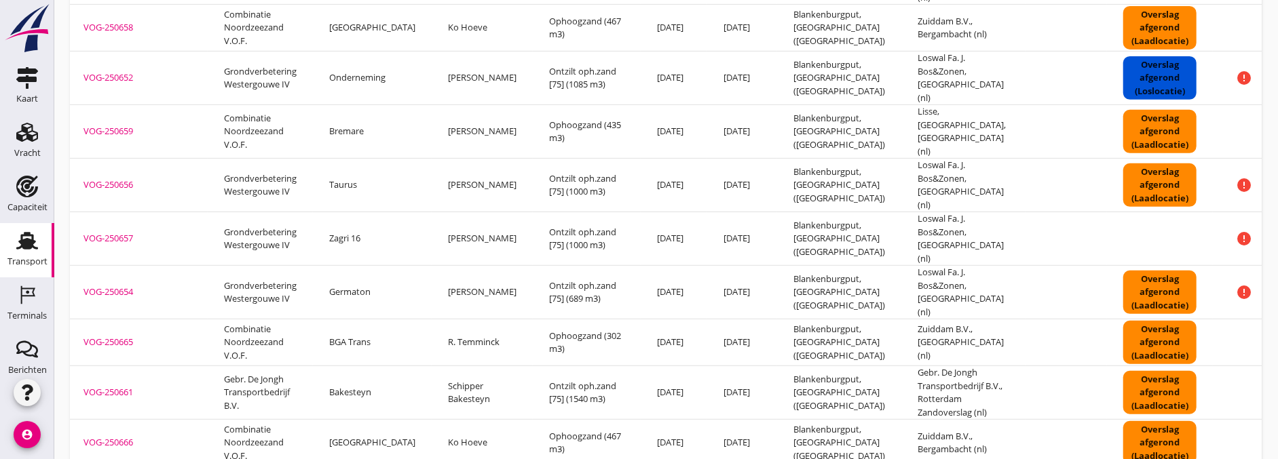
scroll to position [0, 130]
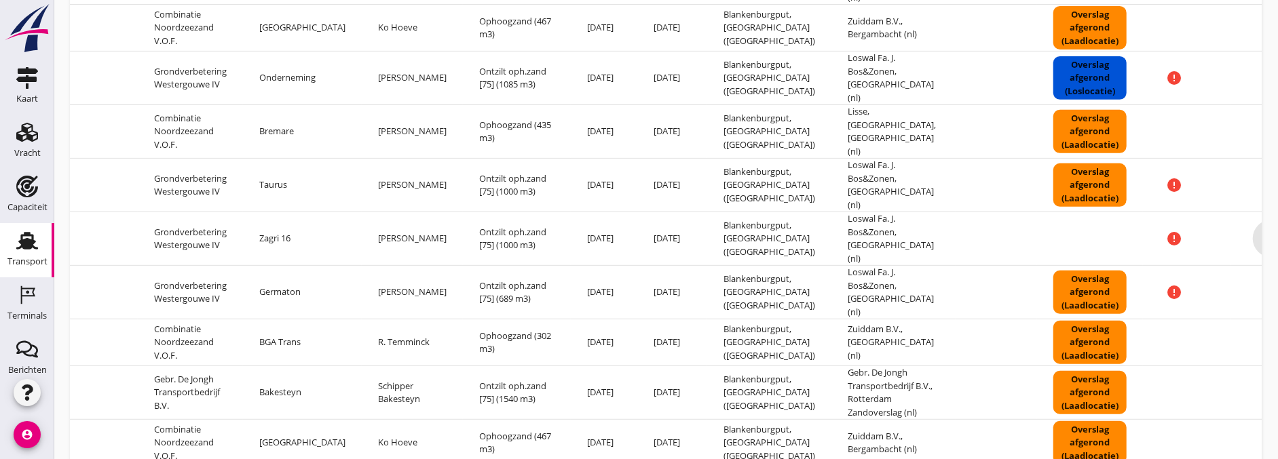
click at [1253, 220] on icon "more_horiz" at bounding box center [1272, 239] width 38 height 38
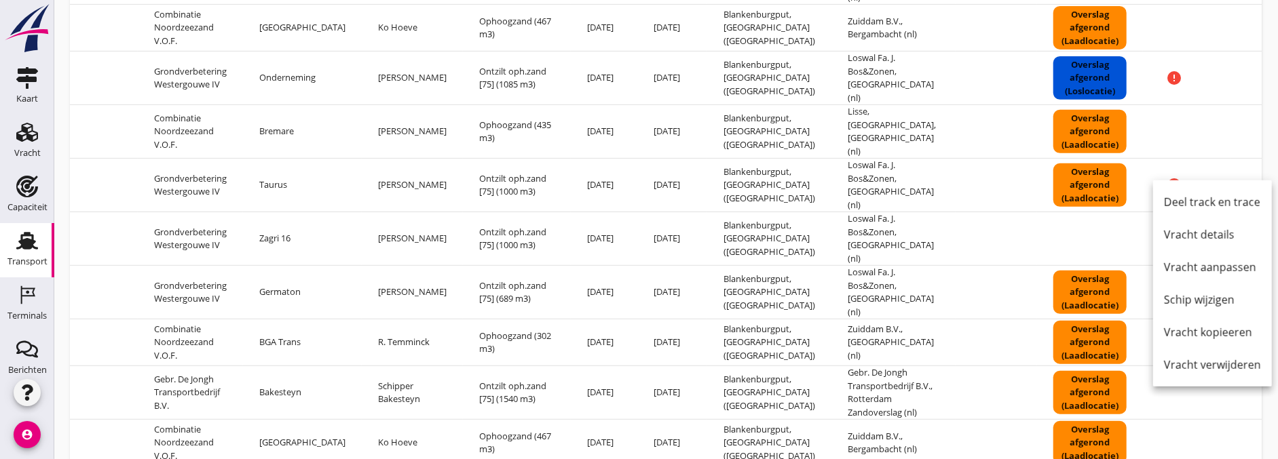
click at [1076, 212] on td at bounding box center [1090, 239] width 106 height 54
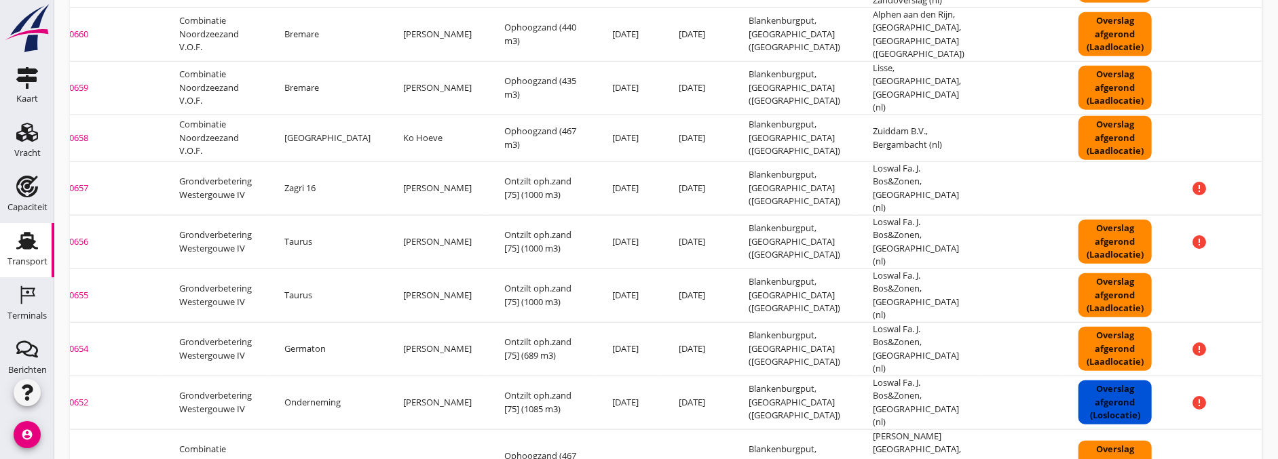
scroll to position [0, 130]
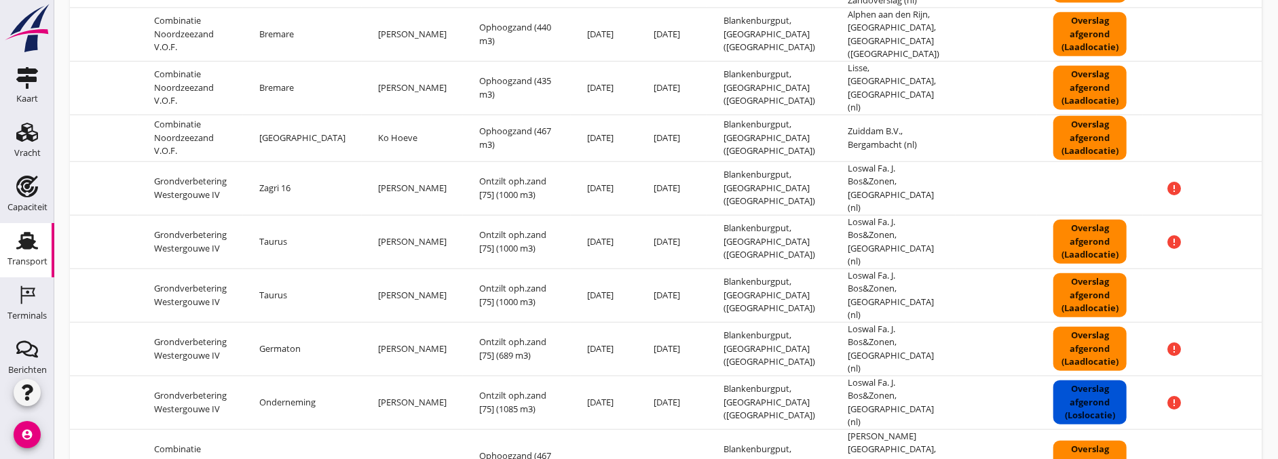
click at [1253, 170] on icon "more_horiz" at bounding box center [1272, 189] width 38 height 38
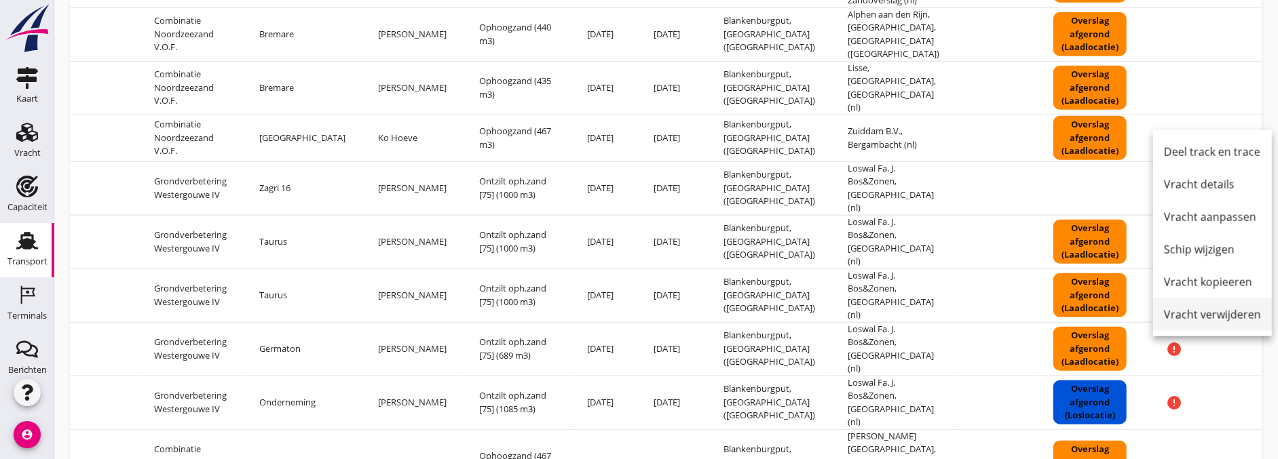
click at [1221, 312] on div "Vracht verwijderen" at bounding box center [1212, 315] width 97 height 16
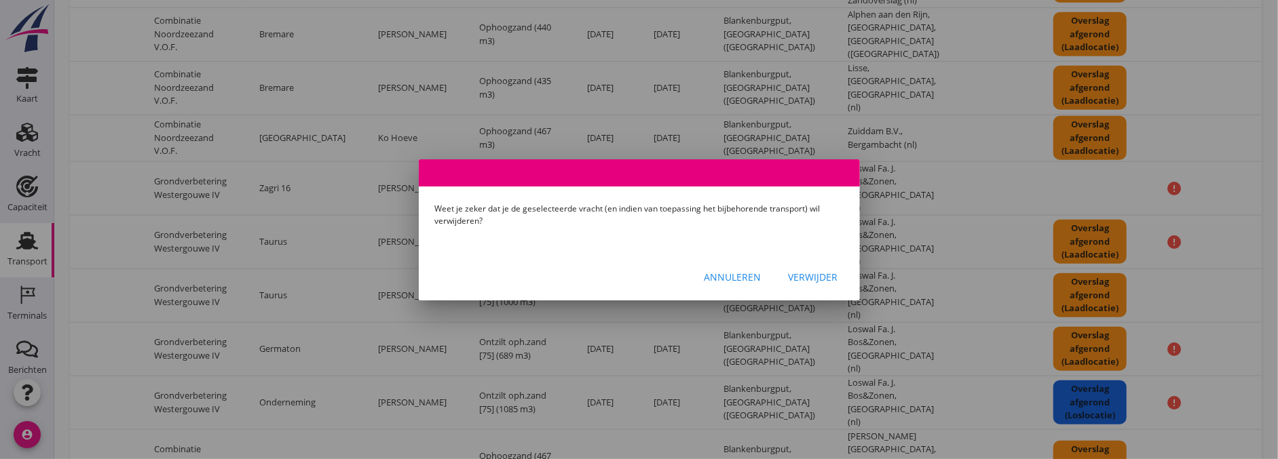
click at [854, 280] on div "Annuleren Verwijder" at bounding box center [639, 277] width 441 height 46
click at [833, 282] on div "Verwijder" at bounding box center [814, 277] width 50 height 14
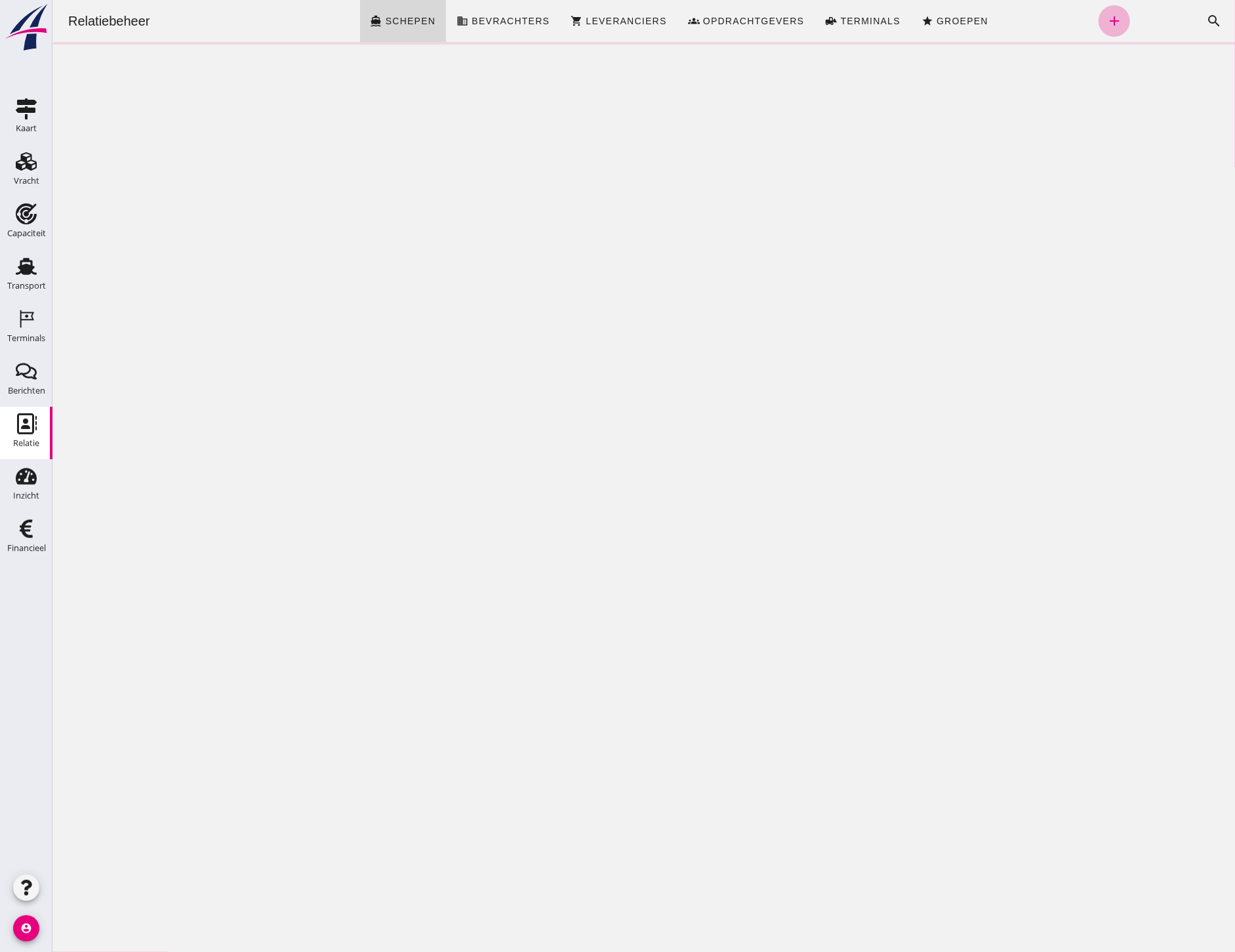
click at [1098, 29] on link "add" at bounding box center [1113, 20] width 32 height 32
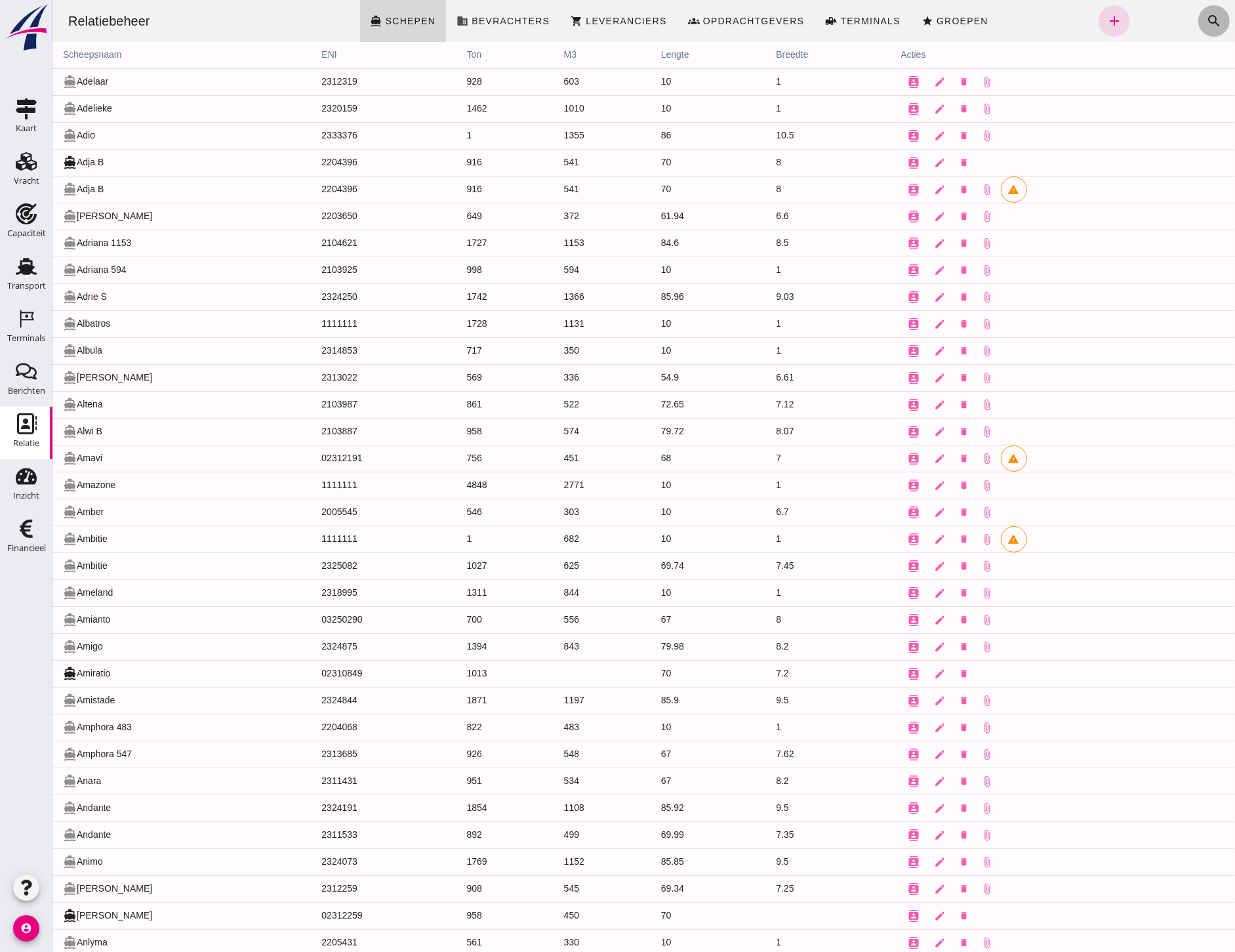
click at [1205, 21] on icon "search" at bounding box center [1213, 21] width 15 height 15
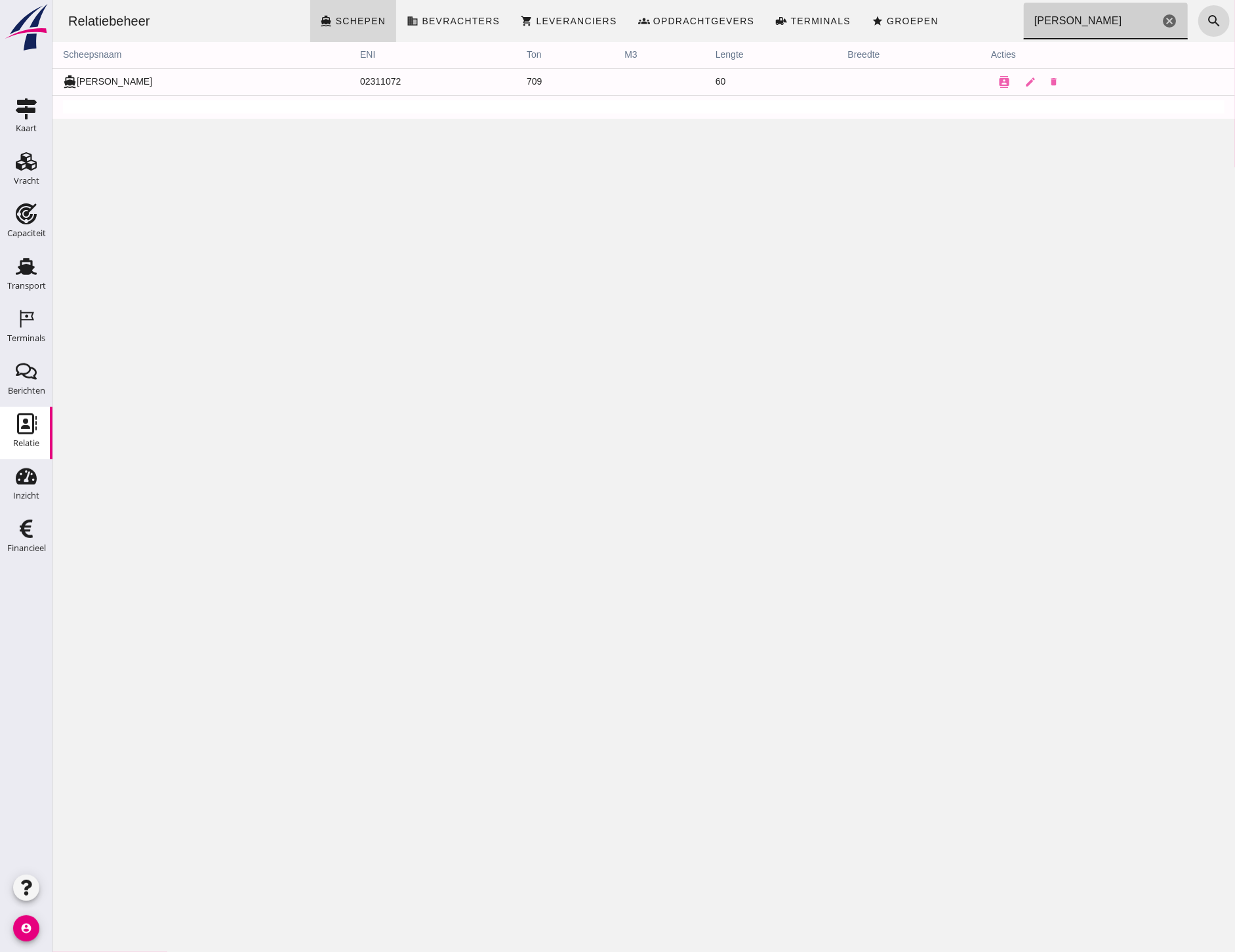
click at [1069, 29] on input "[PERSON_NAME]" at bounding box center [1091, 21] width 135 height 37
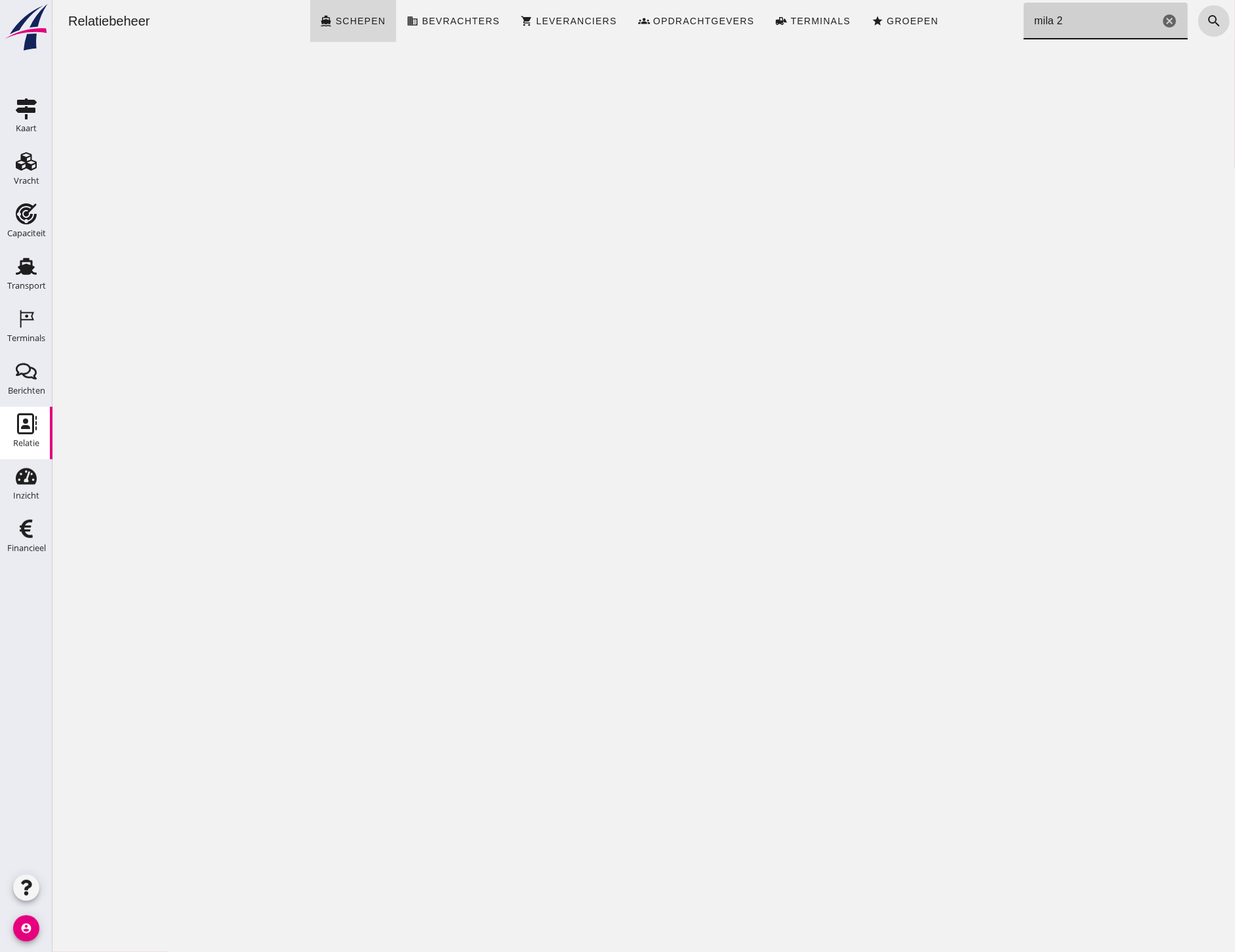
drag, startPoint x: 1076, startPoint y: 17, endPoint x: 932, endPoint y: 16, distance: 144.0
click at [932, 16] on div "Relatiebeheer directions_boat Schepen business Bevrachters shopping_cart Levera…" at bounding box center [643, 20] width 1172 height 42
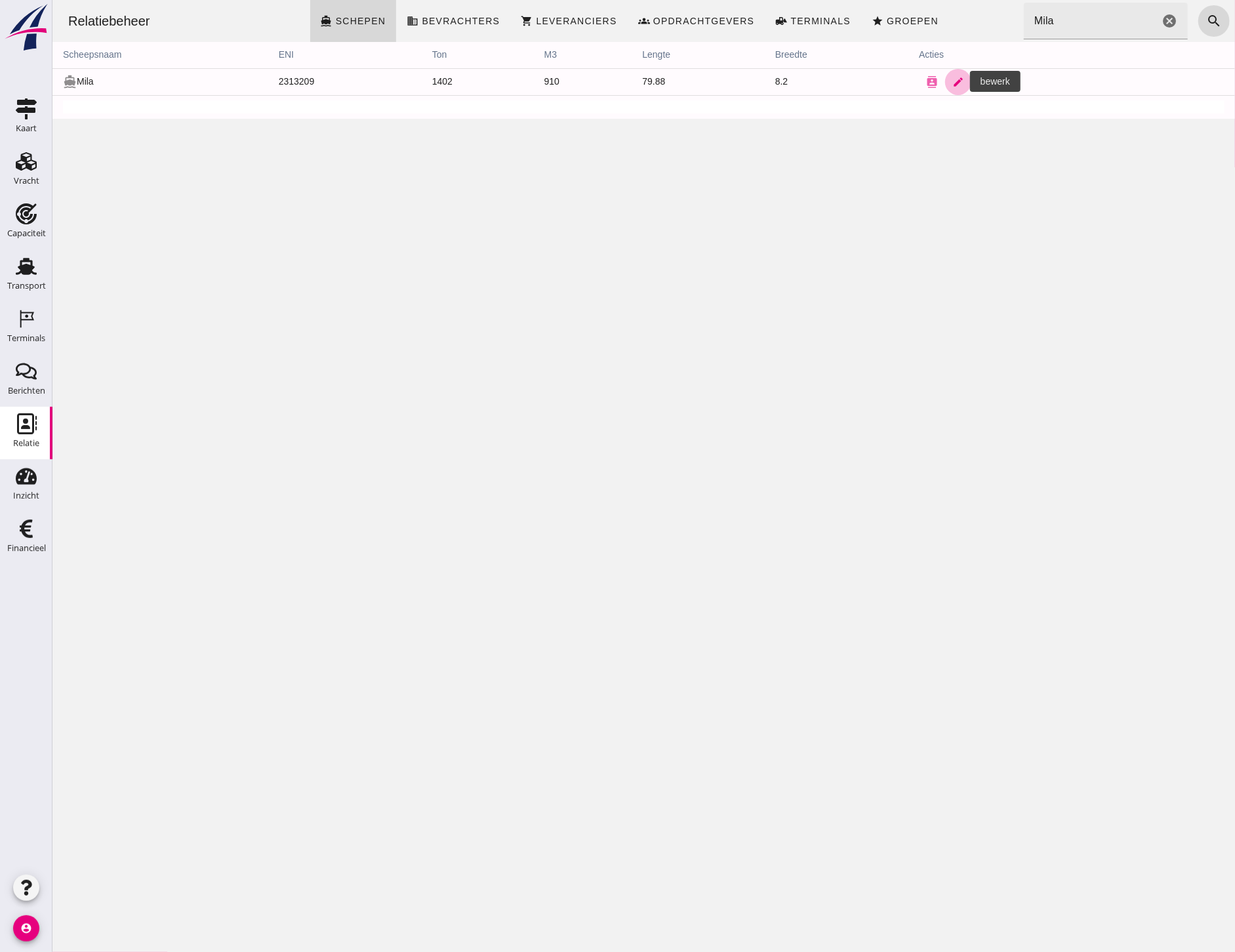
click at [944, 85] on link "edit" at bounding box center [957, 81] width 26 height 26
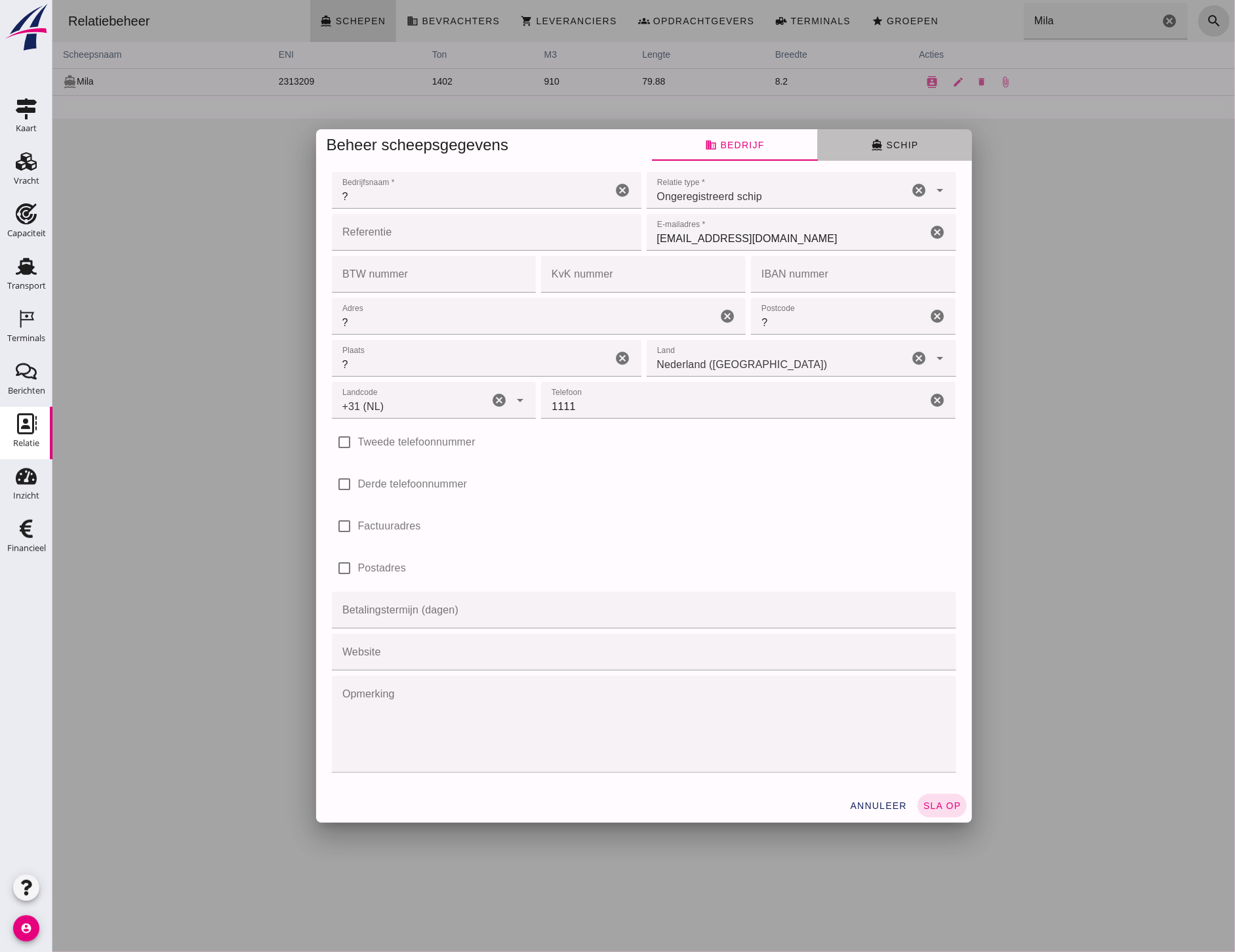
click at [854, 151] on button "directions_boat Schip" at bounding box center [894, 145] width 154 height 32
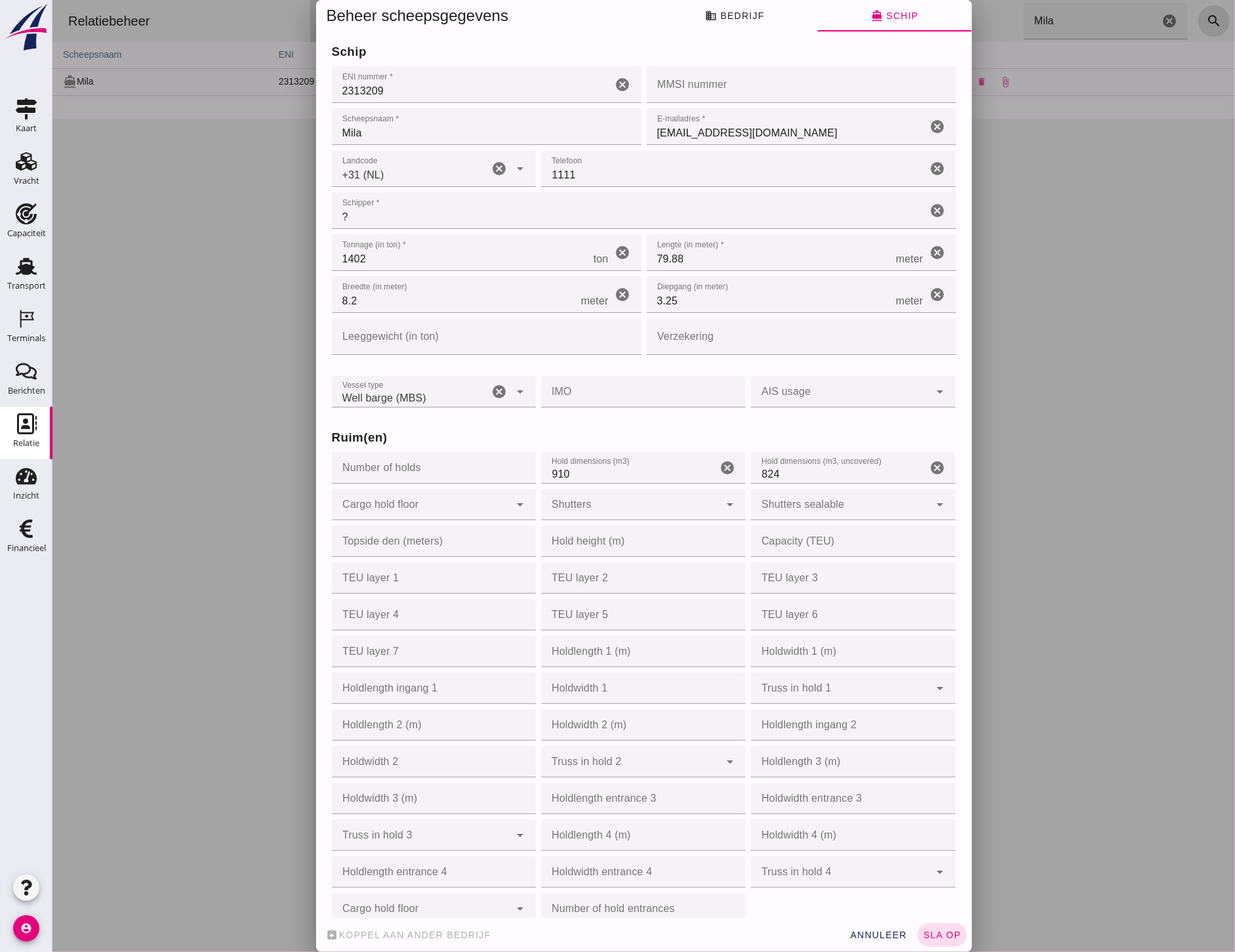
click at [1085, 390] on div at bounding box center [644, 476] width 1183 height 952
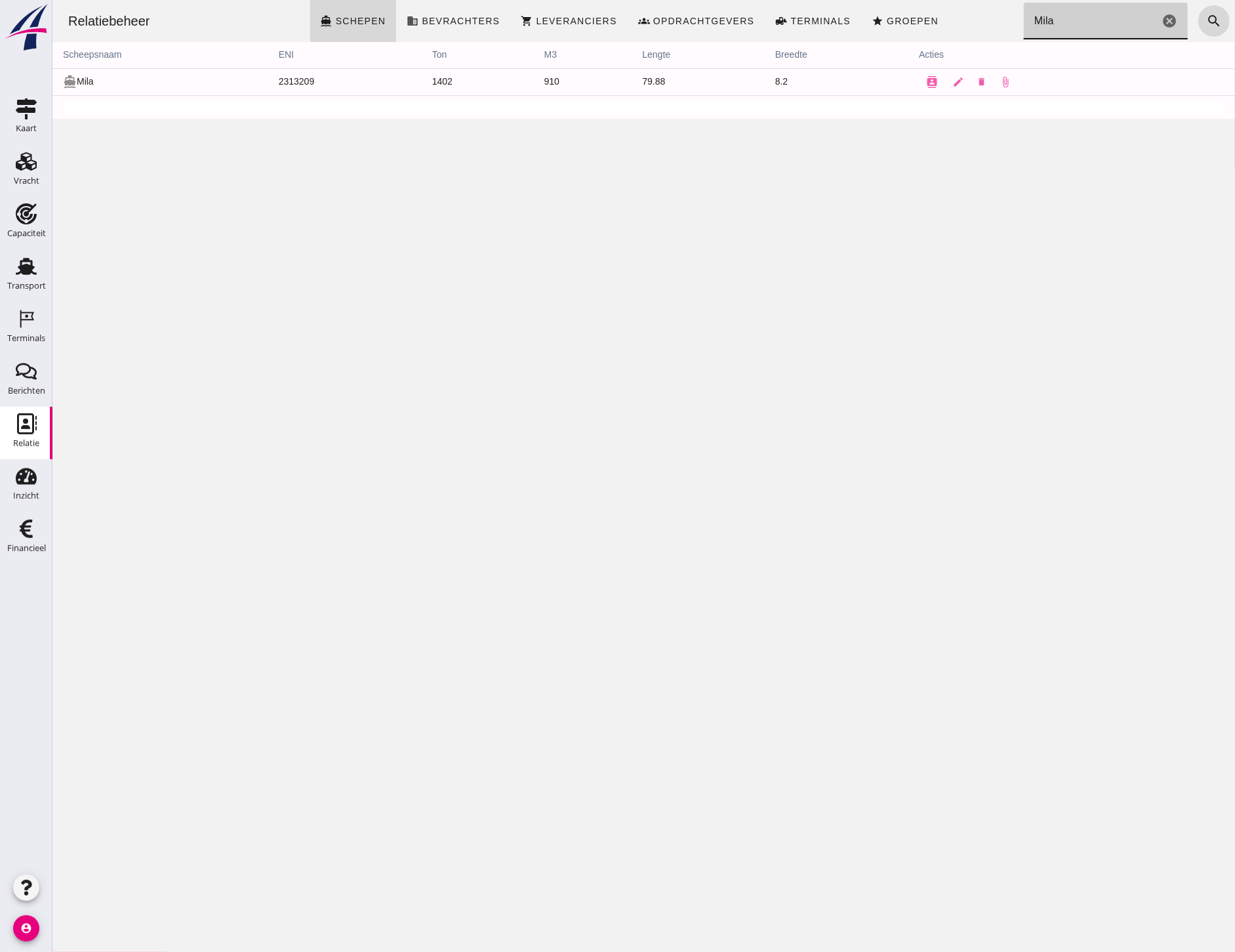
drag, startPoint x: 1056, startPoint y: 21, endPoint x: 964, endPoint y: 14, distance: 92.3
click at [967, 11] on div "Relatiebeheer directions_boat Schepen business Bevrachters shopping_cart Levera…" at bounding box center [643, 20] width 1172 height 42
paste input "03170672"
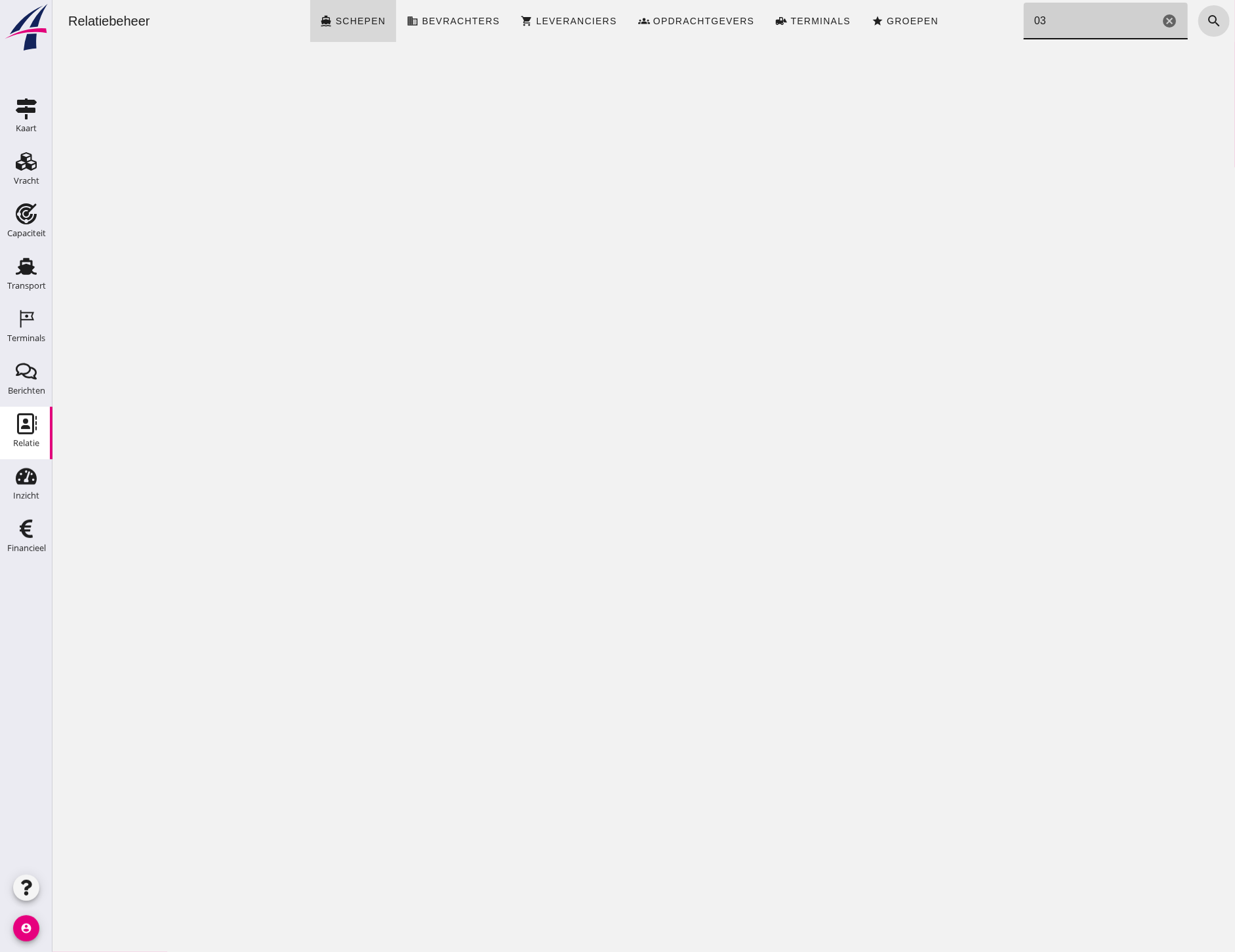
type input "0"
type input "N"
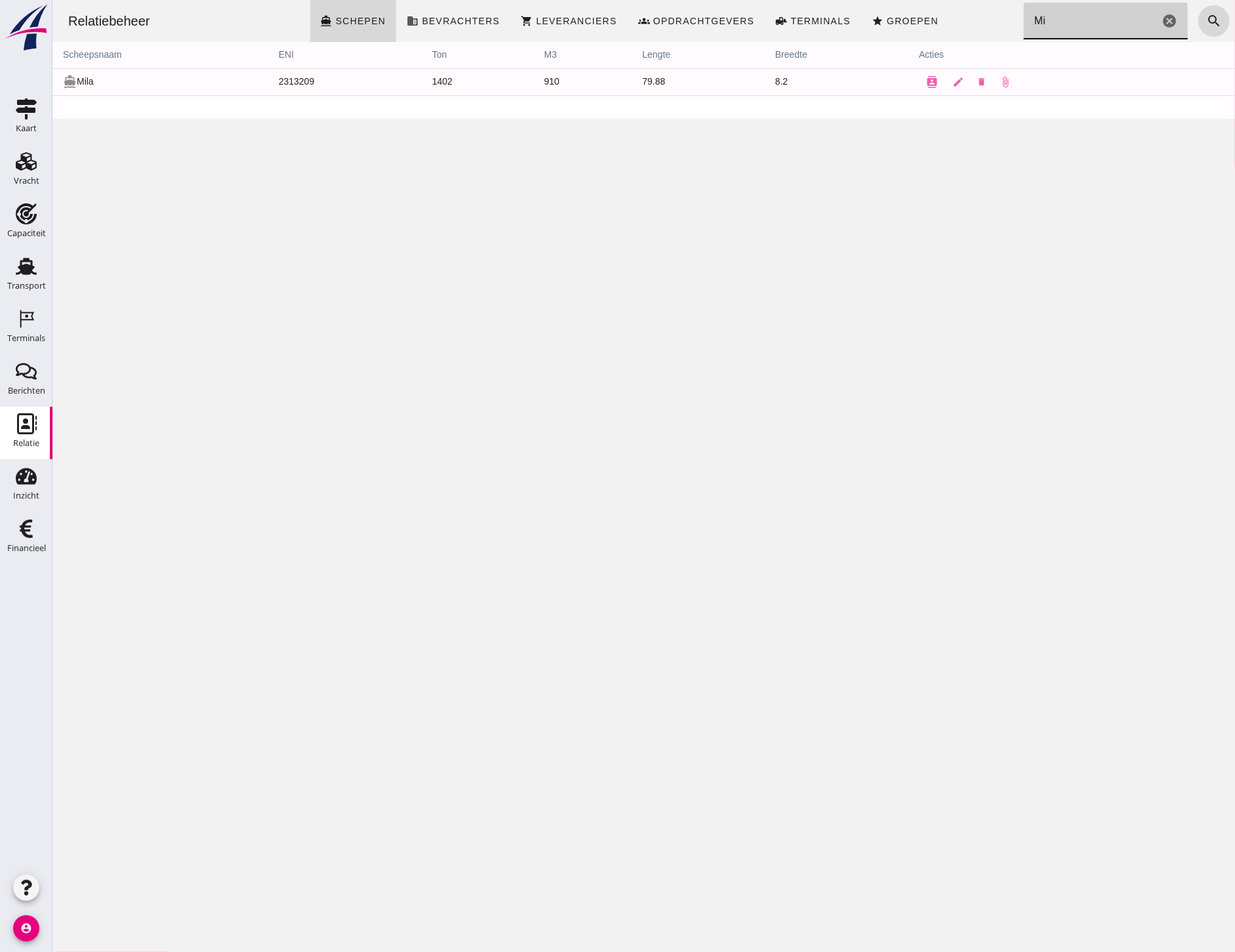
type input "M"
type input "[PERSON_NAME]"
click at [105, 870] on div "Relatiebeheer directions_boat Schepen business Bevrachters shopping_cart Levera…" at bounding box center [644, 476] width 1183 height 952
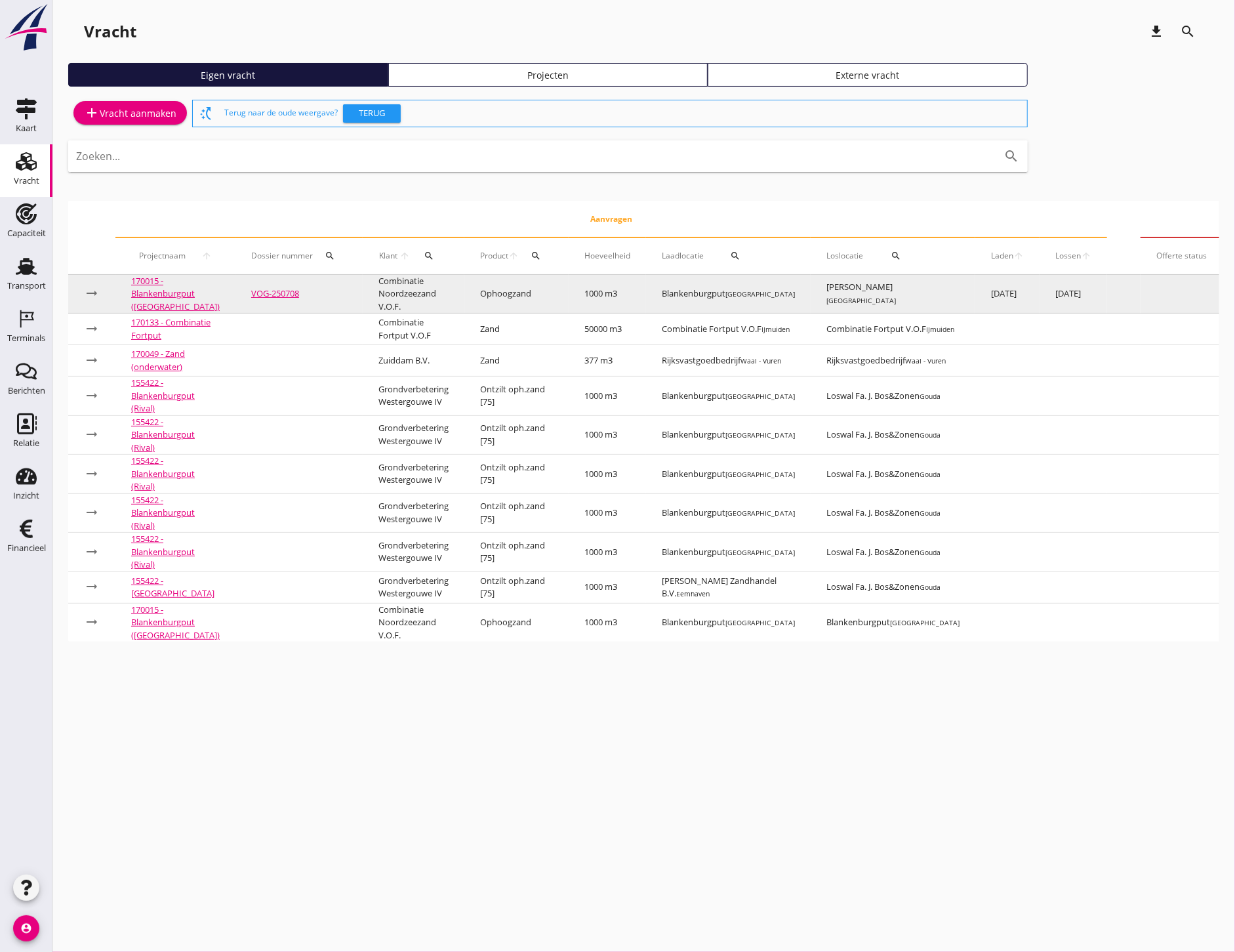
click at [258, 294] on link "VOG-250708" at bounding box center [275, 293] width 48 height 12
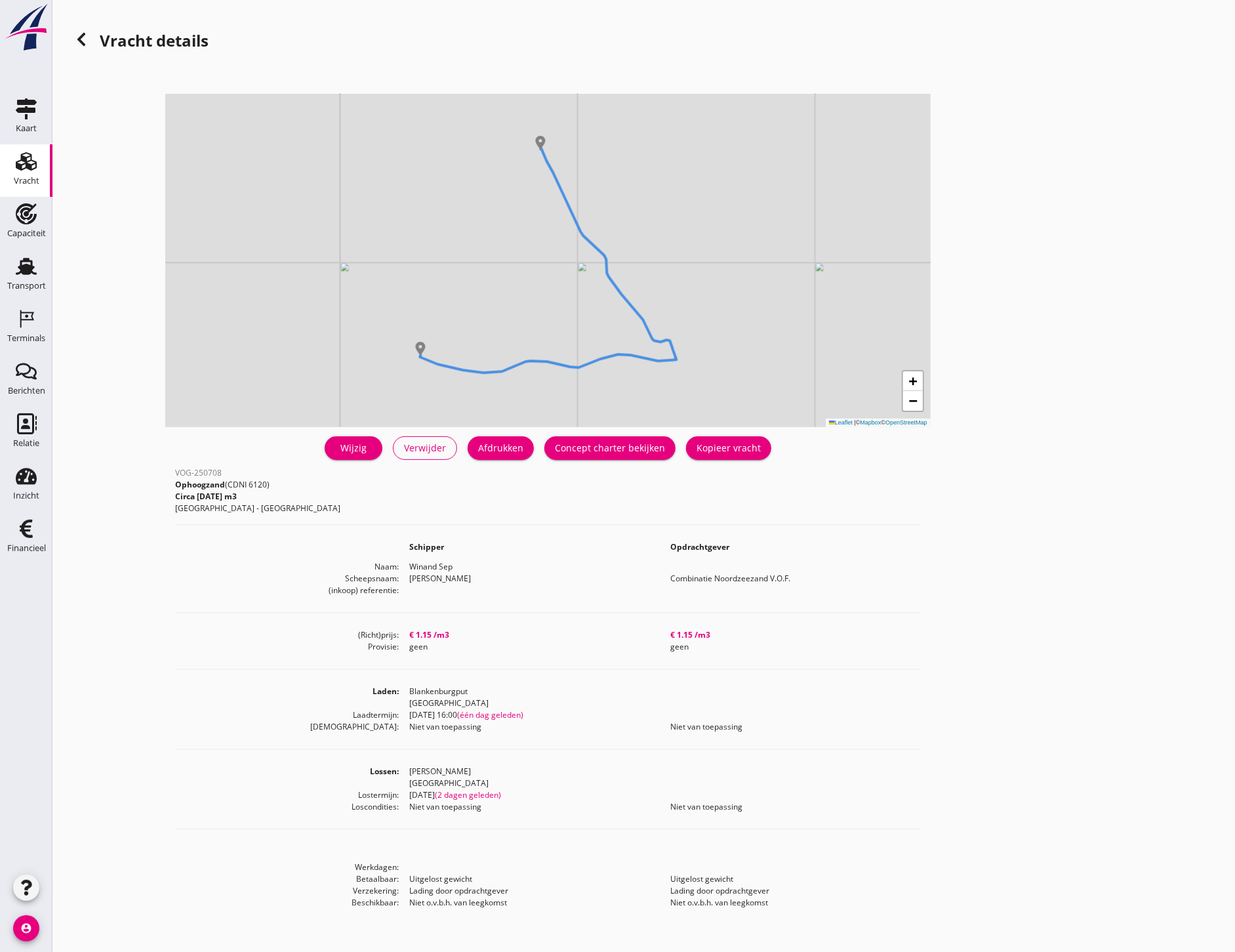
click at [80, 36] on icon at bounding box center [81, 40] width 15 height 15
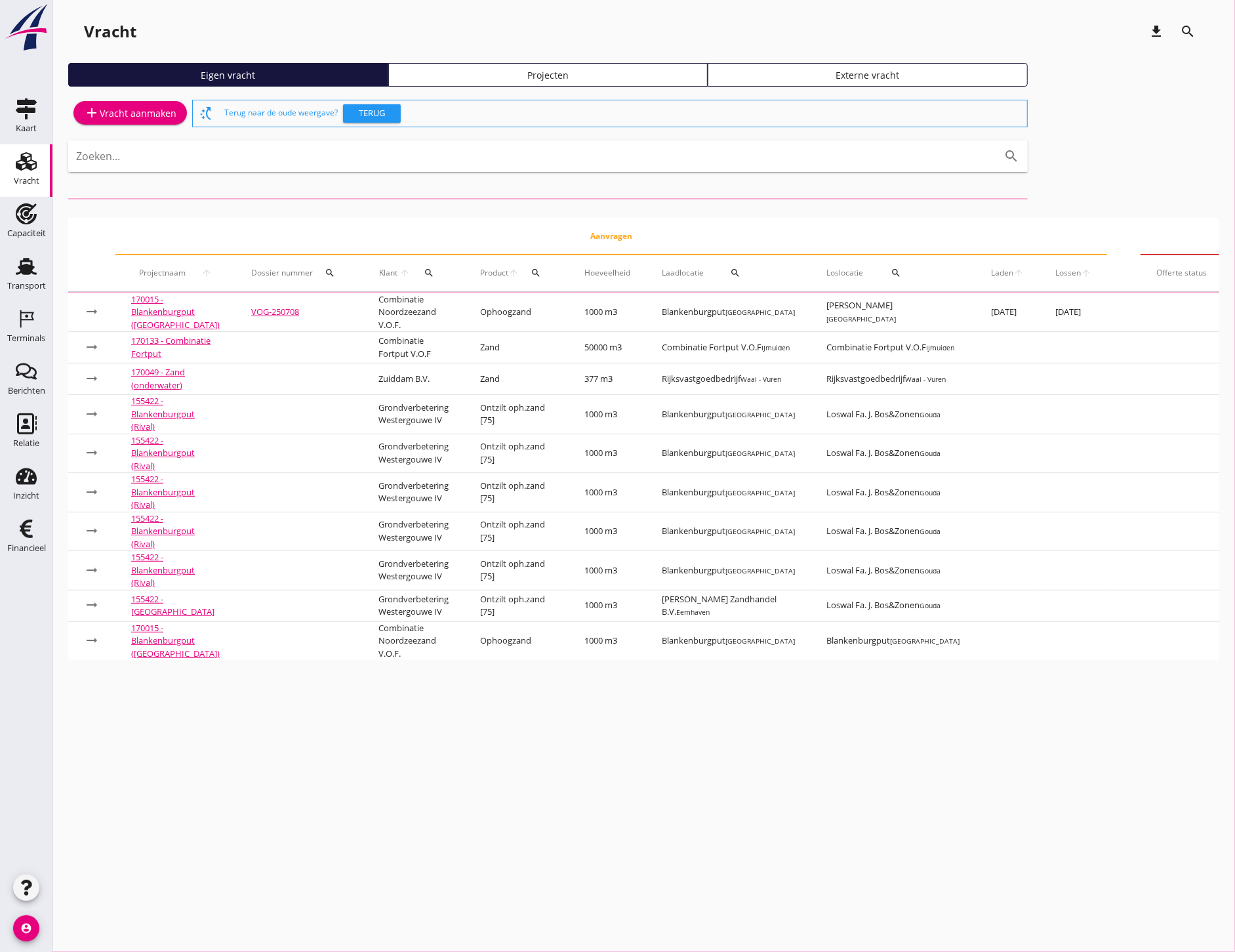
click at [609, 72] on div "Projecten" at bounding box center [548, 75] width 308 height 14
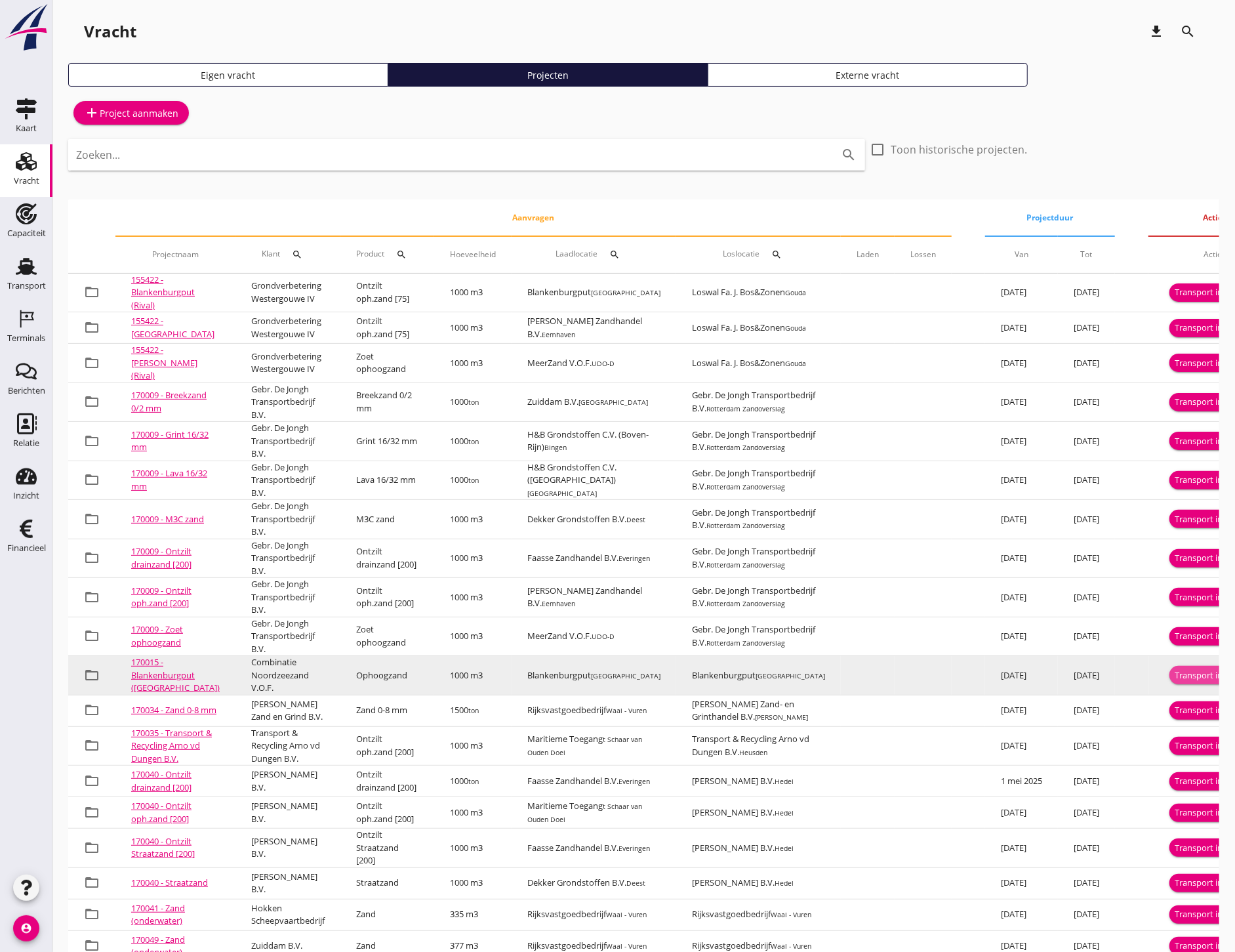
click at [1185, 677] on div "Transport inplannen" at bounding box center [1214, 676] width 80 height 14
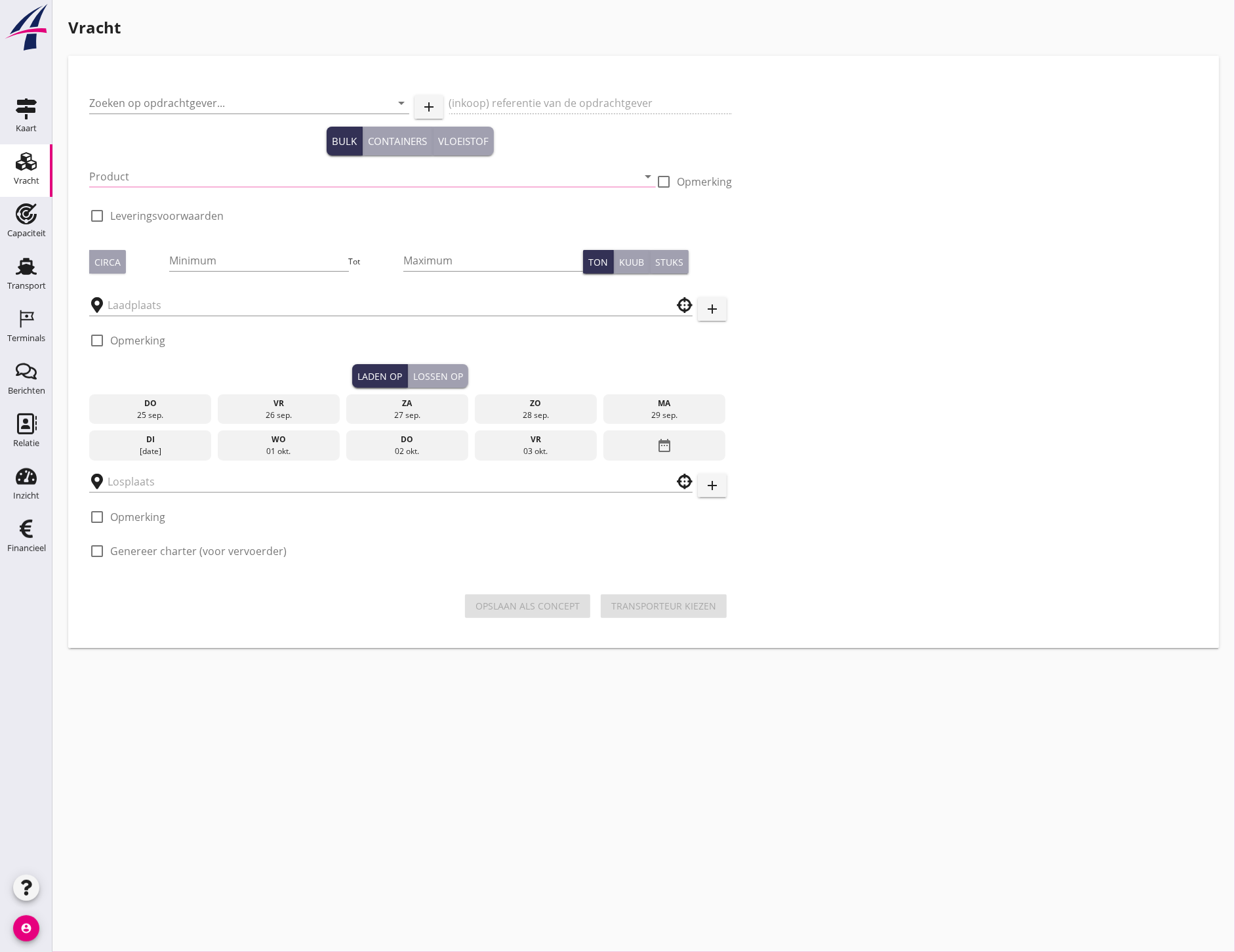
type input "Combinatie Noordzeezand V.O.F."
type input "Ophoogzand (6120)"
type input "1000"
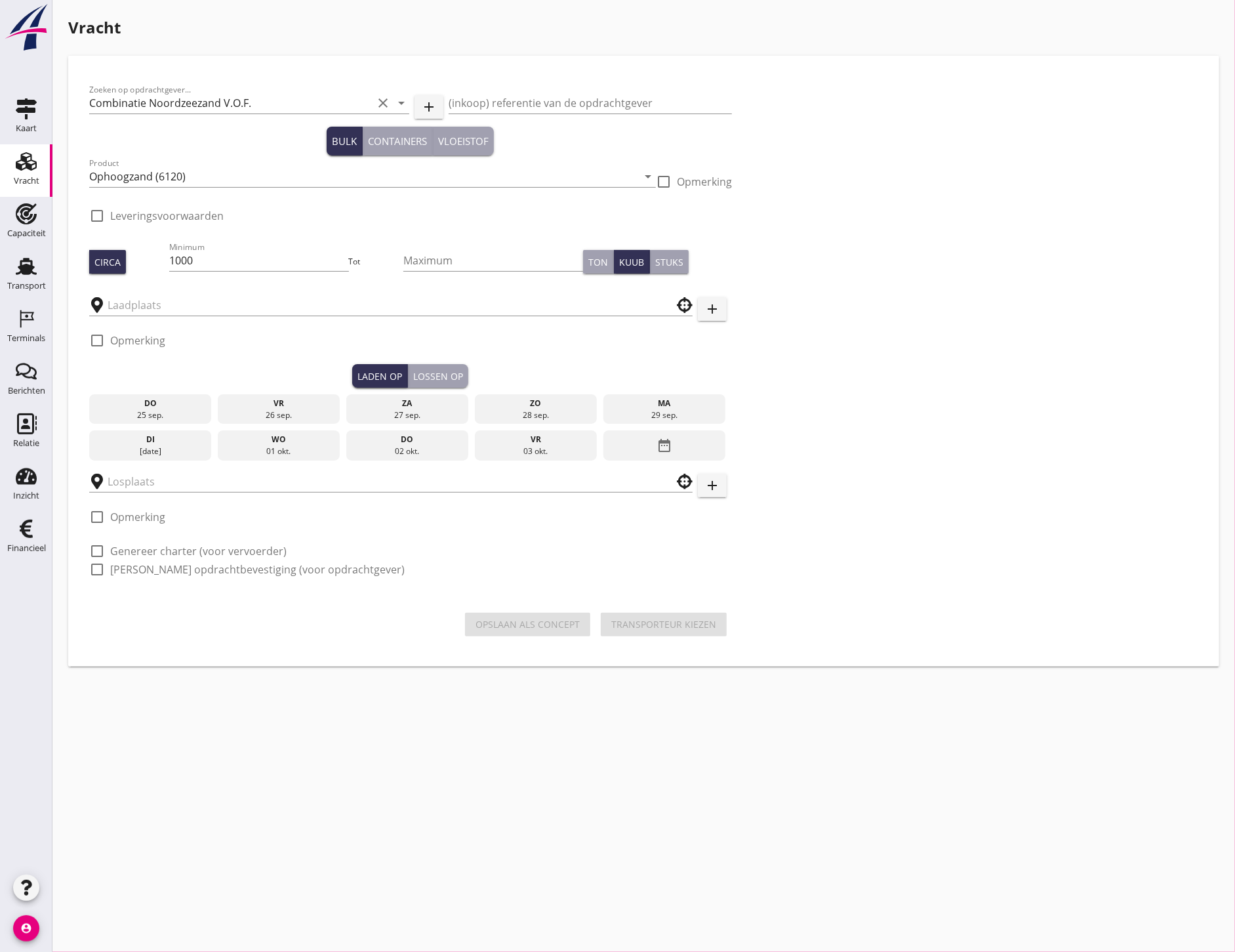
type input "Blankenburgput"
checkbox input "true"
type input "Blankenburgput"
checkbox input "true"
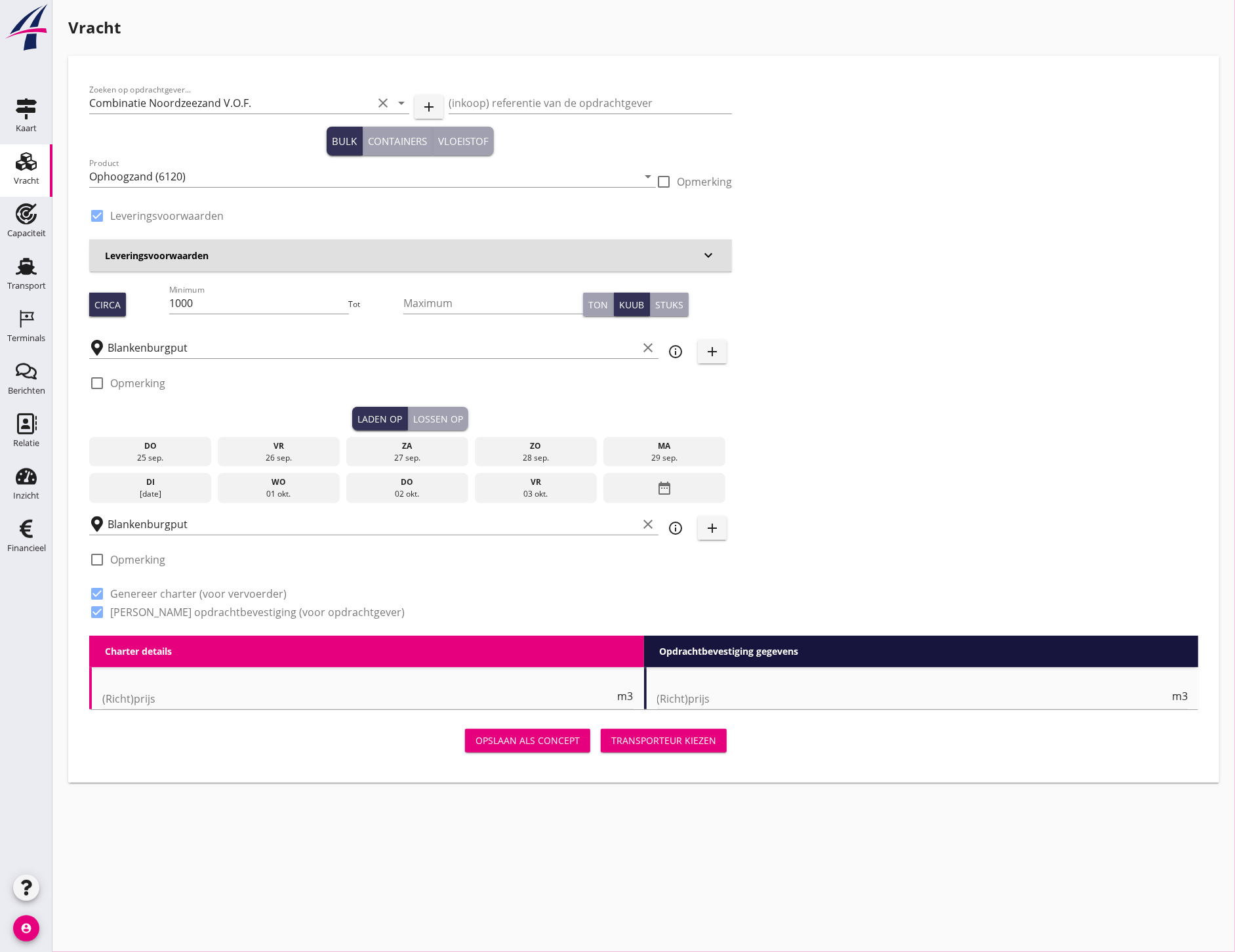
type input "1.15"
radio input "false"
type input "1.15"
radio input "false"
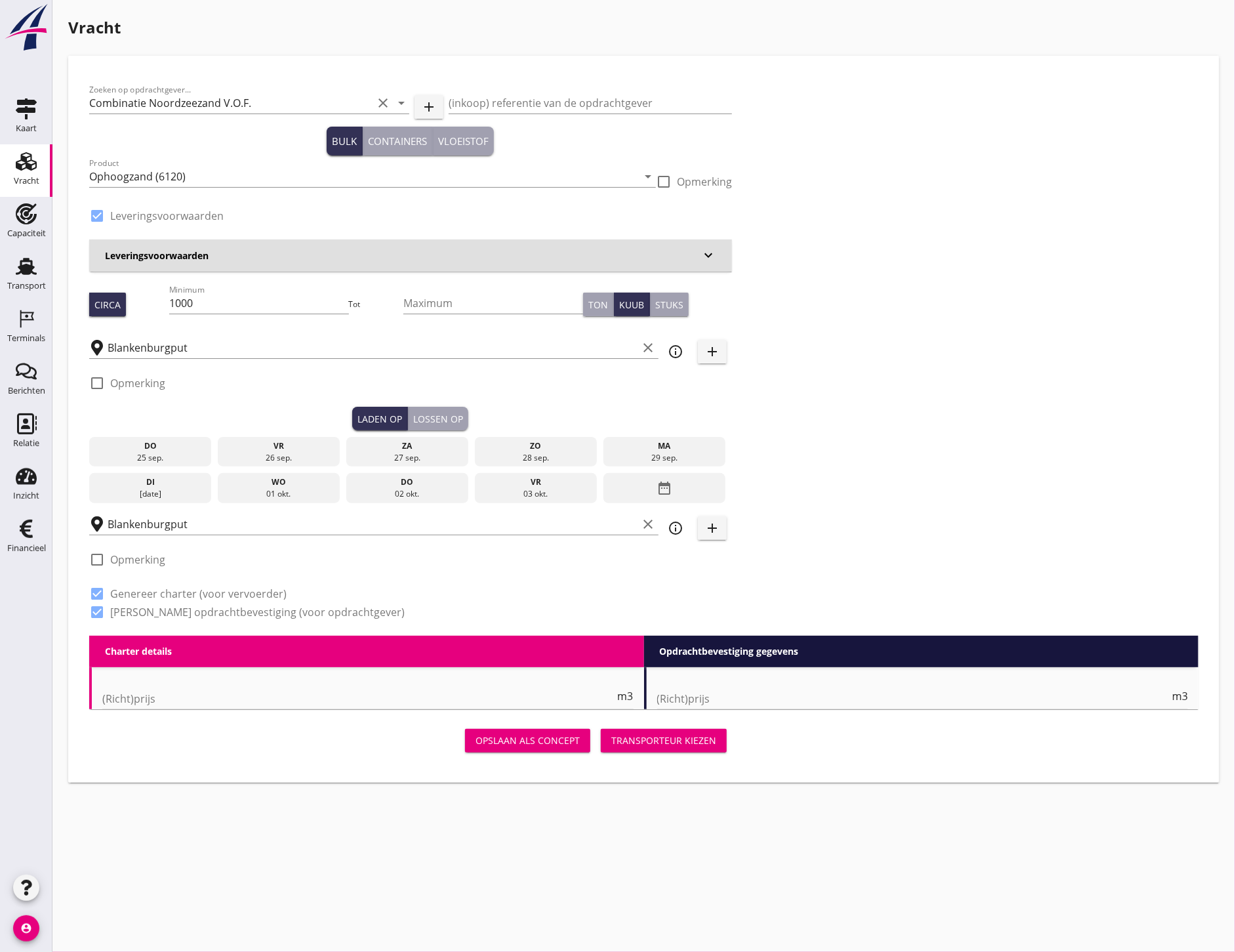
radio input "false"
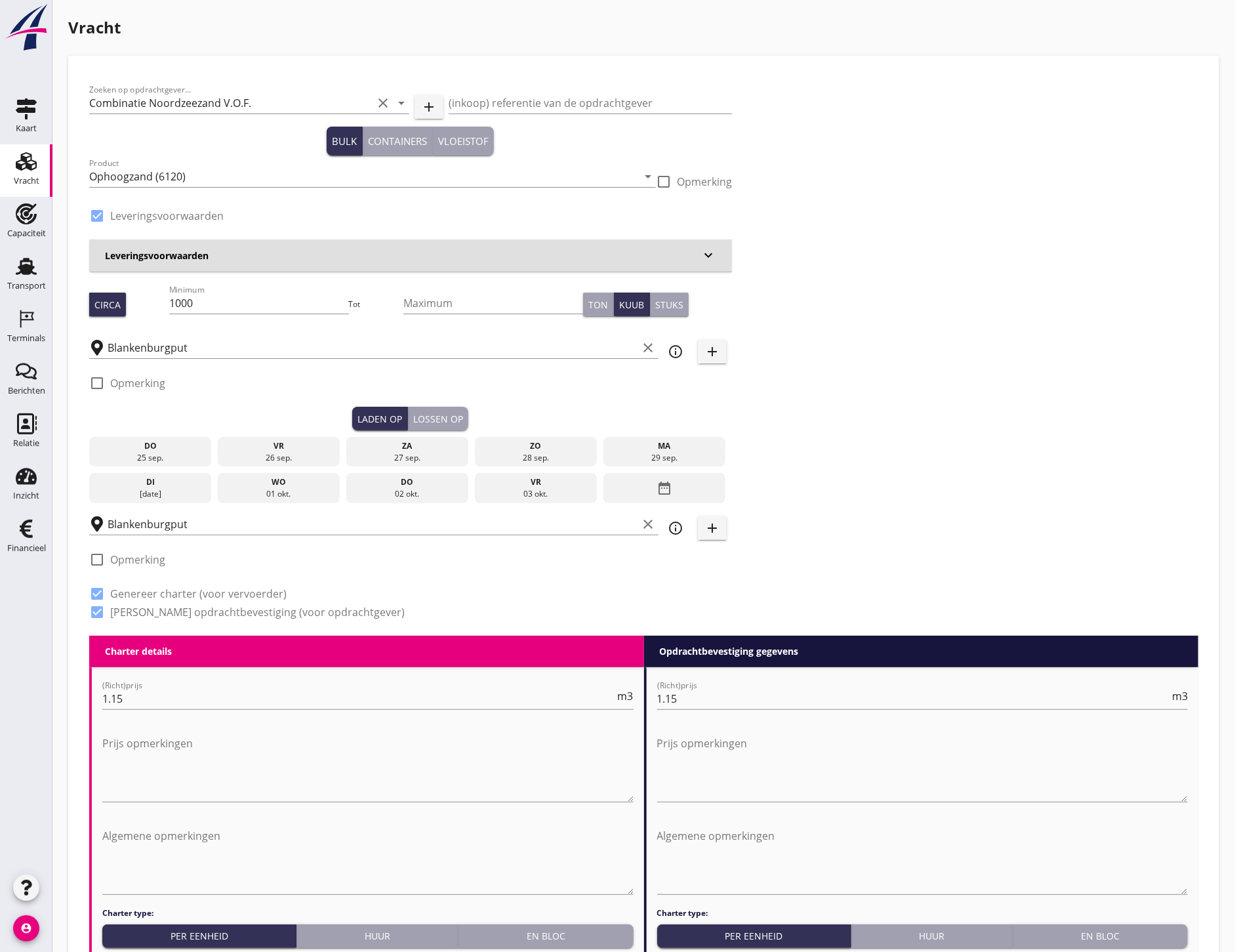
click at [402, 452] on div "27 sep." at bounding box center [408, 458] width 116 height 12
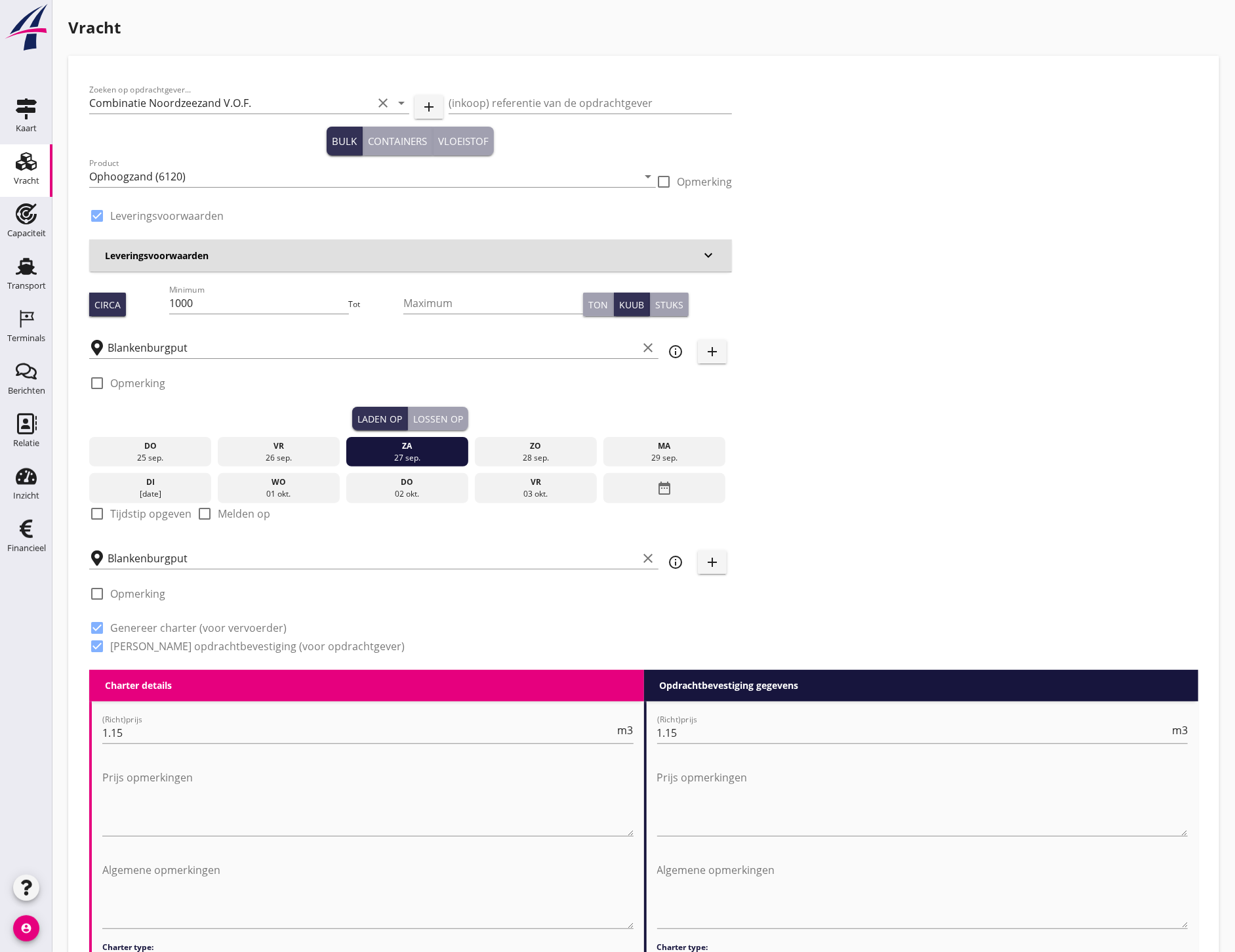
click at [438, 414] on div "Lossen op" at bounding box center [439, 418] width 50 height 14
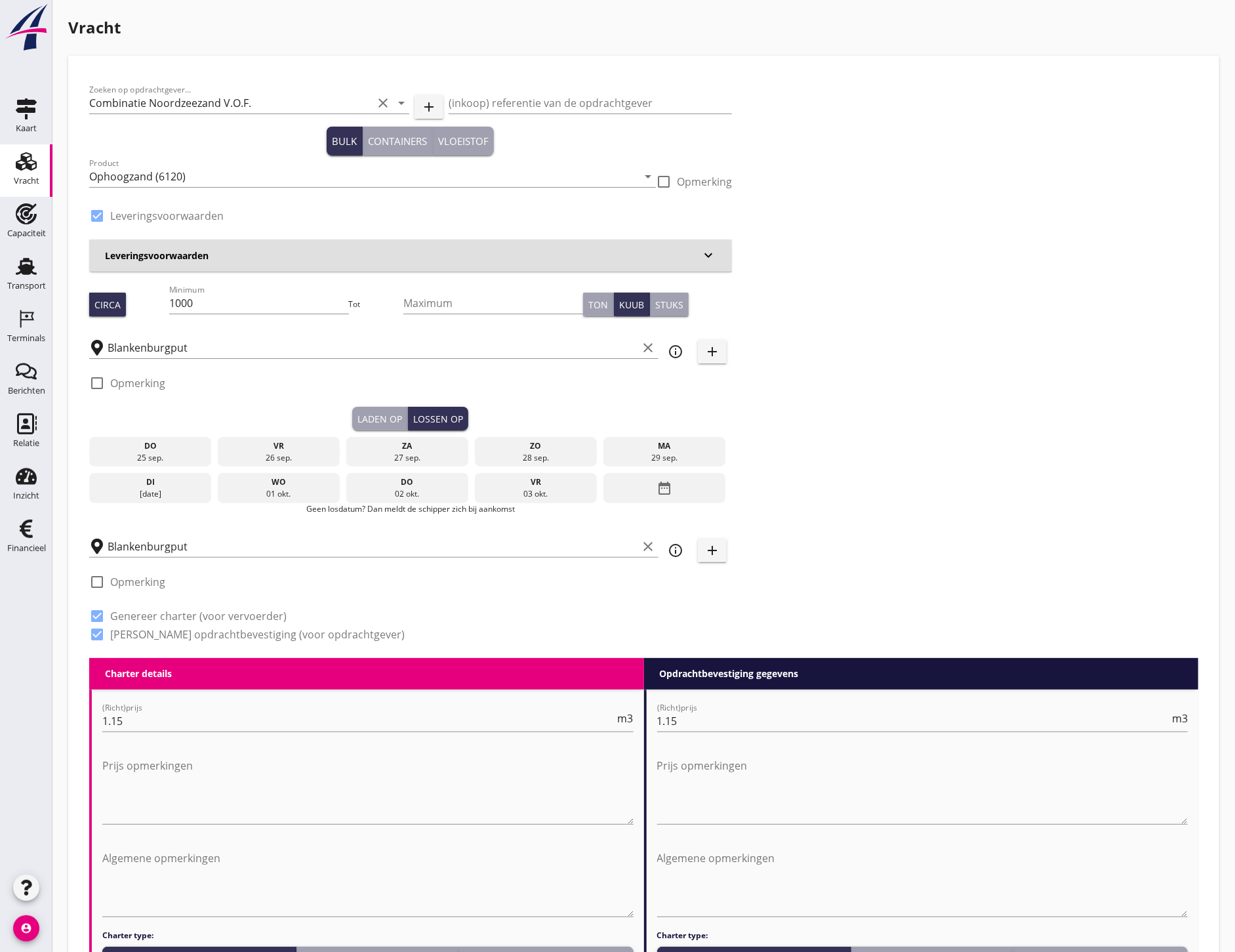
click at [440, 437] on div "[DATE]" at bounding box center [407, 451] width 122 height 30
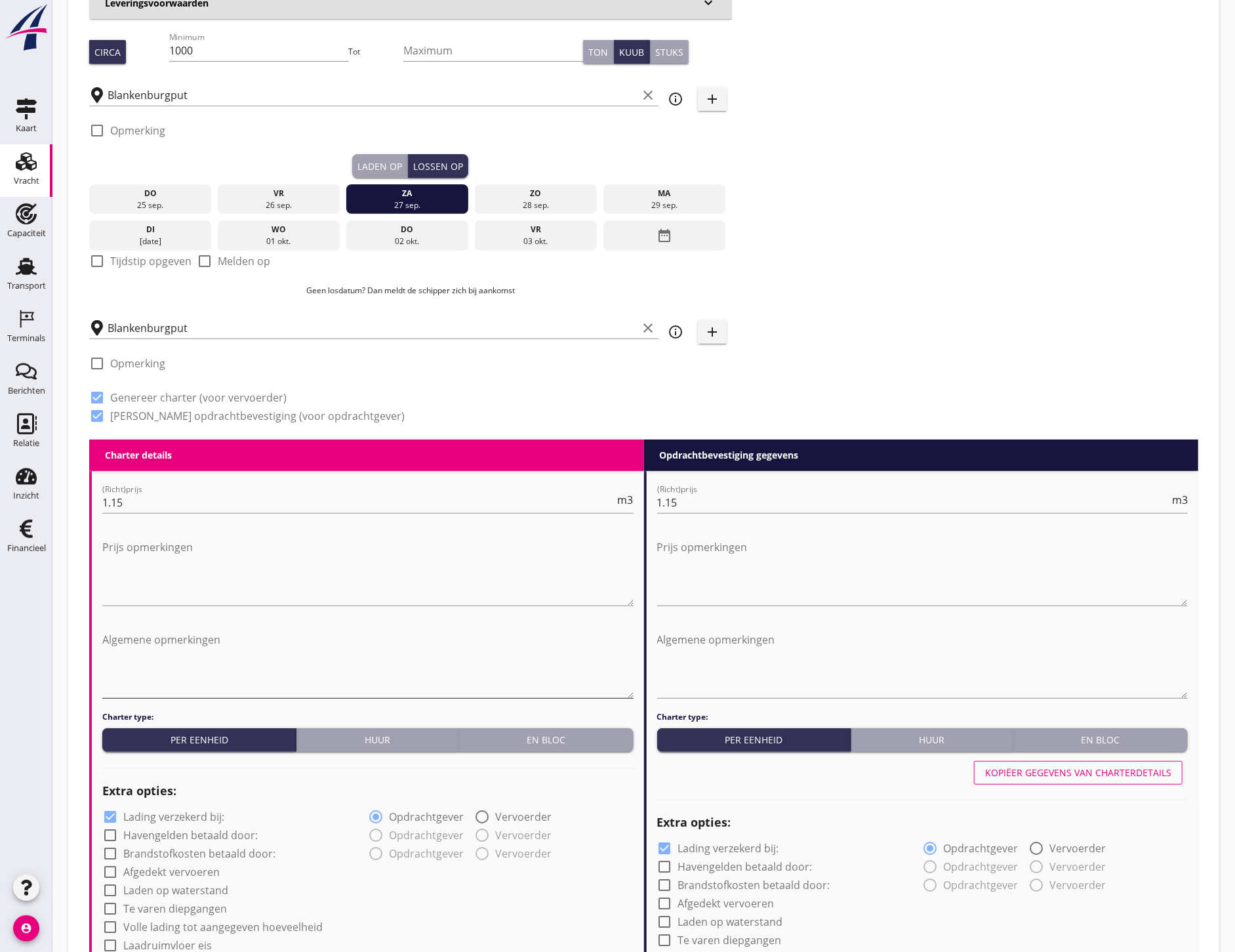
scroll to position [843, 0]
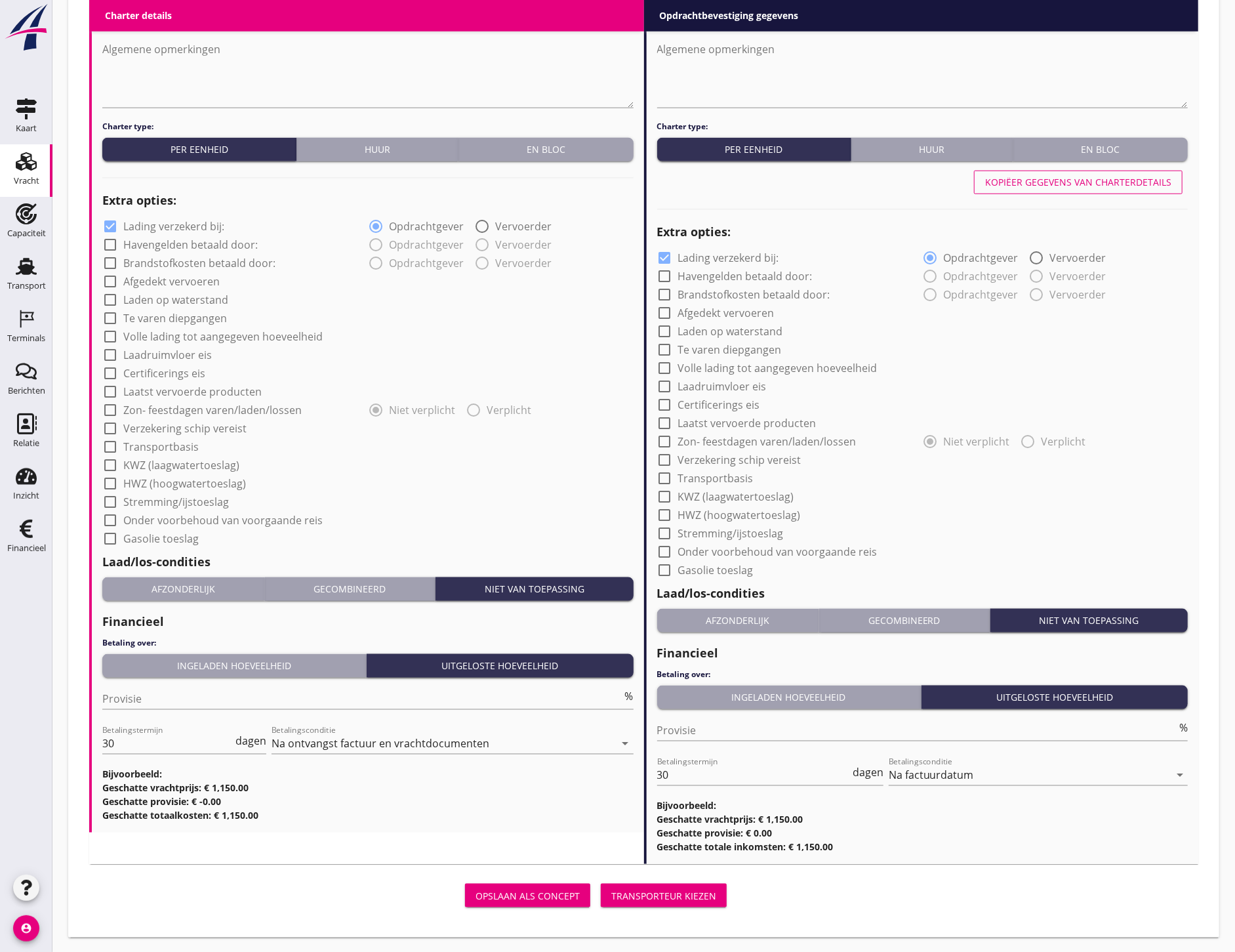
click at [685, 895] on div "Transporteur kiezen" at bounding box center [663, 896] width 105 height 14
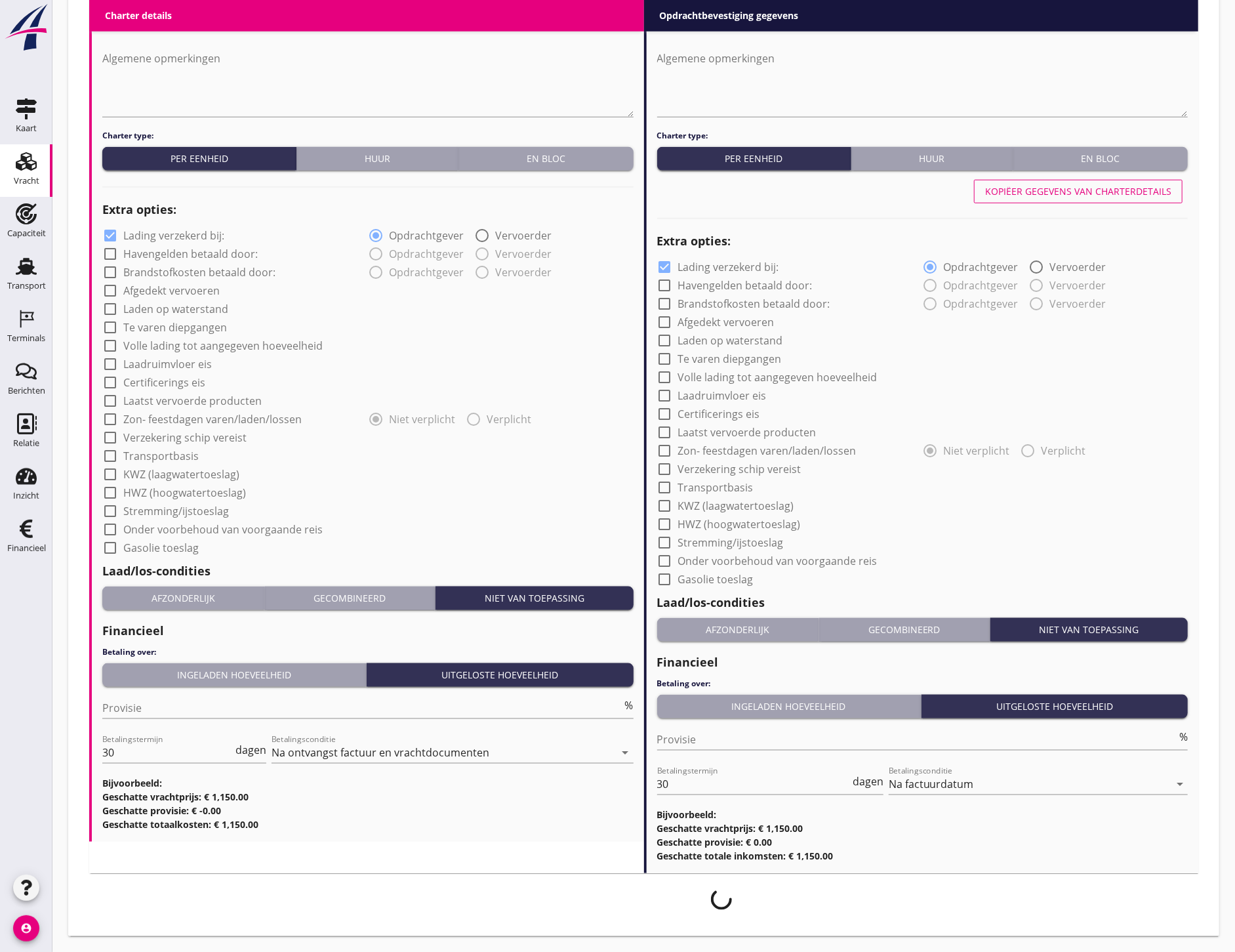
scroll to position [833, 0]
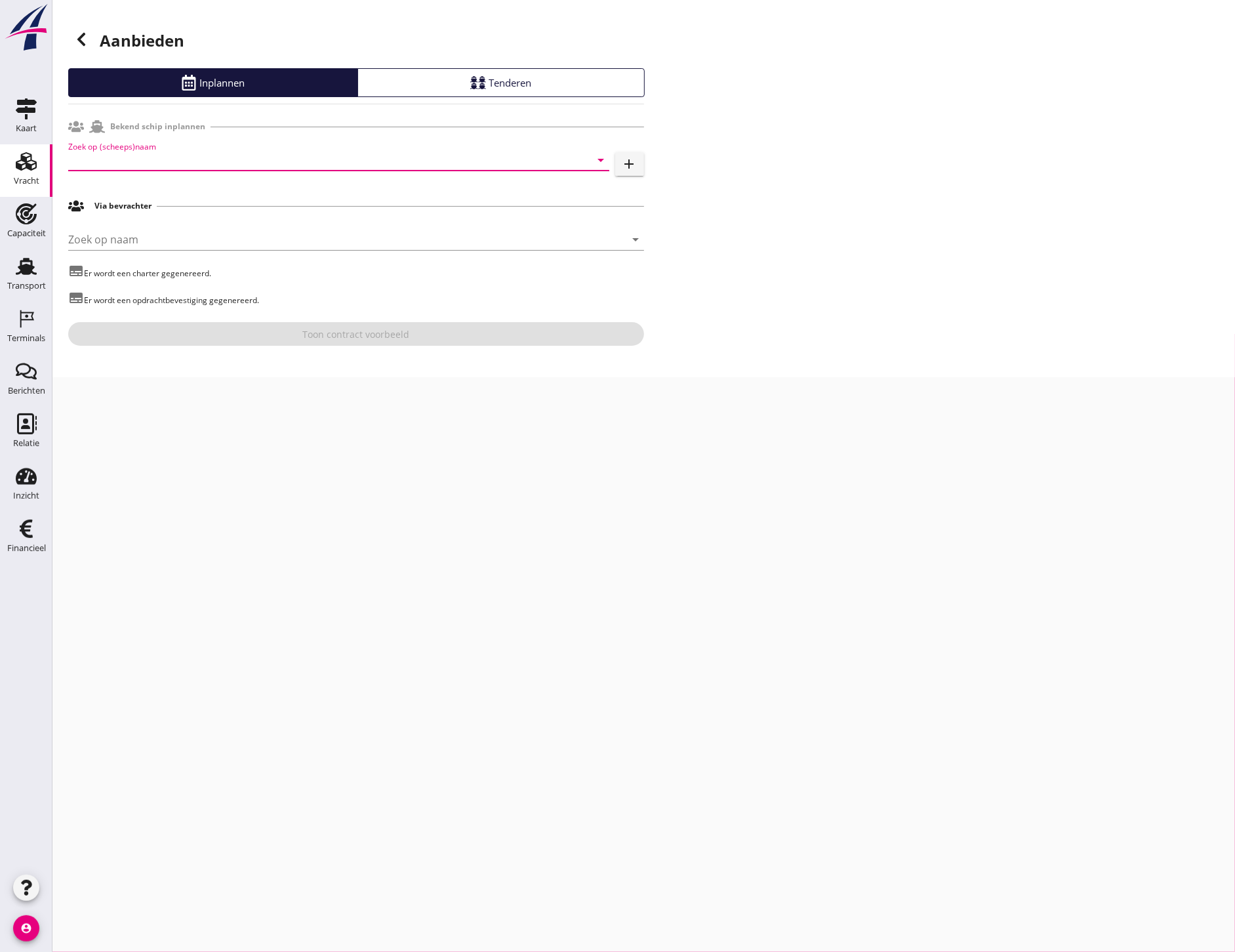
click at [278, 154] on input "Zoek op (scheeps)naam" at bounding box center [321, 160] width 504 height 21
type input "Bori"
